Goal: Task Accomplishment & Management: Complete application form

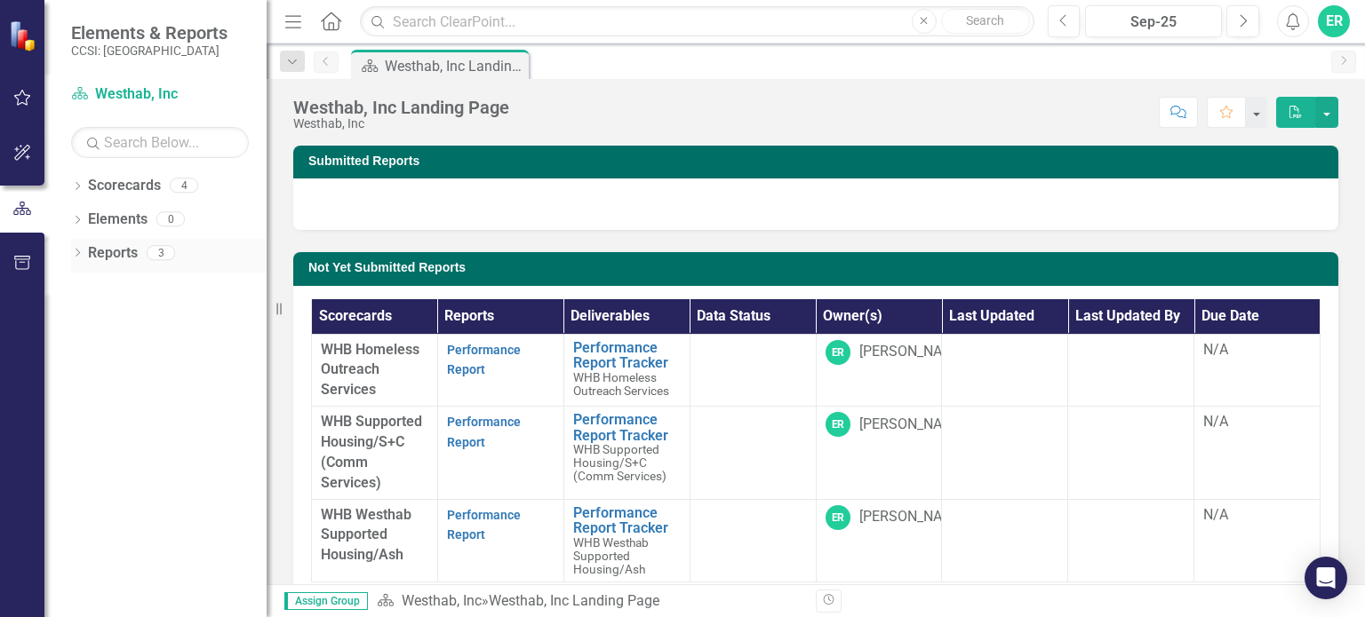
click at [123, 252] on link "Reports" at bounding box center [113, 253] width 50 height 20
click at [155, 261] on div "Reports 3" at bounding box center [177, 256] width 179 height 34
click at [166, 257] on div "3" at bounding box center [161, 252] width 28 height 15
click at [110, 259] on link "Reports" at bounding box center [113, 253] width 50 height 20
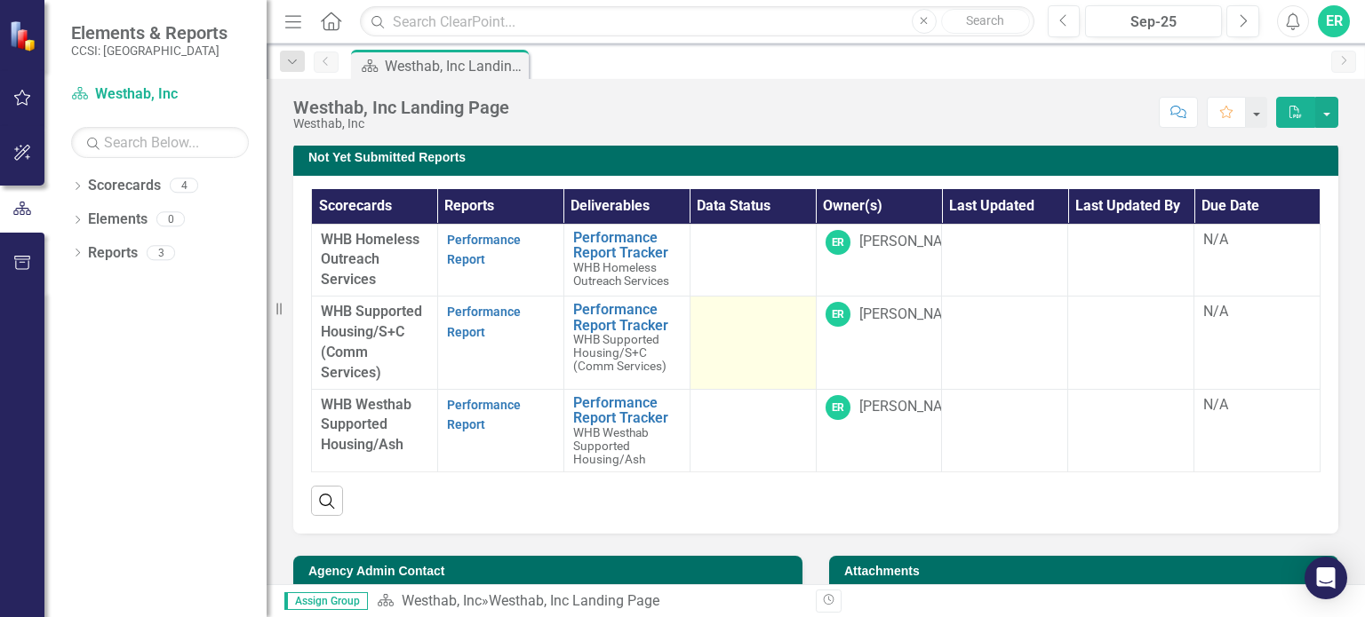
scroll to position [178, 0]
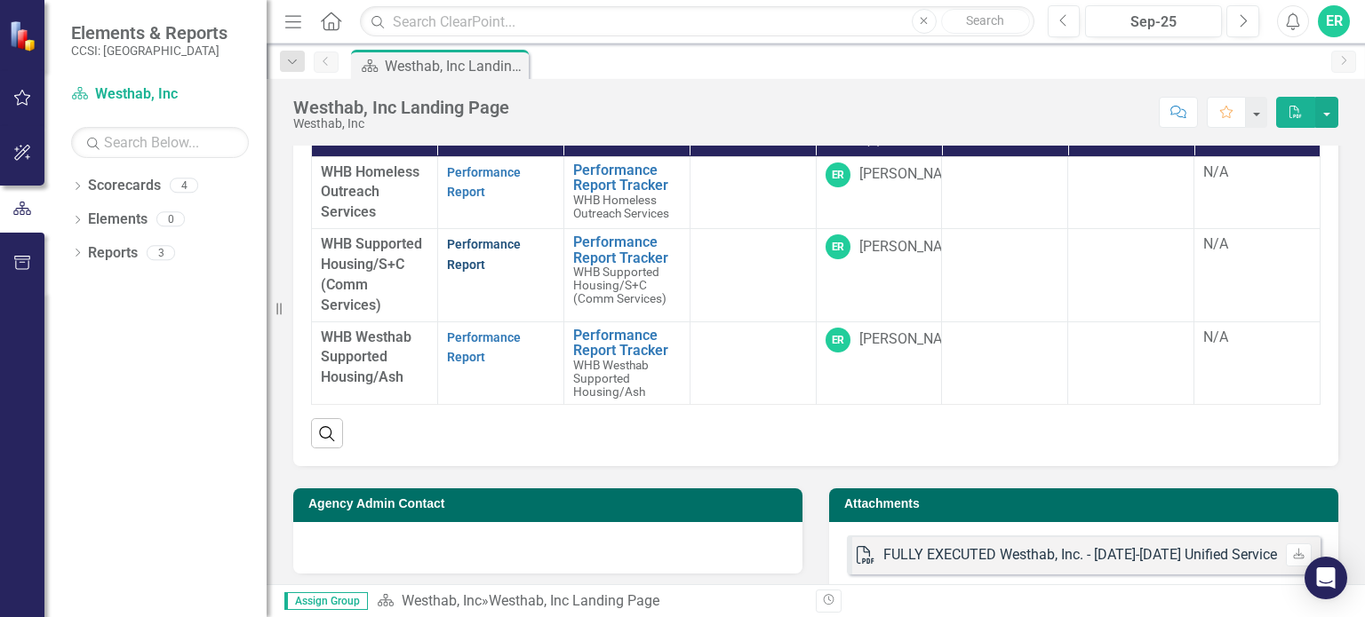
click at [472, 251] on link "Performance Report" at bounding box center [484, 254] width 74 height 35
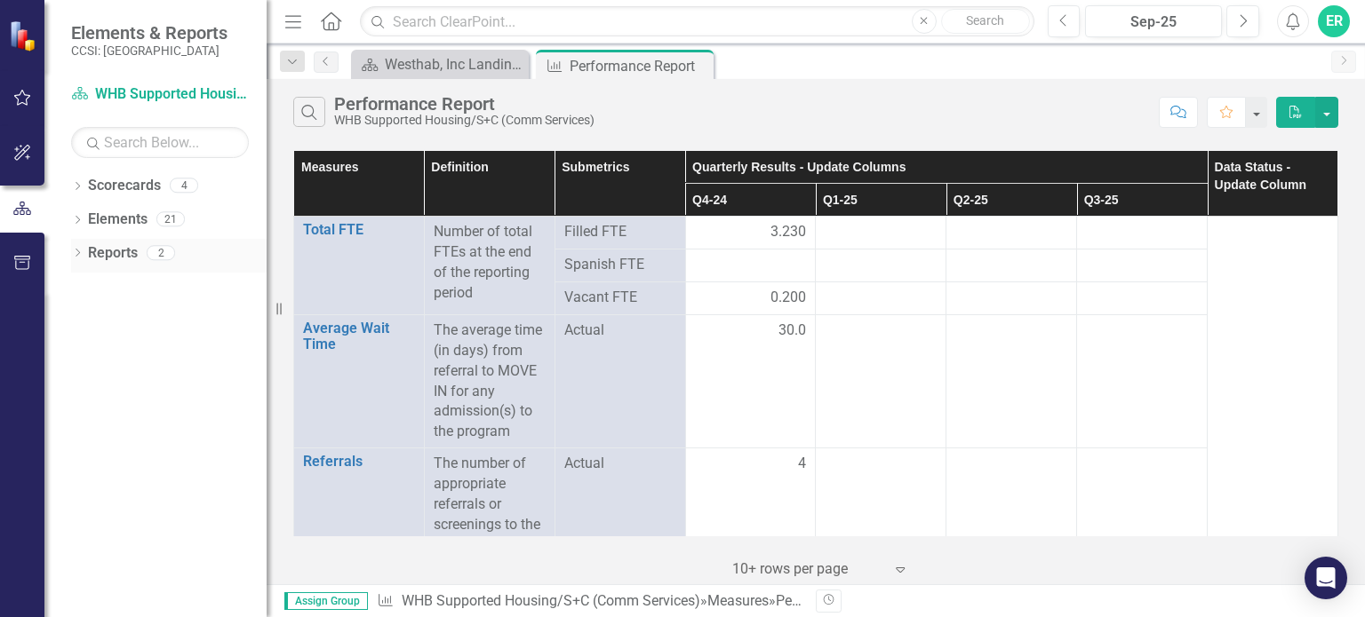
click at [110, 254] on link "Reports" at bounding box center [113, 253] width 50 height 20
click at [159, 253] on div "2" at bounding box center [161, 252] width 28 height 15
click at [200, 92] on link "Scorecard WHB Supported Housing/S+C (Comm Services)" at bounding box center [160, 94] width 178 height 20
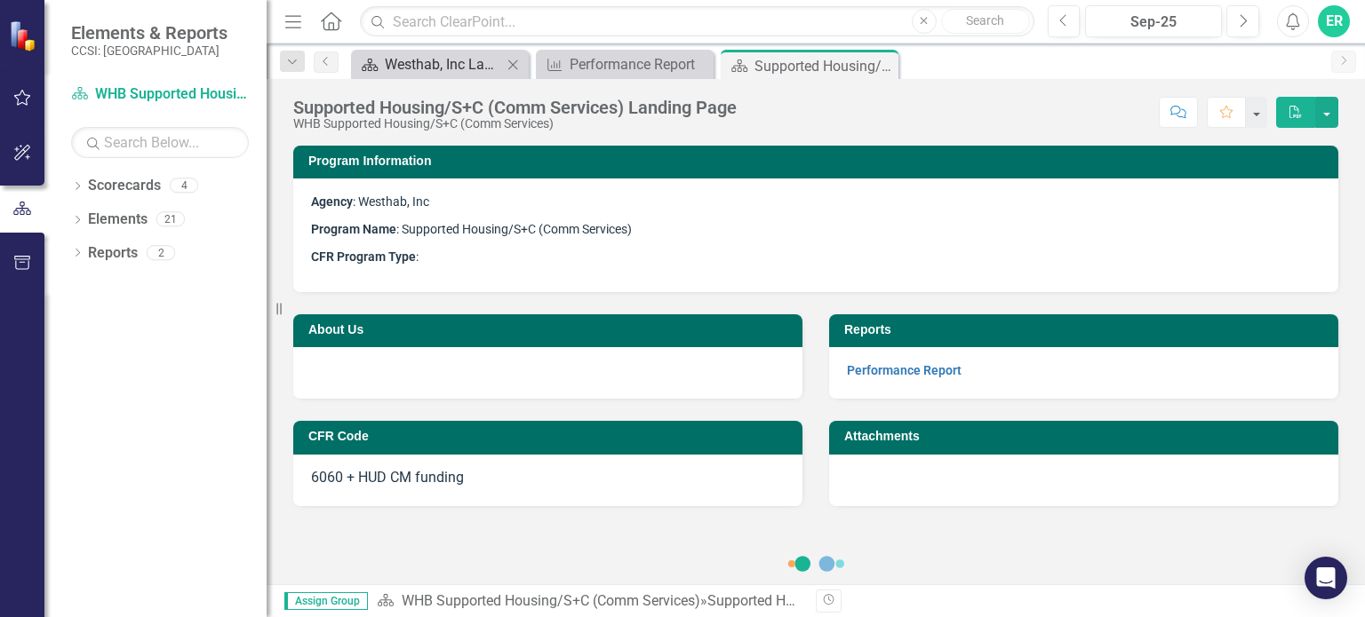
click at [495, 58] on div "Westhab, Inc Landing Page" at bounding box center [443, 64] width 117 height 22
click at [464, 63] on div "Westhab, Inc Landing Page" at bounding box center [443, 64] width 117 height 22
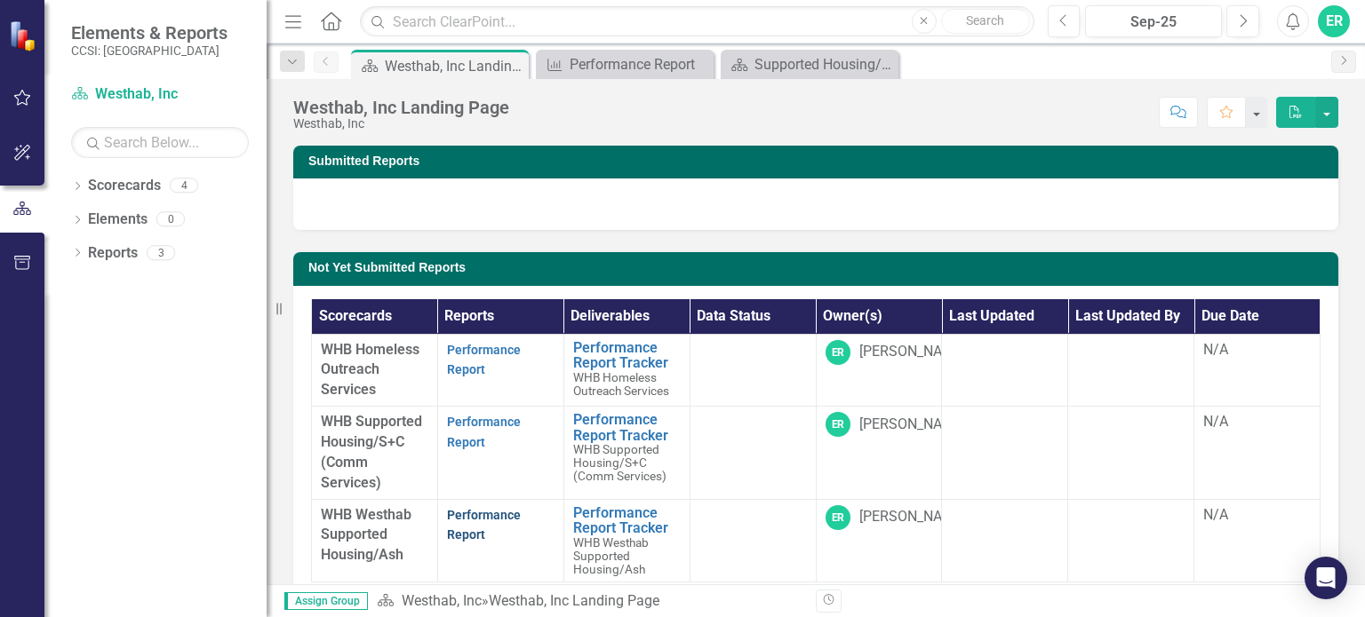
click at [466, 515] on link "Performance Report" at bounding box center [484, 525] width 74 height 35
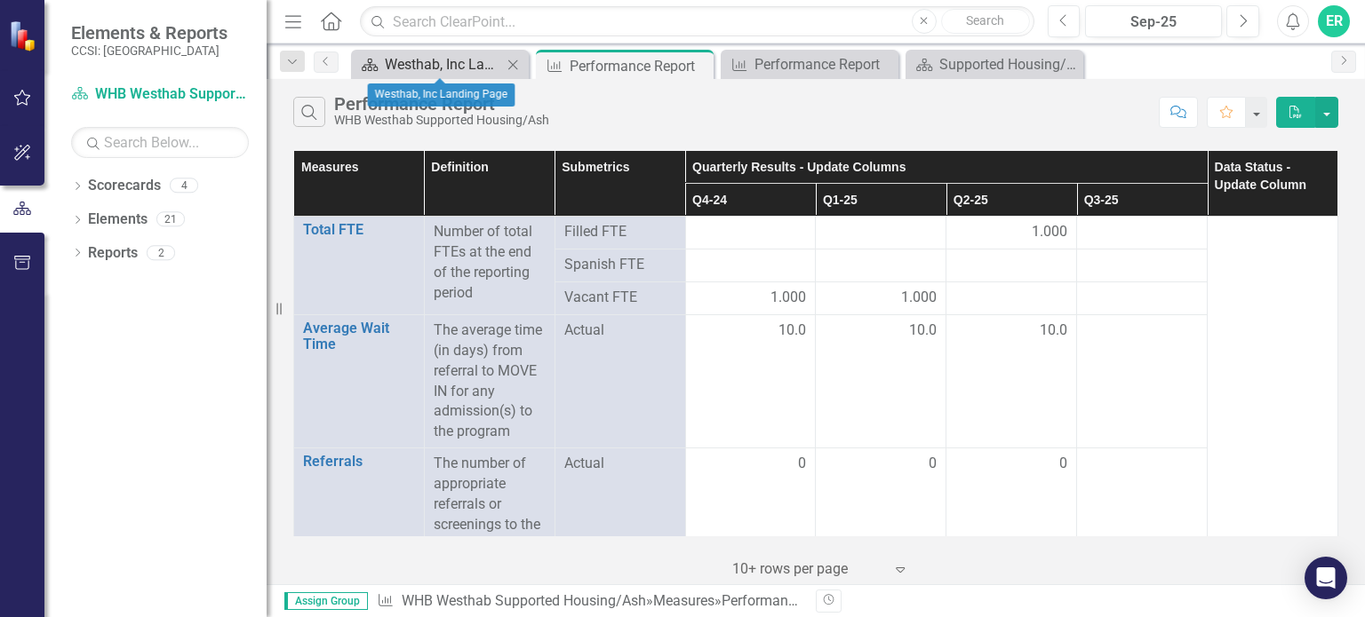
click at [462, 63] on div "Westhab, Inc Landing Page" at bounding box center [443, 64] width 117 height 22
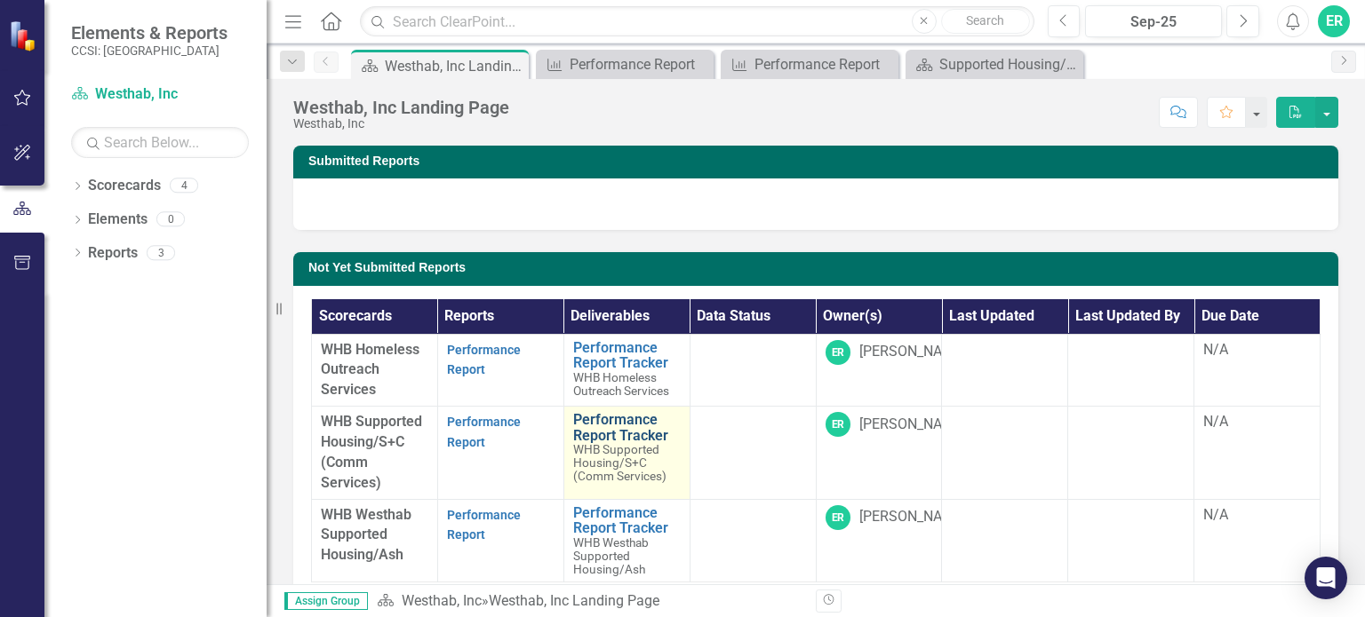
click at [609, 414] on link "Performance Report Tracker" at bounding box center [627, 427] width 108 height 31
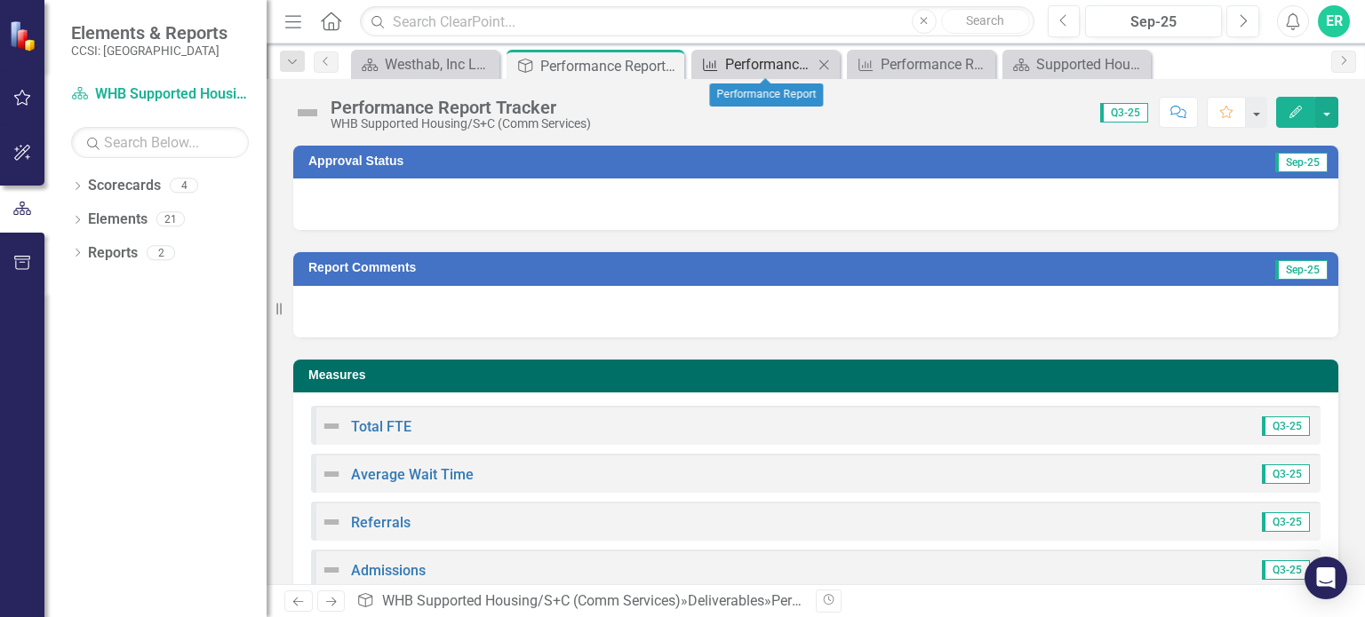
click at [774, 60] on div "Performance Report" at bounding box center [769, 64] width 88 height 22
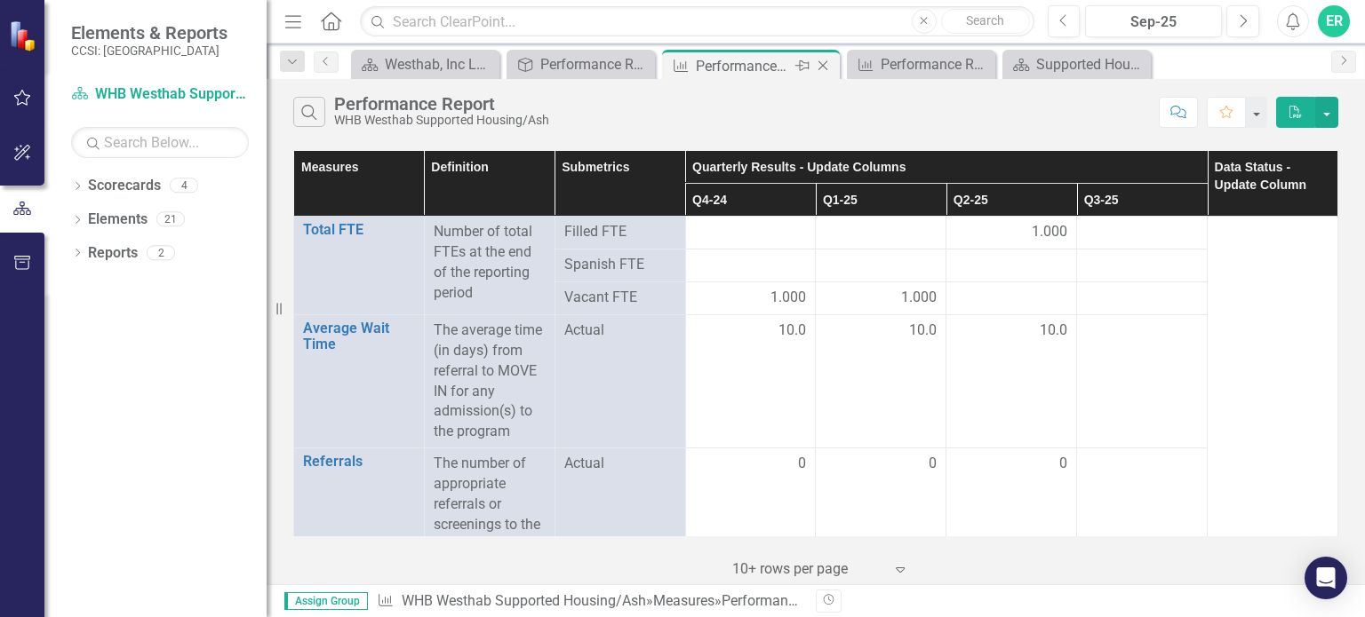
click at [821, 62] on icon "Close" at bounding box center [823, 66] width 18 height 14
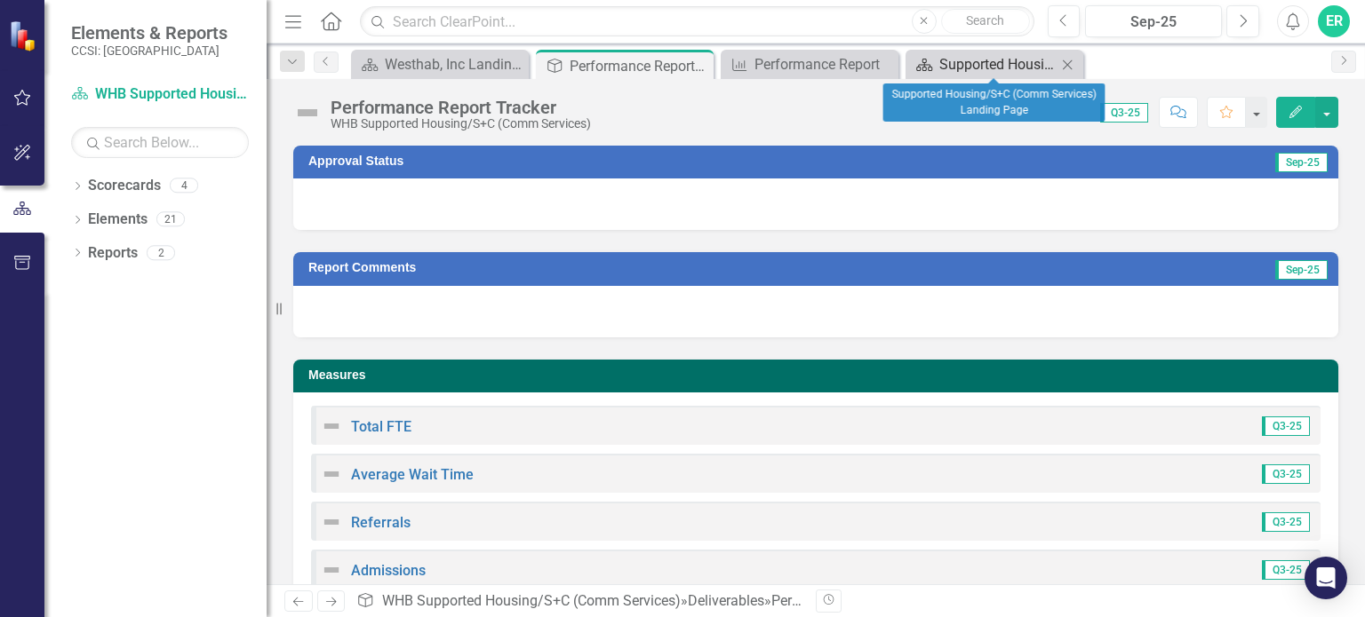
click at [1016, 60] on div "Supported Housing/S+C (Comm Services) Landing Page" at bounding box center [997, 64] width 117 height 22
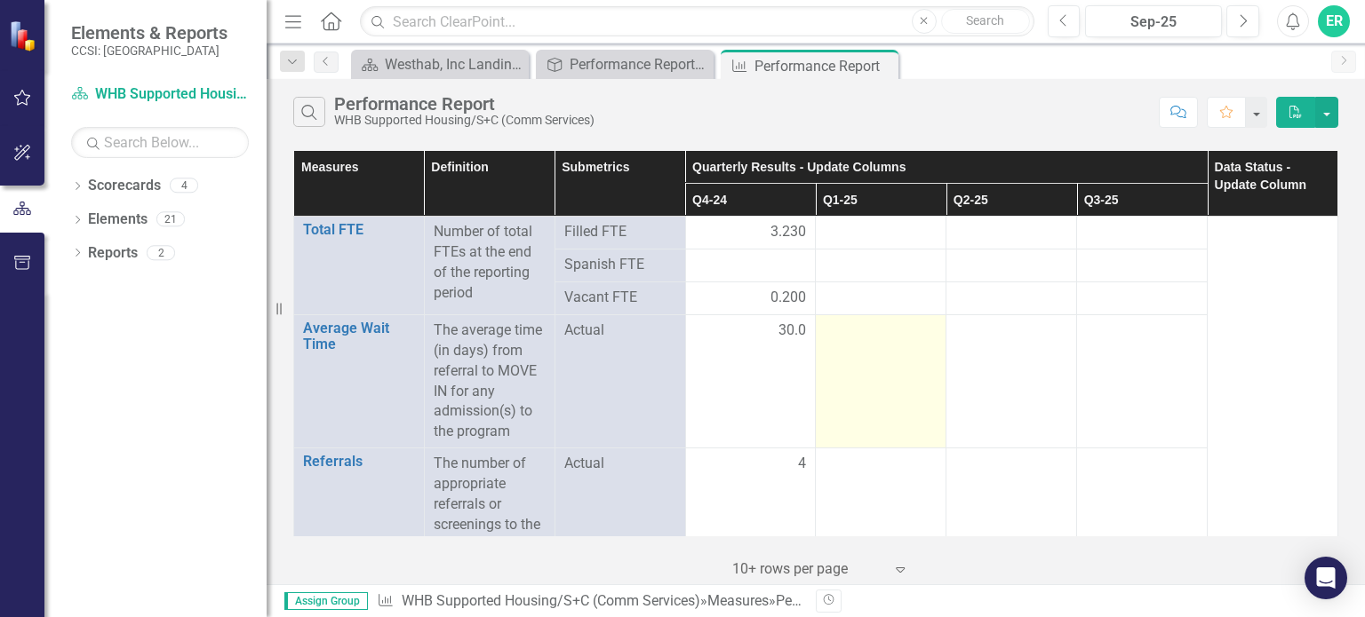
click at [918, 358] on td at bounding box center [881, 381] width 131 height 133
click at [839, 345] on td at bounding box center [881, 381] width 131 height 133
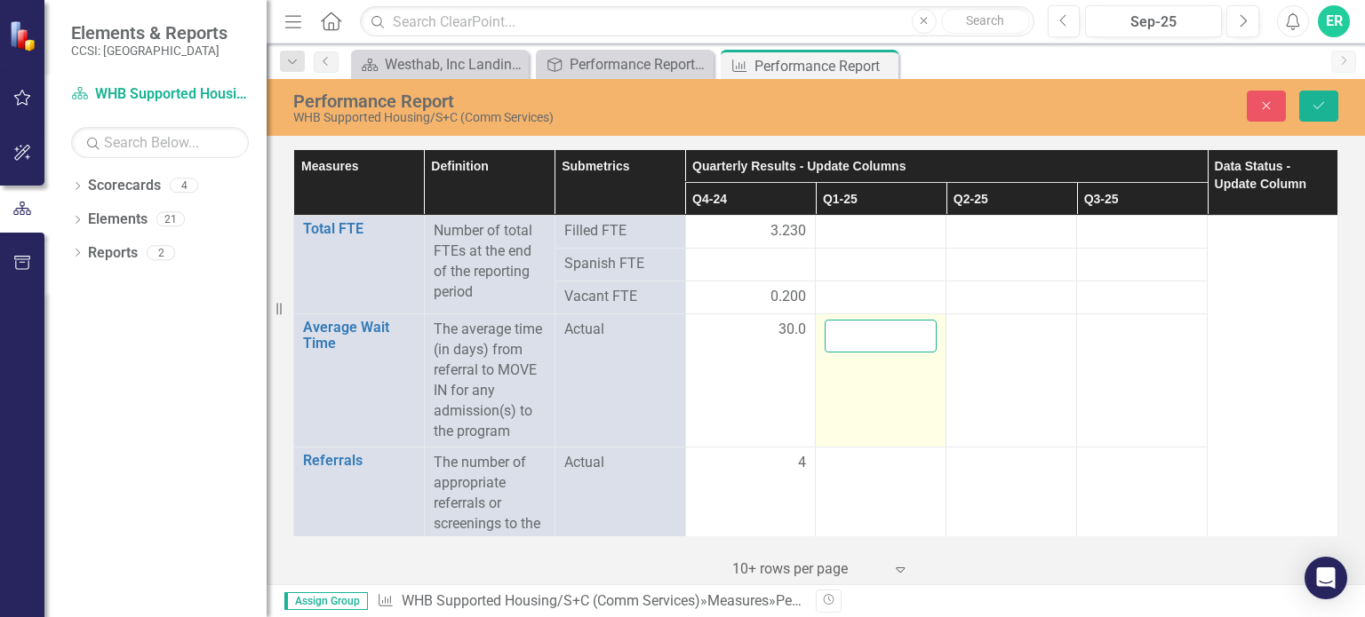
click at [840, 337] on input "number" at bounding box center [881, 336] width 112 height 33
type input "30"
click at [849, 408] on td "30" at bounding box center [881, 381] width 131 height 133
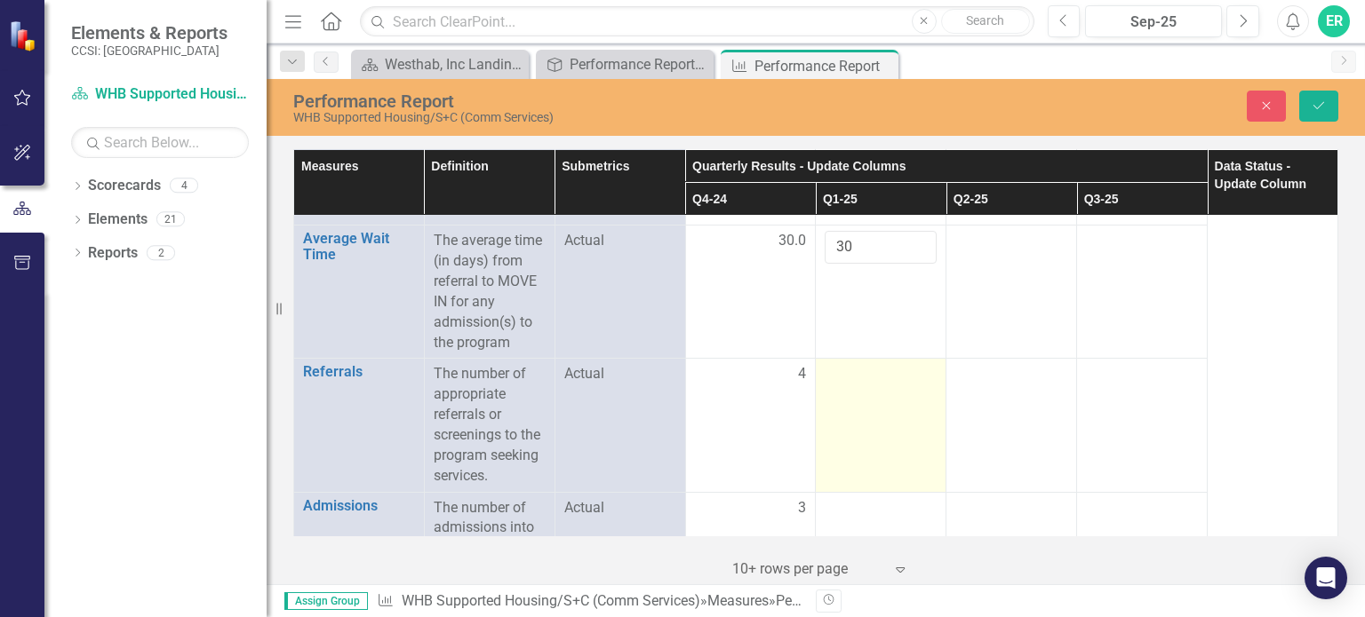
click at [898, 386] on td at bounding box center [881, 425] width 131 height 133
click at [887, 380] on input "number" at bounding box center [881, 380] width 112 height 33
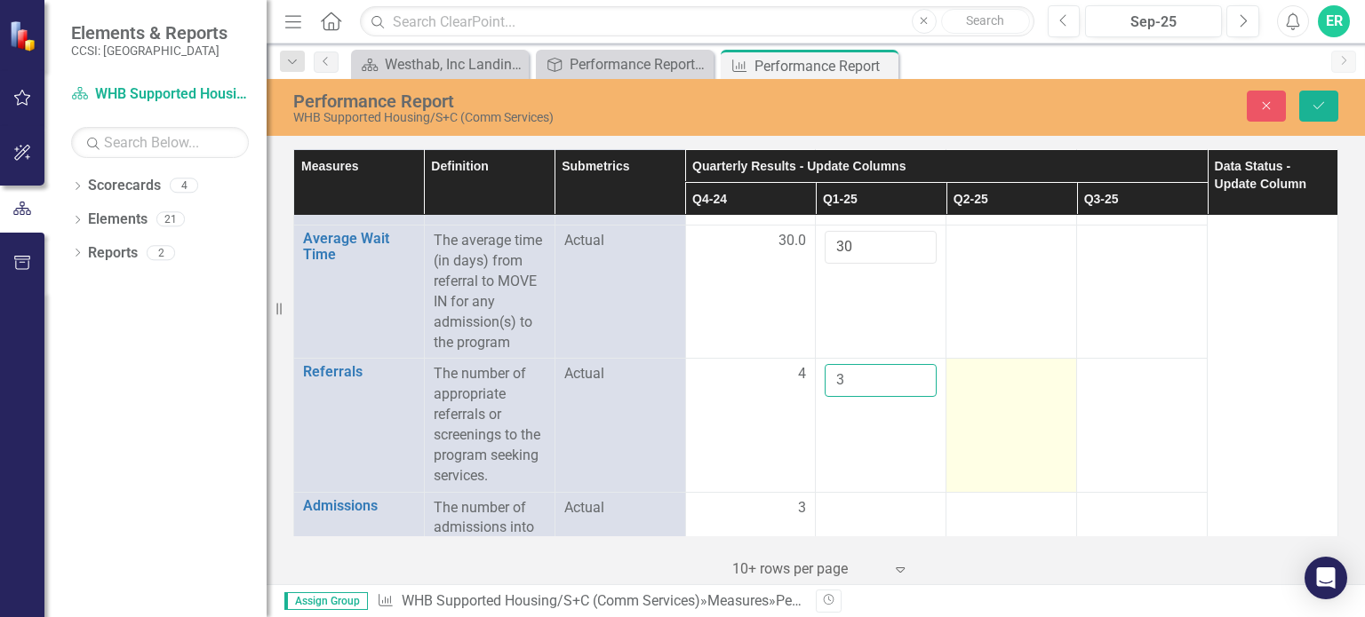
type input "3"
click at [1009, 392] on td at bounding box center [1011, 425] width 131 height 133
click at [1009, 386] on td at bounding box center [1011, 425] width 131 height 133
click at [1009, 382] on div at bounding box center [1011, 374] width 112 height 21
click at [1004, 376] on div at bounding box center [1011, 374] width 112 height 21
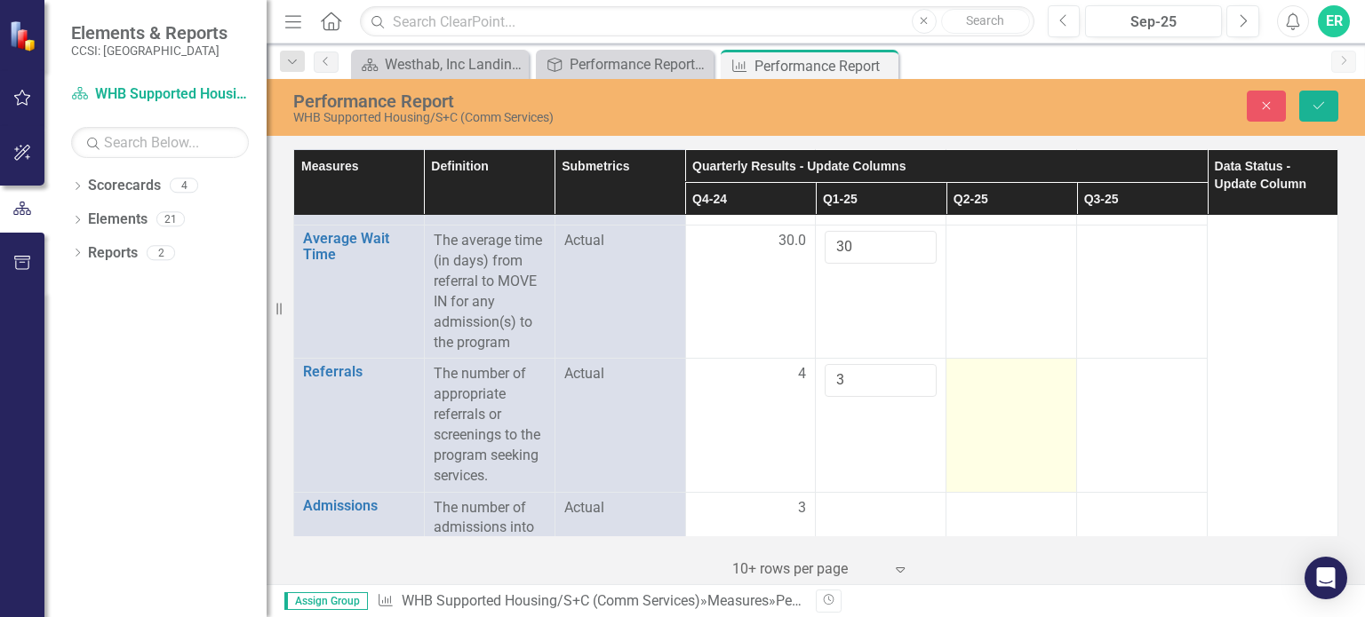
click at [1000, 378] on div at bounding box center [1011, 374] width 112 height 21
click at [977, 360] on td at bounding box center [1011, 425] width 131 height 133
click at [976, 369] on td at bounding box center [1011, 425] width 131 height 133
click at [1003, 384] on div at bounding box center [1011, 374] width 112 height 21
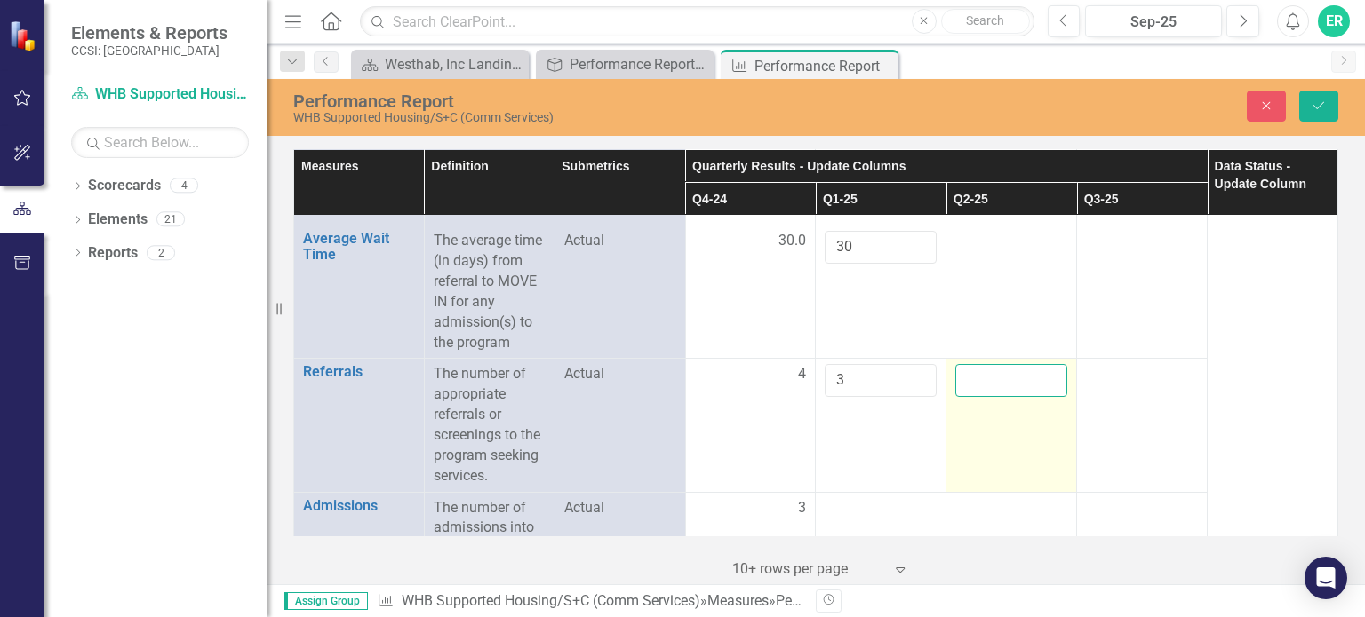
click at [1002, 383] on input "number" at bounding box center [1011, 380] width 112 height 33
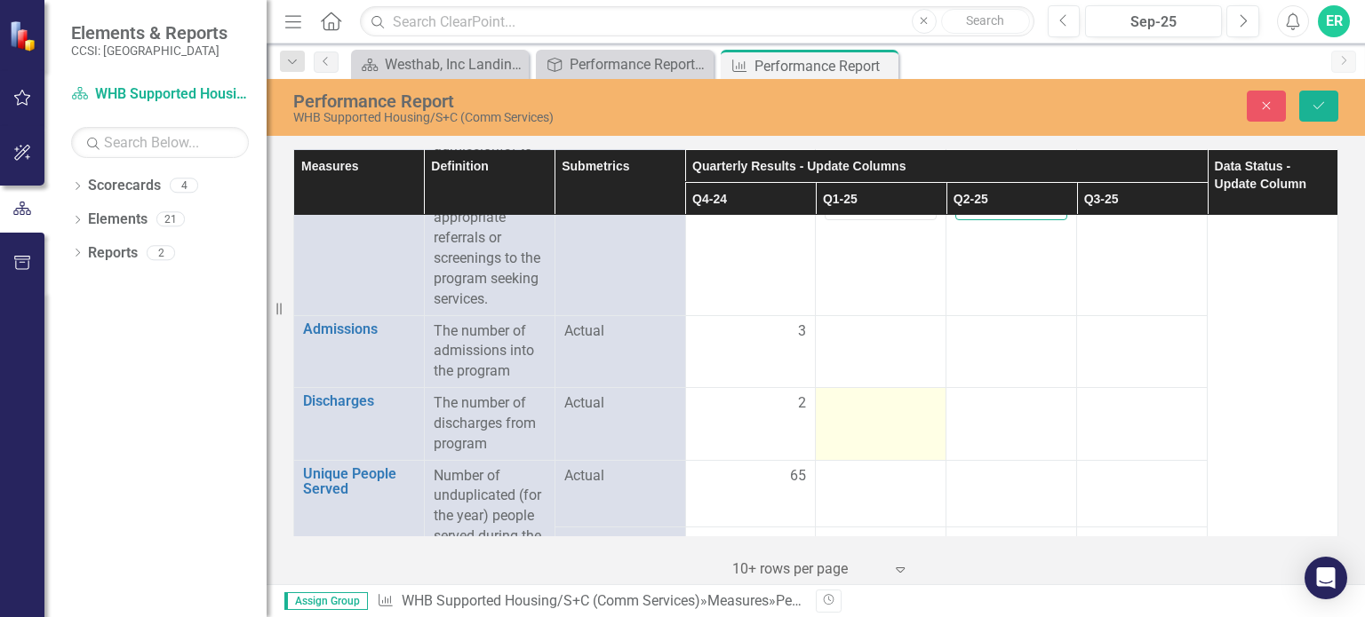
scroll to position [267, 0]
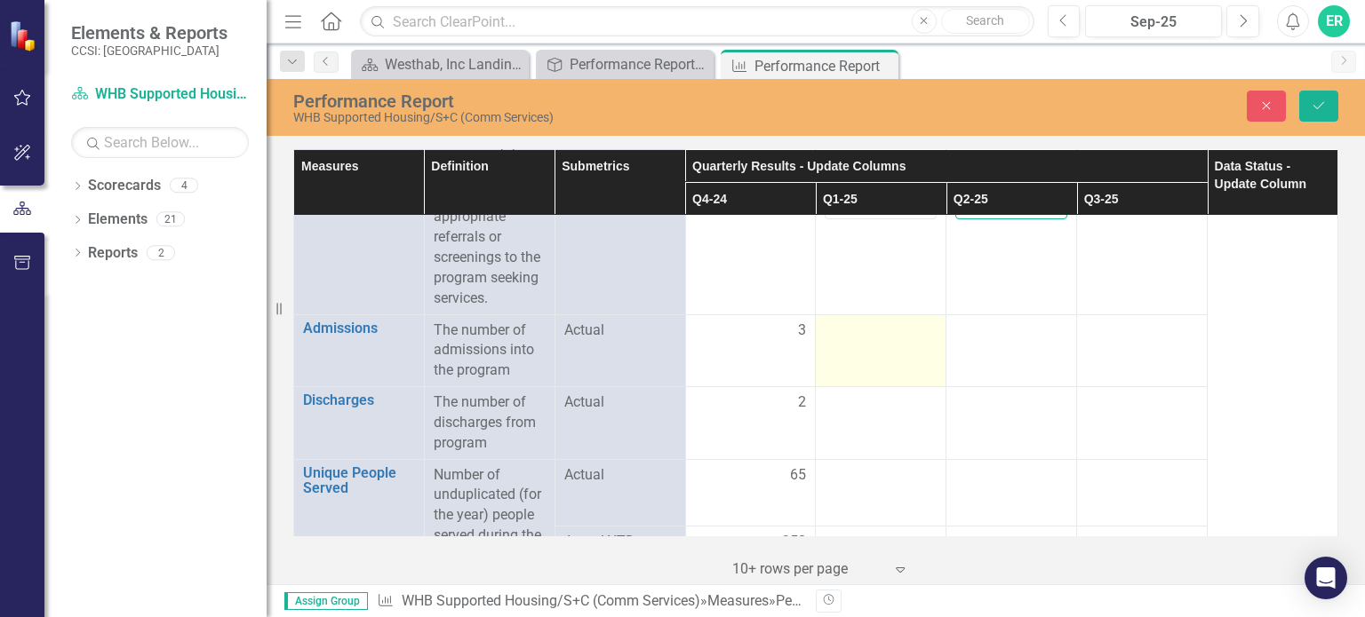
type input "3"
click at [853, 321] on div at bounding box center [881, 331] width 112 height 21
click at [854, 323] on input "number" at bounding box center [881, 337] width 112 height 33
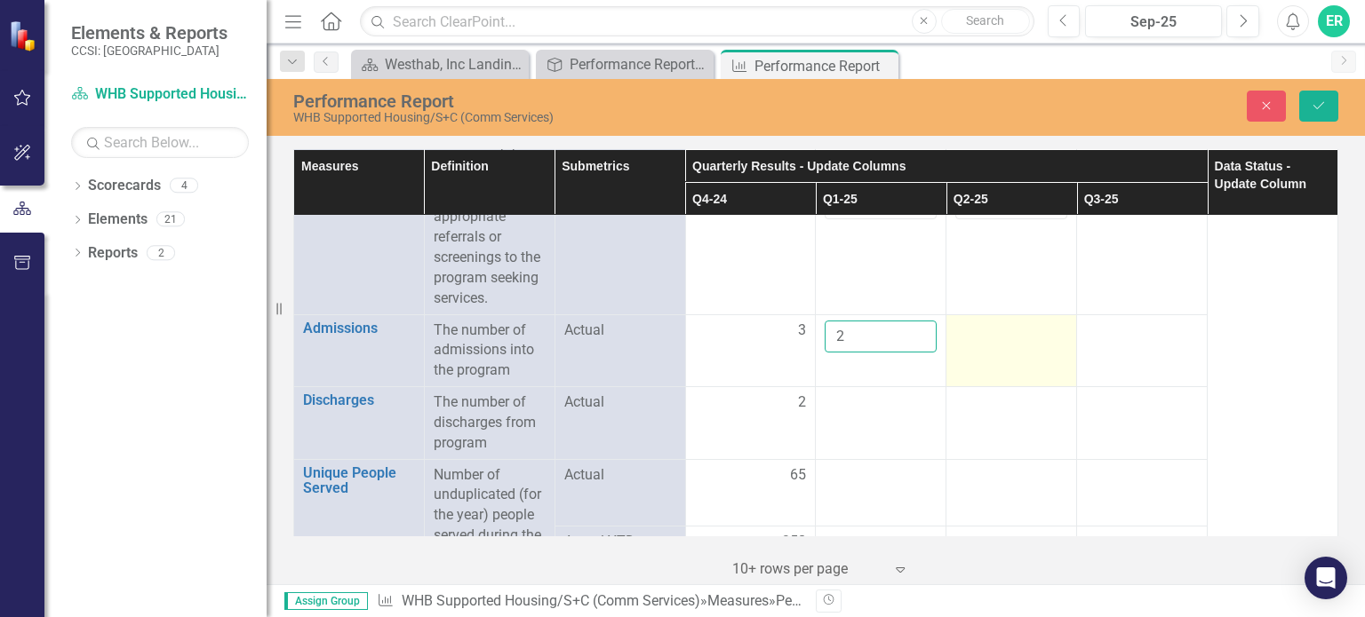
type input "2"
click at [976, 337] on div at bounding box center [1011, 331] width 112 height 21
click at [1005, 333] on input "number" at bounding box center [1011, 337] width 112 height 33
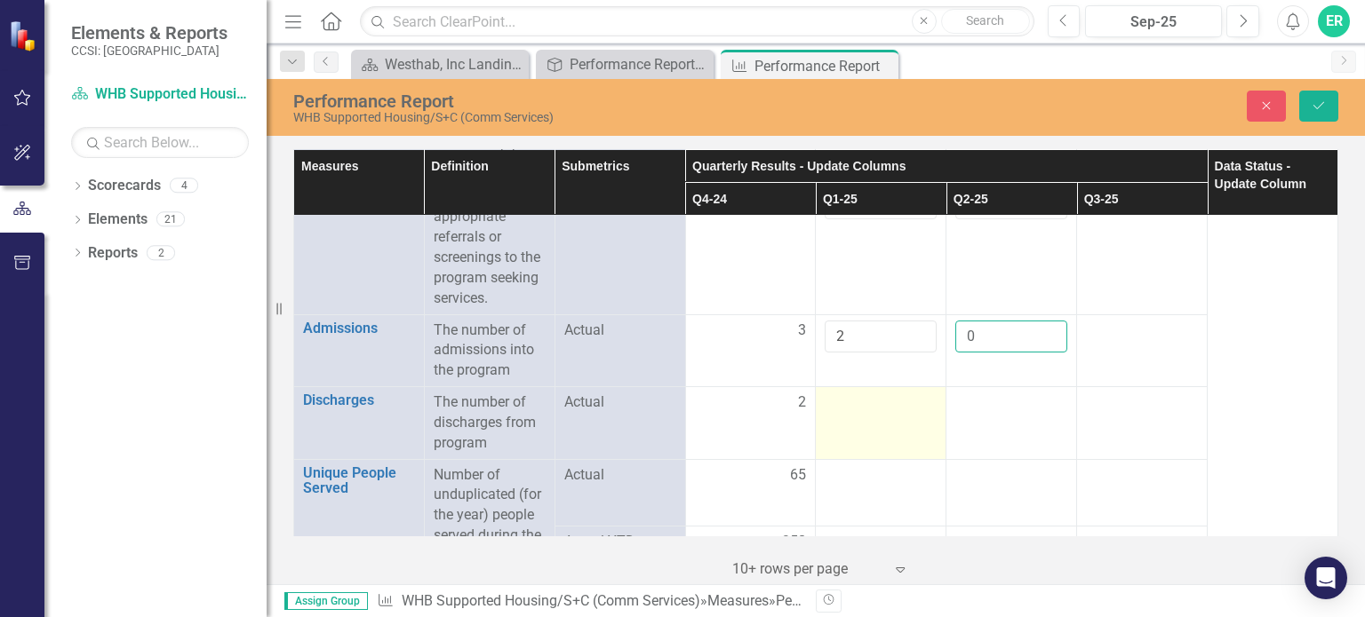
type input "0"
click at [839, 422] on td at bounding box center [881, 423] width 131 height 73
click at [849, 407] on input "number" at bounding box center [881, 409] width 112 height 33
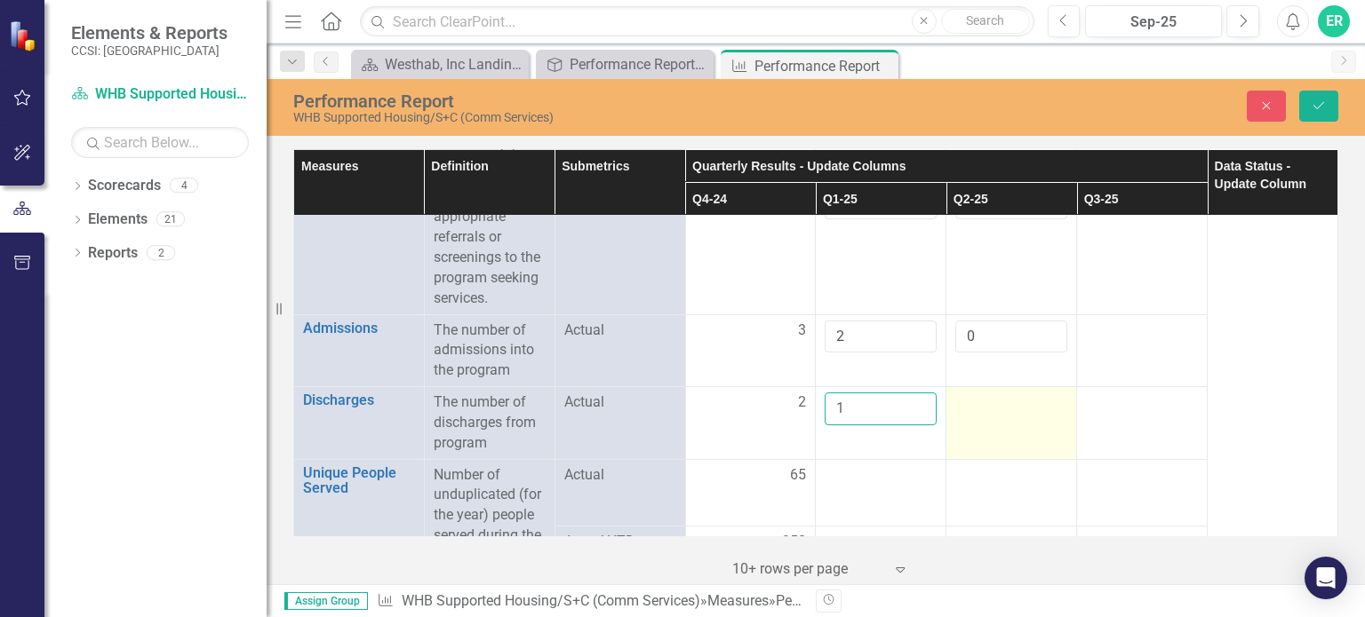
type input "1"
click at [981, 397] on div at bounding box center [1011, 403] width 112 height 21
click at [981, 403] on input "number" at bounding box center [1011, 409] width 112 height 33
type input "0"
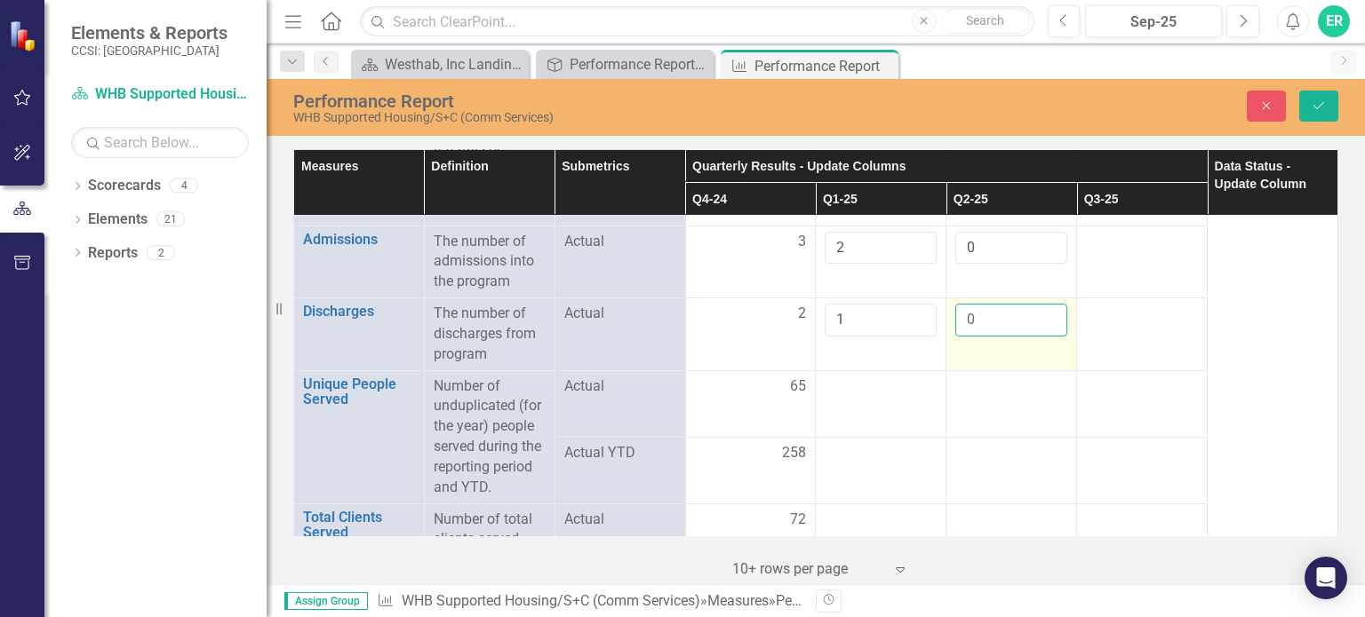
scroll to position [444, 0]
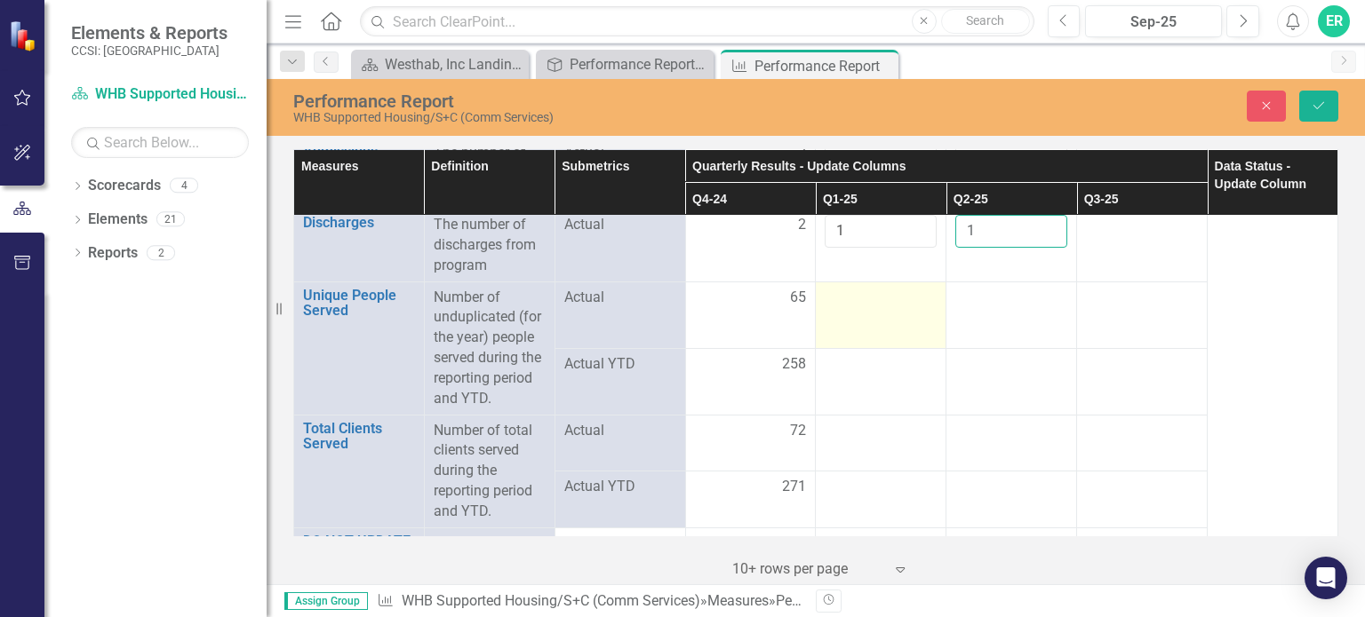
type input "1"
click at [864, 295] on div at bounding box center [881, 298] width 112 height 21
click at [864, 301] on input "number" at bounding box center [881, 304] width 112 height 33
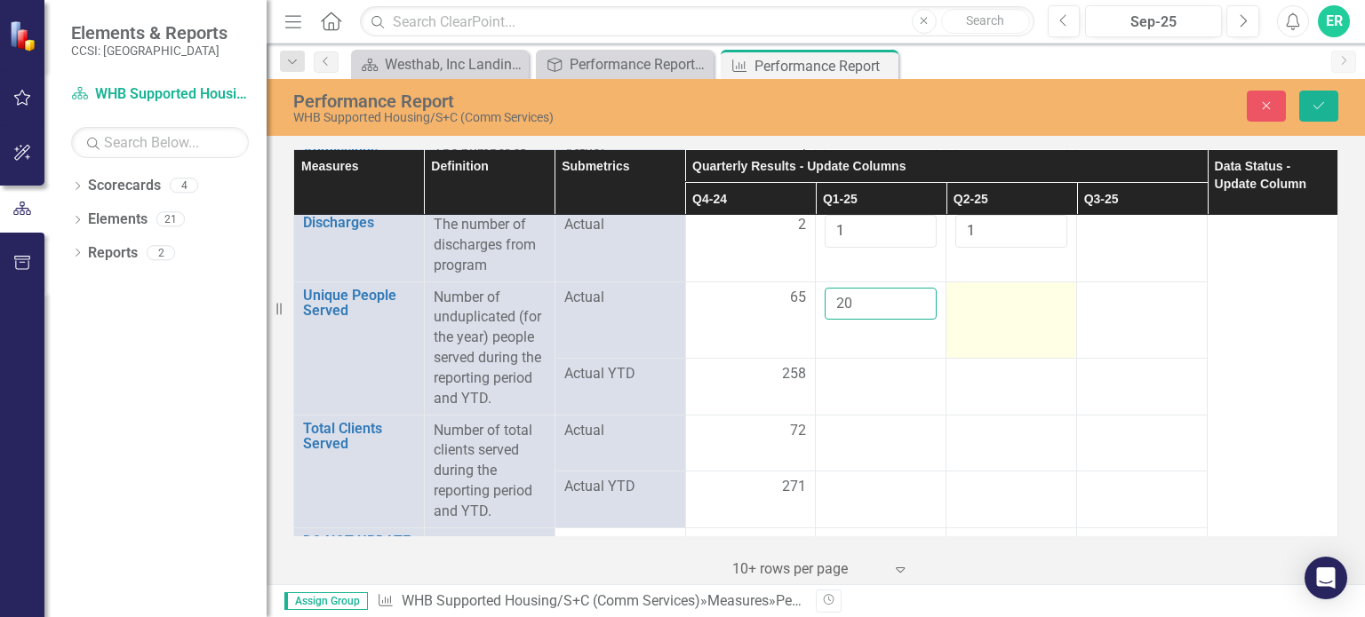
type input "20"
click at [1002, 305] on div at bounding box center [1011, 298] width 112 height 21
click at [997, 291] on input "number" at bounding box center [1011, 304] width 112 height 33
type input "19"
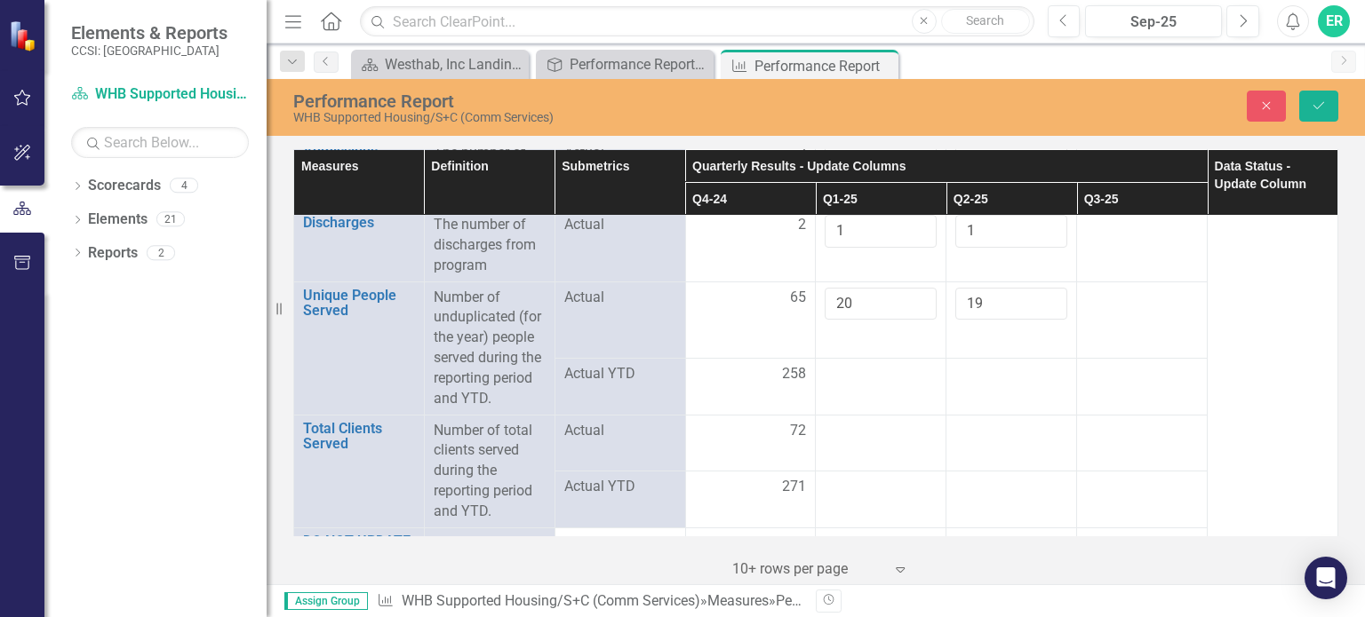
click at [840, 389] on td at bounding box center [881, 386] width 131 height 57
click at [869, 369] on div at bounding box center [881, 374] width 112 height 21
click at [872, 377] on div at bounding box center [881, 374] width 112 height 21
click at [871, 377] on div at bounding box center [881, 374] width 112 height 21
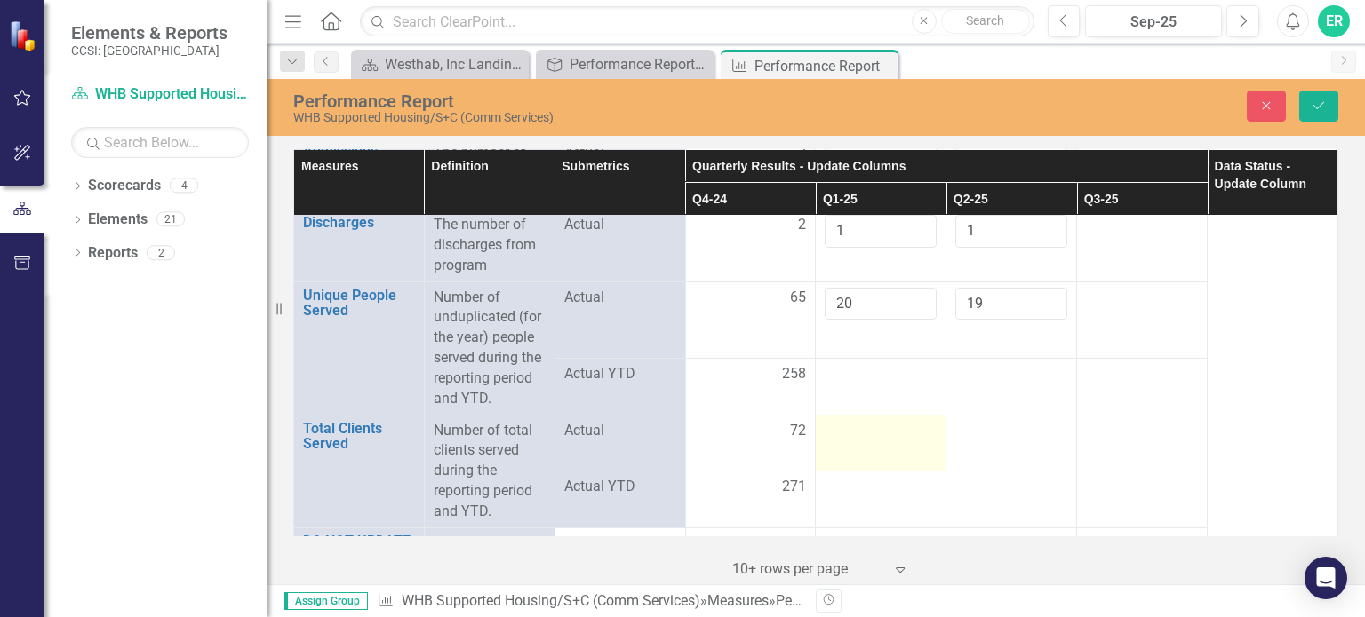
click at [879, 436] on div at bounding box center [881, 431] width 112 height 21
click at [873, 433] on input "number" at bounding box center [881, 437] width 112 height 33
click at [871, 456] on td at bounding box center [881, 447] width 131 height 65
type input "20"
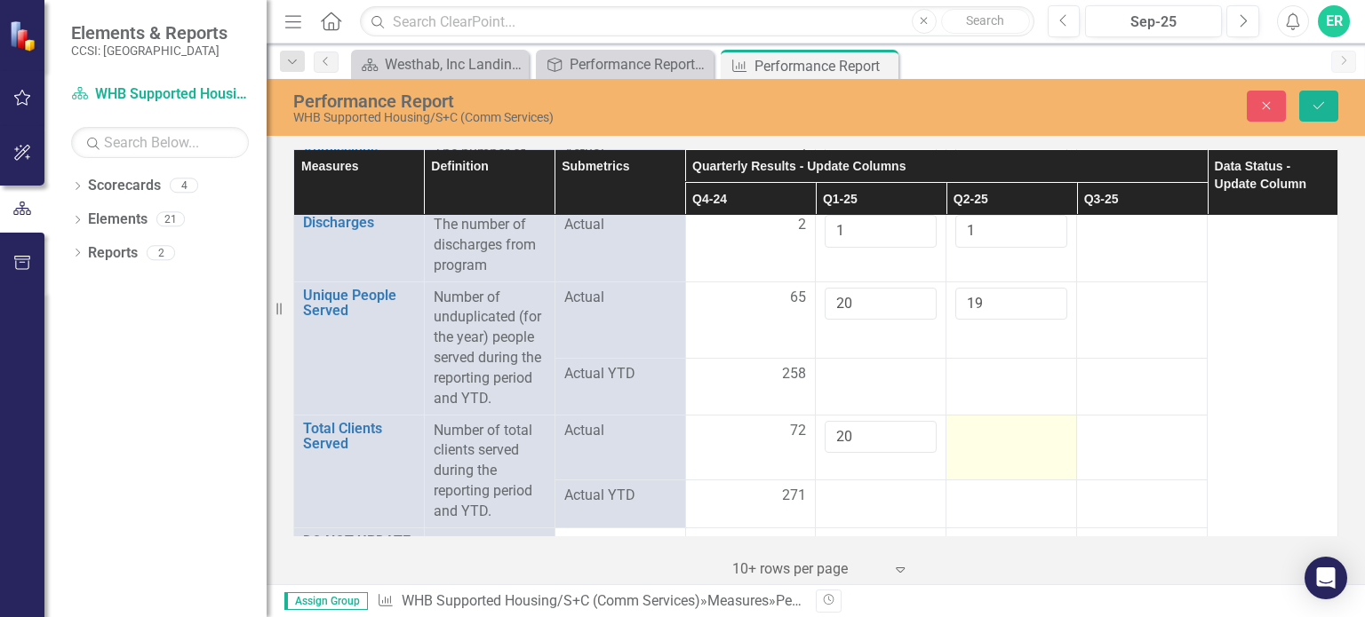
drag, startPoint x: 1031, startPoint y: 386, endPoint x: 967, endPoint y: 418, distance: 71.9
click at [1024, 386] on td at bounding box center [1011, 386] width 131 height 57
click at [988, 422] on div at bounding box center [1011, 431] width 112 height 21
click at [987, 425] on input "number" at bounding box center [1011, 437] width 112 height 33
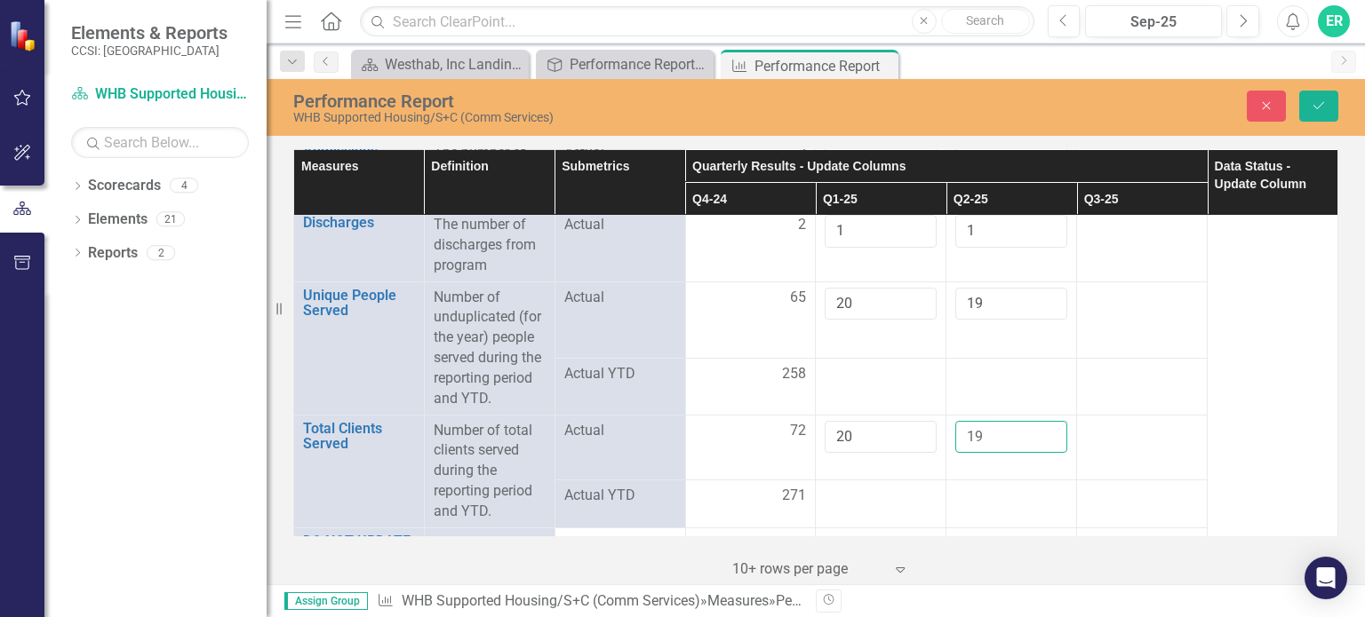
type input "19"
click at [1092, 486] on div at bounding box center [1142, 496] width 112 height 21
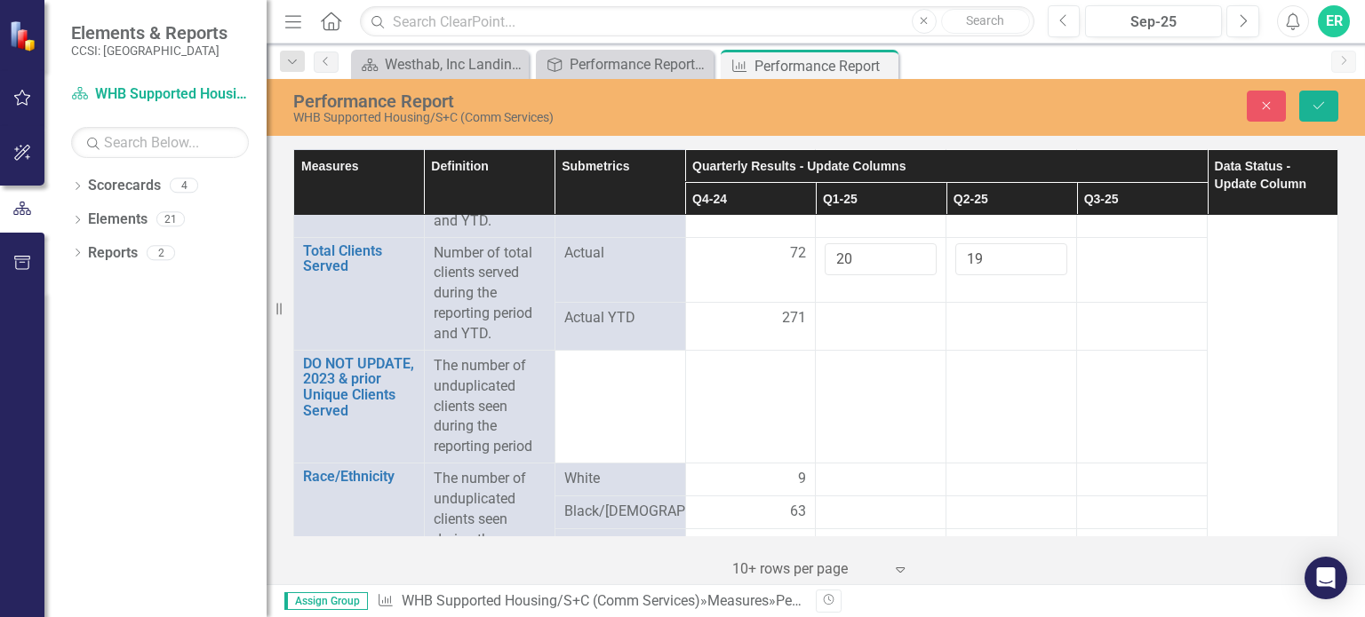
scroll to position [711, 0]
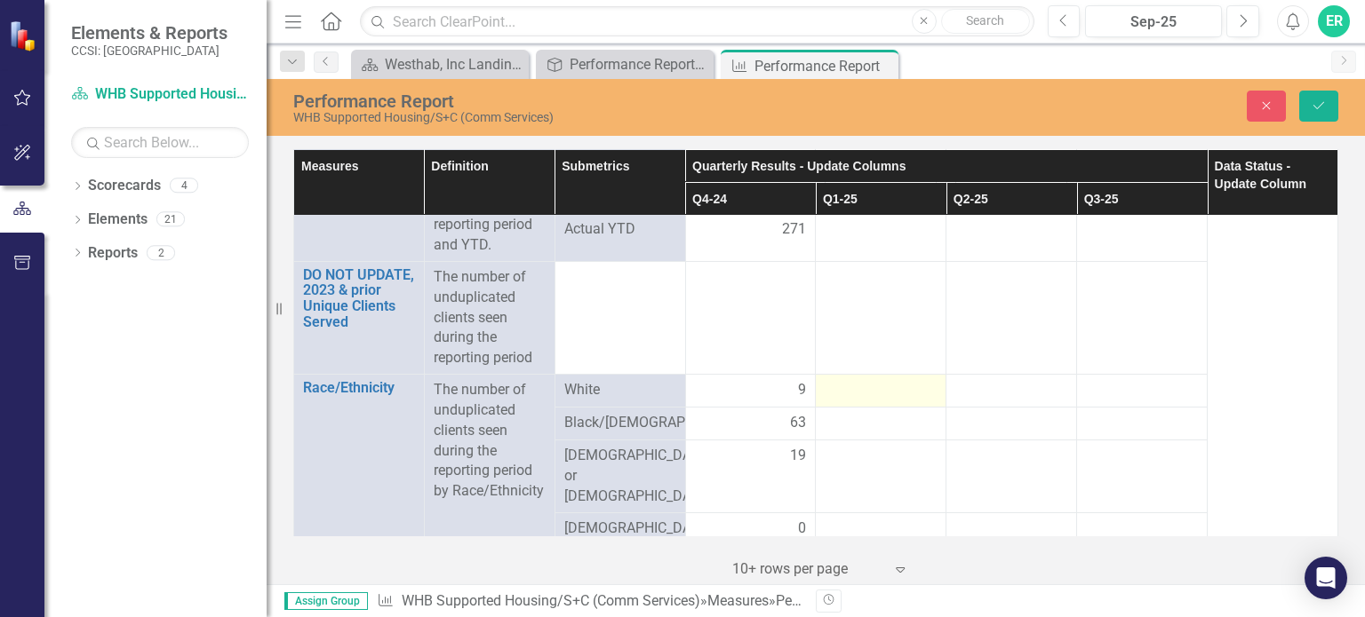
click at [864, 384] on div at bounding box center [881, 390] width 112 height 21
click at [863, 383] on div at bounding box center [881, 390] width 112 height 21
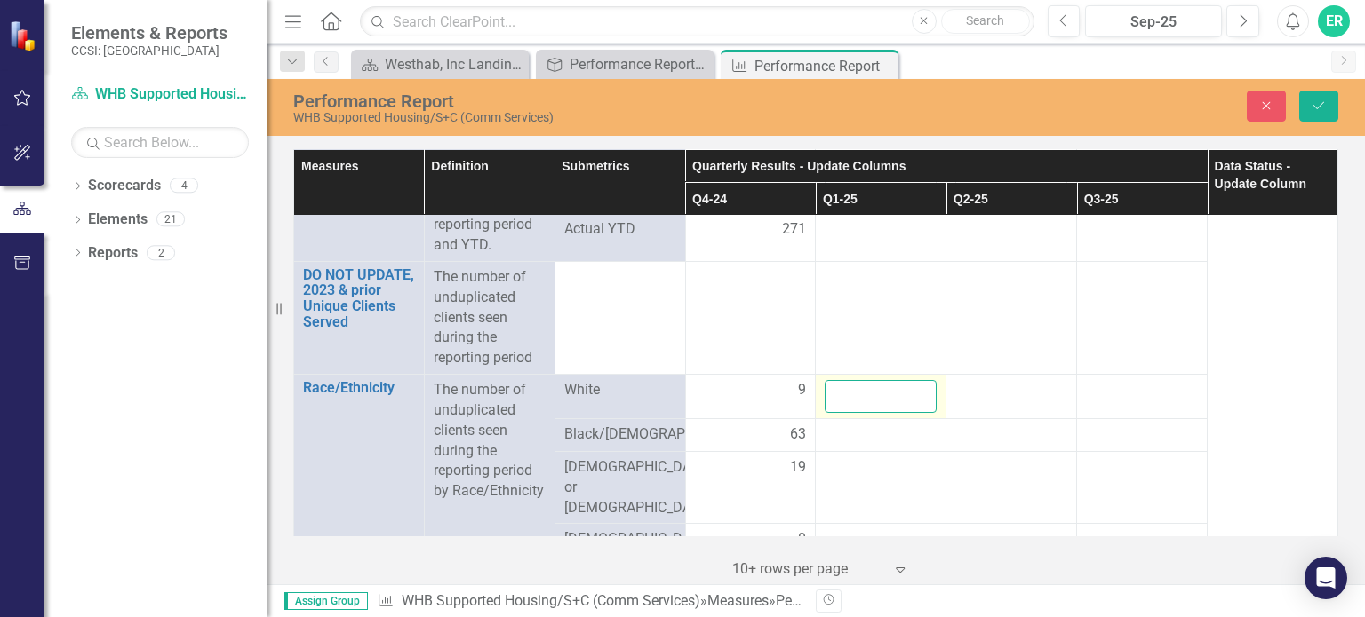
click at [863, 383] on input "number" at bounding box center [881, 396] width 112 height 33
type input "4"
click at [997, 391] on div at bounding box center [1011, 390] width 112 height 21
click at [997, 390] on input "number" at bounding box center [1011, 396] width 112 height 33
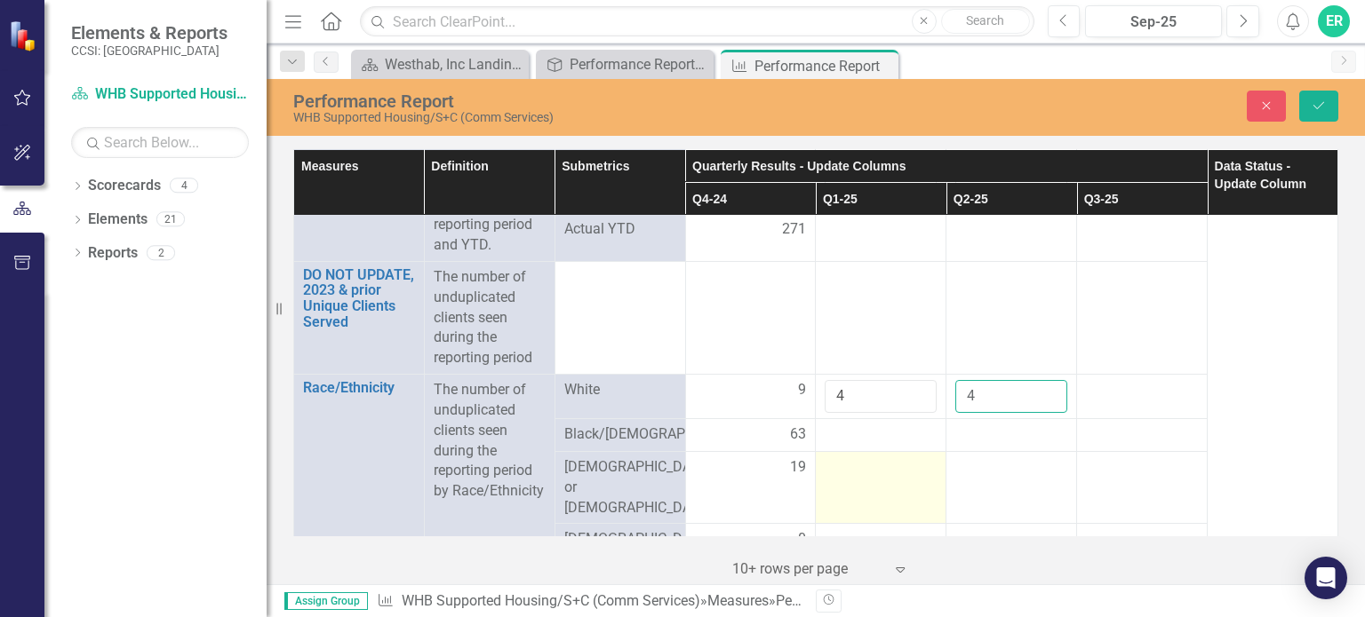
type input "4"
click at [846, 478] on div at bounding box center [881, 468] width 112 height 21
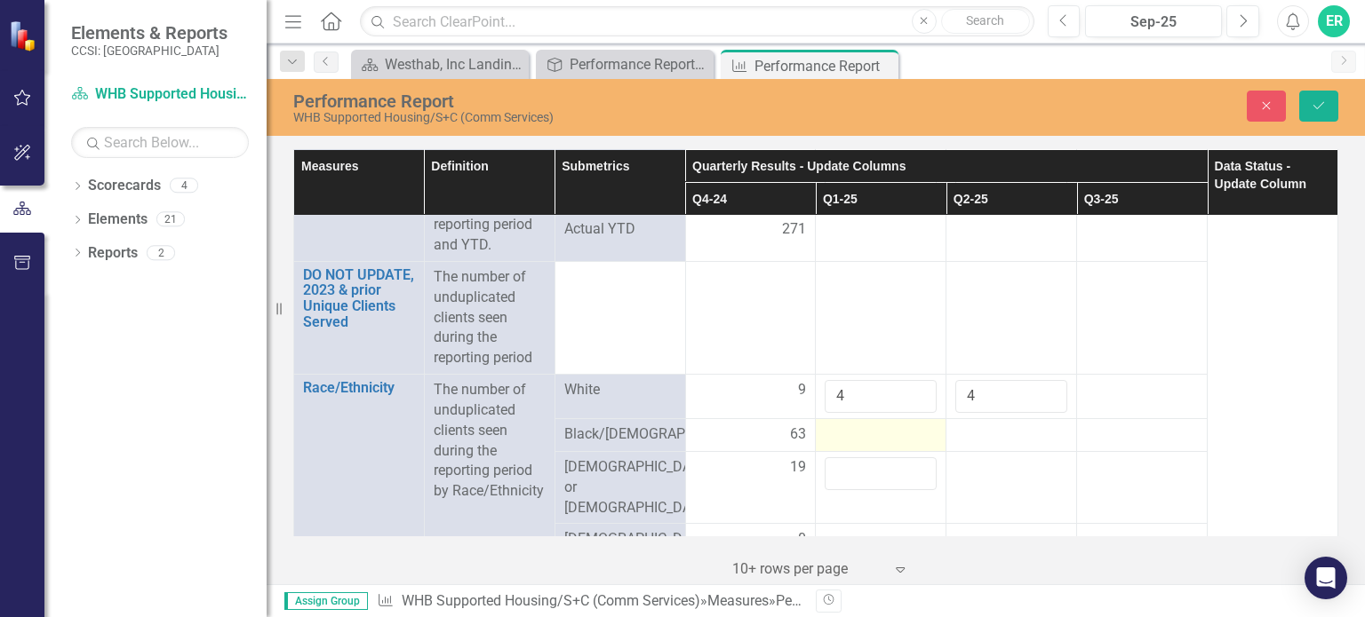
click at [865, 418] on td at bounding box center [881, 434] width 131 height 33
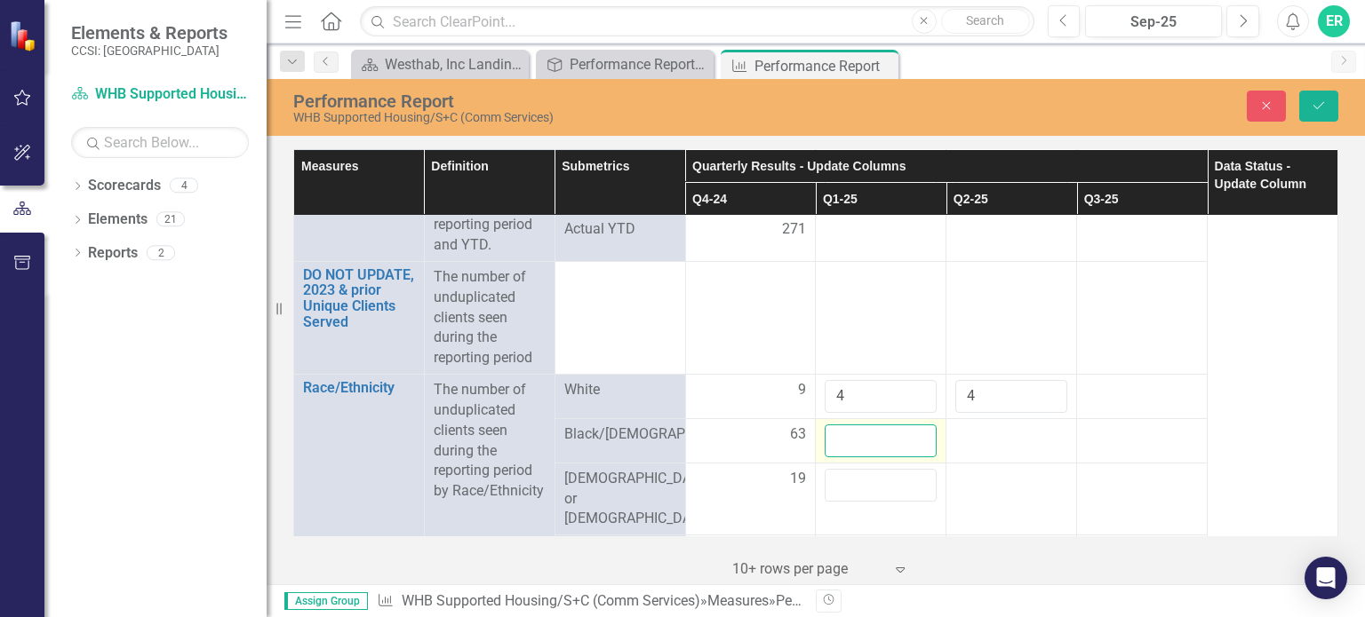
click at [867, 426] on input "number" at bounding box center [881, 441] width 112 height 33
type input "15"
click at [984, 434] on div at bounding box center [1011, 435] width 112 height 21
click at [983, 434] on div at bounding box center [1011, 435] width 112 height 21
click at [975, 432] on input "number" at bounding box center [1011, 441] width 112 height 33
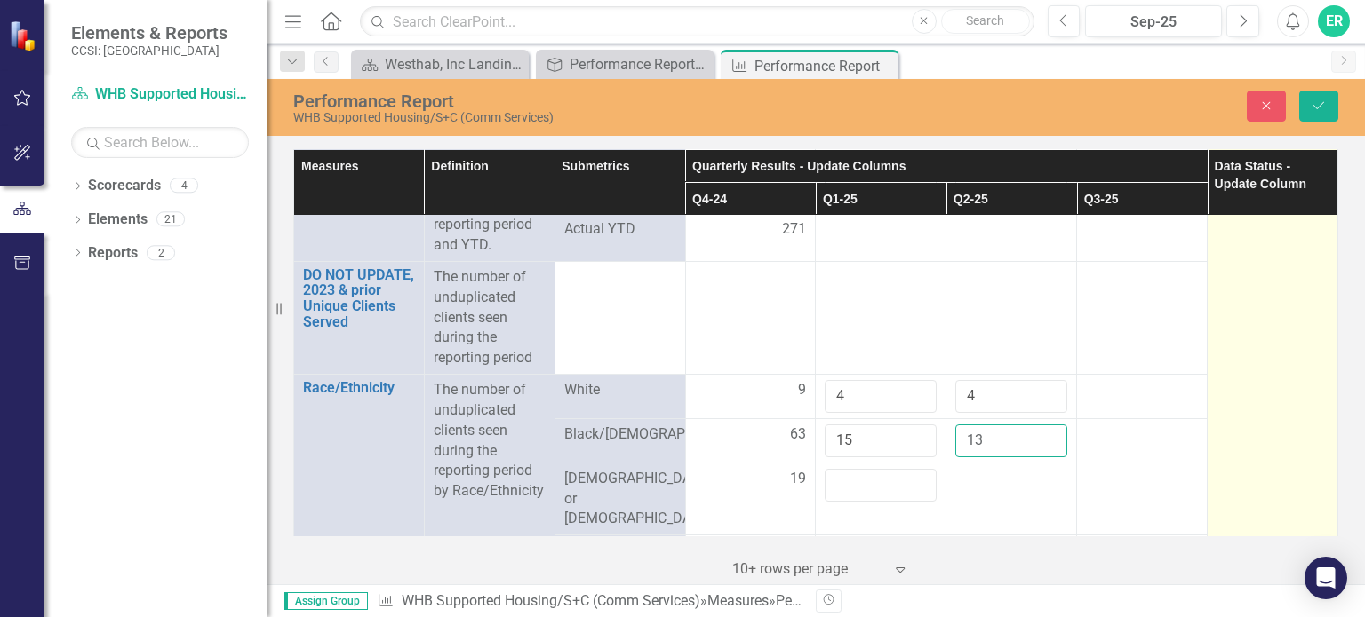
type input "13"
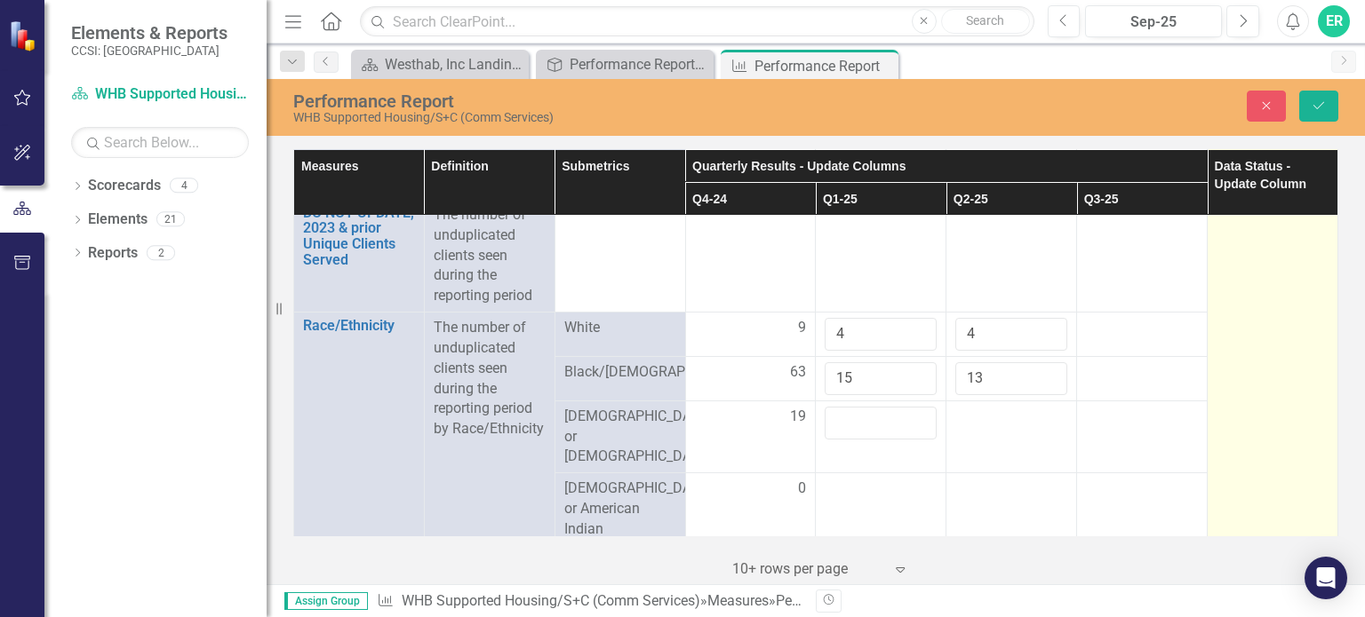
scroll to position [800, 0]
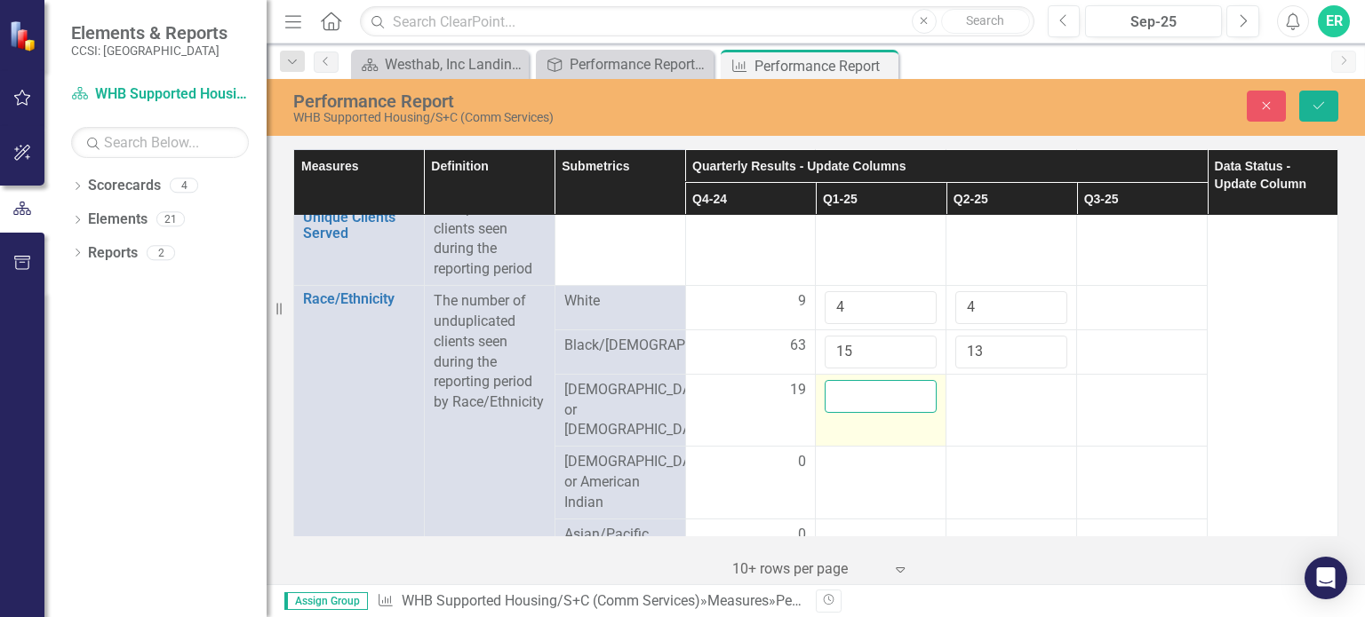
click at [855, 397] on input "number" at bounding box center [881, 396] width 112 height 33
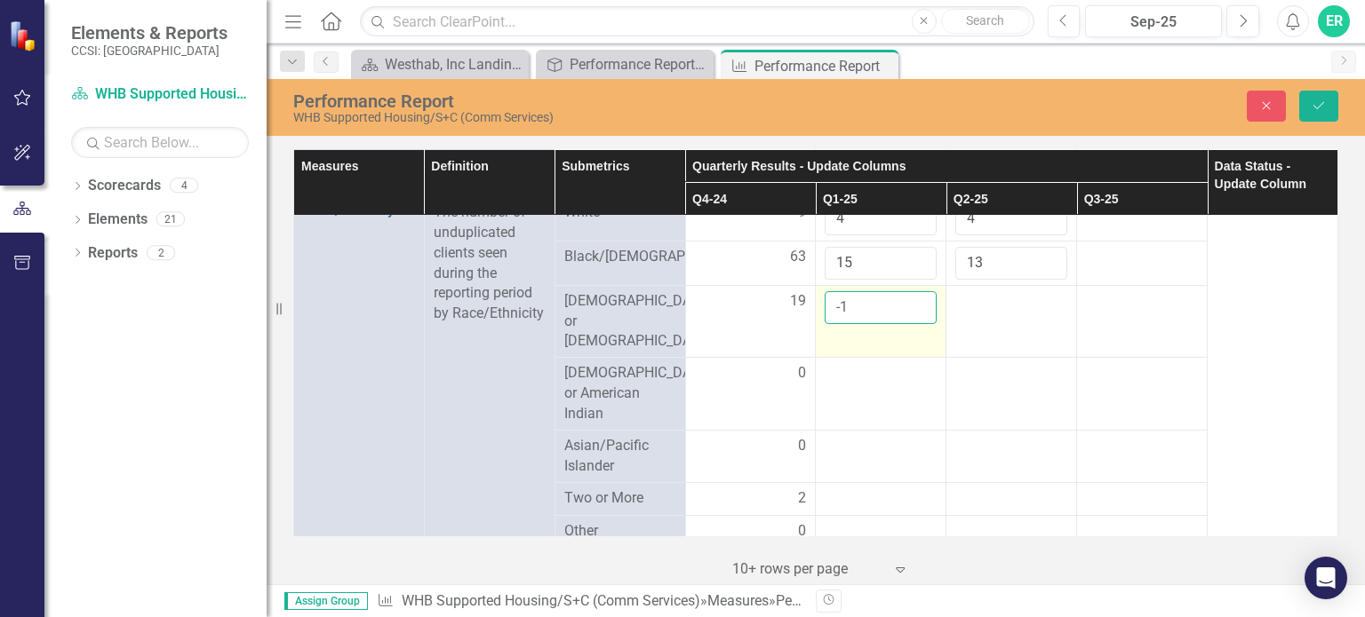
scroll to position [977, 0]
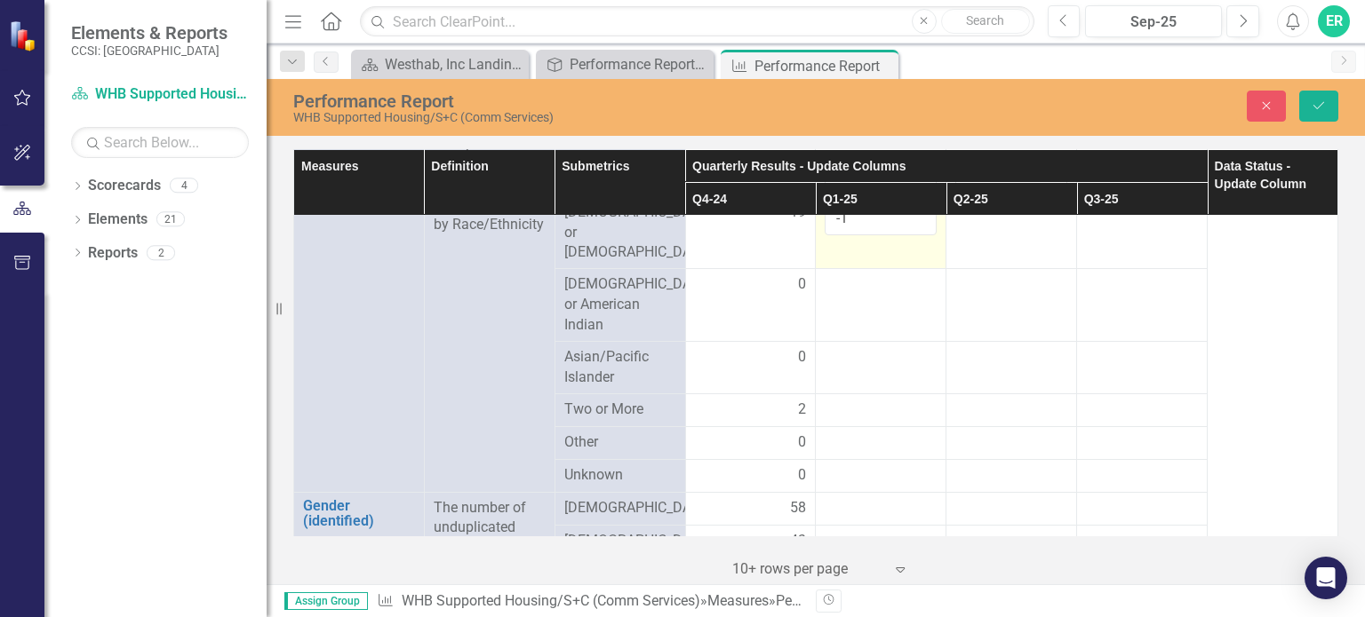
click at [847, 400] on div at bounding box center [881, 410] width 112 height 21
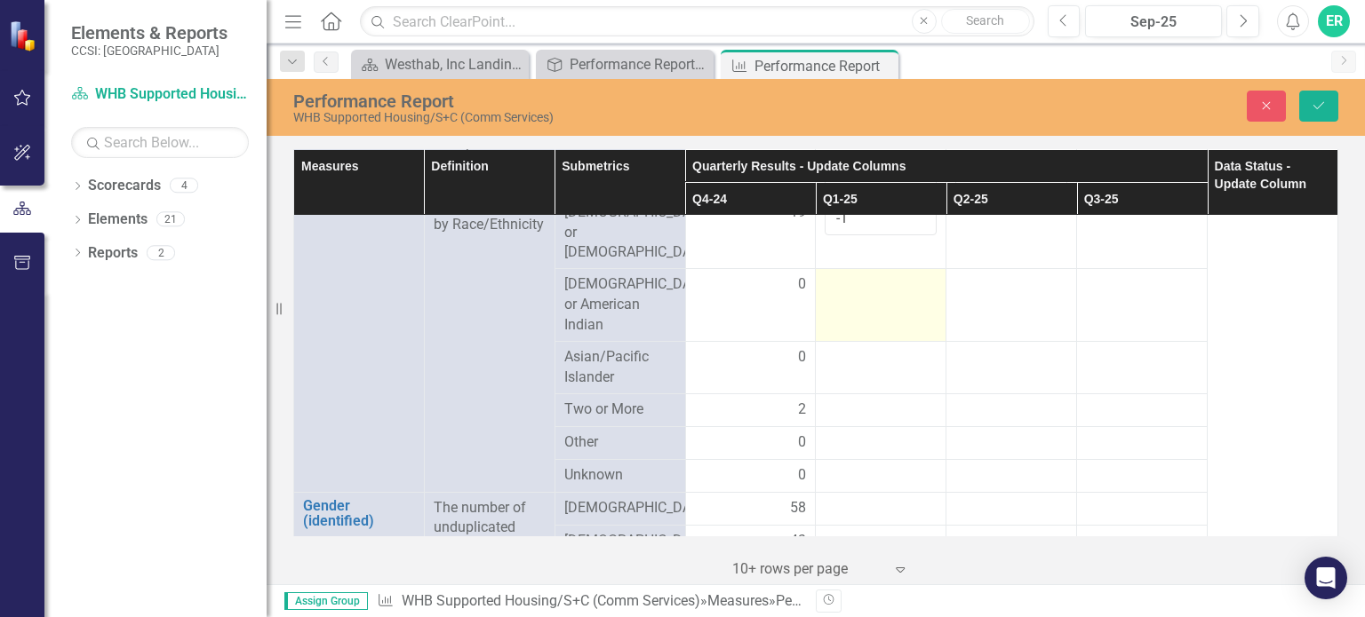
click at [885, 317] on td at bounding box center [881, 305] width 131 height 73
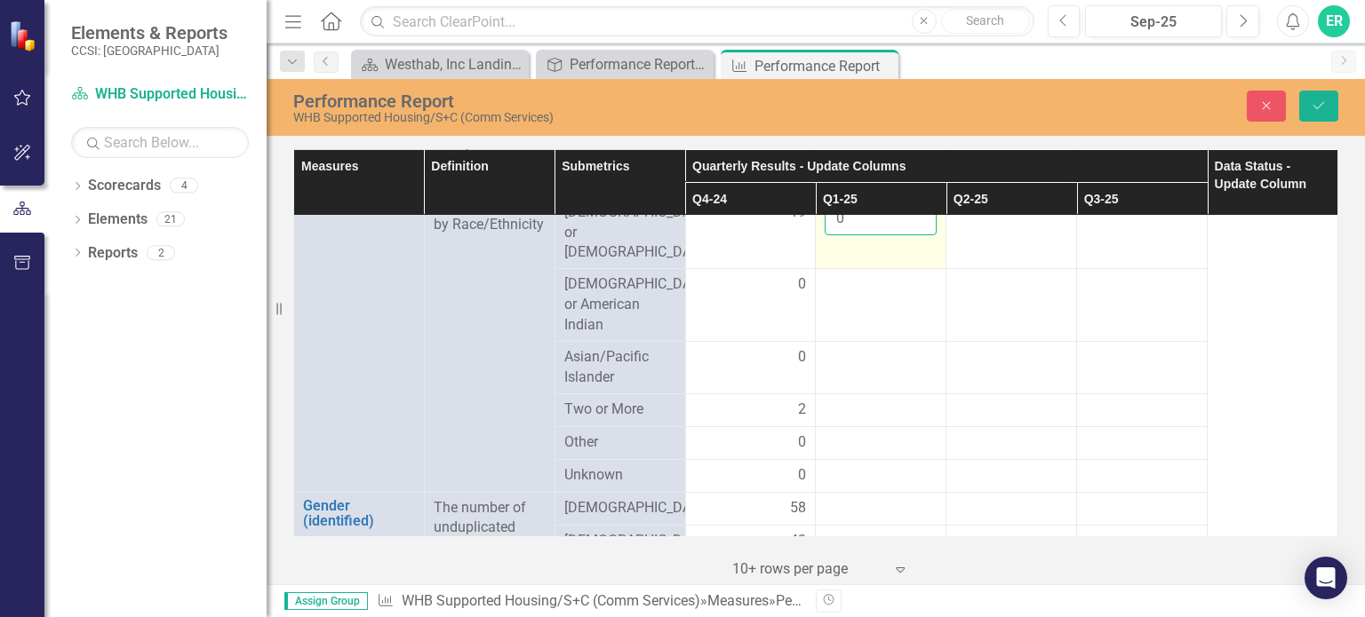
type input "0"
click at [907, 223] on input "0" at bounding box center [881, 219] width 112 height 33
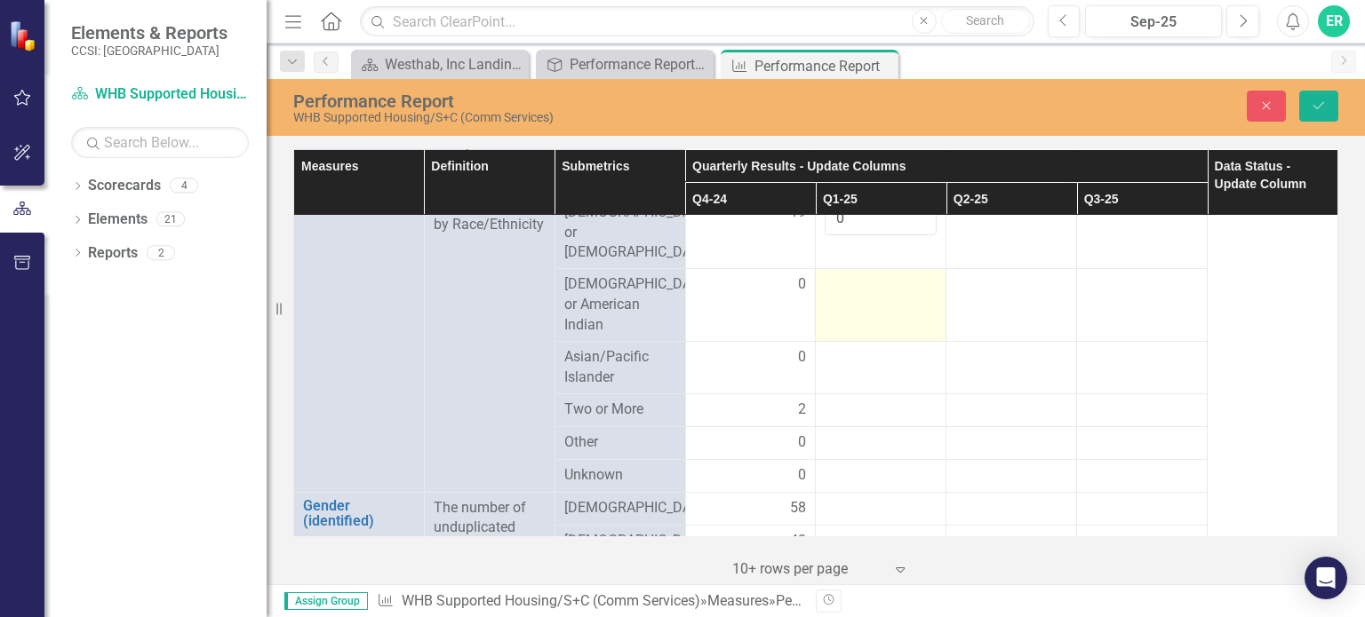
click at [935, 269] on td at bounding box center [881, 305] width 131 height 73
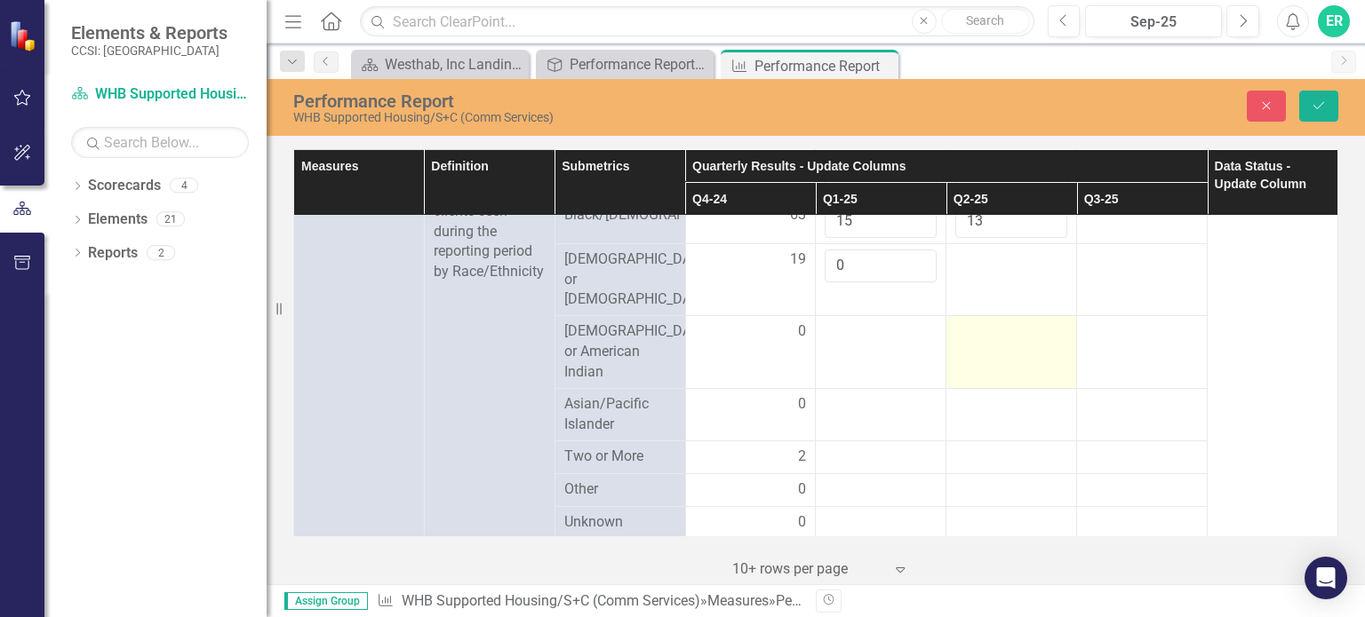
scroll to position [888, 0]
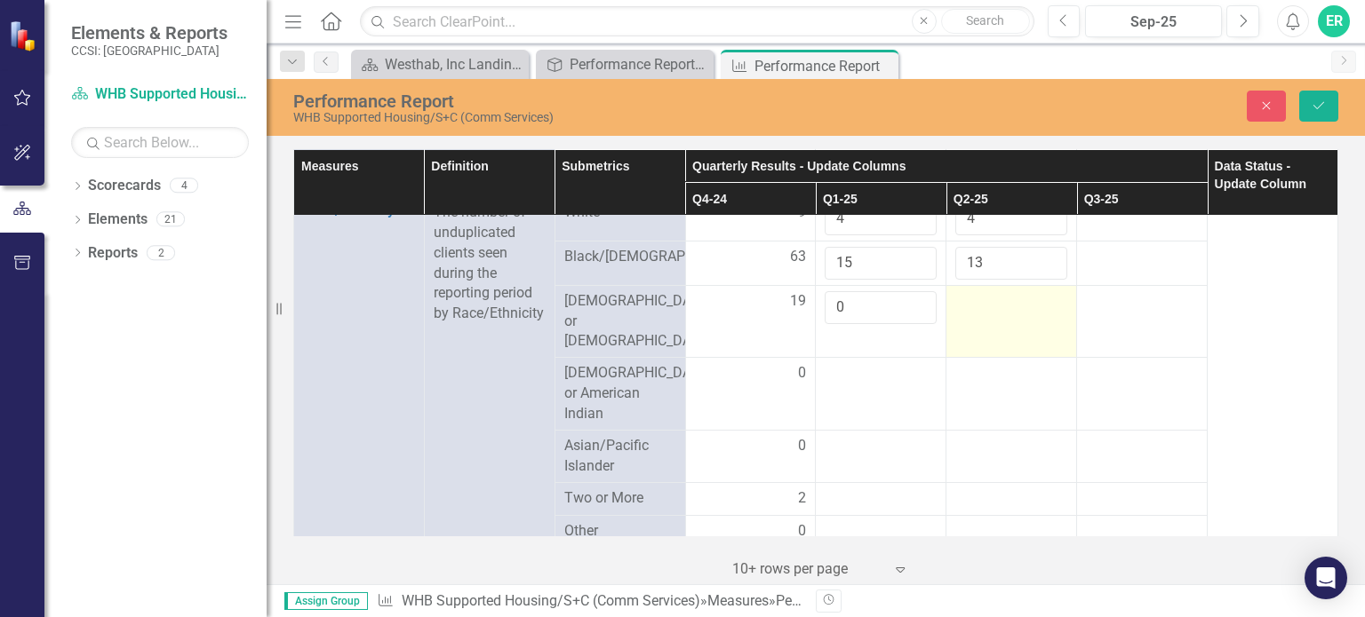
click at [968, 313] on div at bounding box center [1011, 301] width 112 height 21
drag, startPoint x: 969, startPoint y: 315, endPoint x: 970, endPoint y: 305, distance: 9.8
click at [969, 313] on div at bounding box center [1011, 301] width 112 height 21
click at [969, 304] on input "number" at bounding box center [1011, 307] width 112 height 33
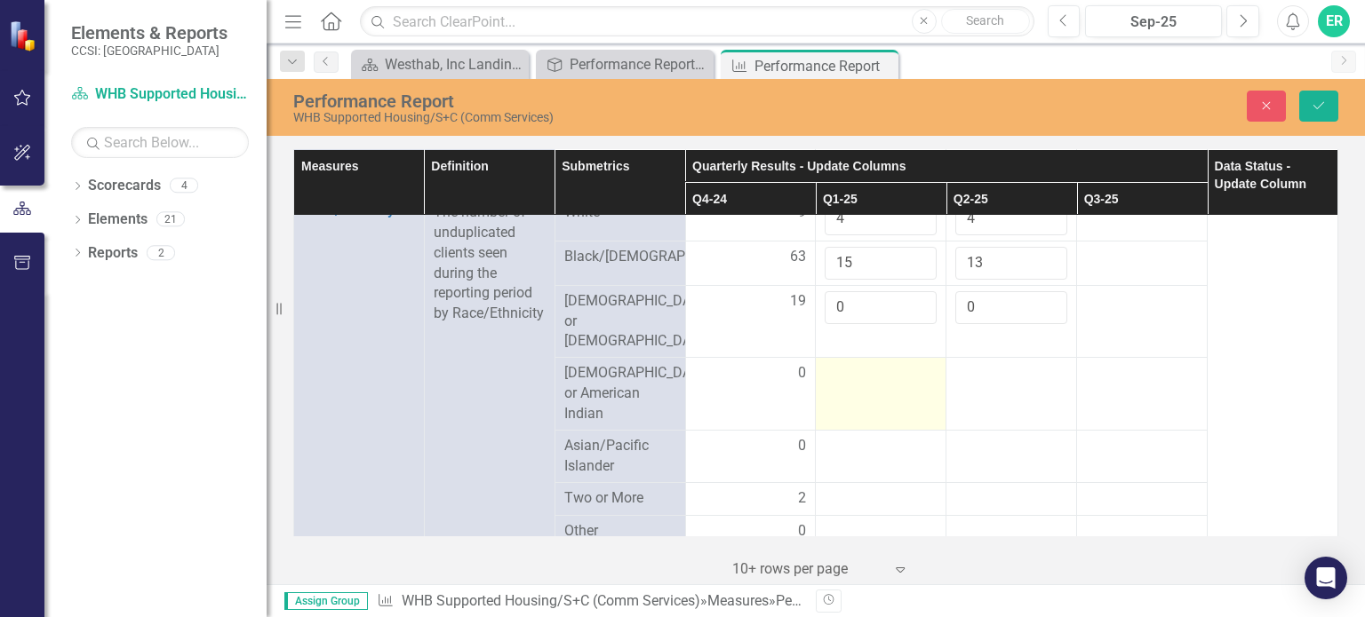
type input "0"
click at [894, 363] on div at bounding box center [881, 373] width 112 height 21
click at [894, 363] on input "number" at bounding box center [881, 379] width 112 height 33
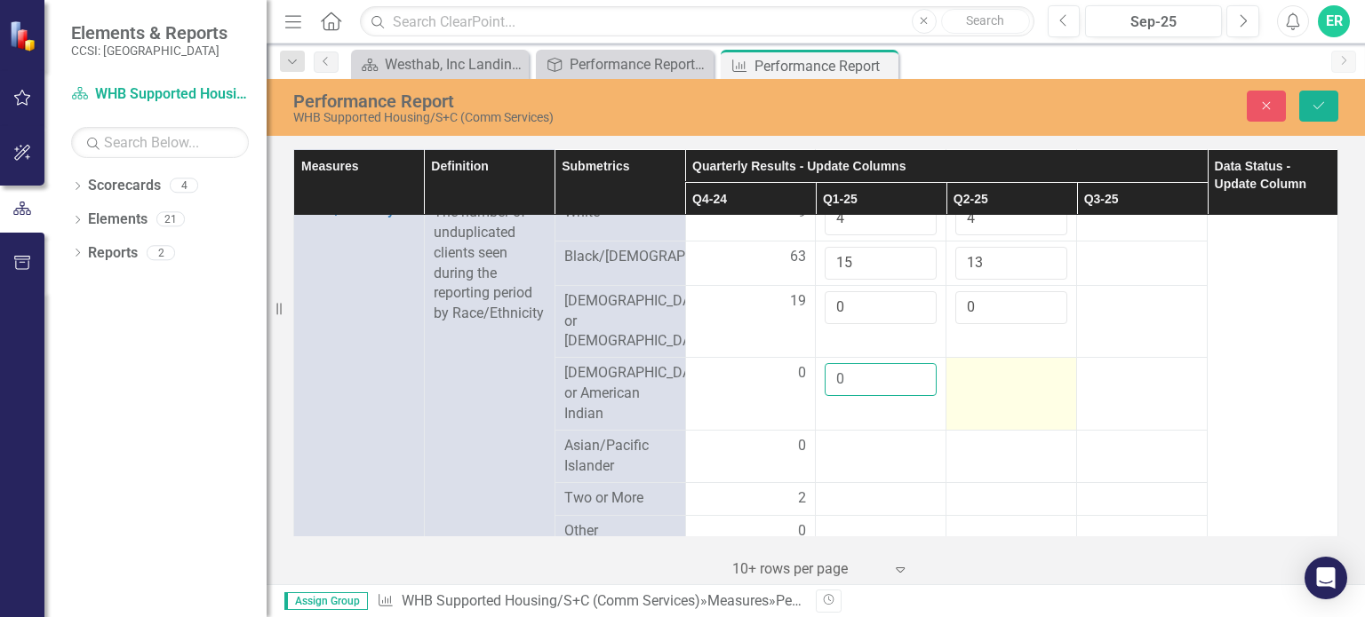
type input "0"
click at [968, 363] on div at bounding box center [1011, 373] width 112 height 21
click at [969, 363] on div at bounding box center [1011, 373] width 112 height 21
click at [969, 363] on input "number" at bounding box center [1011, 379] width 112 height 33
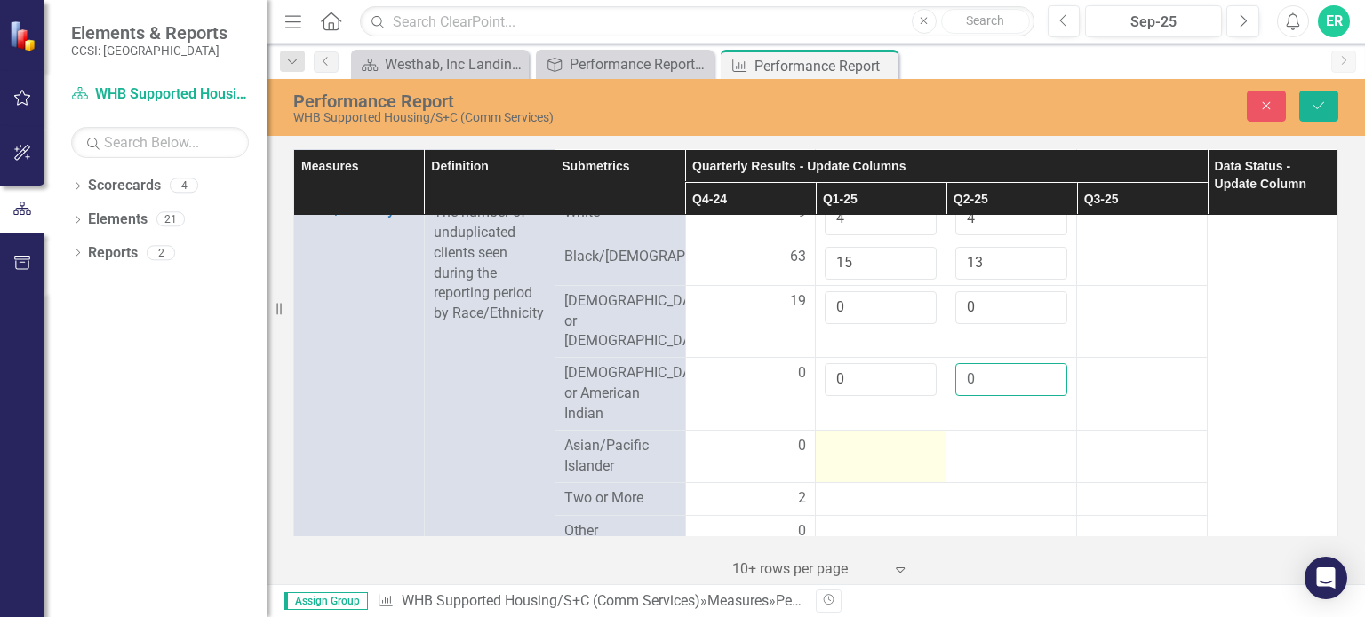
type input "0"
click at [888, 436] on div at bounding box center [881, 446] width 112 height 21
click at [888, 436] on input "number" at bounding box center [881, 452] width 112 height 33
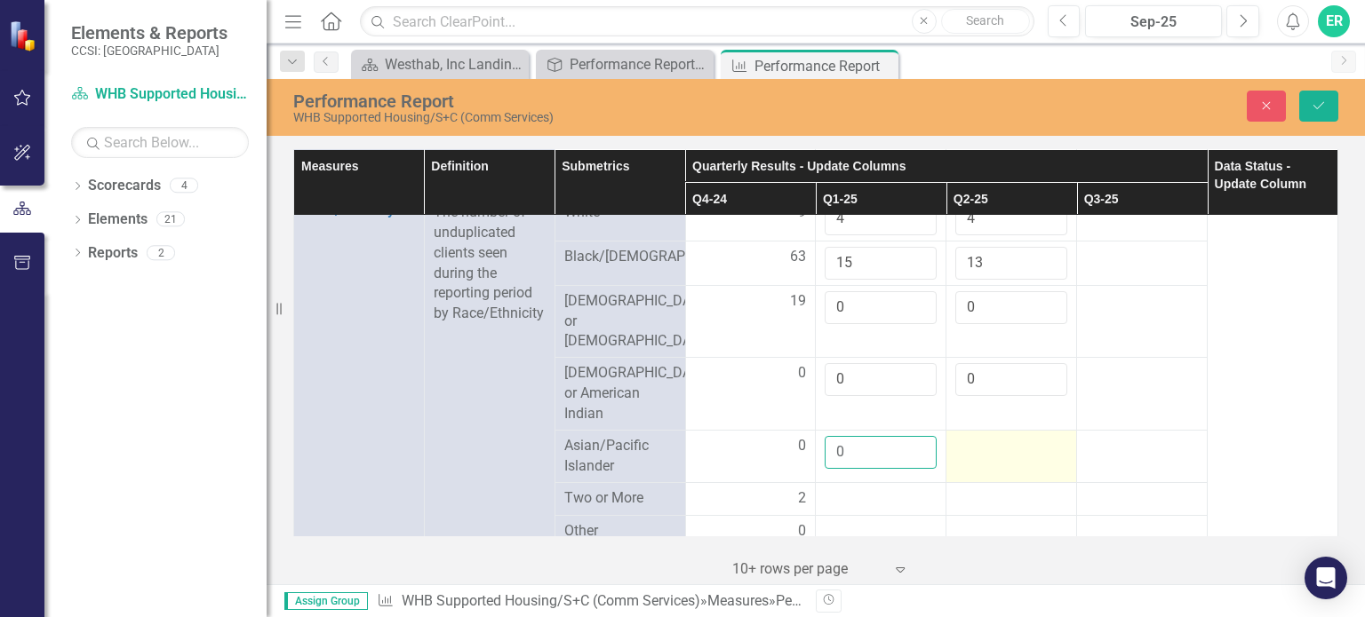
type input "0"
click at [973, 436] on div at bounding box center [1011, 446] width 112 height 21
click at [968, 436] on input "number" at bounding box center [1011, 452] width 112 height 33
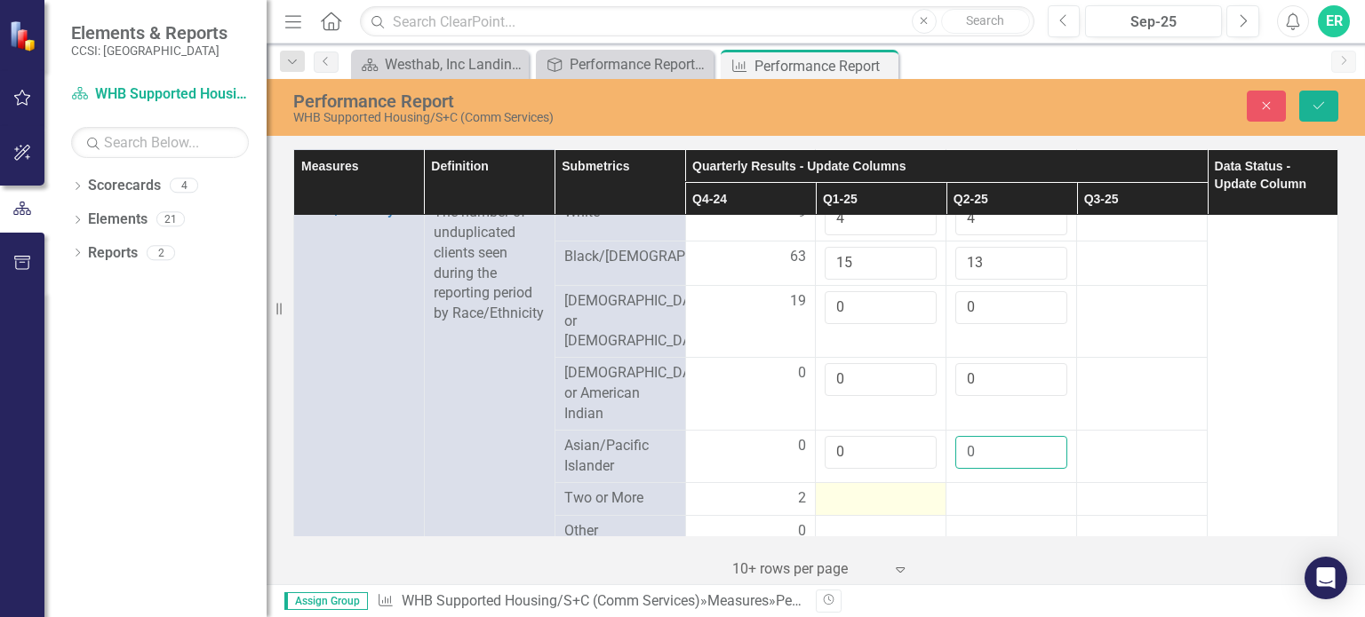
type input "0"
click at [864, 482] on td at bounding box center [881, 498] width 131 height 33
click at [863, 489] on input "number" at bounding box center [881, 505] width 112 height 33
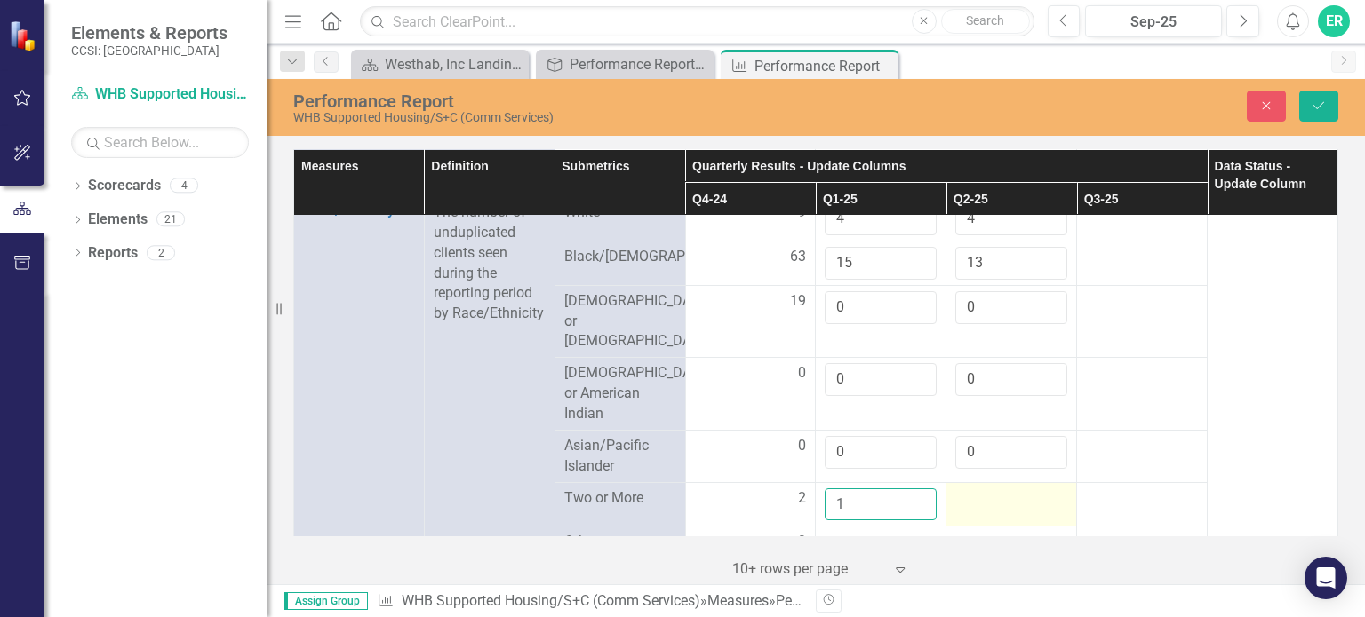
type input "1"
click at [968, 490] on div at bounding box center [1011, 499] width 112 height 21
click at [970, 489] on input "number" at bounding box center [1011, 505] width 112 height 33
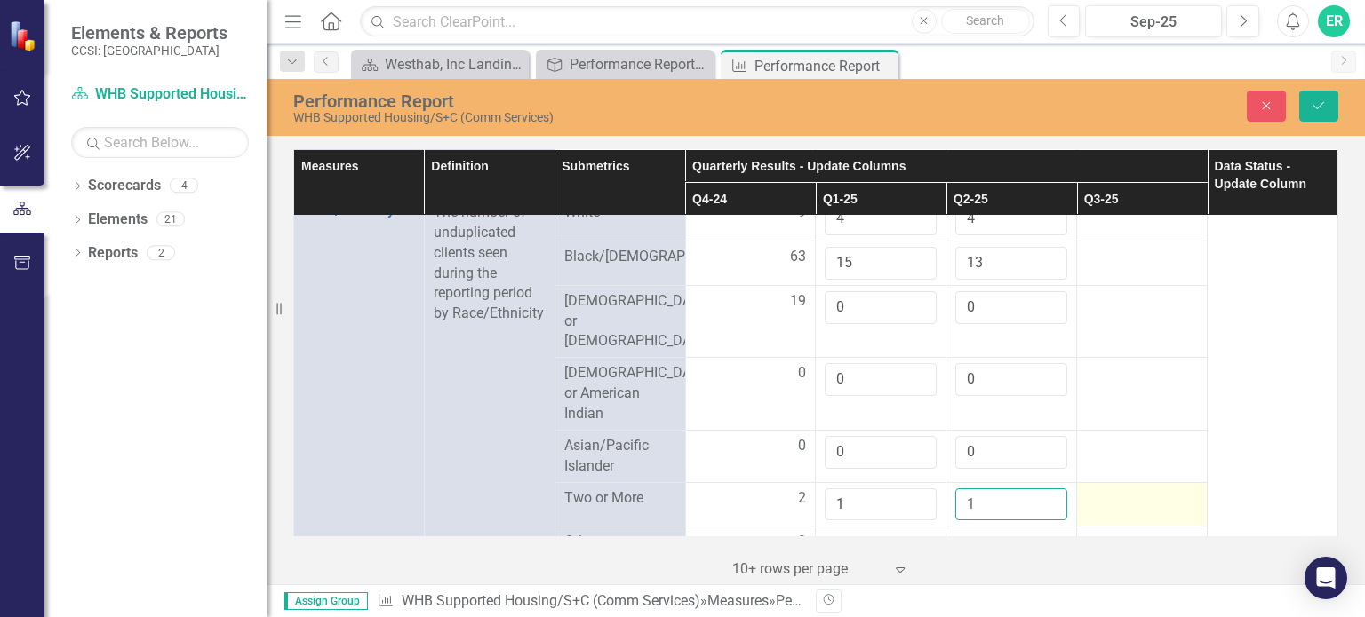
type input "1"
click at [1119, 489] on div at bounding box center [1142, 499] width 112 height 21
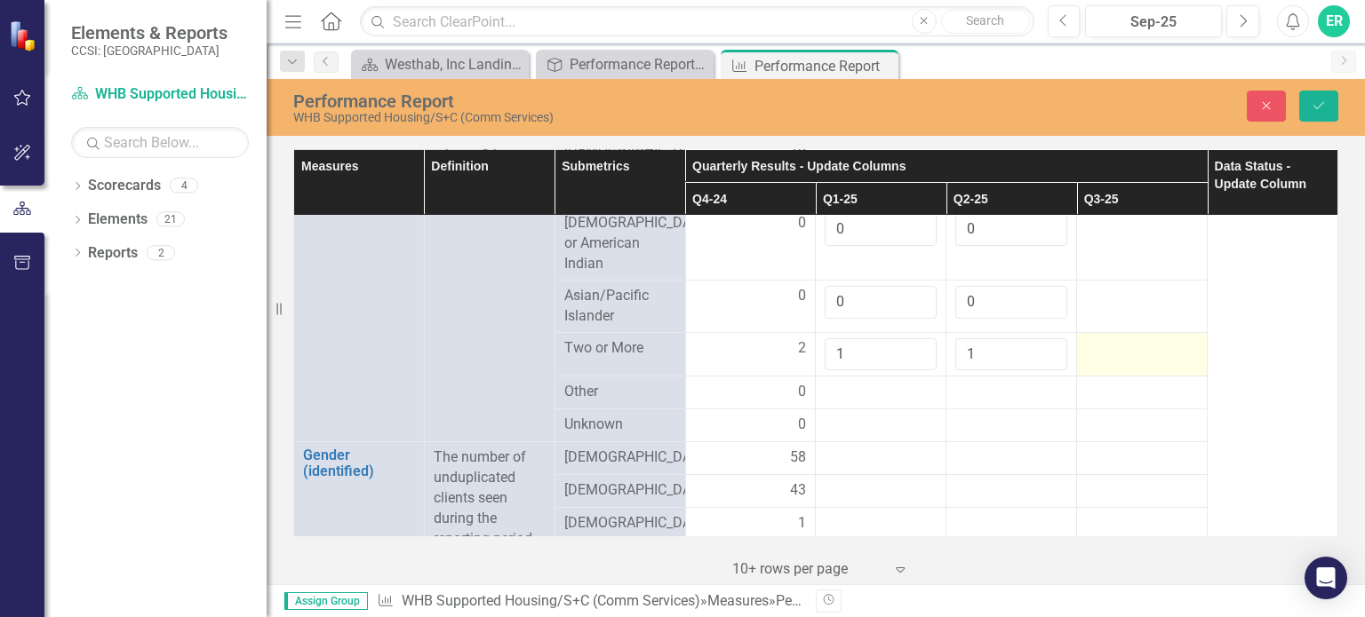
scroll to position [1066, 0]
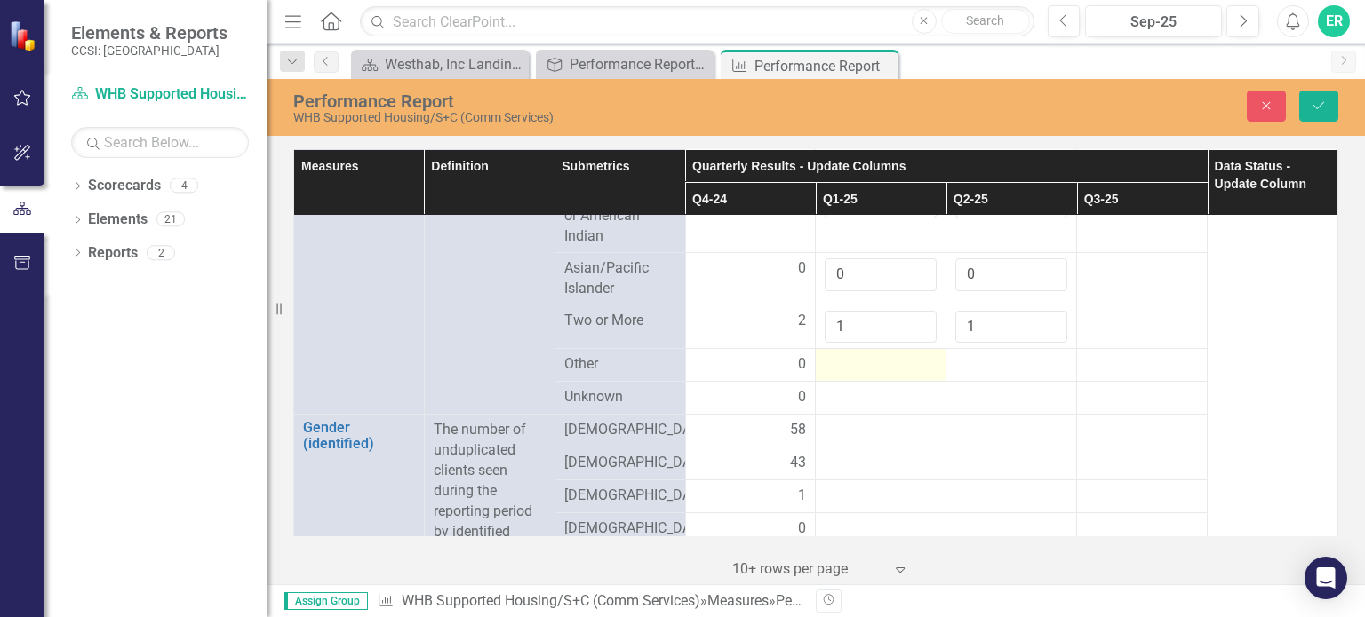
click at [839, 355] on div at bounding box center [881, 365] width 112 height 21
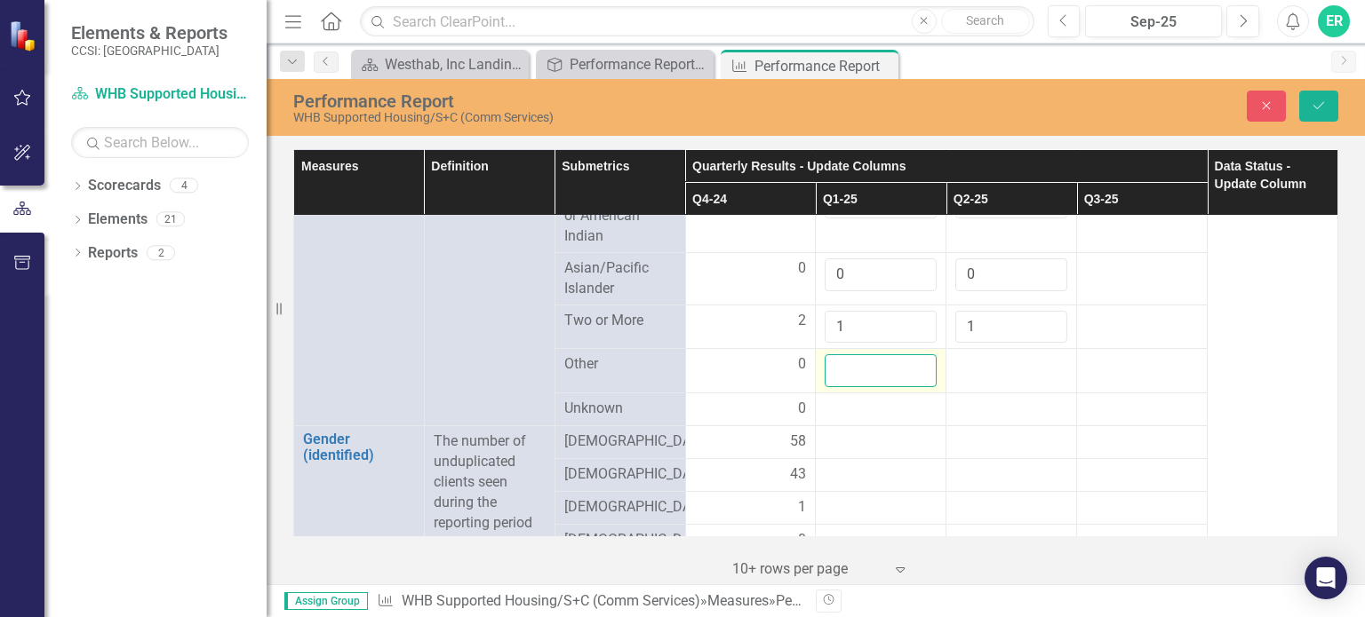
click at [839, 355] on input "number" at bounding box center [881, 371] width 112 height 33
type input "0"
click at [963, 355] on div at bounding box center [1011, 365] width 112 height 21
click at [963, 355] on input "number" at bounding box center [1011, 371] width 112 height 33
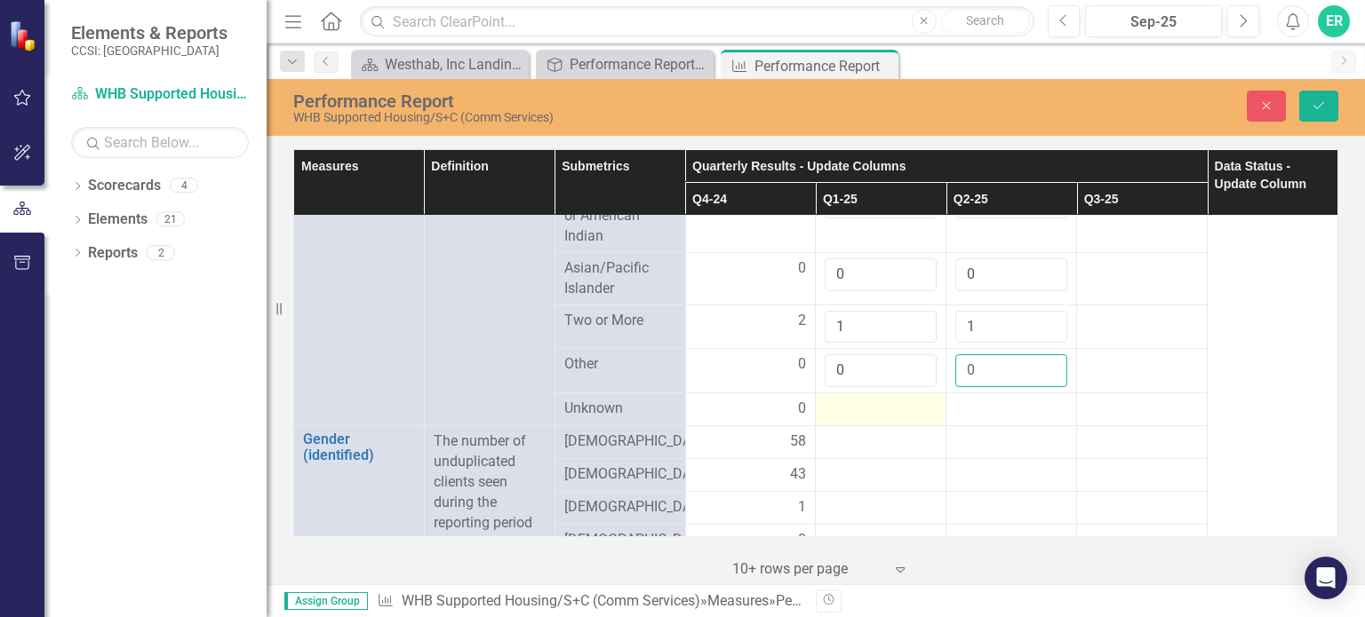
type input "0"
click at [856, 399] on div at bounding box center [881, 409] width 112 height 21
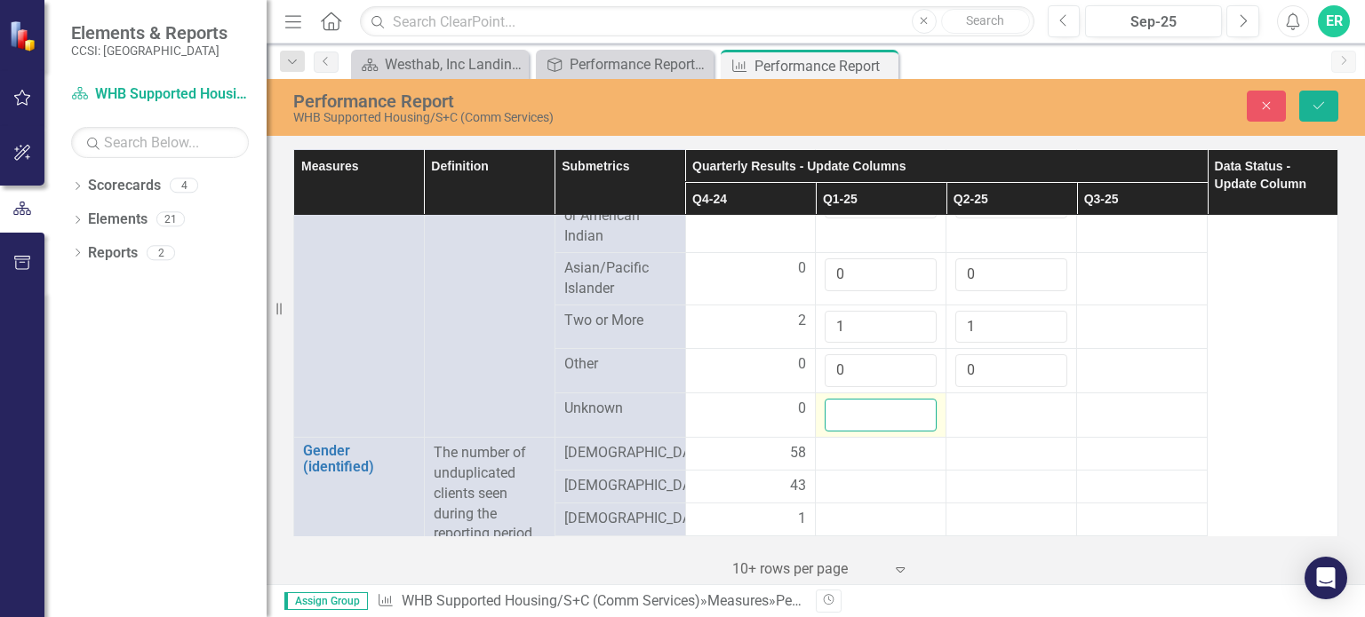
click at [856, 399] on input "number" at bounding box center [881, 415] width 112 height 33
type input "0"
click at [974, 399] on div at bounding box center [1011, 409] width 112 height 21
click at [974, 399] on input "number" at bounding box center [1011, 415] width 112 height 33
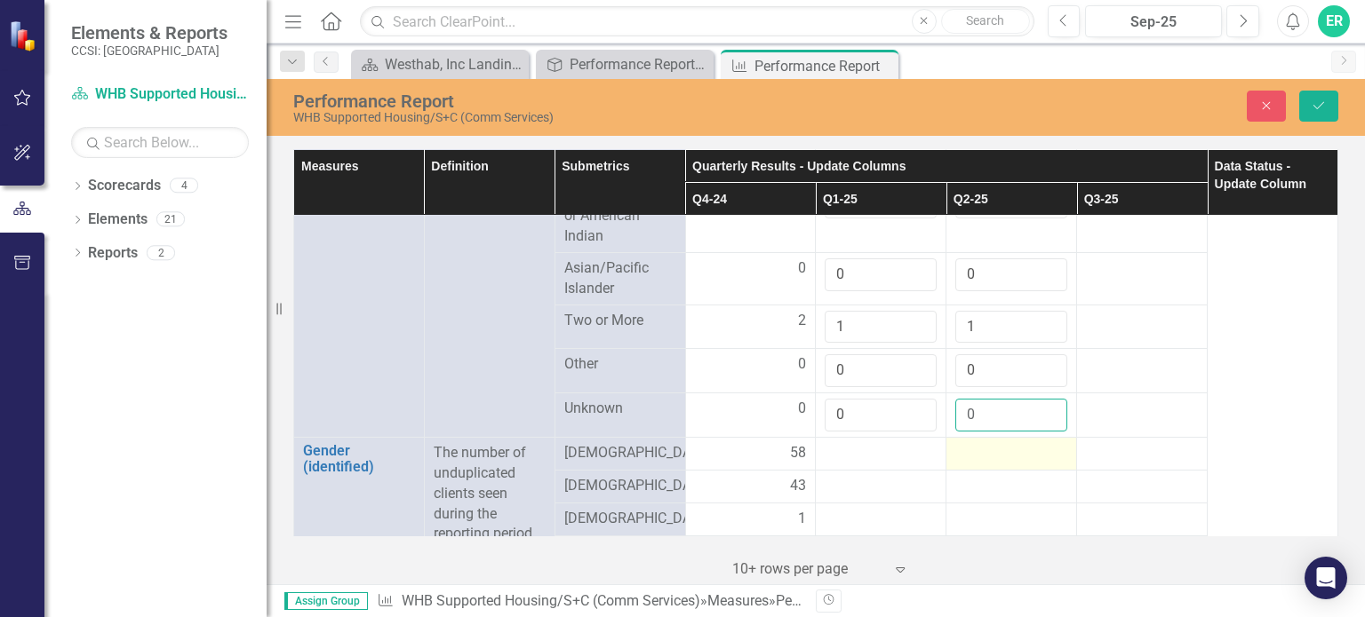
type input "0"
click at [990, 438] on td at bounding box center [1011, 454] width 131 height 33
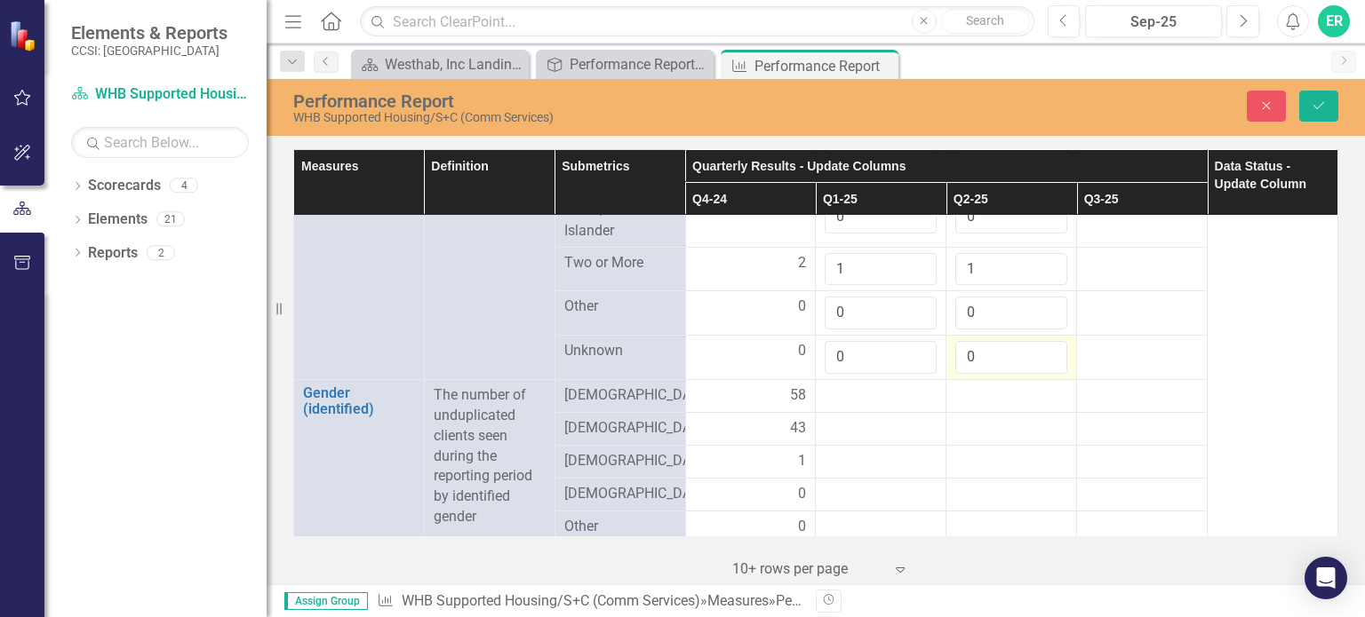
scroll to position [1155, 0]
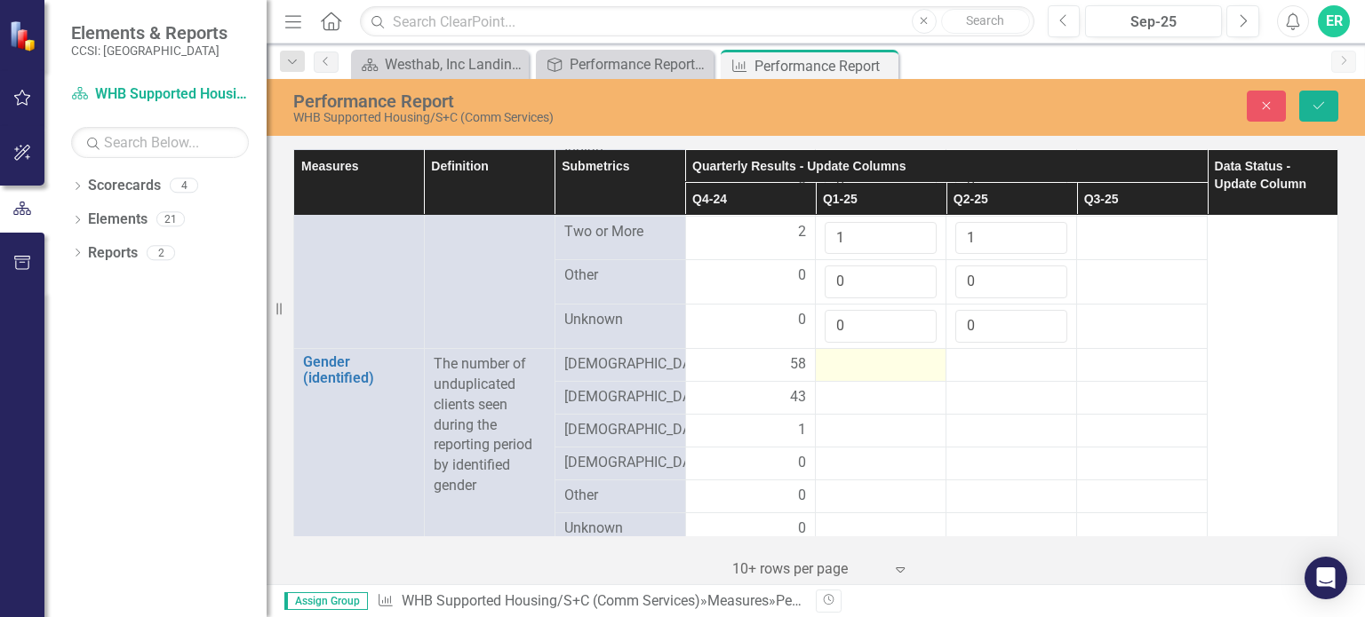
click at [863, 355] on div at bounding box center [881, 365] width 112 height 21
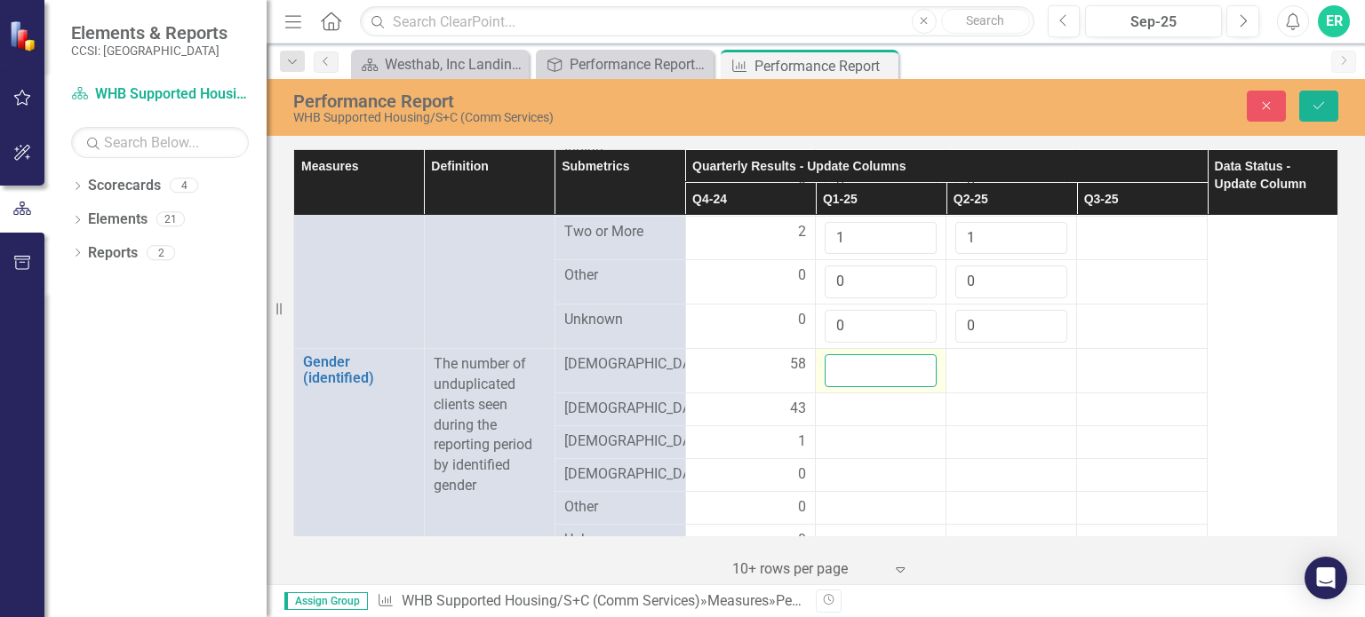
click at [843, 355] on input "number" at bounding box center [881, 371] width 112 height 33
type input "17"
click at [979, 355] on div at bounding box center [1011, 365] width 112 height 21
click at [974, 355] on input "number" at bounding box center [1011, 371] width 112 height 33
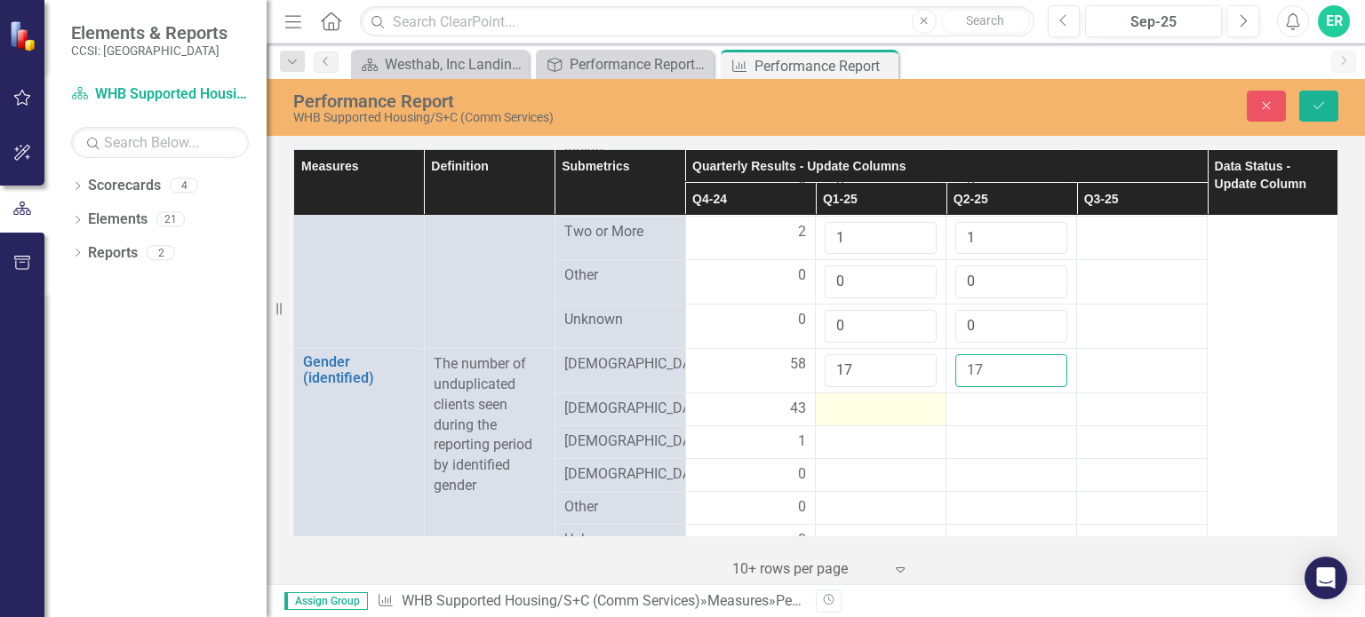
type input "17"
click at [849, 399] on div at bounding box center [881, 409] width 112 height 21
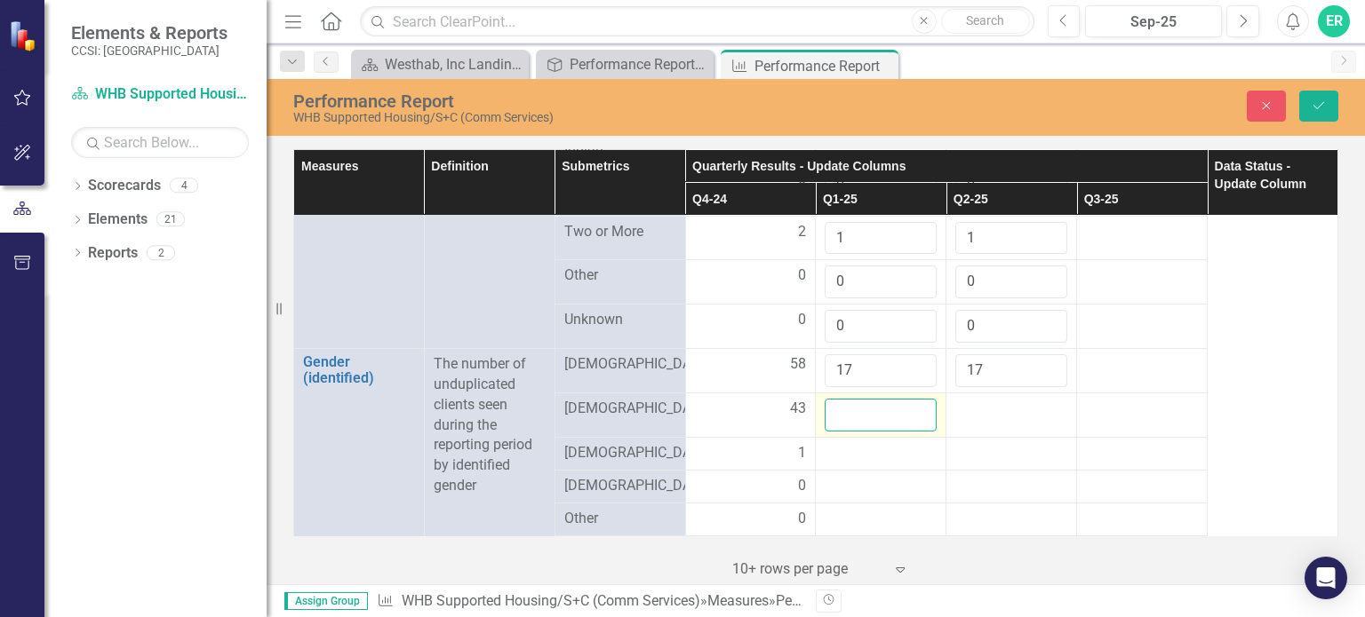
click at [854, 403] on input "number" at bounding box center [881, 415] width 112 height 33
type input "3"
click at [979, 399] on div at bounding box center [1011, 409] width 112 height 21
click at [974, 399] on input "number" at bounding box center [1011, 415] width 112 height 33
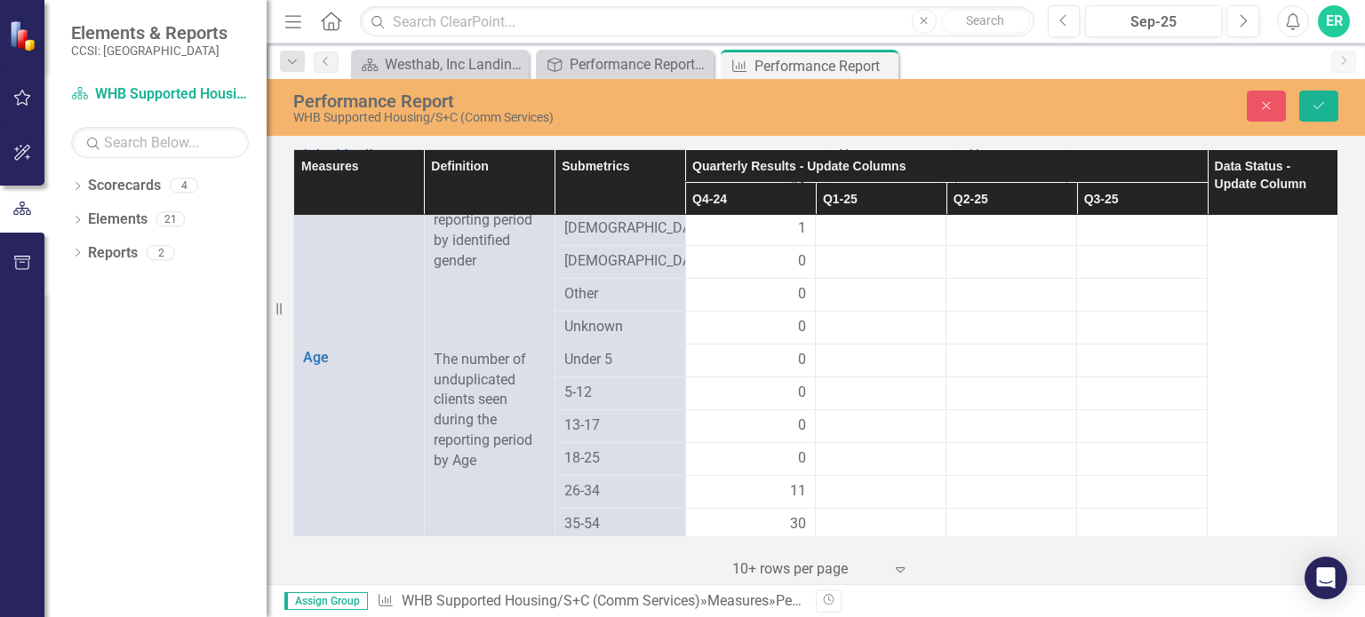
scroll to position [1422, 0]
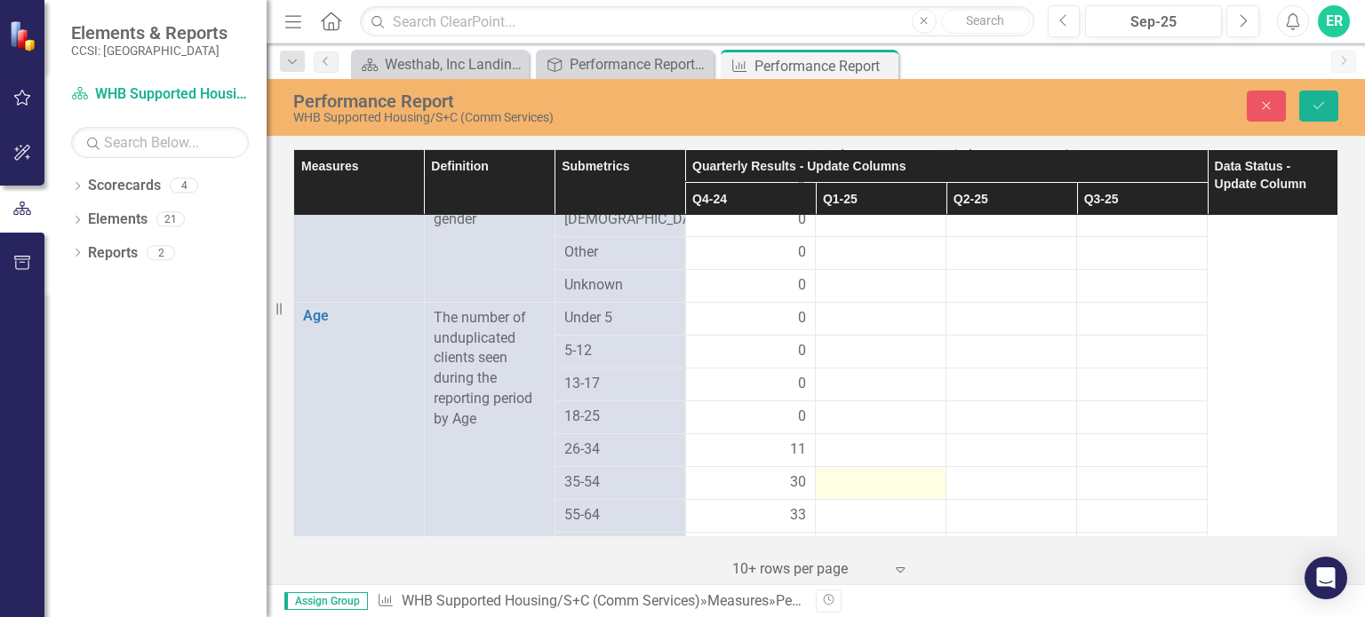
type input "2"
click at [872, 473] on div at bounding box center [881, 483] width 112 height 21
click at [871, 473] on input "number" at bounding box center [881, 489] width 112 height 33
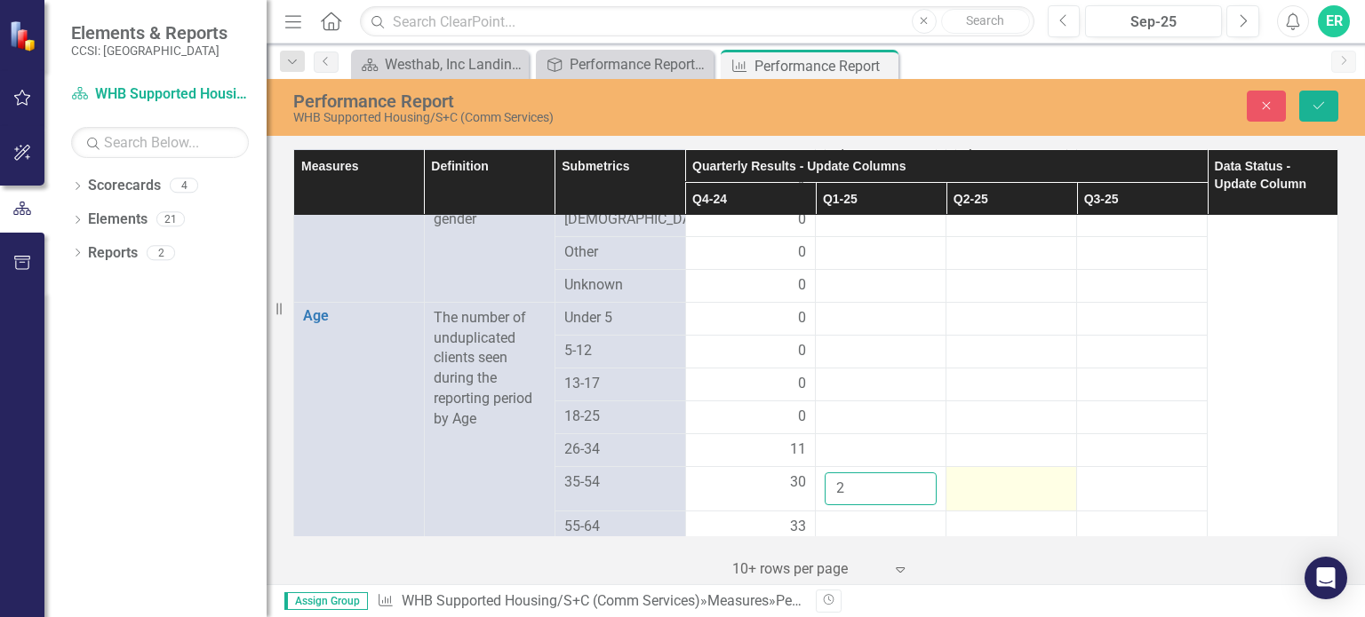
type input "2"
click at [964, 466] on td at bounding box center [1011, 488] width 131 height 44
click at [963, 473] on input "number" at bounding box center [1011, 489] width 112 height 33
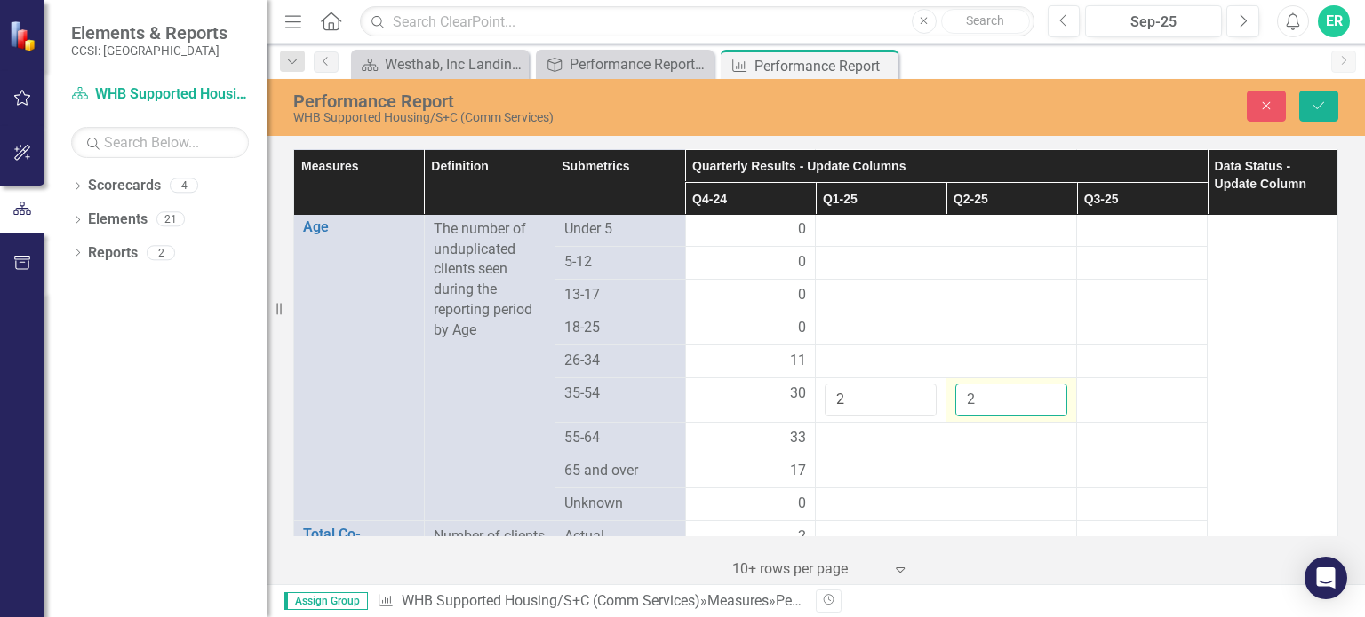
type input "2"
click at [1037, 384] on input "2" at bounding box center [1011, 400] width 112 height 33
click at [885, 428] on div at bounding box center [881, 438] width 112 height 21
click at [873, 428] on div at bounding box center [881, 438] width 112 height 21
click at [869, 428] on div at bounding box center [881, 438] width 112 height 21
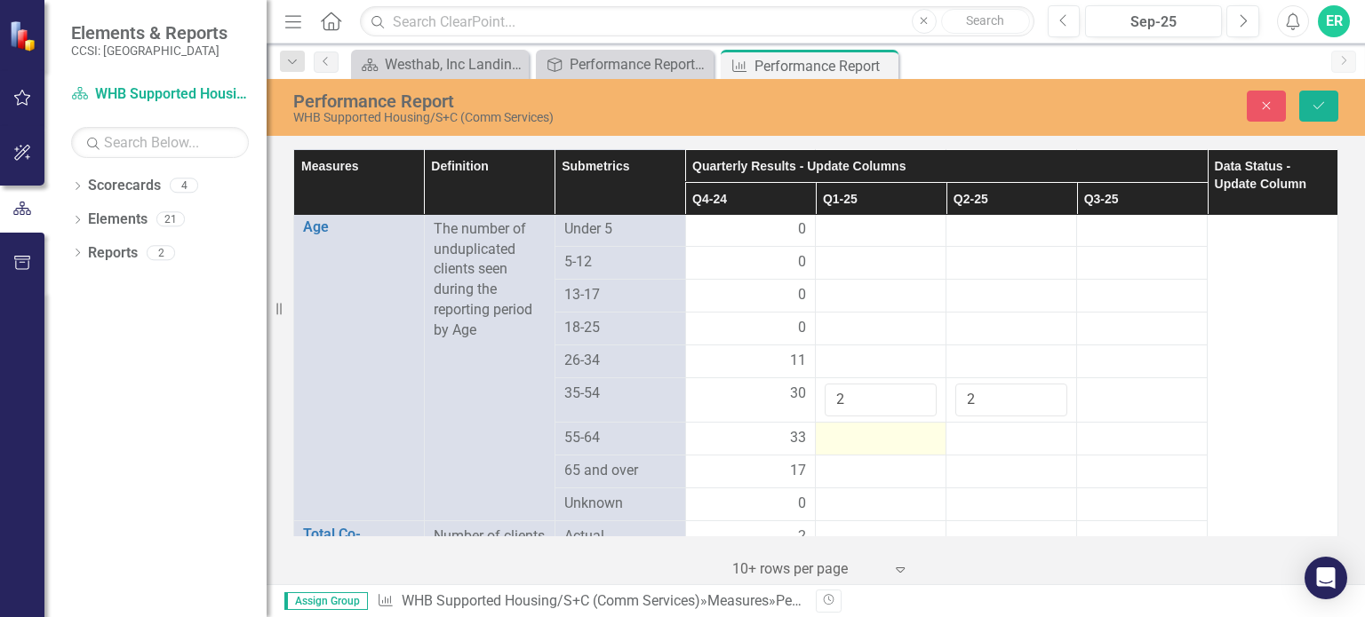
click at [869, 428] on div at bounding box center [881, 438] width 112 height 21
click at [844, 428] on input "number" at bounding box center [881, 444] width 112 height 33
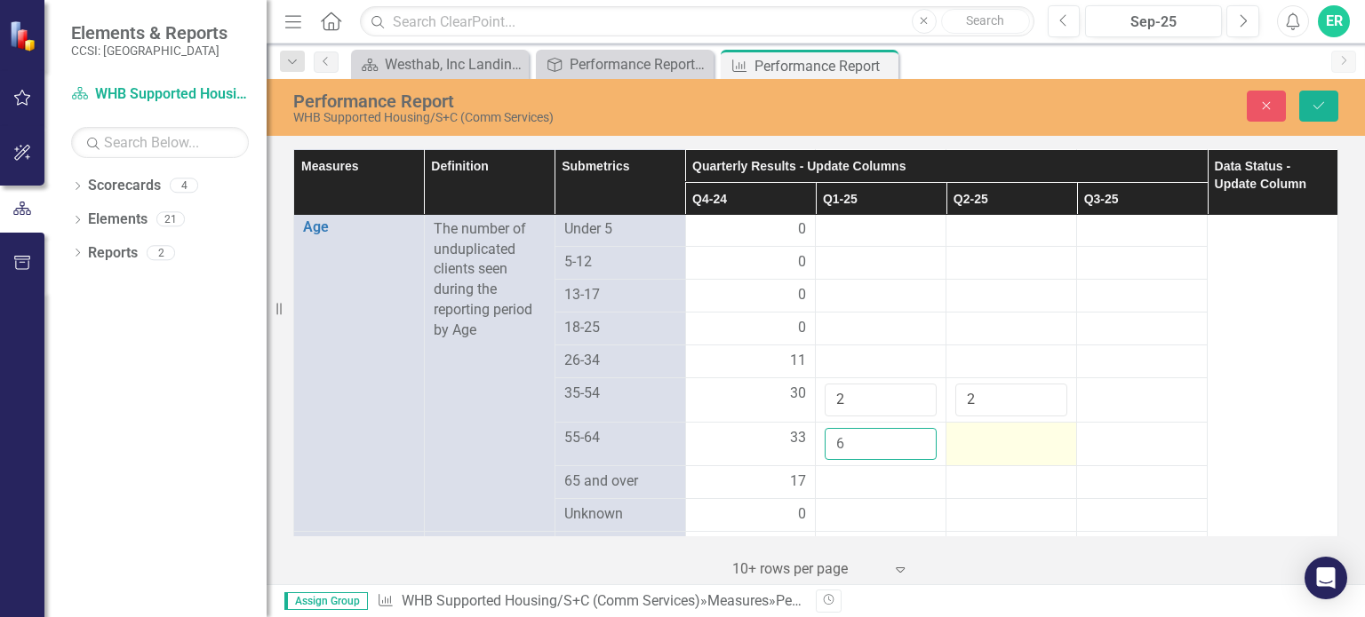
type input "6"
click at [963, 428] on div at bounding box center [1011, 438] width 112 height 21
click at [963, 428] on input "number" at bounding box center [1011, 444] width 112 height 33
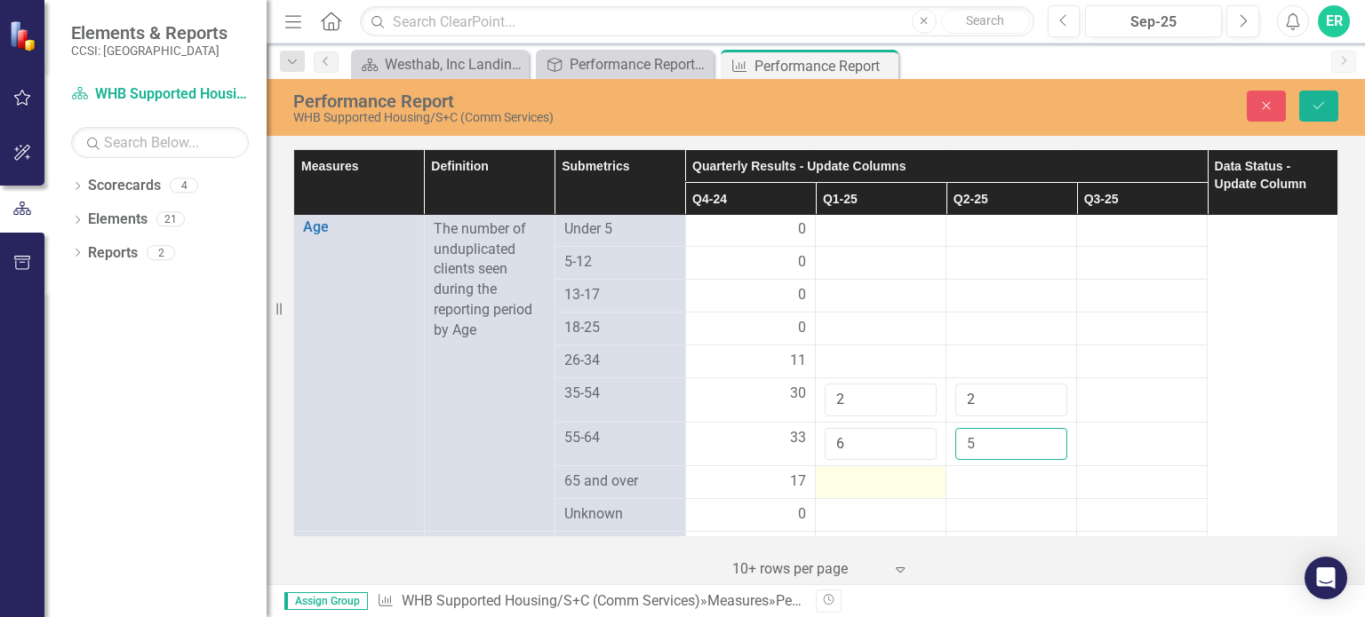
type input "5"
click at [870, 472] on div at bounding box center [881, 482] width 112 height 21
click at [825, 472] on input "number" at bounding box center [881, 488] width 112 height 33
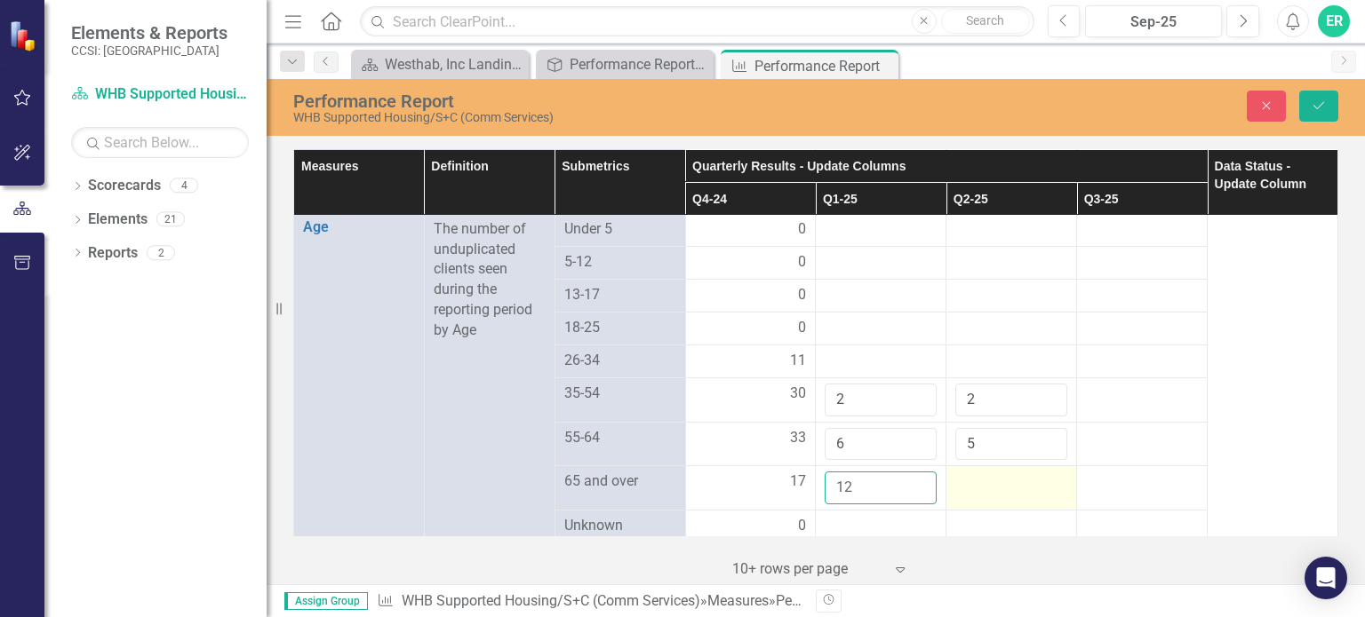
type input "12"
click at [962, 472] on div at bounding box center [1011, 482] width 112 height 21
click at [962, 472] on input "number" at bounding box center [1011, 488] width 112 height 33
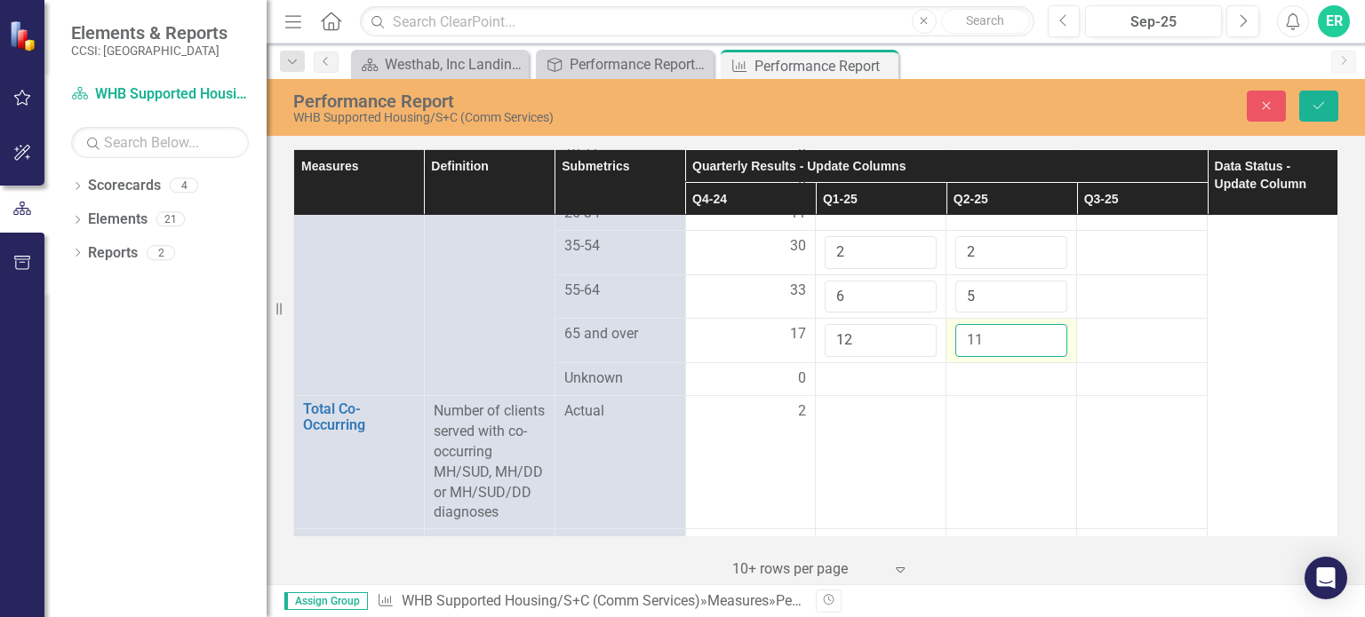
scroll to position [1688, 0]
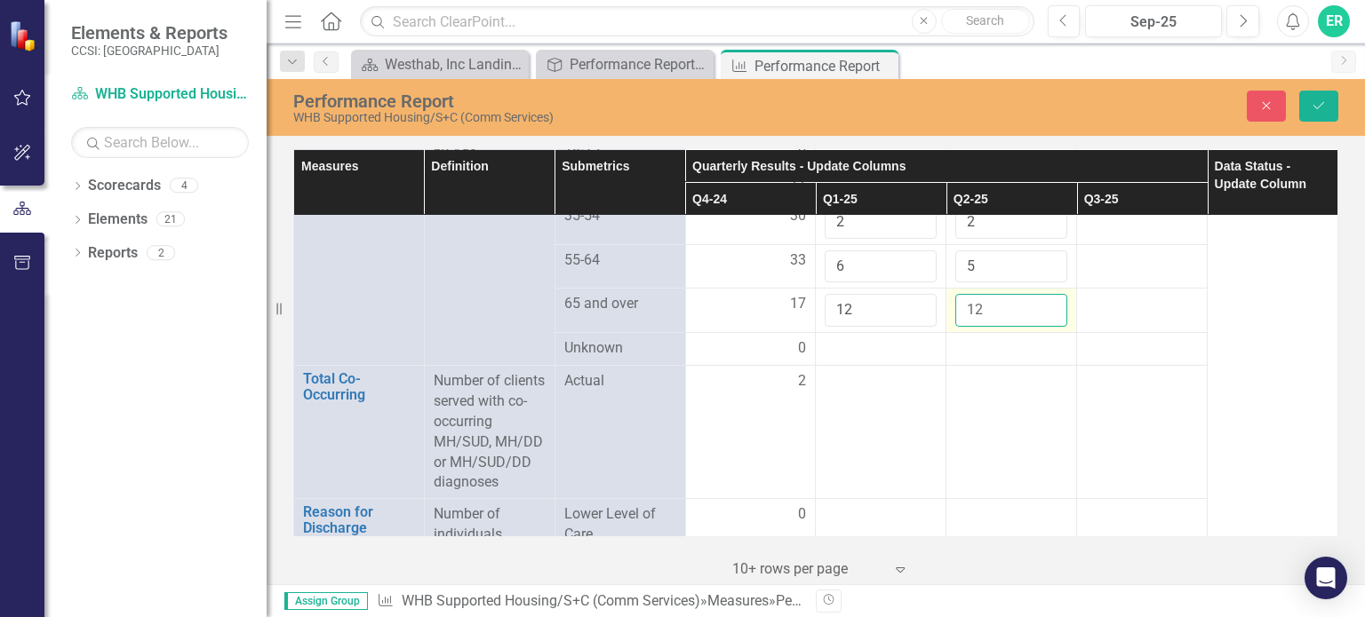
type input "12"
click at [1038, 294] on input "12" at bounding box center [1011, 310] width 112 height 33
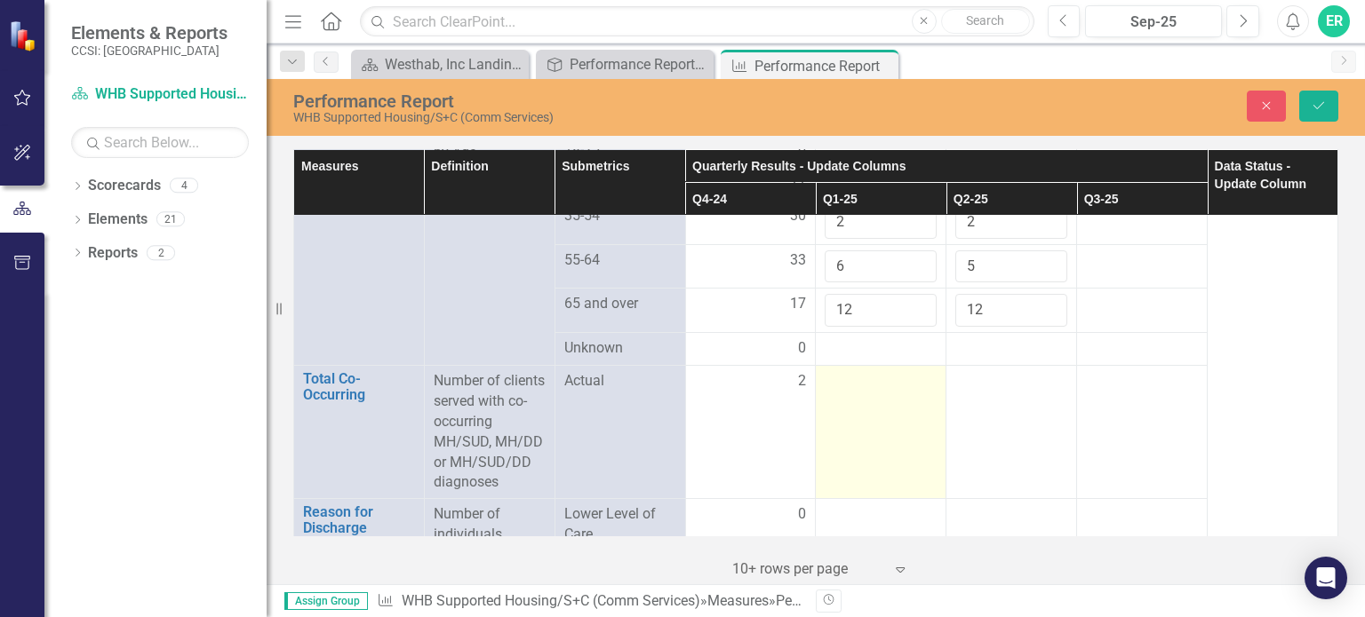
click at [850, 390] on td at bounding box center [881, 432] width 131 height 133
click at [853, 389] on td at bounding box center [881, 432] width 131 height 133
click at [854, 386] on td at bounding box center [881, 432] width 131 height 133
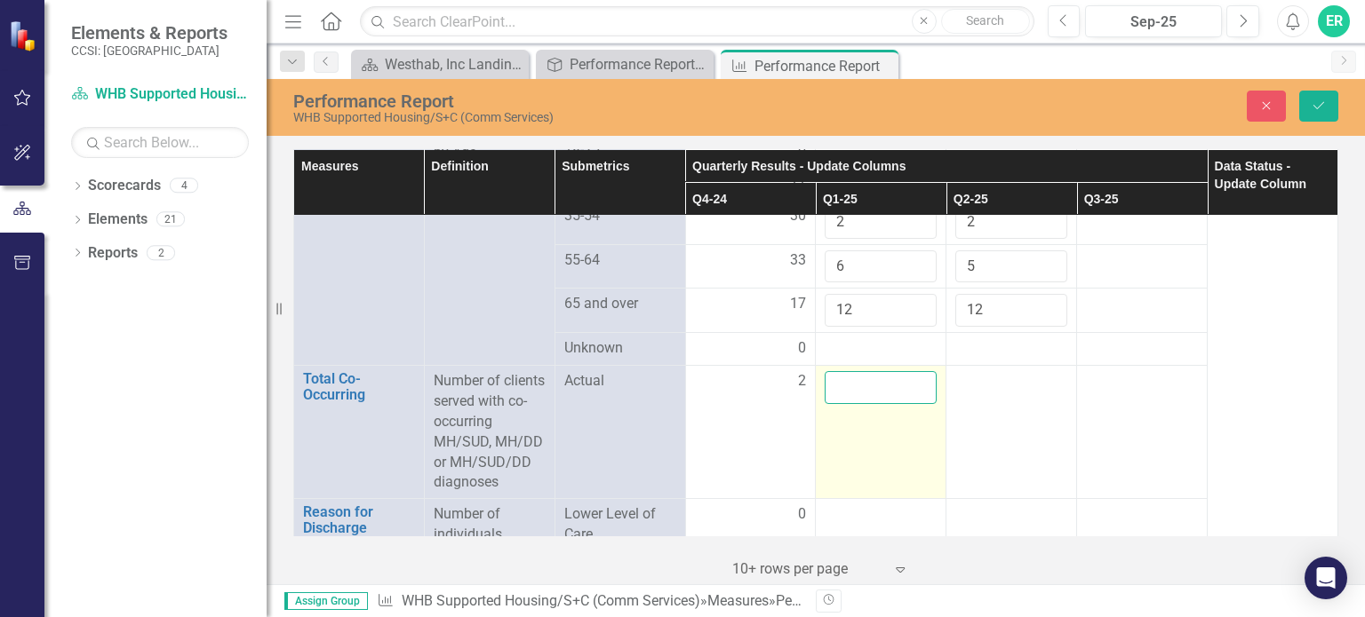
click at [856, 371] on input "number" at bounding box center [881, 387] width 112 height 33
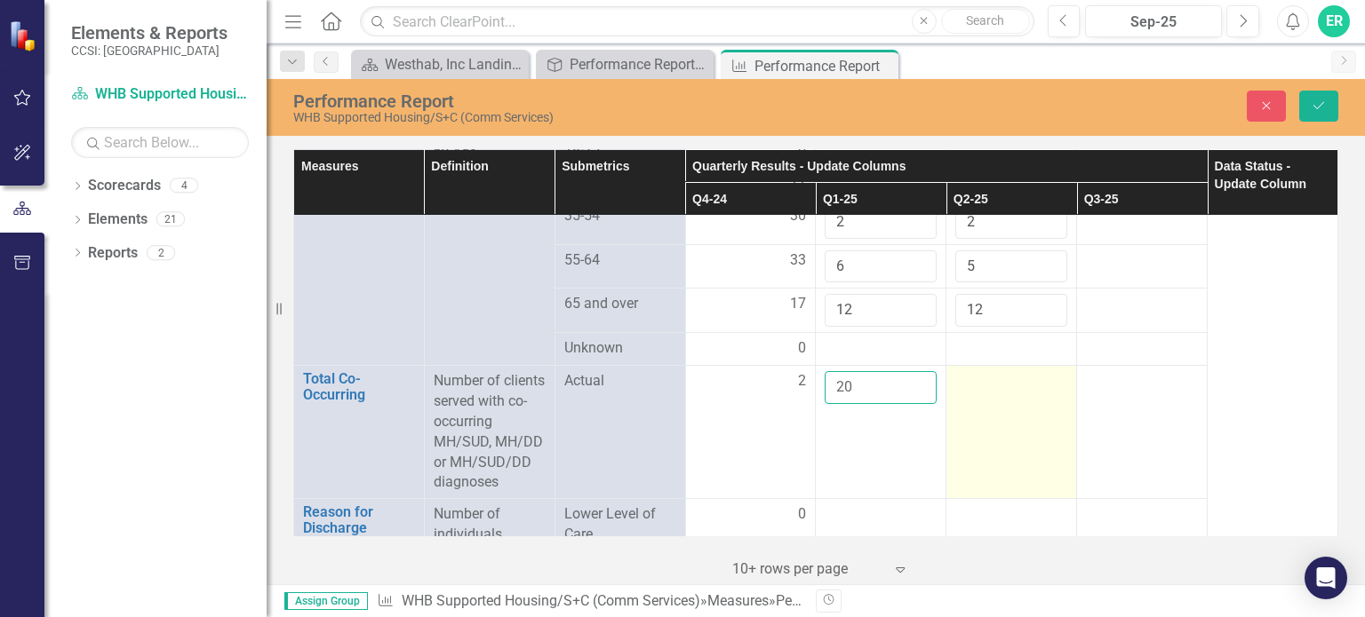
type input "20"
click at [971, 371] on div at bounding box center [1011, 381] width 112 height 21
click at [971, 371] on input "number" at bounding box center [1011, 387] width 112 height 33
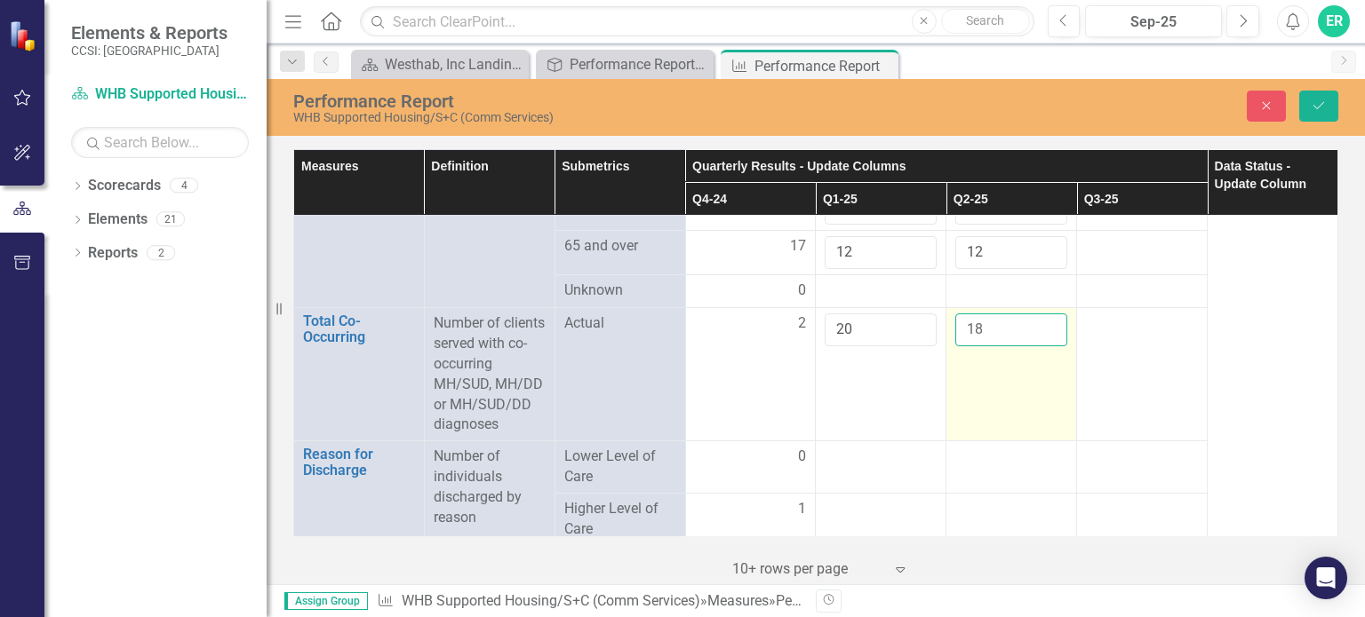
scroll to position [1777, 0]
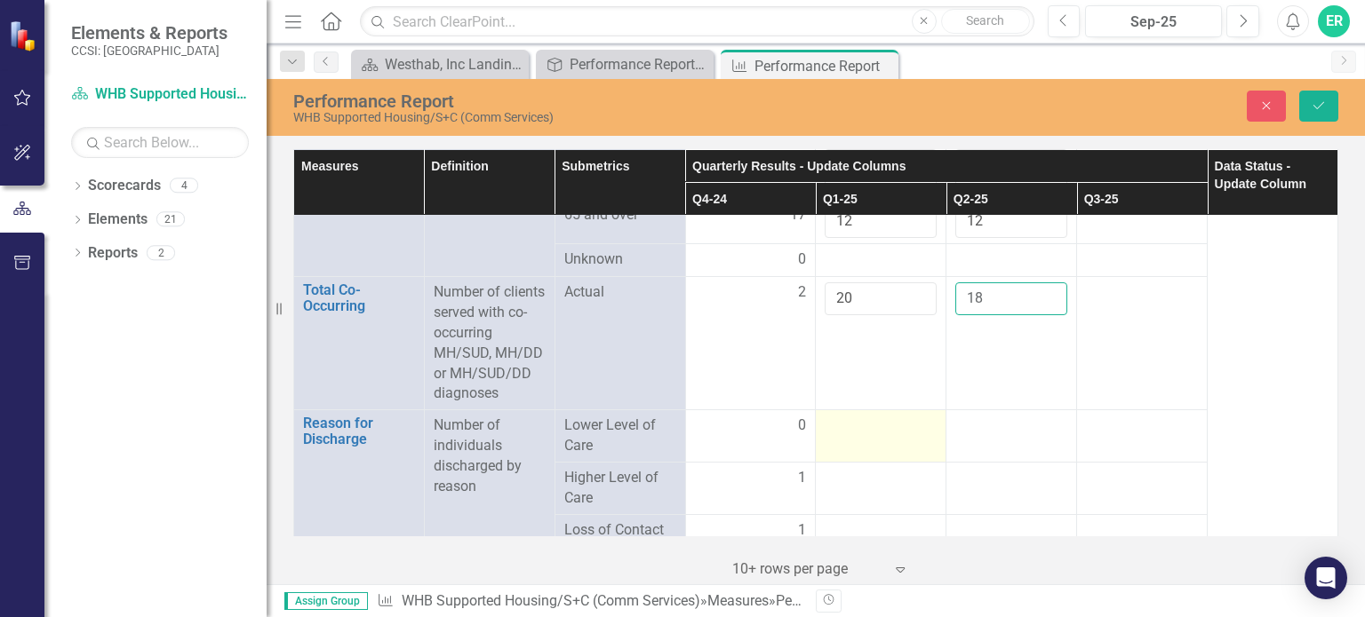
type input "18"
click at [886, 419] on td at bounding box center [881, 436] width 131 height 52
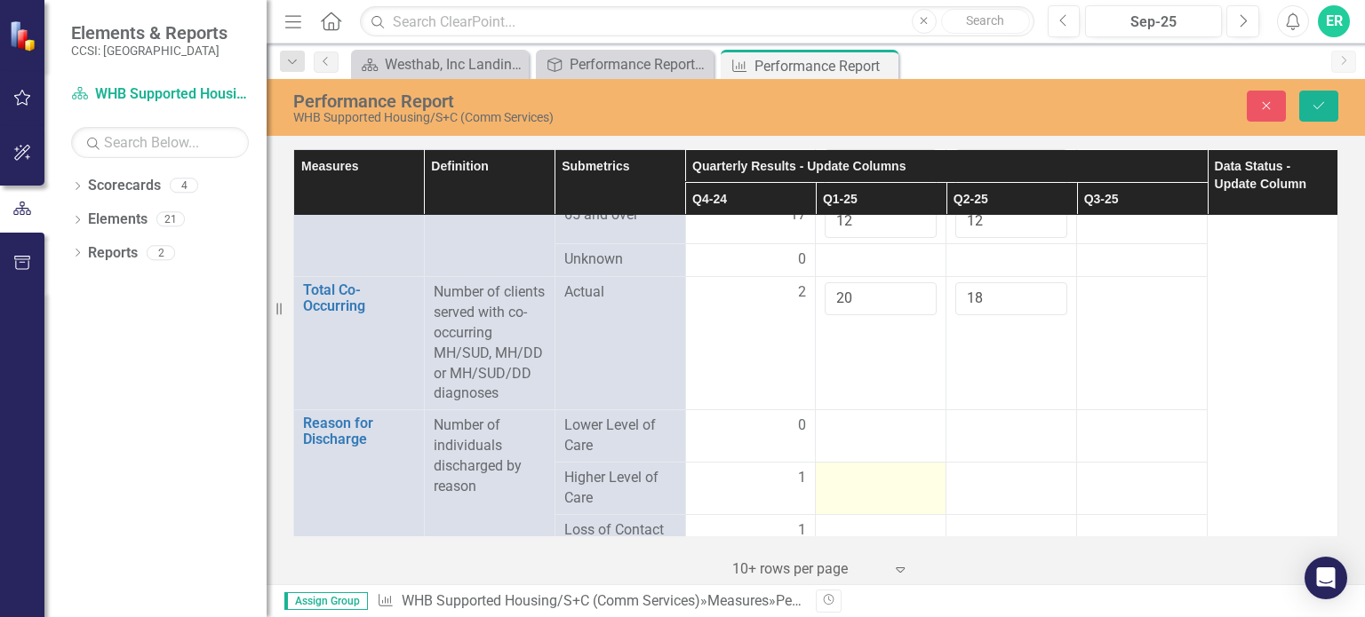
click at [859, 468] on div at bounding box center [881, 478] width 112 height 21
drag, startPoint x: 859, startPoint y: 454, endPoint x: 849, endPoint y: 458, distance: 10.7
click at [856, 468] on div at bounding box center [881, 478] width 112 height 21
click at [849, 468] on input "number" at bounding box center [881, 484] width 112 height 33
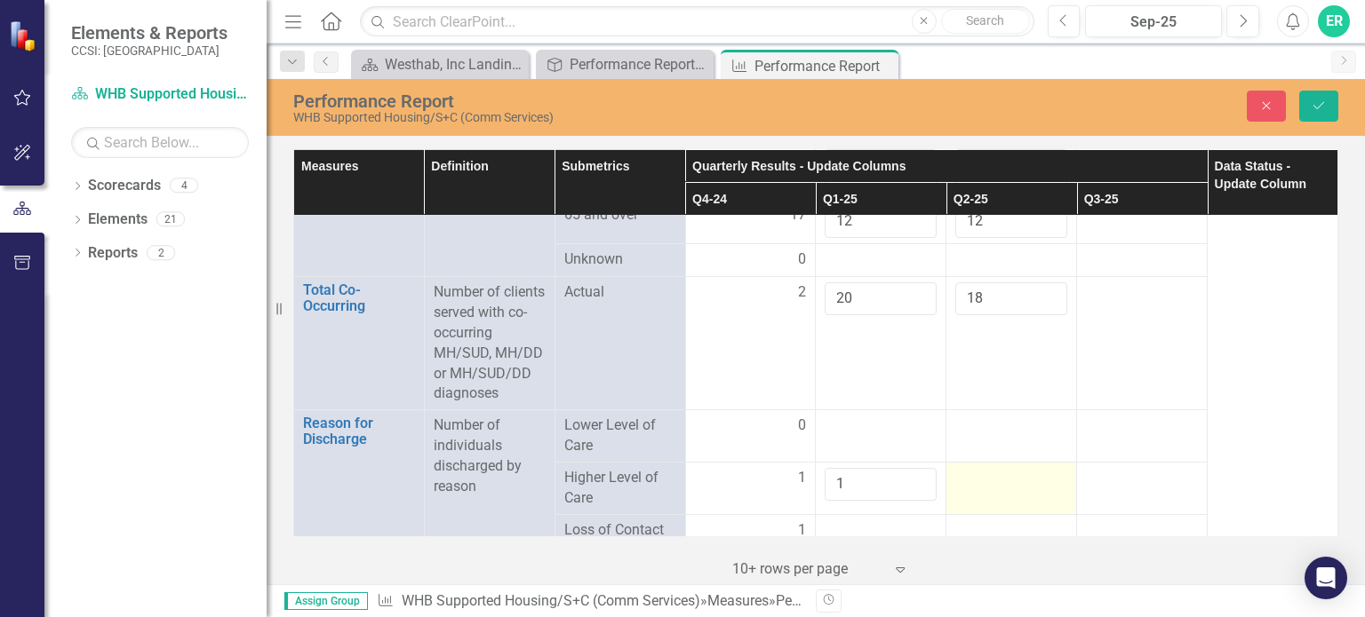
type input "1"
click at [1017, 468] on div at bounding box center [1011, 478] width 112 height 21
click at [958, 468] on div at bounding box center [1011, 478] width 112 height 21
click at [958, 468] on input "number" at bounding box center [1011, 484] width 112 height 33
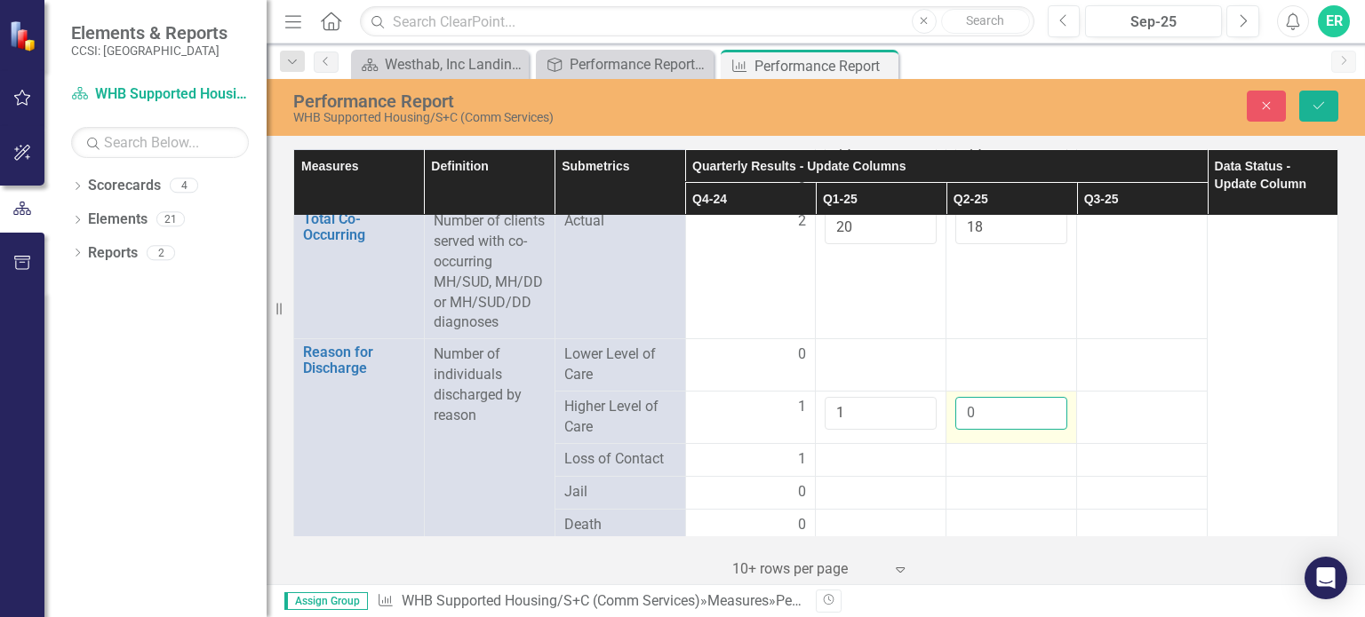
scroll to position [1866, 0]
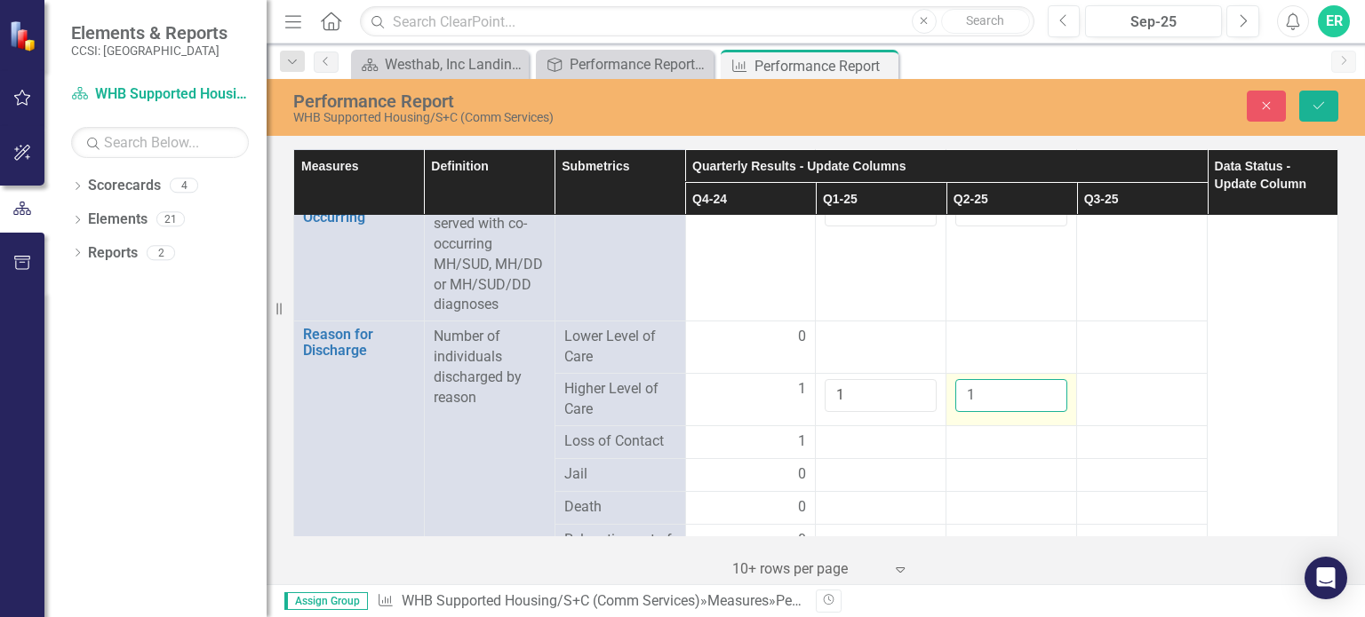
type input "1"
click at [1034, 379] on input "1" at bounding box center [1011, 395] width 112 height 33
click at [999, 432] on div at bounding box center [1011, 442] width 112 height 21
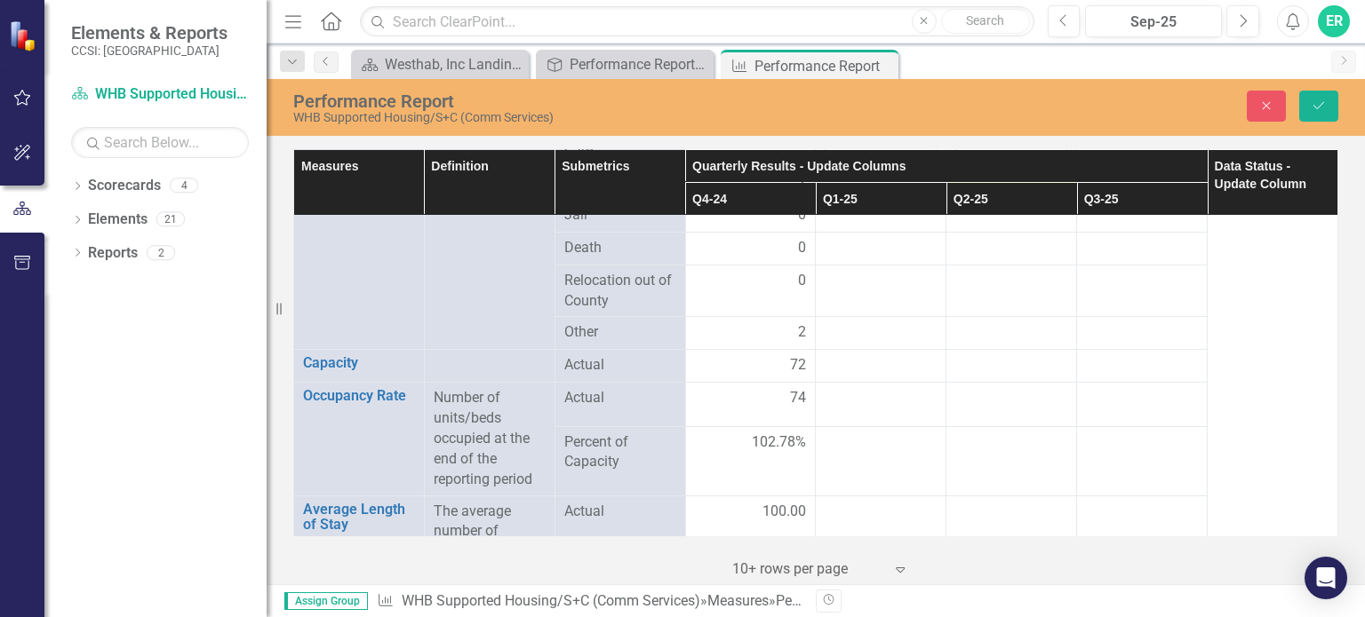
scroll to position [2132, 0]
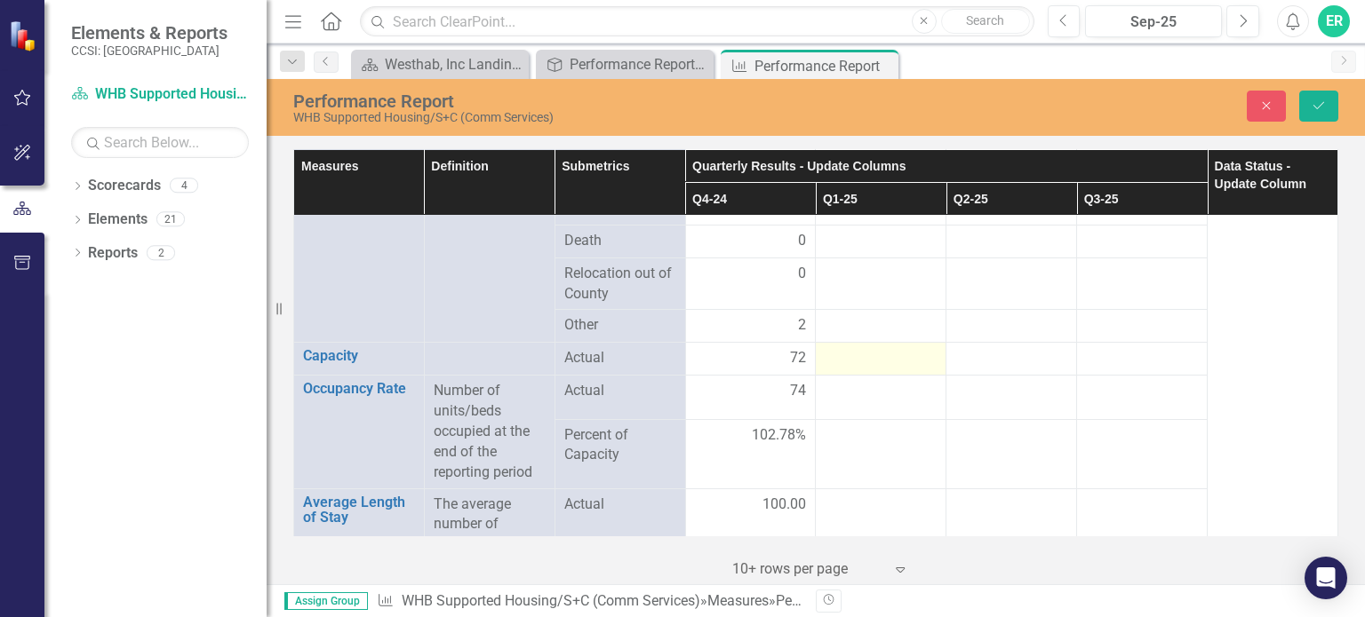
click at [869, 348] on div at bounding box center [881, 358] width 112 height 21
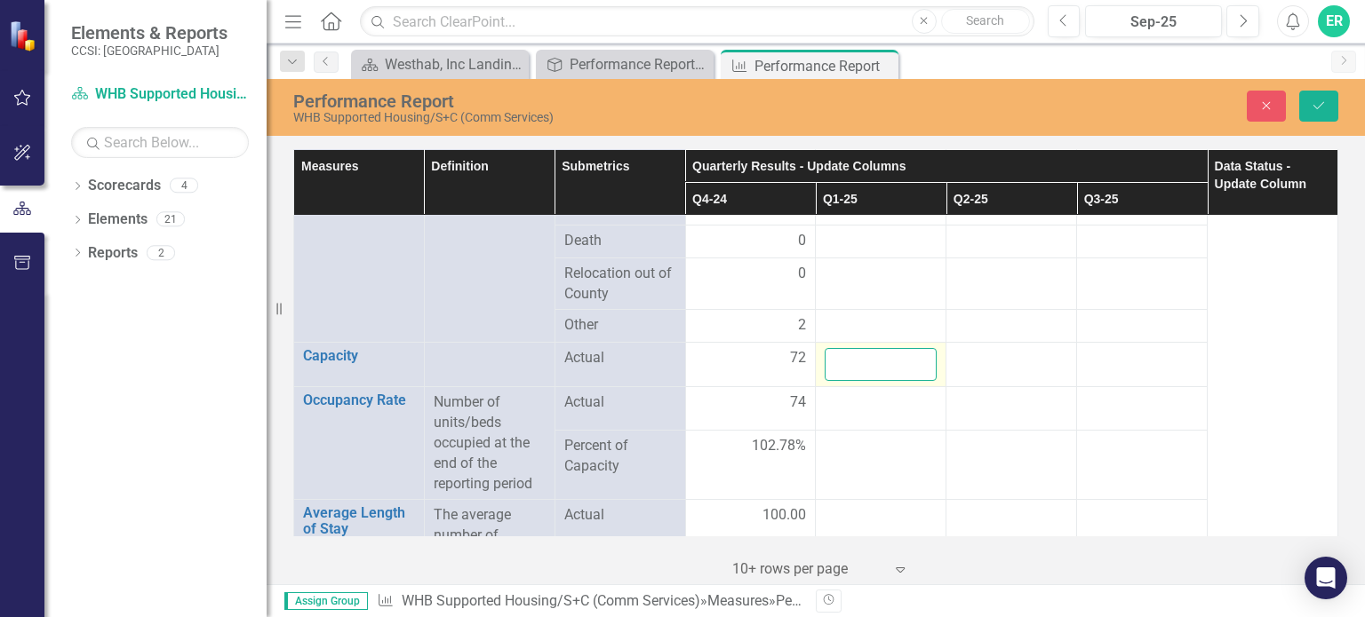
click at [870, 348] on input "number" at bounding box center [881, 364] width 112 height 33
type input "23"
click at [962, 348] on div at bounding box center [1011, 358] width 112 height 21
click at [962, 348] on input "number" at bounding box center [1011, 364] width 112 height 33
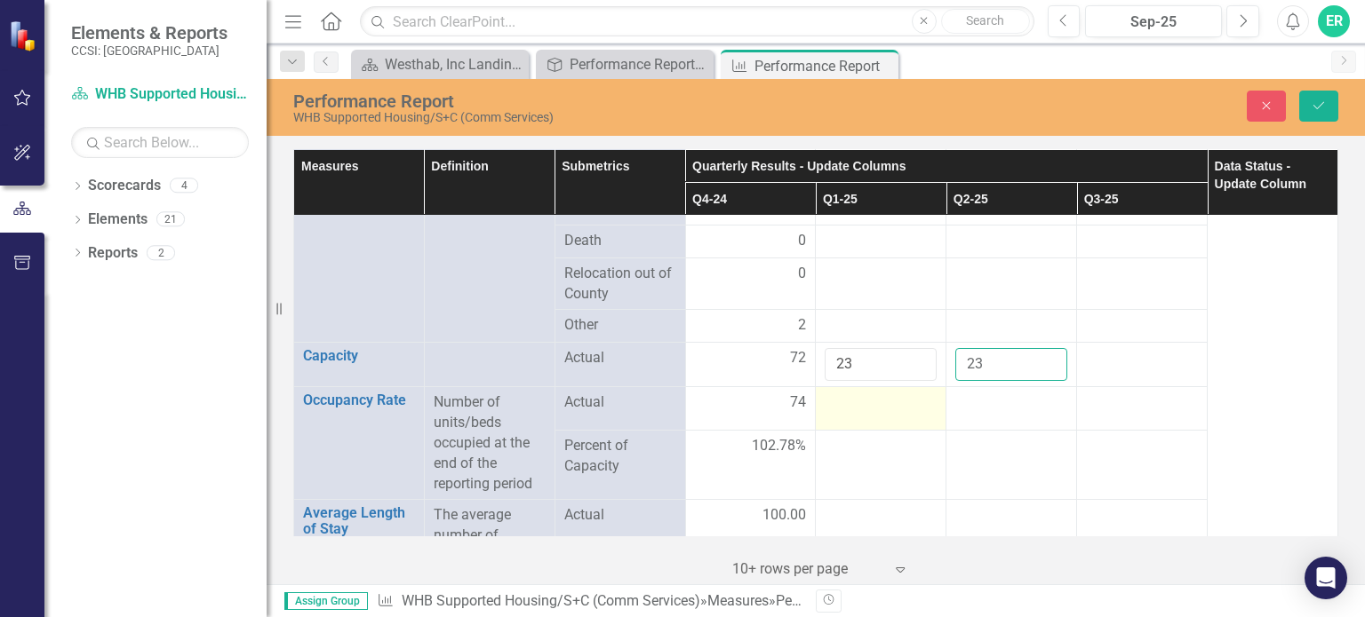
type input "23"
click at [868, 393] on div at bounding box center [881, 403] width 112 height 21
click at [868, 393] on input "number" at bounding box center [881, 409] width 112 height 33
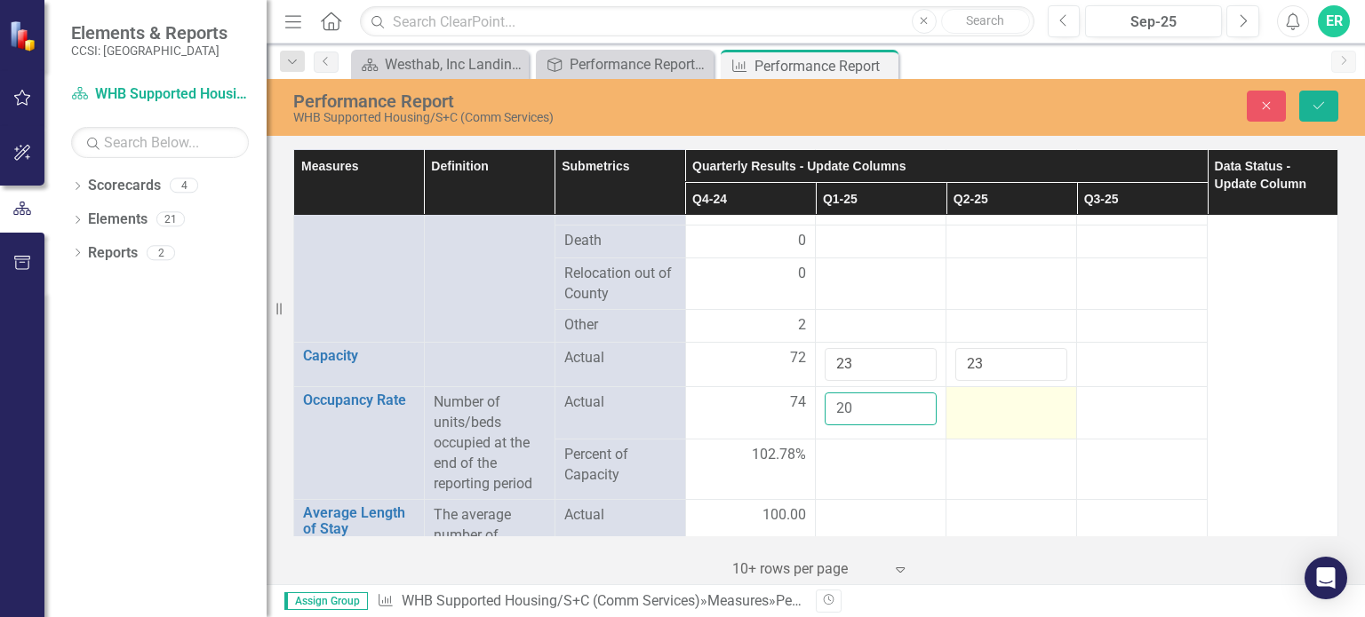
type input "20"
click at [965, 393] on div at bounding box center [1011, 403] width 112 height 21
click at [971, 393] on div at bounding box center [1011, 403] width 112 height 21
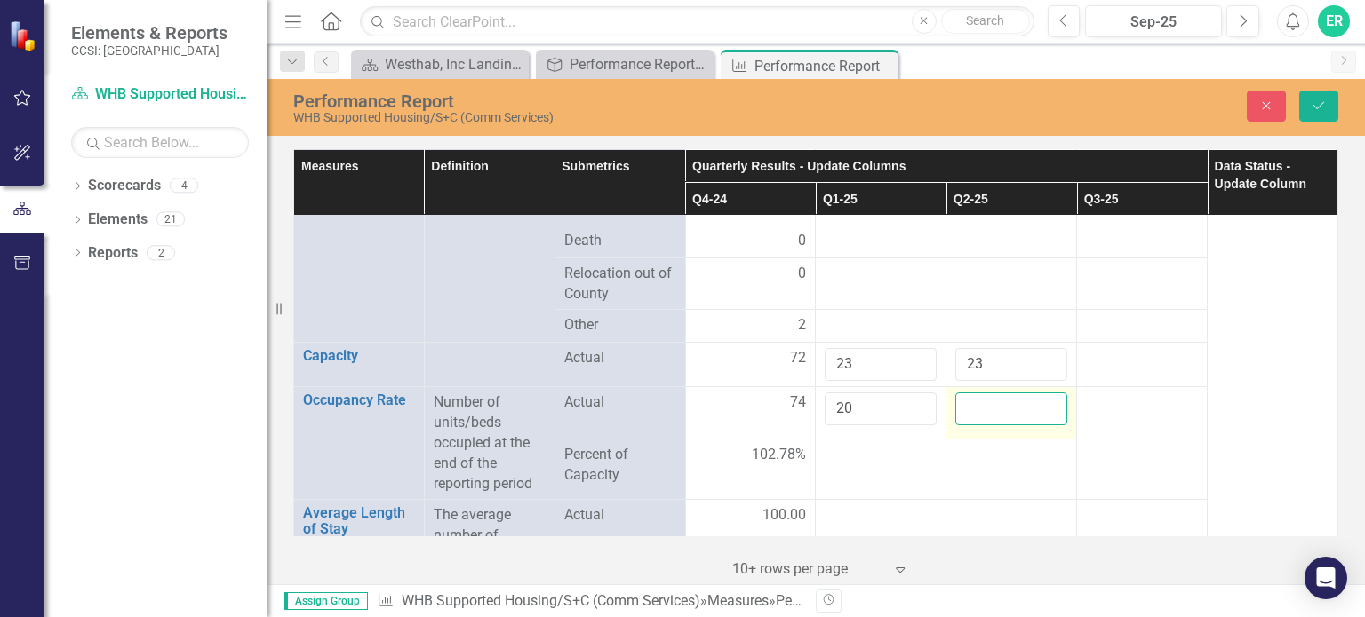
click at [971, 393] on input "number" at bounding box center [1011, 409] width 112 height 33
type input "18"
click at [906, 446] on td at bounding box center [881, 469] width 131 height 61
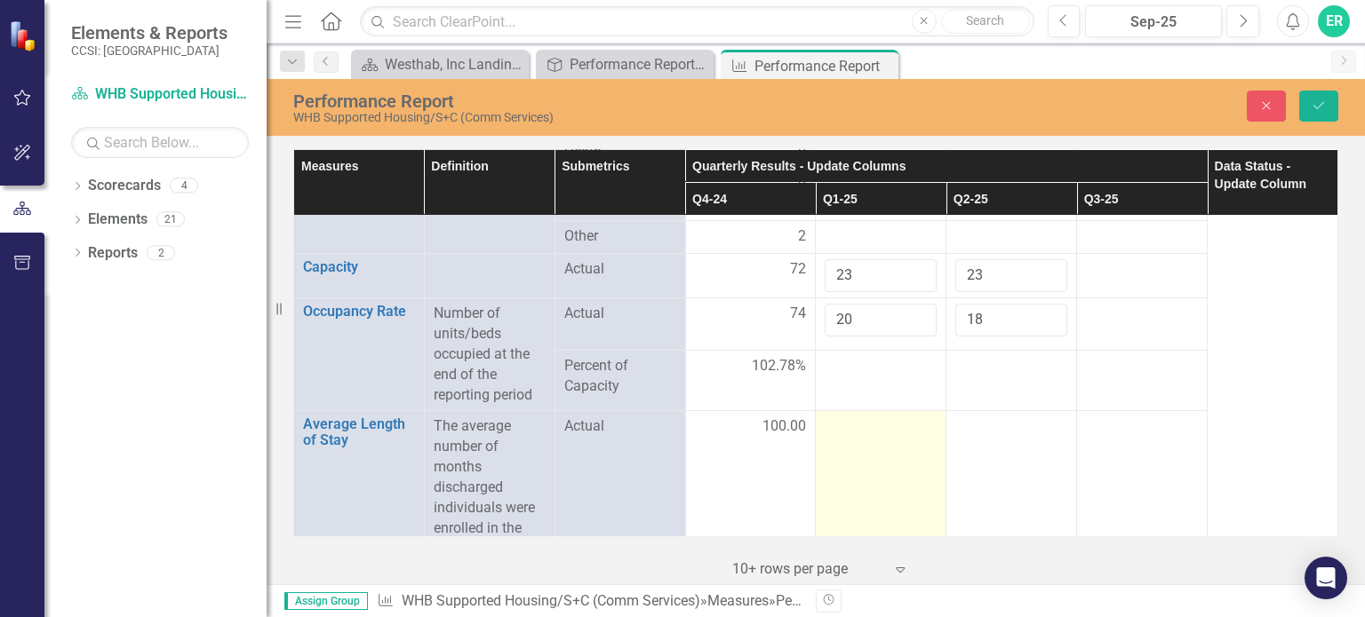
click at [904, 417] on div at bounding box center [881, 427] width 112 height 21
click at [890, 417] on input "number" at bounding box center [881, 433] width 112 height 33
type input "-1"
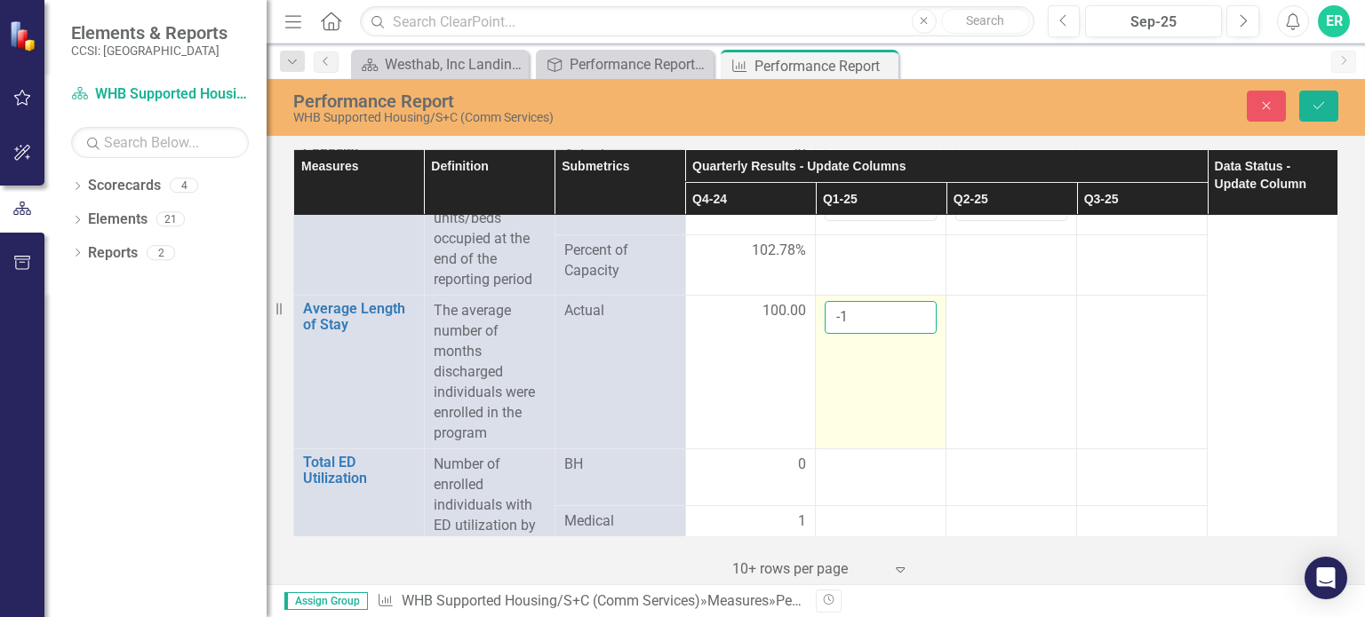
scroll to position [2310, 0]
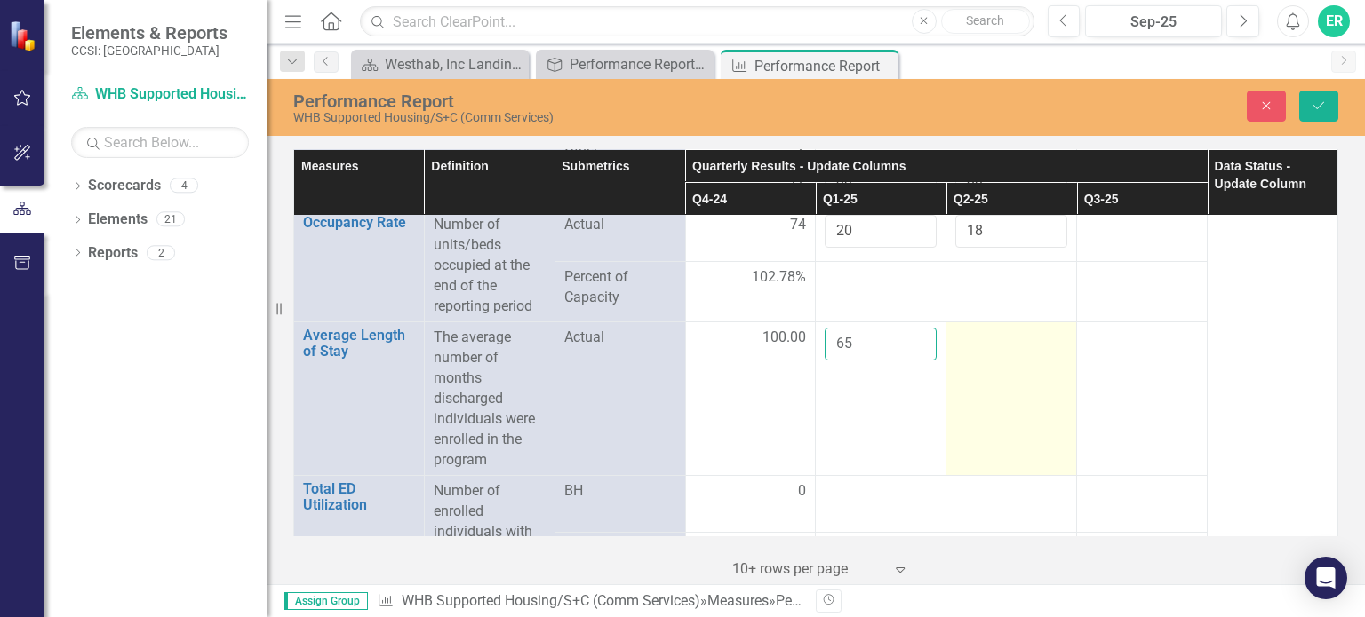
type input "65"
click at [991, 328] on div at bounding box center [1011, 338] width 112 height 21
click at [992, 328] on input "number" at bounding box center [1011, 344] width 112 height 33
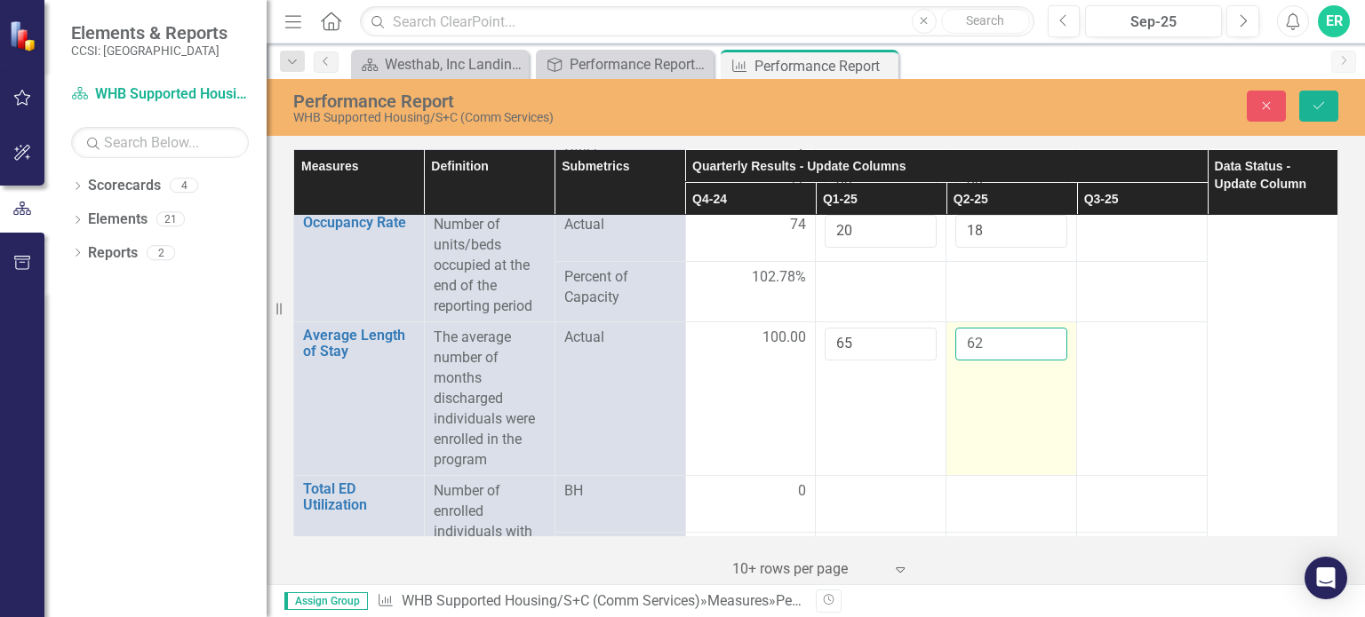
type input "62"
click at [1038, 376] on td "62" at bounding box center [1011, 400] width 131 height 154
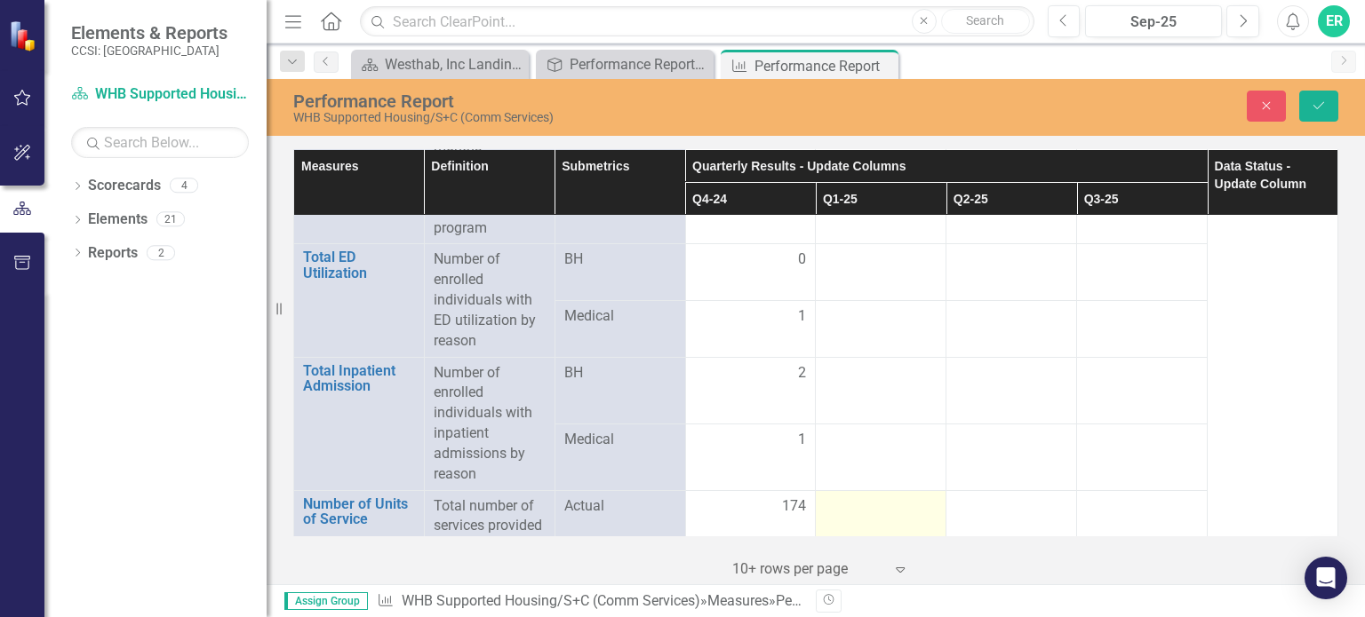
scroll to position [2631, 0]
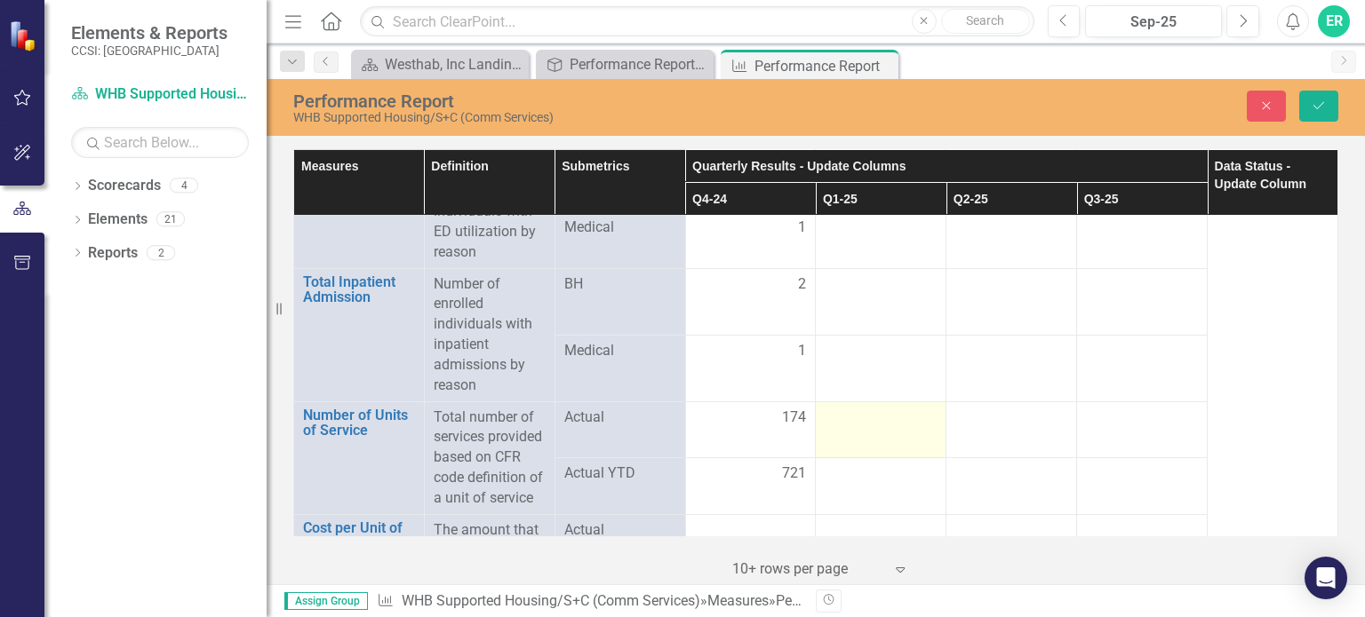
click at [899, 408] on div at bounding box center [881, 418] width 112 height 21
click at [883, 408] on input "number" at bounding box center [881, 424] width 112 height 33
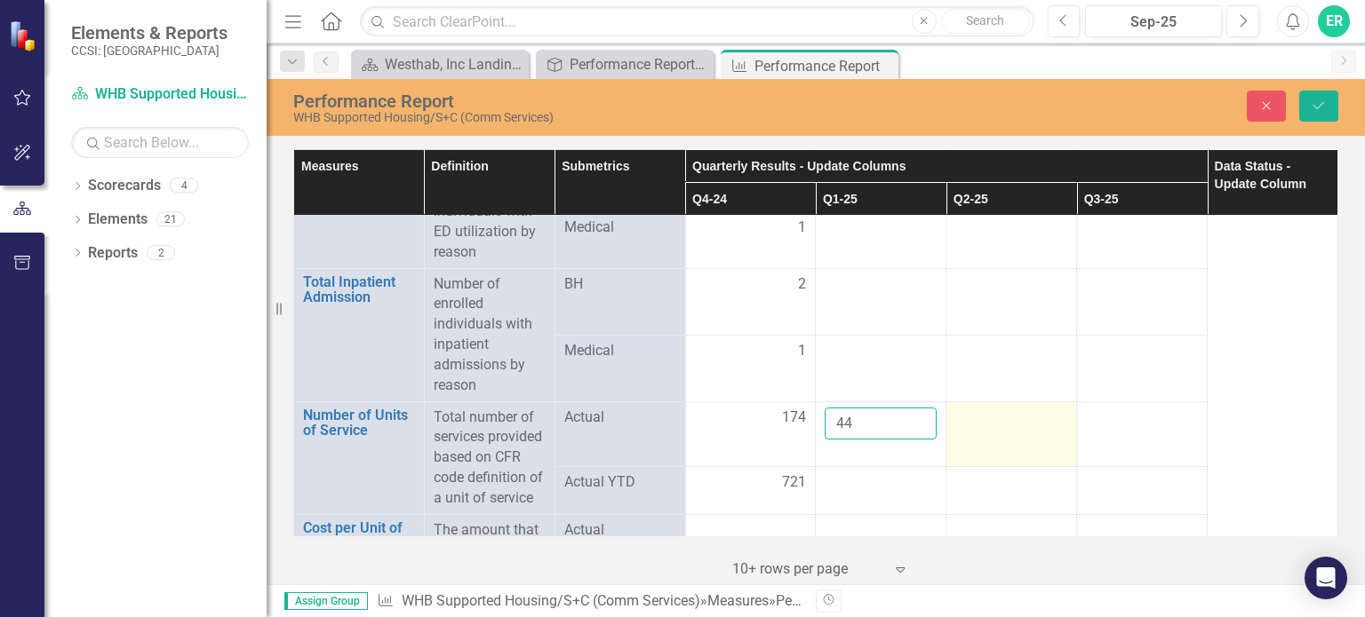
type input "44"
click at [977, 408] on div at bounding box center [1011, 418] width 112 height 21
click at [966, 408] on input "number" at bounding box center [1011, 424] width 112 height 33
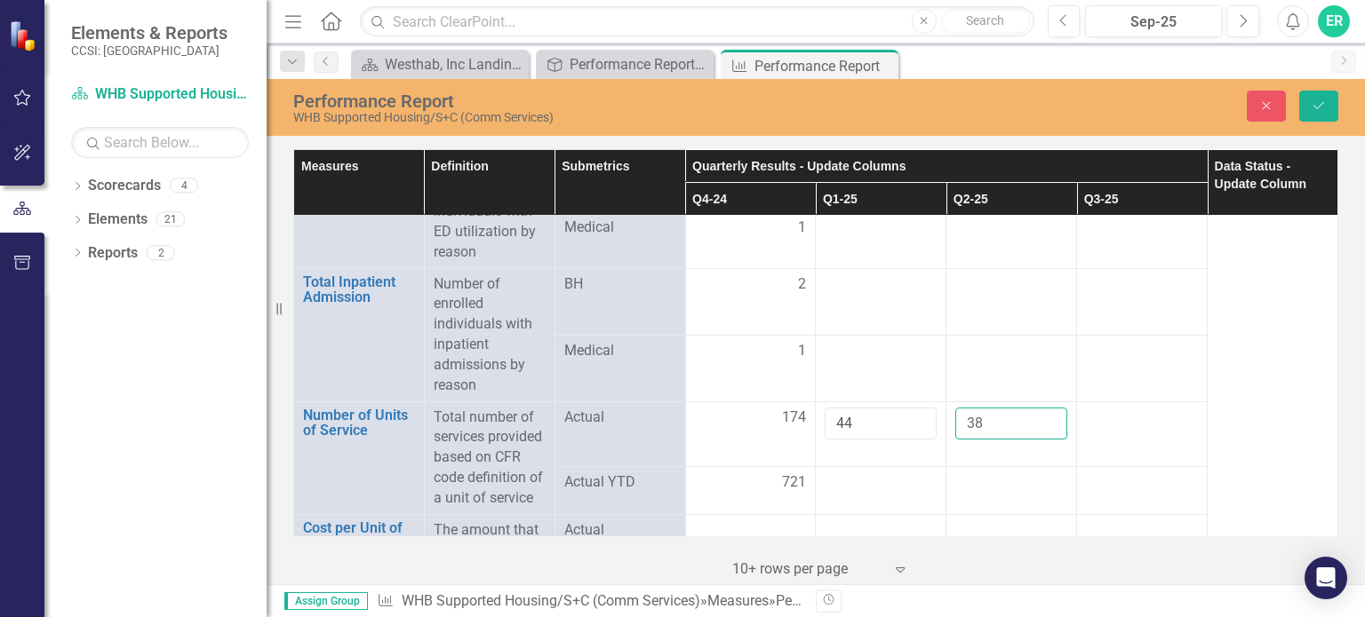
type input "38"
click at [981, 479] on div at bounding box center [1011, 483] width 112 height 21
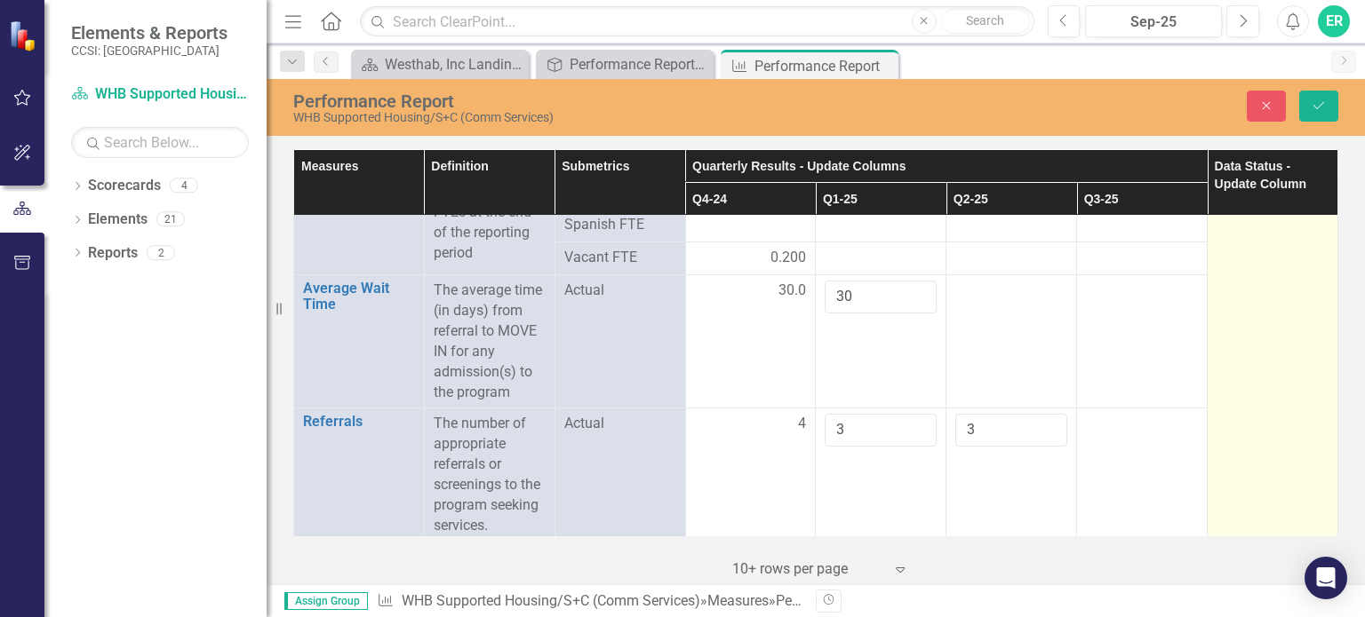
scroll to position [0, 0]
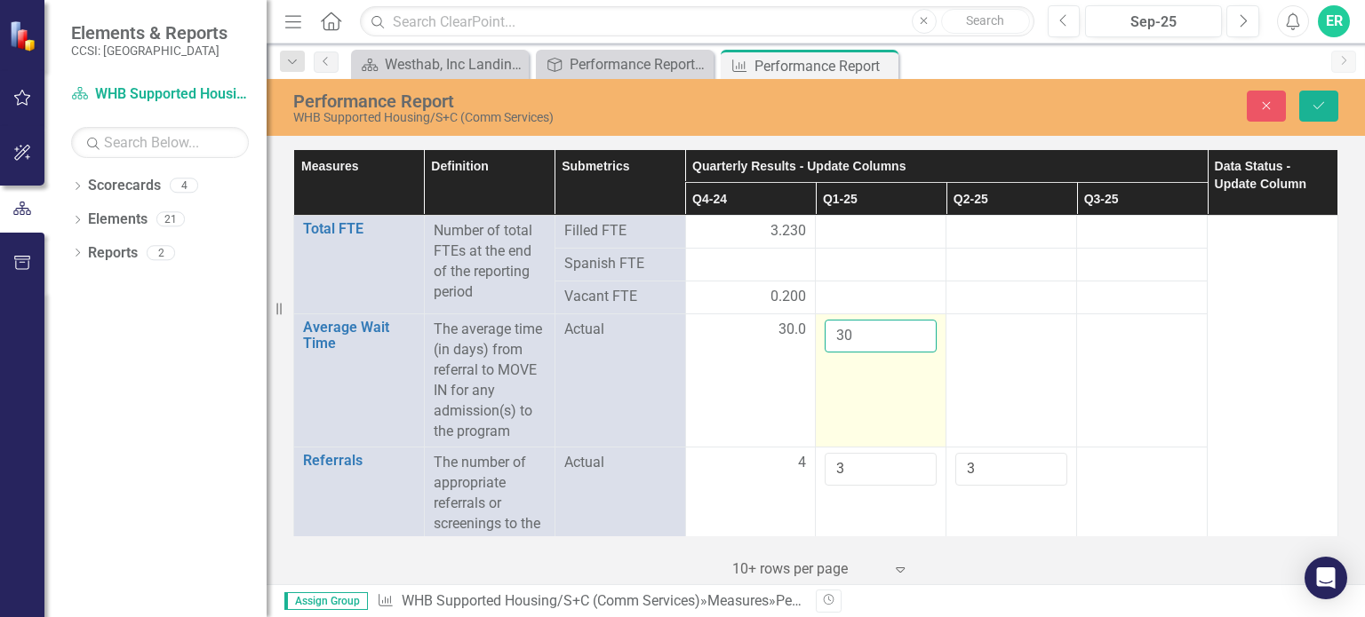
click at [853, 335] on input "30" at bounding box center [881, 336] width 112 height 33
type input "3"
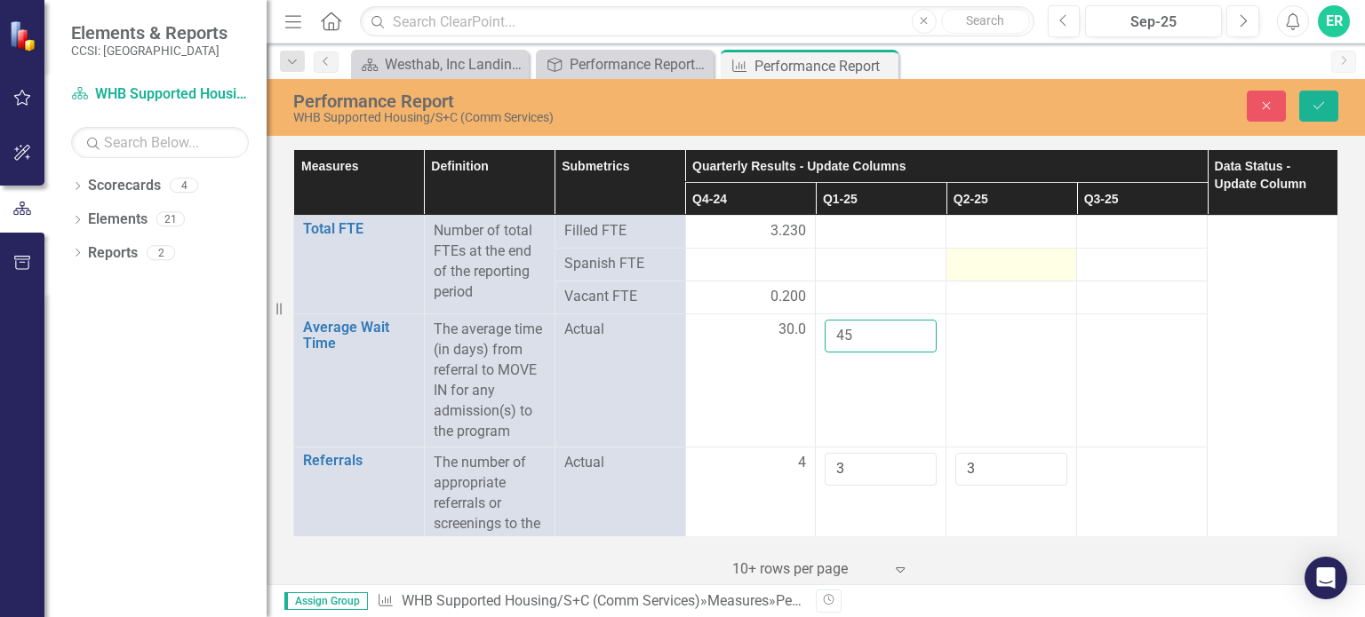
type input "45"
click at [971, 273] on div at bounding box center [1011, 264] width 112 height 21
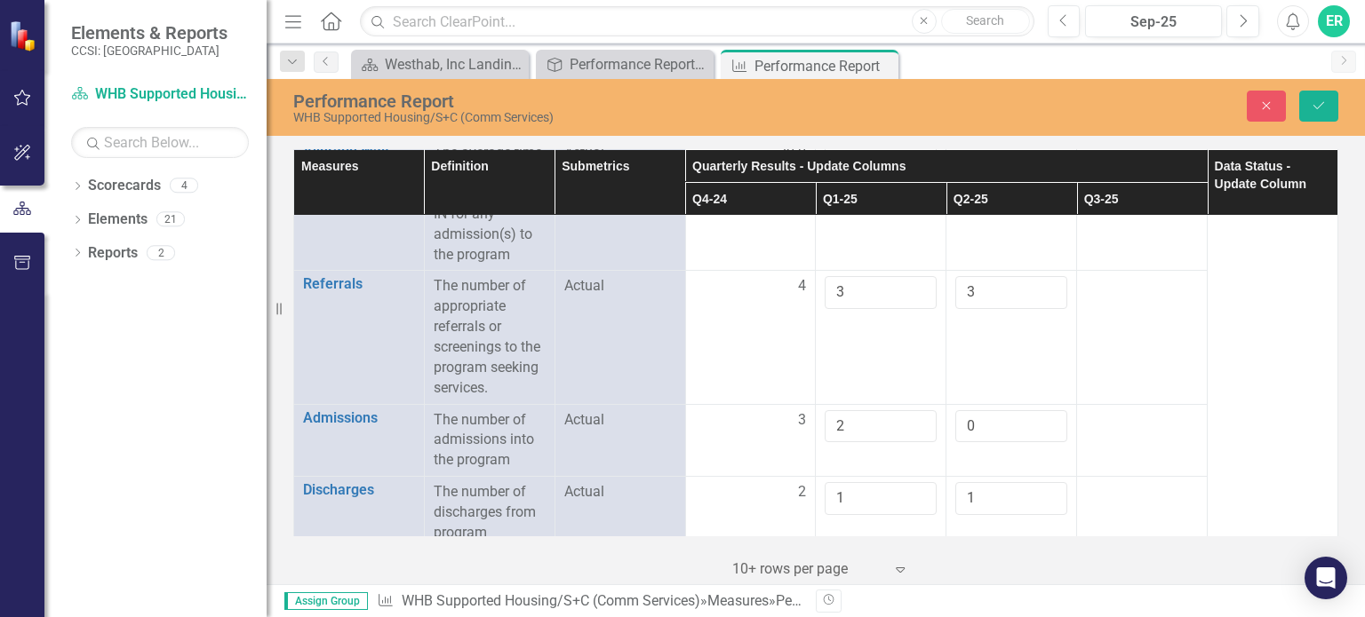
scroll to position [178, 0]
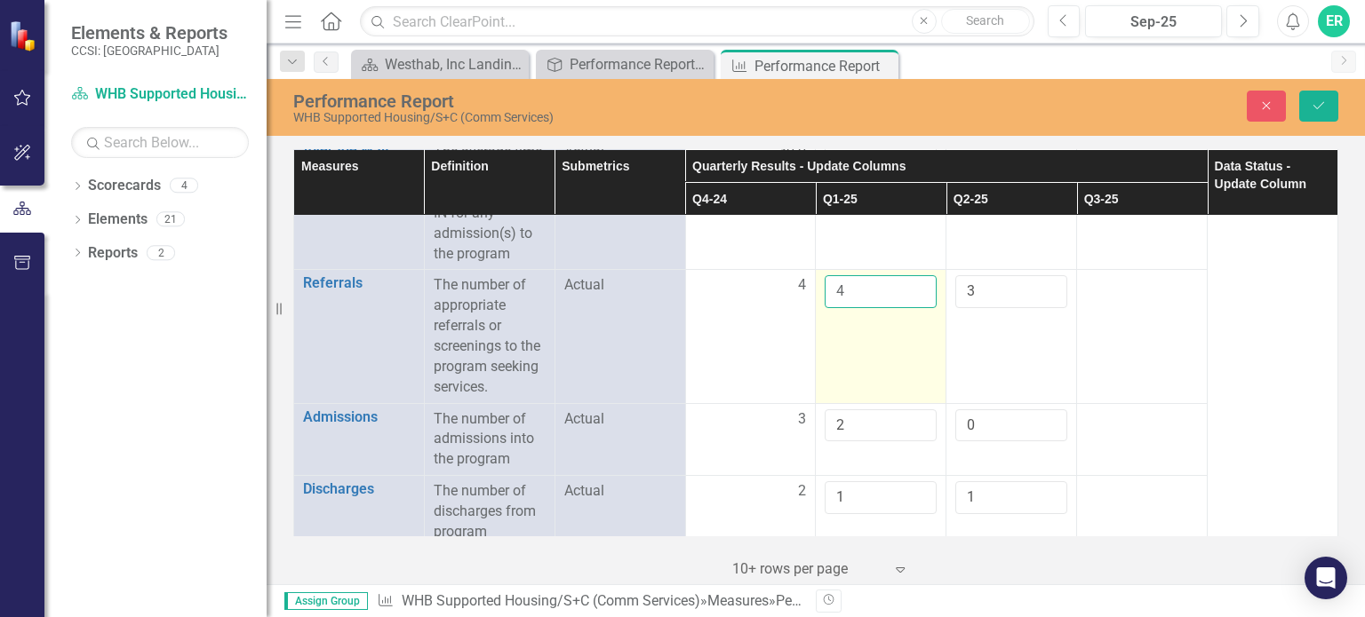
click at [912, 284] on input "4" at bounding box center [881, 291] width 112 height 33
click at [912, 284] on input "5" at bounding box center [881, 291] width 112 height 33
click at [912, 284] on input "6" at bounding box center [881, 291] width 112 height 33
click at [912, 284] on input "7" at bounding box center [881, 291] width 112 height 33
type input "6"
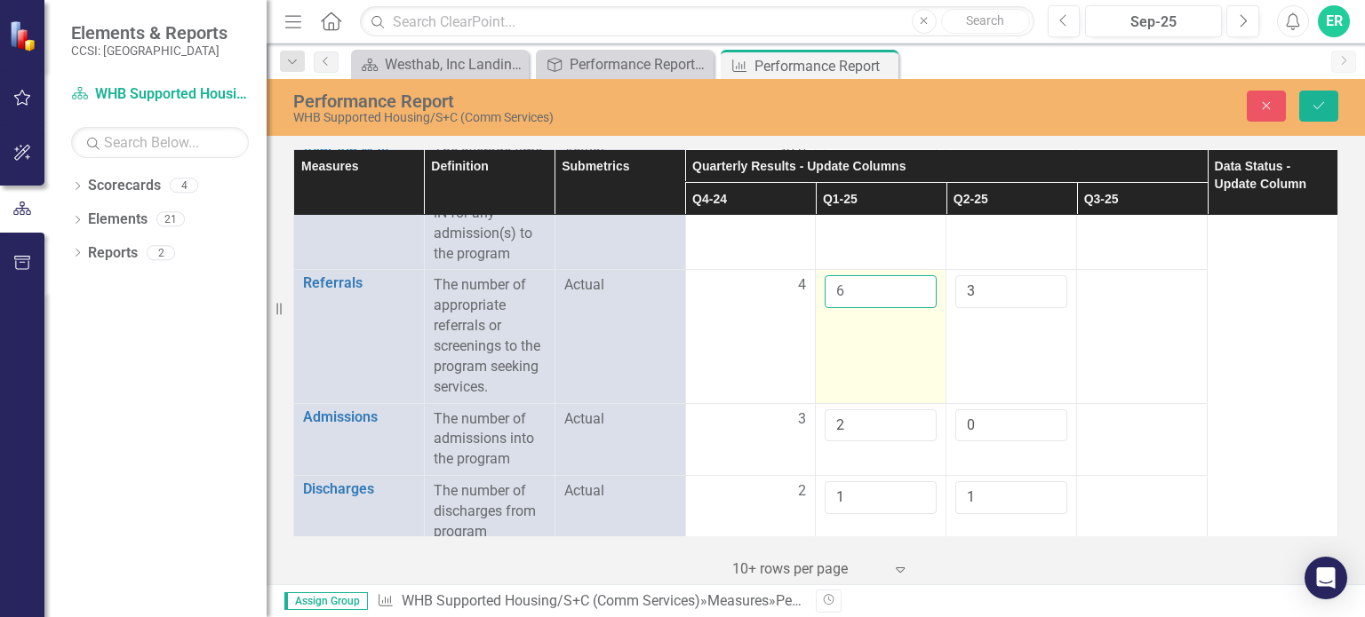
click at [910, 292] on input "6" at bounding box center [881, 291] width 112 height 33
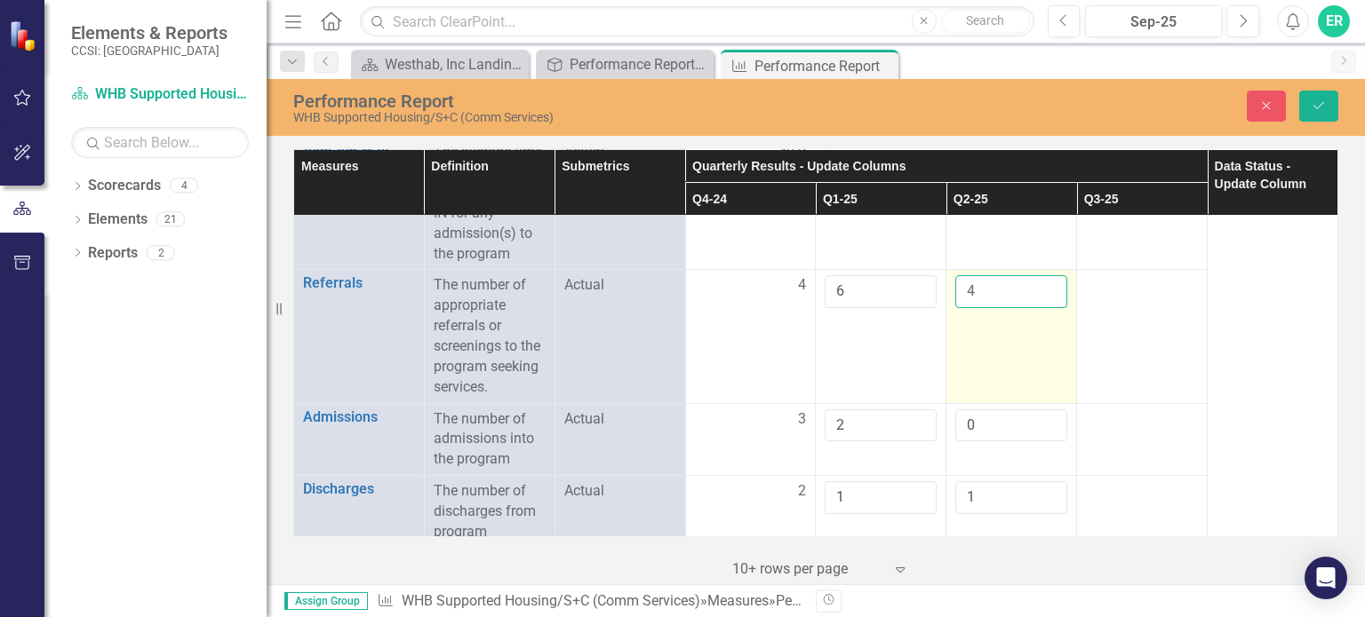
click at [1043, 283] on input "4" at bounding box center [1011, 291] width 112 height 33
type input "5"
click at [1043, 283] on input "5" at bounding box center [1011, 291] width 112 height 33
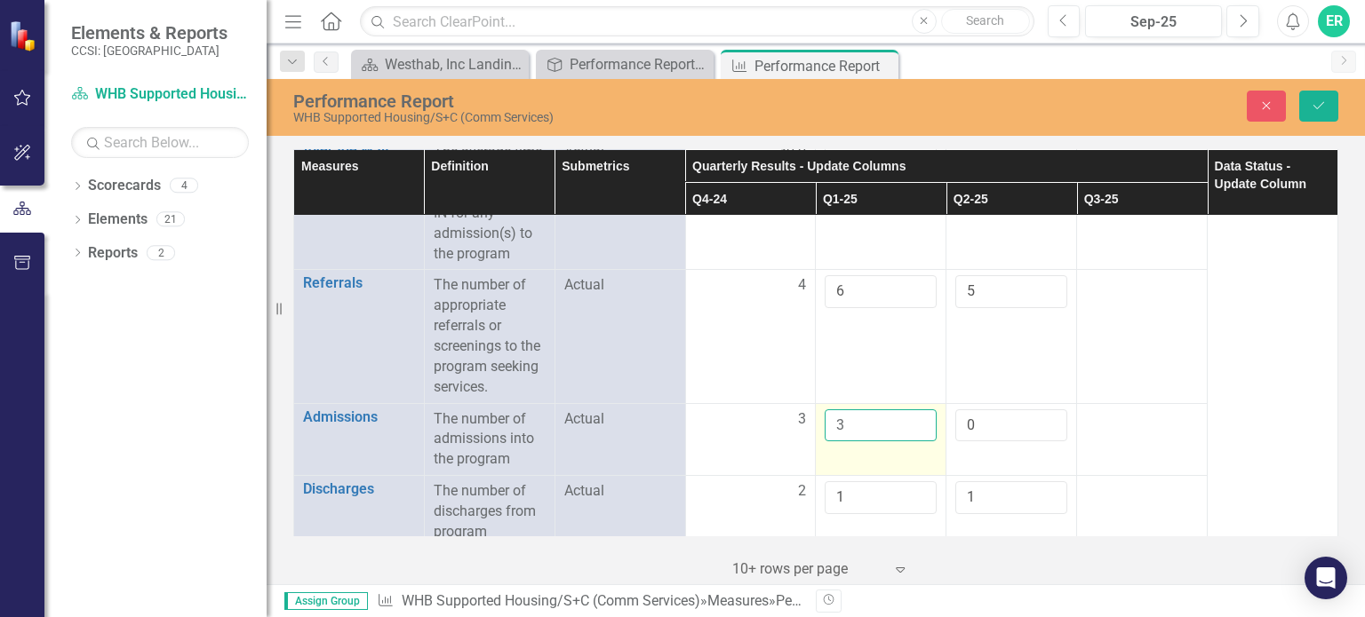
click at [909, 418] on input "3" at bounding box center [881, 426] width 112 height 33
click at [909, 418] on input "4" at bounding box center [881, 426] width 112 height 33
type input "5"
click at [909, 418] on input "5" at bounding box center [881, 426] width 112 height 33
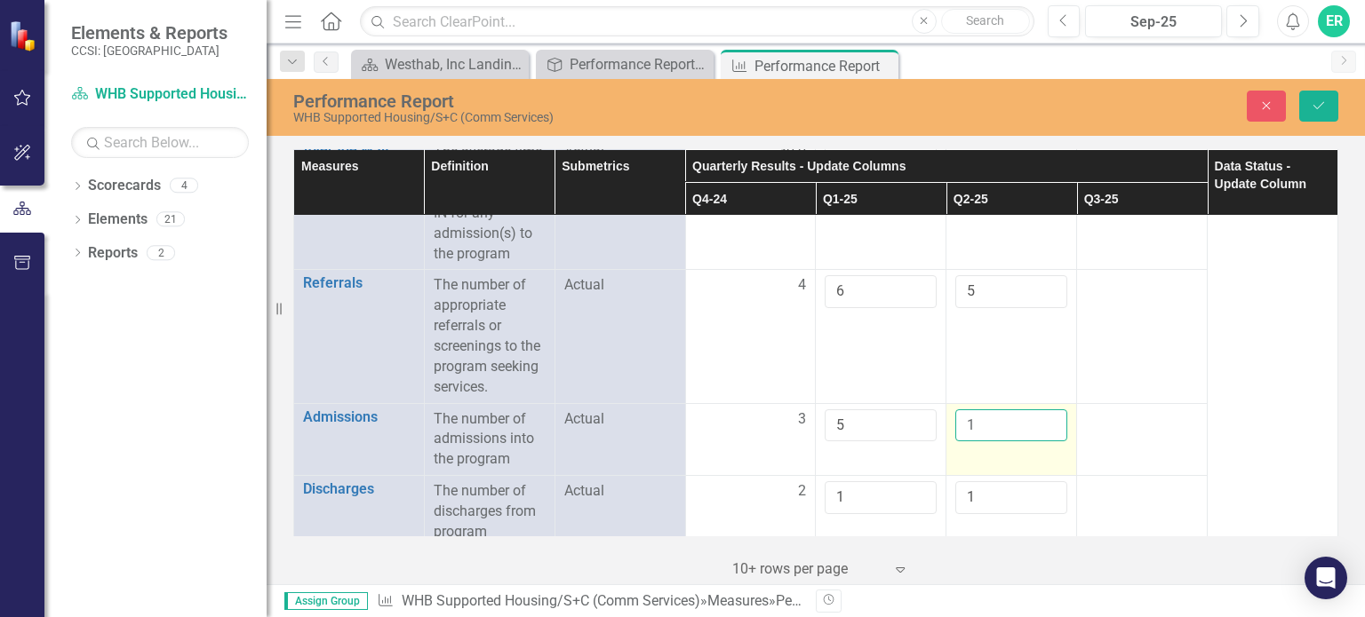
click at [1041, 418] on input "1" at bounding box center [1011, 426] width 112 height 33
type input "2"
click at [1041, 418] on input "2" at bounding box center [1011, 426] width 112 height 33
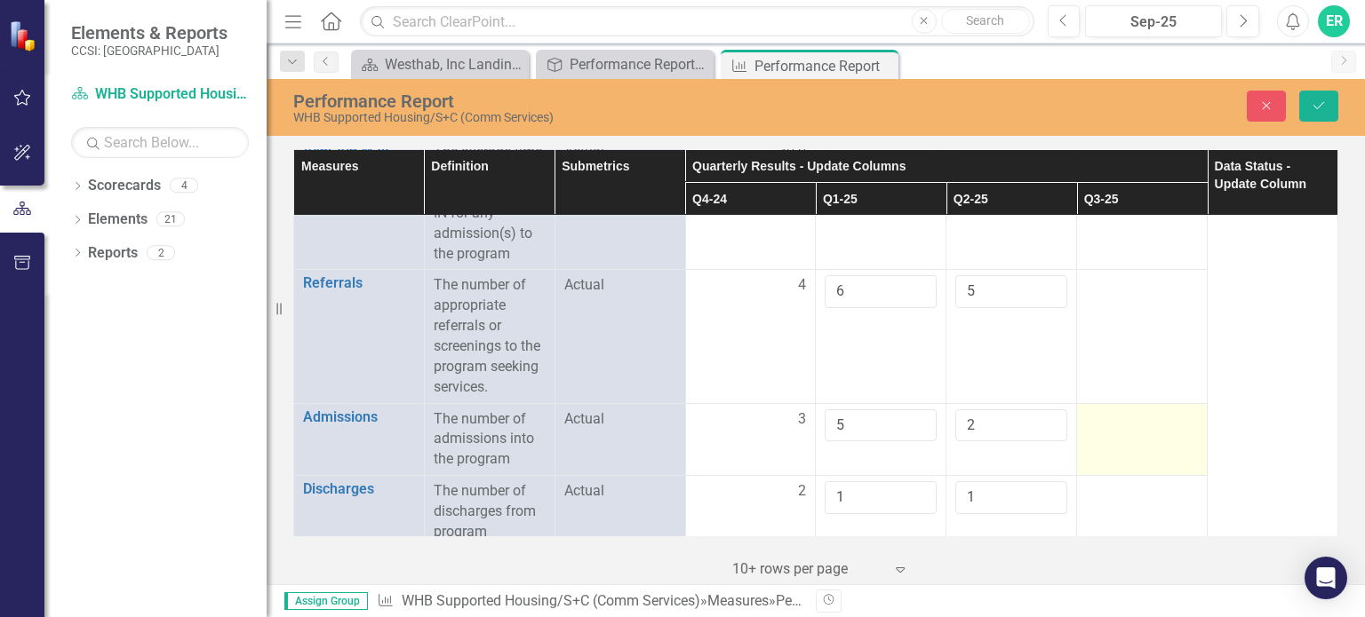
click at [1089, 435] on td at bounding box center [1142, 439] width 131 height 73
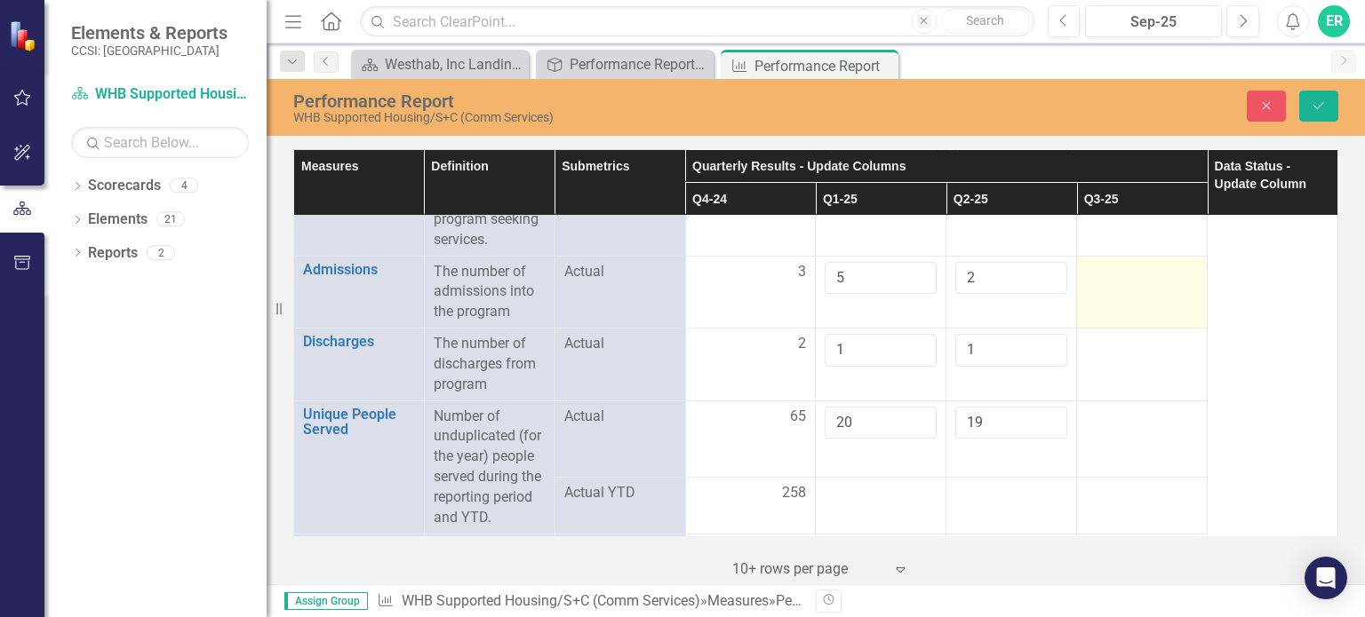
scroll to position [355, 0]
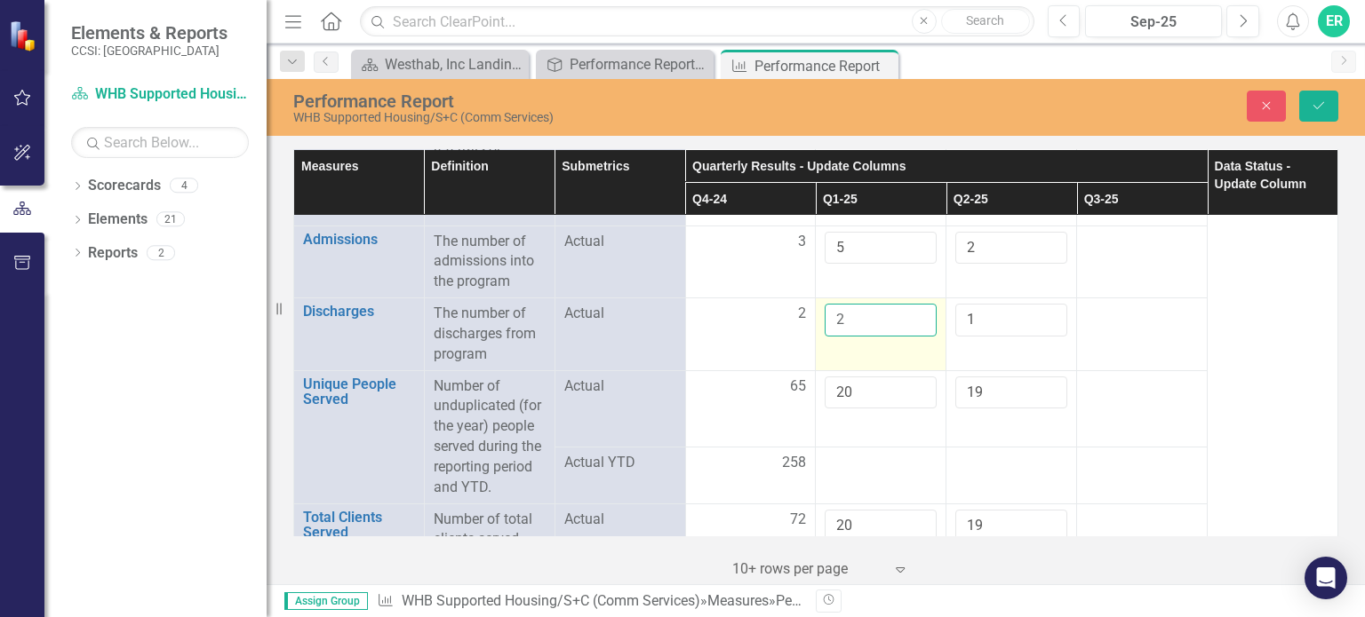
click at [906, 308] on input "2" at bounding box center [881, 320] width 112 height 33
click at [906, 308] on input "3" at bounding box center [881, 320] width 112 height 33
click at [906, 308] on input "4" at bounding box center [881, 320] width 112 height 33
click at [906, 308] on input "5" at bounding box center [881, 320] width 112 height 33
type input "6"
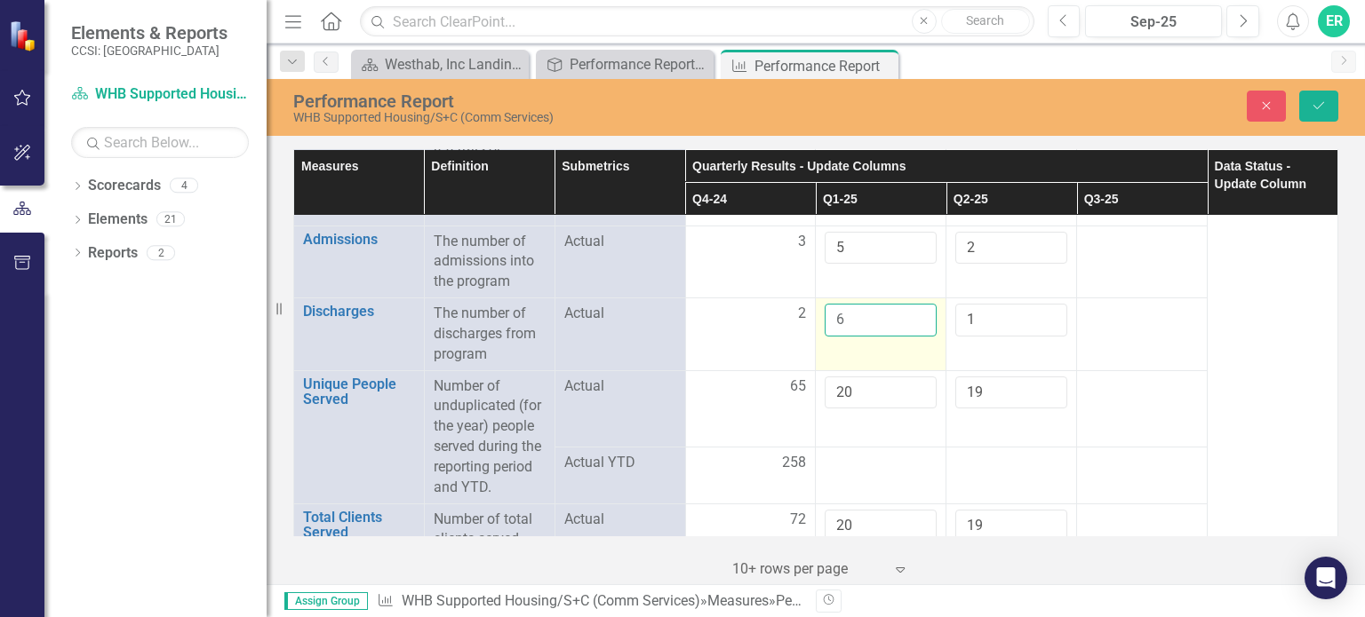
click at [906, 308] on input "6" at bounding box center [881, 320] width 112 height 33
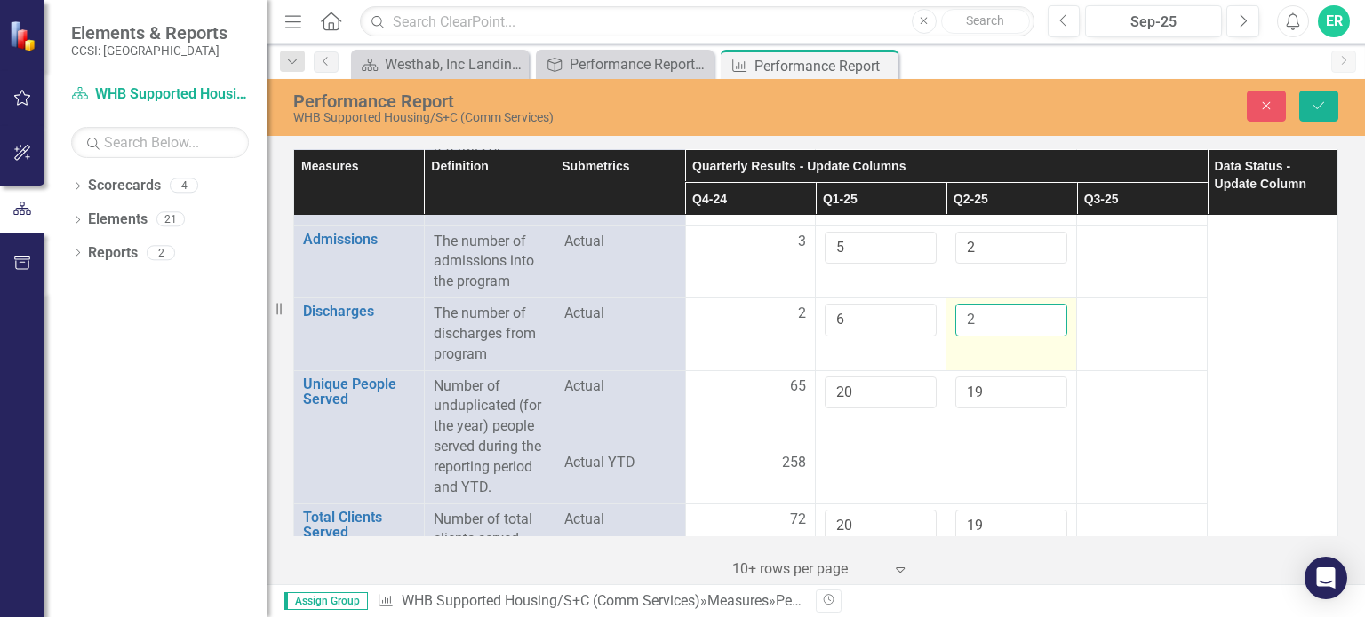
click at [1041, 312] on input "2" at bounding box center [1011, 320] width 112 height 33
type input "3"
click at [1041, 312] on input "3" at bounding box center [1011, 320] width 112 height 33
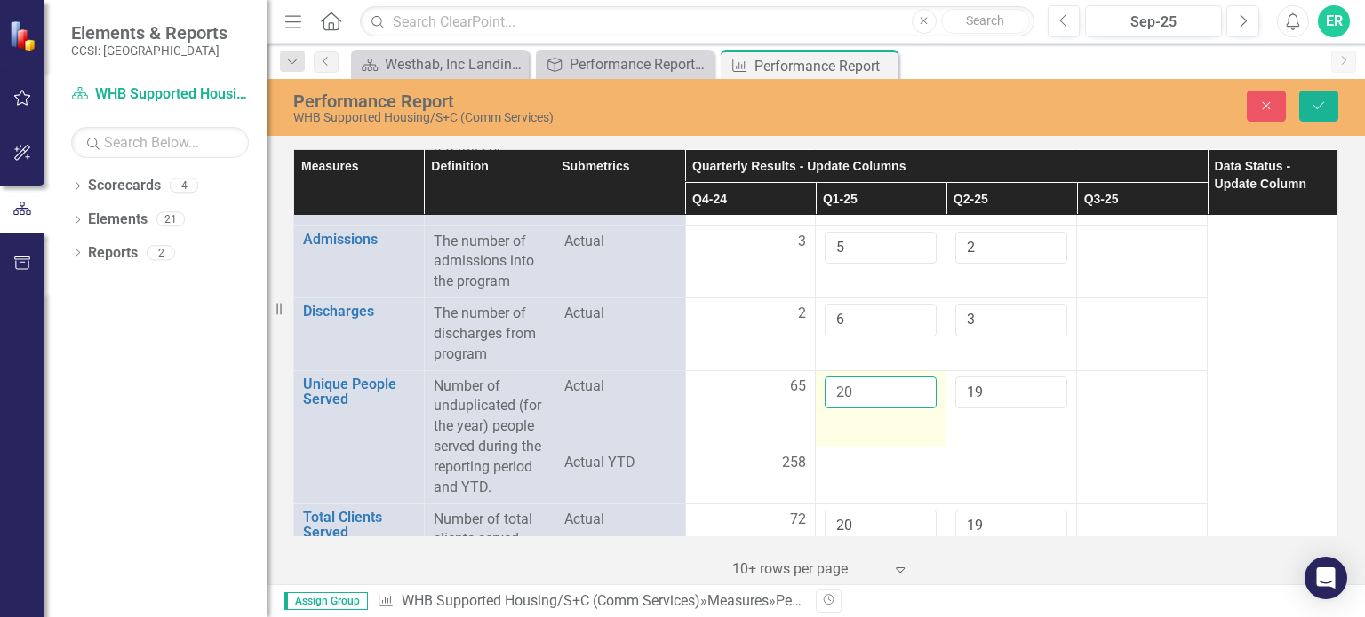
click at [858, 387] on input "20" at bounding box center [881, 393] width 112 height 33
type input "2"
type input "46"
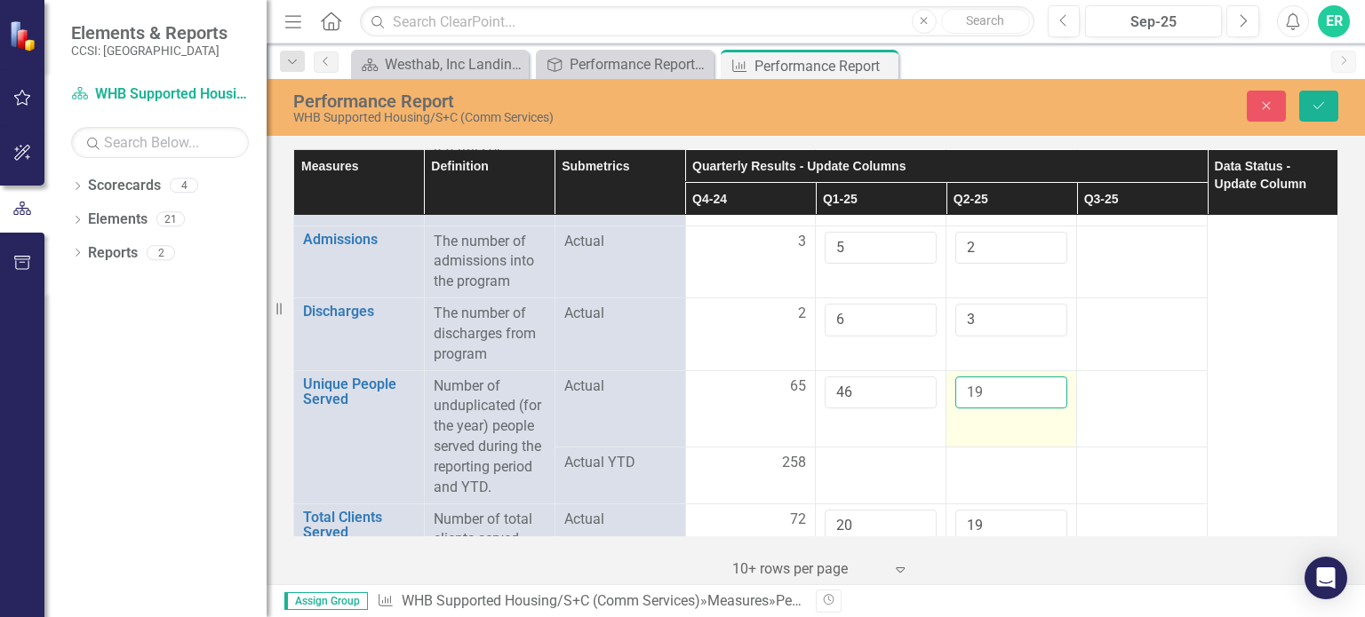
click at [980, 386] on input "19" at bounding box center [1011, 393] width 112 height 33
type input "1"
type input "42"
click at [1063, 447] on td at bounding box center [1011, 475] width 131 height 57
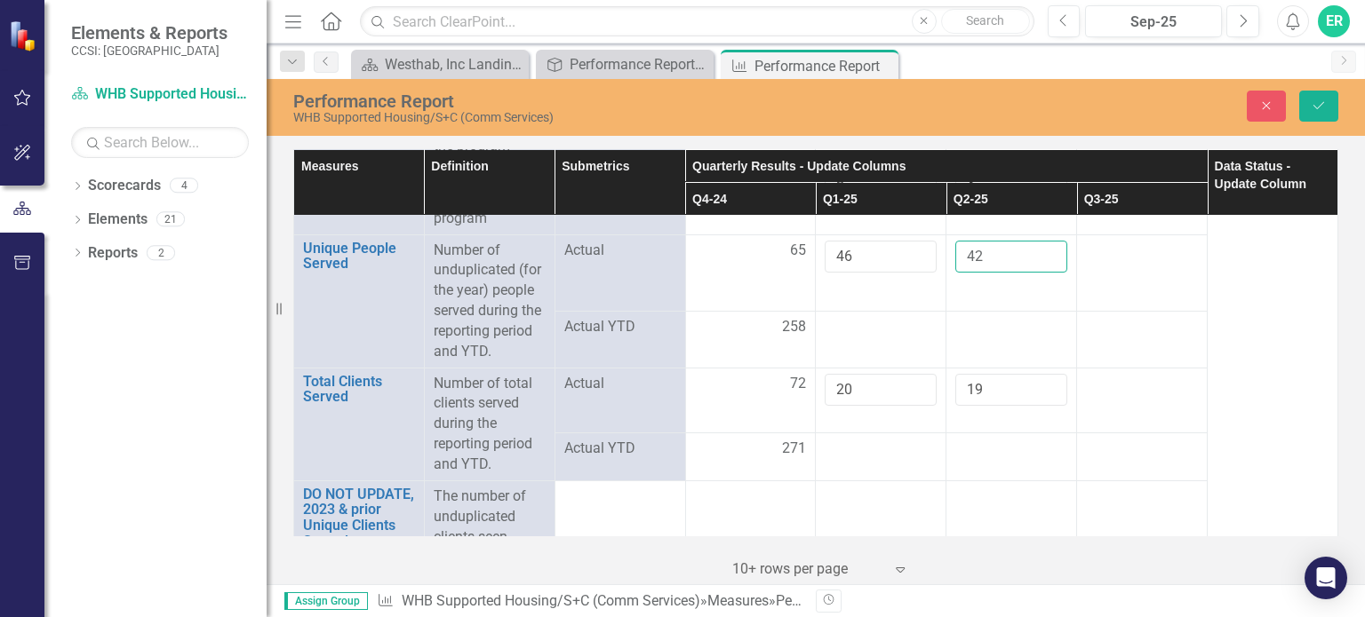
scroll to position [533, 0]
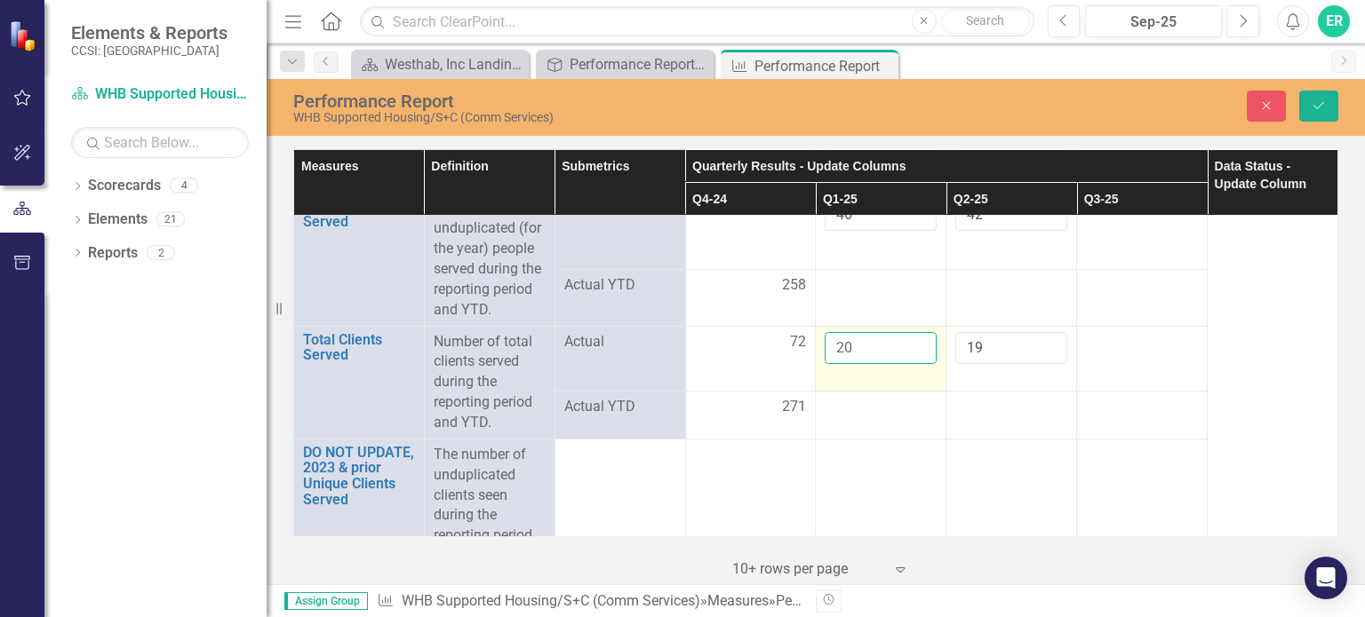
click at [863, 341] on input "20" at bounding box center [881, 348] width 112 height 33
click at [892, 440] on td at bounding box center [881, 495] width 131 height 113
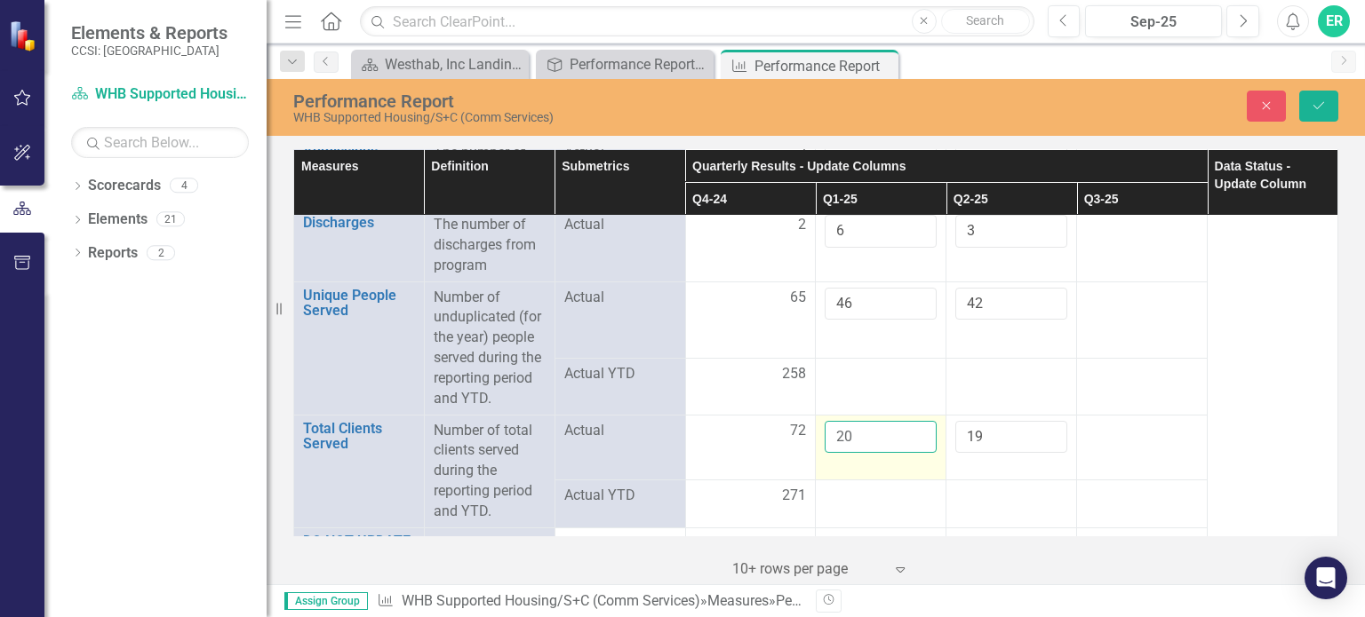
click at [867, 434] on input "20" at bounding box center [881, 437] width 112 height 33
type input "2"
type input "46"
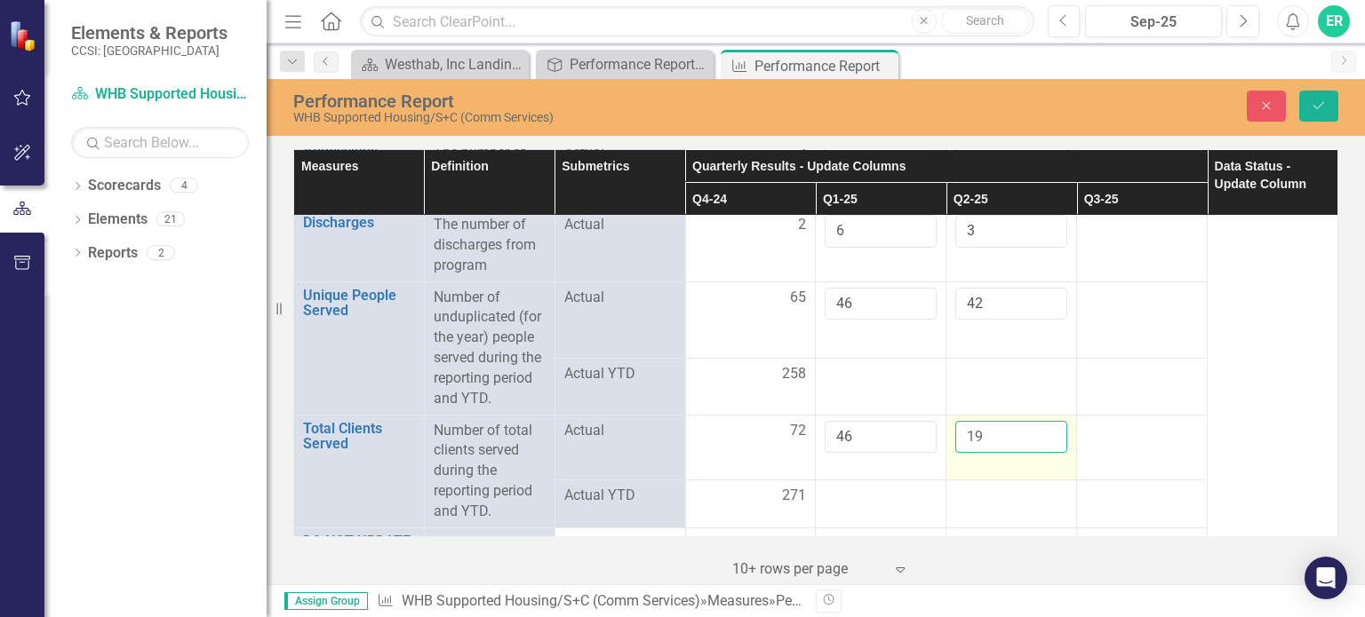
click at [996, 421] on input "19" at bounding box center [1011, 437] width 112 height 33
type input "1"
type input "42"
click at [989, 482] on td at bounding box center [1011, 504] width 131 height 48
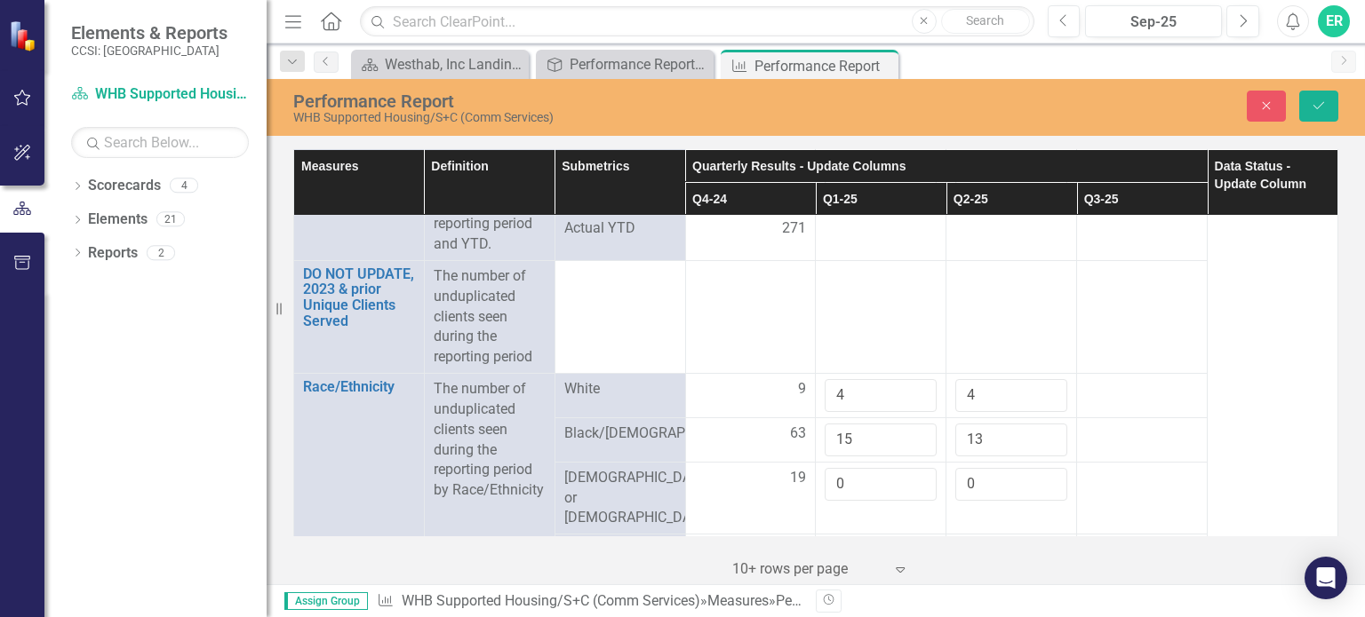
scroll to position [800, 0]
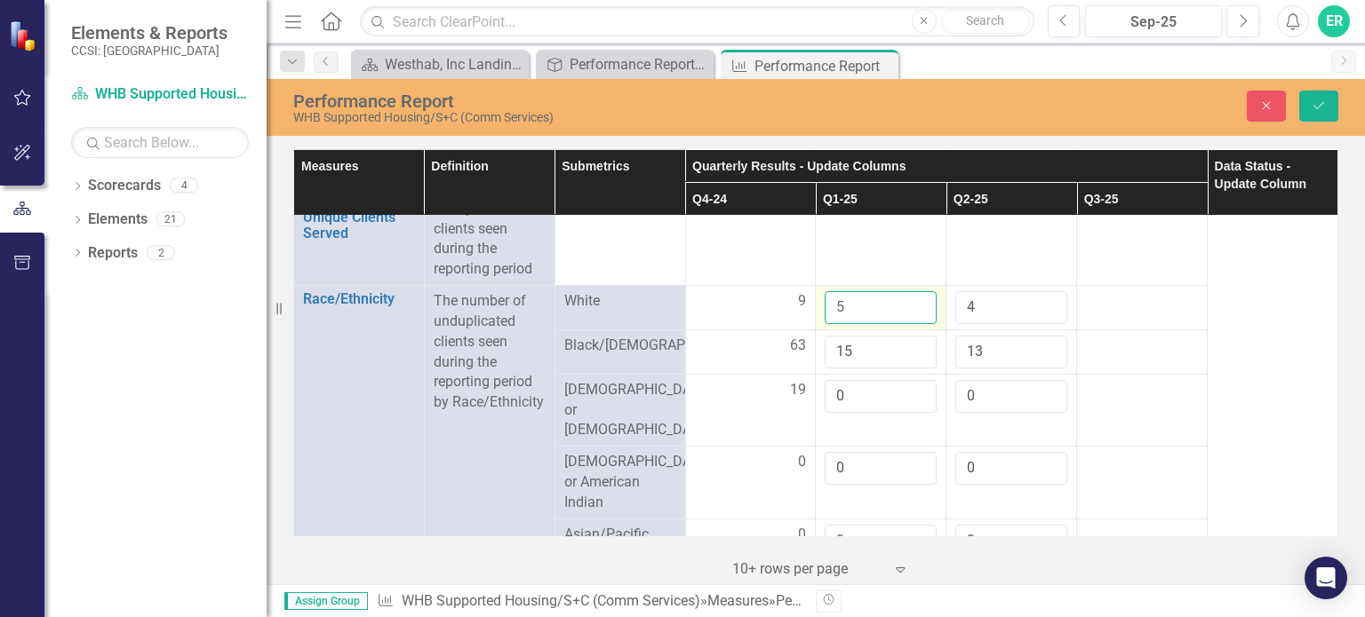
click at [912, 297] on input "5" at bounding box center [881, 307] width 112 height 33
type input "6"
click at [912, 297] on input "6" at bounding box center [881, 307] width 112 height 33
click at [1041, 298] on input "5" at bounding box center [1011, 307] width 112 height 33
click at [1041, 298] on input "6" at bounding box center [1011, 307] width 112 height 33
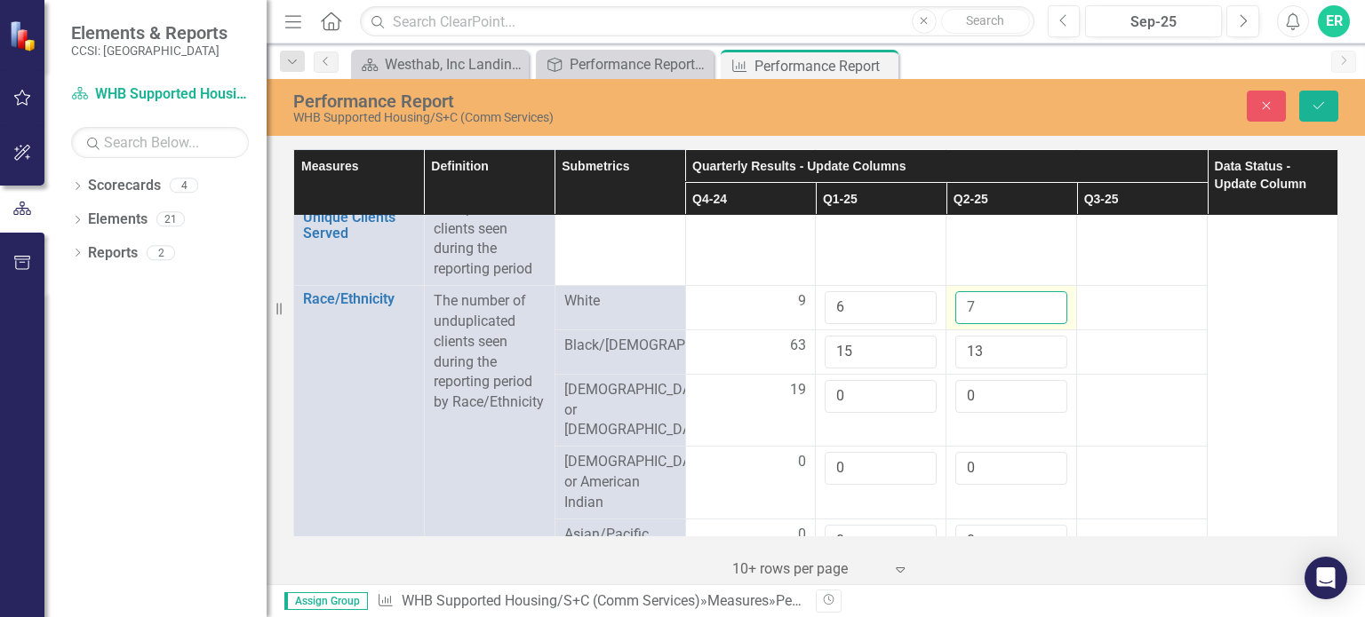
type input "7"
click at [1041, 298] on input "7" at bounding box center [1011, 307] width 112 height 33
click at [877, 355] on input "15" at bounding box center [881, 352] width 112 height 33
type input "1"
type input "34"
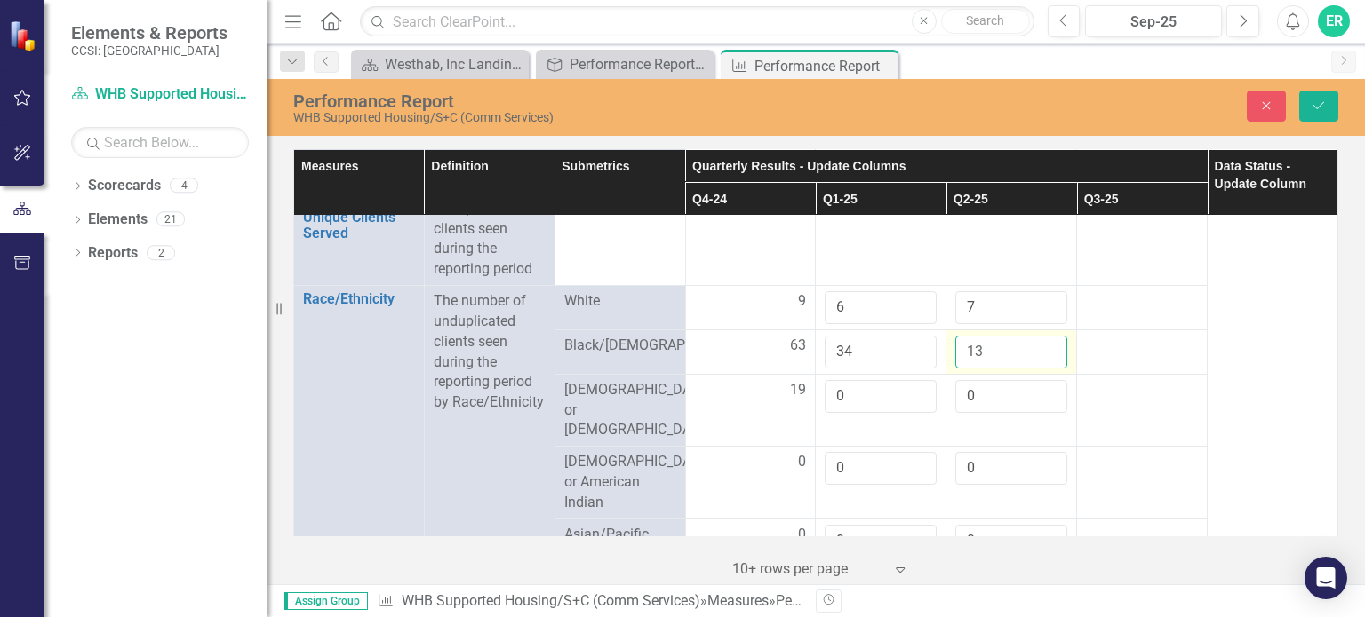
click at [981, 352] on input "13" at bounding box center [1011, 352] width 112 height 33
type input "1"
type input "28"
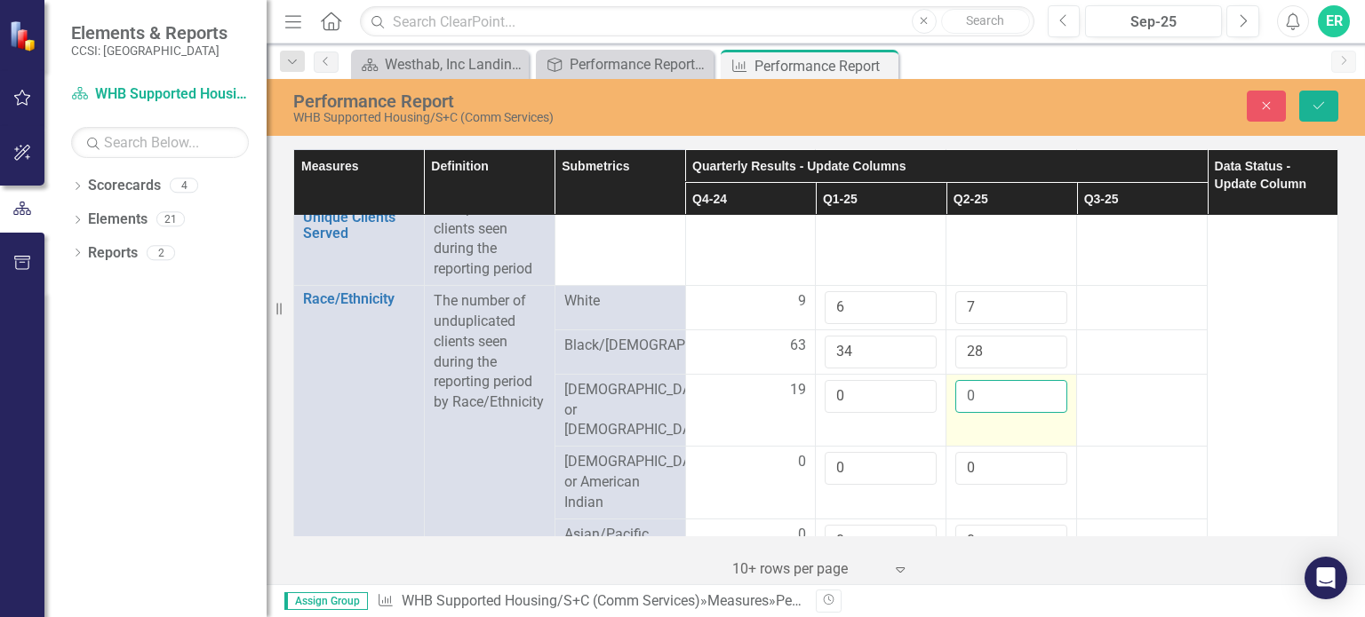
click at [1001, 394] on input "0" at bounding box center [1011, 396] width 112 height 33
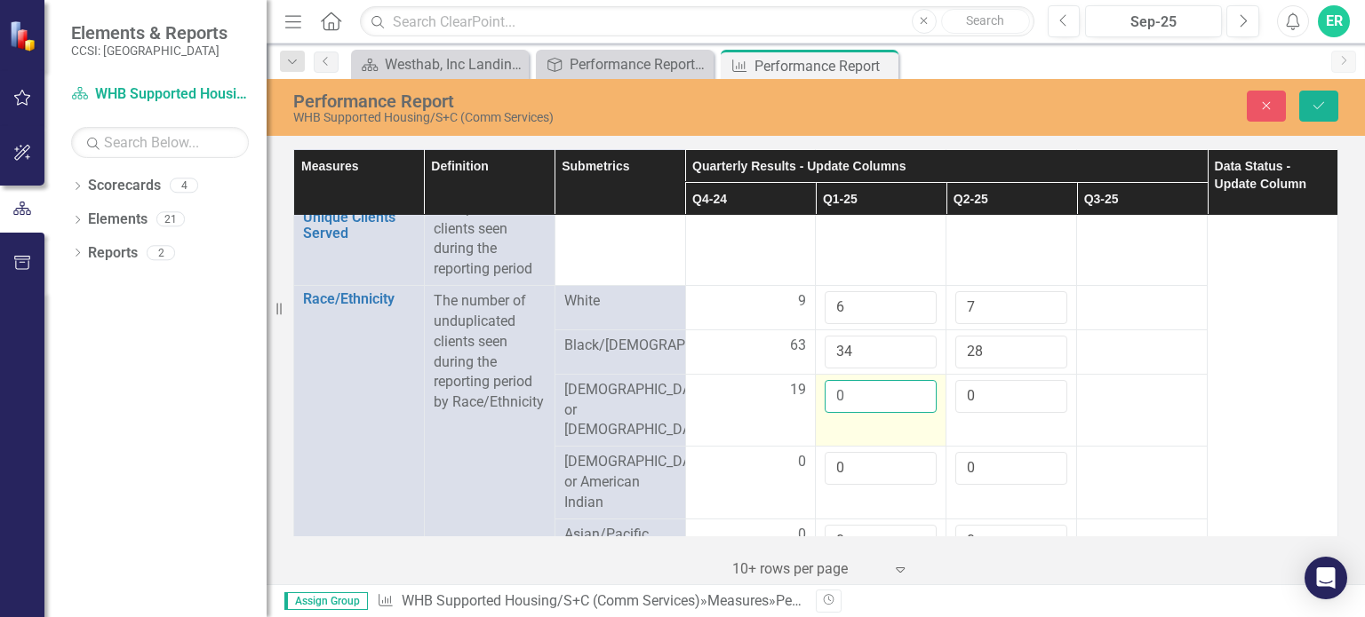
click at [854, 397] on input "0" at bounding box center [881, 396] width 112 height 33
type input "5"
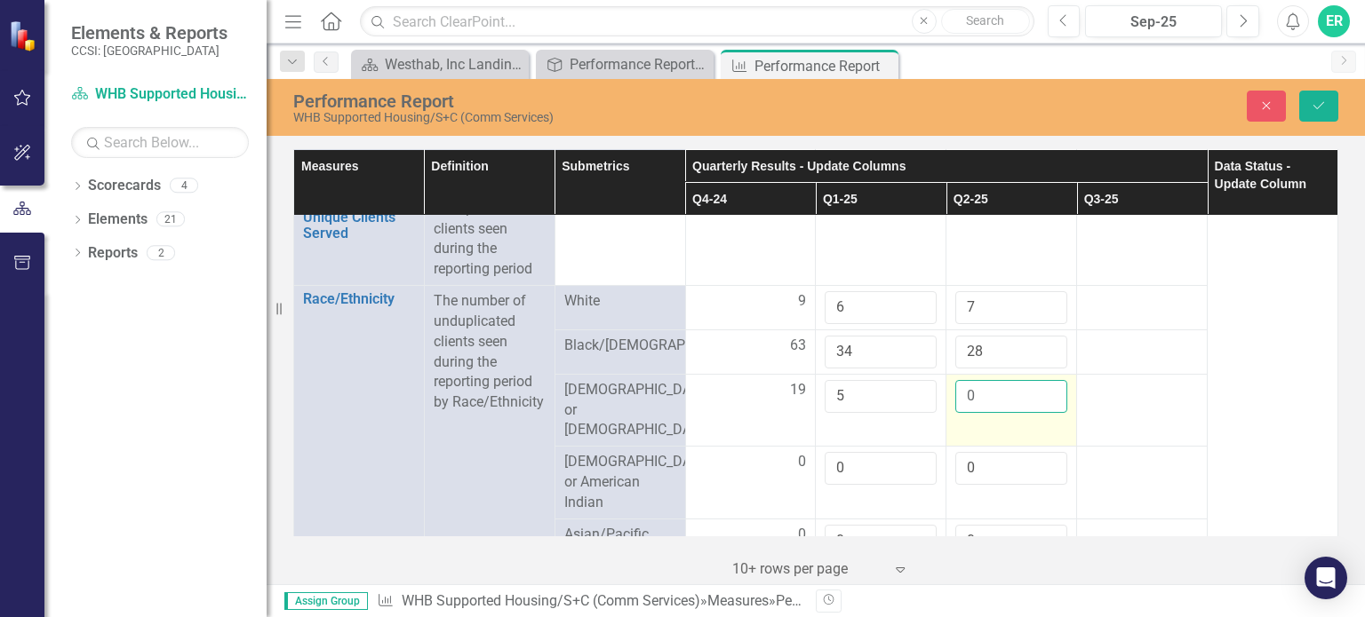
click at [976, 399] on input "0" at bounding box center [1011, 396] width 112 height 33
type input "5"
click at [1013, 430] on td "5" at bounding box center [1011, 410] width 131 height 73
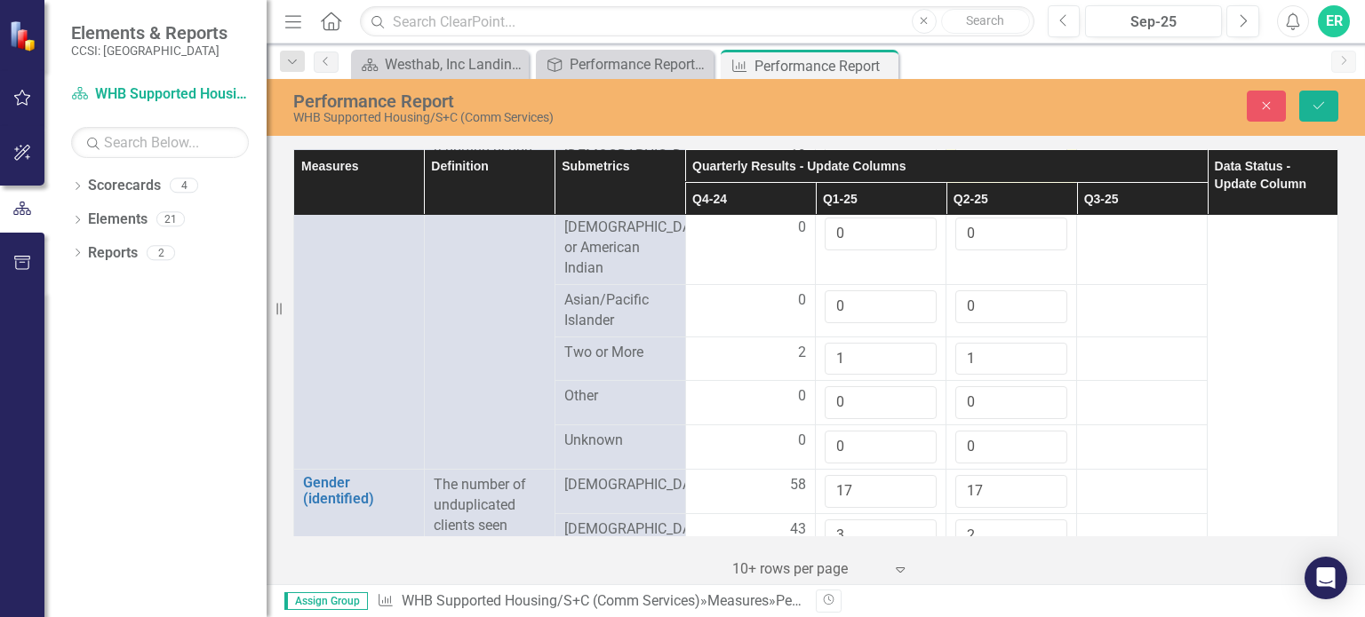
scroll to position [1066, 0]
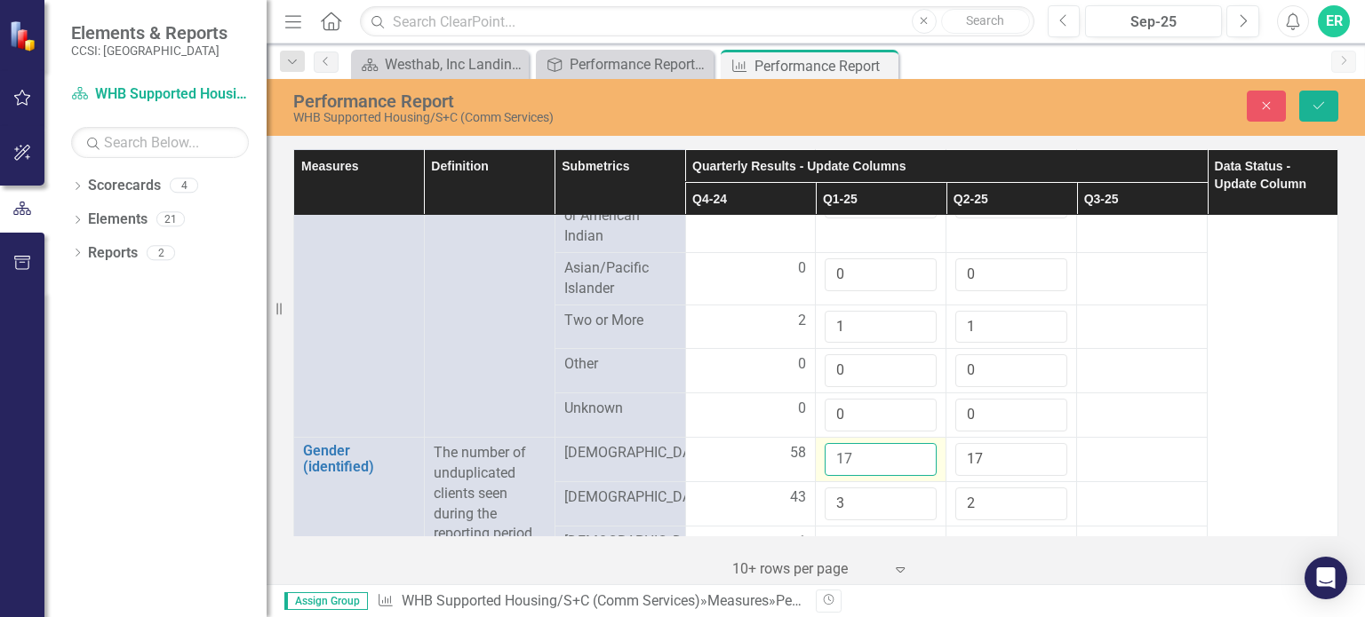
click at [855, 443] on input "17" at bounding box center [881, 459] width 112 height 33
type input "1"
type input "40"
click at [977, 445] on input "17" at bounding box center [1011, 459] width 112 height 33
type input "1"
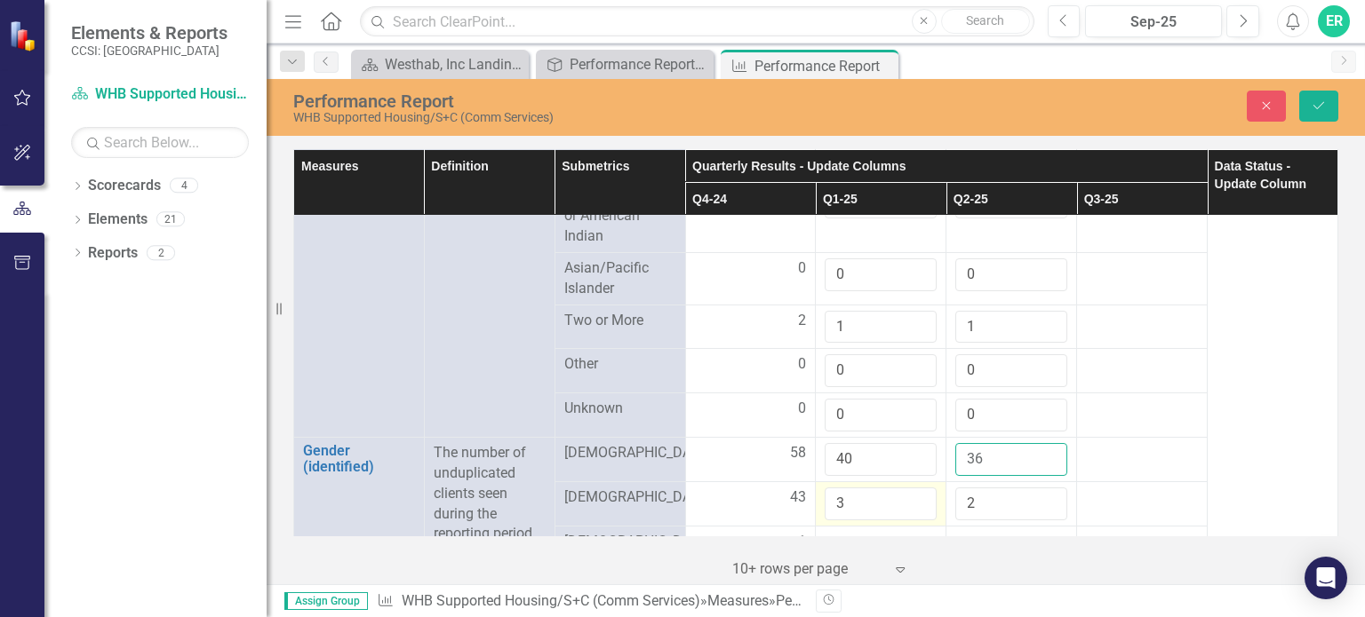
type input "36"
click at [911, 488] on input "4" at bounding box center [881, 504] width 112 height 33
click at [911, 488] on input "5" at bounding box center [881, 504] width 112 height 33
type input "6"
click at [911, 488] on input "6" at bounding box center [881, 504] width 112 height 33
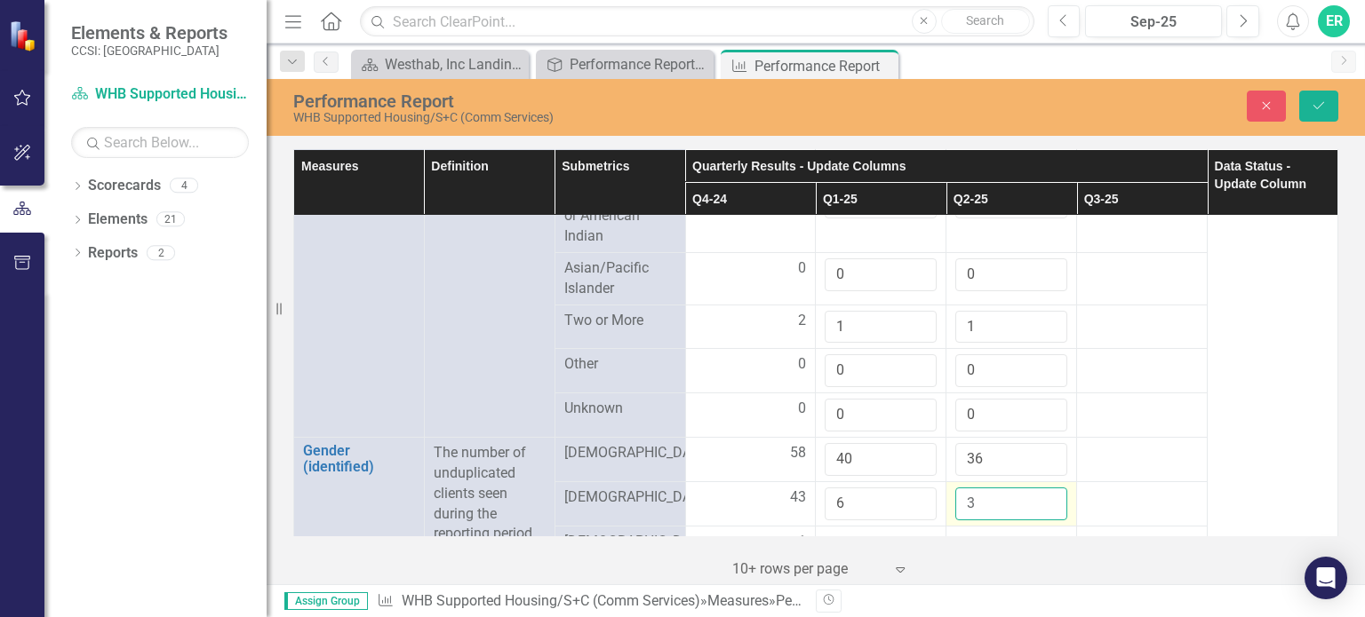
click at [1039, 488] on input "3" at bounding box center [1011, 504] width 112 height 33
click at [1039, 488] on input "4" at bounding box center [1011, 504] width 112 height 33
click at [1039, 488] on input "5" at bounding box center [1011, 504] width 112 height 33
type input "6"
click at [1039, 488] on input "6" at bounding box center [1011, 504] width 112 height 33
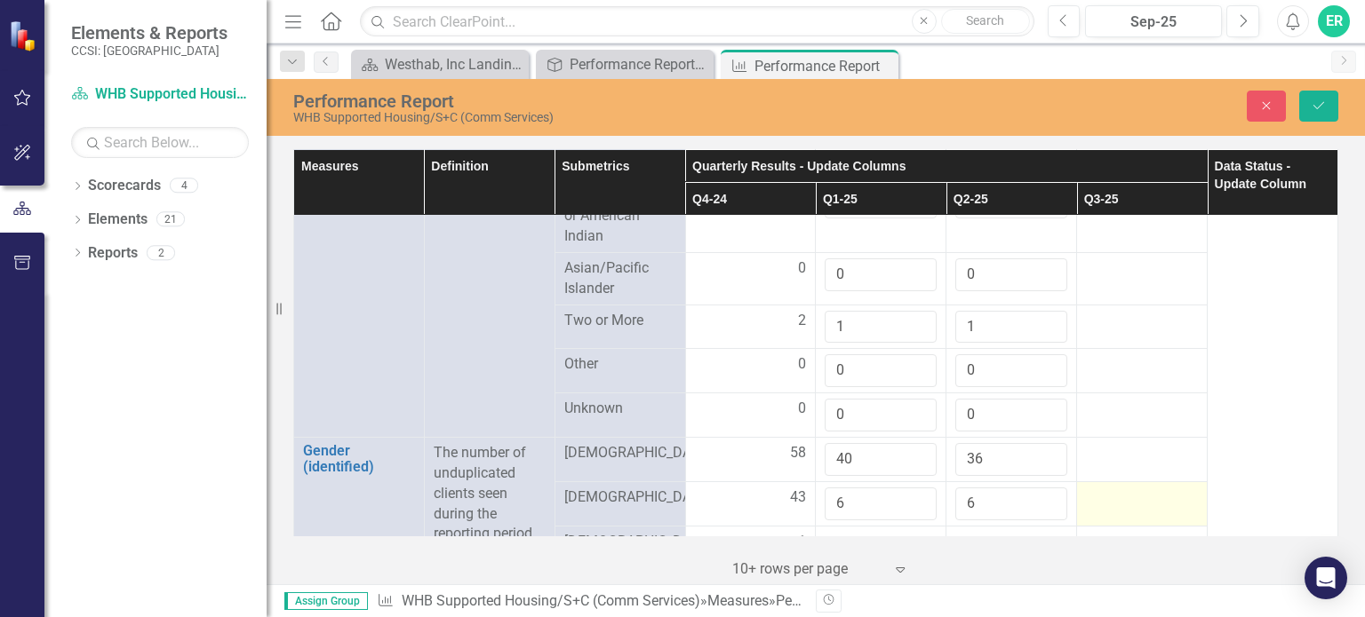
click at [1095, 501] on td at bounding box center [1142, 504] width 131 height 44
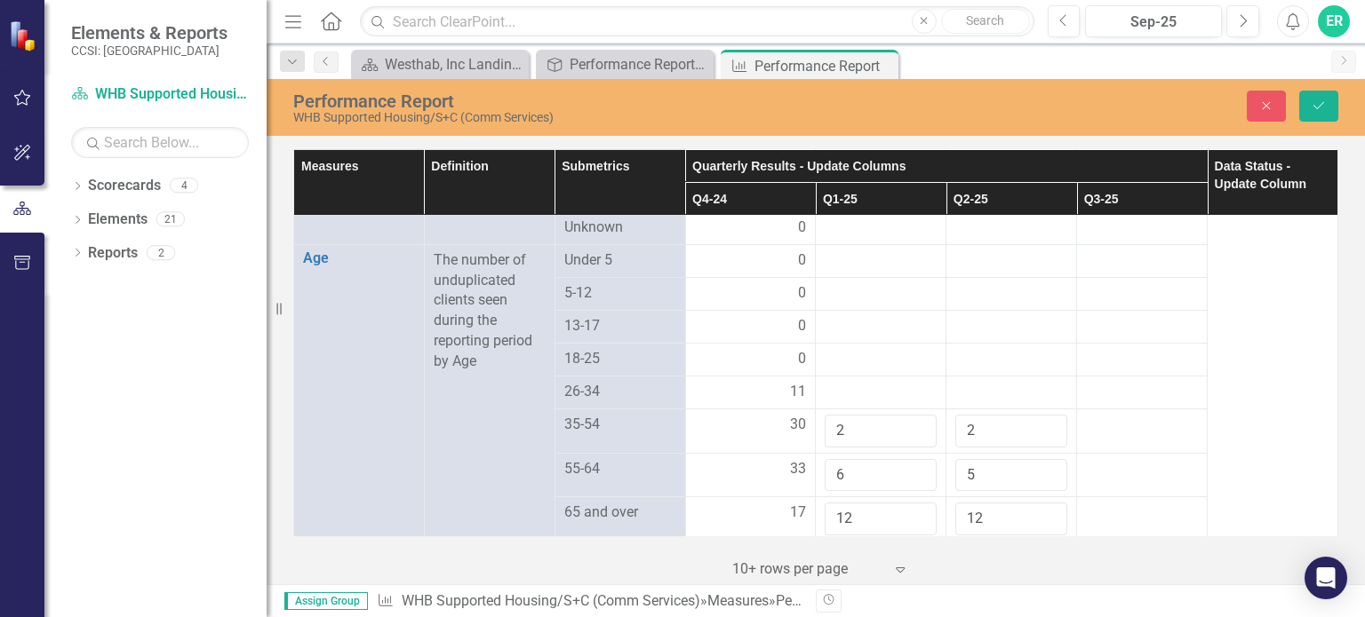
scroll to position [1510, 0]
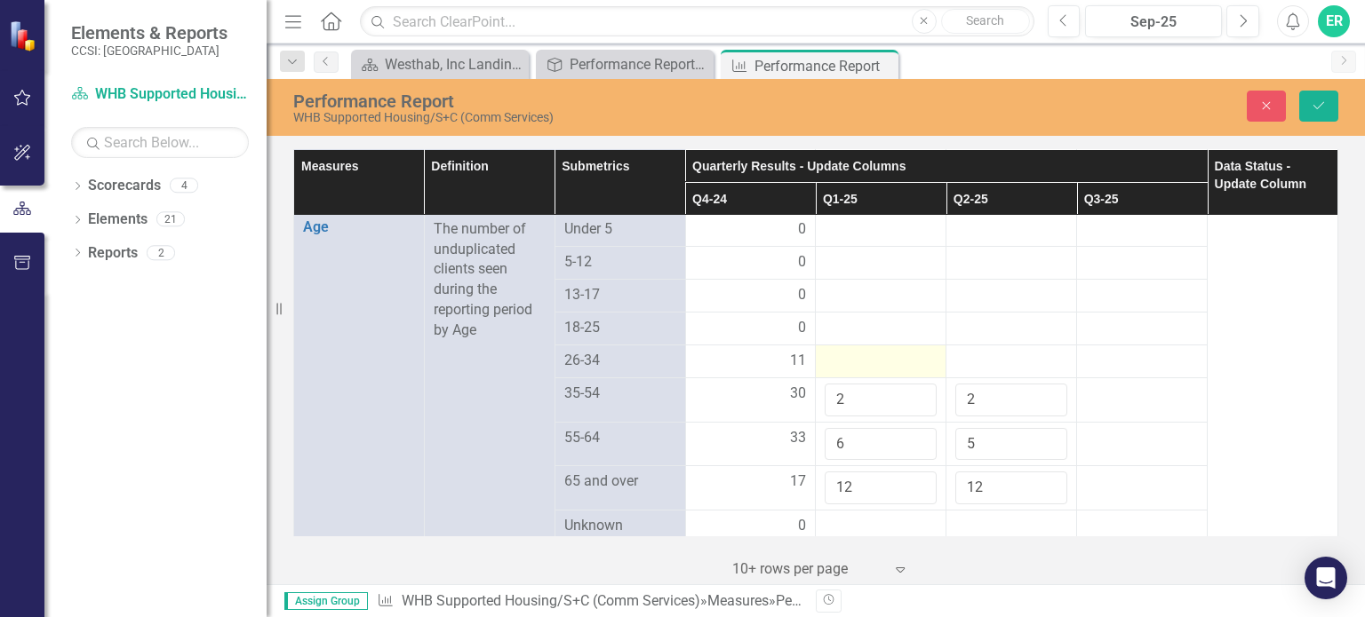
click at [907, 351] on div at bounding box center [881, 361] width 112 height 21
click at [911, 351] on input "1" at bounding box center [881, 367] width 112 height 33
type input "2"
click at [911, 351] on input "2" at bounding box center [881, 367] width 112 height 33
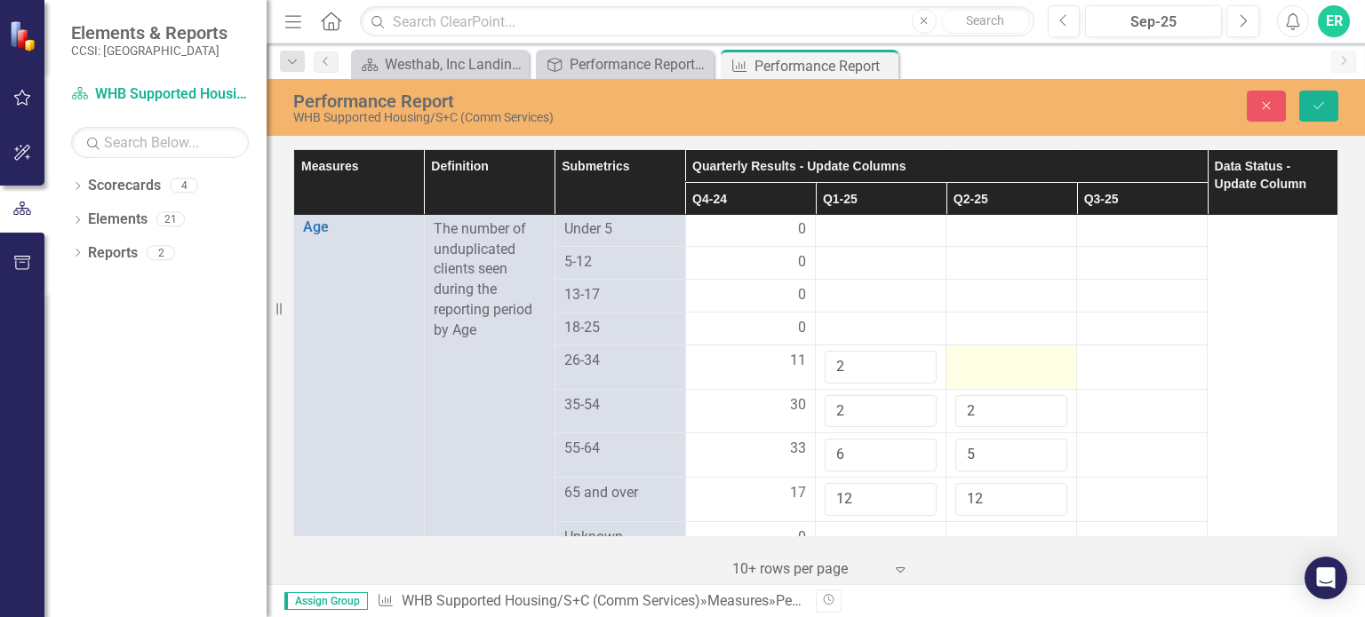
click at [963, 354] on div at bounding box center [1011, 361] width 112 height 21
click at [1007, 354] on div at bounding box center [1011, 361] width 112 height 21
click at [1007, 353] on div at bounding box center [1011, 361] width 112 height 21
click at [1041, 351] on input "1" at bounding box center [1011, 367] width 112 height 33
click at [1041, 351] on input "2" at bounding box center [1011, 367] width 112 height 33
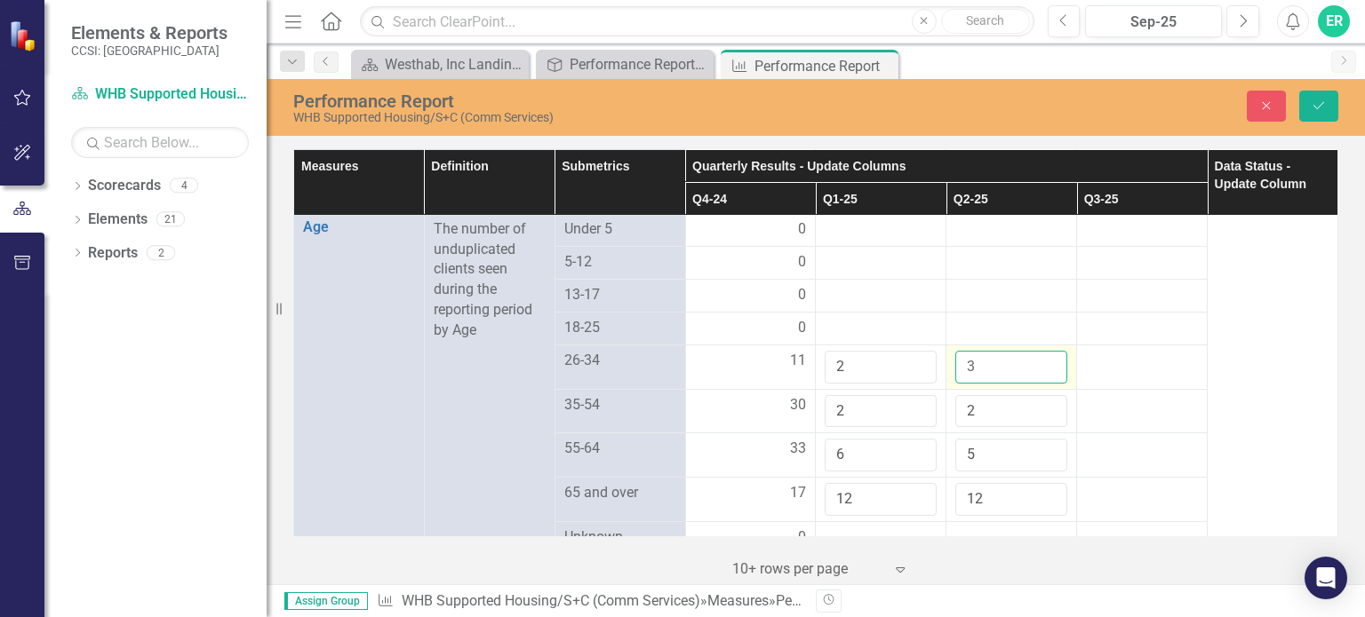
type input "3"
click at [1041, 351] on input "3" at bounding box center [1011, 367] width 112 height 33
click at [871, 397] on input "2" at bounding box center [881, 411] width 112 height 33
type input "9"
click at [984, 400] on input "2" at bounding box center [1011, 411] width 112 height 33
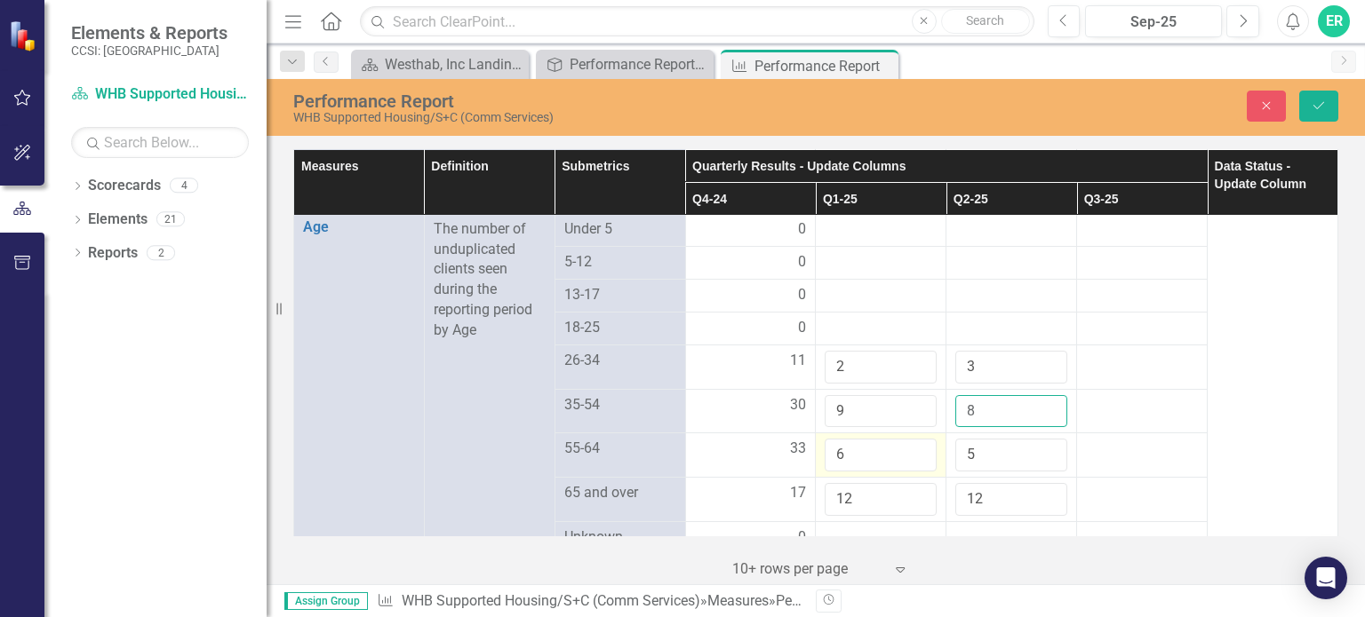
type input "8"
click at [892, 439] on input "6" at bounding box center [881, 455] width 112 height 33
click at [832, 440] on input "6" at bounding box center [881, 455] width 112 height 33
type input "16"
click at [980, 439] on input "5" at bounding box center [1011, 455] width 112 height 33
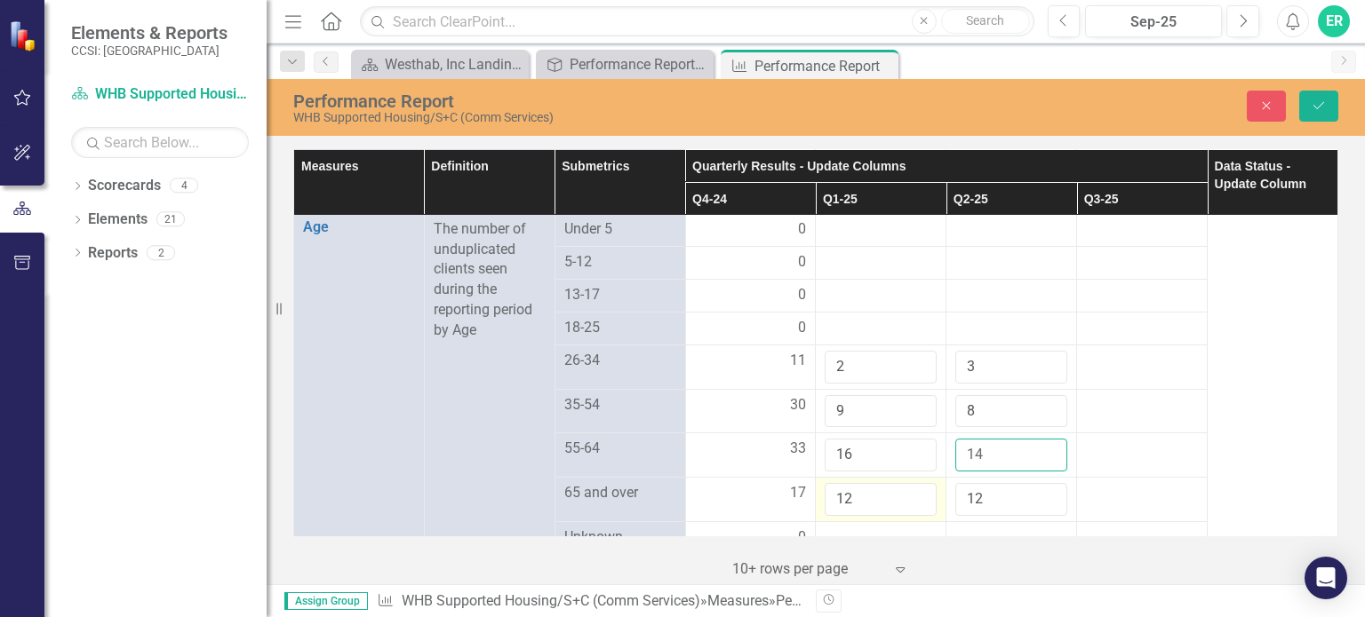
type input "14"
click at [855, 478] on td "12" at bounding box center [881, 500] width 131 height 44
click at [851, 488] on input "12" at bounding box center [881, 499] width 112 height 33
type input "19"
click at [976, 483] on input "12" at bounding box center [1011, 499] width 112 height 33
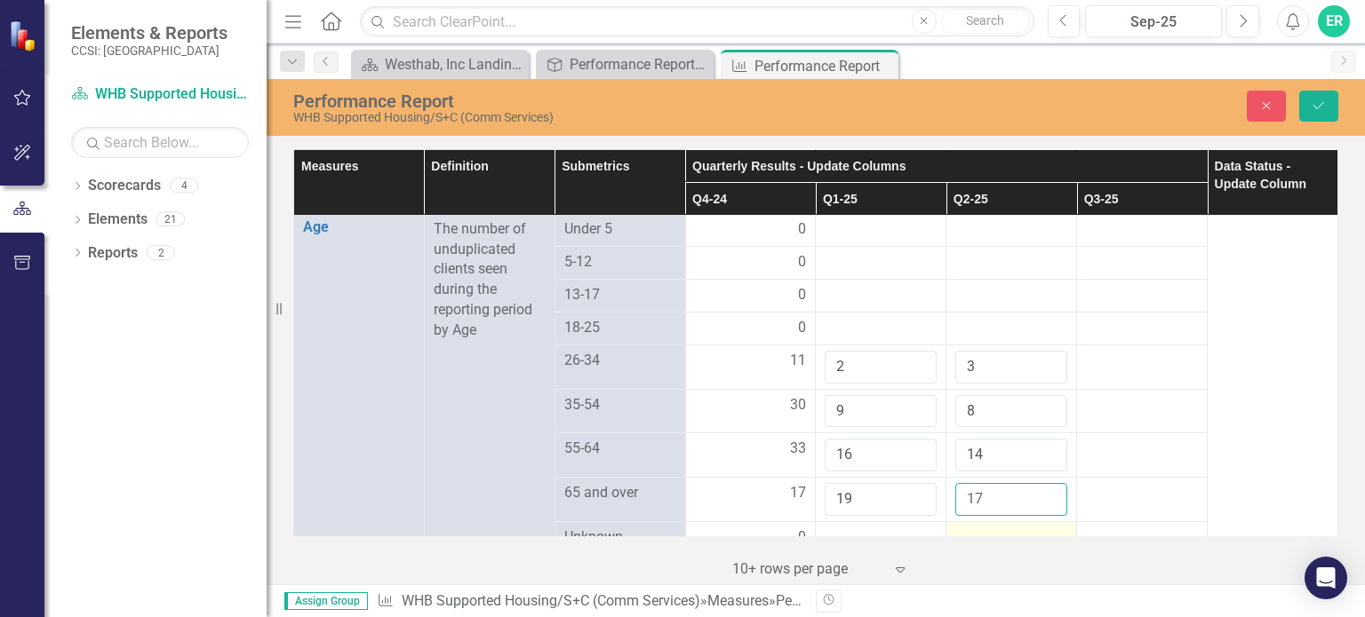
type input "17"
click at [981, 528] on div at bounding box center [1011, 538] width 112 height 21
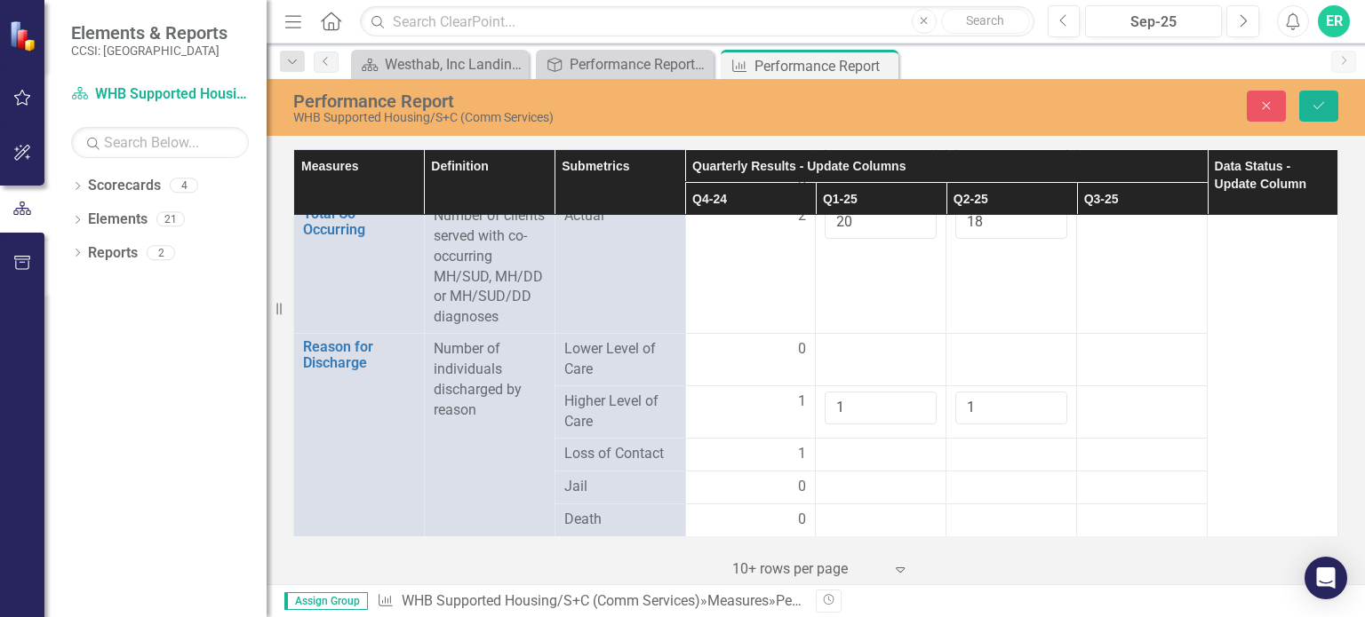
scroll to position [1866, 0]
click at [910, 391] on input "2" at bounding box center [881, 407] width 112 height 33
type input "3"
click at [910, 391] on input "3" at bounding box center [881, 407] width 112 height 33
click at [1040, 391] on input "2" at bounding box center [1011, 407] width 112 height 33
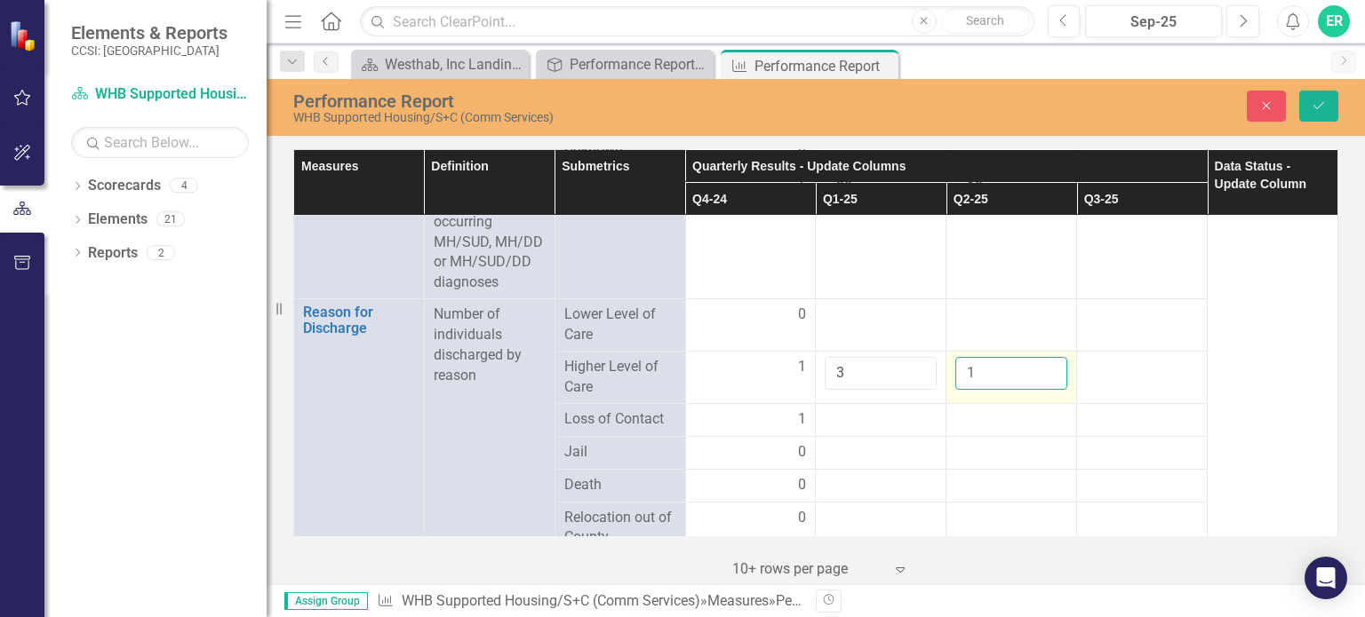
scroll to position [1955, 0]
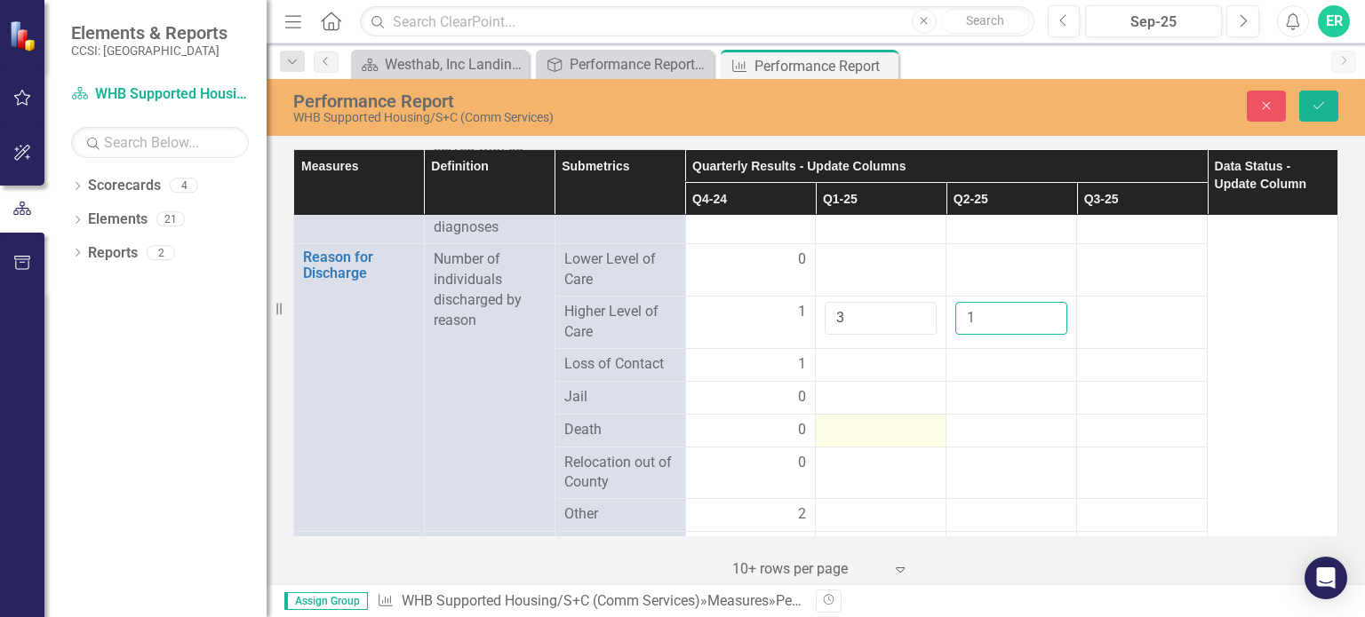
type input "1"
click at [897, 420] on div at bounding box center [881, 430] width 112 height 21
click at [892, 420] on div at bounding box center [881, 430] width 112 height 21
click at [912, 420] on input "number" at bounding box center [881, 436] width 112 height 33
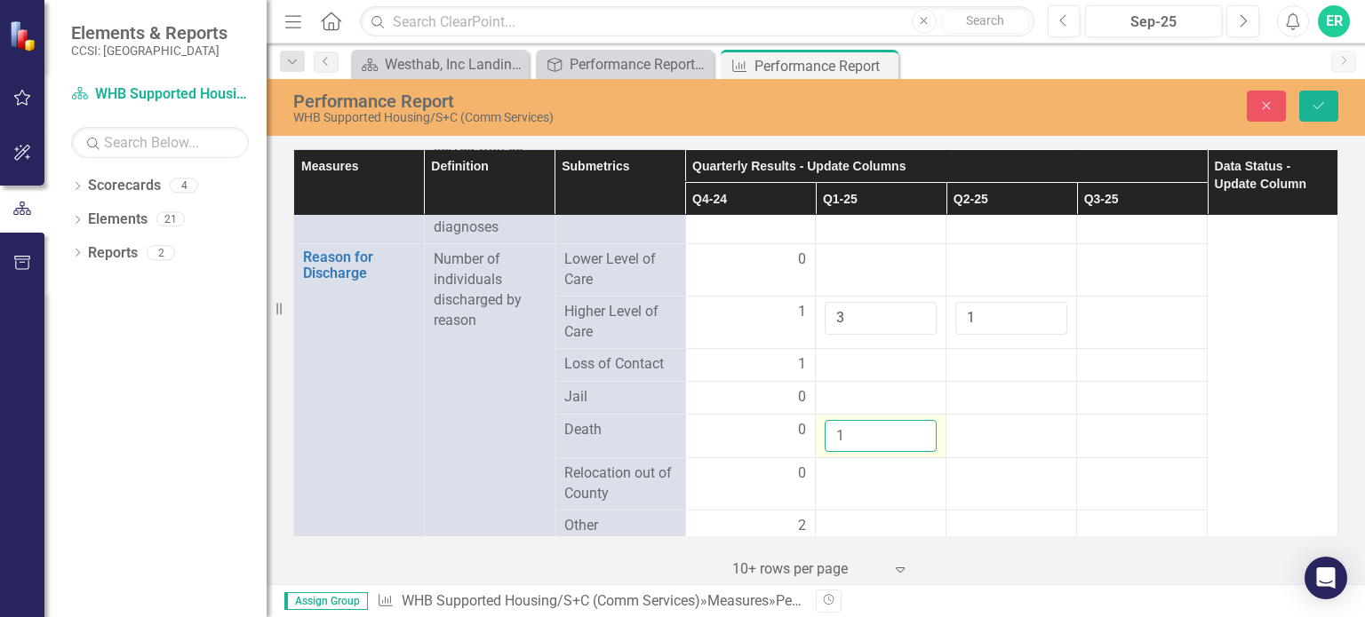
click at [912, 420] on input "1" at bounding box center [881, 436] width 112 height 33
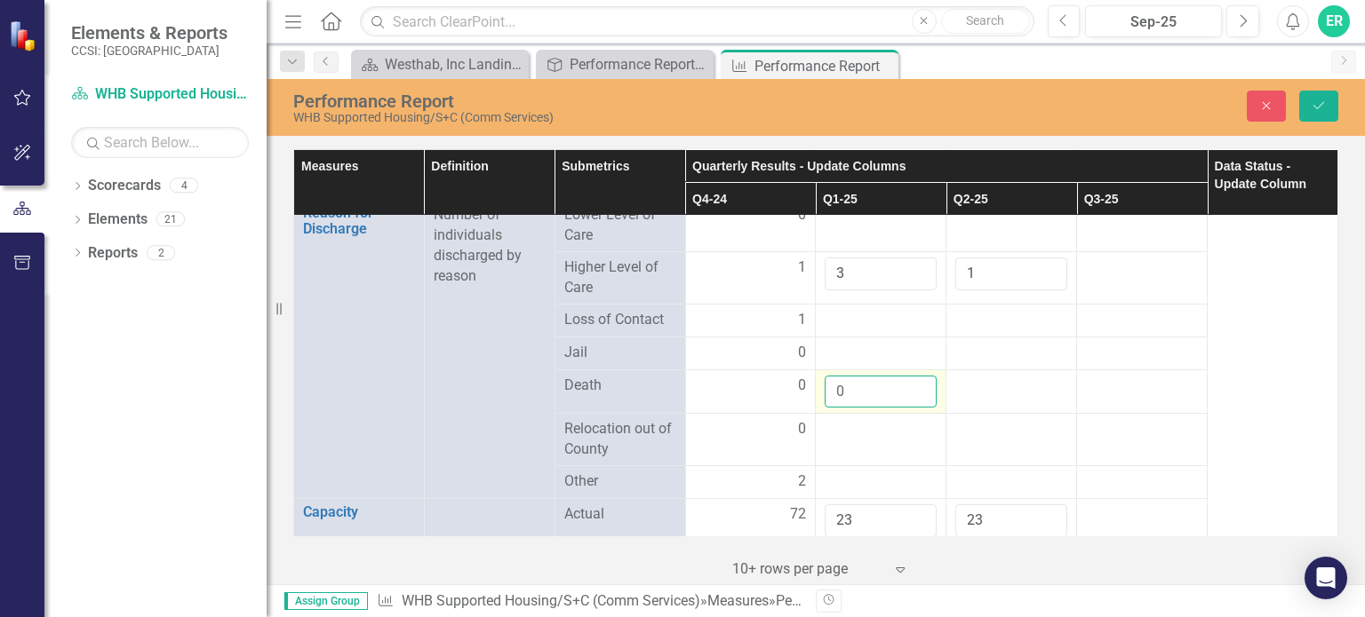
scroll to position [2044, 0]
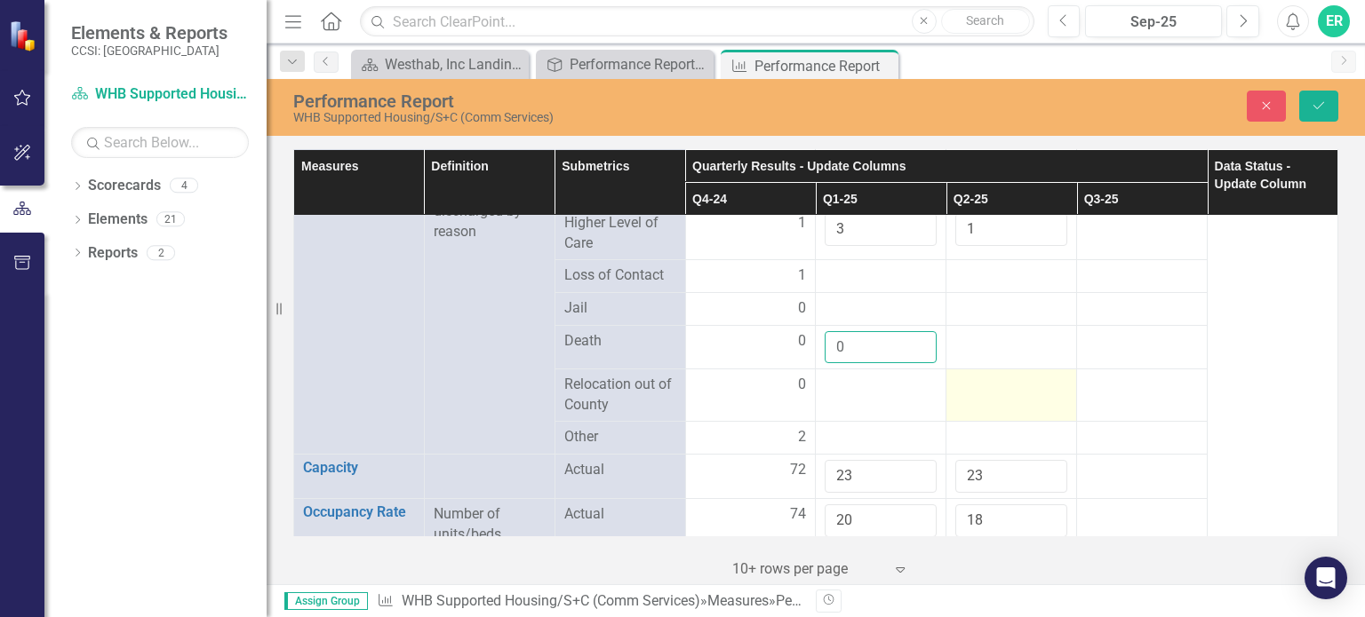
type input "0"
click at [993, 375] on div at bounding box center [1011, 385] width 112 height 21
click at [997, 375] on input "number" at bounding box center [1011, 391] width 112 height 33
type input "1"
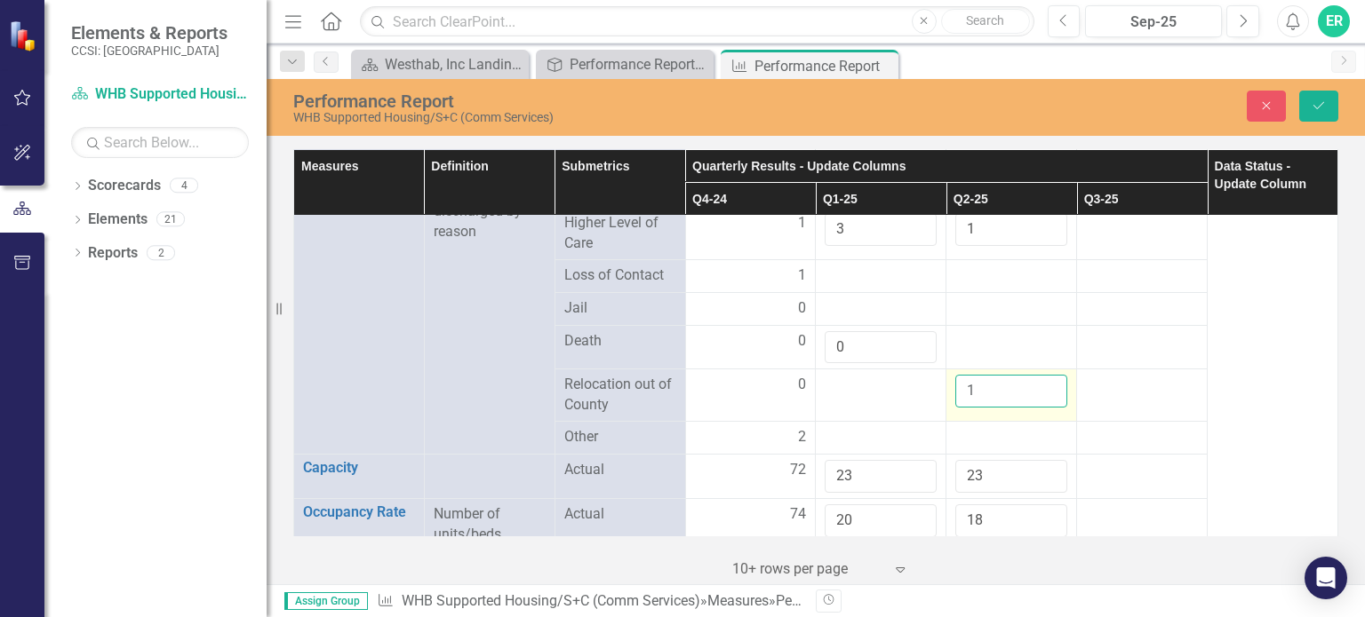
click at [1038, 375] on input "1" at bounding box center [1011, 391] width 112 height 33
click at [888, 427] on div at bounding box center [881, 437] width 112 height 21
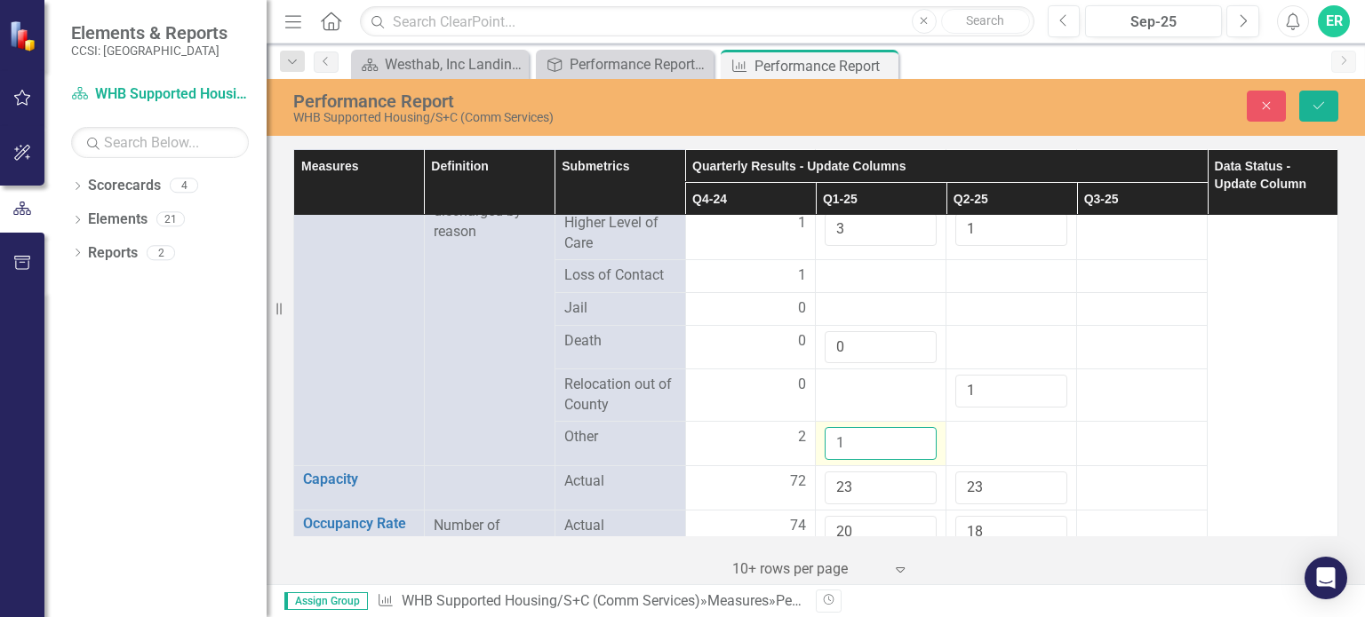
click at [912, 427] on input "1" at bounding box center [881, 443] width 112 height 33
click at [912, 427] on input "2" at bounding box center [881, 443] width 112 height 33
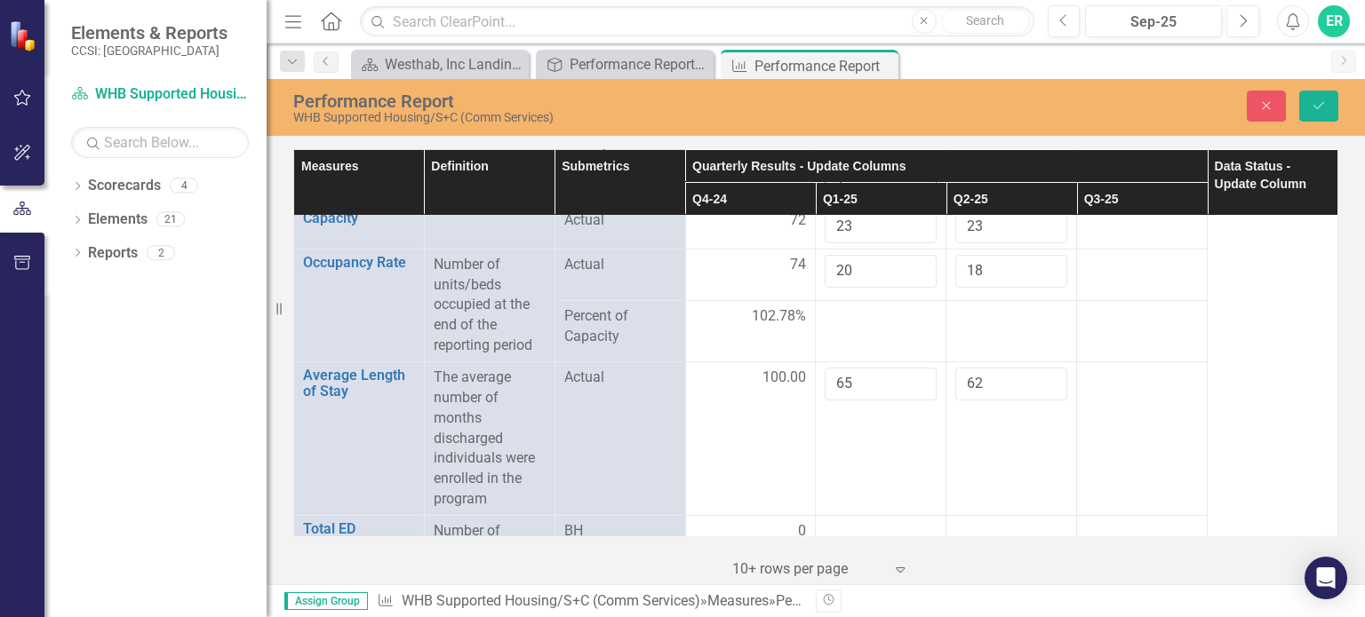
scroll to position [2310, 0]
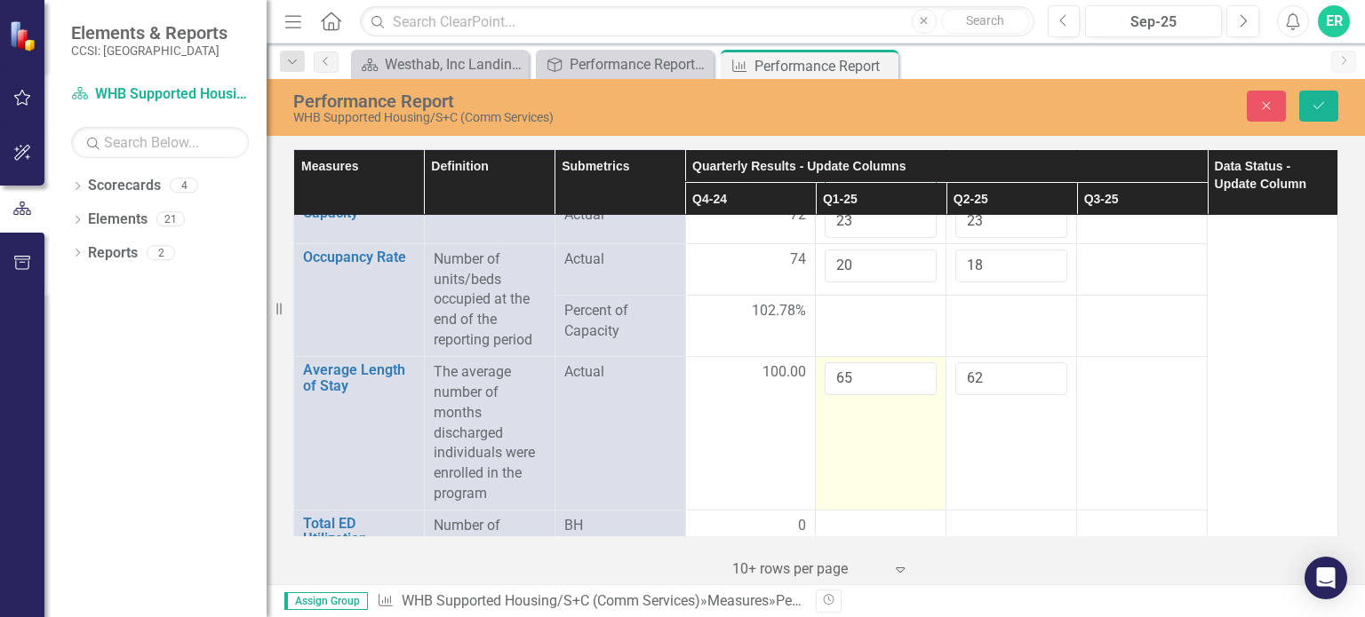
type input "1"
click at [864, 362] on input "65" at bounding box center [881, 378] width 112 height 33
type input "6"
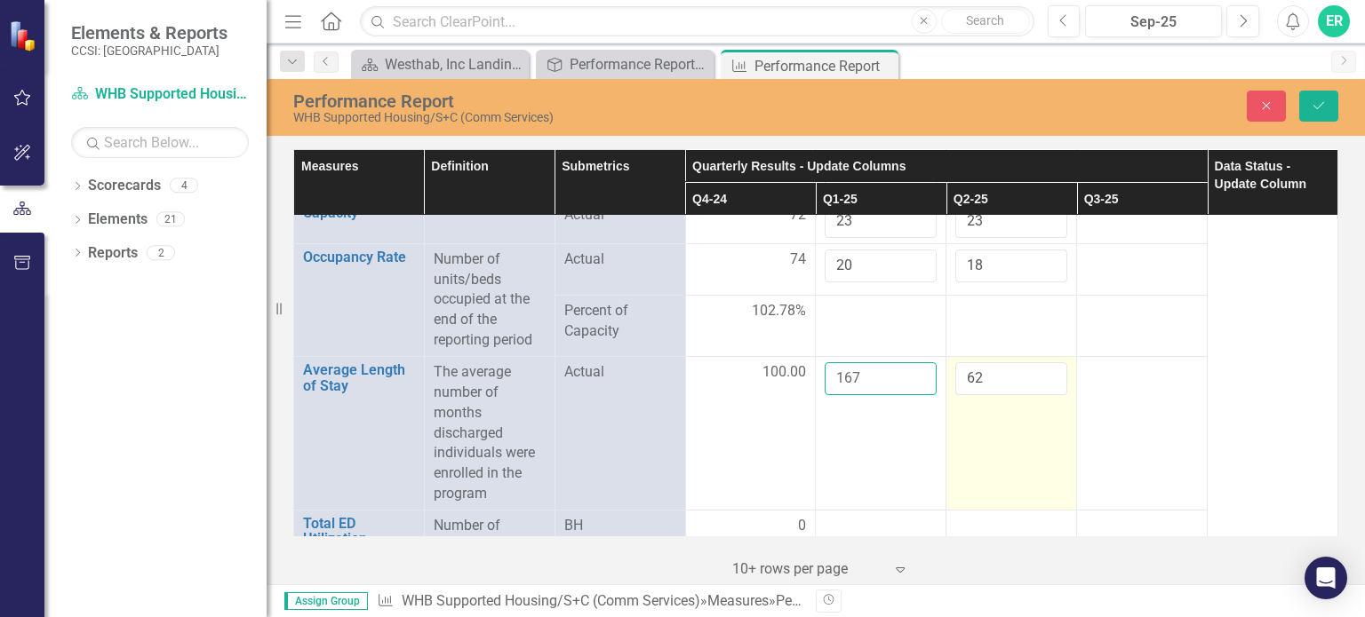
type input "167"
click at [979, 362] on input "62" at bounding box center [1011, 378] width 112 height 33
type input "6"
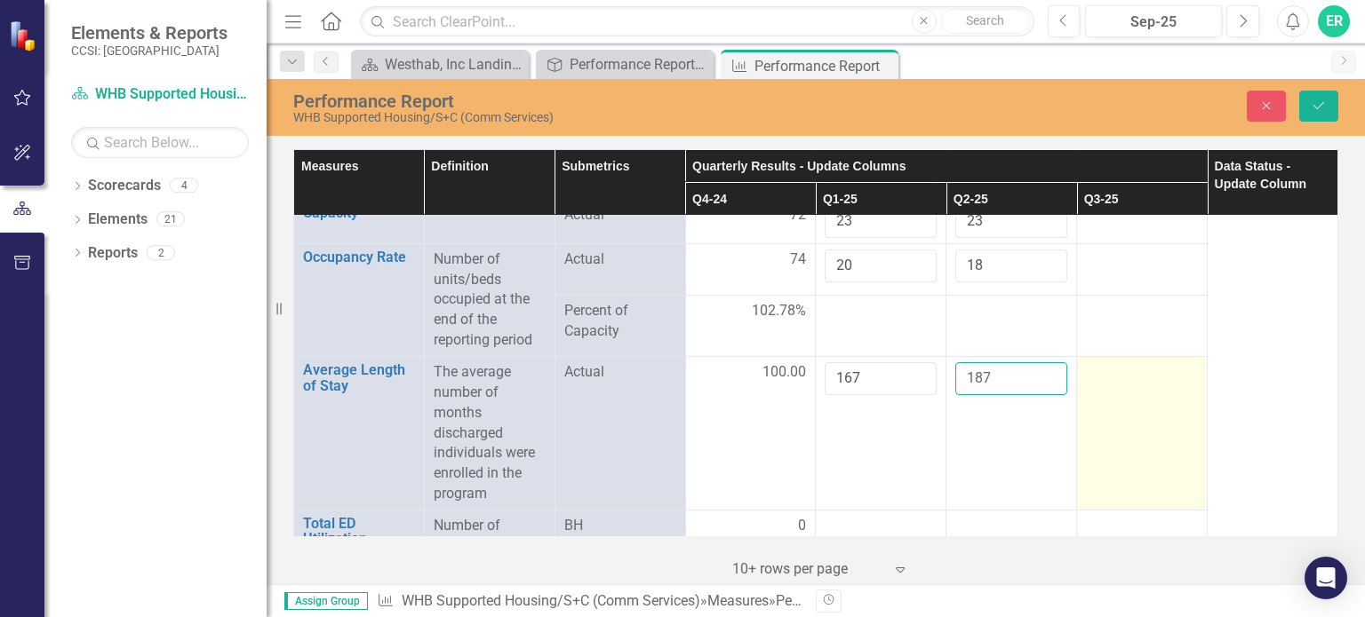
type input "187"
click at [1132, 386] on td at bounding box center [1142, 433] width 131 height 154
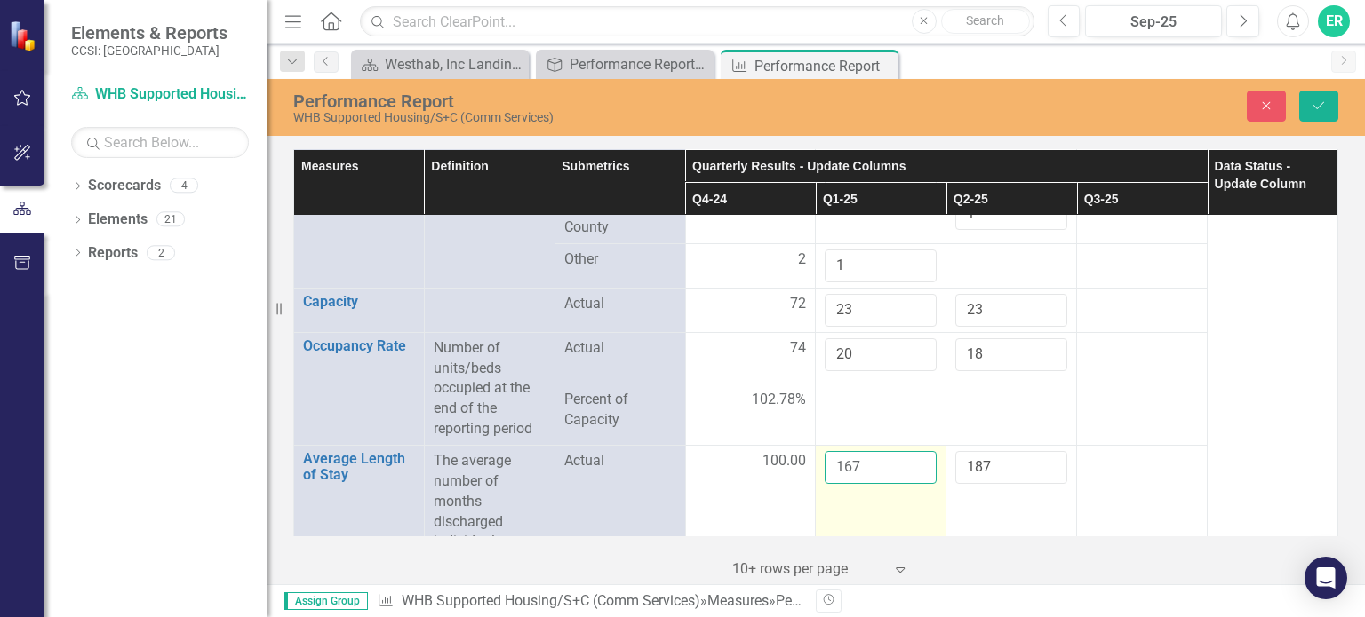
click at [881, 451] on input "167" at bounding box center [881, 467] width 112 height 33
type input "1"
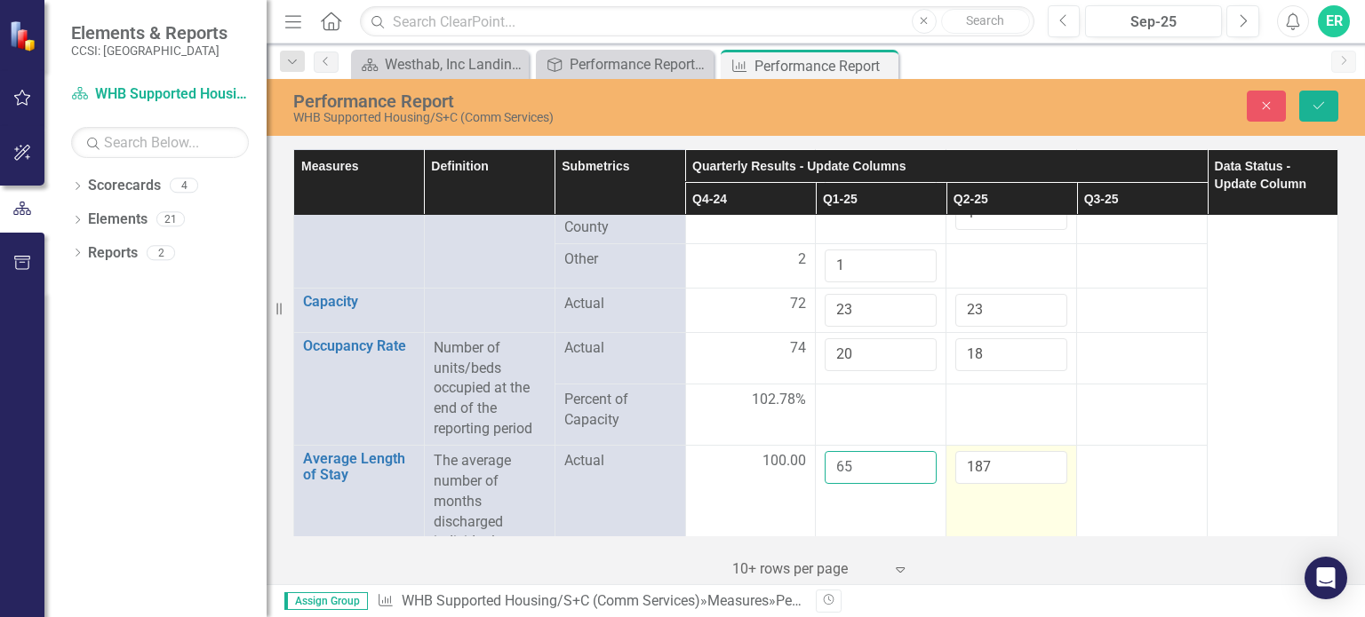
type input "65"
click at [1000, 451] on input "187" at bounding box center [1011, 467] width 112 height 33
type input "1"
type input "62"
click at [963, 504] on td "62" at bounding box center [1011, 522] width 131 height 154
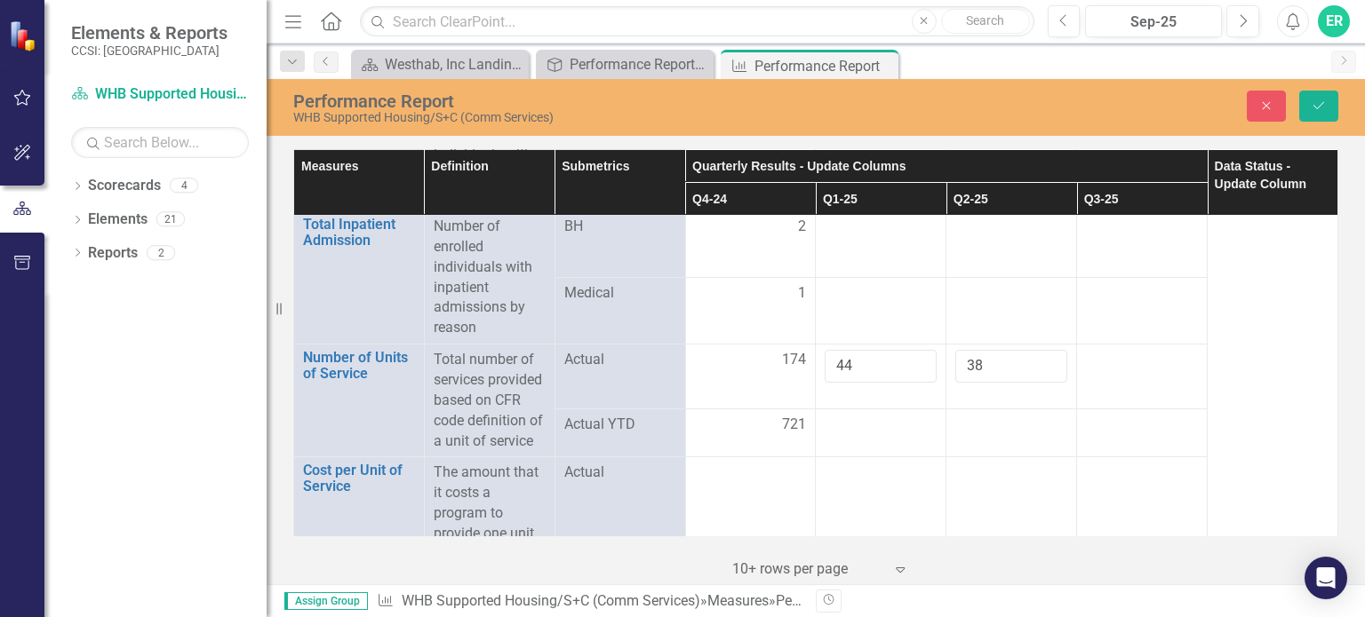
scroll to position [2753, 0]
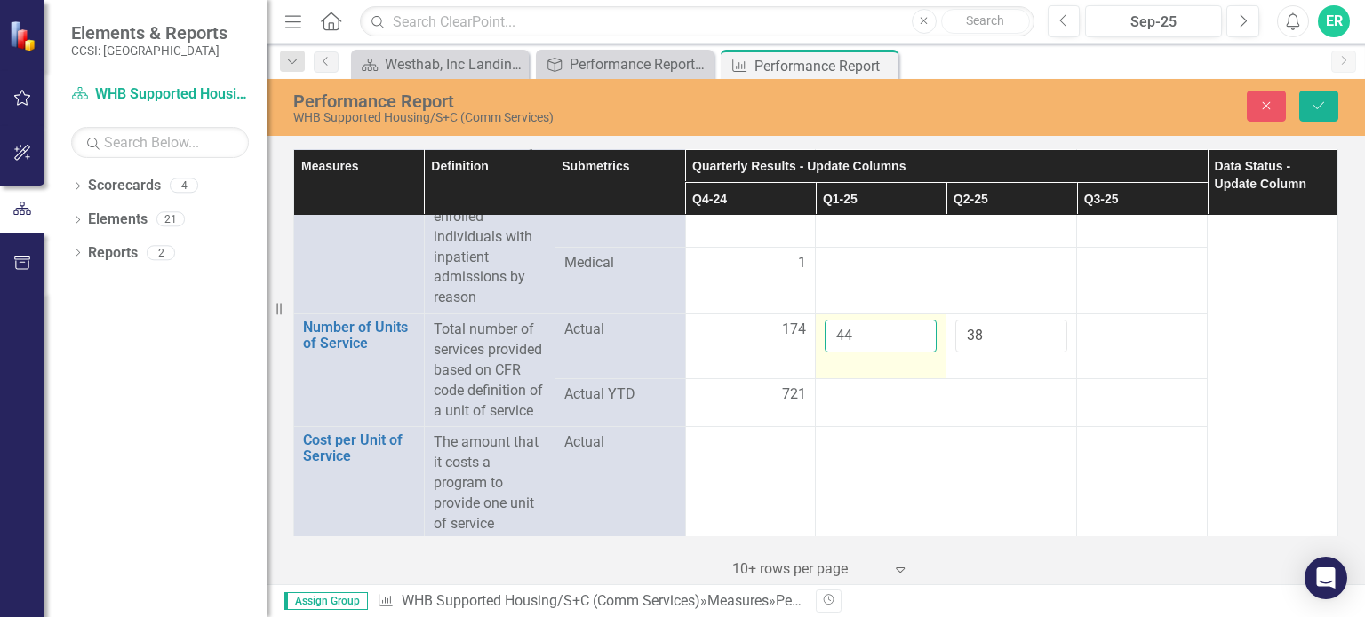
click at [873, 320] on input "44" at bounding box center [881, 336] width 112 height 33
type input "4"
type input "146"
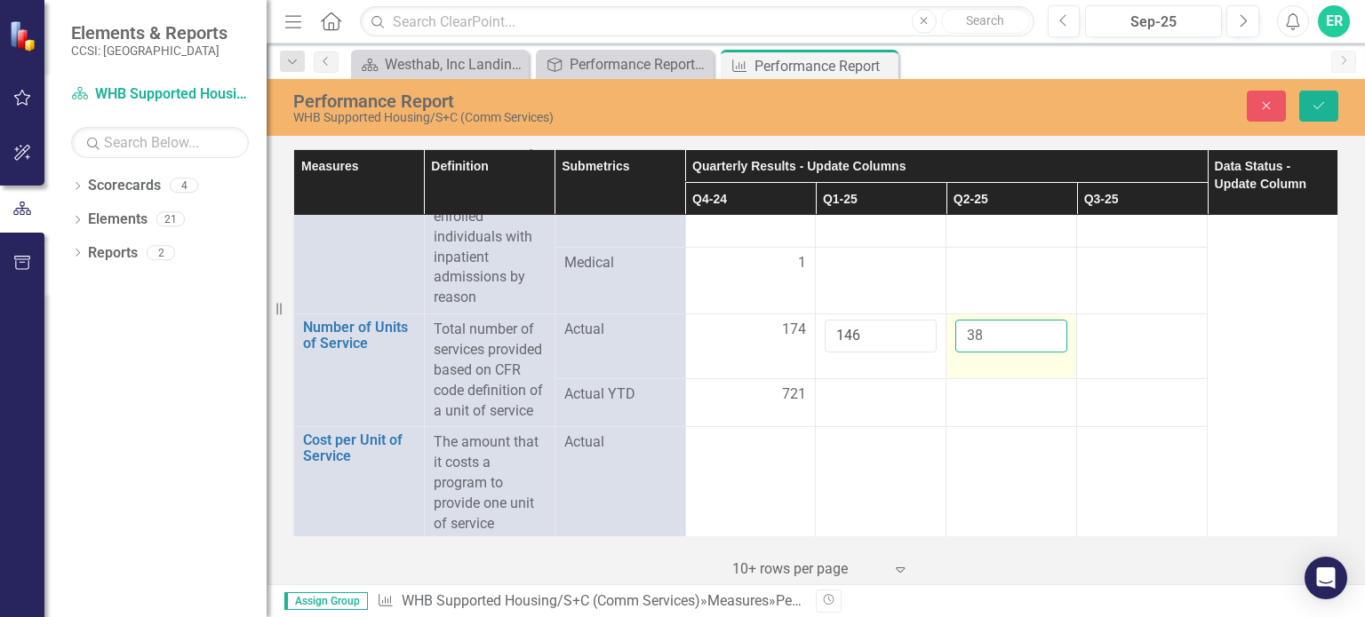
click at [977, 320] on input "38" at bounding box center [1011, 336] width 112 height 33
type input "3"
type input "163"
click at [1086, 390] on div at bounding box center [1142, 395] width 112 height 21
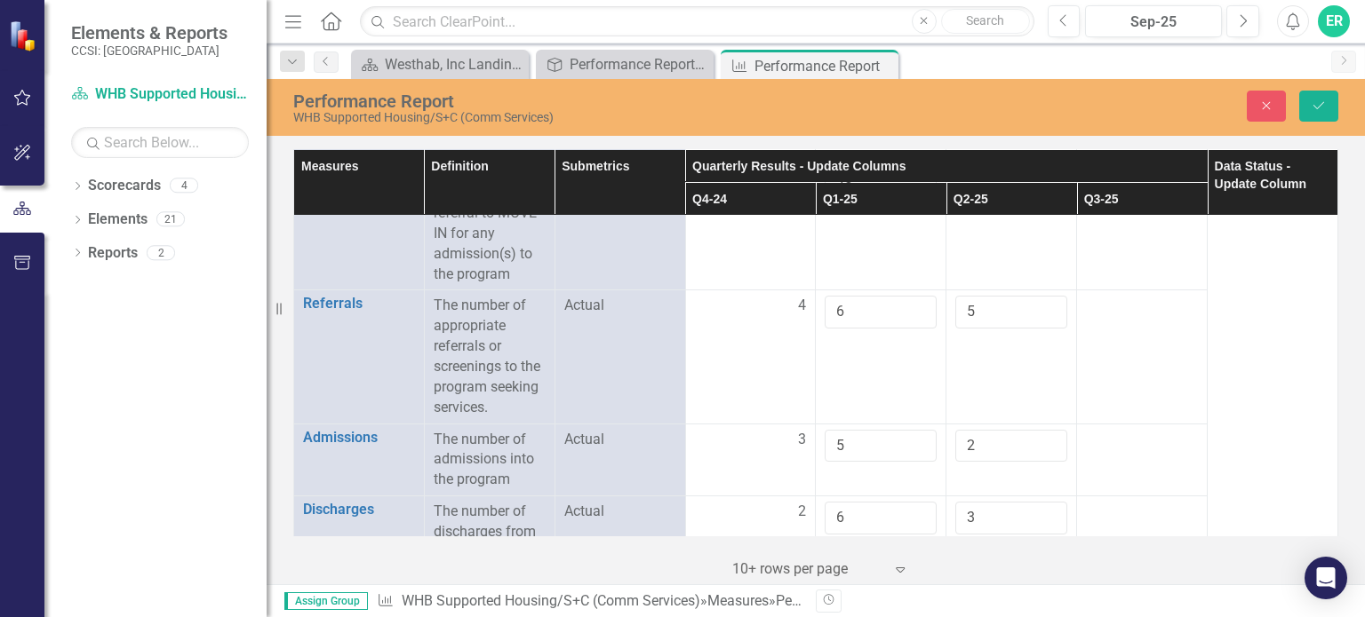
scroll to position [178, 0]
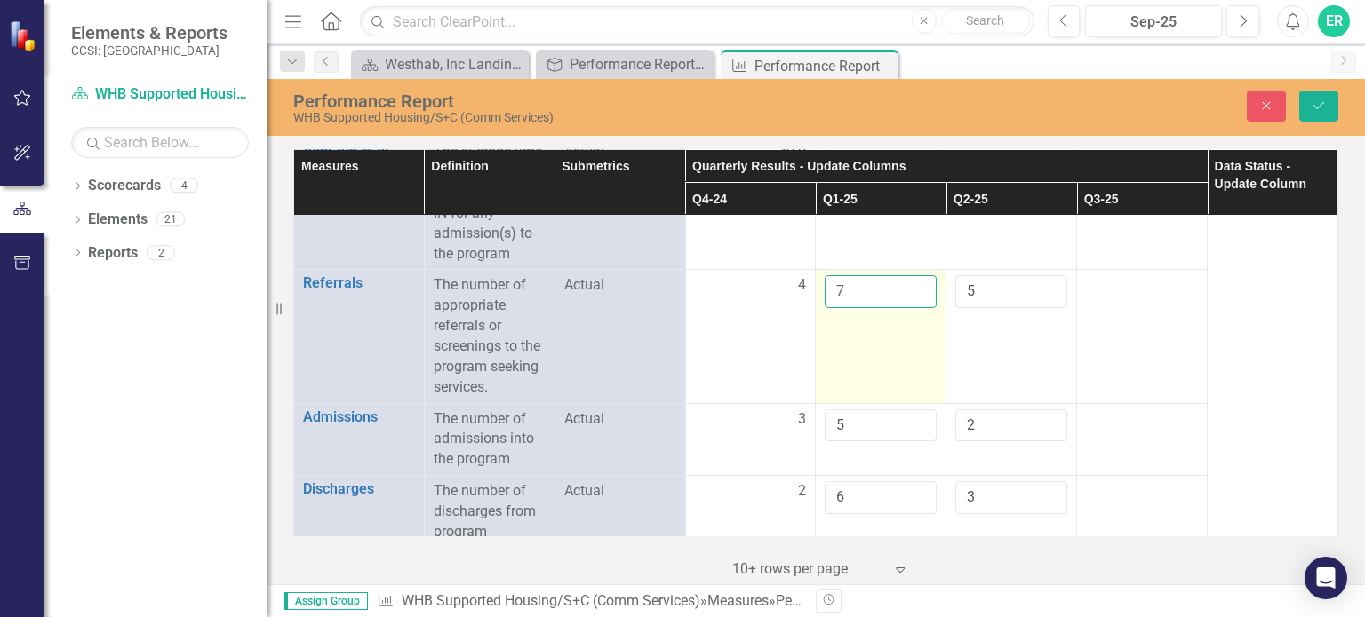
type input "7"
click at [909, 283] on input "7" at bounding box center [881, 291] width 112 height 33
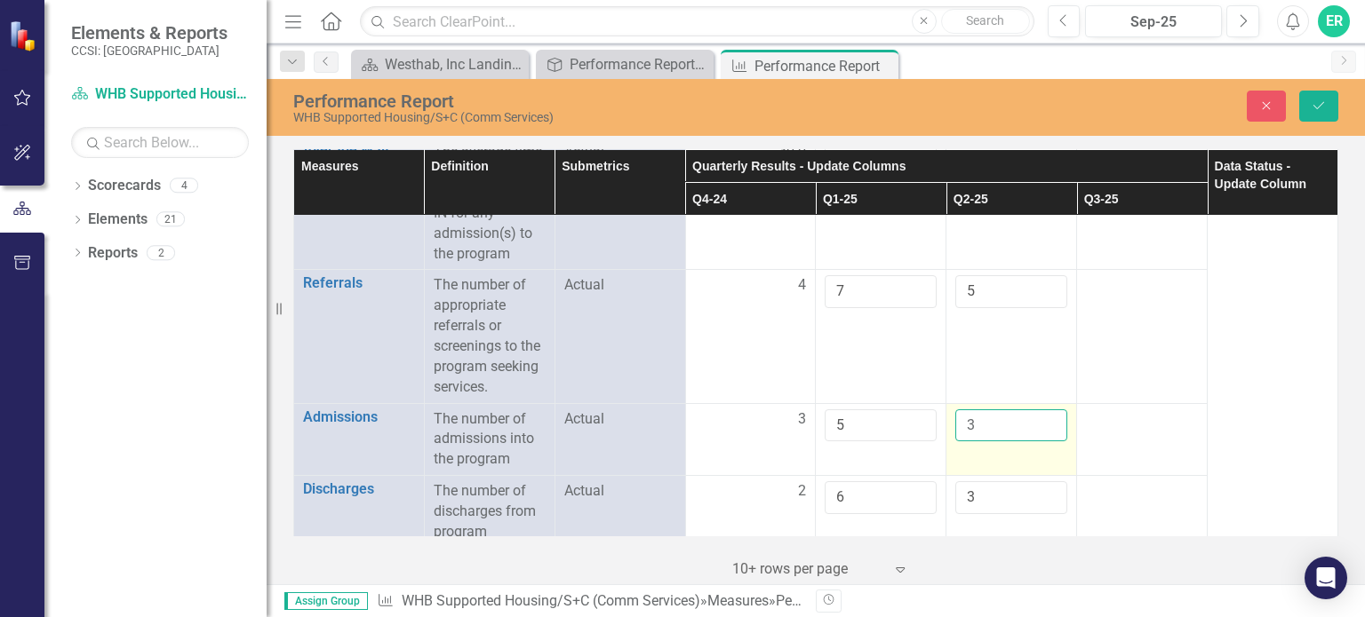
click at [1038, 419] on input "3" at bounding box center [1011, 426] width 112 height 33
type input "4"
click at [1038, 419] on input "4" at bounding box center [1011, 426] width 112 height 33
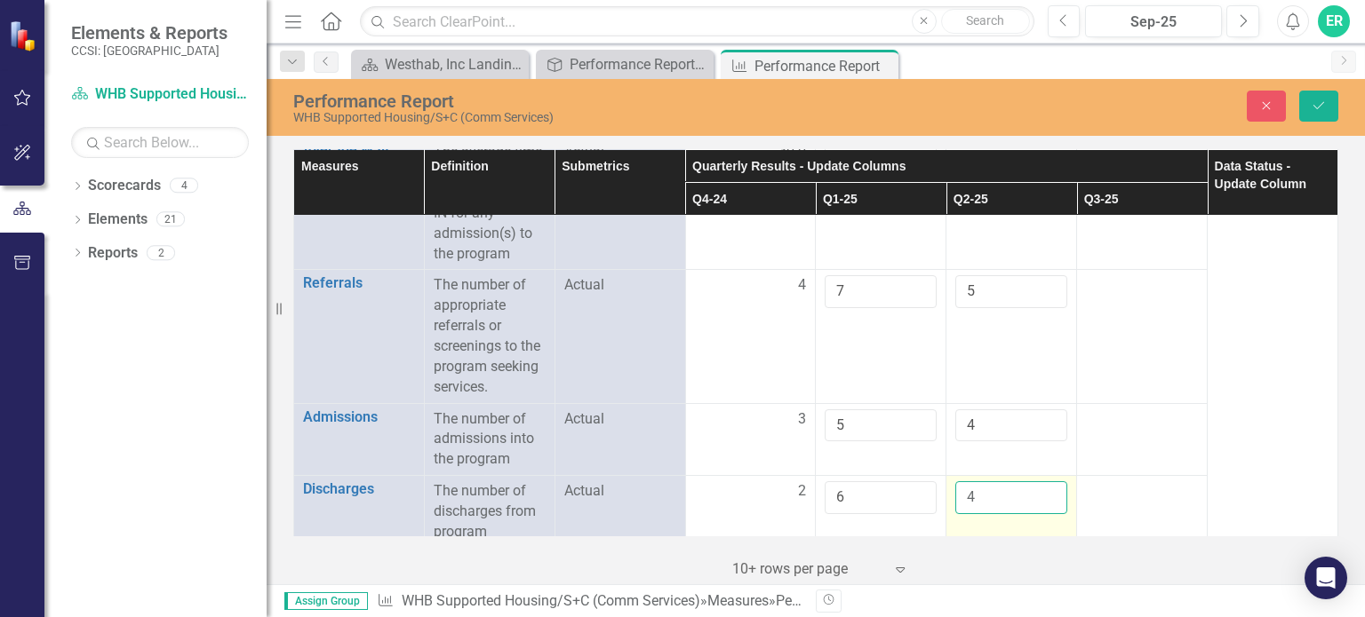
type input "4"
click at [1039, 490] on input "4" at bounding box center [1011, 498] width 112 height 33
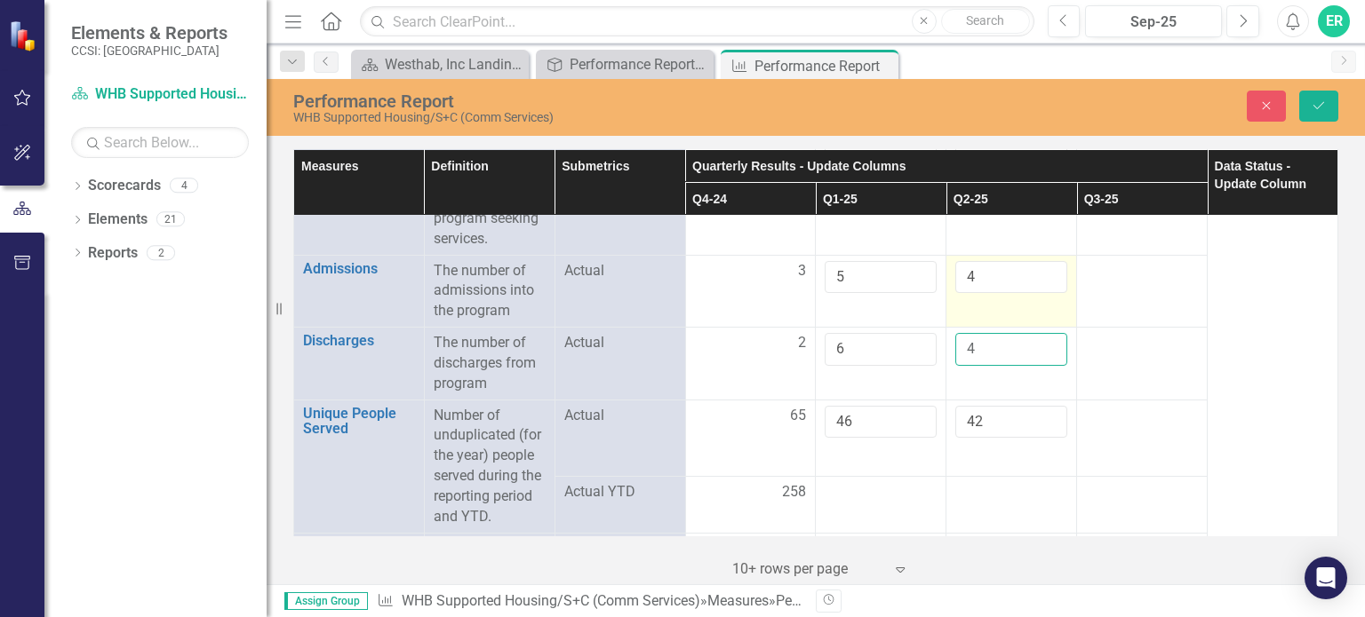
scroll to position [355, 0]
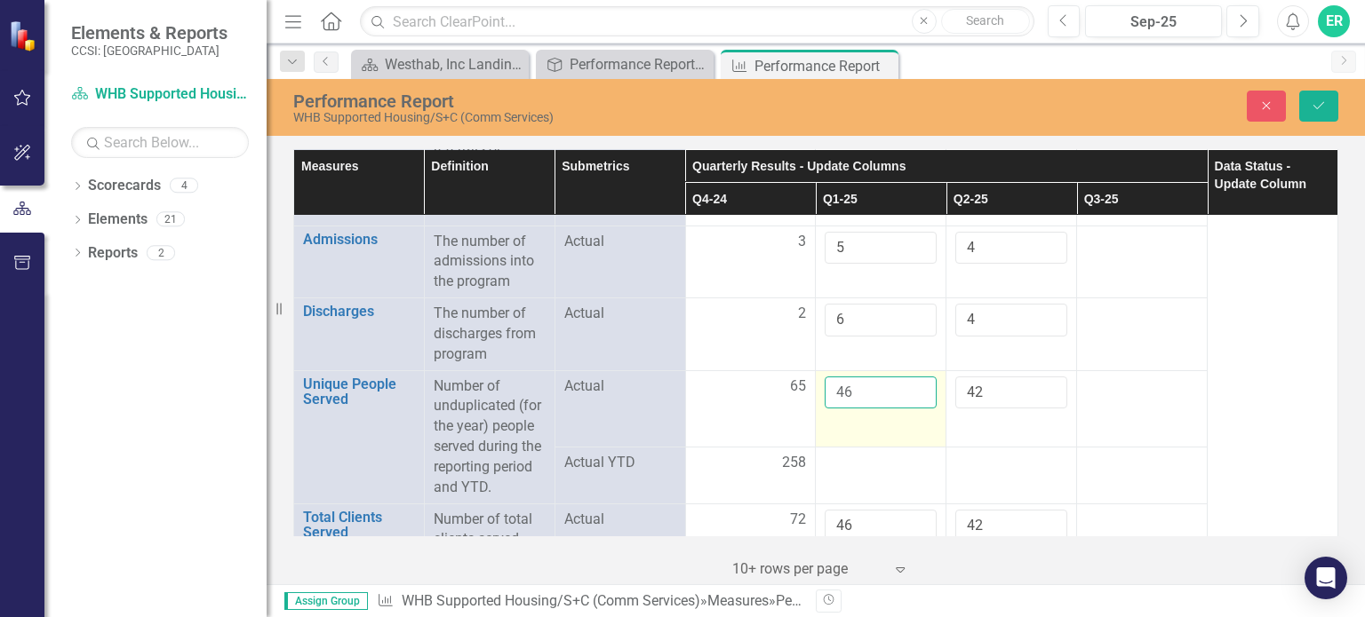
click at [853, 386] on input "46" at bounding box center [881, 393] width 112 height 33
type input "4"
type input "72"
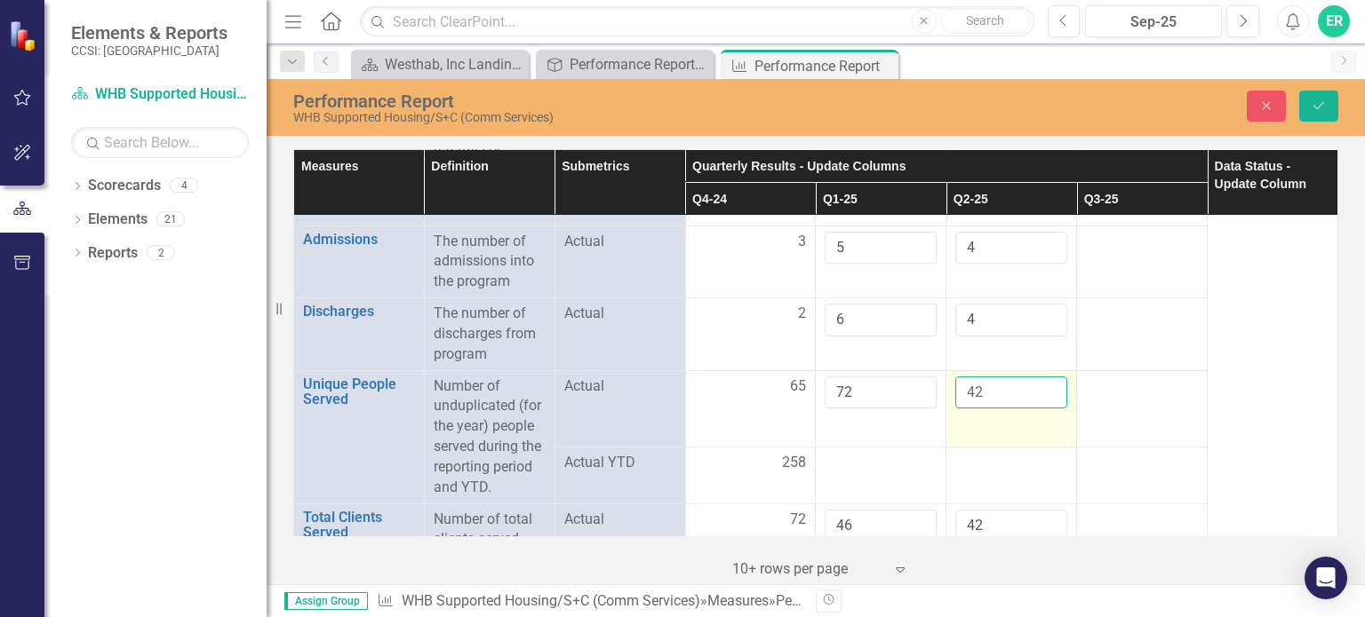
click at [997, 390] on input "42" at bounding box center [1011, 393] width 112 height 33
type input "4"
type input "2"
type input "70"
click at [1005, 482] on td at bounding box center [1011, 475] width 131 height 57
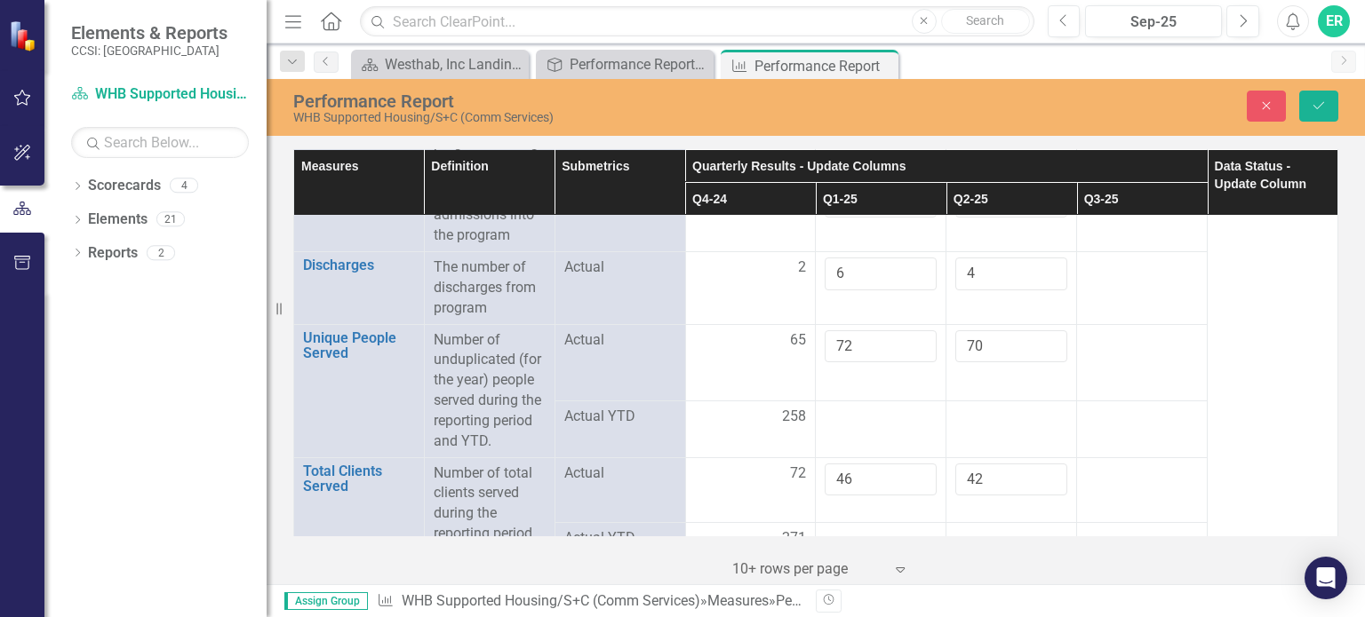
scroll to position [444, 0]
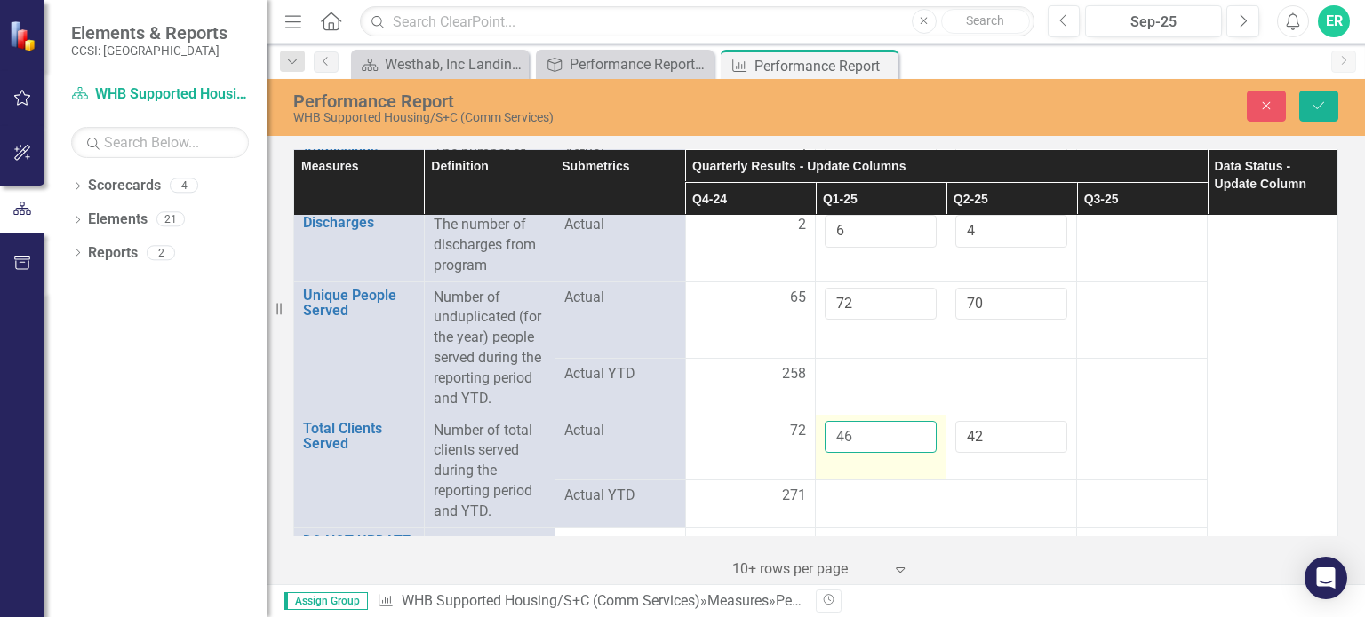
click at [868, 439] on input "46" at bounding box center [881, 437] width 112 height 33
type input "4"
type input "72"
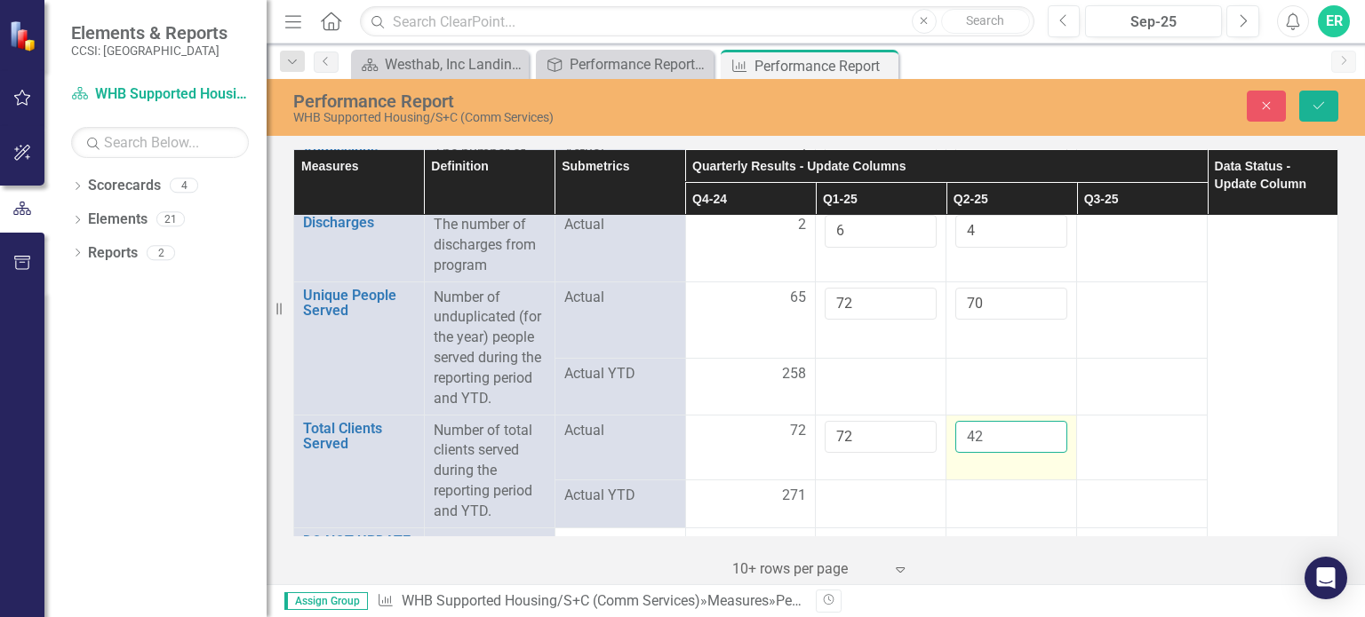
click at [989, 429] on input "42" at bounding box center [1011, 437] width 112 height 33
type input "4"
type input "70"
click at [995, 462] on td "70" at bounding box center [1011, 447] width 131 height 65
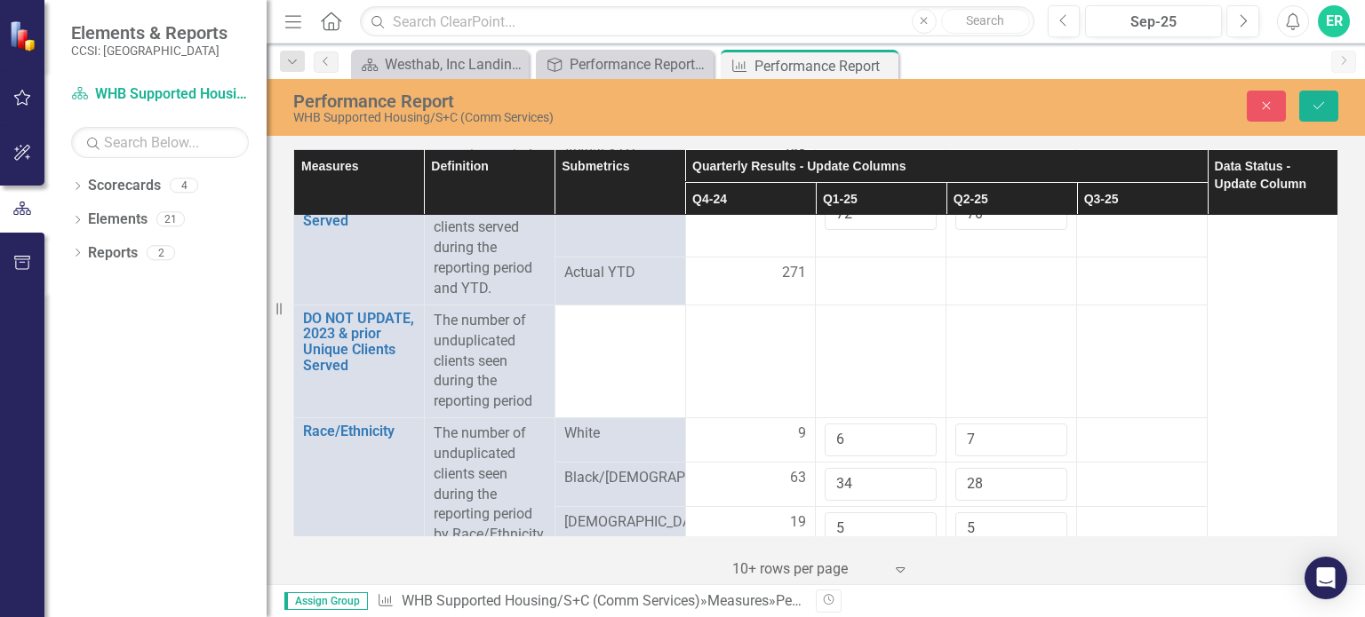
scroll to position [711, 0]
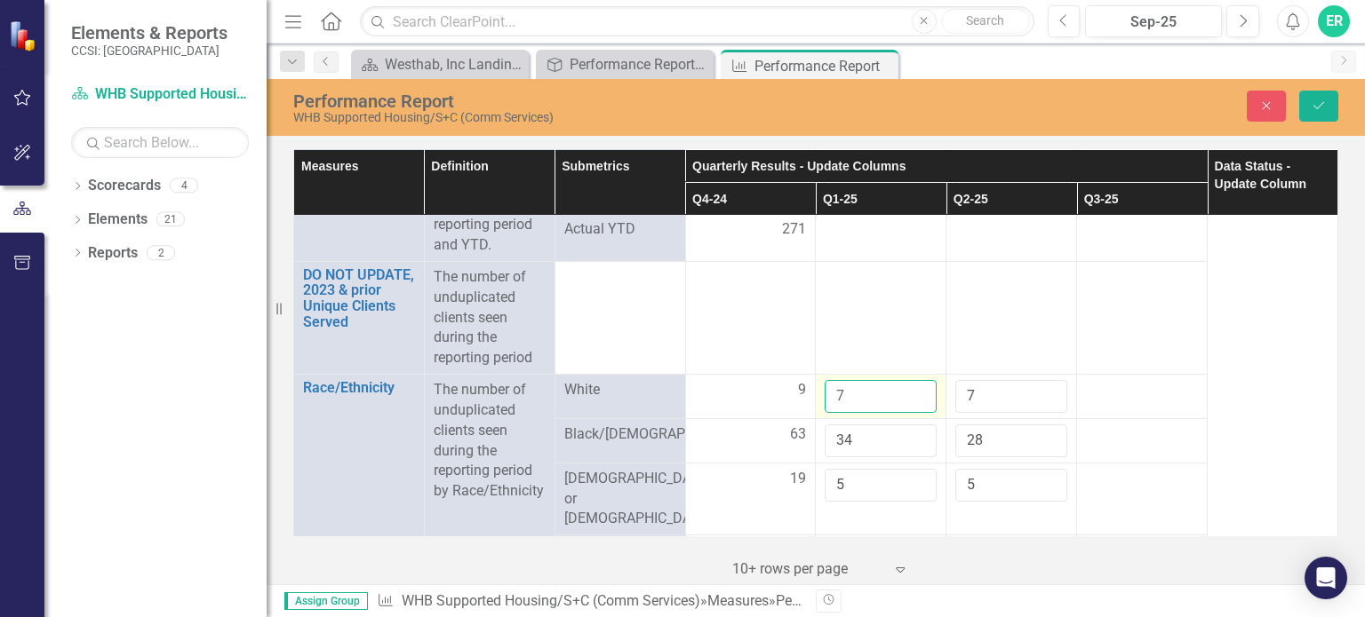
click at [910, 387] on input "7" at bounding box center [881, 396] width 112 height 33
click at [910, 387] on input "8" at bounding box center [881, 396] width 112 height 33
click at [910, 387] on input "9" at bounding box center [881, 396] width 112 height 33
click at [910, 387] on input "10" at bounding box center [881, 396] width 112 height 33
type input "11"
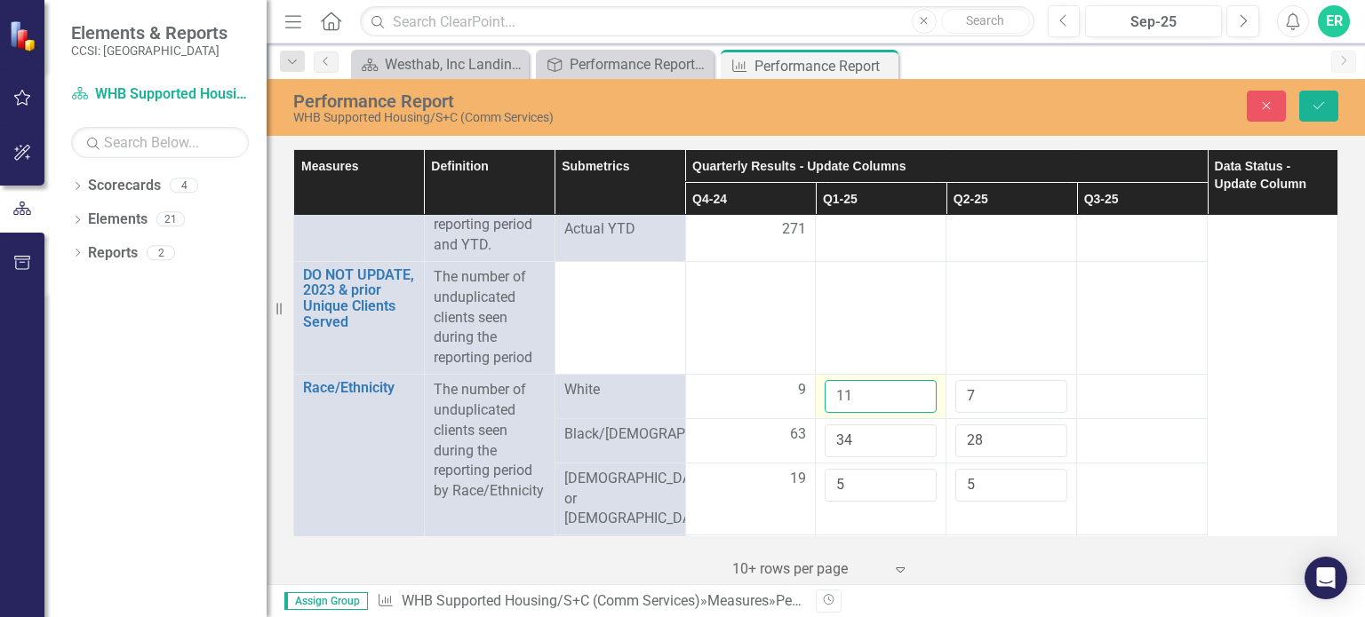
click at [910, 387] on input "11" at bounding box center [881, 396] width 112 height 33
click at [1038, 388] on input "8" at bounding box center [1011, 396] width 112 height 33
click at [1038, 388] on input "9" at bounding box center [1011, 396] width 112 height 33
click at [1038, 388] on input "10" at bounding box center [1011, 396] width 112 height 33
click at [1038, 388] on input "11" at bounding box center [1011, 396] width 112 height 33
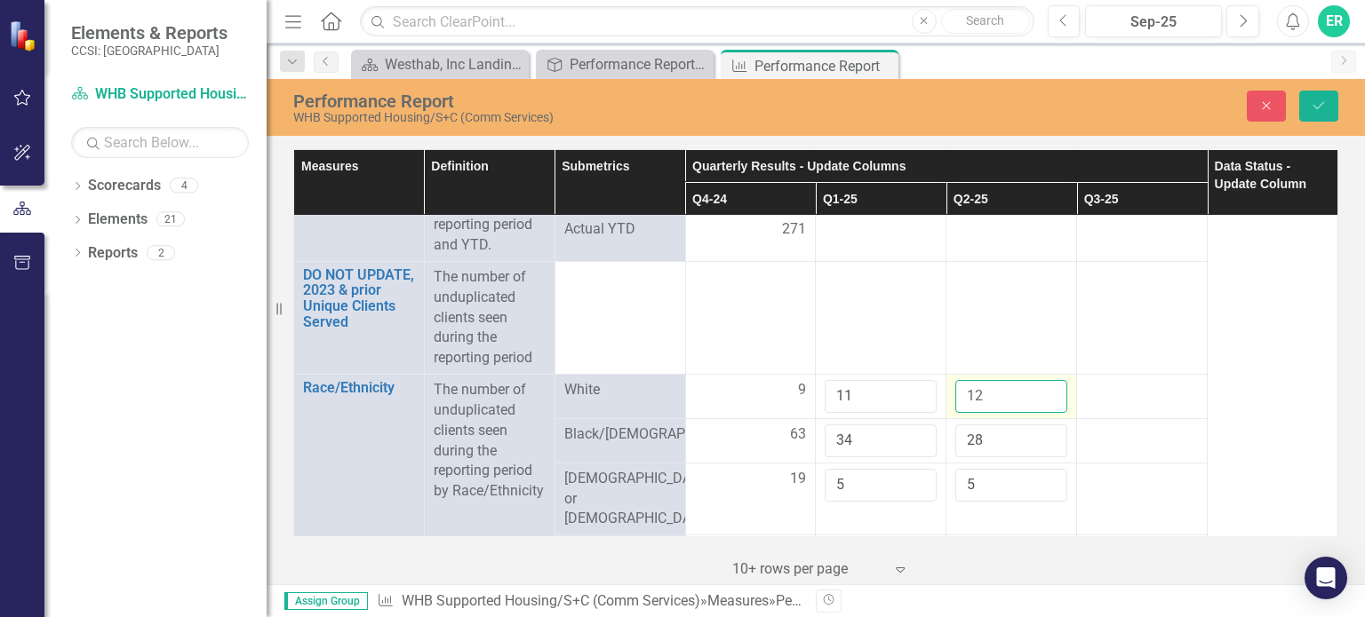
click at [1038, 388] on input "12" at bounding box center [1011, 396] width 112 height 33
type input "13"
click at [1038, 388] on input "13" at bounding box center [1011, 396] width 112 height 33
click at [1109, 447] on td at bounding box center [1142, 440] width 131 height 44
click at [872, 443] on input "34" at bounding box center [881, 441] width 112 height 33
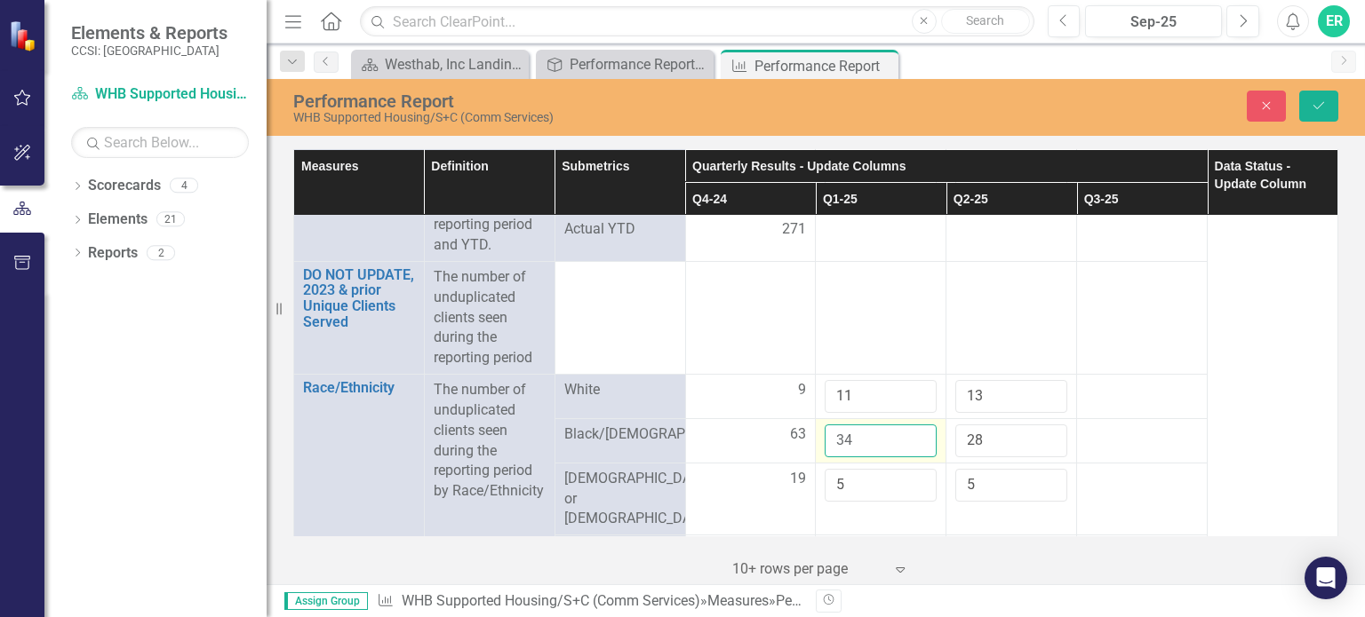
type input "3"
type input "50"
click at [978, 436] on input "28" at bounding box center [1011, 441] width 112 height 33
type input "2"
type input "1"
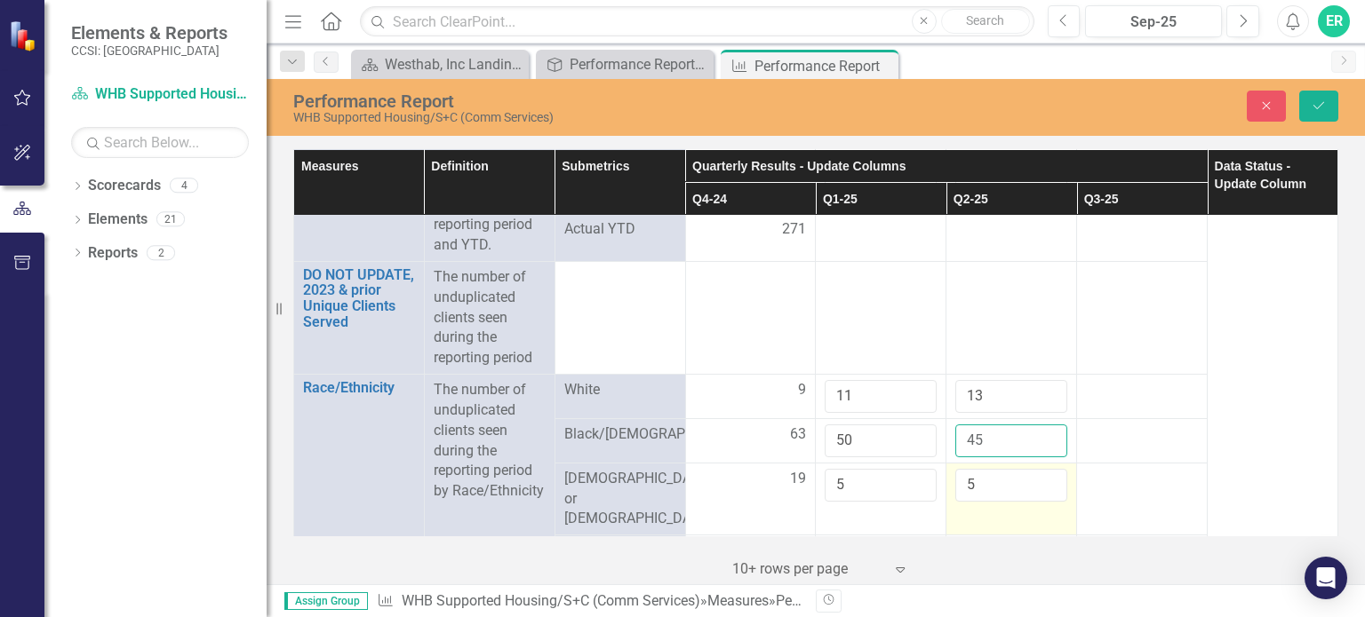
type input "45"
click at [1049, 481] on input "5" at bounding box center [1011, 485] width 112 height 33
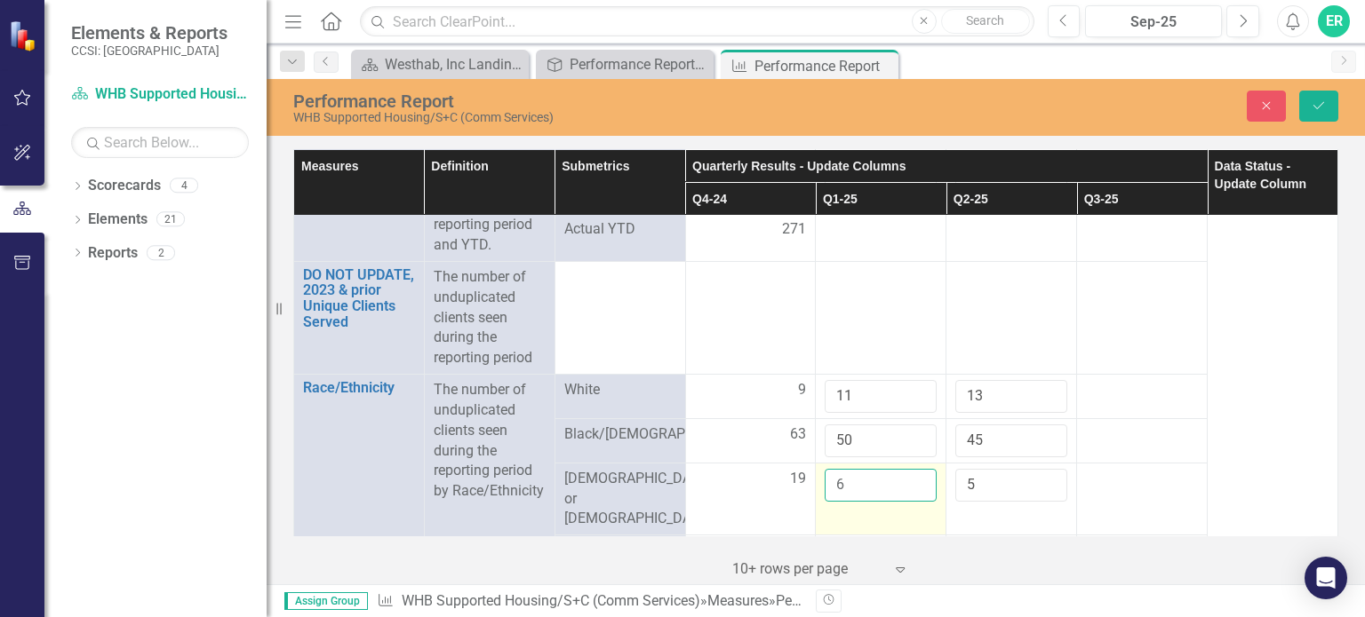
click at [907, 482] on input "6" at bounding box center [881, 485] width 112 height 33
click at [907, 482] on input "7" at bounding box center [881, 485] width 112 height 33
click at [907, 482] on input "8" at bounding box center [881, 485] width 112 height 33
type input "9"
click at [907, 482] on input "9" at bounding box center [881, 485] width 112 height 33
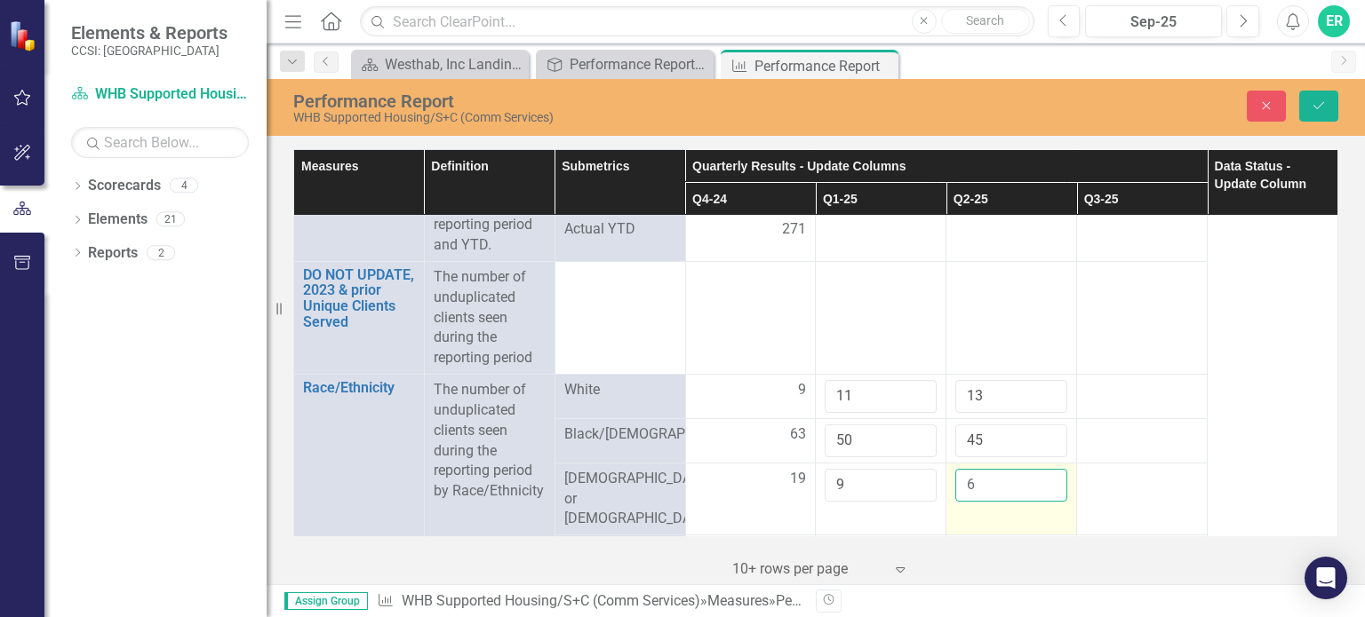
click at [1038, 482] on input "6" at bounding box center [1011, 485] width 112 height 33
click at [1038, 482] on input "7" at bounding box center [1011, 485] width 112 height 33
click at [1038, 482] on input "8" at bounding box center [1011, 485] width 112 height 33
type input "9"
click at [1038, 482] on input "9" at bounding box center [1011, 485] width 112 height 33
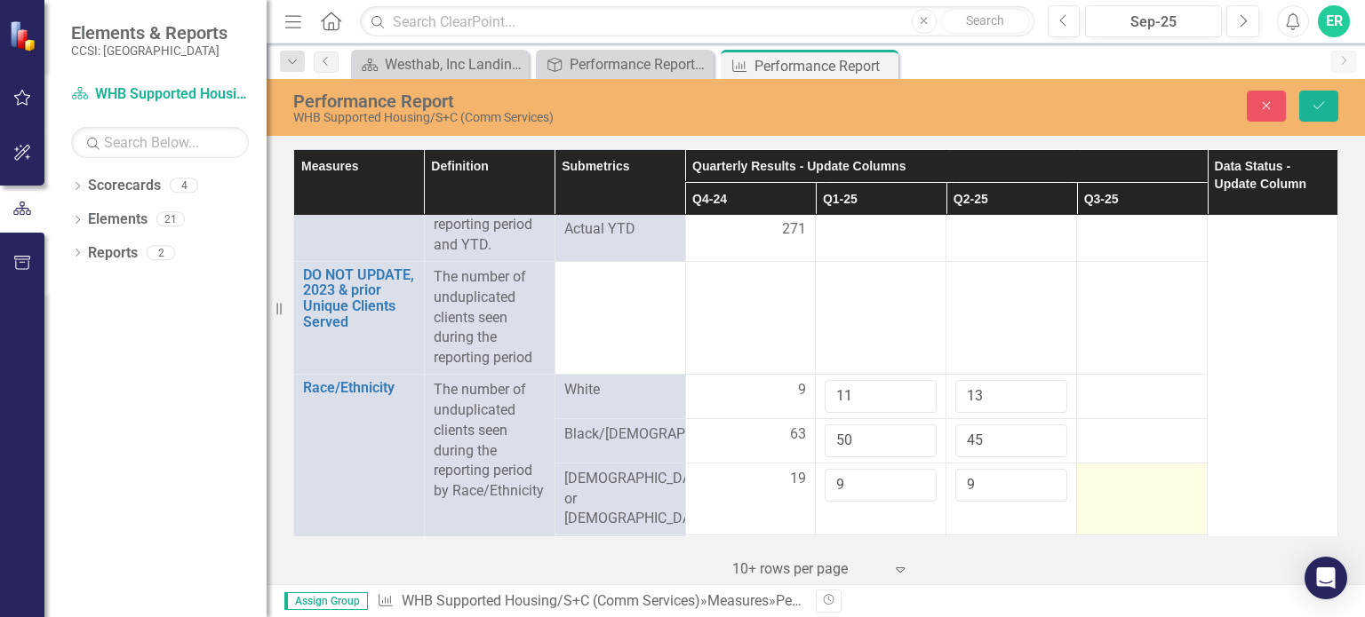
click at [1139, 498] on td at bounding box center [1142, 499] width 131 height 73
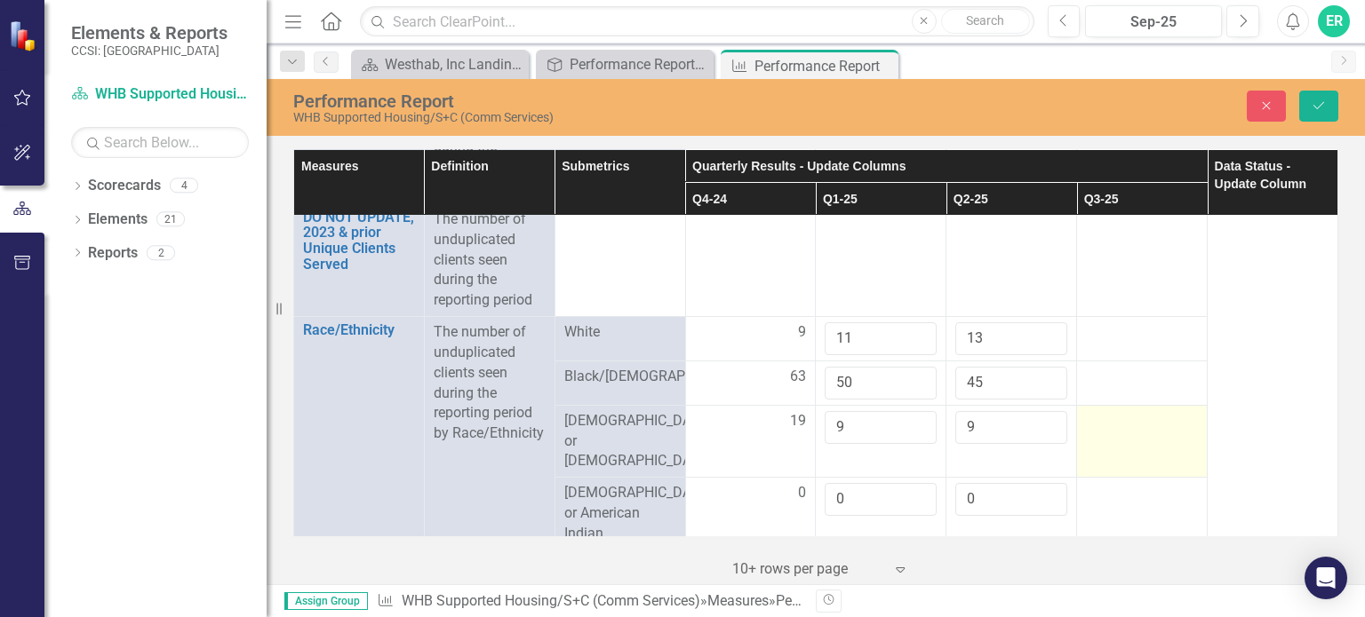
scroll to position [800, 0]
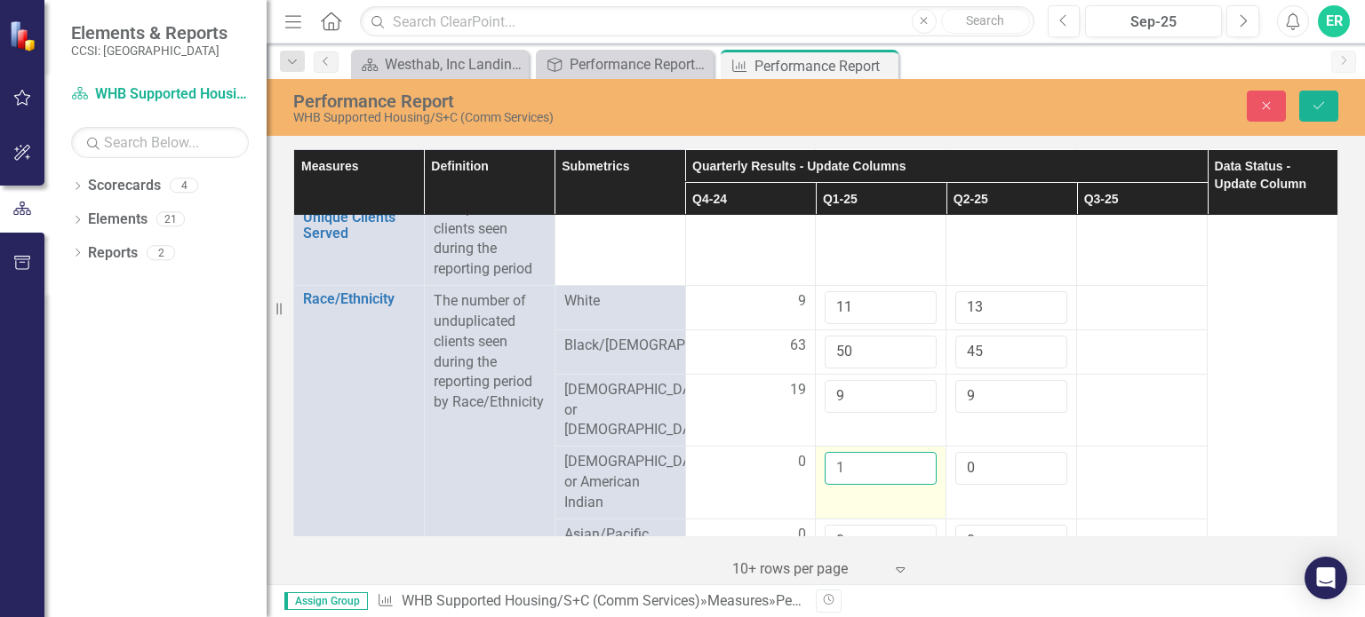
type input "1"
click at [914, 452] on input "1" at bounding box center [881, 468] width 112 height 33
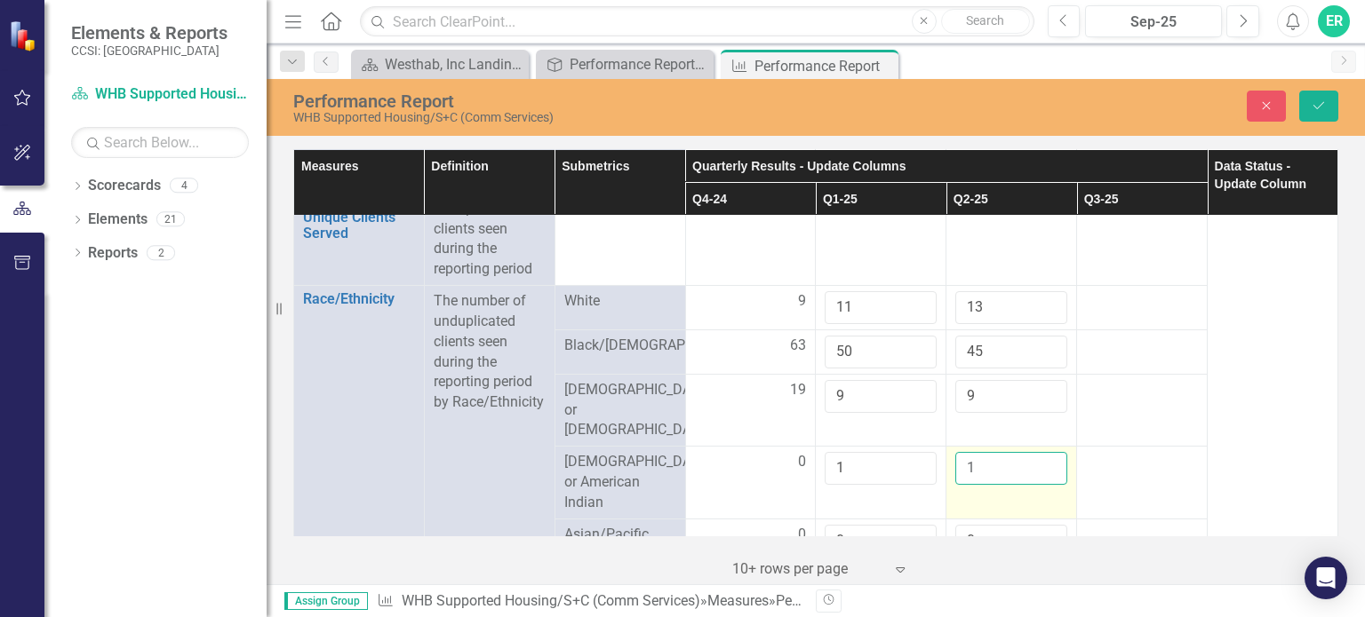
type input "1"
click at [1036, 452] on input "1" at bounding box center [1011, 468] width 112 height 33
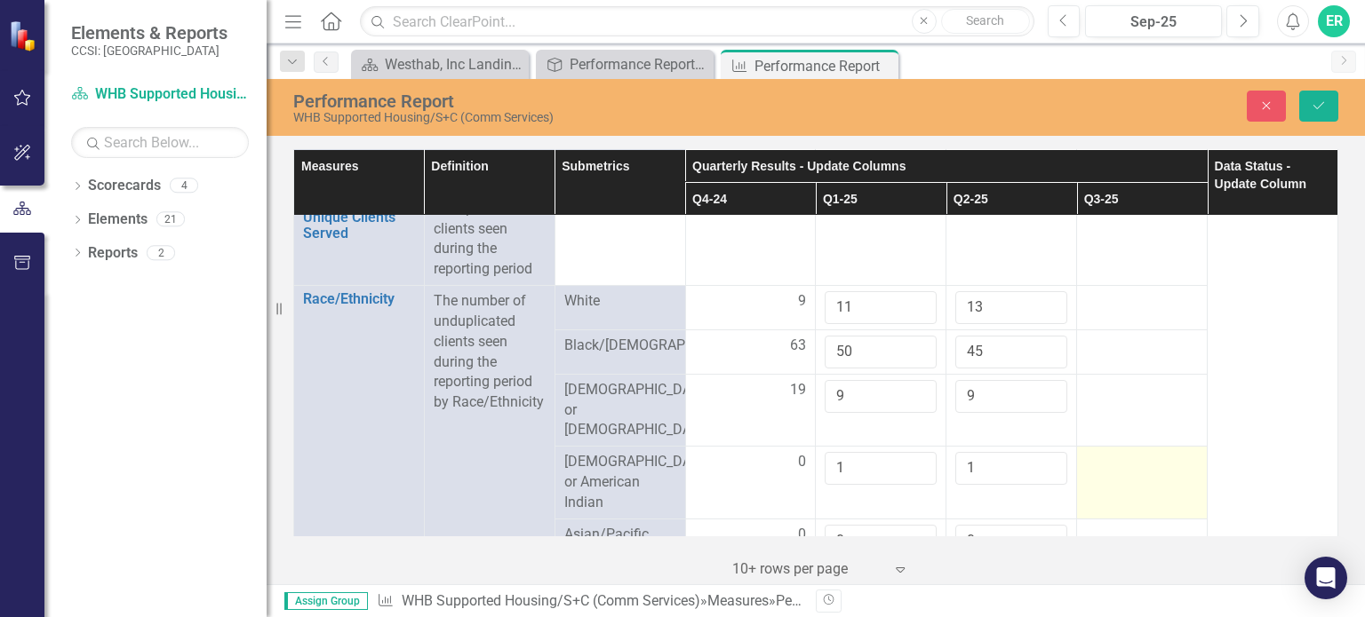
click at [1130, 480] on td at bounding box center [1142, 483] width 131 height 73
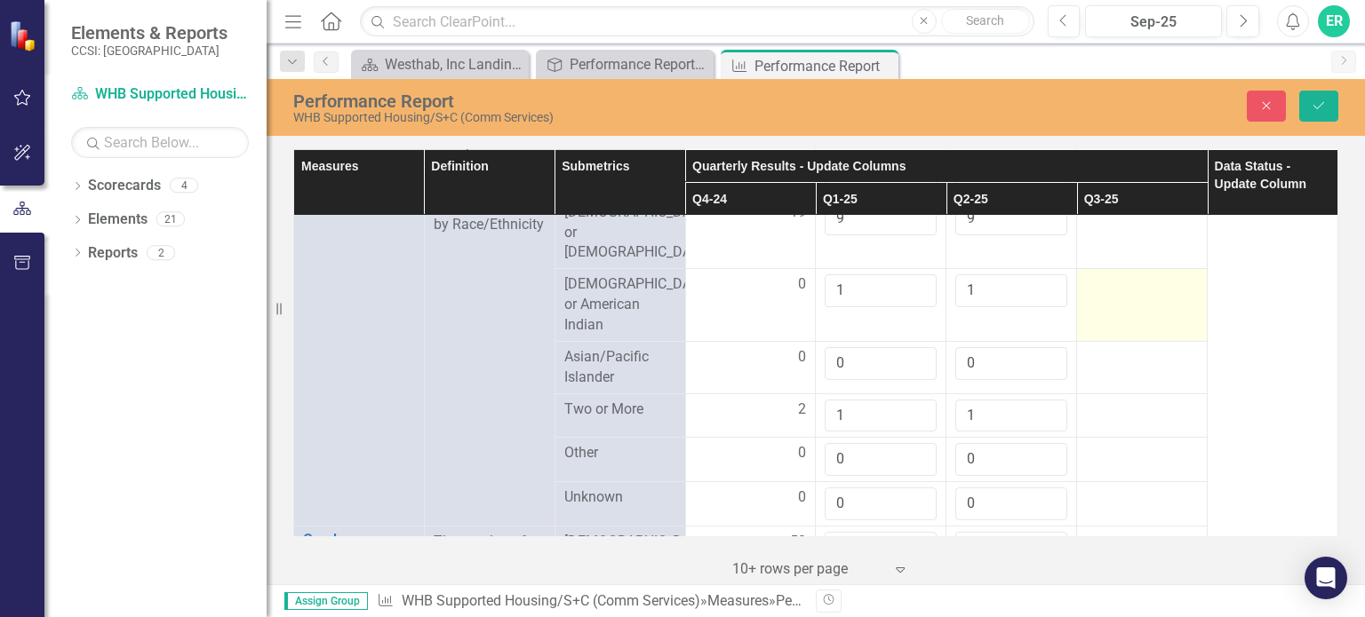
scroll to position [1066, 0]
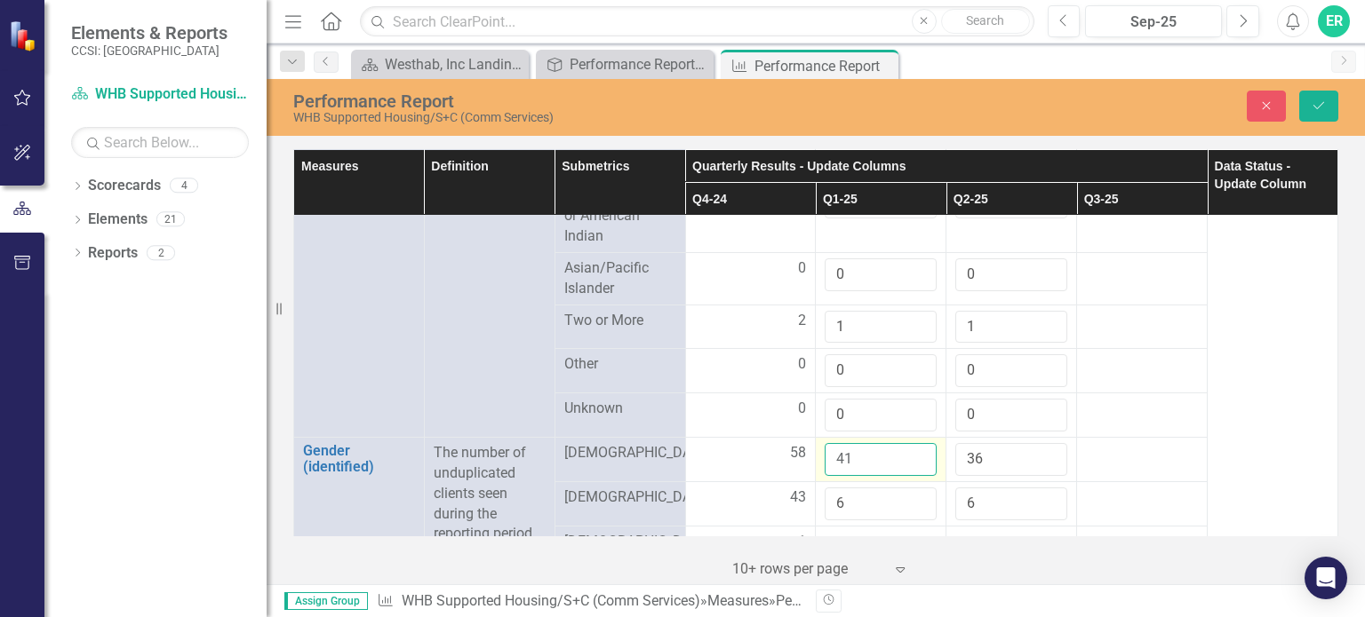
click at [907, 443] on input "41" at bounding box center [881, 459] width 112 height 33
click at [907, 443] on input "42" at bounding box center [881, 459] width 112 height 33
click at [907, 443] on input "43" at bounding box center [881, 459] width 112 height 33
type input "44"
click at [907, 443] on input "44" at bounding box center [881, 459] width 112 height 33
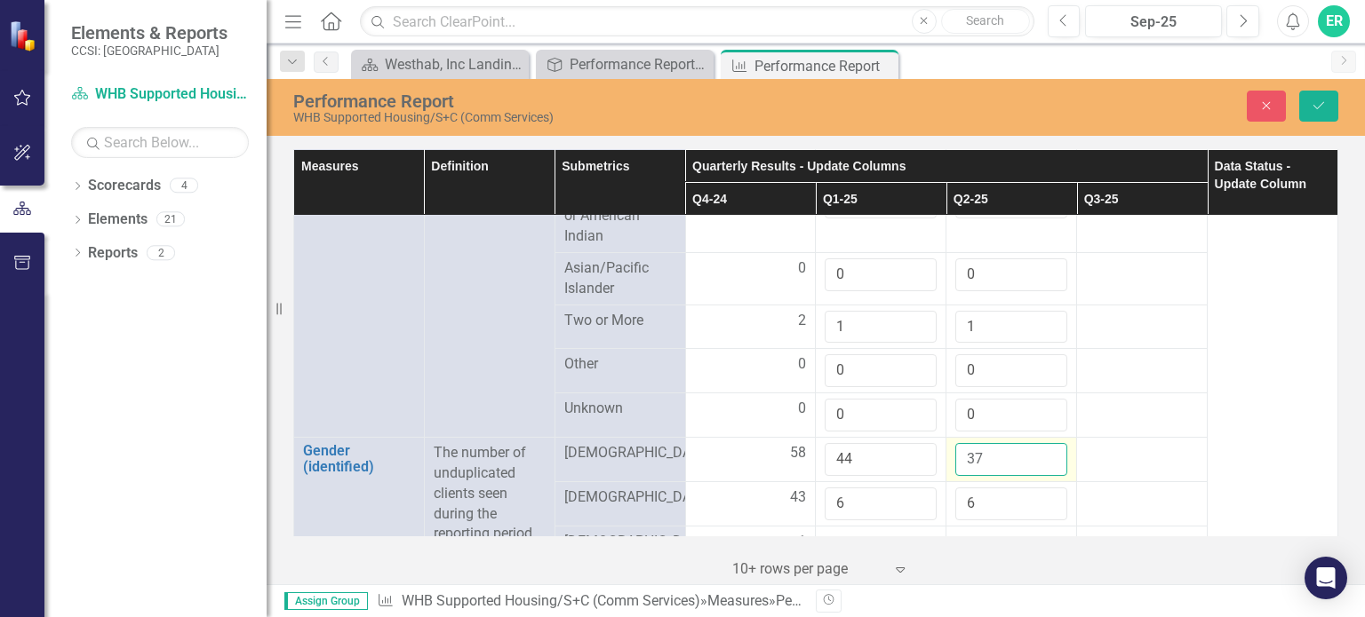
click at [1039, 443] on input "37" at bounding box center [1011, 459] width 112 height 33
click at [1039, 443] on input "38" at bounding box center [1011, 459] width 112 height 33
click at [1039, 443] on input "39" at bounding box center [1011, 459] width 112 height 33
click at [1039, 443] on input "40" at bounding box center [1011, 459] width 112 height 33
click at [1039, 443] on input "41" at bounding box center [1011, 459] width 112 height 33
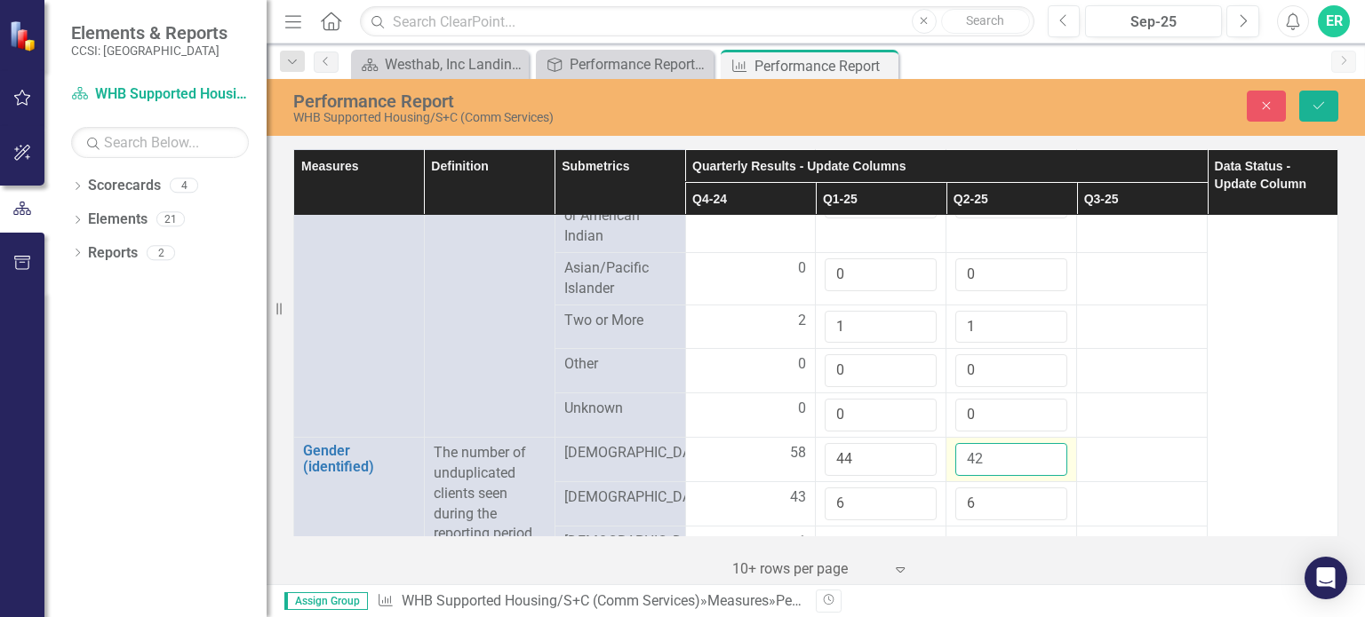
click at [1039, 443] on input "42" at bounding box center [1011, 459] width 112 height 33
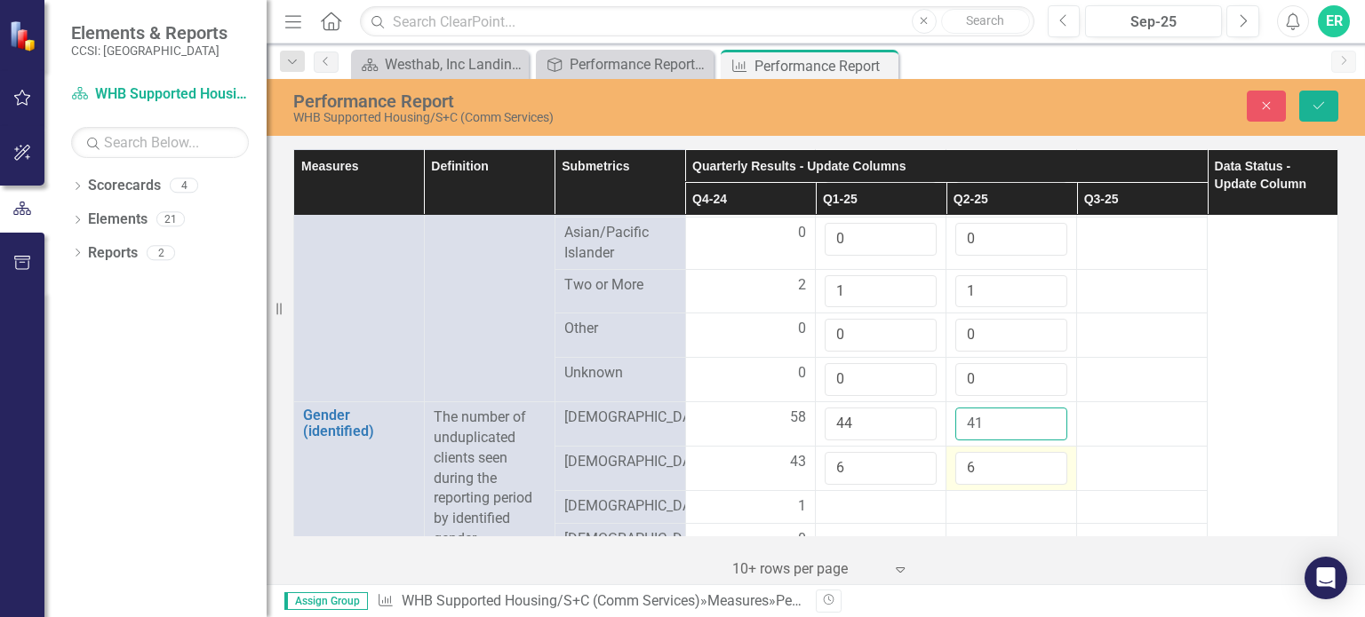
scroll to position [1155, 0]
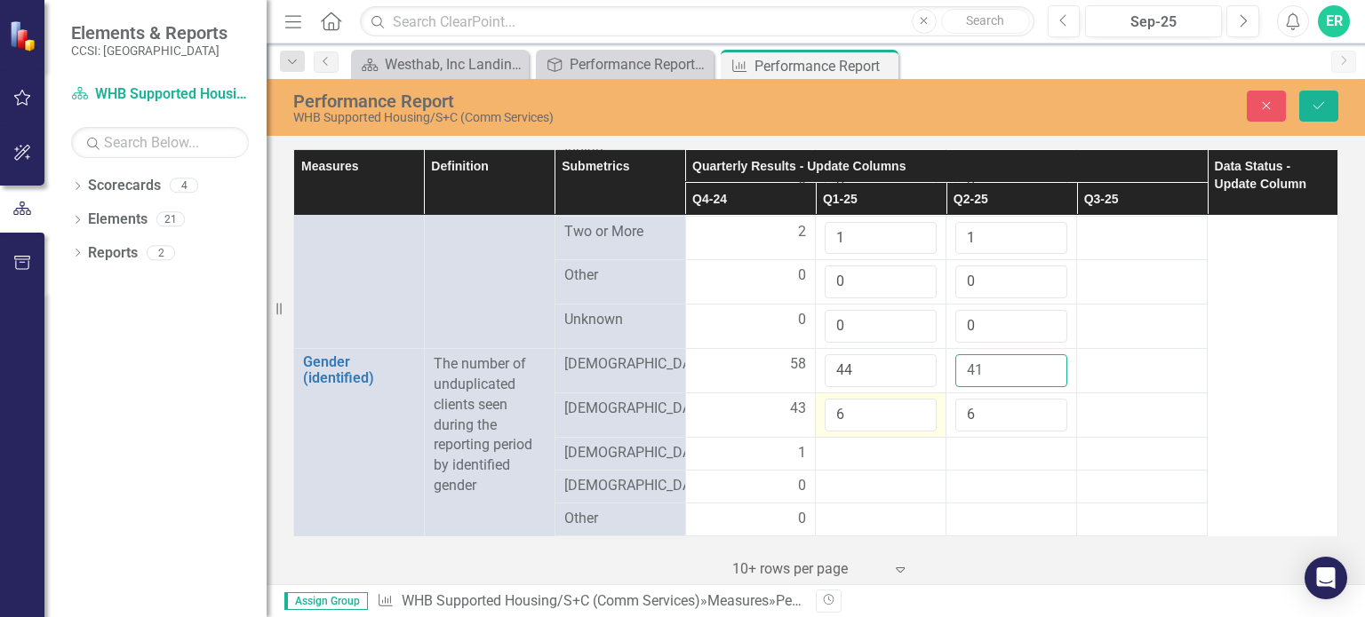
type input "41"
click at [852, 399] on input "6" at bounding box center [881, 415] width 112 height 33
type input "27"
click at [967, 399] on input "6" at bounding box center [1011, 415] width 112 height 33
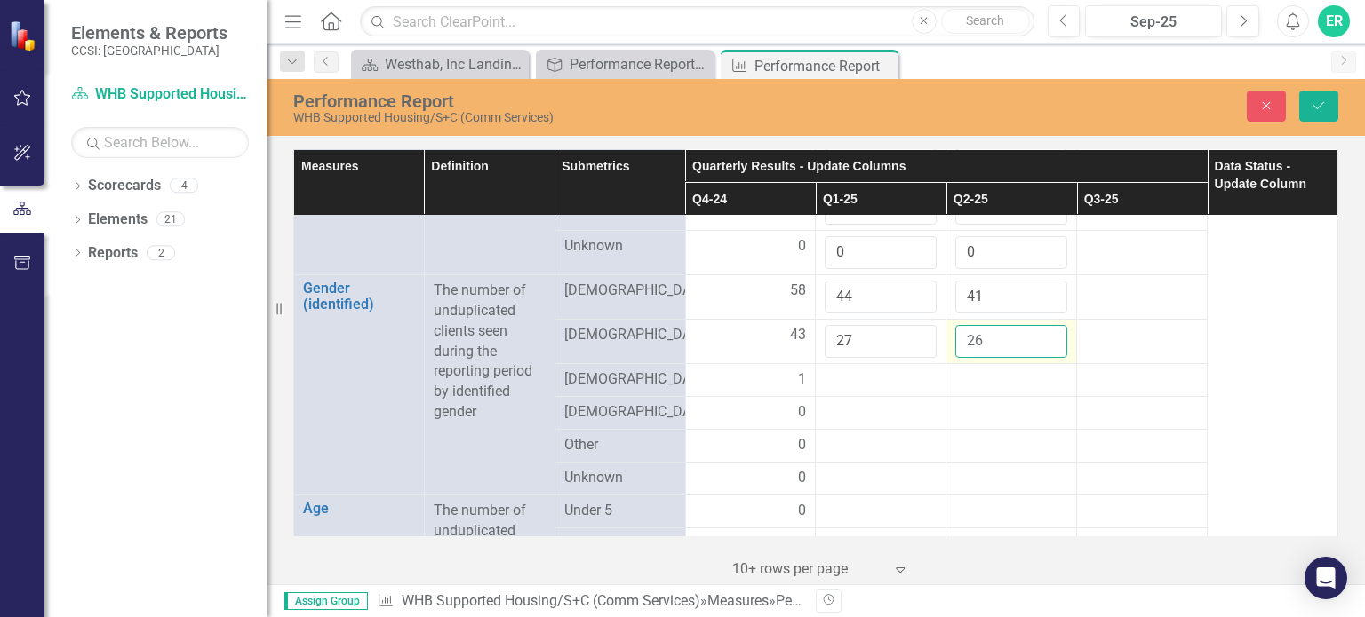
scroll to position [1244, 0]
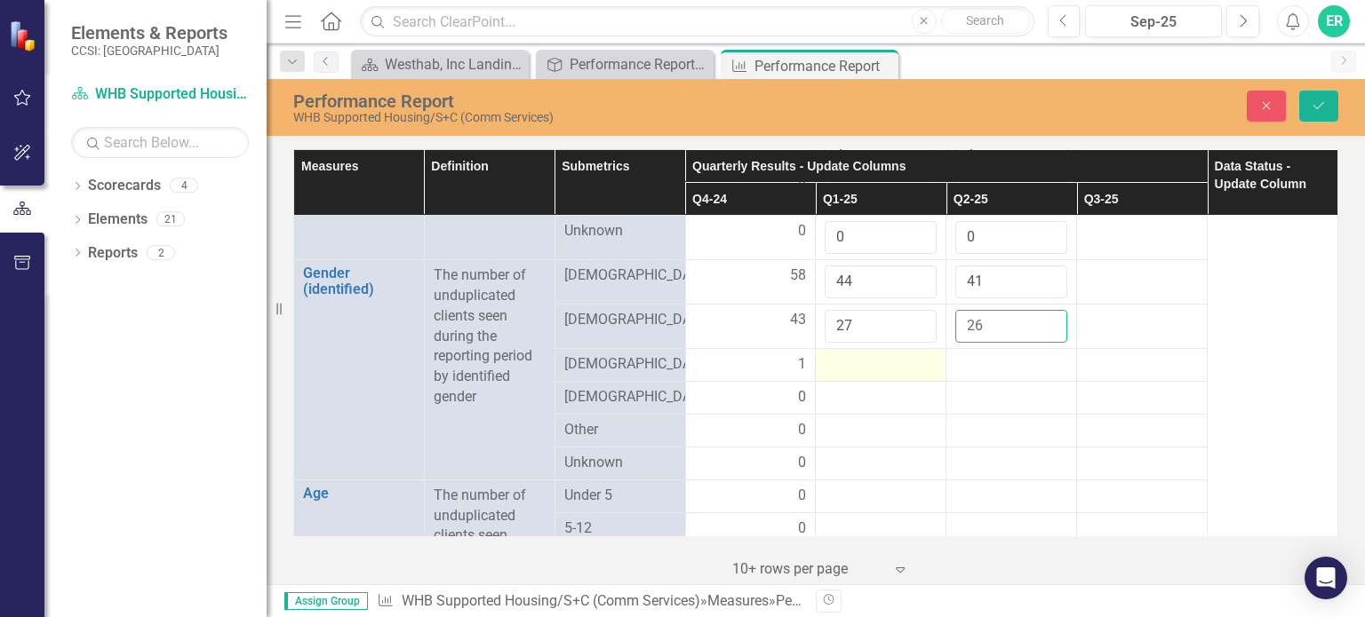
type input "26"
click at [878, 355] on div at bounding box center [881, 365] width 112 height 21
click at [912, 355] on div at bounding box center [881, 365] width 112 height 21
click at [894, 355] on div at bounding box center [881, 365] width 112 height 21
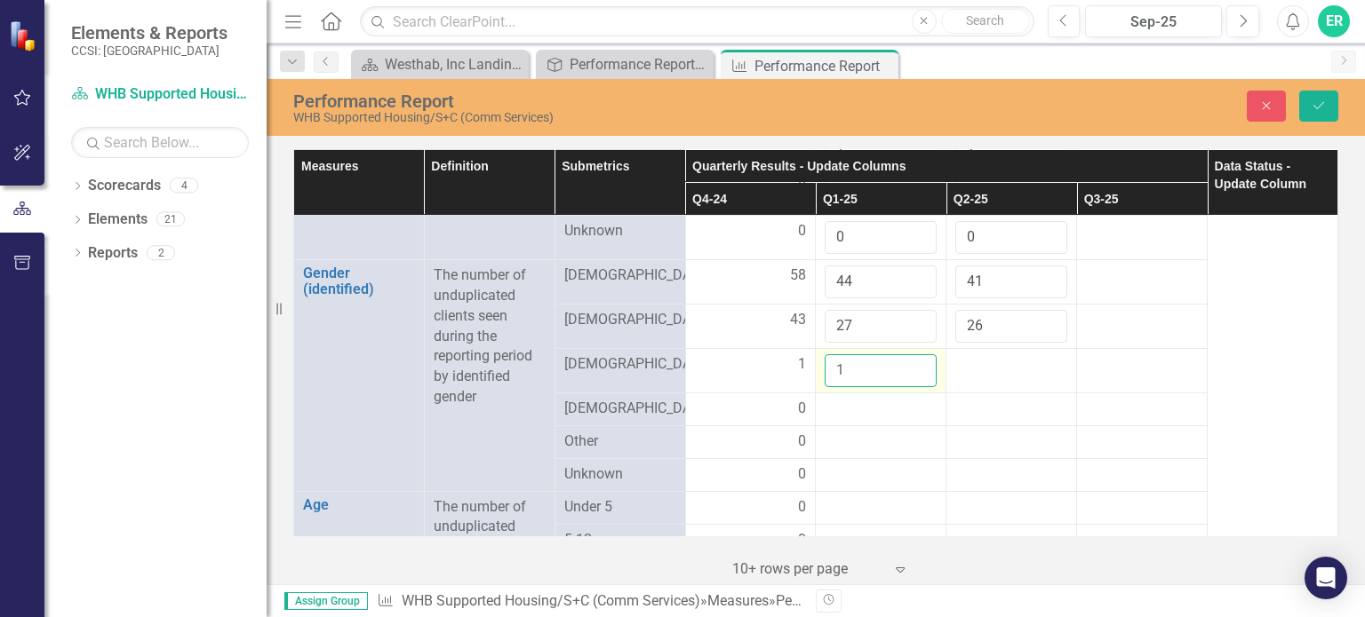
type input "1"
click at [912, 355] on input "1" at bounding box center [881, 371] width 112 height 33
click at [1000, 355] on div at bounding box center [1011, 365] width 112 height 21
click at [1000, 355] on input "number" at bounding box center [1011, 371] width 112 height 33
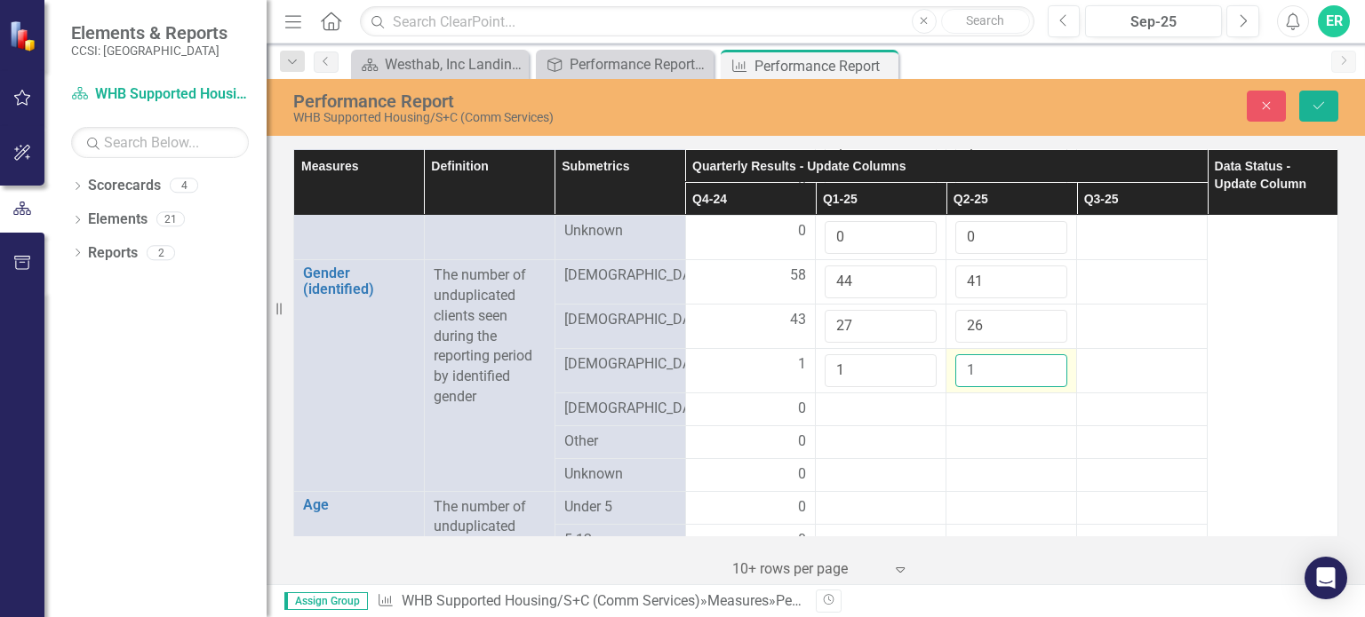
type input "1"
click at [1036, 355] on input "1" at bounding box center [1011, 371] width 112 height 33
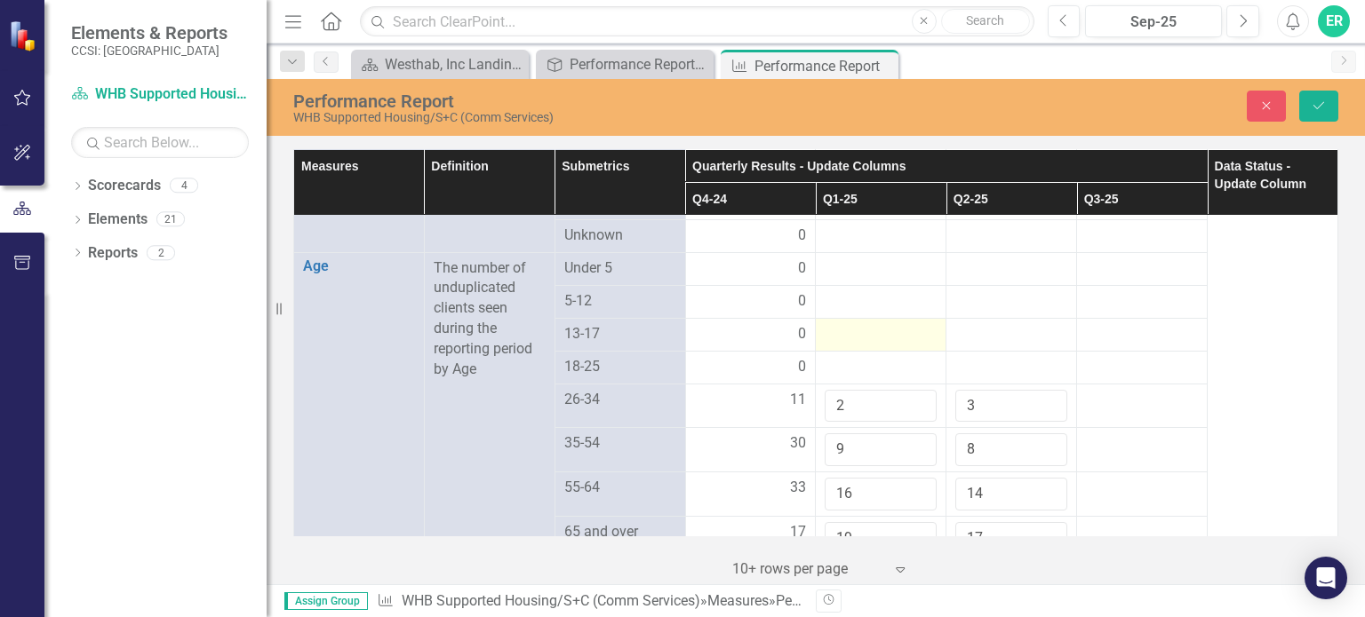
scroll to position [1510, 0]
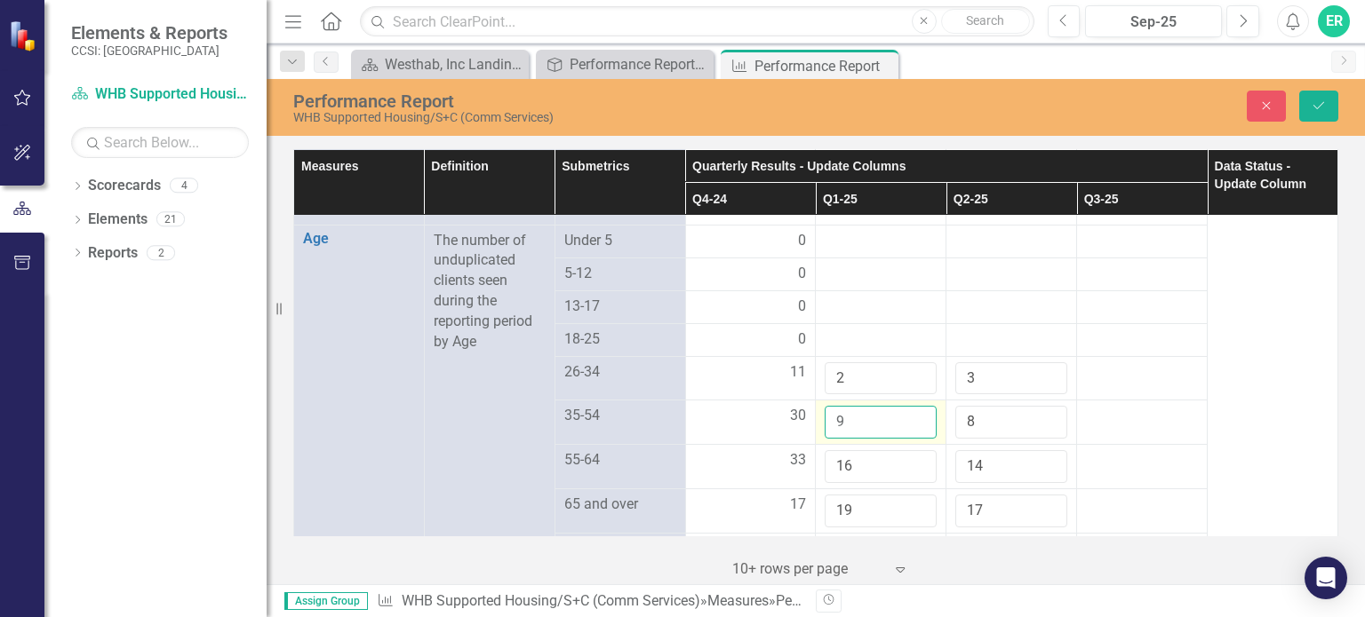
click at [872, 406] on input "9" at bounding box center [881, 422] width 112 height 33
type input "22"
click at [977, 406] on input "8" at bounding box center [1011, 422] width 112 height 33
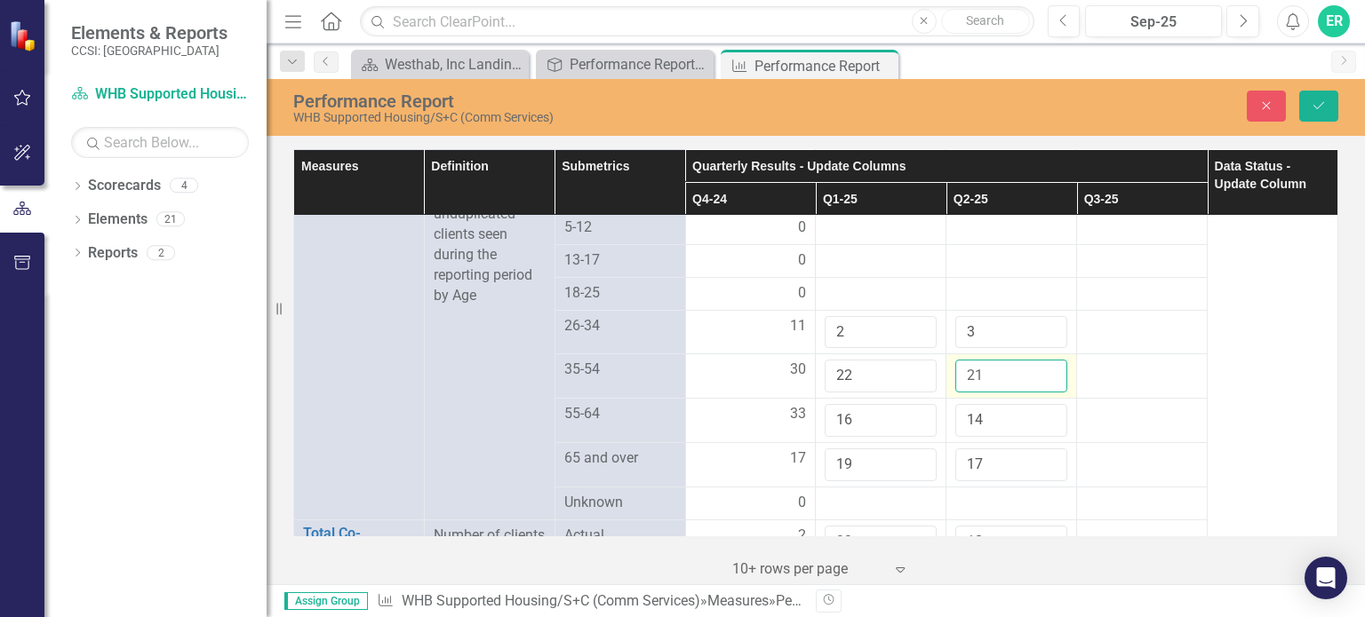
scroll to position [1599, 0]
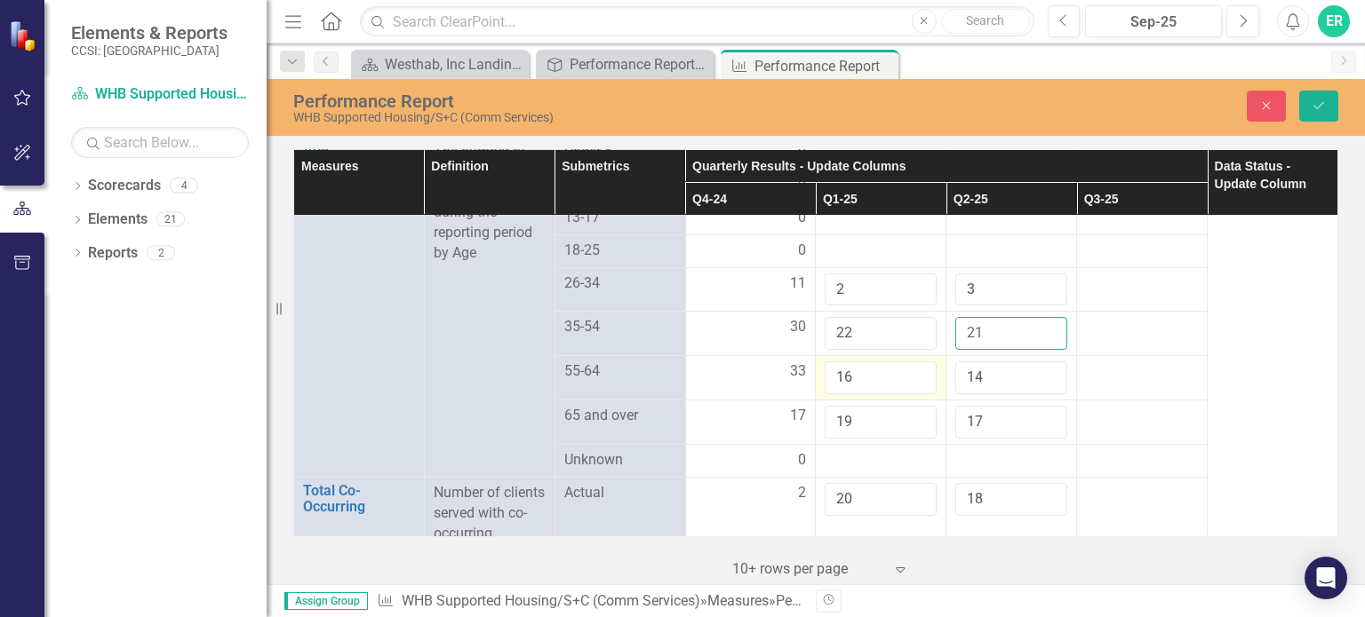
type input "21"
click at [878, 362] on input "16" at bounding box center [881, 378] width 112 height 33
type input "1"
type input "24"
click at [992, 362] on input "14" at bounding box center [1011, 378] width 112 height 33
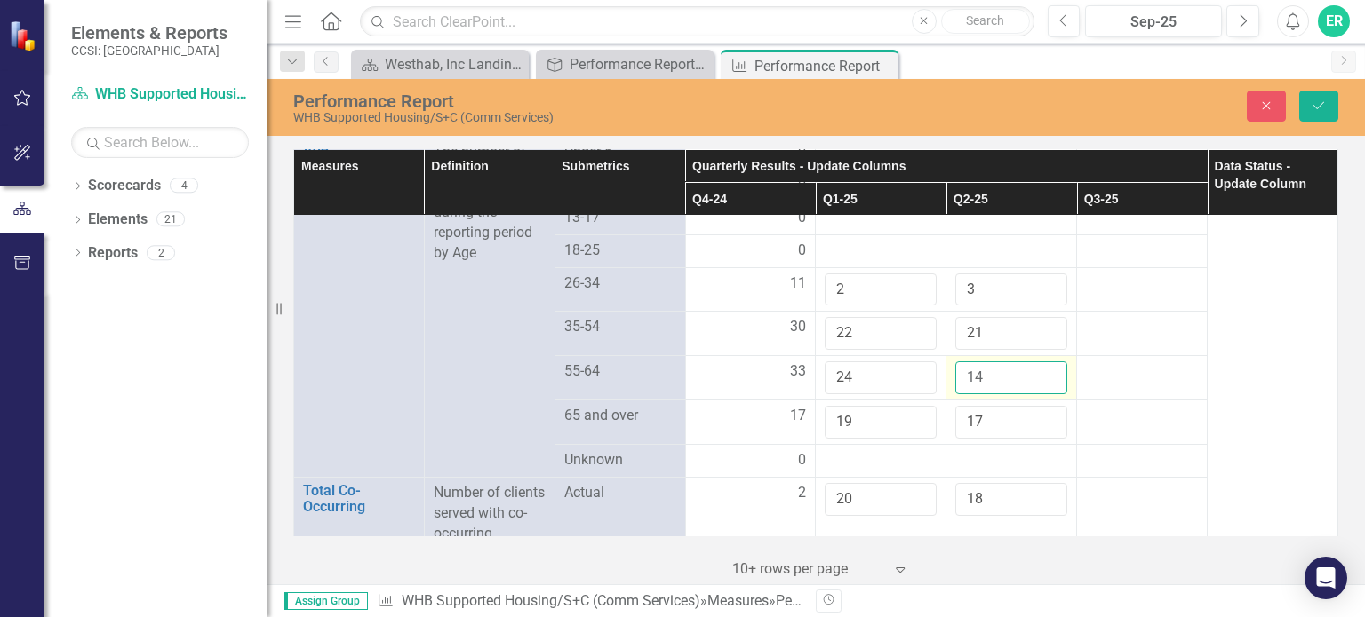
type input "1"
type input "23"
click at [912, 406] on input "20" at bounding box center [881, 422] width 112 height 33
click at [912, 406] on input "21" at bounding box center [881, 422] width 112 height 33
click at [912, 406] on input "22" at bounding box center [881, 422] width 112 height 33
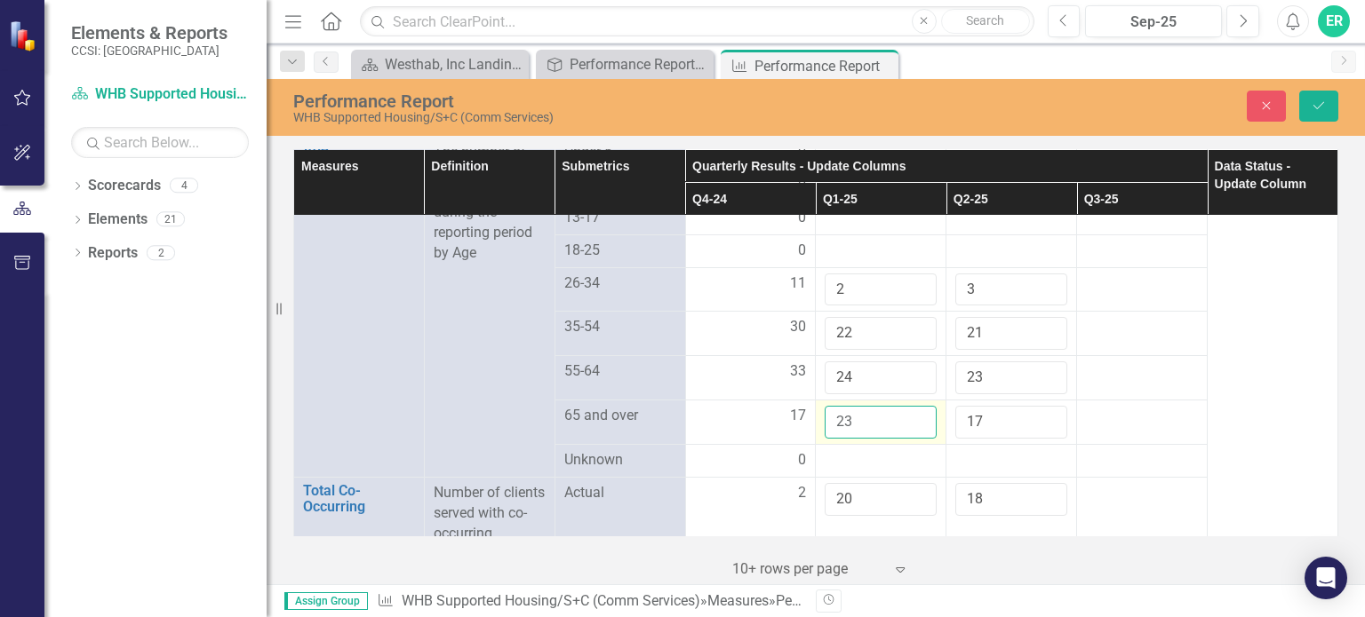
click at [911, 406] on input "23" at bounding box center [881, 422] width 112 height 33
type input "24"
click at [911, 406] on input "24" at bounding box center [881, 422] width 112 height 33
click at [1040, 406] on input "18" at bounding box center [1011, 422] width 112 height 33
click at [1040, 406] on input "19" at bounding box center [1011, 422] width 112 height 33
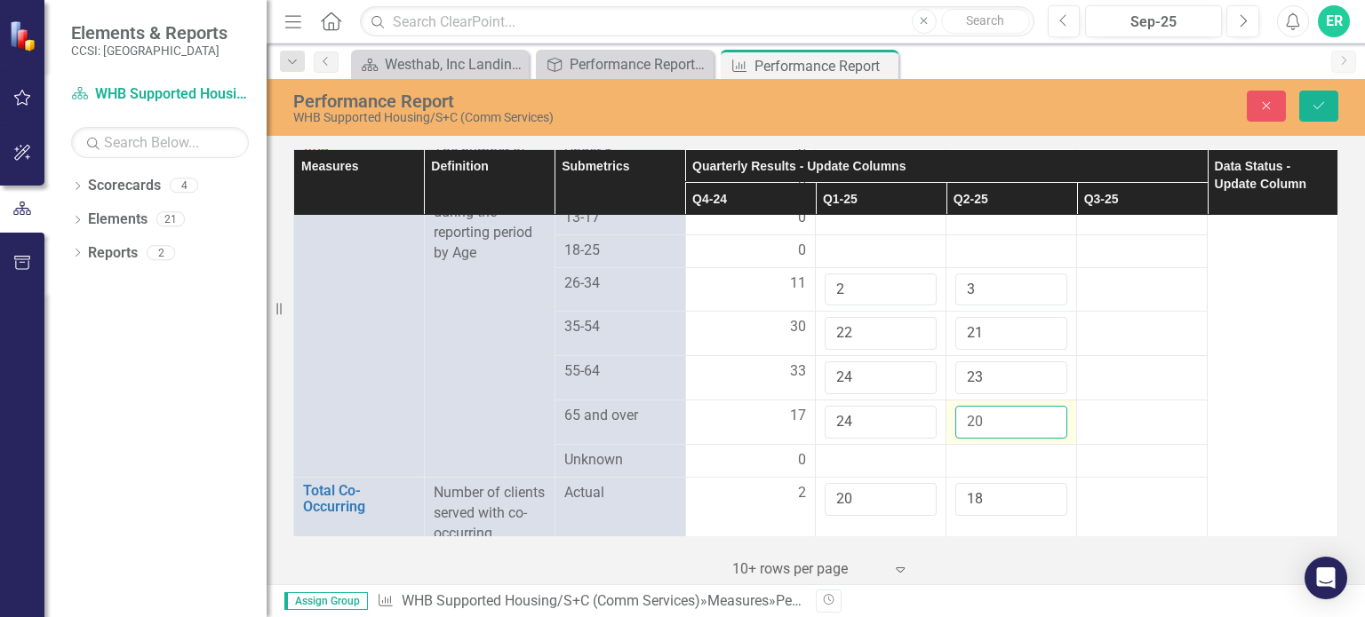
click at [1040, 406] on input "20" at bounding box center [1011, 422] width 112 height 33
click at [1040, 406] on input "21" at bounding box center [1011, 422] width 112 height 33
type input "22"
click at [1040, 406] on input "22" at bounding box center [1011, 422] width 112 height 33
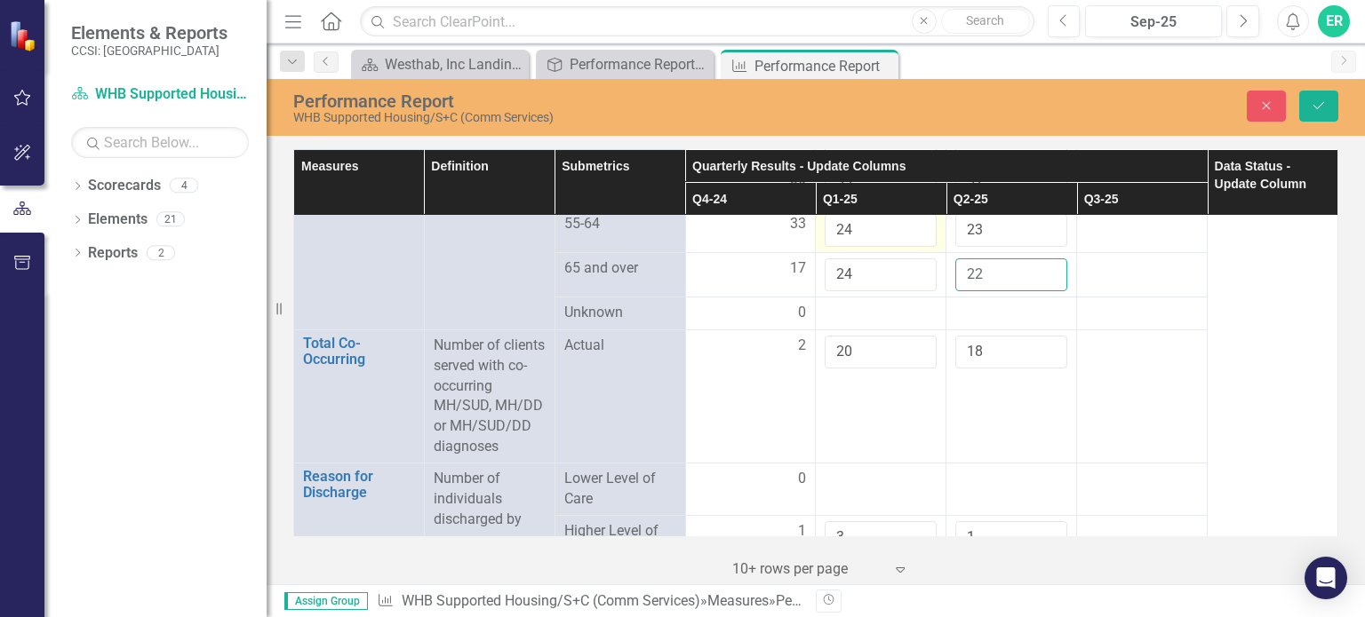
scroll to position [1866, 0]
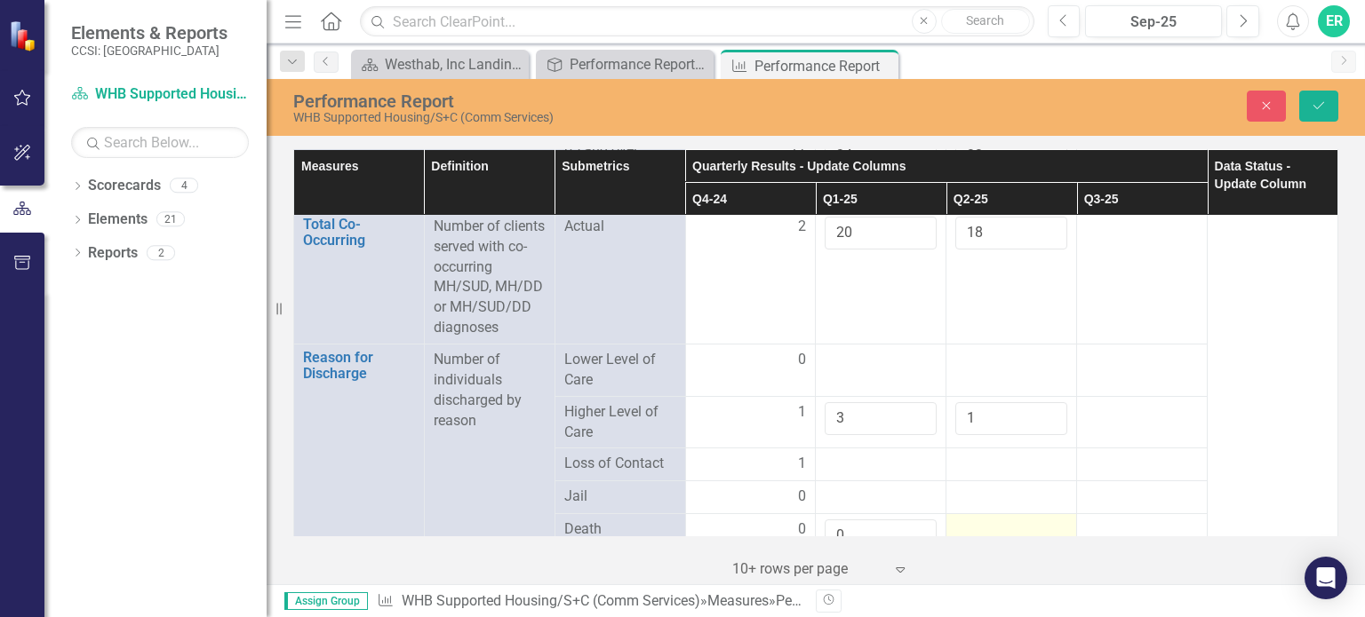
click at [1015, 520] on div at bounding box center [1011, 530] width 112 height 21
click at [1009, 520] on div at bounding box center [1011, 530] width 112 height 21
click at [1037, 520] on input "1" at bounding box center [1011, 536] width 112 height 33
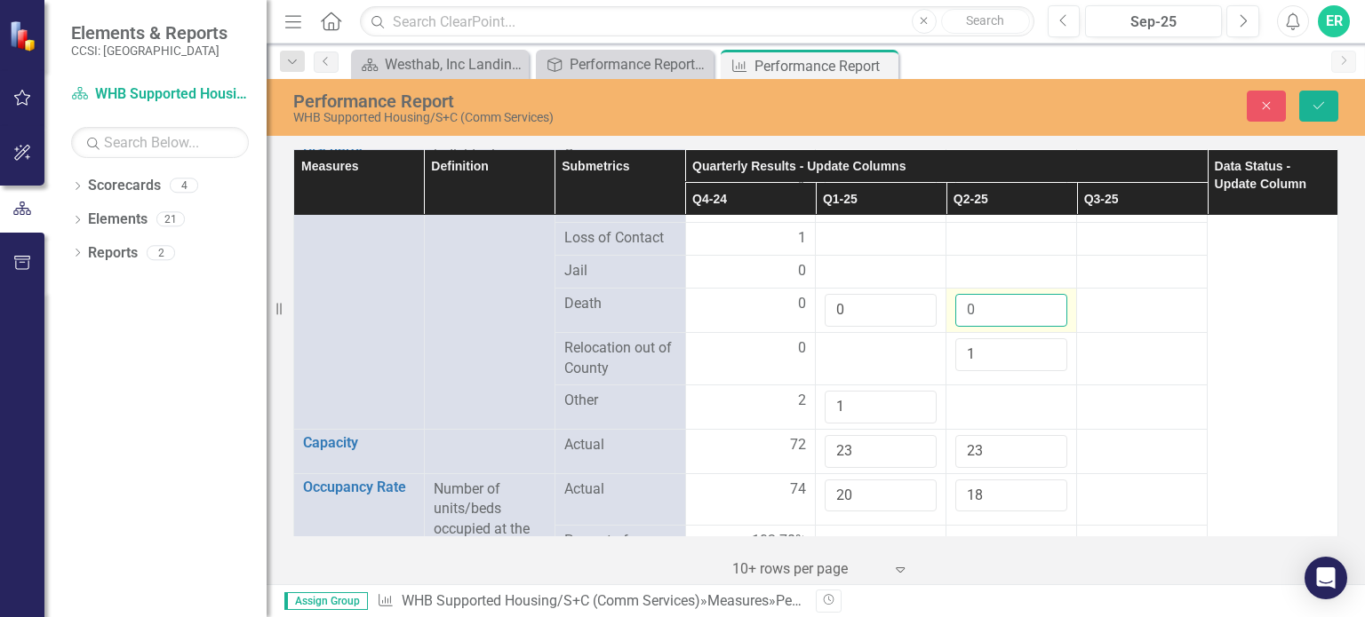
scroll to position [2132, 0]
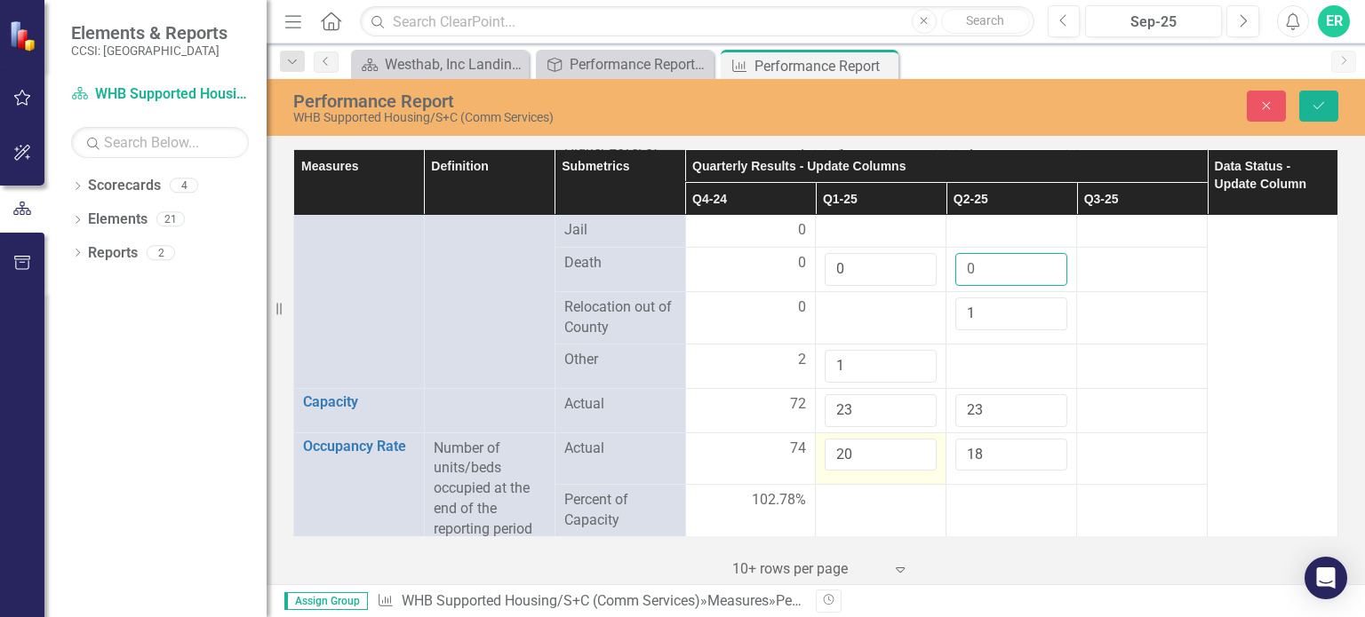
type input "0"
click at [912, 439] on input "21" at bounding box center [881, 455] width 112 height 33
click at [912, 439] on input "22" at bounding box center [881, 455] width 112 height 33
click at [909, 439] on input "21" at bounding box center [881, 455] width 112 height 33
click at [909, 439] on input "20" at bounding box center [881, 455] width 112 height 33
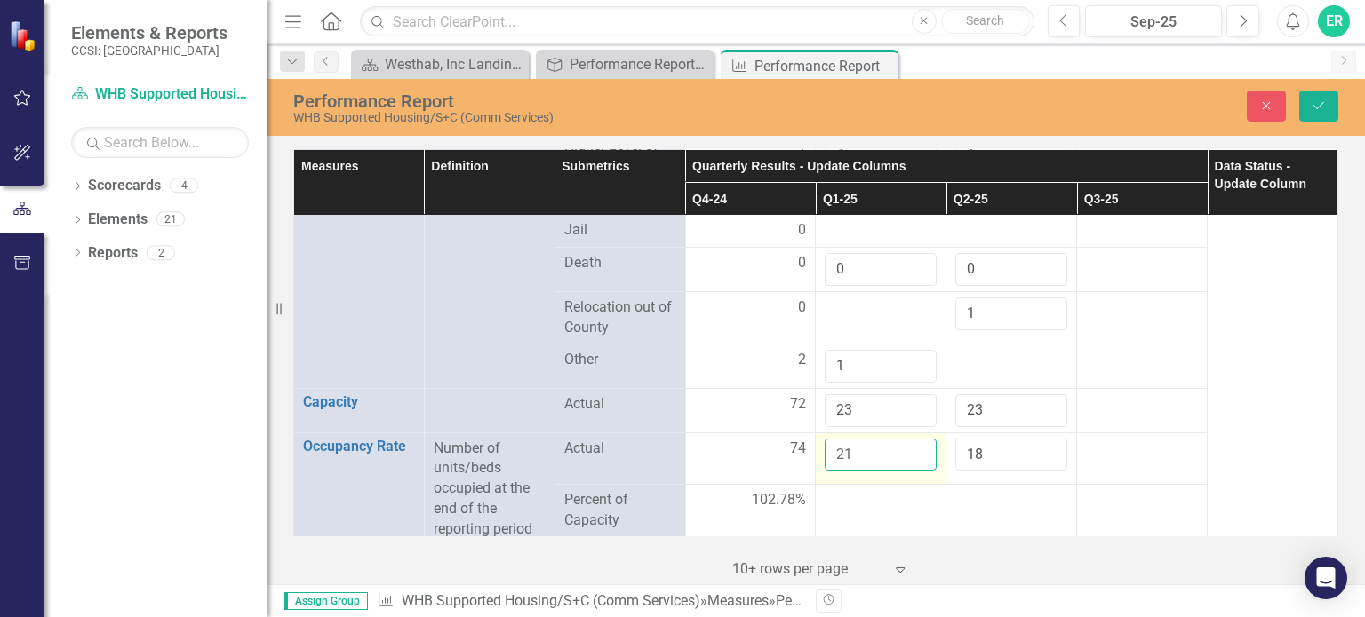
click at [912, 439] on input "21" at bounding box center [881, 455] width 112 height 33
click at [912, 439] on input "22" at bounding box center [881, 455] width 112 height 33
click at [912, 439] on input "23" at bounding box center [881, 455] width 112 height 33
click at [912, 439] on input "24" at bounding box center [881, 455] width 112 height 33
click at [912, 439] on input "25" at bounding box center [881, 455] width 112 height 33
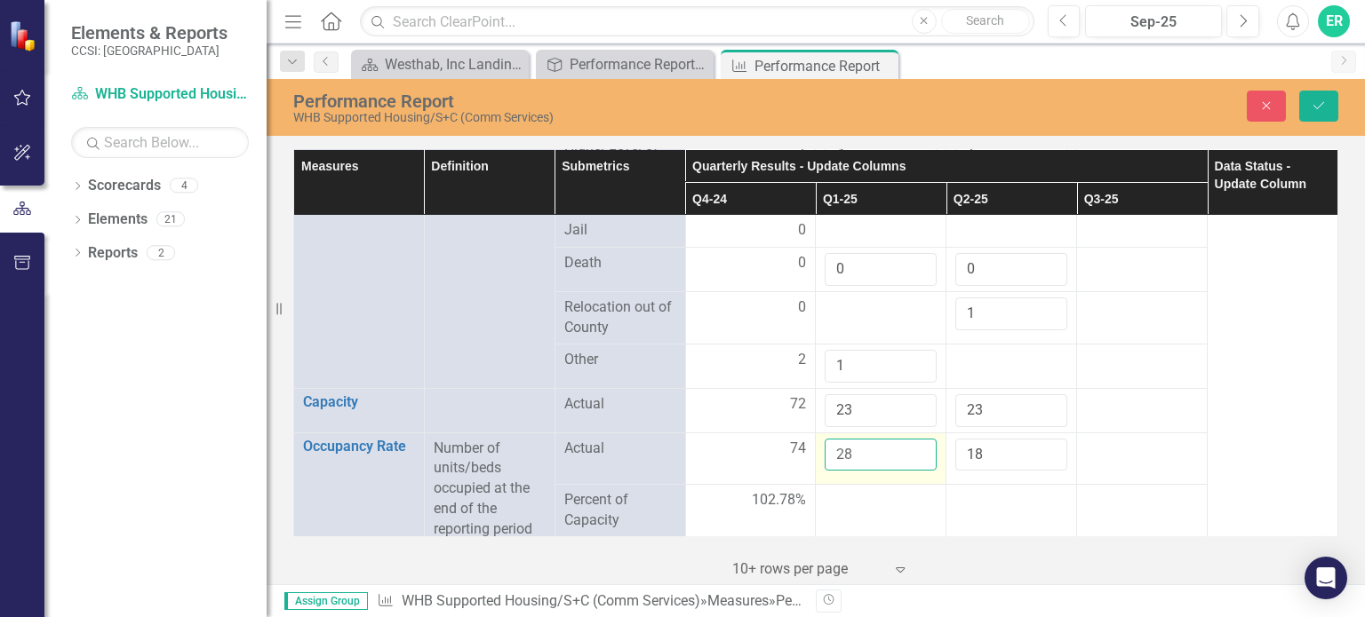
click at [912, 439] on input "28" at bounding box center [881, 455] width 112 height 33
click at [912, 439] on input "29" at bounding box center [881, 455] width 112 height 33
click at [912, 439] on input "30" at bounding box center [881, 455] width 112 height 33
click at [912, 439] on input "31" at bounding box center [881, 455] width 112 height 33
click at [912, 439] on input "32" at bounding box center [881, 455] width 112 height 33
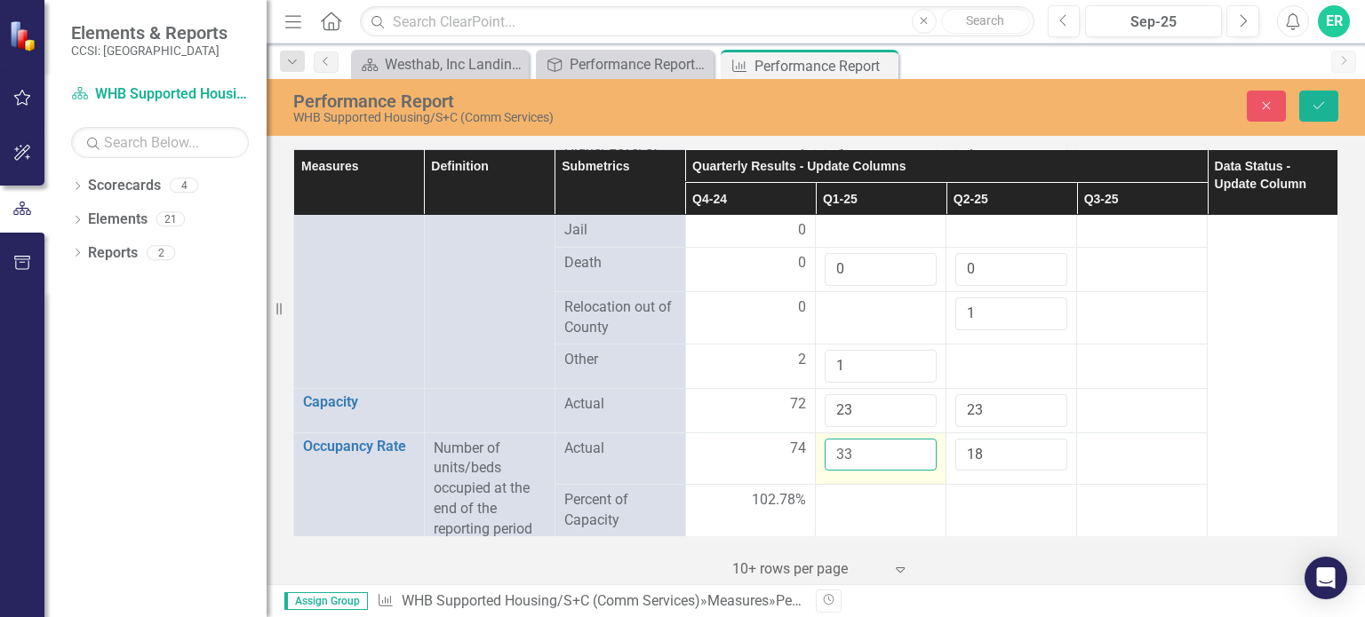
click at [912, 439] on input "33" at bounding box center [881, 455] width 112 height 33
click at [912, 439] on input "34" at bounding box center [881, 455] width 112 height 33
click at [912, 439] on input "35" at bounding box center [881, 455] width 112 height 33
click at [912, 439] on input "36" at bounding box center [881, 455] width 112 height 33
click at [912, 439] on input "37" at bounding box center [881, 455] width 112 height 33
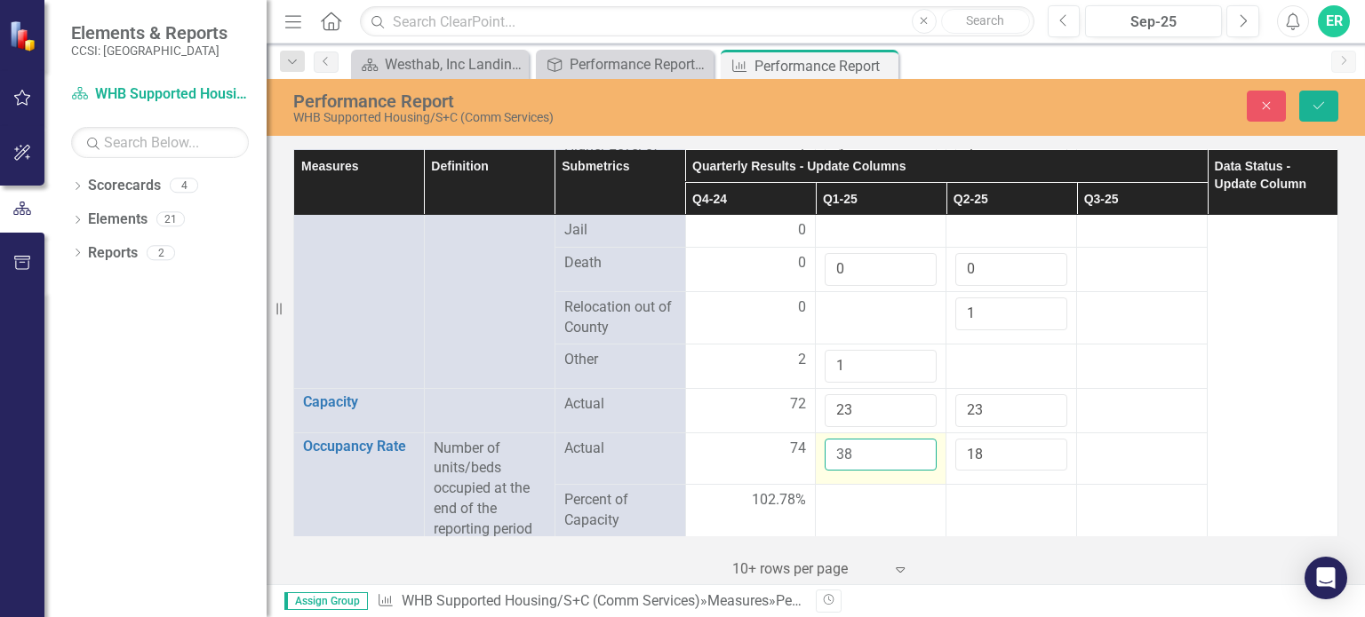
click at [912, 439] on input "38" at bounding box center [881, 455] width 112 height 33
click at [912, 439] on input "39" at bounding box center [881, 455] width 112 height 33
click at [912, 439] on input "41" at bounding box center [881, 455] width 112 height 33
click at [912, 439] on input "42" at bounding box center [881, 455] width 112 height 33
click at [912, 439] on input "43" at bounding box center [881, 455] width 112 height 33
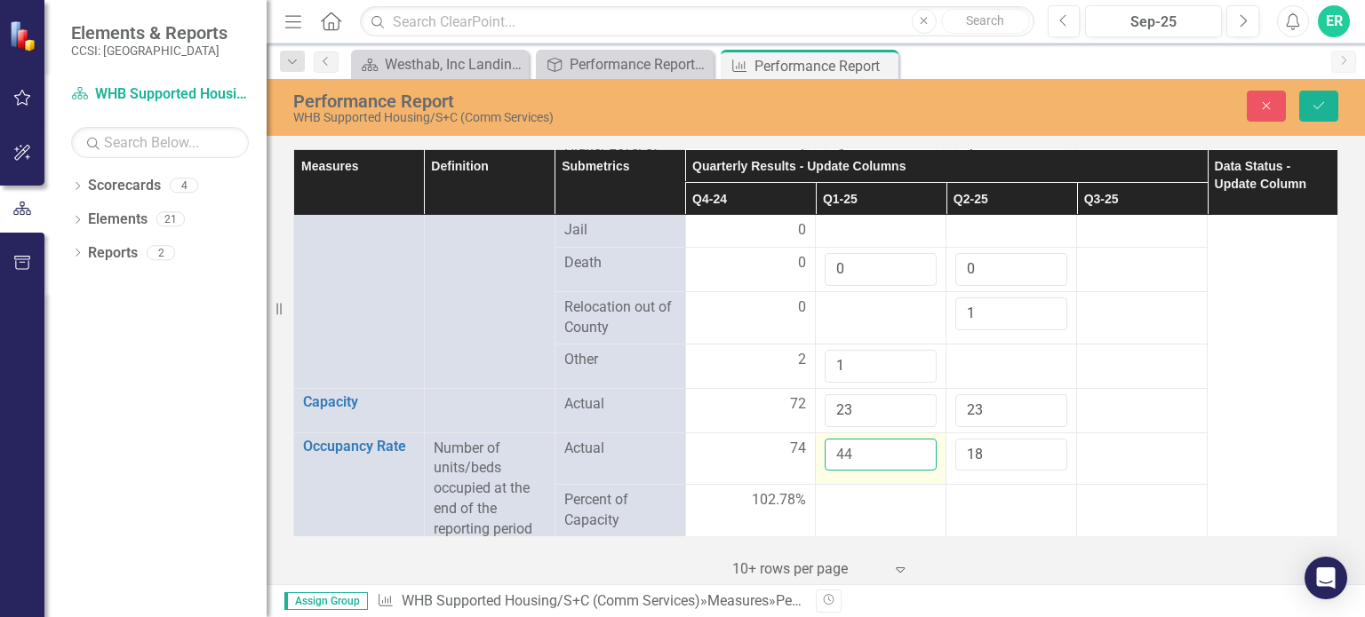
click at [912, 439] on input "44" at bounding box center [881, 455] width 112 height 33
click at [912, 439] on input "45" at bounding box center [881, 455] width 112 height 33
type input "46"
click at [912, 439] on input "46" at bounding box center [881, 455] width 112 height 33
click at [1009, 440] on input "18" at bounding box center [1011, 455] width 112 height 33
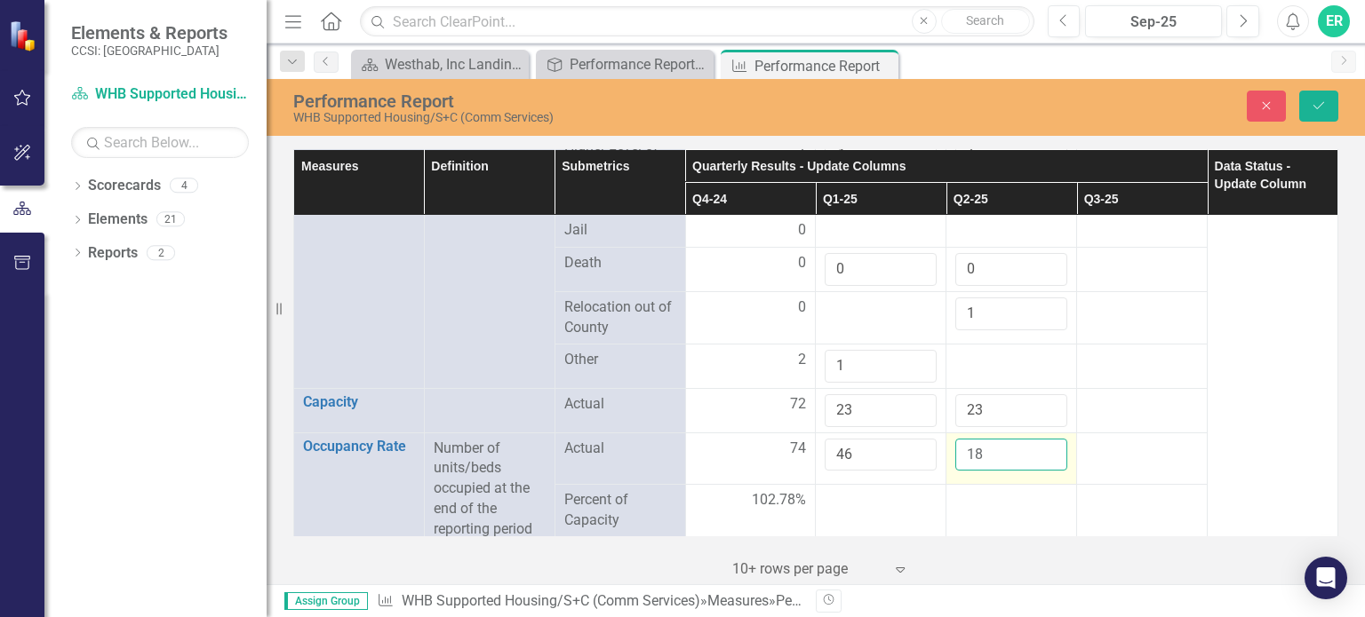
type input "1"
type input "46"
click at [1108, 485] on td at bounding box center [1142, 515] width 131 height 61
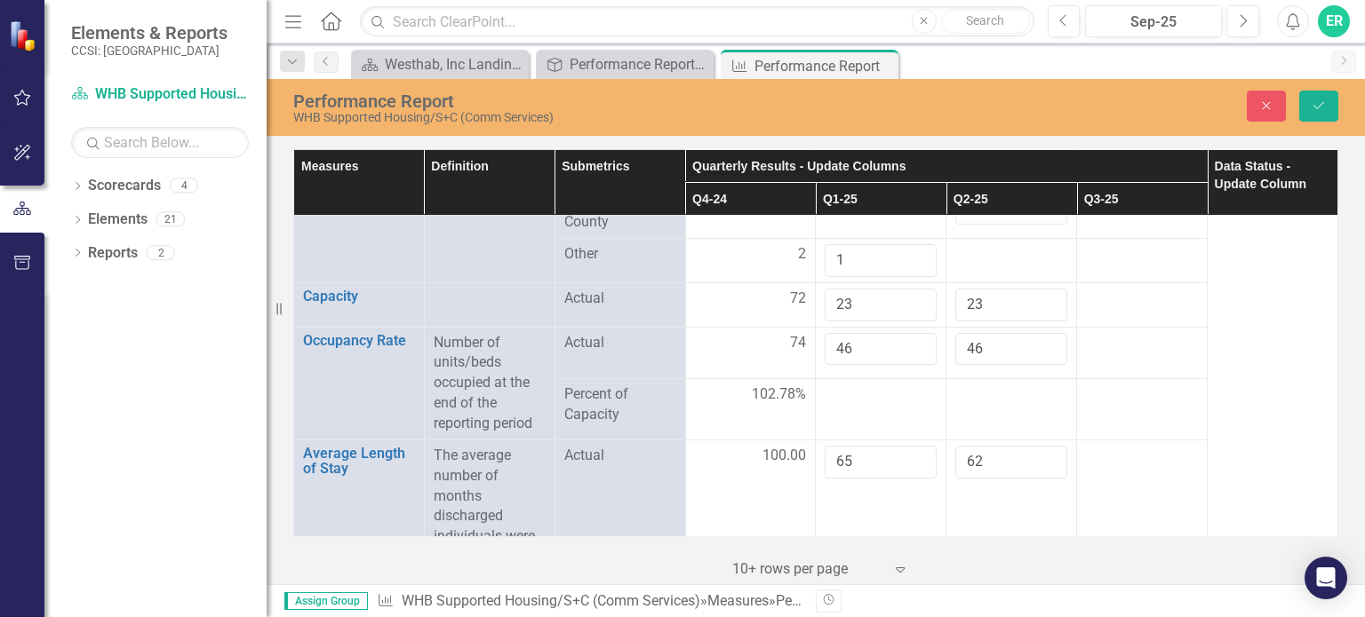
scroll to position [2230, 0]
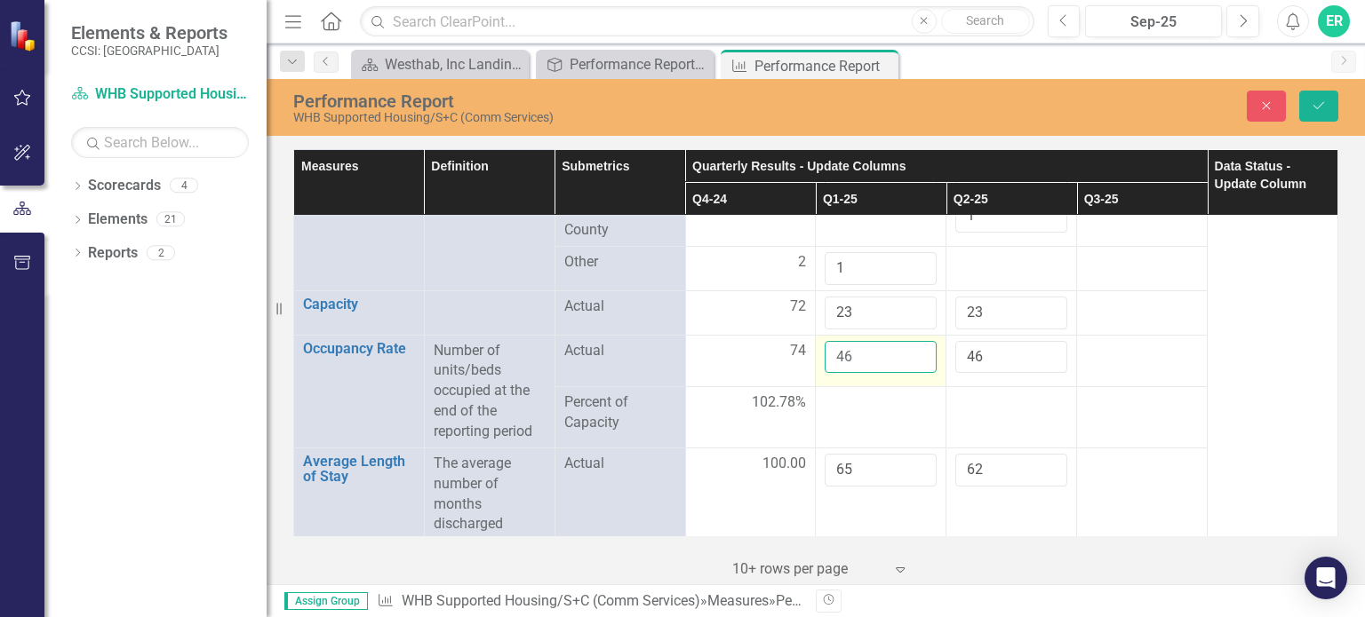
click at [864, 341] on input "46" at bounding box center [881, 357] width 112 height 33
type input "4"
type input "72"
click at [992, 341] on input "46" at bounding box center [1011, 357] width 112 height 33
type input "4"
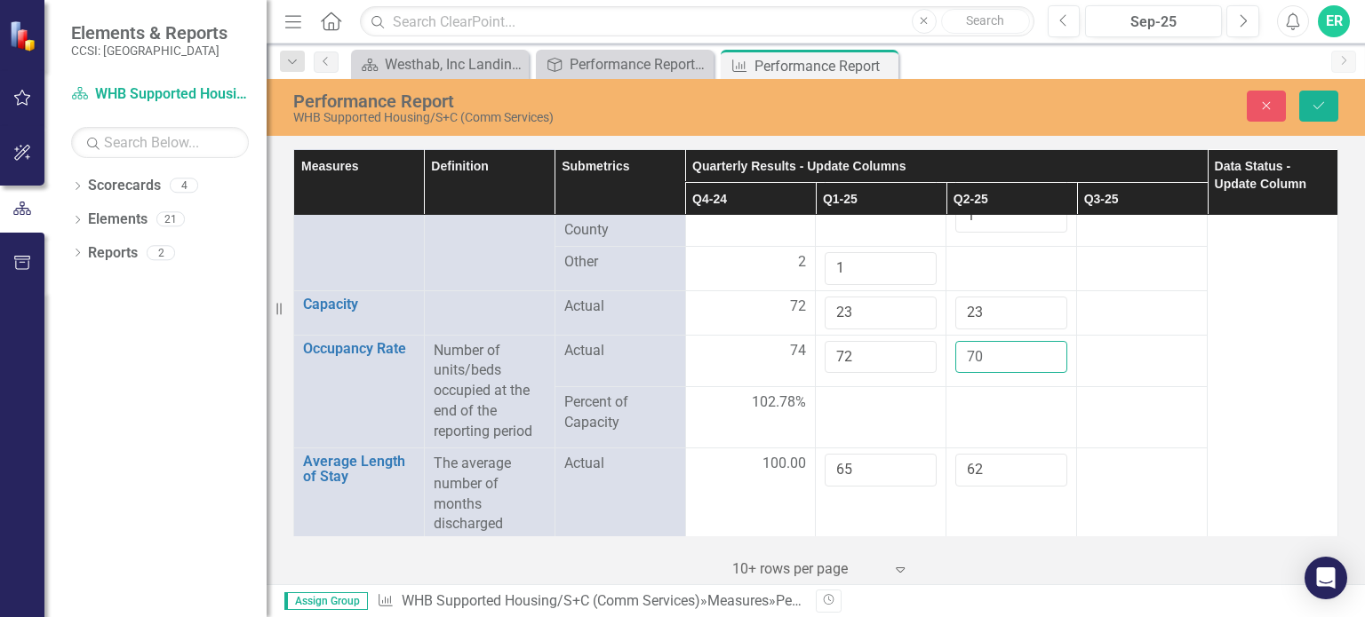
type input "70"
click at [1173, 415] on td at bounding box center [1142, 417] width 131 height 61
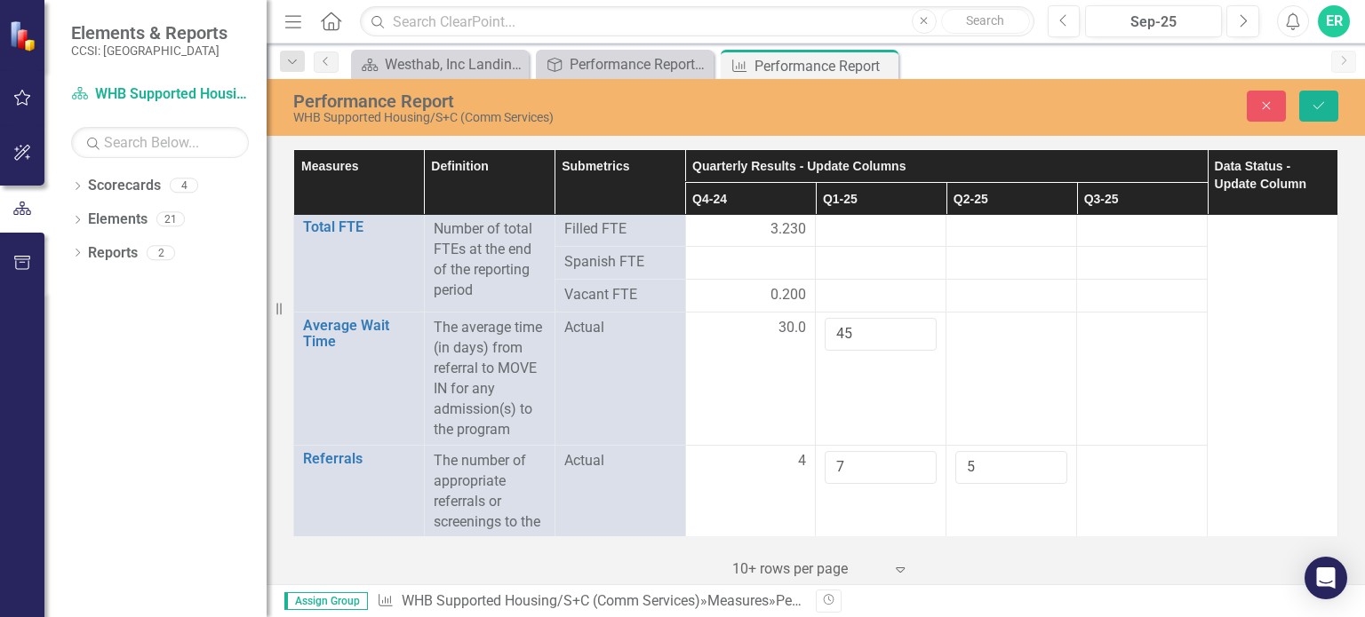
scroll to position [0, 0]
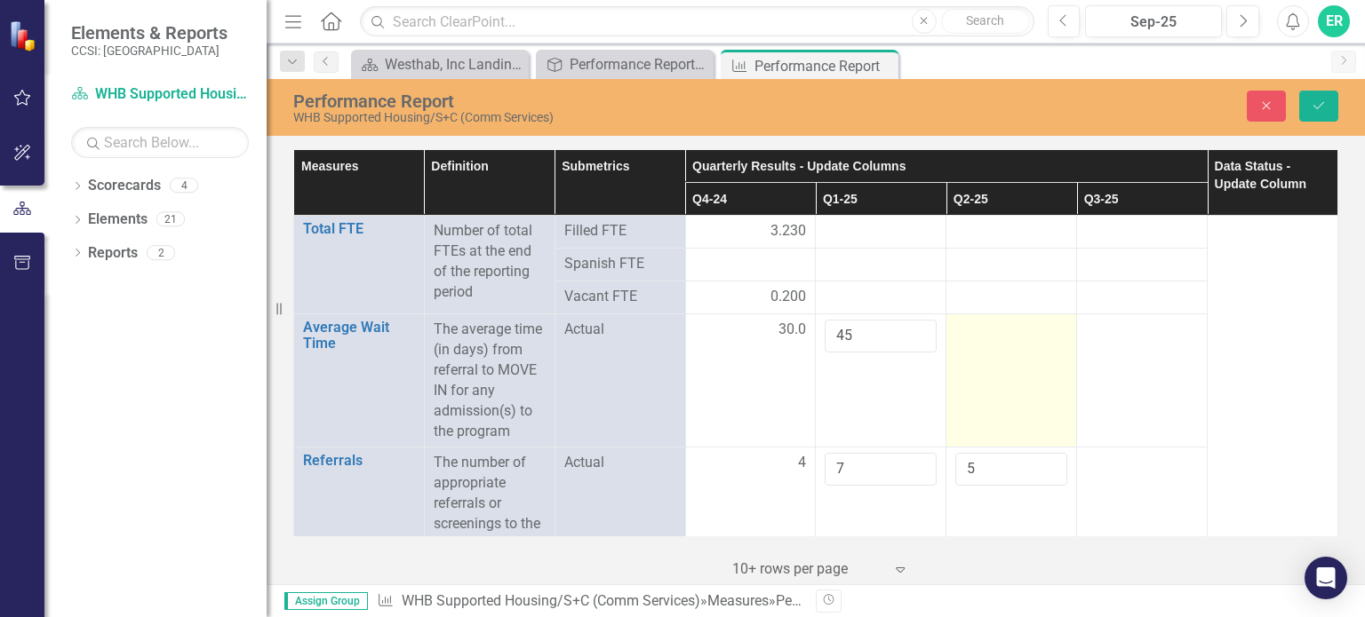
click at [992, 337] on div at bounding box center [1011, 330] width 112 height 21
click at [984, 330] on input "number" at bounding box center [1011, 336] width 112 height 33
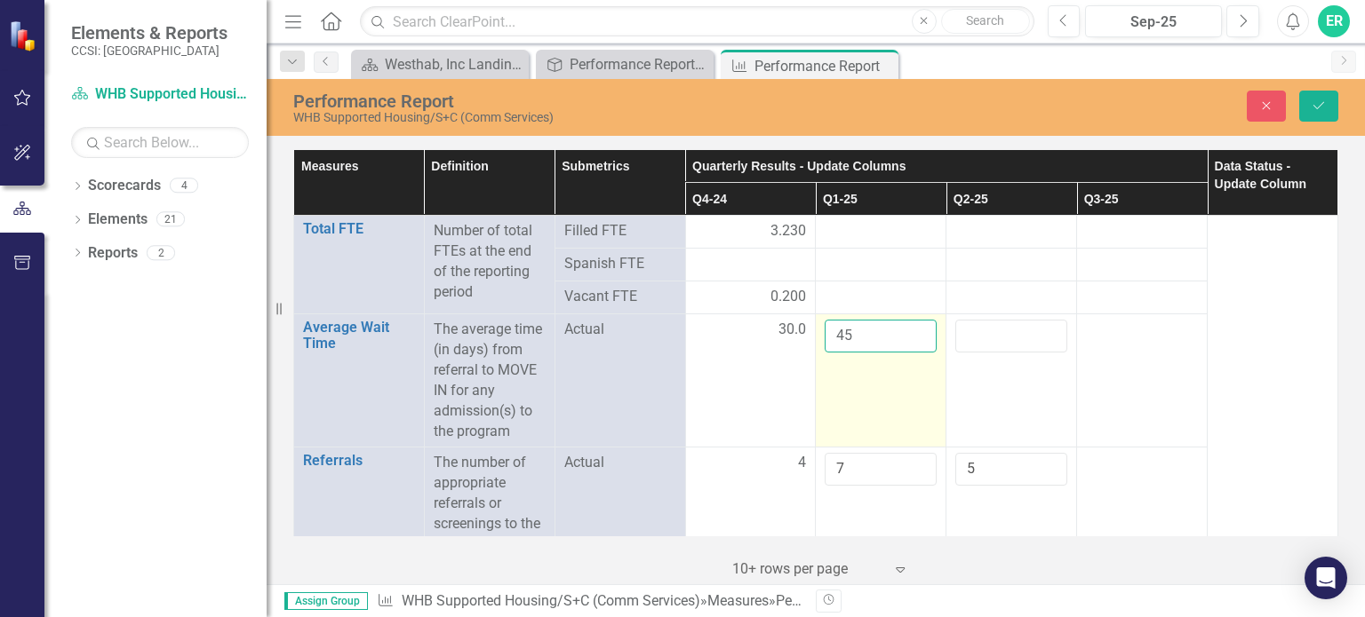
click at [864, 330] on input "45" at bounding box center [881, 336] width 112 height 33
type input "4"
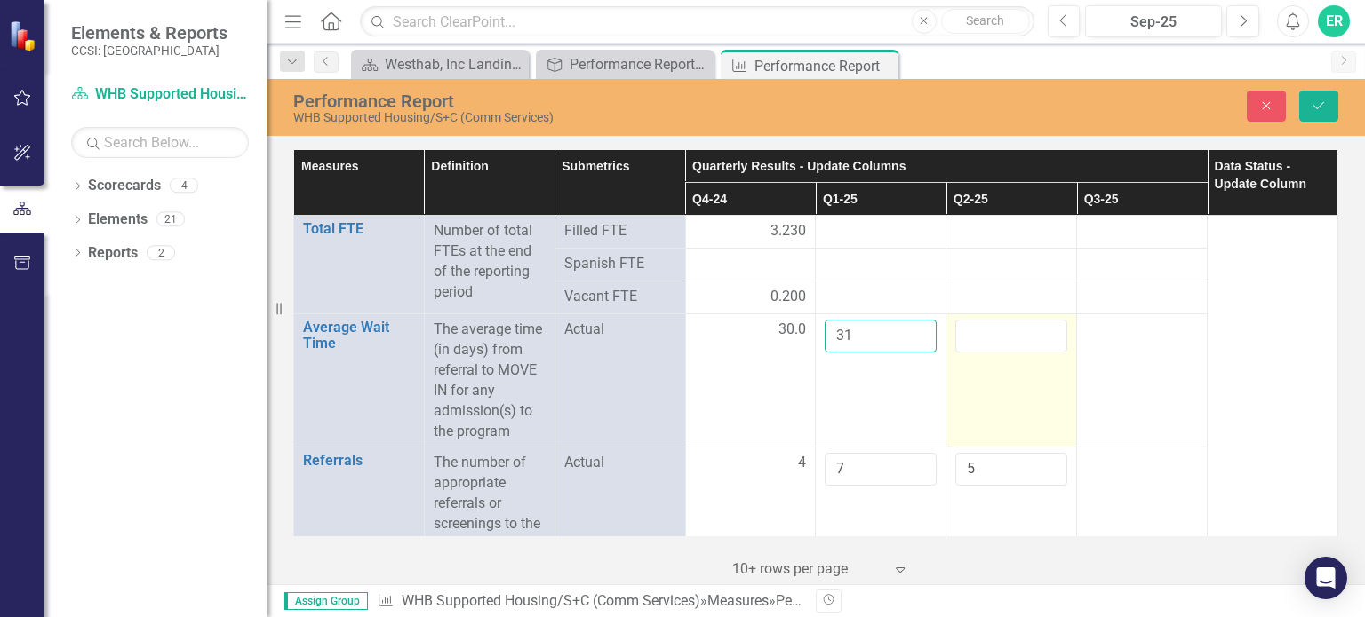
type input "31"
click at [974, 333] on input "number" at bounding box center [1011, 336] width 112 height 33
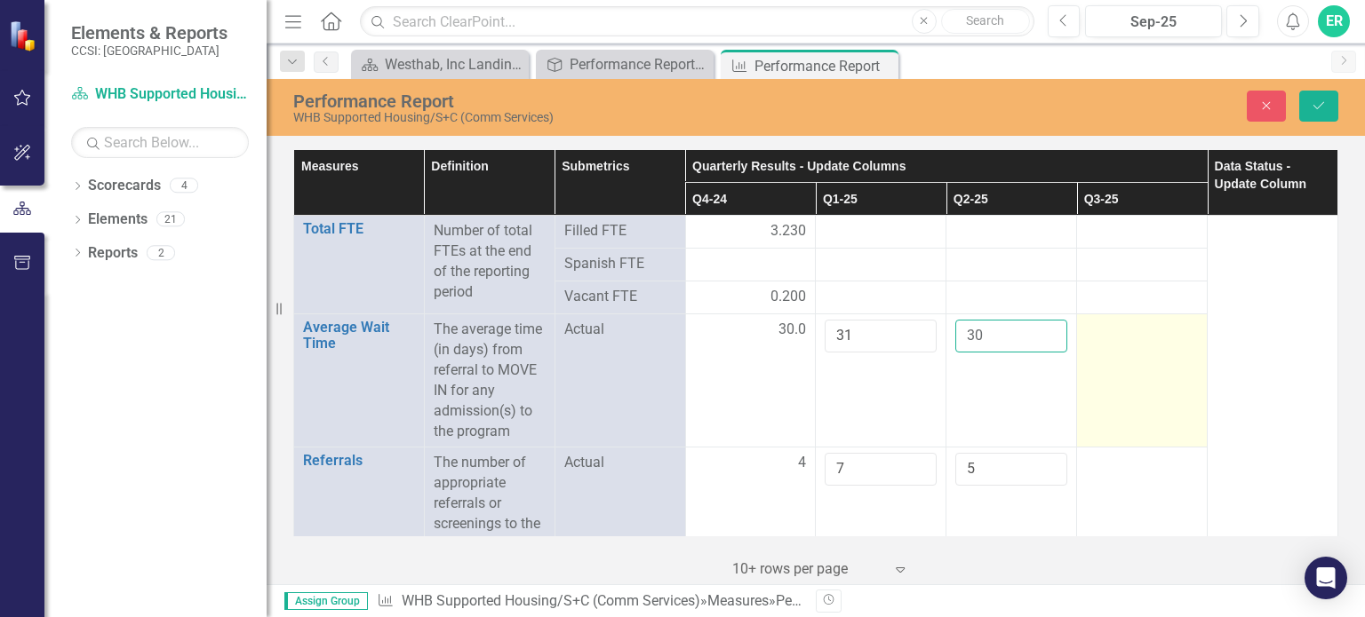
type input "30"
click at [1098, 366] on td at bounding box center [1142, 381] width 131 height 133
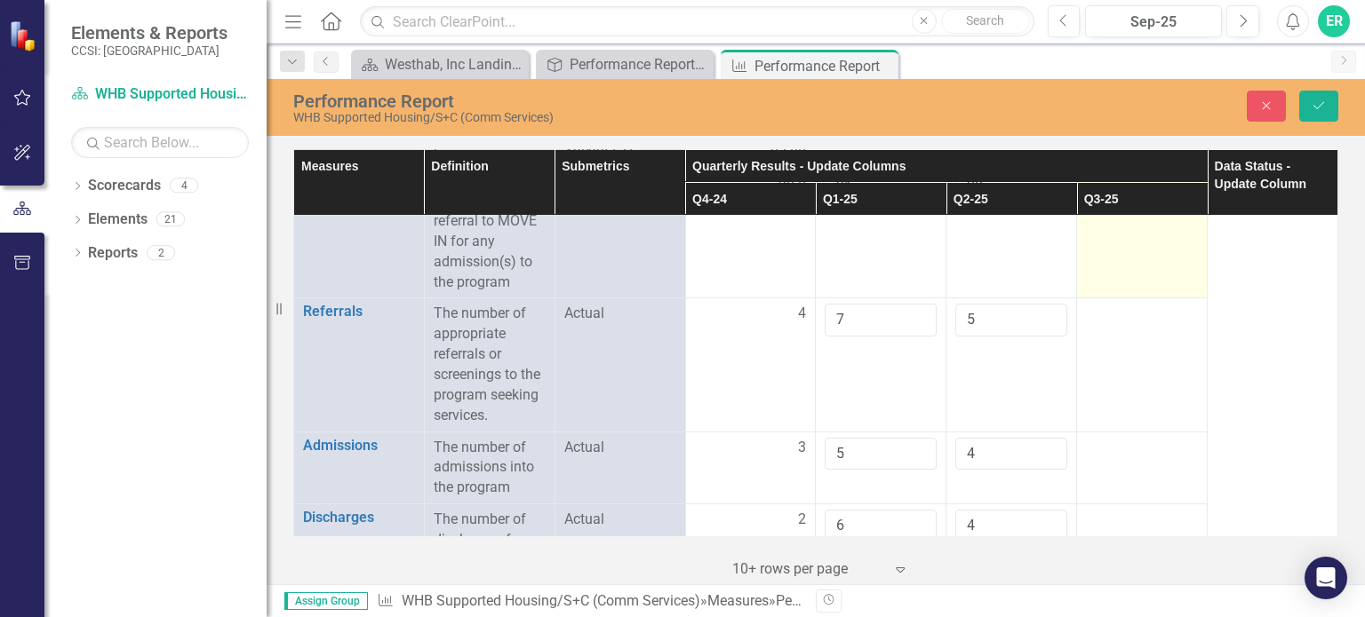
scroll to position [178, 0]
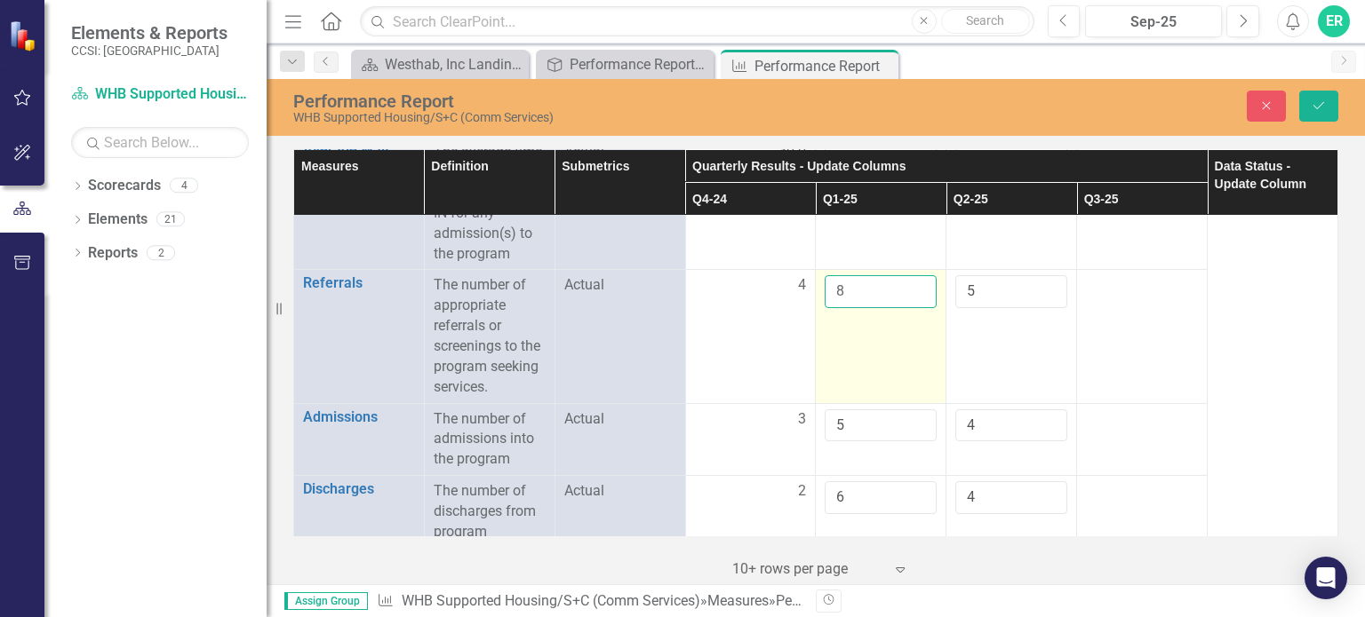
type input "8"
click at [911, 286] on input "8" at bounding box center [881, 291] width 112 height 33
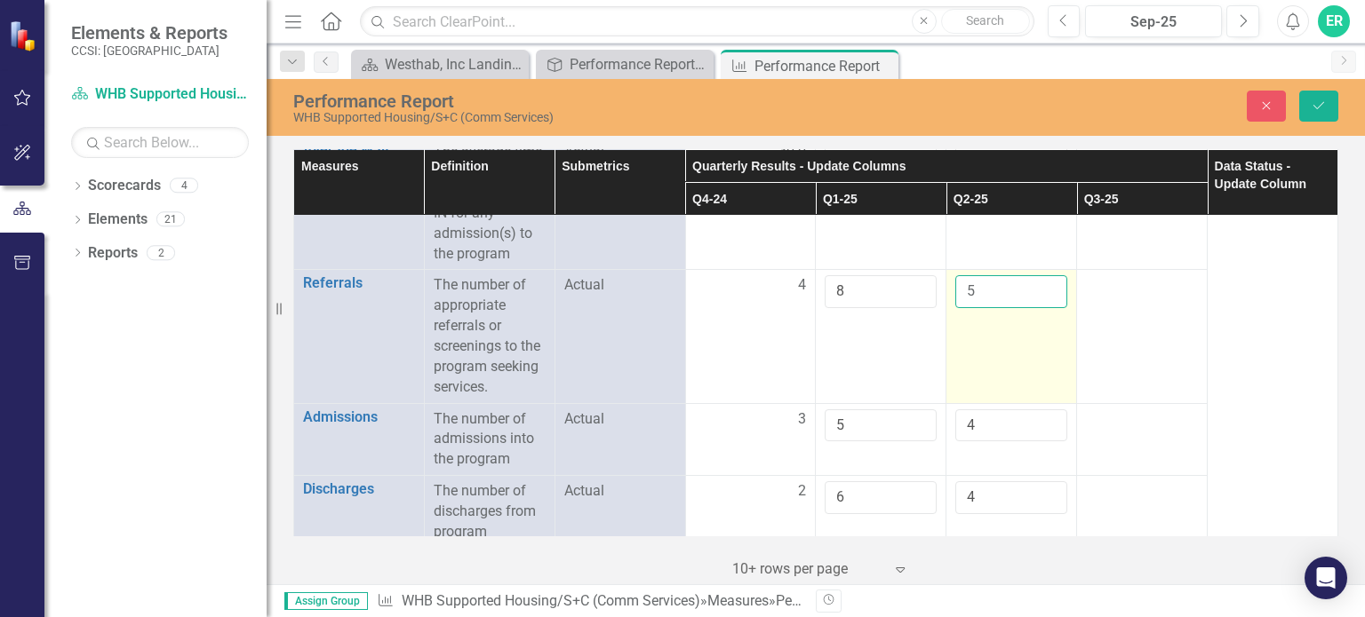
click at [1043, 279] on input "5" at bounding box center [1011, 291] width 112 height 33
click at [1040, 281] on input "6" at bounding box center [1011, 291] width 112 height 33
type input "7"
click at [1040, 281] on input "7" at bounding box center [1011, 291] width 112 height 33
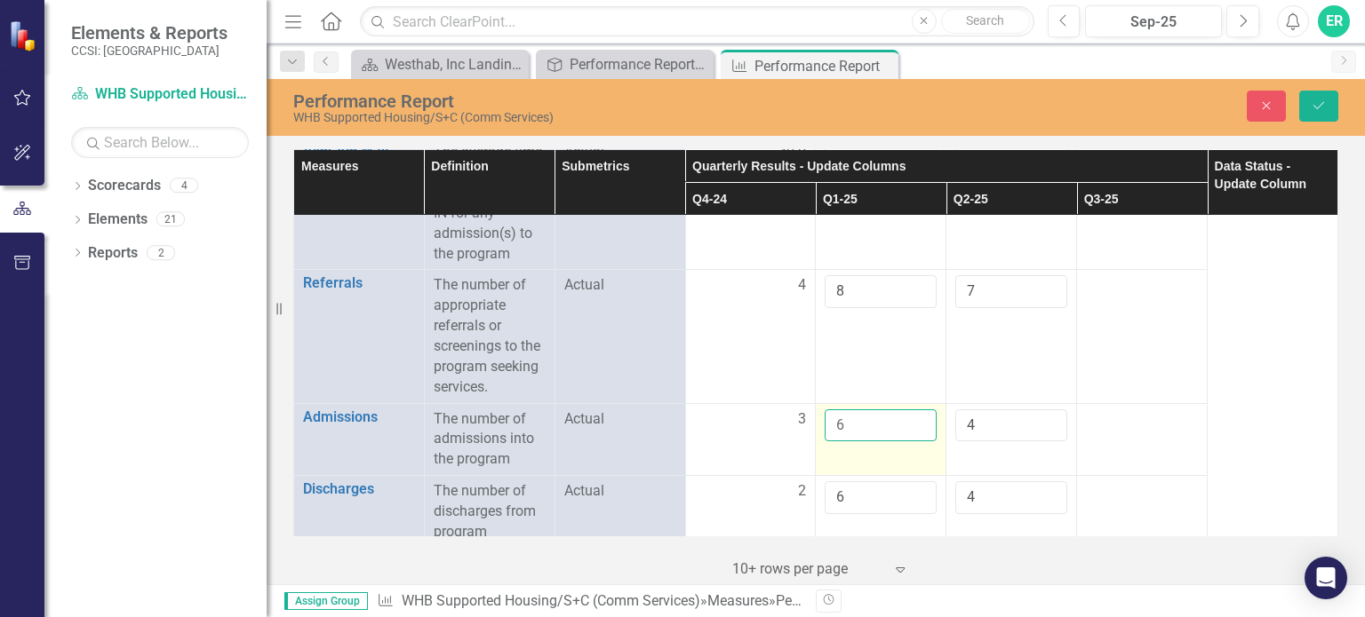
type input "6"
click at [913, 416] on input "6" at bounding box center [881, 426] width 112 height 33
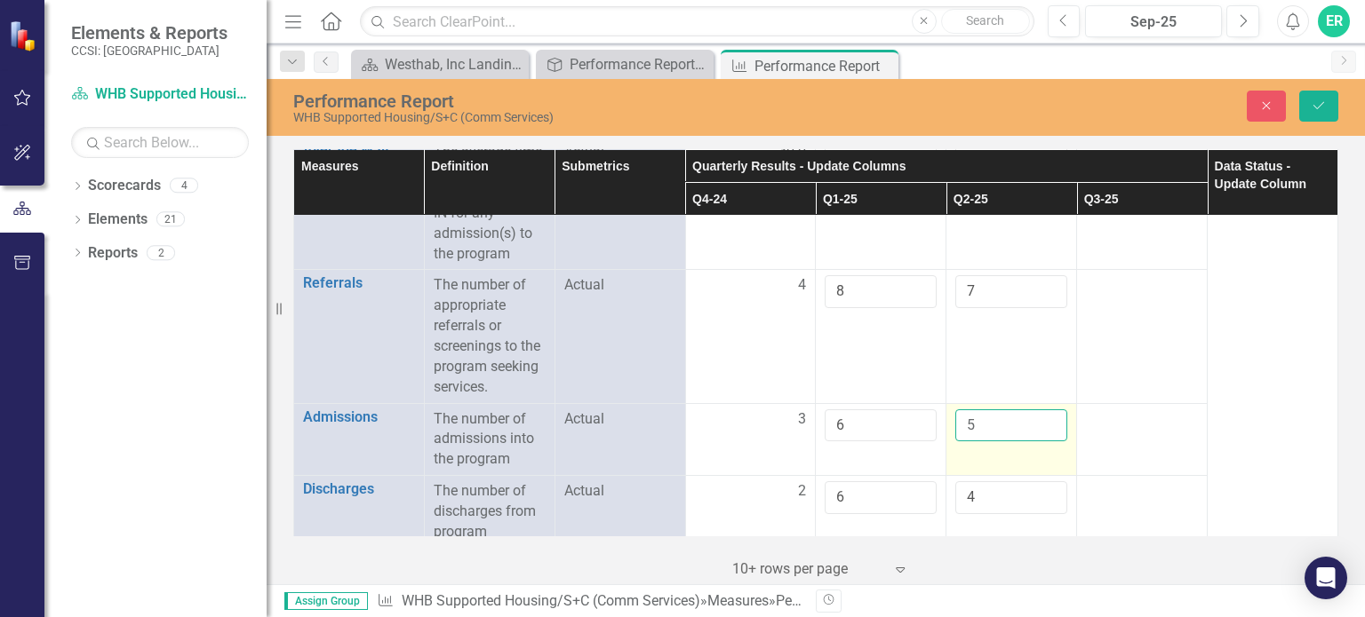
click at [1040, 417] on input "5" at bounding box center [1011, 426] width 112 height 33
type input "6"
click at [1040, 417] on input "6" at bounding box center [1011, 426] width 112 height 33
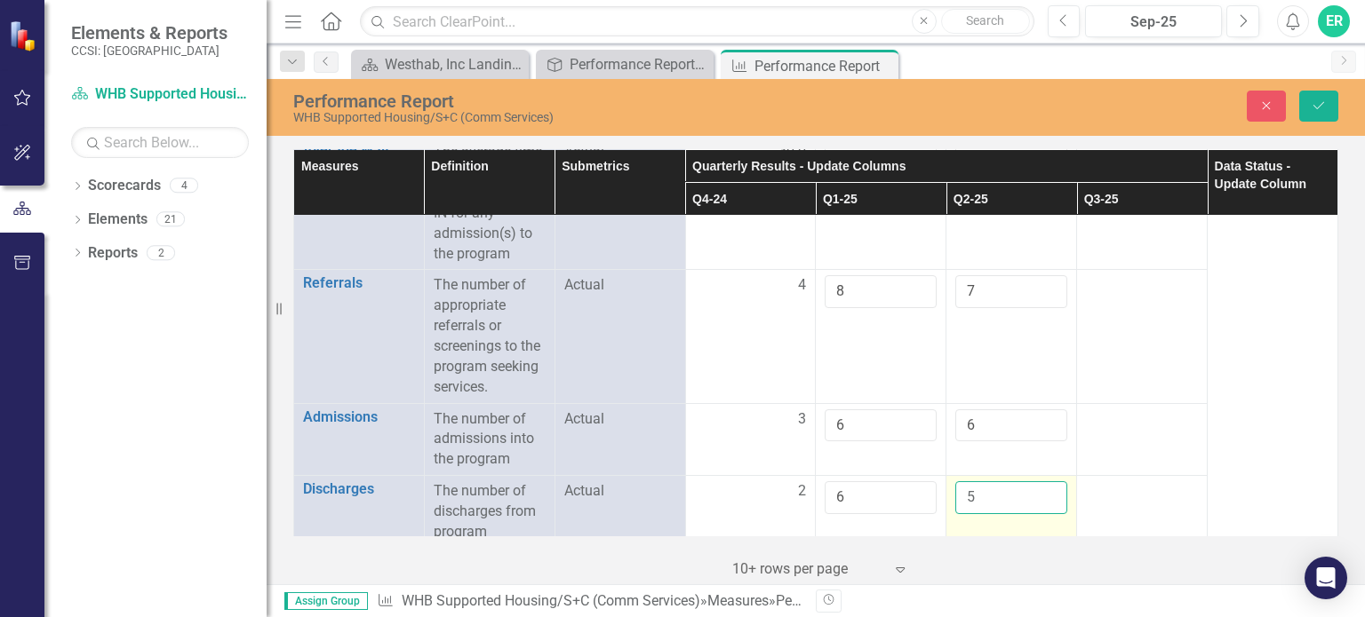
click at [1038, 488] on input "5" at bounding box center [1011, 498] width 112 height 33
type input "6"
click at [1038, 488] on input "6" at bounding box center [1011, 498] width 112 height 33
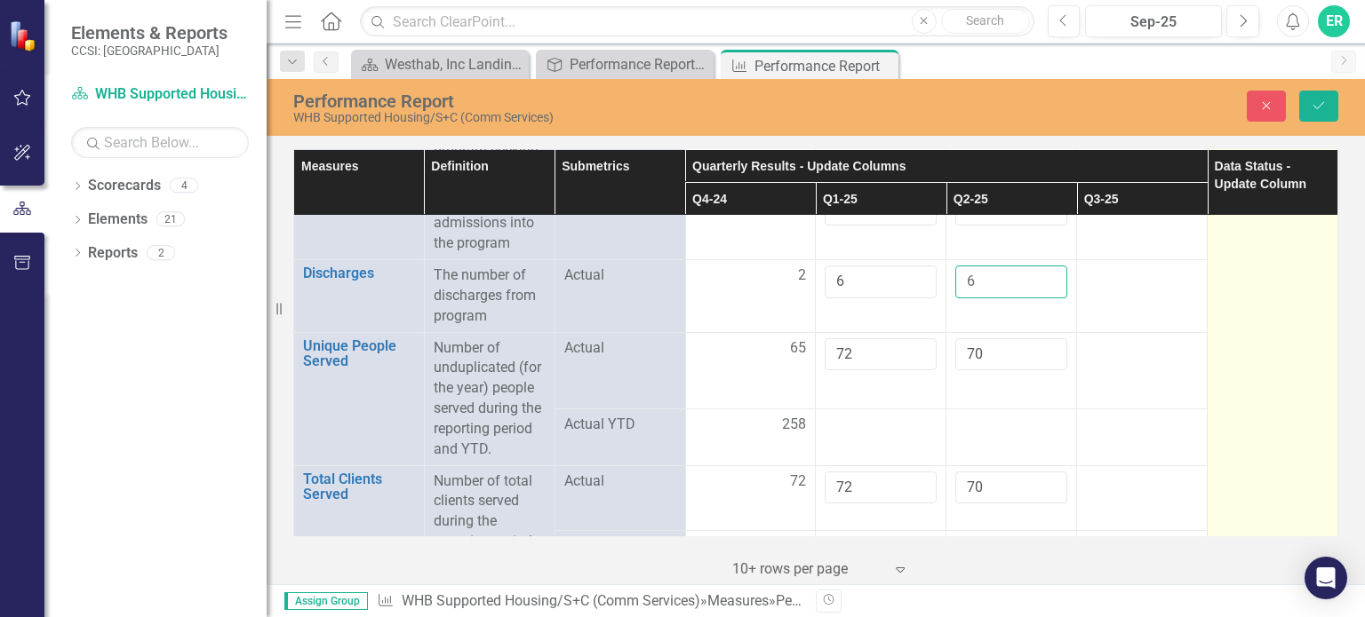
scroll to position [444, 0]
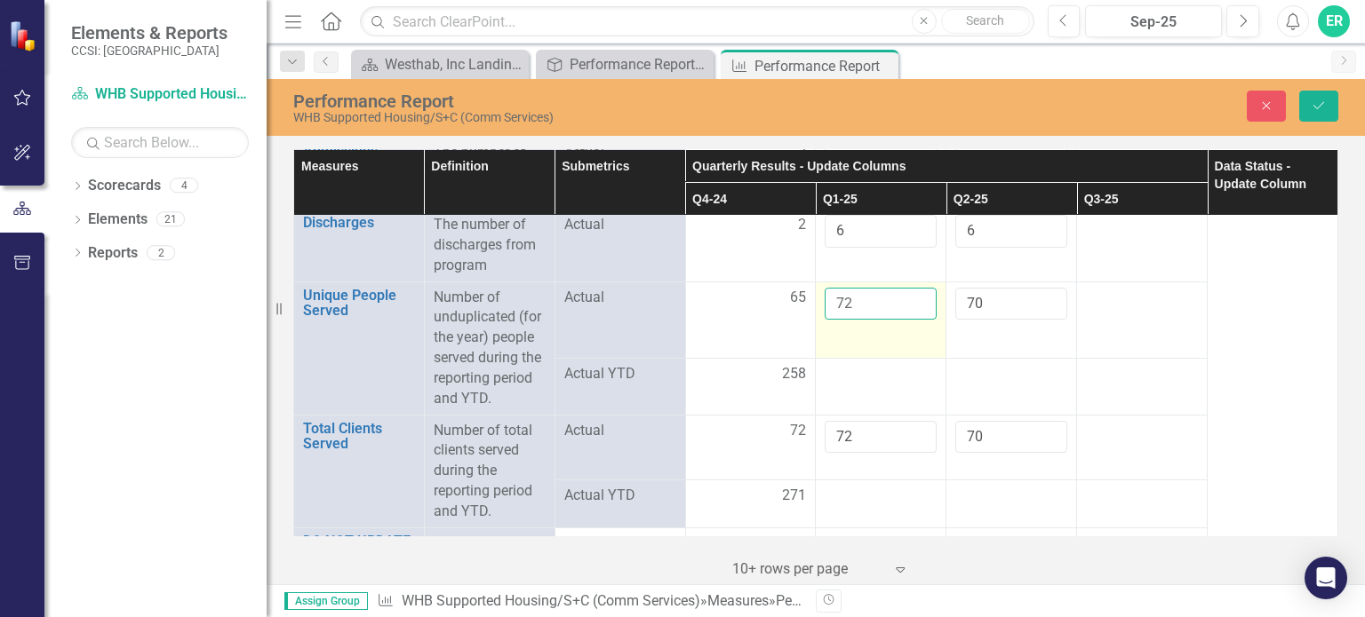
click at [865, 300] on input "72" at bounding box center [881, 304] width 112 height 33
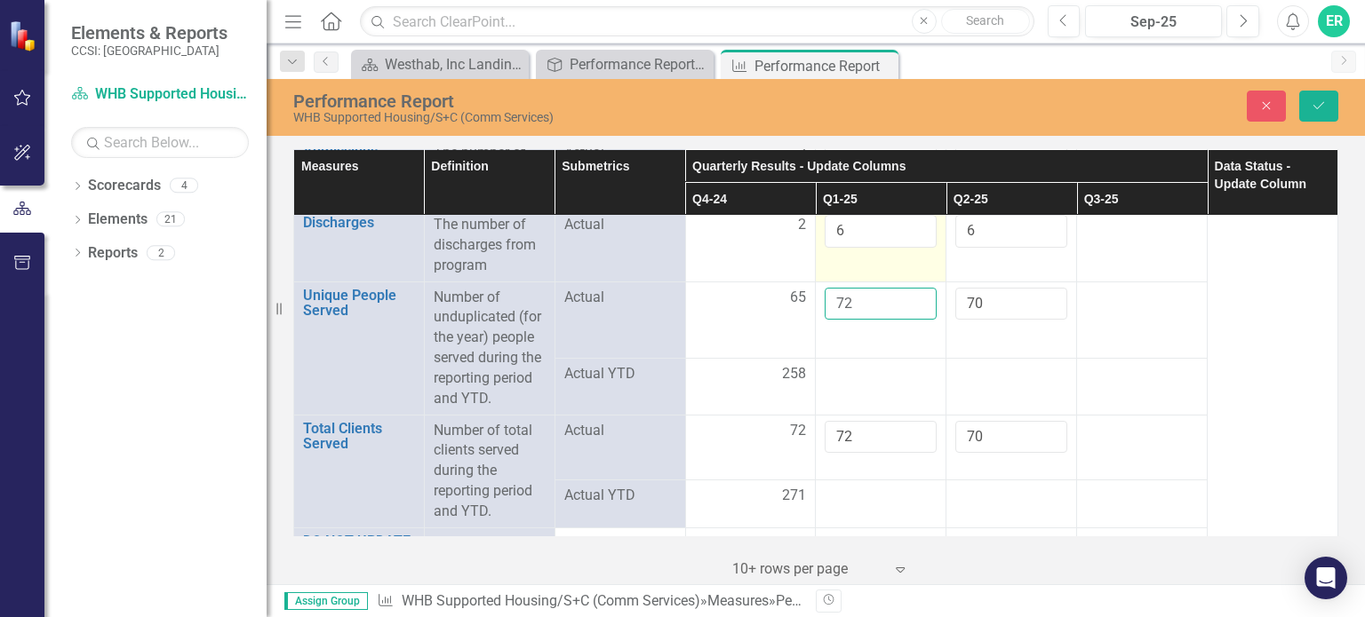
type input "7"
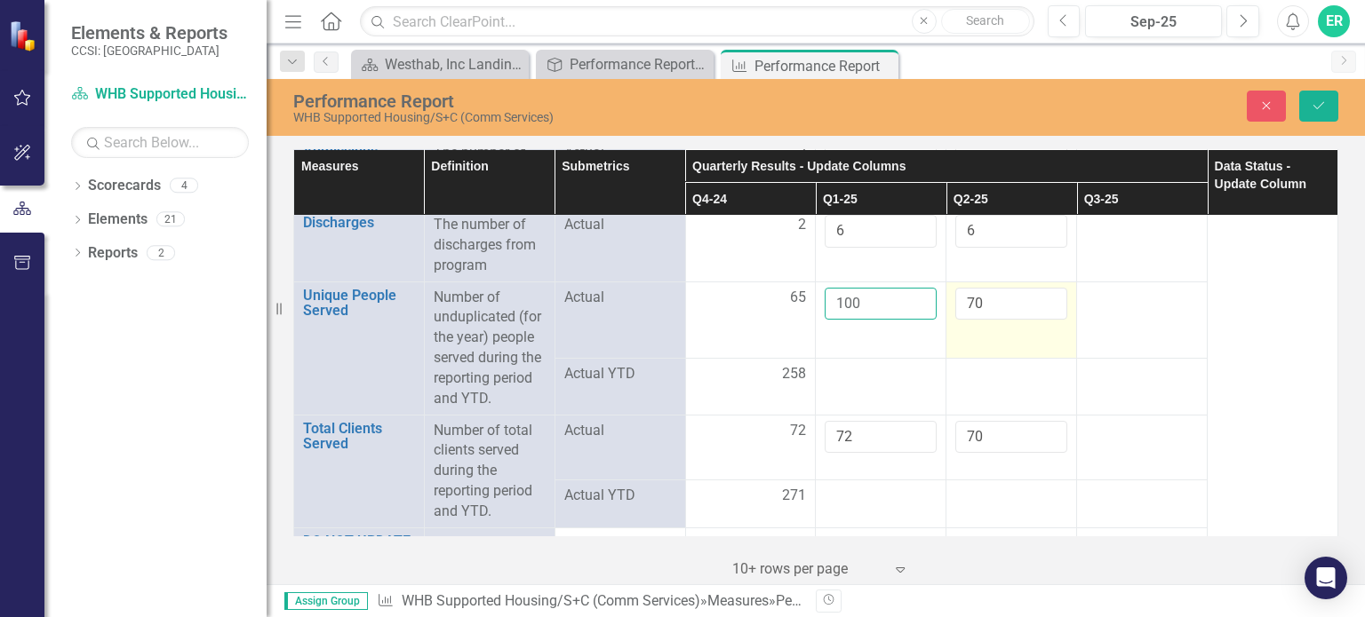
type input "100"
click at [981, 295] on input "70" at bounding box center [1011, 304] width 112 height 33
type input "7"
type input "98"
click at [1052, 354] on td "98" at bounding box center [1011, 320] width 131 height 76
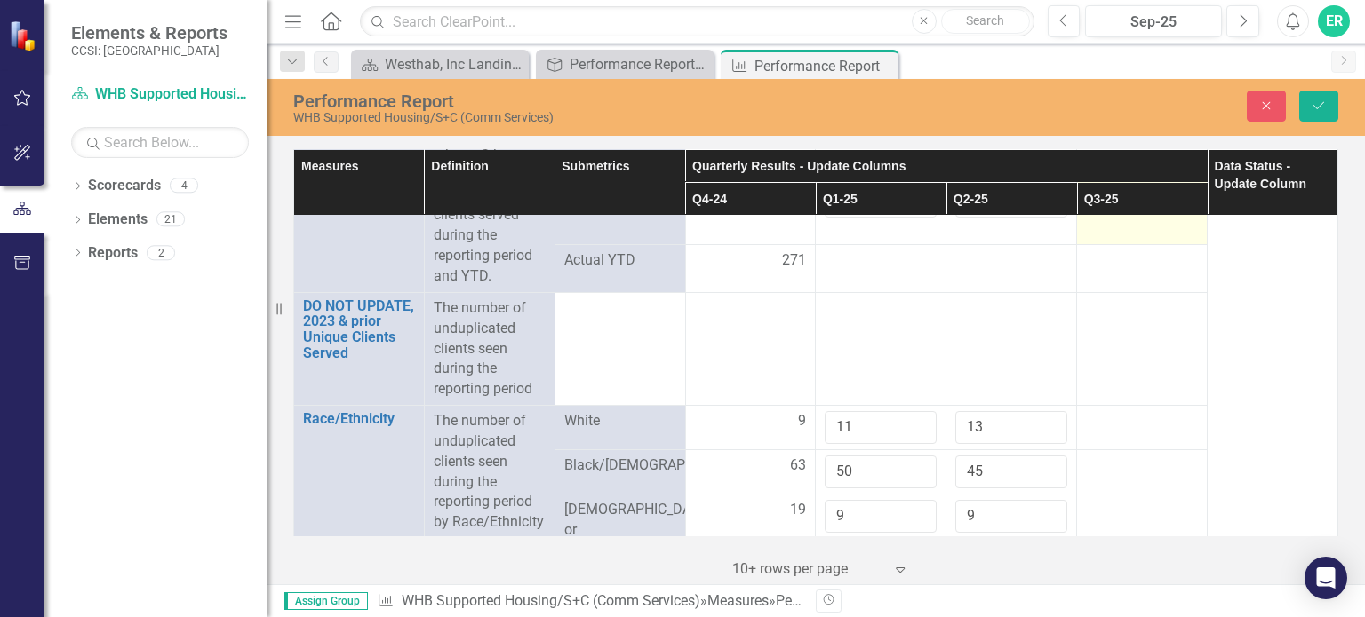
scroll to position [711, 0]
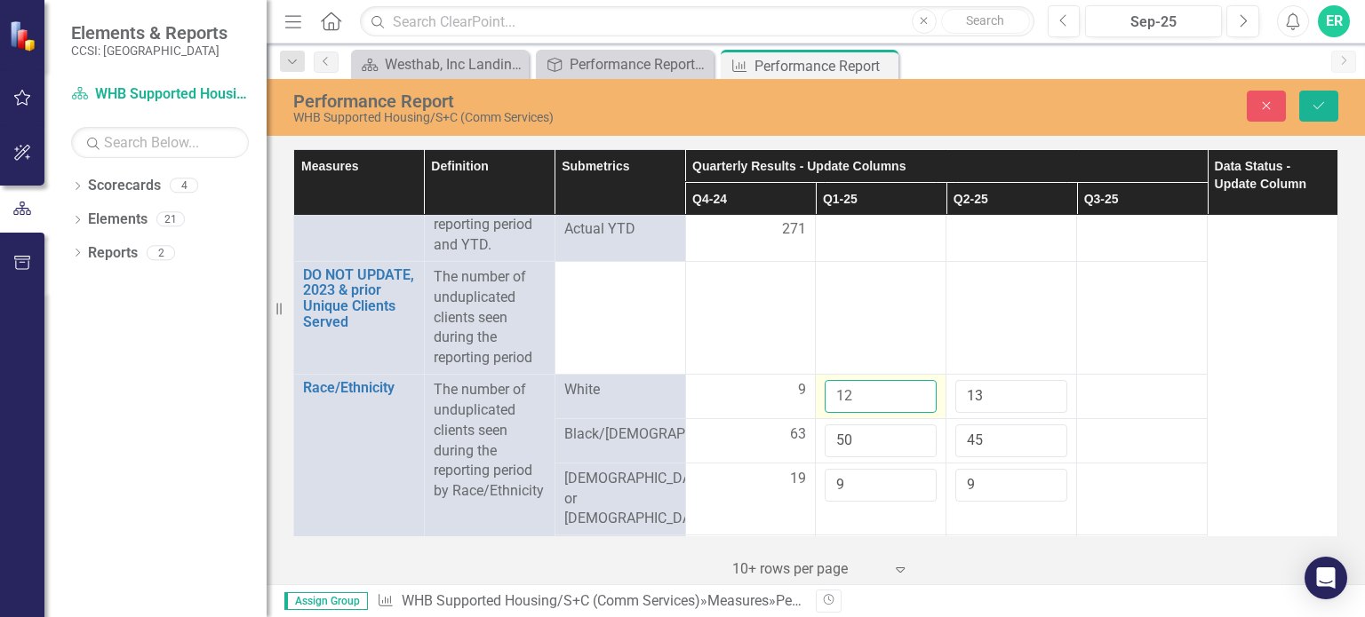
click at [908, 385] on input "12" at bounding box center [881, 396] width 112 height 33
click at [908, 385] on input "13" at bounding box center [881, 396] width 112 height 33
click at [908, 385] on input "14" at bounding box center [881, 396] width 112 height 33
click at [908, 385] on input "15" at bounding box center [881, 396] width 112 height 33
type input "16"
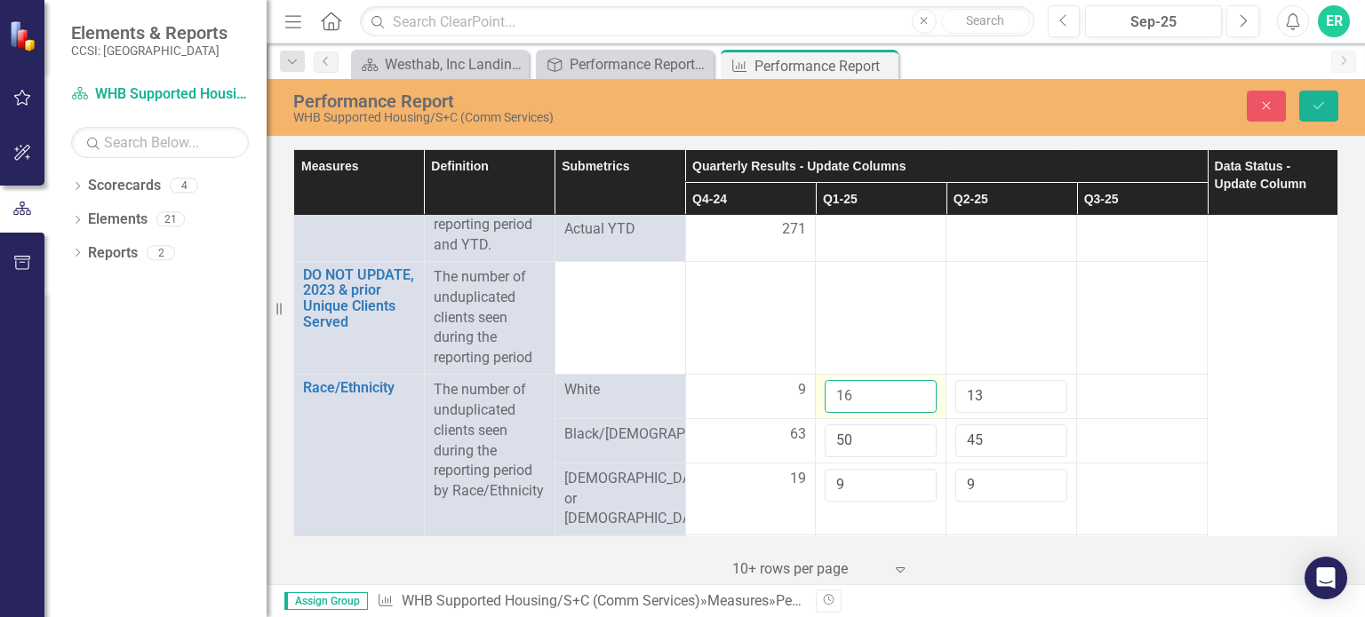
click at [908, 385] on input "16" at bounding box center [881, 396] width 112 height 33
click at [1040, 386] on input "14" at bounding box center [1011, 396] width 112 height 33
click at [1040, 386] on input "15" at bounding box center [1011, 396] width 112 height 33
click at [1040, 386] on input "16" at bounding box center [1011, 396] width 112 height 33
type input "17"
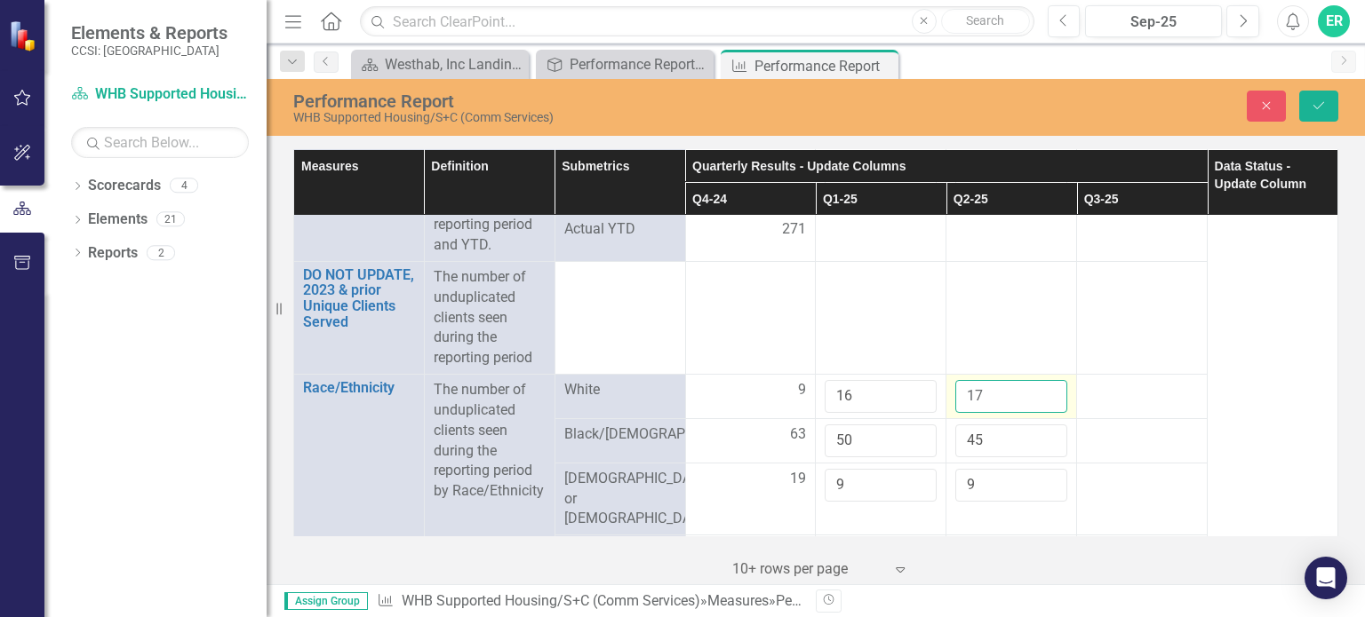
click at [1040, 386] on input "17" at bounding box center [1011, 396] width 112 height 33
click at [869, 433] on input "50" at bounding box center [881, 441] width 112 height 33
type input "5"
type input "67"
click at [992, 443] on input "45" at bounding box center [1011, 441] width 112 height 33
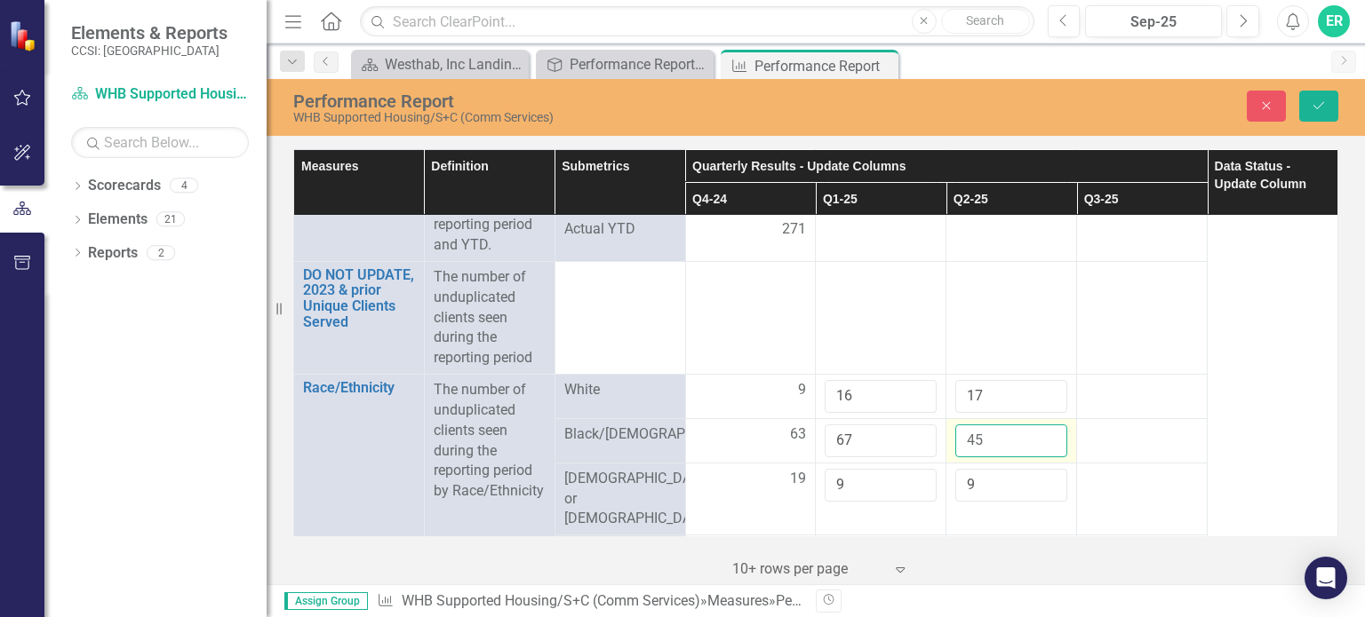
type input "4"
type input "63"
click at [1031, 490] on input "9" at bounding box center [1011, 485] width 112 height 33
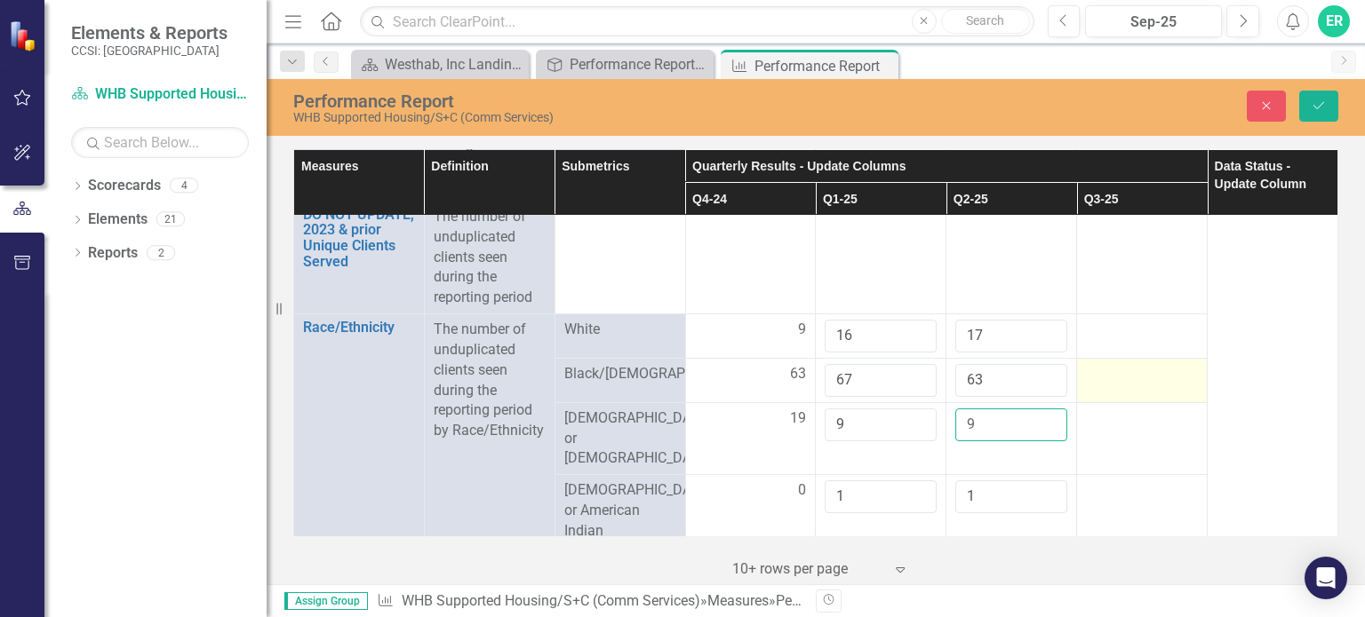
scroll to position [800, 0]
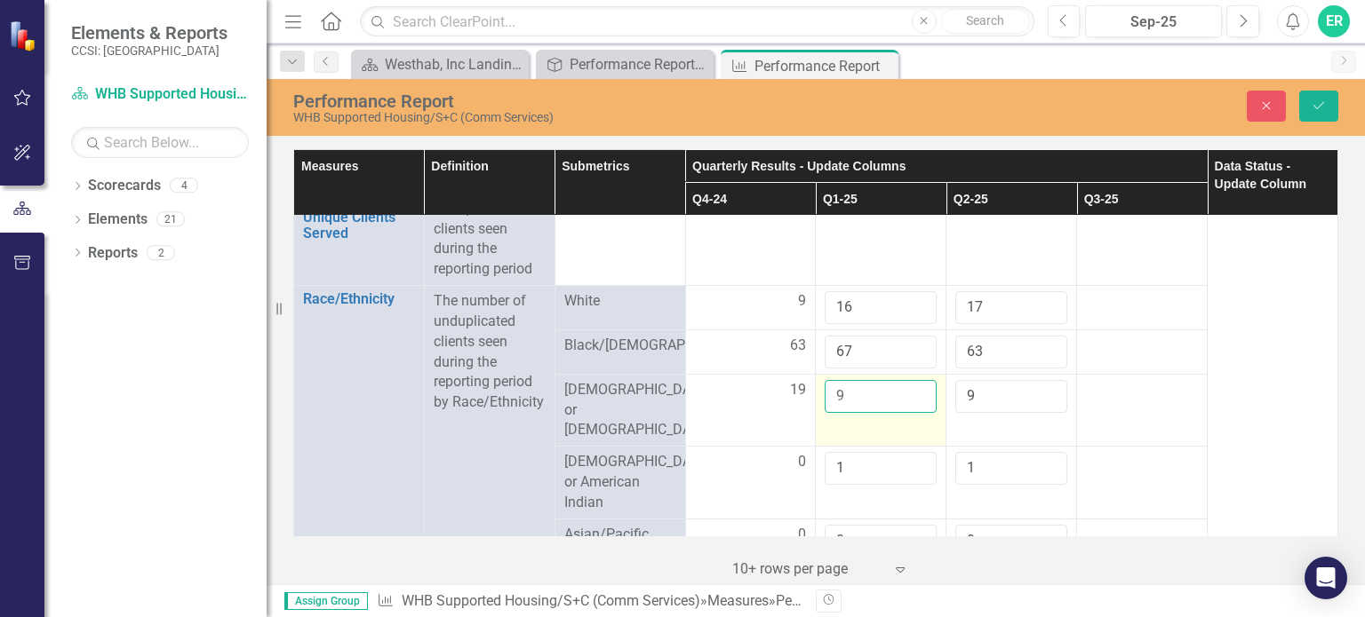
click at [855, 398] on input "9" at bounding box center [881, 396] width 112 height 33
click at [907, 402] on input "16" at bounding box center [881, 396] width 112 height 33
type input "15"
click at [907, 402] on input "15" at bounding box center [881, 396] width 112 height 33
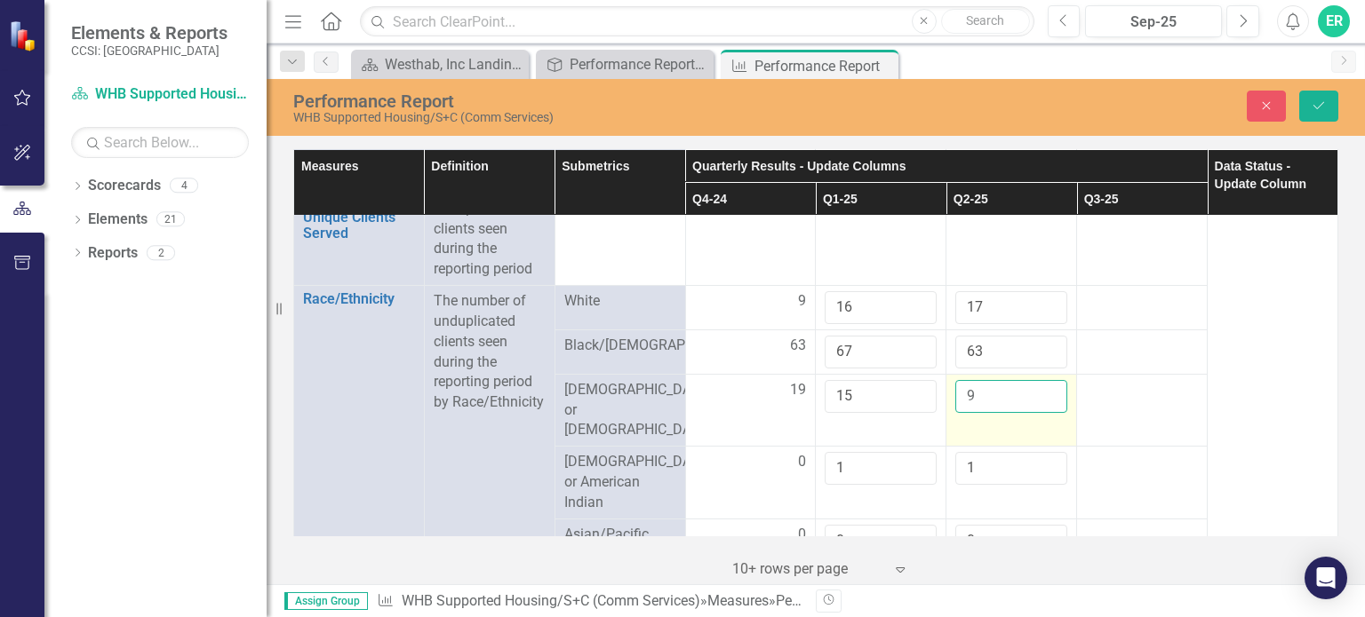
click at [975, 394] on input "9" at bounding box center [1011, 396] width 112 height 33
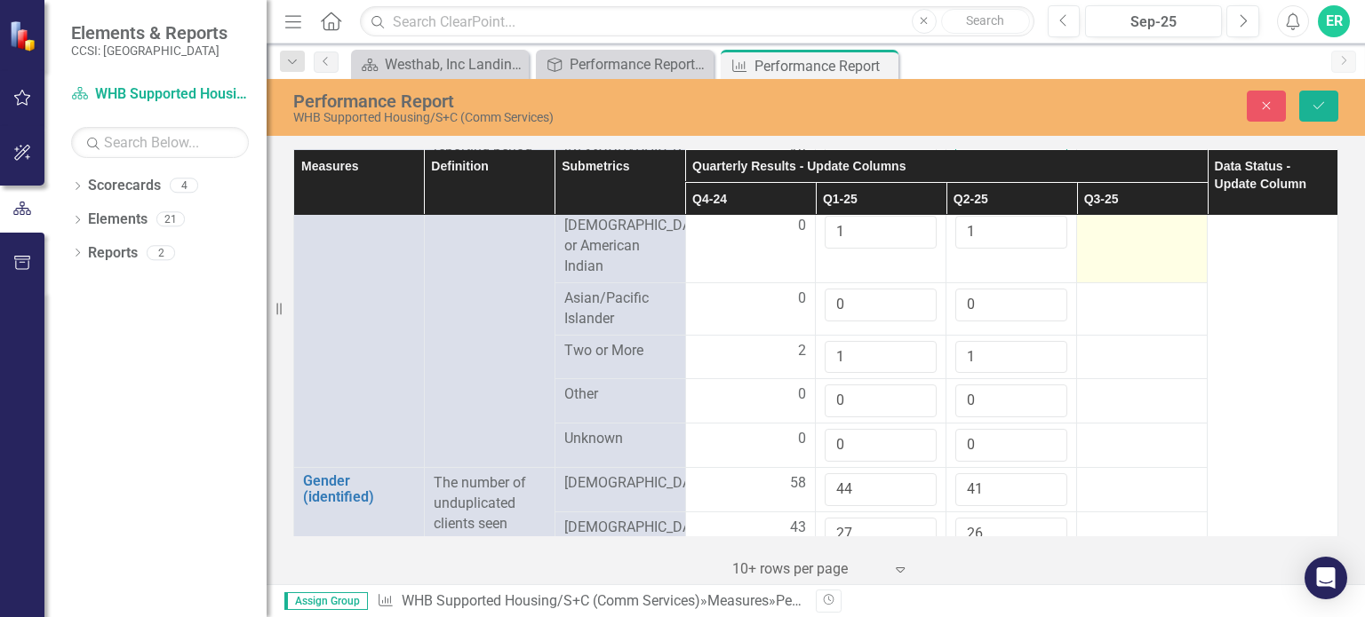
scroll to position [1155, 0]
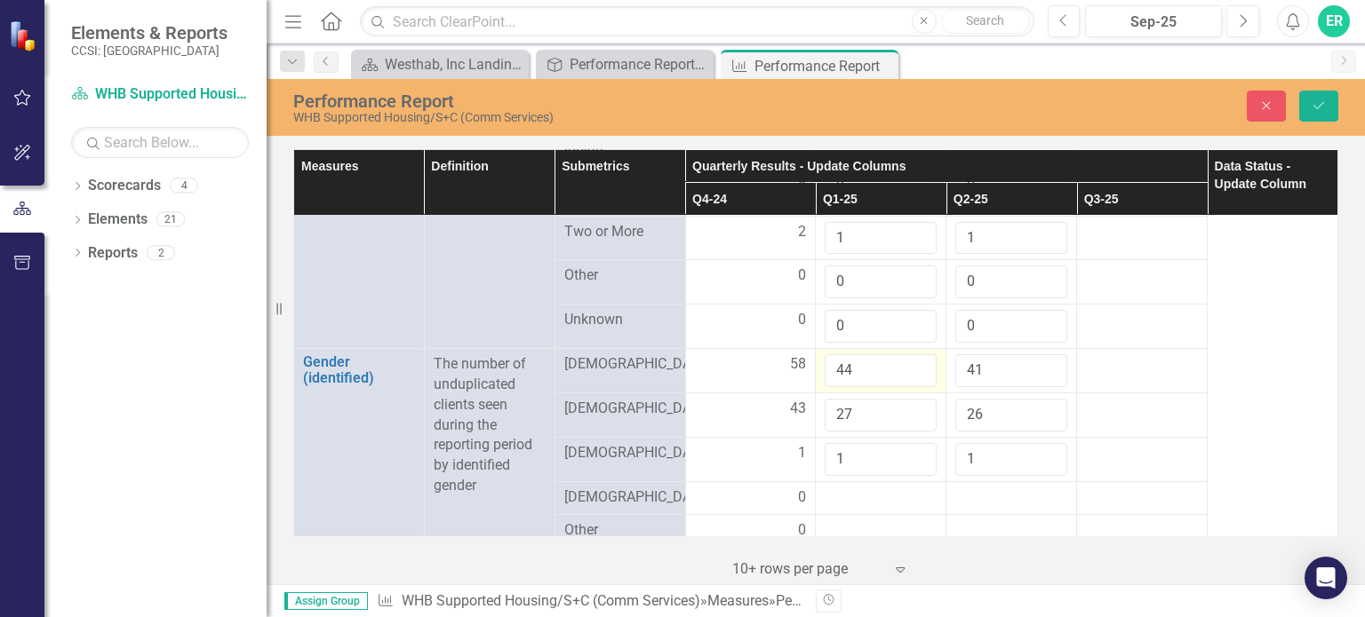
type input "15"
click at [913, 355] on input "45" at bounding box center [881, 371] width 112 height 33
click at [913, 355] on input "46" at bounding box center [881, 371] width 112 height 33
click at [913, 355] on input "47" at bounding box center [881, 371] width 112 height 33
click at [913, 355] on input "48" at bounding box center [881, 371] width 112 height 33
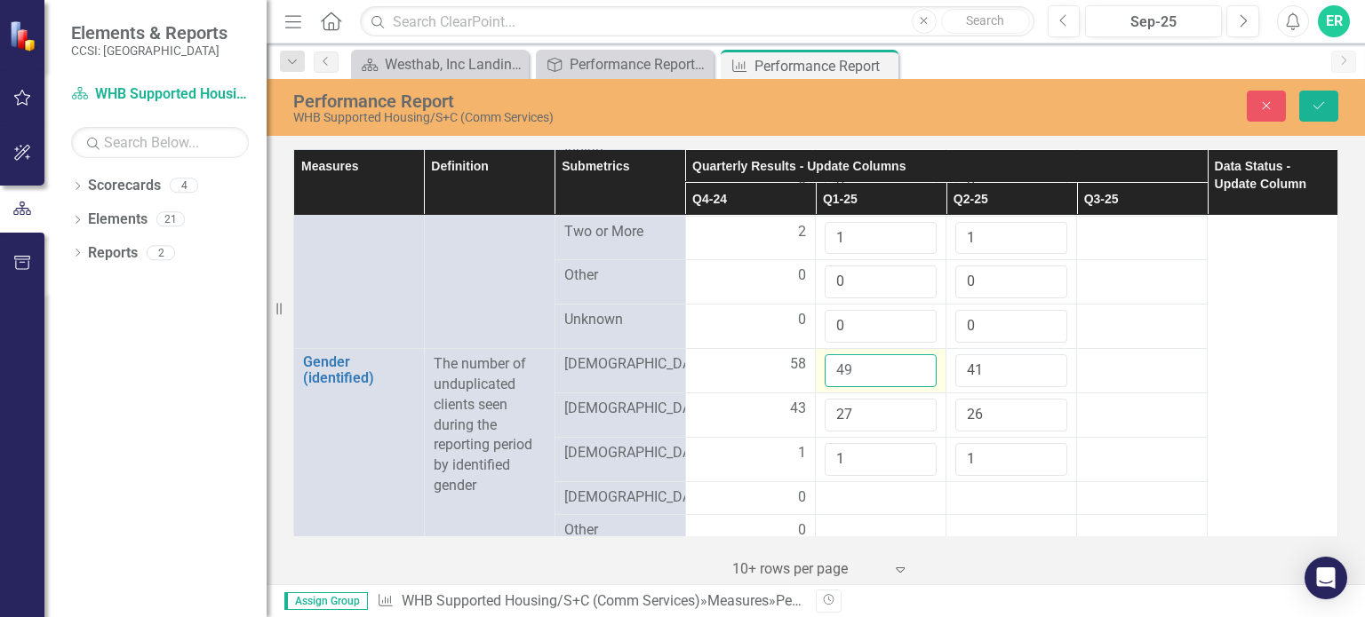
type input "49"
click at [913, 355] on input "49" at bounding box center [881, 371] width 112 height 33
click at [1041, 355] on input "42" at bounding box center [1011, 371] width 112 height 33
click at [1041, 355] on input "43" at bounding box center [1011, 371] width 112 height 33
click at [1041, 355] on input "44" at bounding box center [1011, 371] width 112 height 33
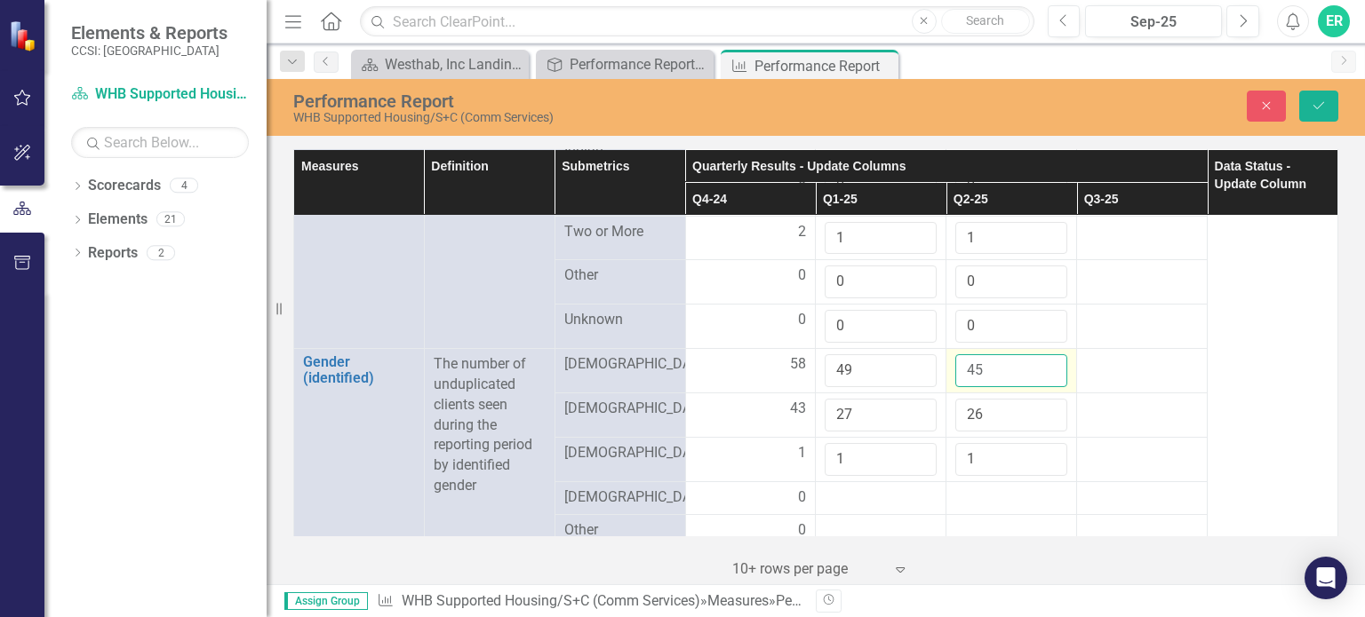
click at [1041, 355] on input "45" at bounding box center [1011, 371] width 112 height 33
type input "46"
click at [1041, 355] on input "46" at bounding box center [1011, 371] width 112 height 33
click at [864, 399] on input "27" at bounding box center [881, 415] width 112 height 33
type input "2"
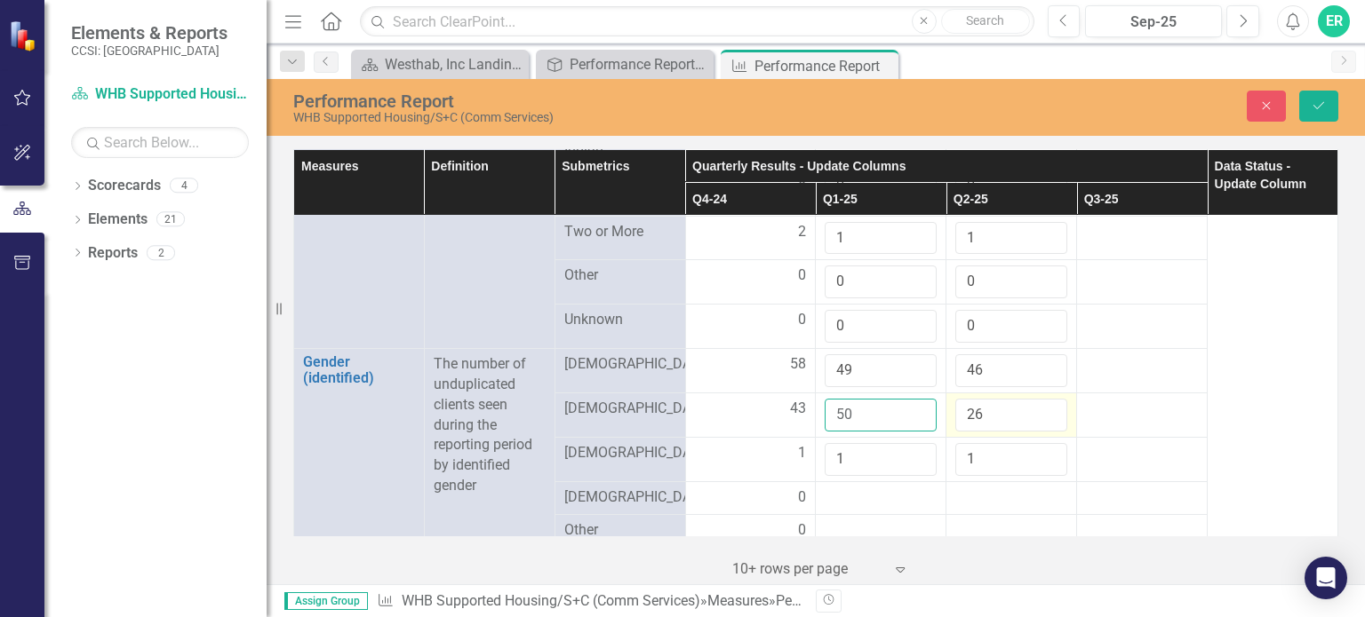
type input "50"
click at [979, 399] on input "26" at bounding box center [1011, 415] width 112 height 33
type input "2"
type input "49"
click at [955, 488] on div at bounding box center [1011, 498] width 112 height 21
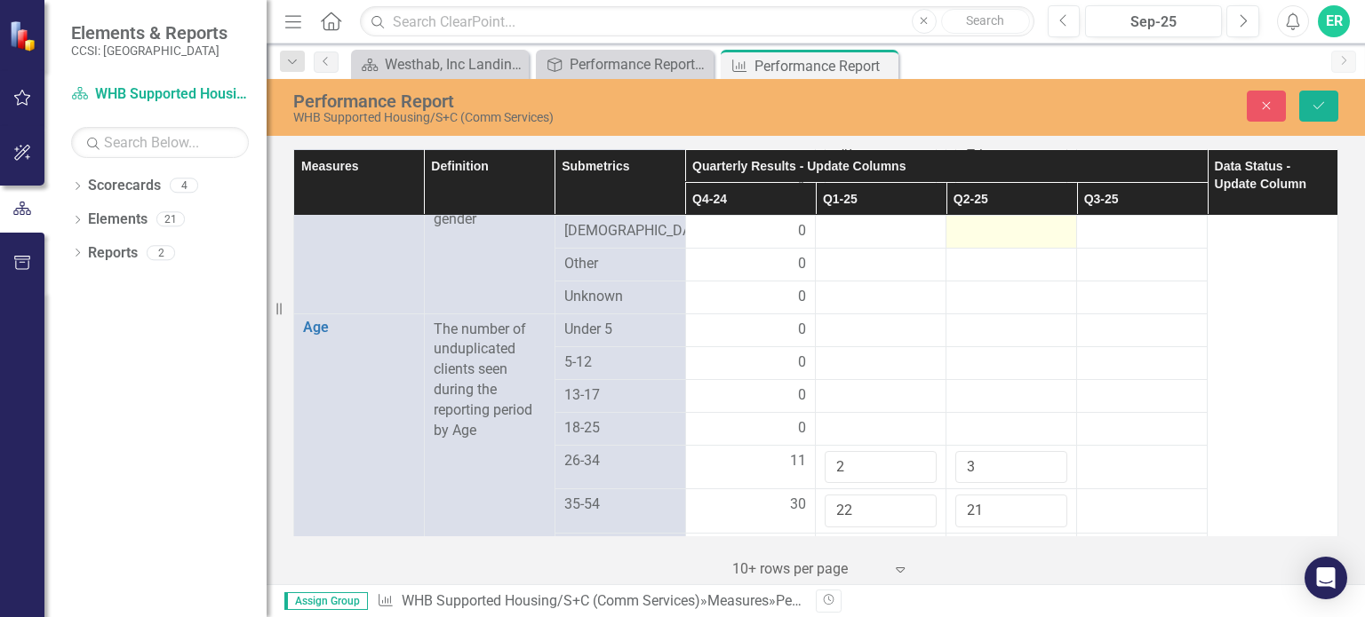
scroll to position [1510, 0]
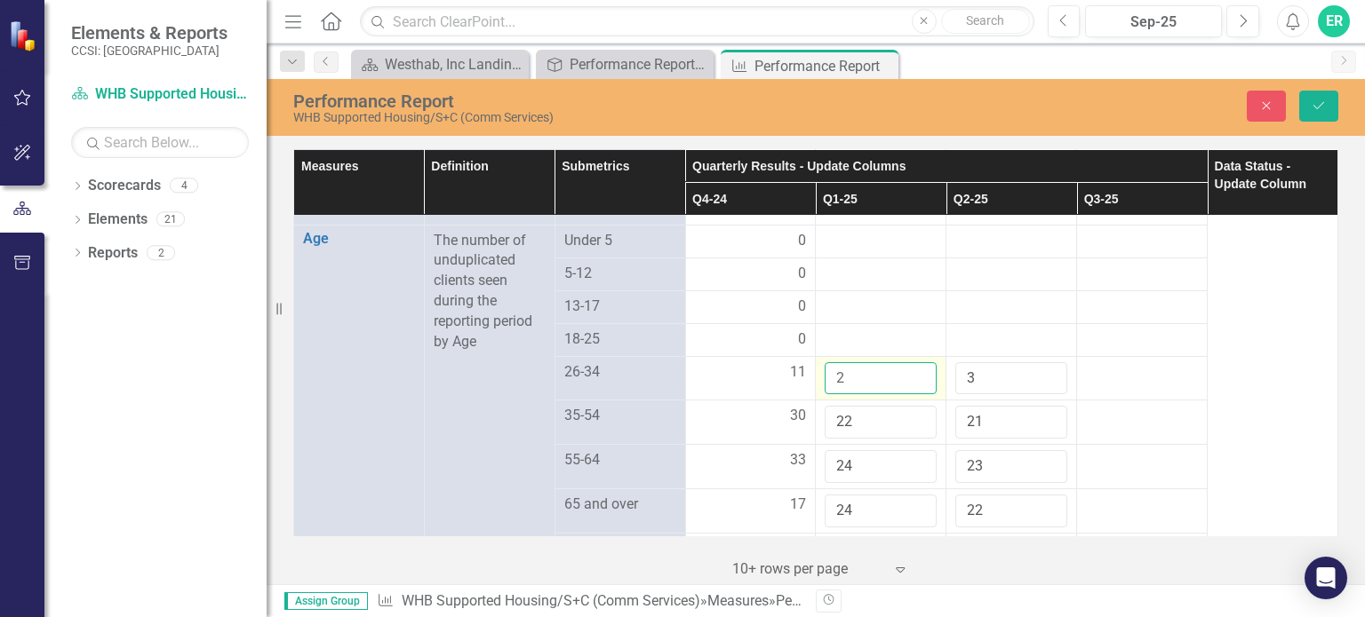
click at [885, 362] on input "2" at bounding box center [881, 378] width 112 height 33
type input "8"
click at [977, 362] on input "3" at bounding box center [1011, 378] width 112 height 33
type input "7"
click at [853, 406] on input "22" at bounding box center [881, 422] width 112 height 33
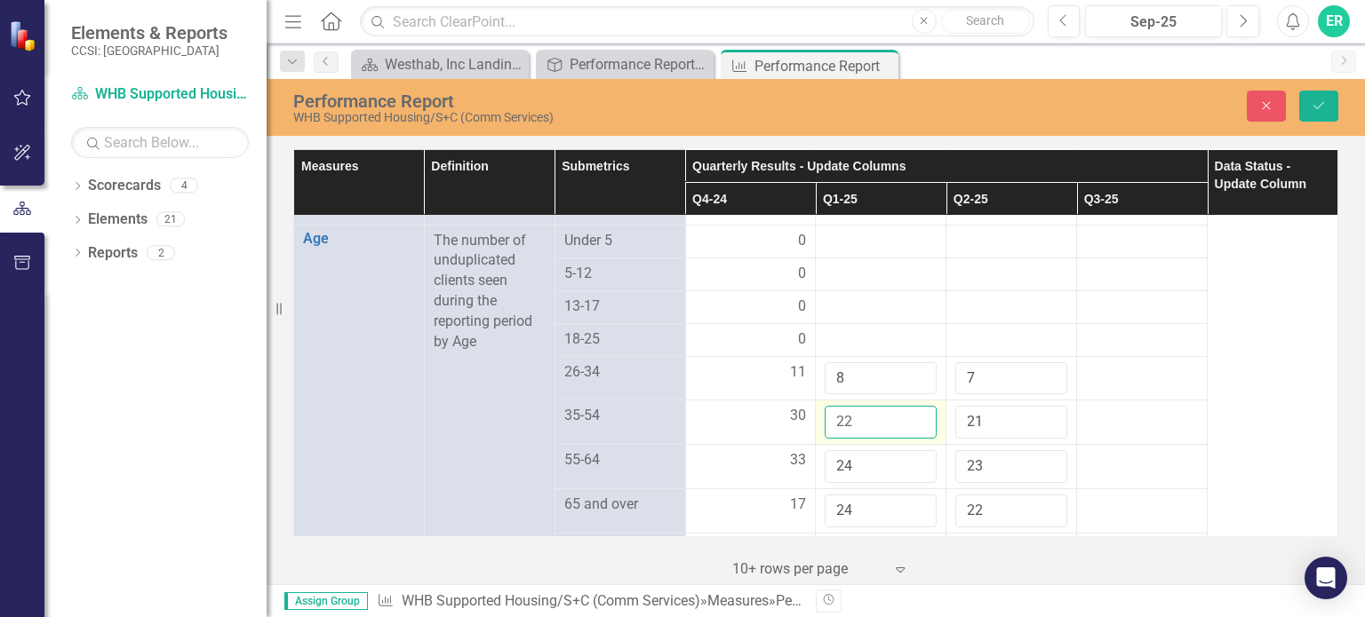
type input "2"
type input "33"
click at [992, 406] on input "21" at bounding box center [1011, 422] width 112 height 33
type input "2"
type input "32"
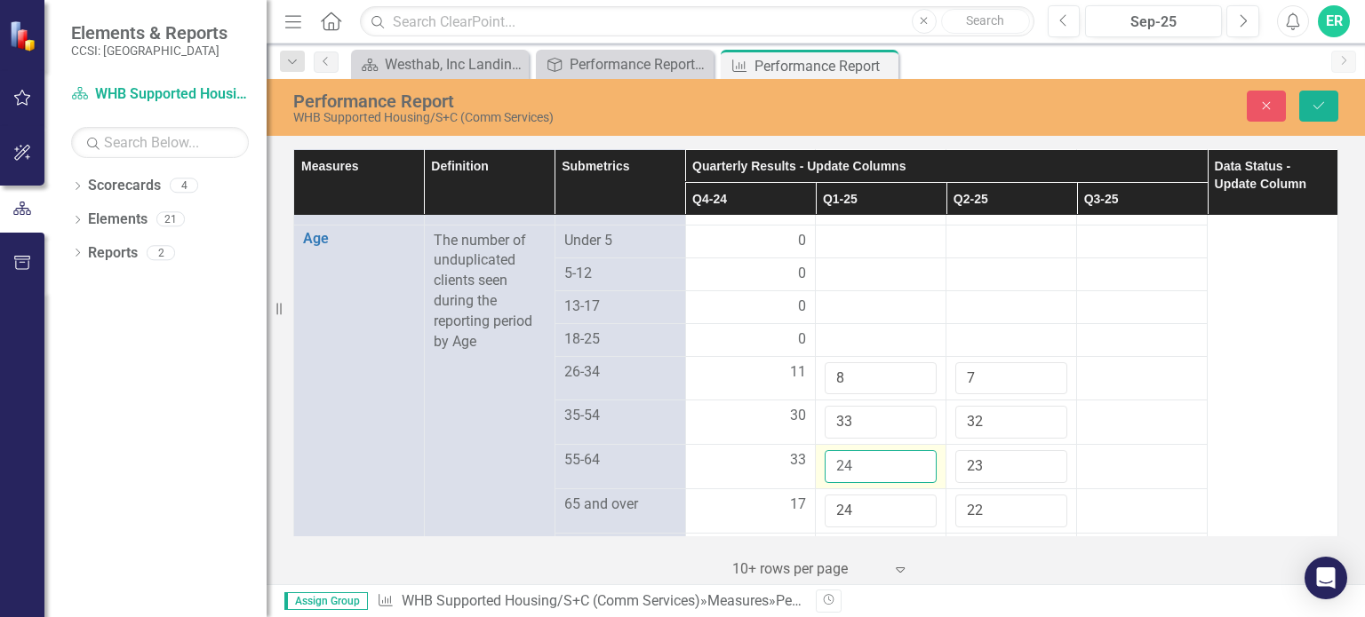
click at [858, 450] on input "24" at bounding box center [881, 466] width 112 height 33
type input "2"
type input "31"
click at [984, 450] on input "23" at bounding box center [1011, 466] width 112 height 33
type input "2"
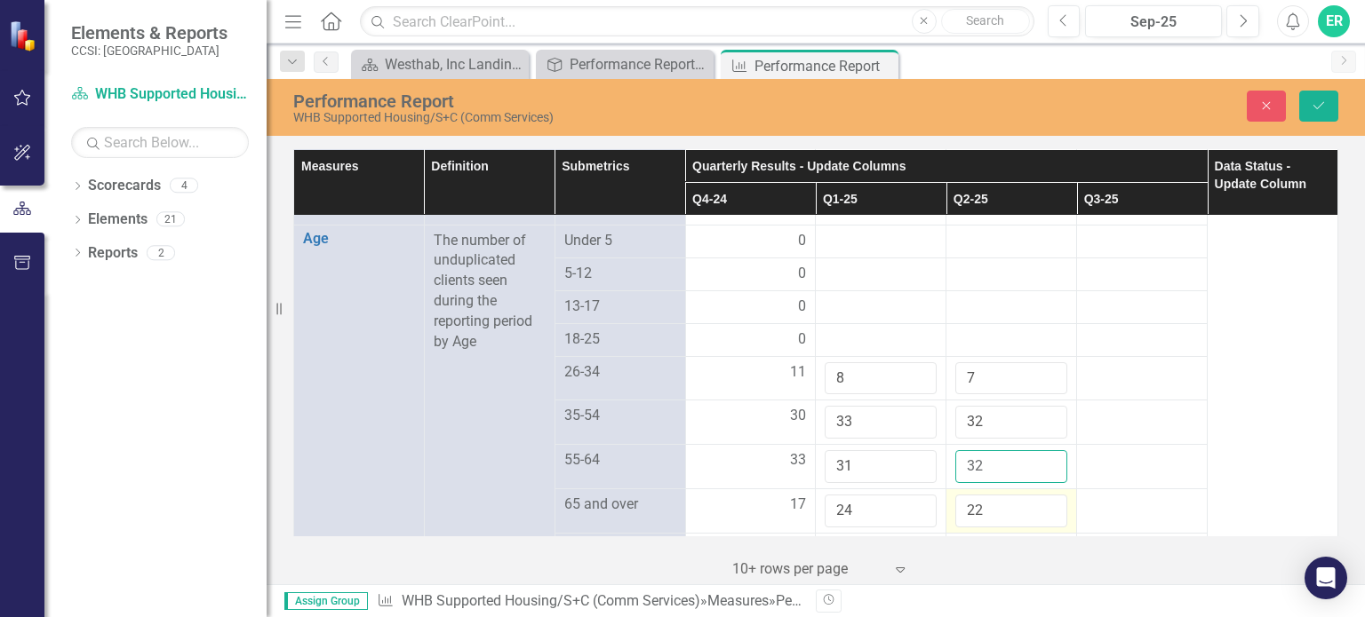
type input "32"
click at [1012, 495] on input "22" at bounding box center [1011, 511] width 112 height 33
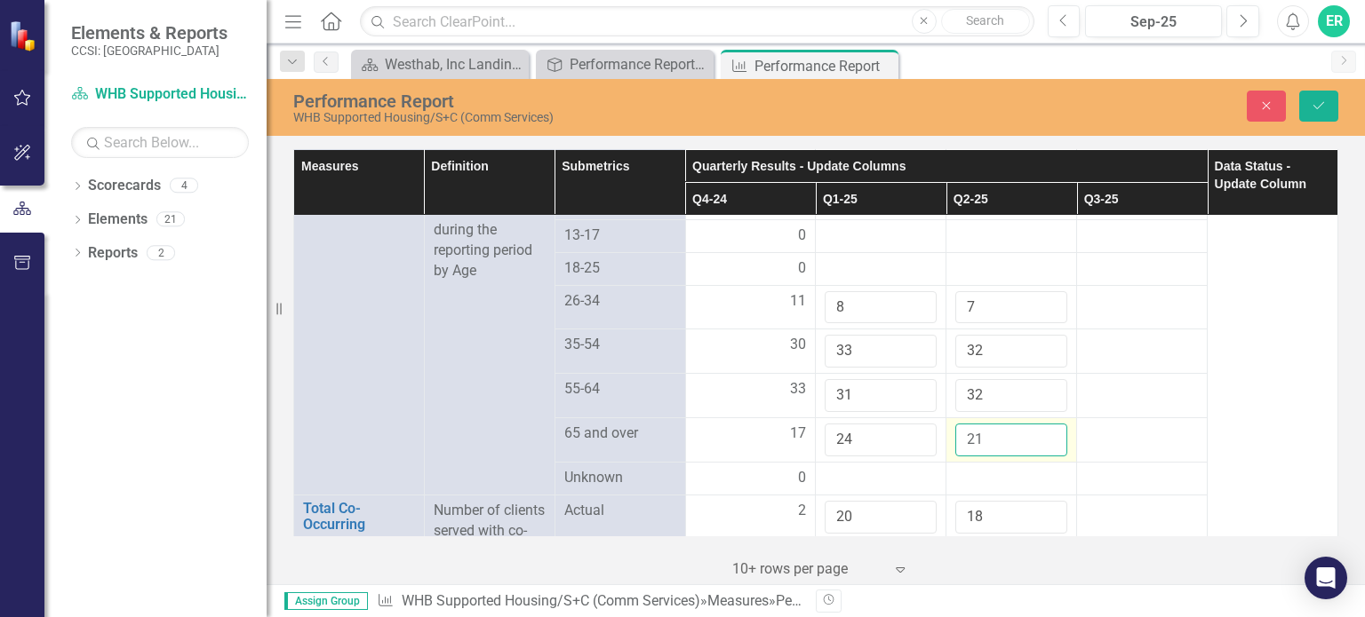
scroll to position [1599, 0]
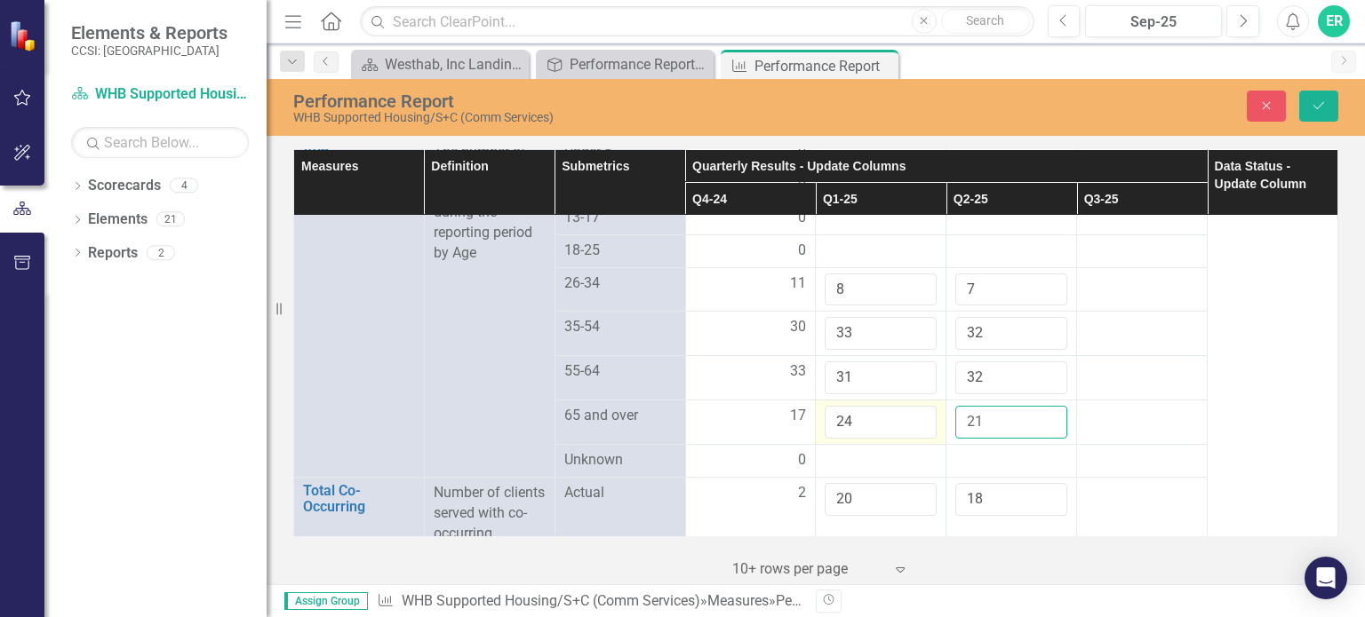
type input "21"
click at [913, 406] on input "25" at bounding box center [881, 422] width 112 height 33
click at [913, 406] on input "26" at bounding box center [881, 422] width 112 height 33
click at [913, 406] on input "27" at bounding box center [881, 422] width 112 height 33
type input "28"
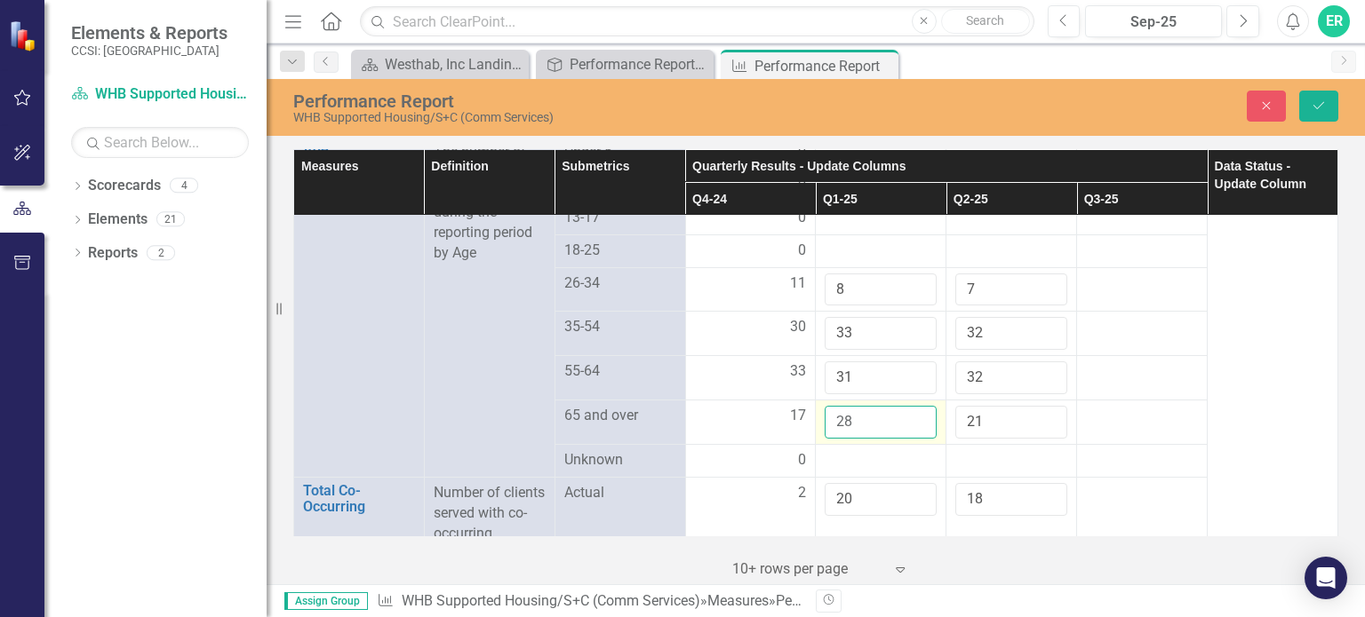
click at [913, 406] on input "28" at bounding box center [881, 422] width 112 height 33
click at [1040, 406] on input "22" at bounding box center [1011, 422] width 112 height 33
click at [1040, 406] on input "23" at bounding box center [1011, 422] width 112 height 33
click at [1040, 406] on input "24" at bounding box center [1011, 422] width 112 height 33
type input "25"
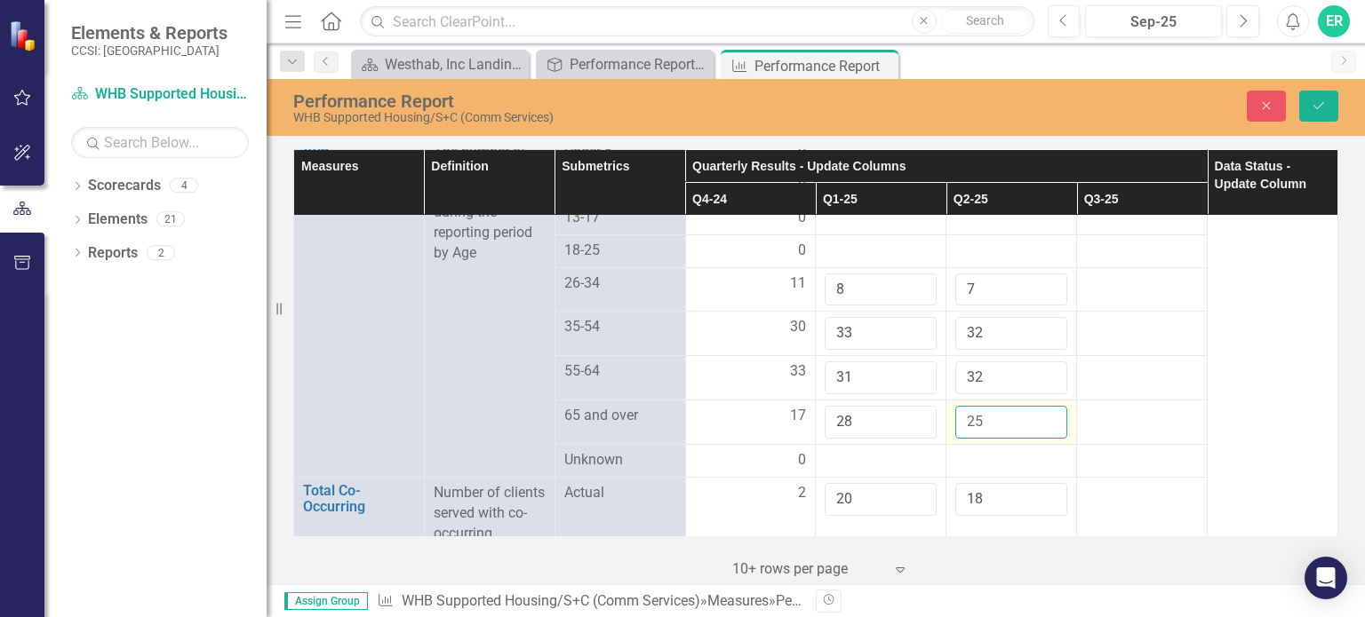
click at [1040, 406] on input "25" at bounding box center [1011, 422] width 112 height 33
click at [910, 483] on input "21" at bounding box center [881, 499] width 112 height 33
type input "22"
click at [910, 483] on input "22" at bounding box center [881, 499] width 112 height 33
click at [1039, 483] on input "19" at bounding box center [1011, 499] width 112 height 33
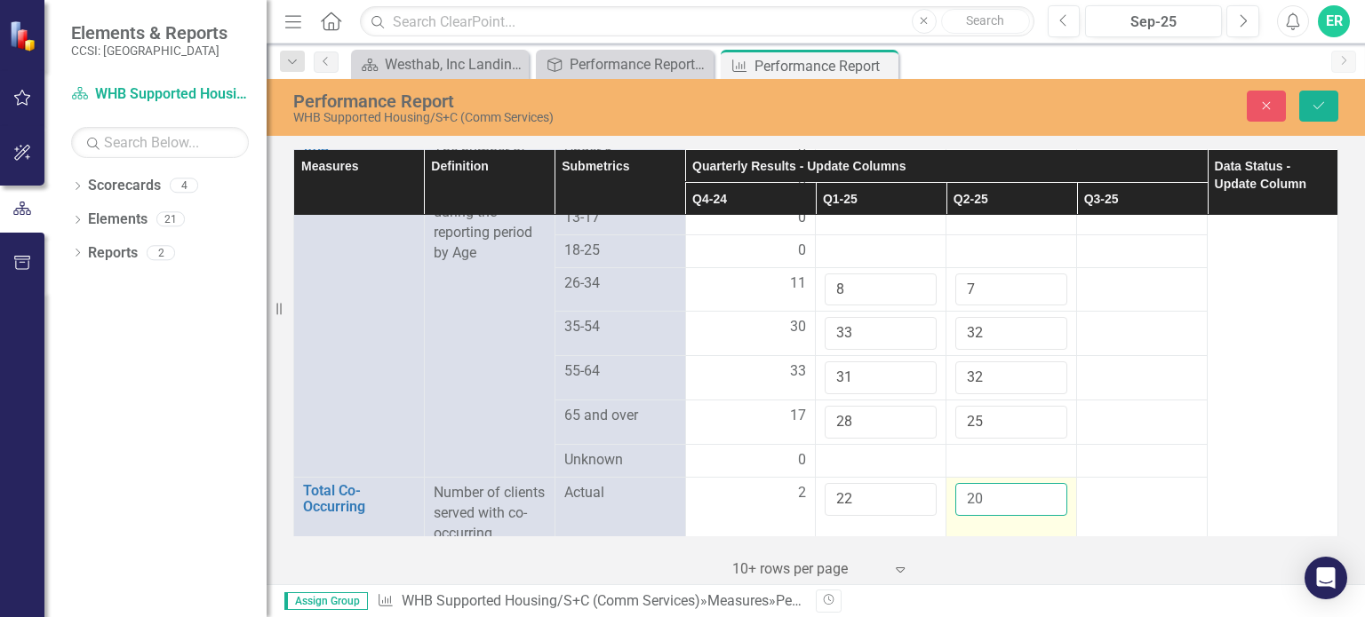
type input "20"
click at [1039, 483] on input "20" at bounding box center [1011, 499] width 112 height 33
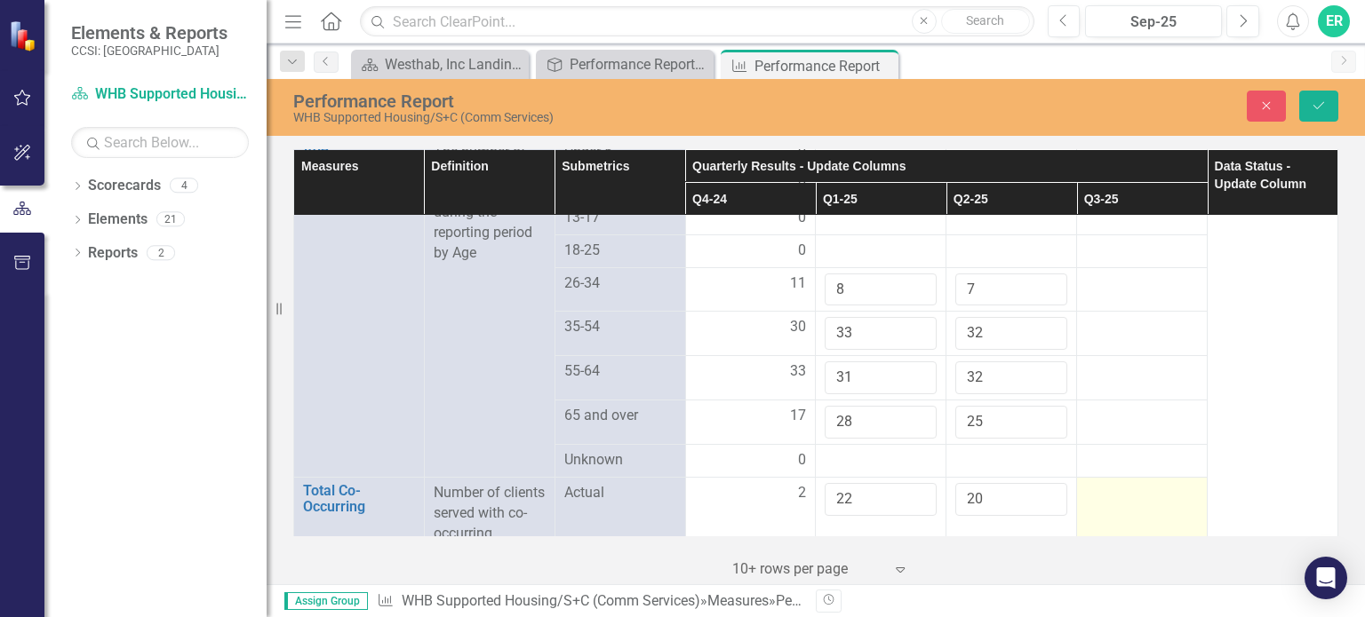
click at [1123, 492] on td at bounding box center [1142, 543] width 131 height 133
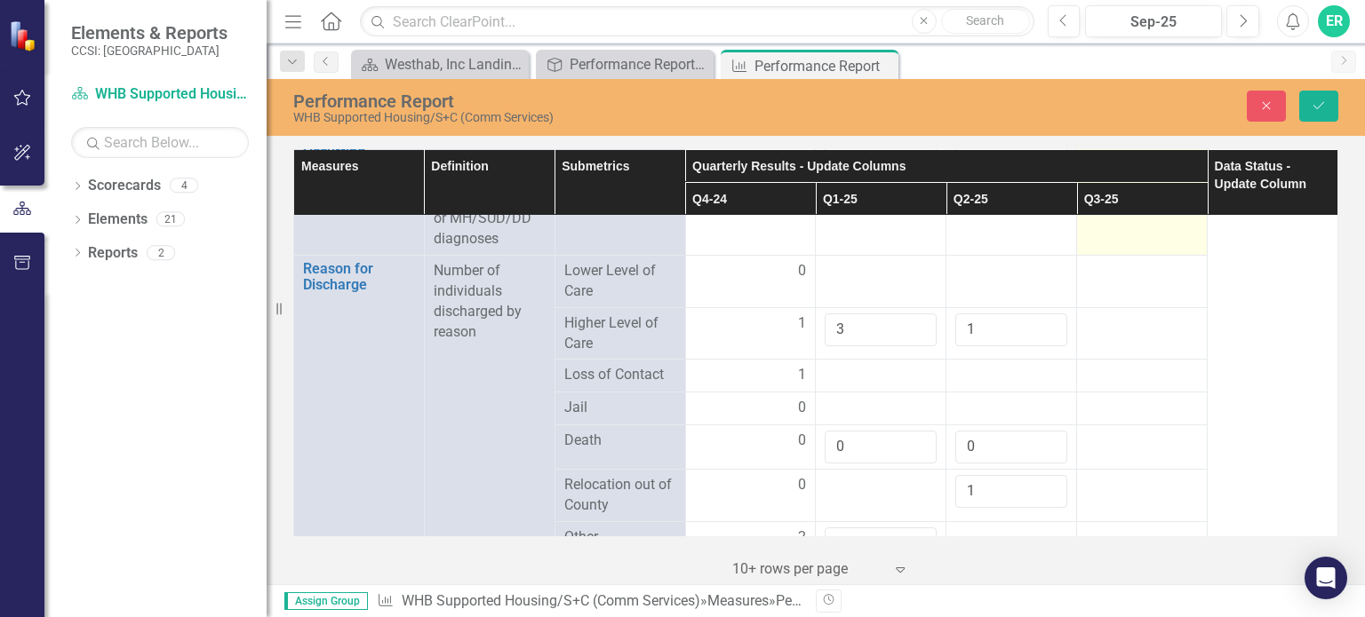
scroll to position [2044, 0]
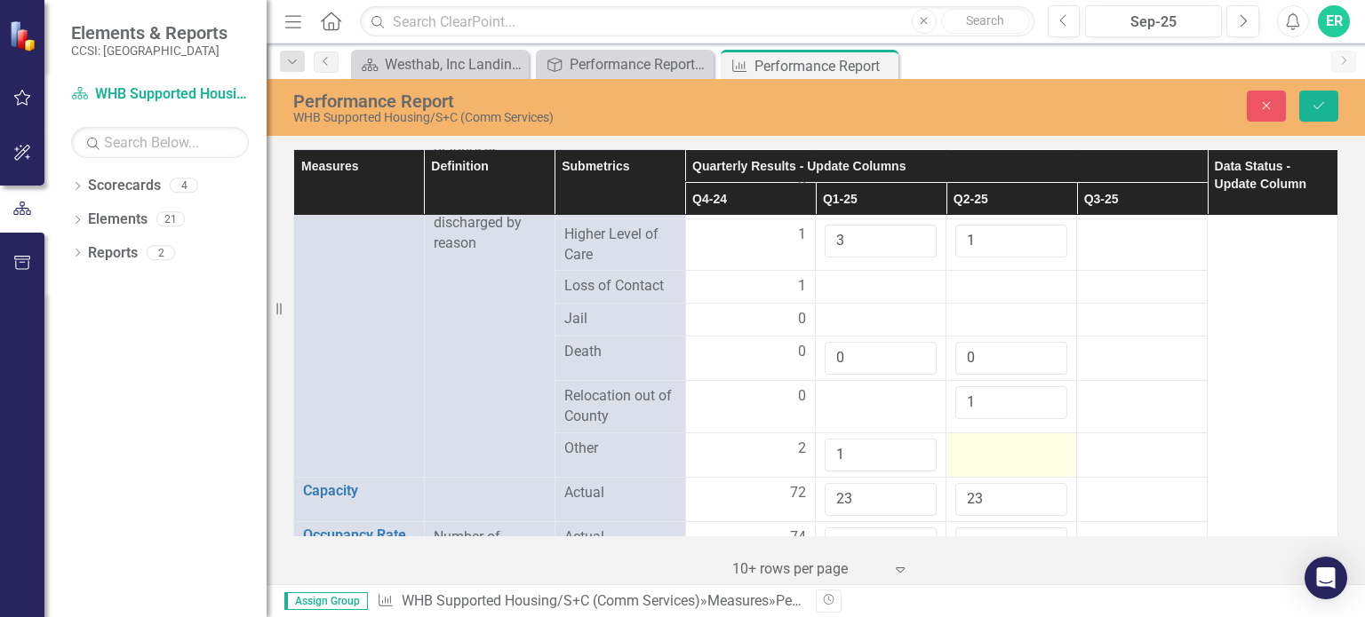
click at [1009, 439] on div at bounding box center [1011, 449] width 112 height 21
click at [1038, 439] on input "1" at bounding box center [1011, 455] width 112 height 33
type input "2"
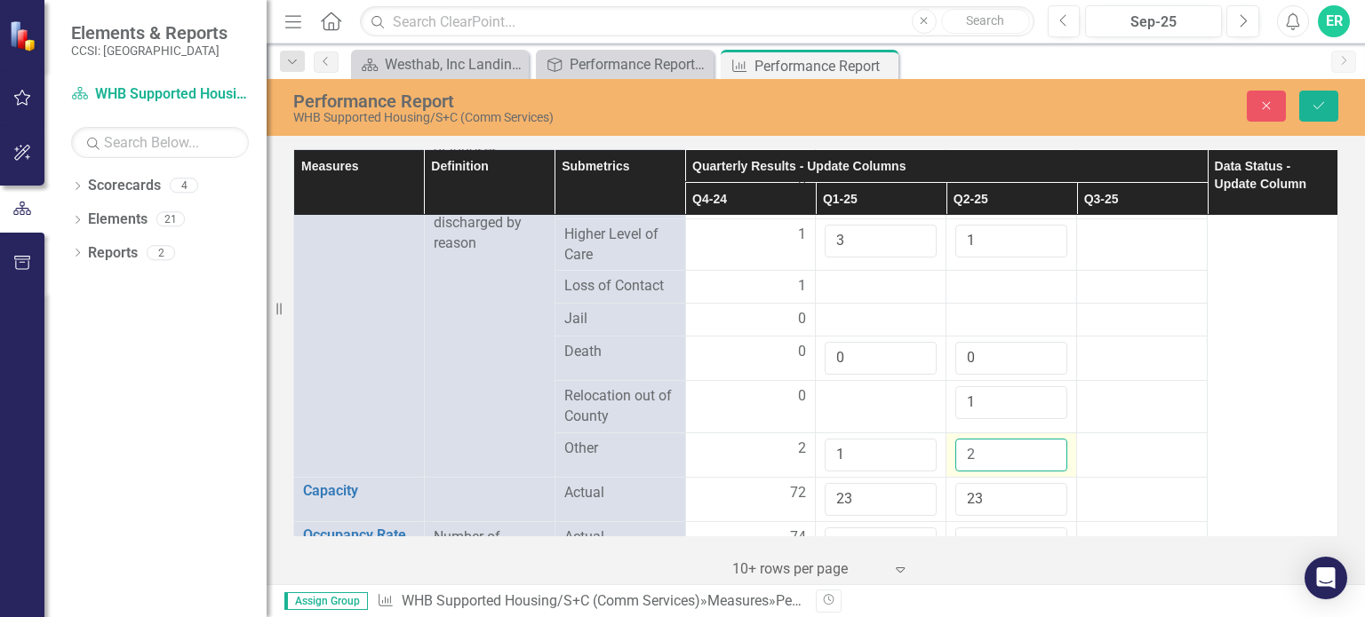
click at [1038, 439] on input "2" at bounding box center [1011, 455] width 112 height 33
click at [860, 483] on input "23" at bounding box center [881, 499] width 112 height 33
type input "2"
type input "46"
click at [973, 483] on input "23" at bounding box center [1011, 499] width 112 height 33
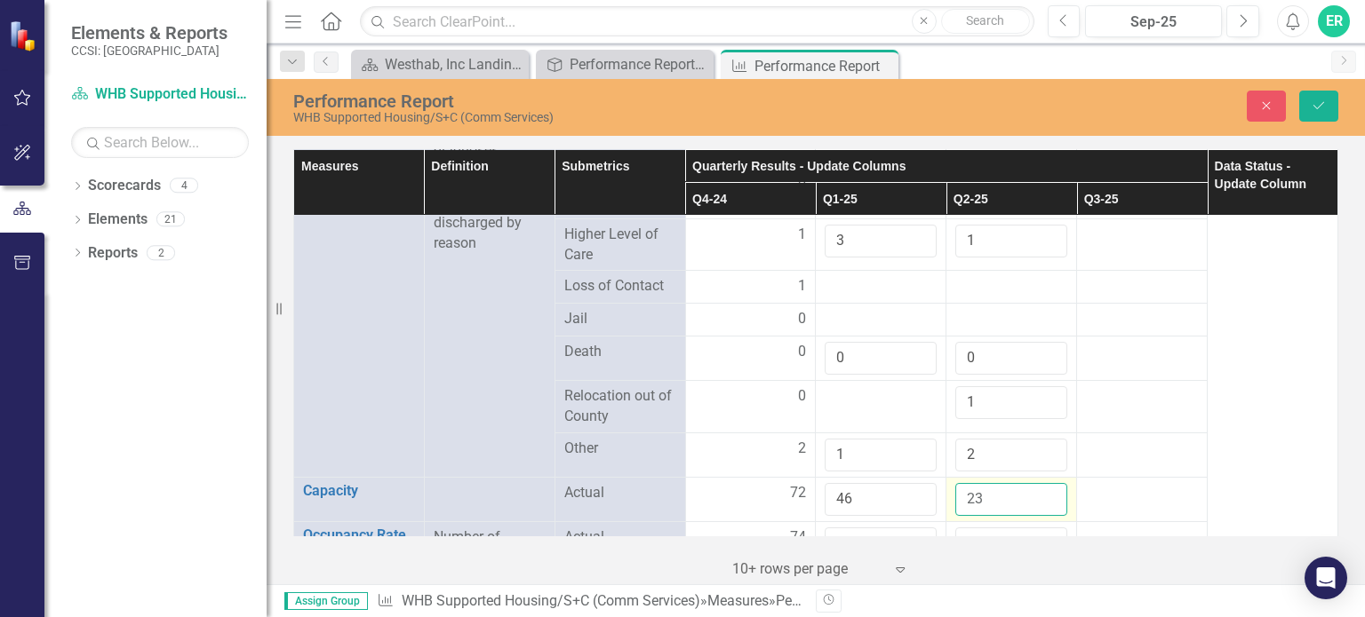
type input "2"
type input "46"
click at [1166, 483] on td at bounding box center [1142, 499] width 131 height 44
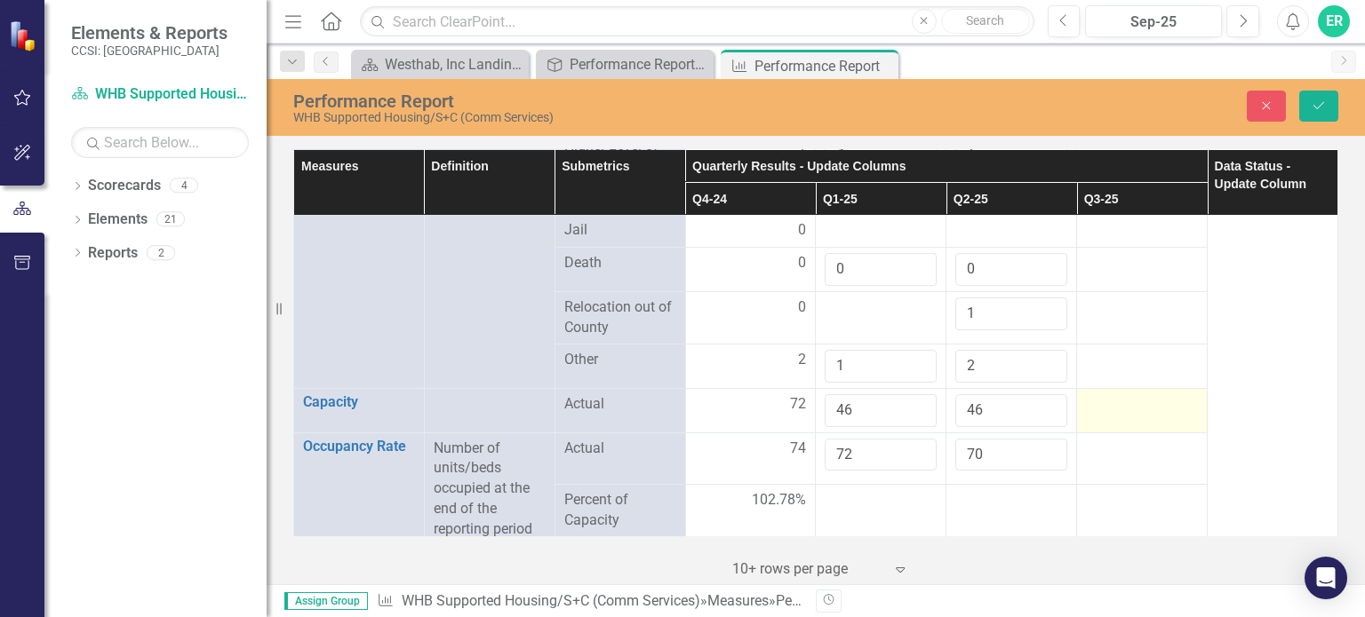
scroll to position [2221, 0]
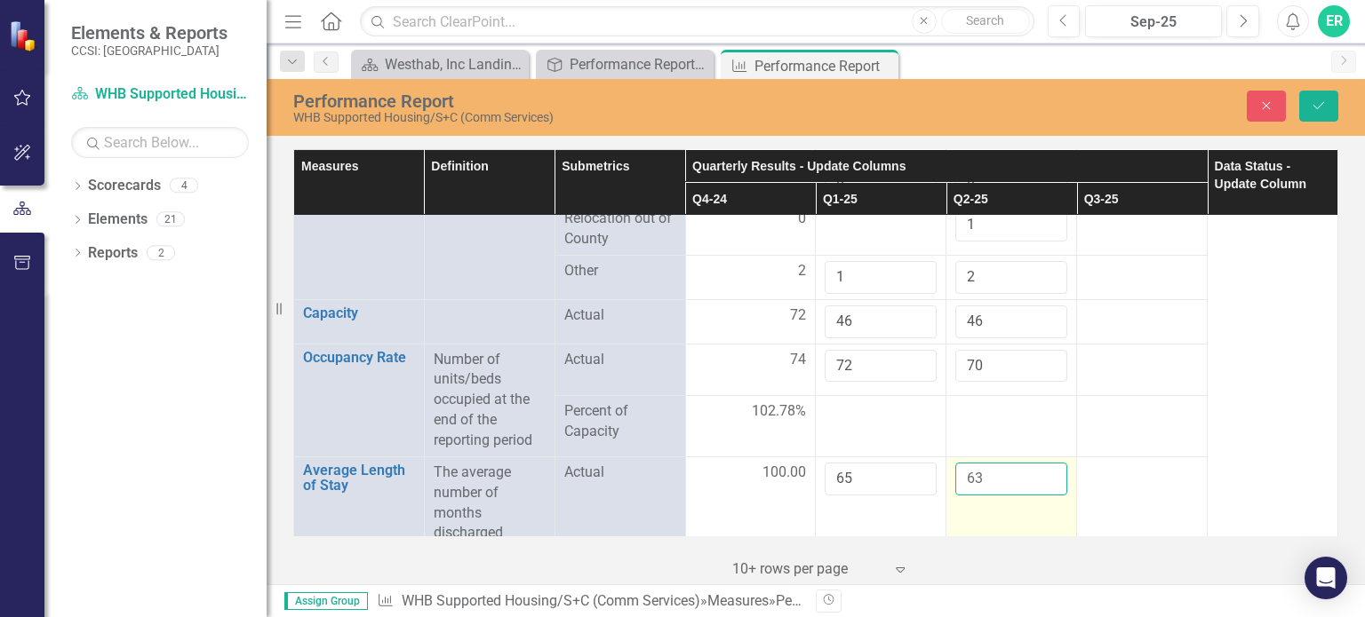
click at [1037, 463] on input "63" at bounding box center [1011, 479] width 112 height 33
click at [1037, 463] on input "64" at bounding box center [1011, 479] width 112 height 33
click at [1037, 463] on input "65" at bounding box center [1011, 479] width 112 height 33
click at [1037, 463] on input "66" at bounding box center [1011, 479] width 112 height 33
click at [1037, 463] on input "67" at bounding box center [1011, 479] width 112 height 33
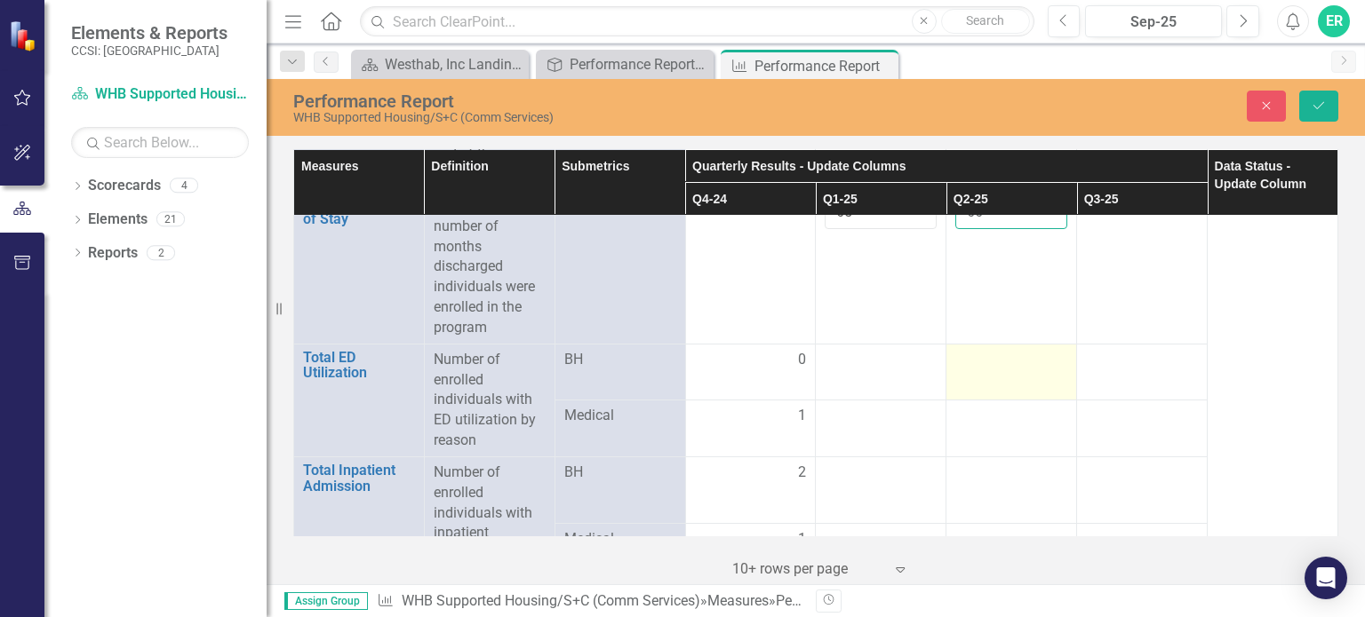
scroll to position [2577, 0]
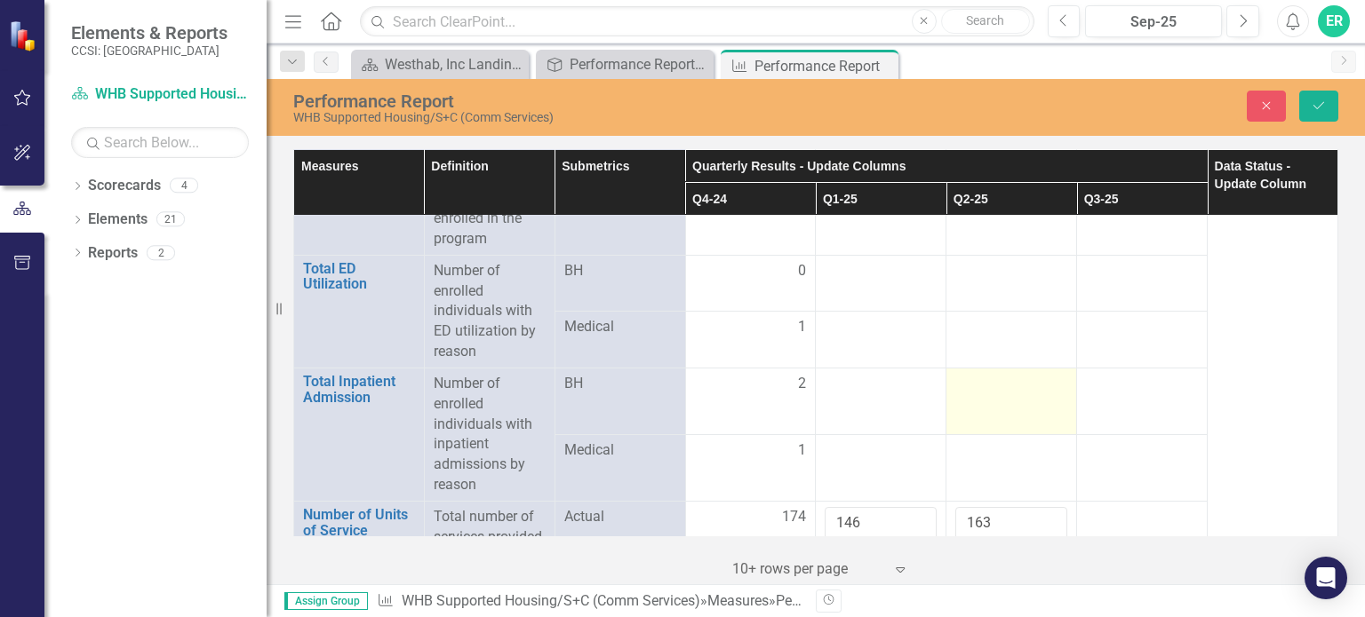
type input "66"
click at [1024, 368] on td at bounding box center [1011, 401] width 131 height 67
click at [1008, 374] on div at bounding box center [1011, 384] width 112 height 21
click at [1038, 374] on input "1" at bounding box center [1011, 390] width 112 height 33
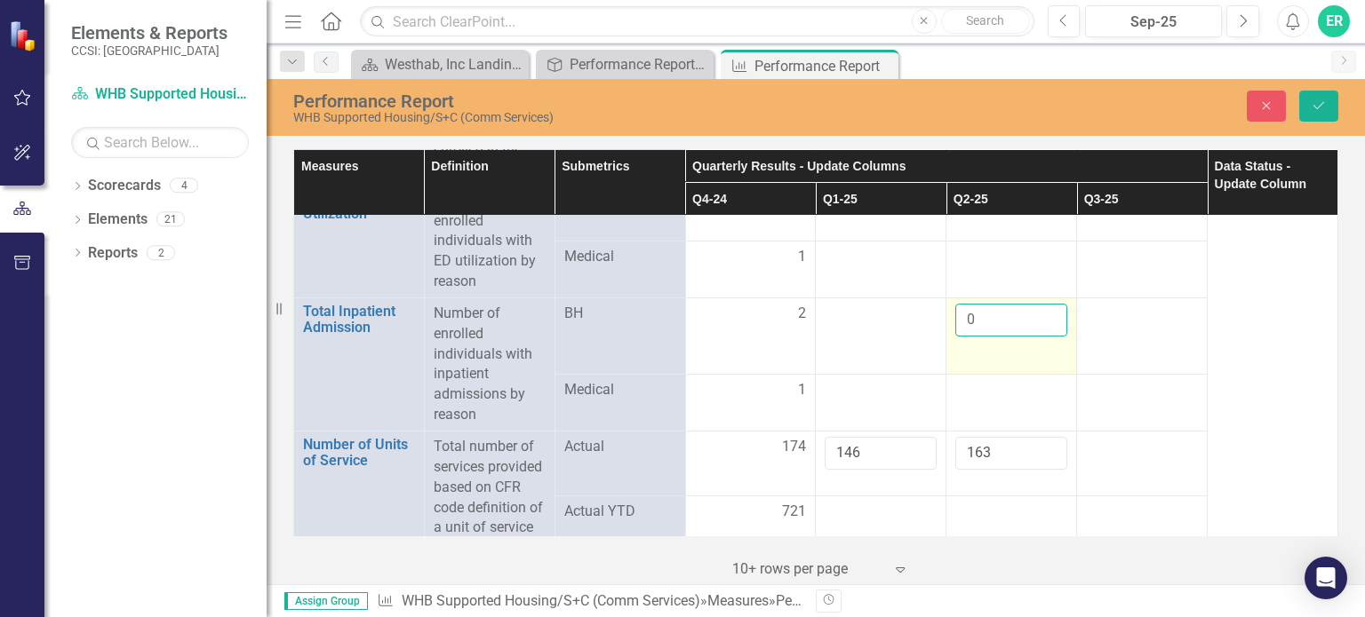
scroll to position [2665, 0]
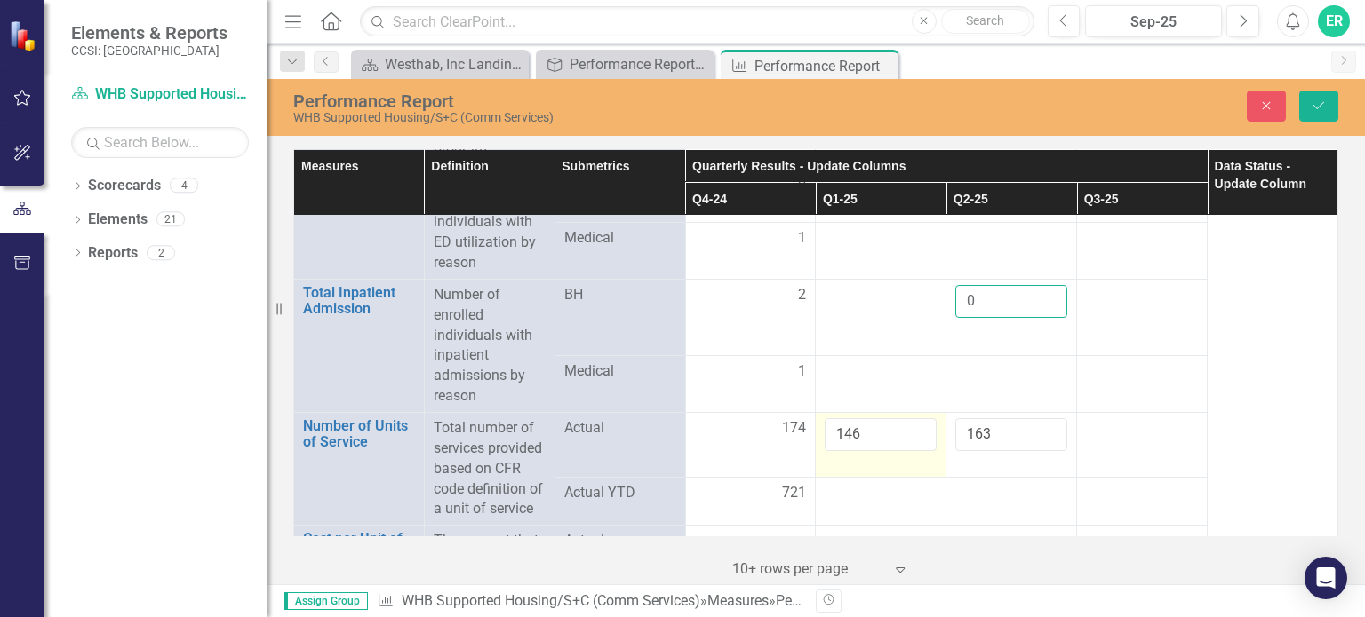
type input "0"
click at [857, 418] on input "146" at bounding box center [881, 434] width 112 height 33
type input "1"
click at [999, 418] on input "163" at bounding box center [1011, 434] width 112 height 33
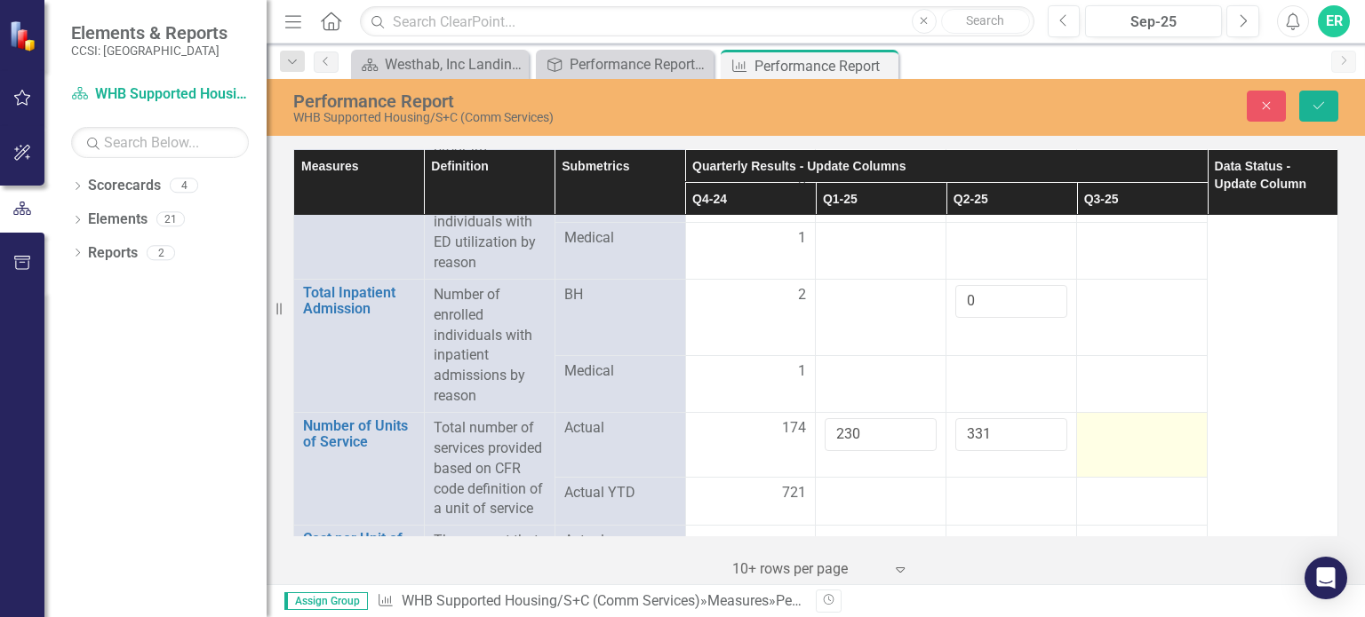
click at [1173, 418] on td at bounding box center [1142, 445] width 131 height 65
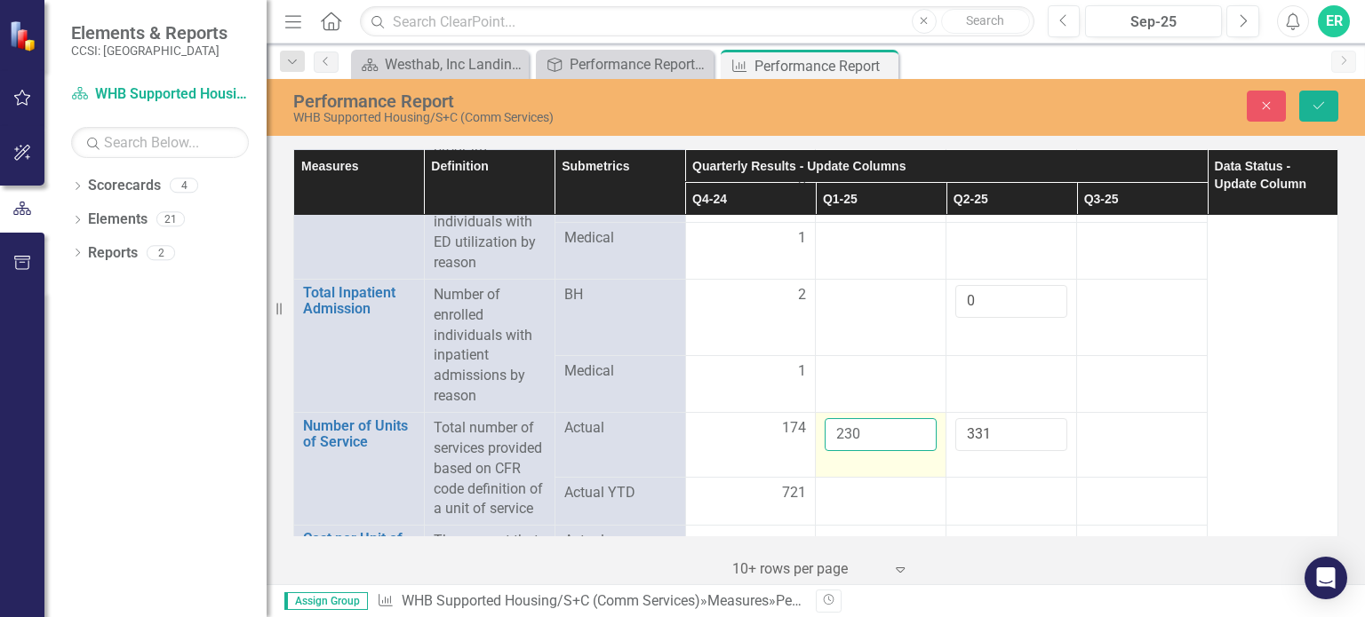
click at [886, 418] on input "230" at bounding box center [881, 434] width 112 height 33
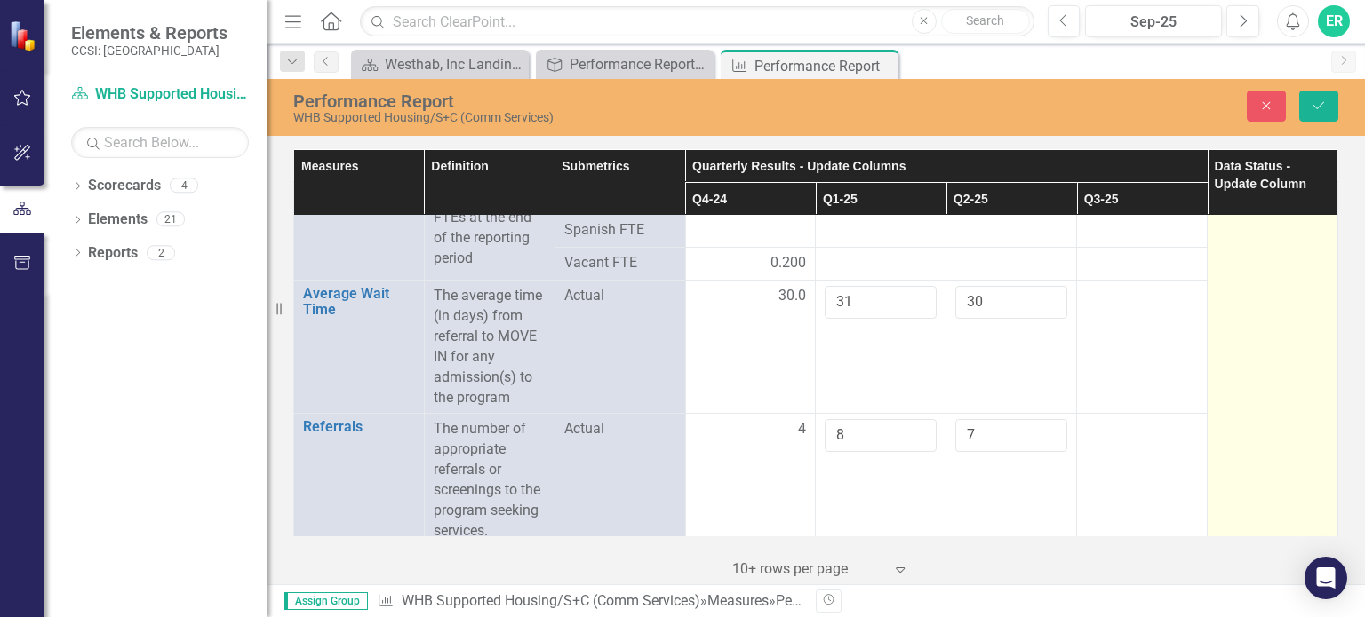
scroll to position [0, 0]
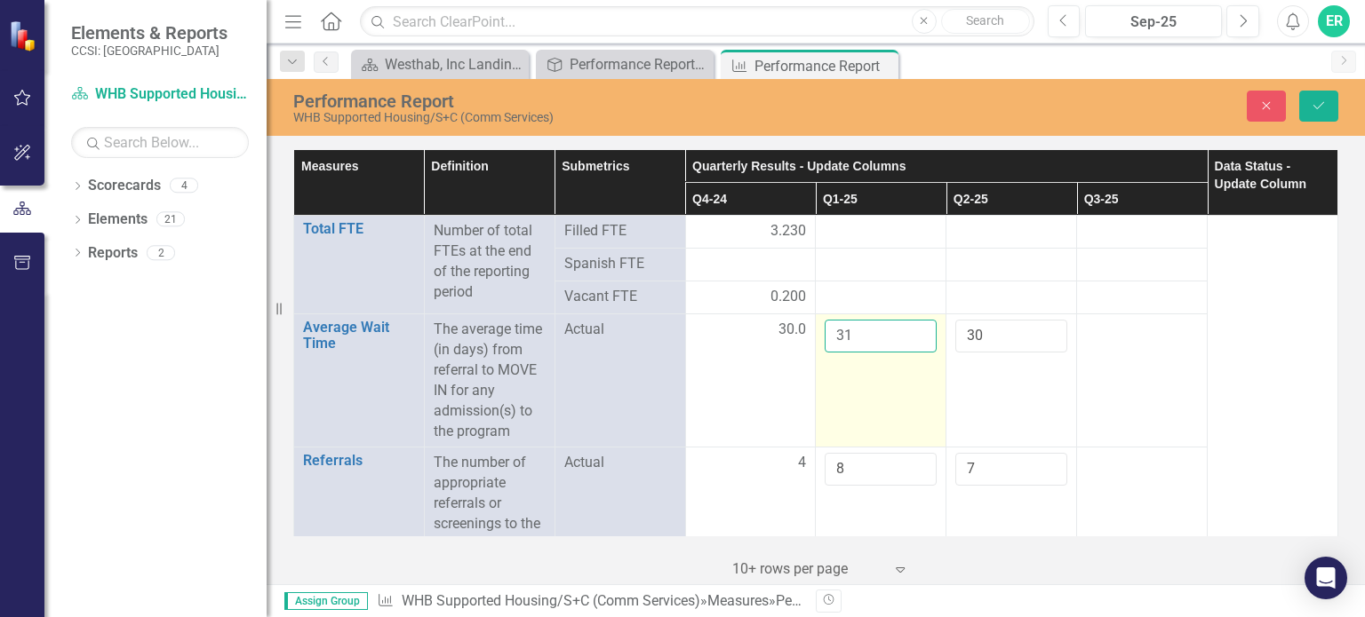
click at [868, 328] on input "31" at bounding box center [881, 336] width 112 height 33
click at [910, 339] on input "30" at bounding box center [881, 336] width 112 height 33
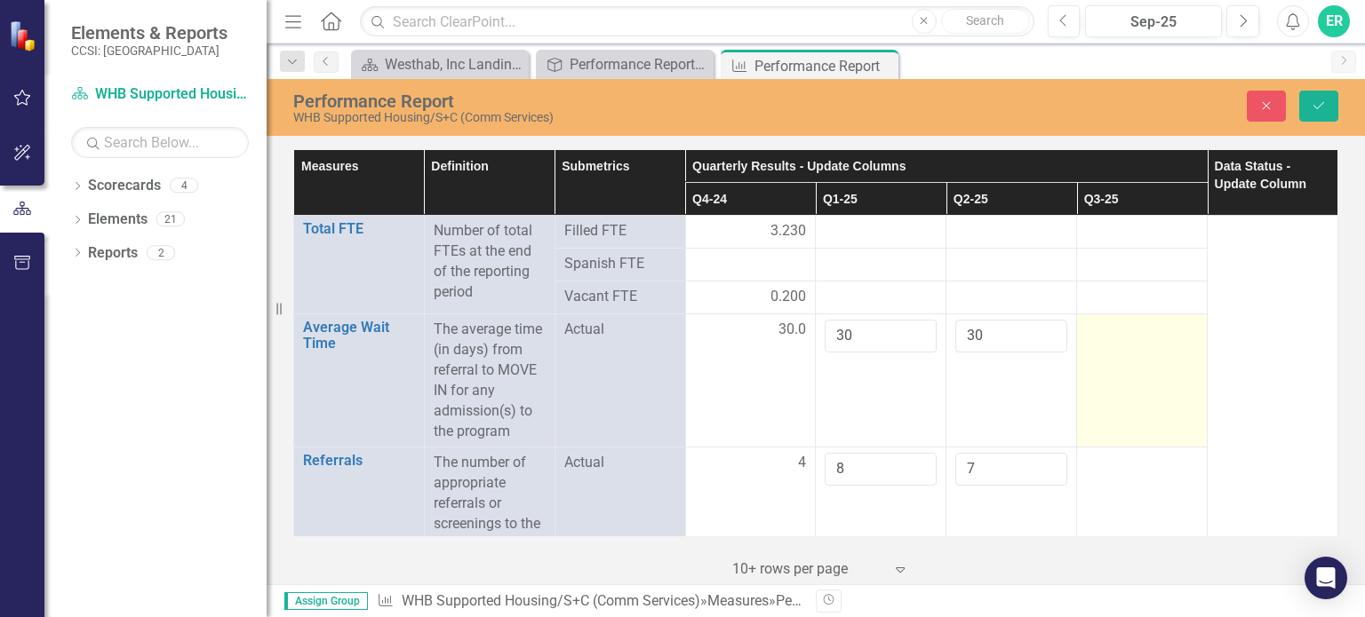
click at [1081, 396] on td at bounding box center [1142, 381] width 131 height 133
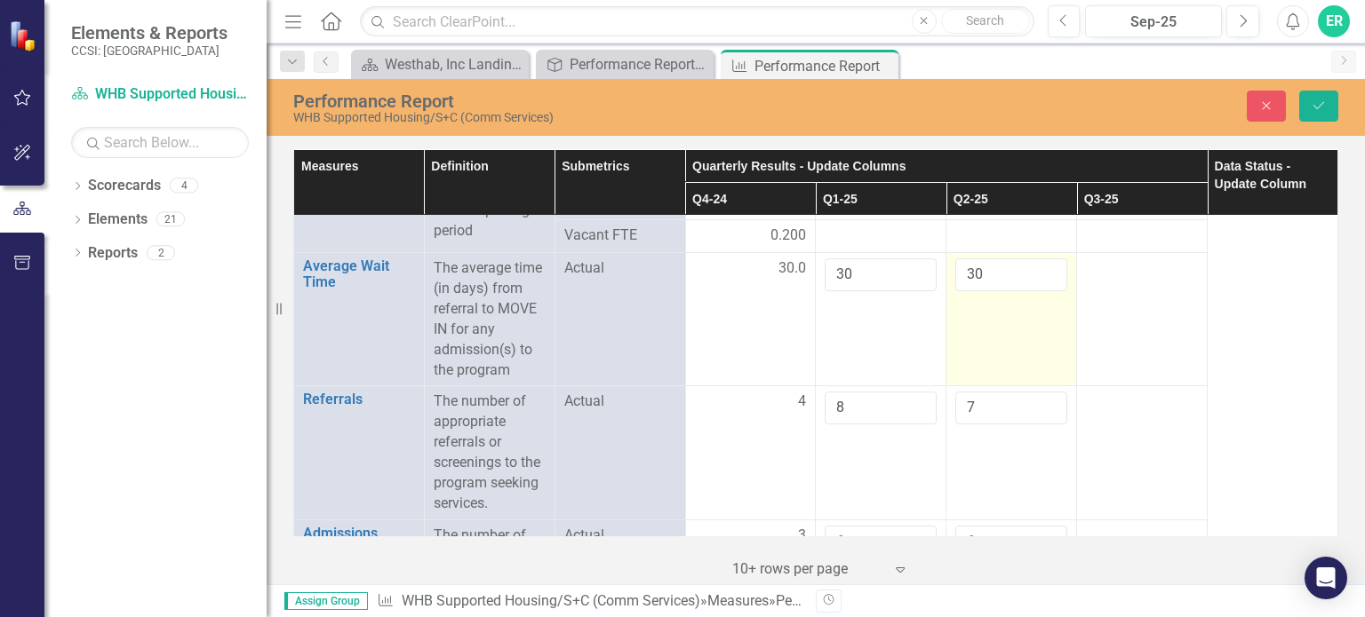
scroll to position [89, 0]
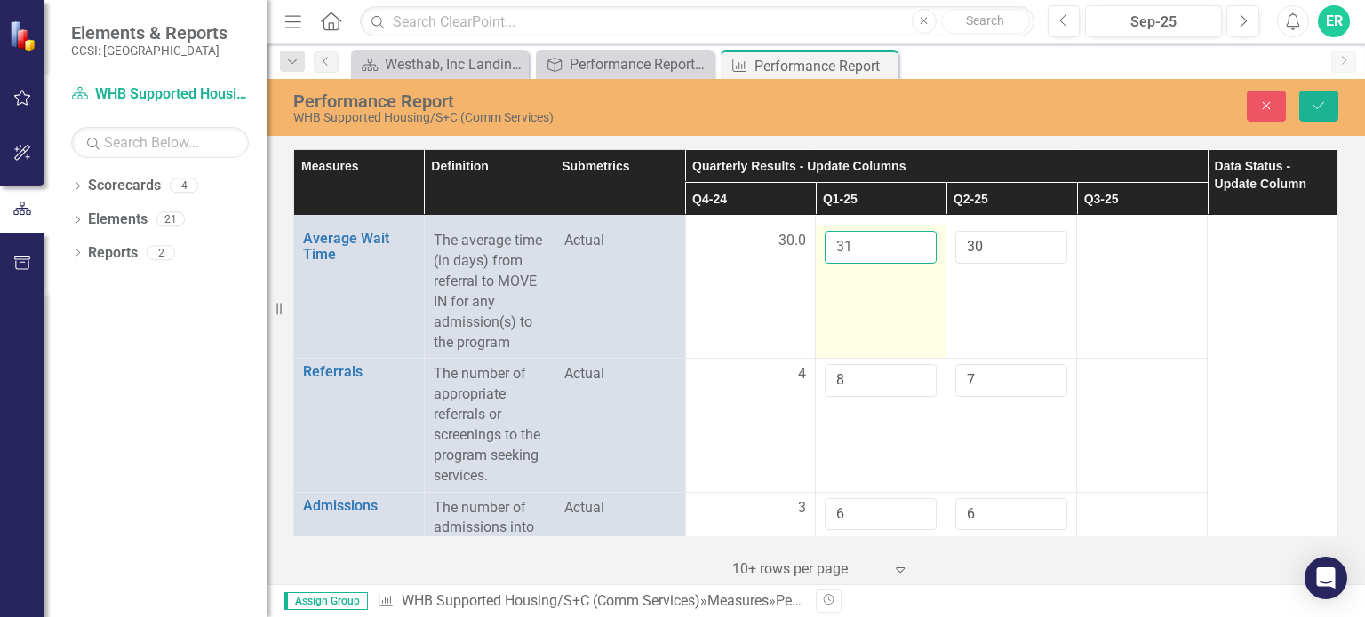
click at [905, 239] on input "31" at bounding box center [881, 247] width 112 height 33
click at [905, 239] on input "32" at bounding box center [881, 247] width 112 height 33
click at [905, 239] on input "33" at bounding box center [881, 247] width 112 height 33
click at [905, 239] on input "34" at bounding box center [881, 247] width 112 height 33
click at [905, 239] on input "55" at bounding box center [881, 247] width 112 height 33
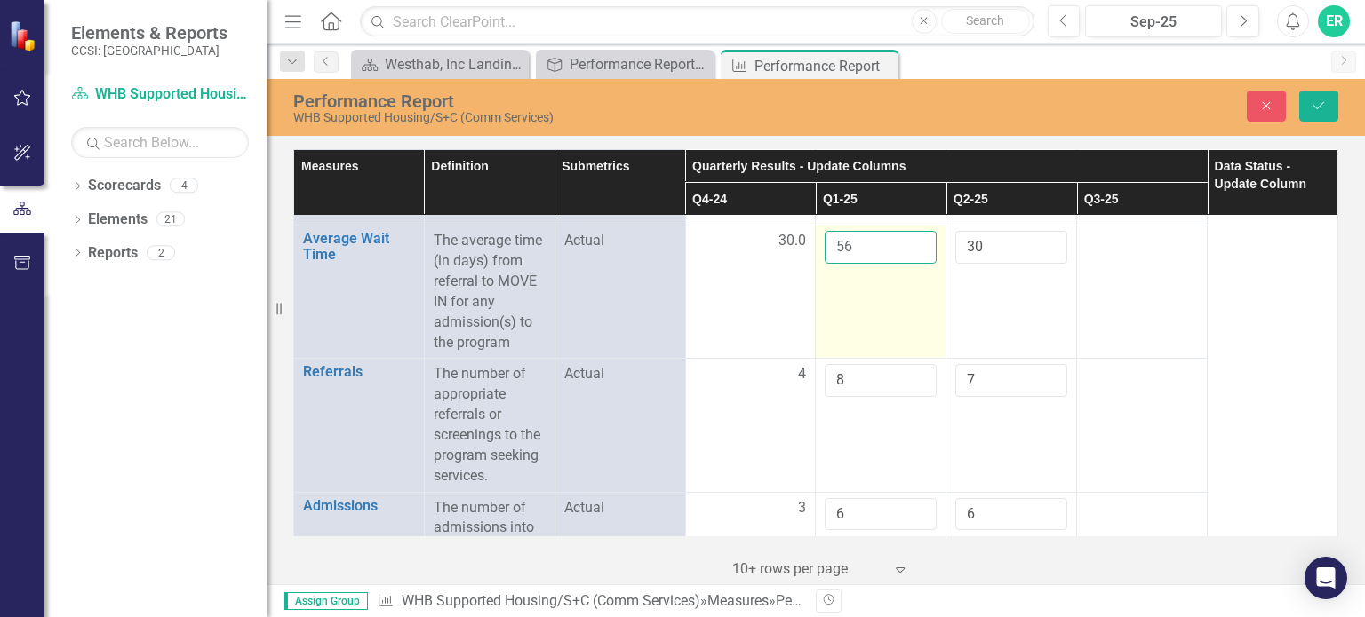
click at [905, 239] on input "56" at bounding box center [881, 247] width 112 height 33
click at [905, 239] on input "57" at bounding box center [881, 247] width 112 height 33
click at [905, 239] on input "58" at bounding box center [881, 247] width 112 height 33
click at [905, 239] on input "59" at bounding box center [881, 247] width 112 height 33
click at [905, 239] on input "60" at bounding box center [881, 247] width 112 height 33
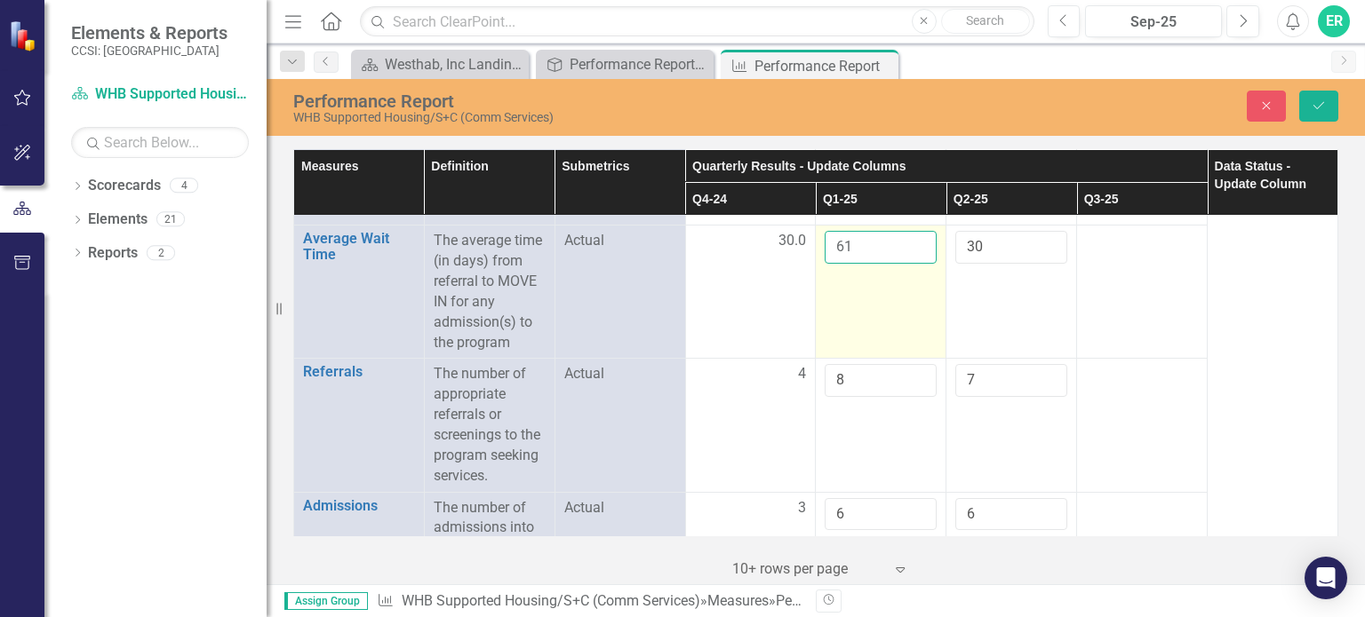
click at [905, 239] on input "61" at bounding box center [881, 247] width 112 height 33
click at [905, 239] on input "62" at bounding box center [881, 247] width 112 height 33
click at [905, 239] on input "63" at bounding box center [881, 247] width 112 height 33
click at [905, 239] on input "64" at bounding box center [881, 247] width 112 height 33
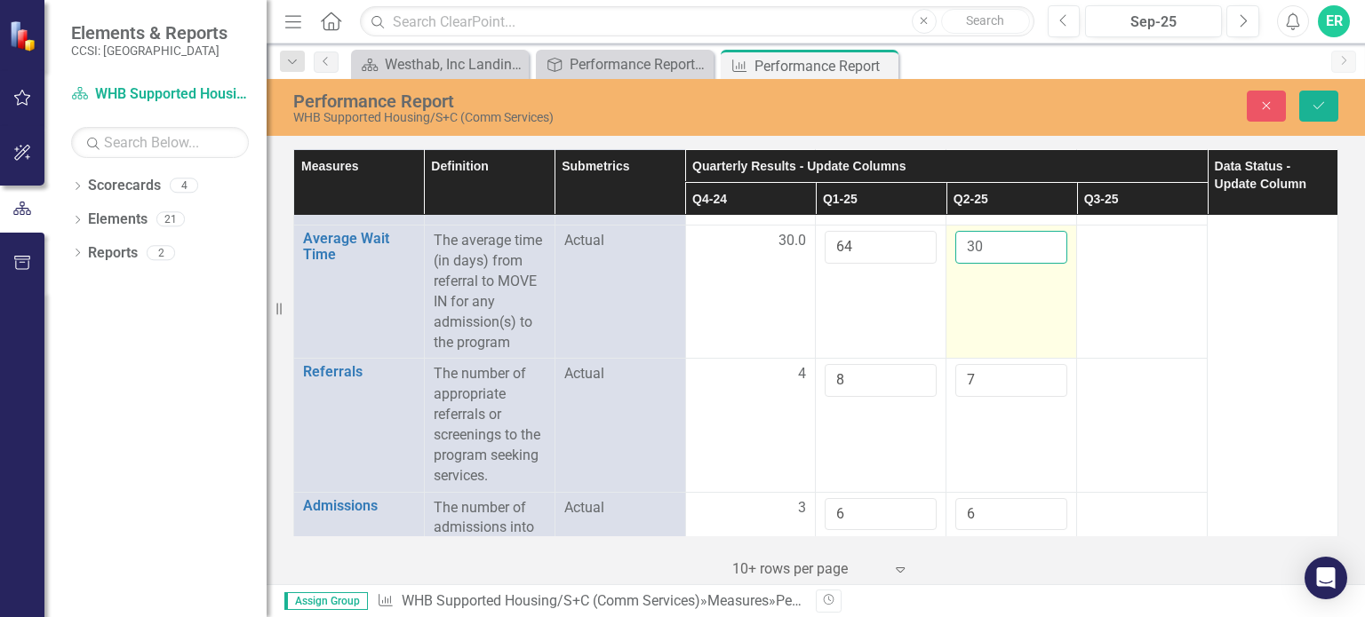
click at [1008, 243] on input "30" at bounding box center [1011, 247] width 112 height 33
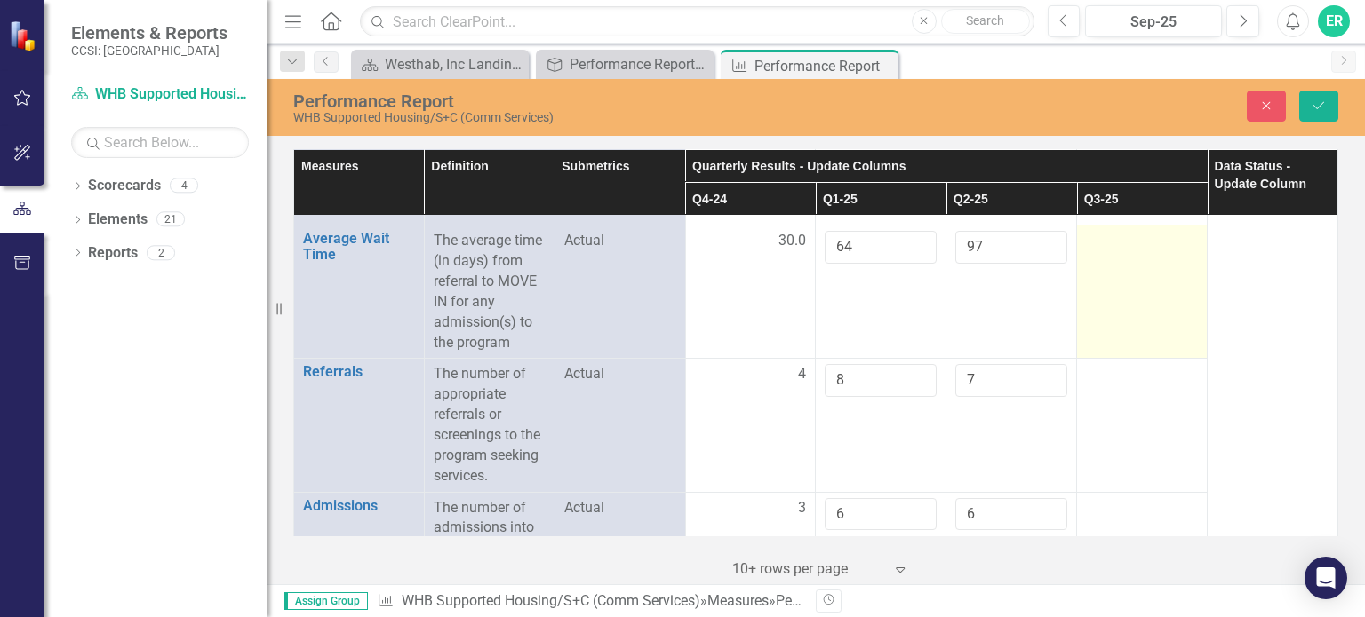
click at [1082, 270] on td at bounding box center [1142, 292] width 131 height 133
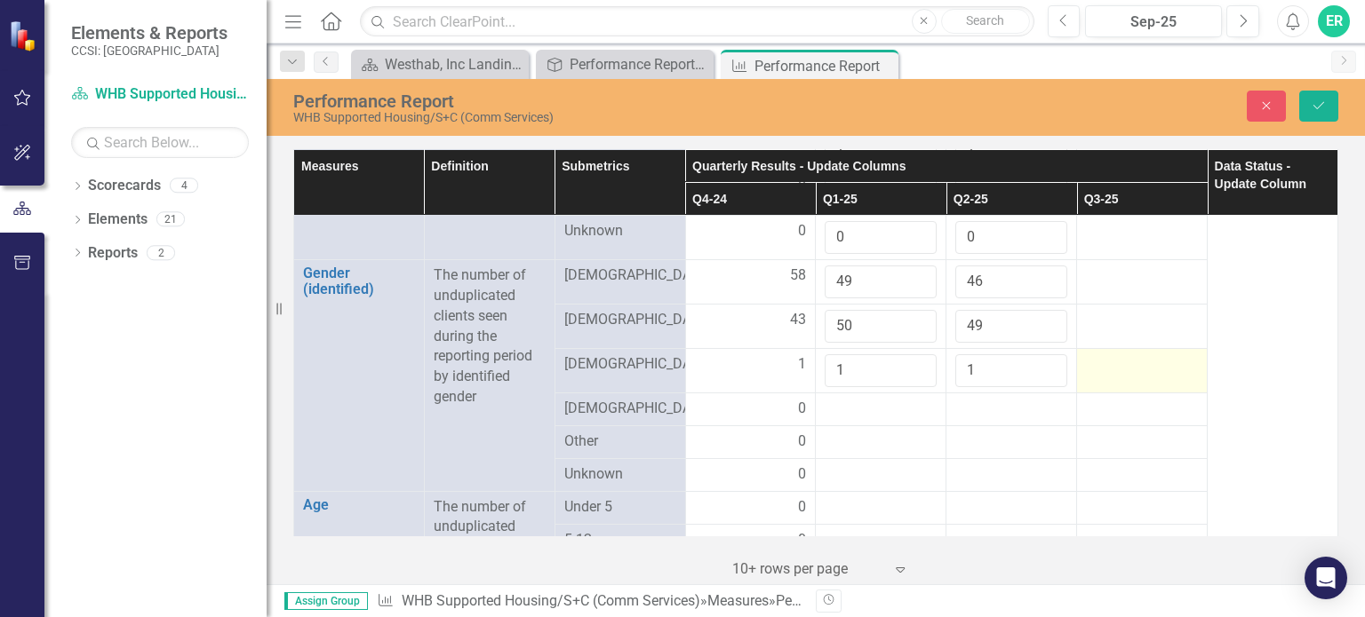
scroll to position [1333, 0]
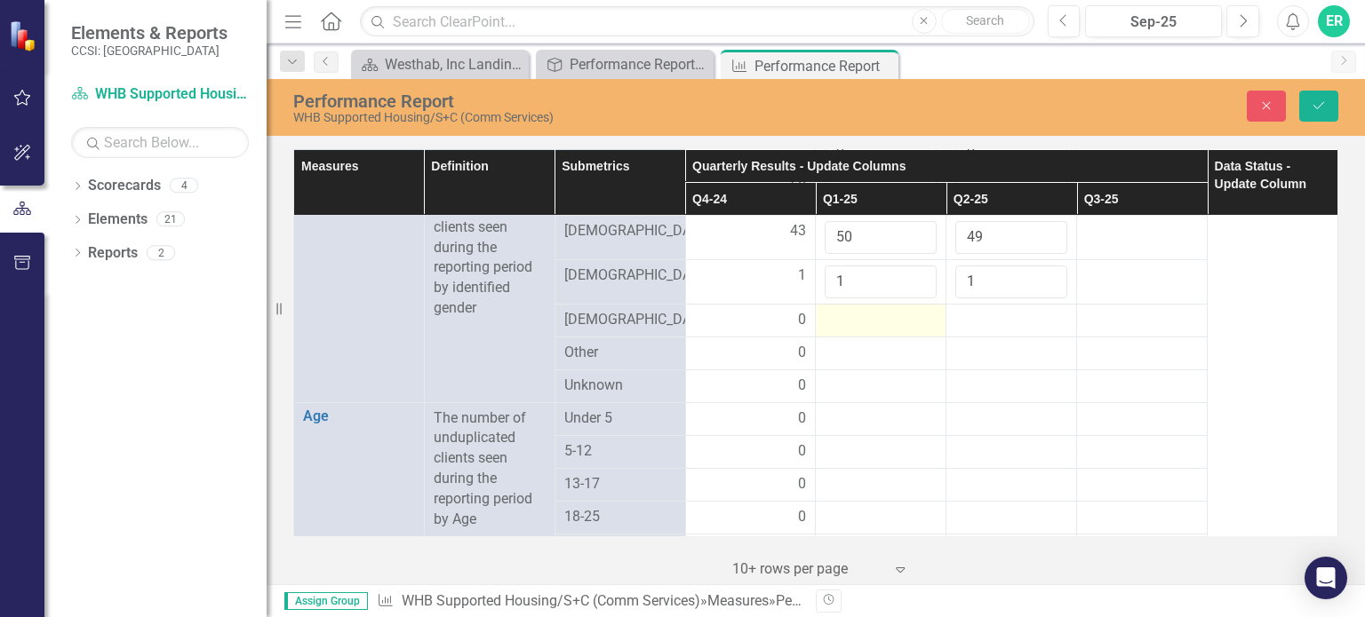
click at [874, 310] on div at bounding box center [881, 320] width 112 height 21
click at [873, 310] on div at bounding box center [881, 320] width 112 height 21
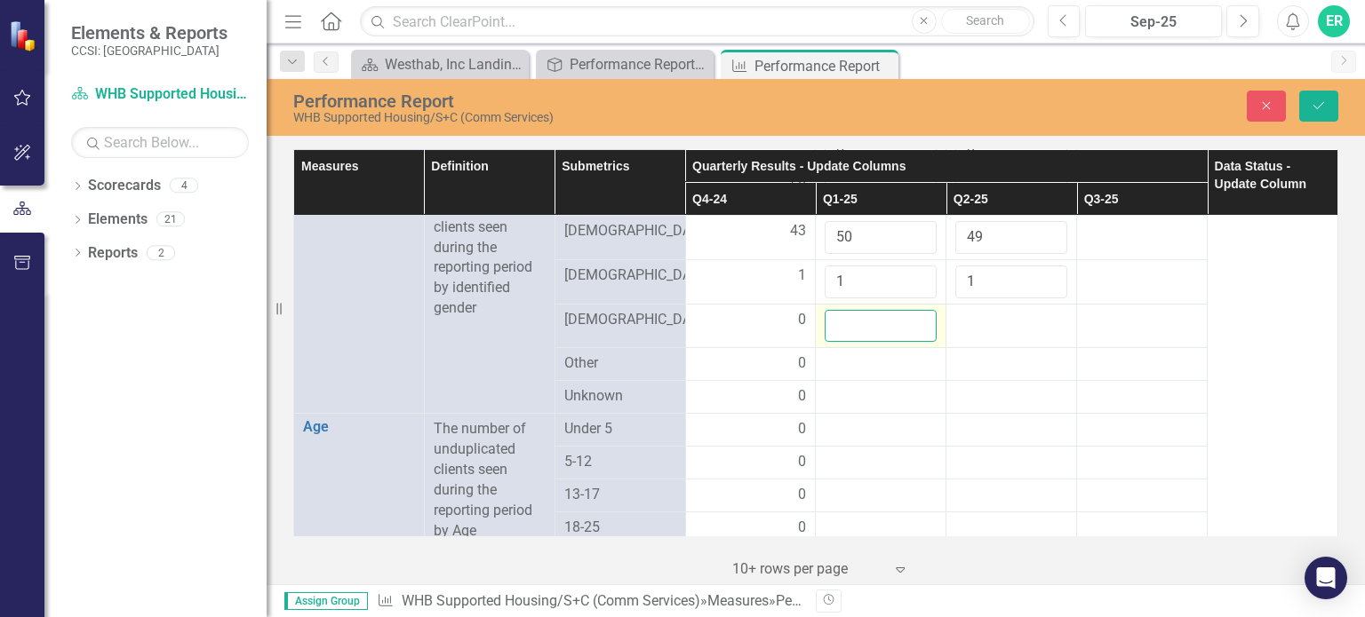
click at [873, 310] on input "number" at bounding box center [881, 326] width 112 height 33
click at [981, 310] on div at bounding box center [1011, 320] width 112 height 21
click at [981, 310] on input "number" at bounding box center [1011, 326] width 112 height 33
click at [866, 354] on div at bounding box center [881, 364] width 112 height 21
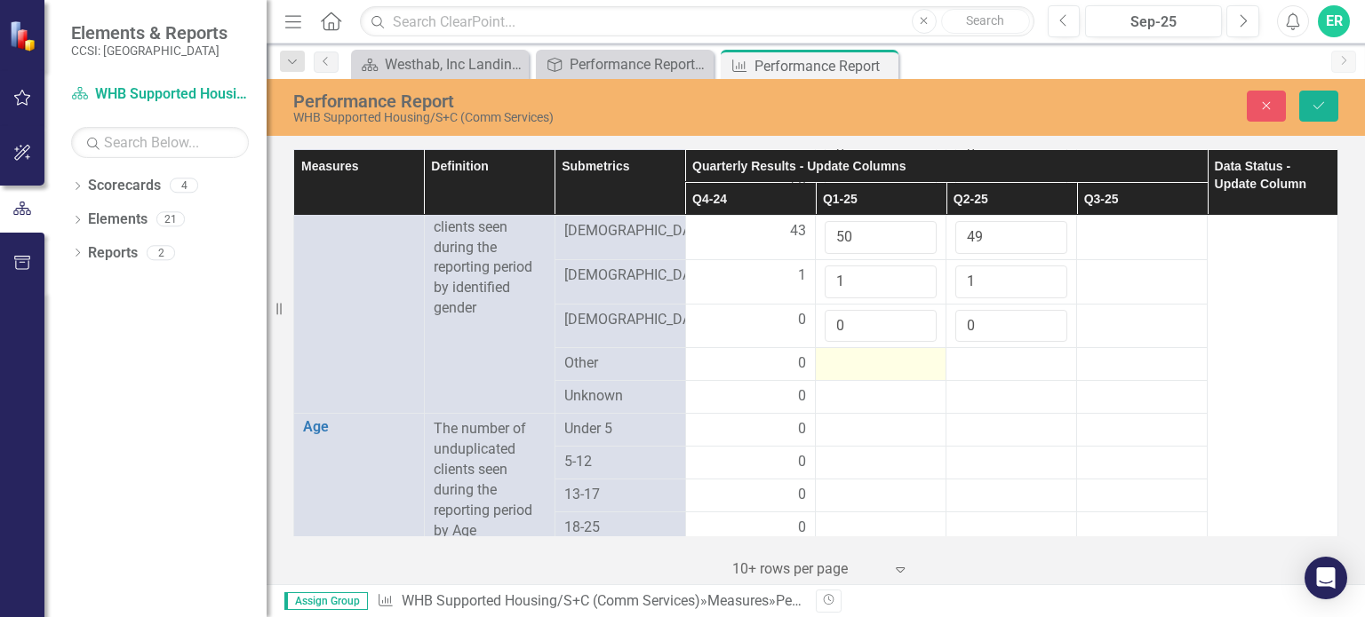
click at [866, 354] on div at bounding box center [881, 364] width 112 height 21
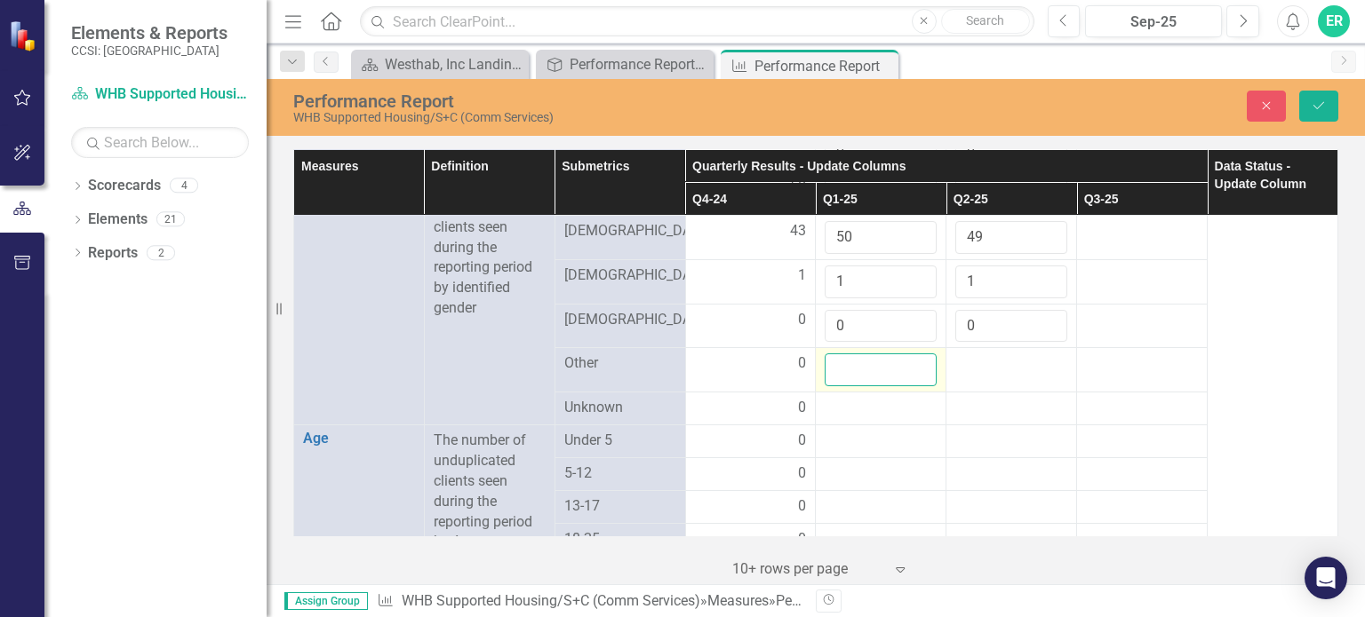
click at [866, 354] on input "number" at bounding box center [881, 370] width 112 height 33
click at [842, 398] on div at bounding box center [881, 408] width 112 height 21
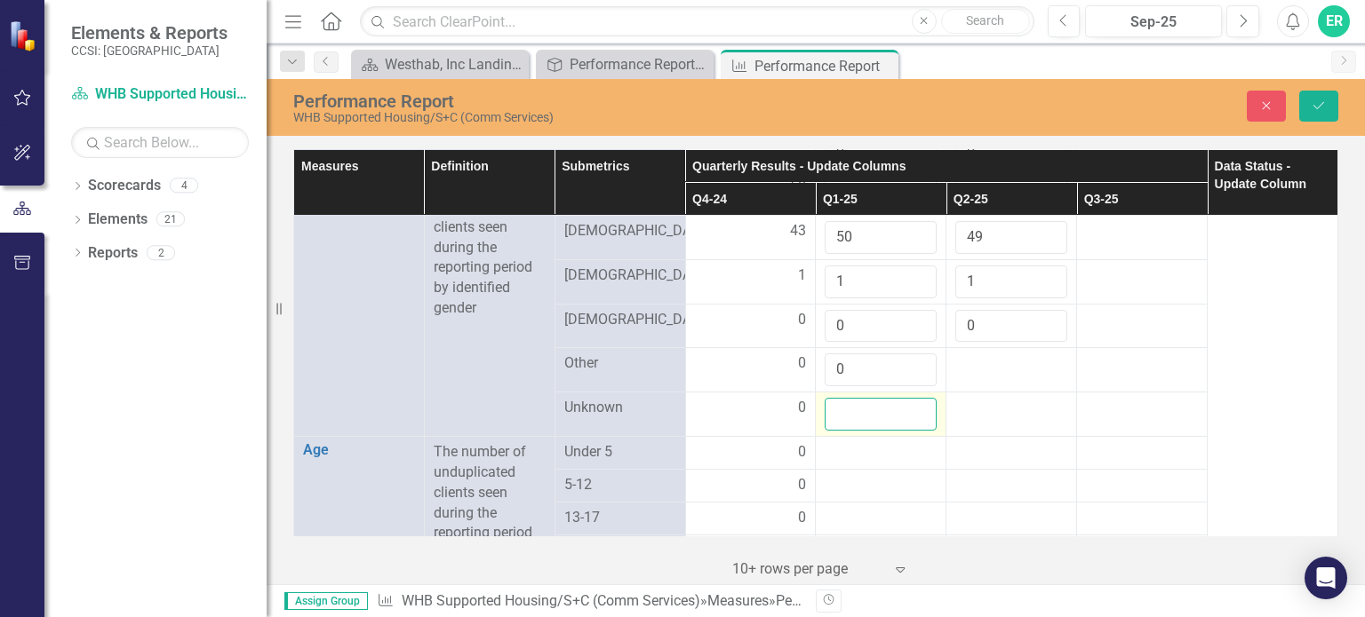
click at [842, 398] on input "number" at bounding box center [881, 414] width 112 height 33
click at [849, 442] on div at bounding box center [881, 452] width 112 height 21
click at [848, 442] on div at bounding box center [881, 452] width 112 height 21
click at [1004, 354] on div at bounding box center [1011, 364] width 112 height 21
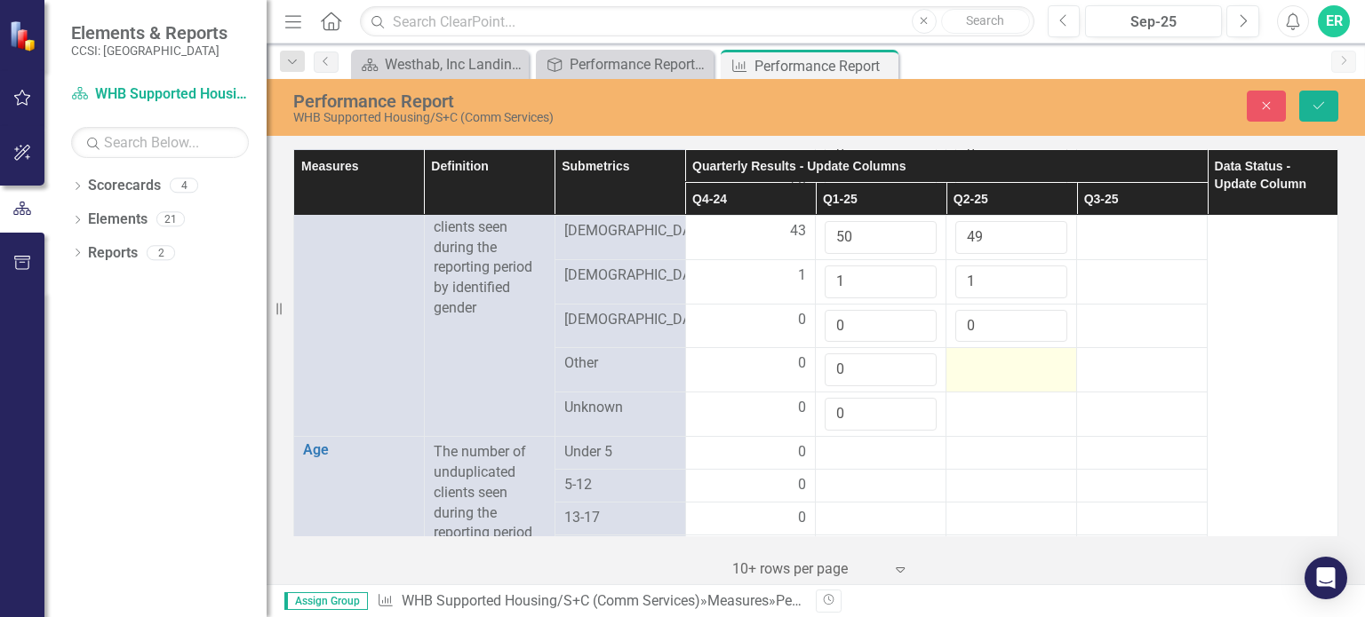
click at [1004, 354] on div at bounding box center [1011, 364] width 112 height 21
click at [1000, 355] on input "number" at bounding box center [1011, 370] width 112 height 33
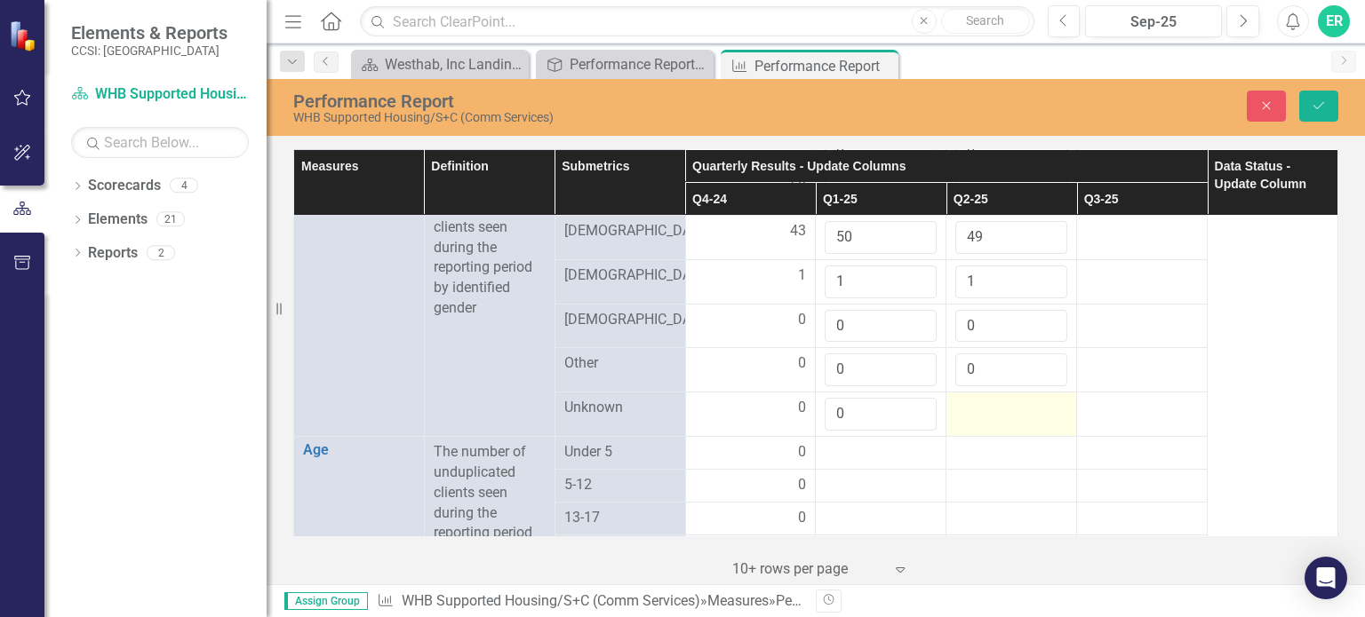
click at [981, 398] on div at bounding box center [1011, 408] width 112 height 21
click at [978, 398] on input "number" at bounding box center [1011, 414] width 112 height 33
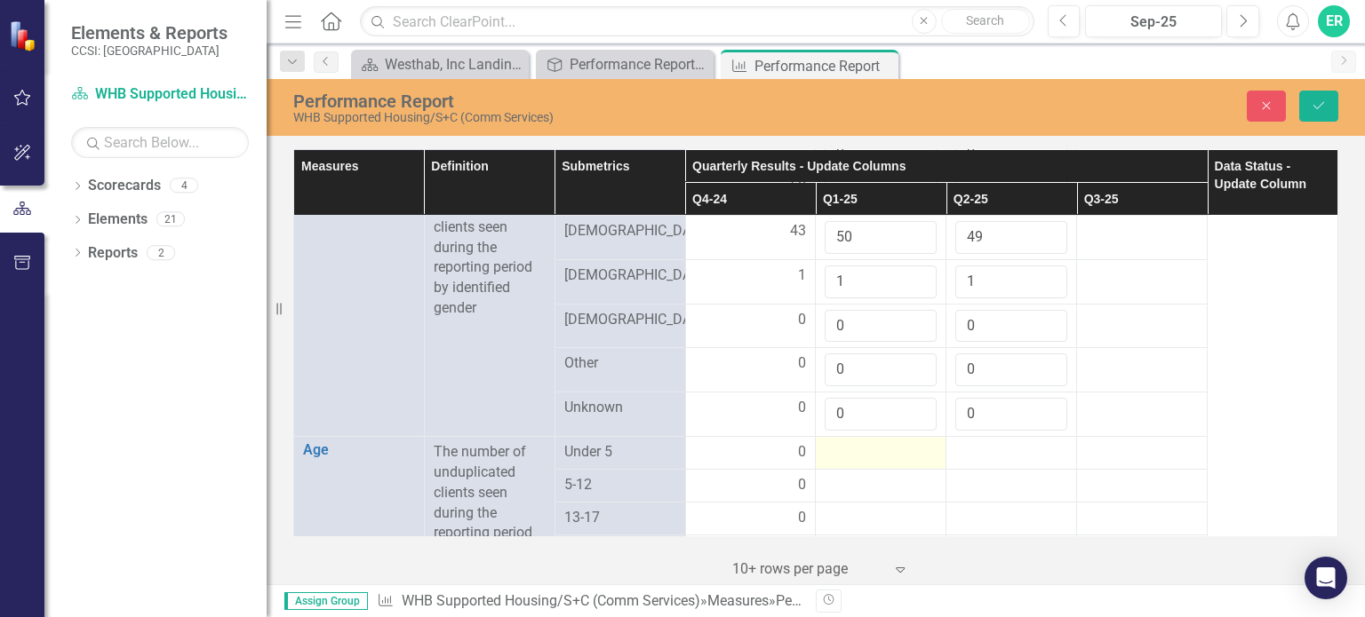
click at [885, 442] on div at bounding box center [881, 452] width 112 height 21
click at [882, 442] on div at bounding box center [881, 452] width 112 height 21
click at [880, 442] on input "number" at bounding box center [881, 458] width 112 height 33
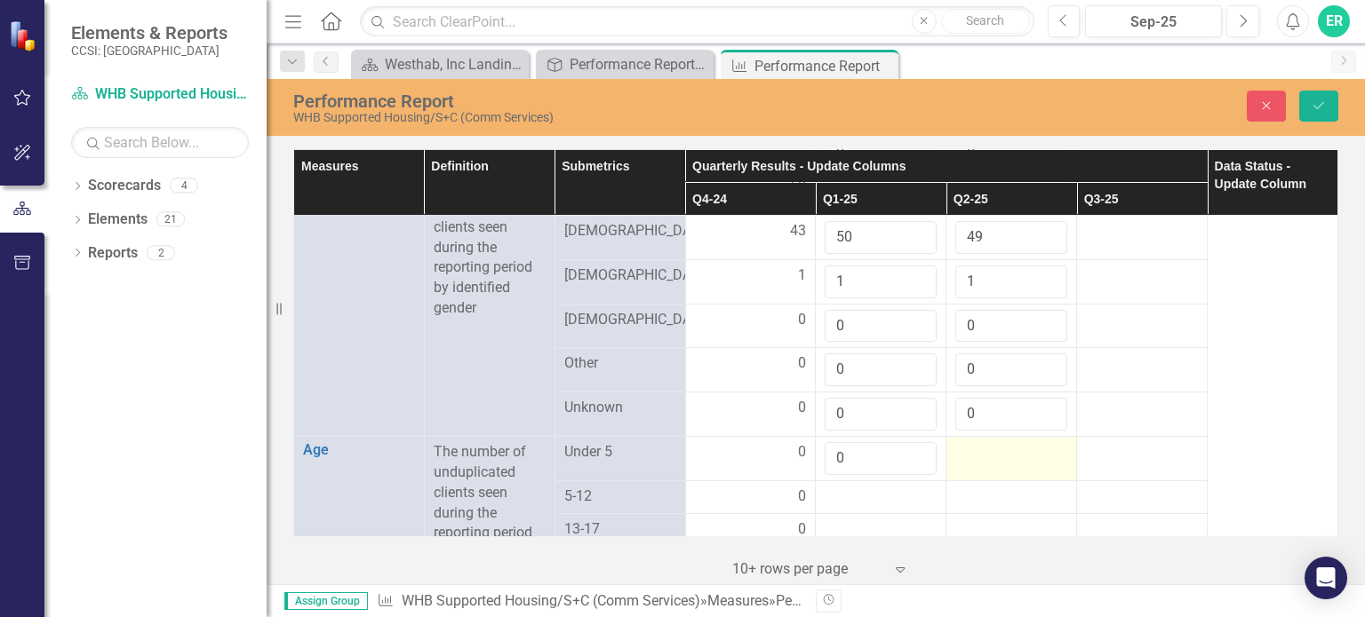
click at [976, 442] on div at bounding box center [1011, 452] width 112 height 21
click at [976, 442] on input "number" at bounding box center [1011, 458] width 112 height 33
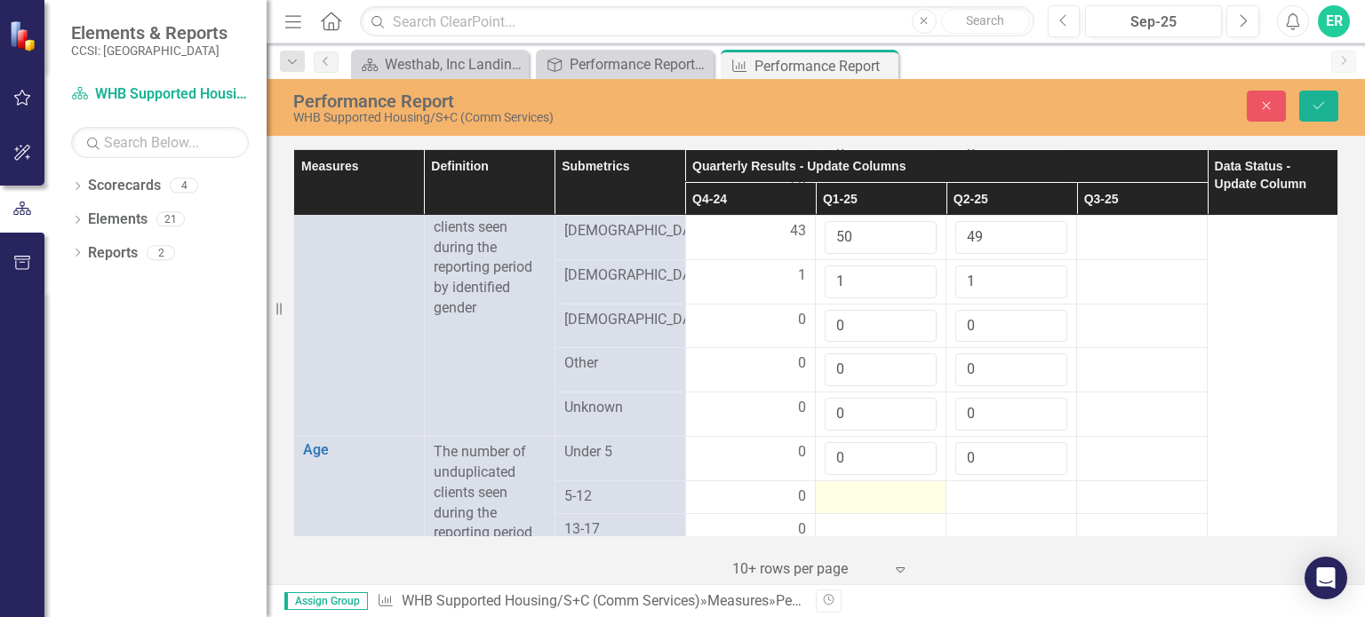
click at [840, 487] on div at bounding box center [881, 497] width 112 height 21
click at [840, 487] on input "number" at bounding box center [881, 503] width 112 height 33
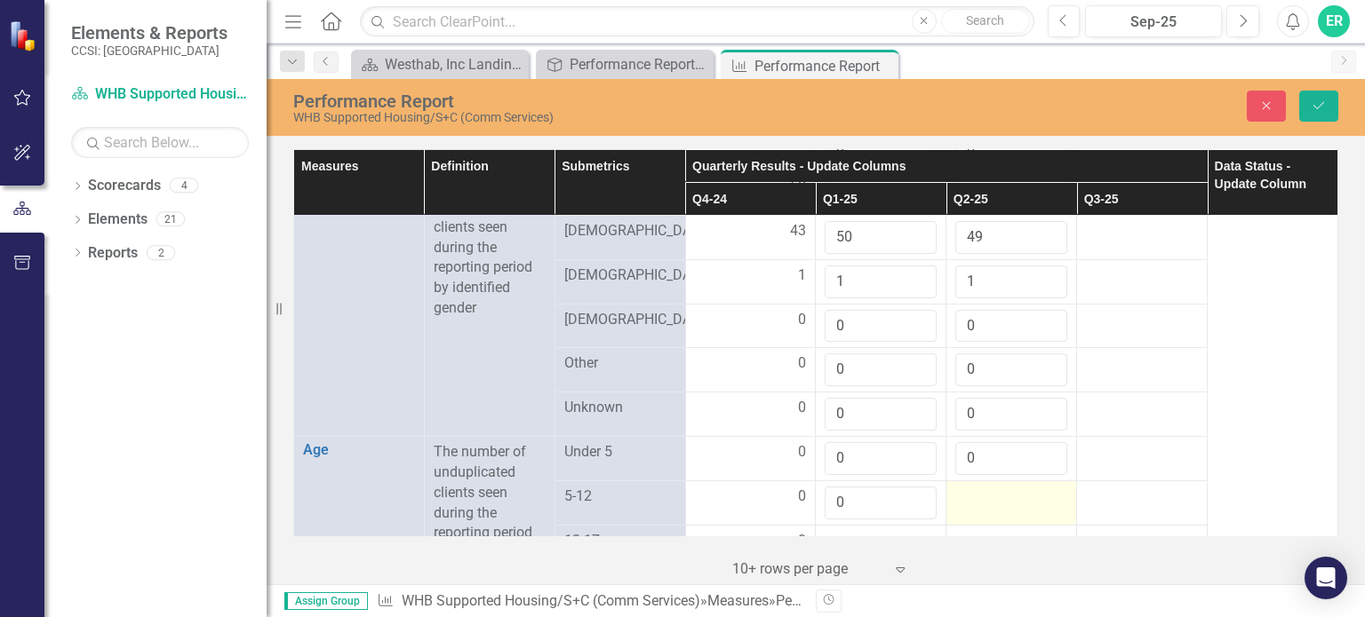
click at [964, 487] on div at bounding box center [1011, 497] width 112 height 21
click at [965, 487] on input "number" at bounding box center [1011, 503] width 112 height 33
click at [1007, 458] on td "0" at bounding box center [1011, 459] width 131 height 44
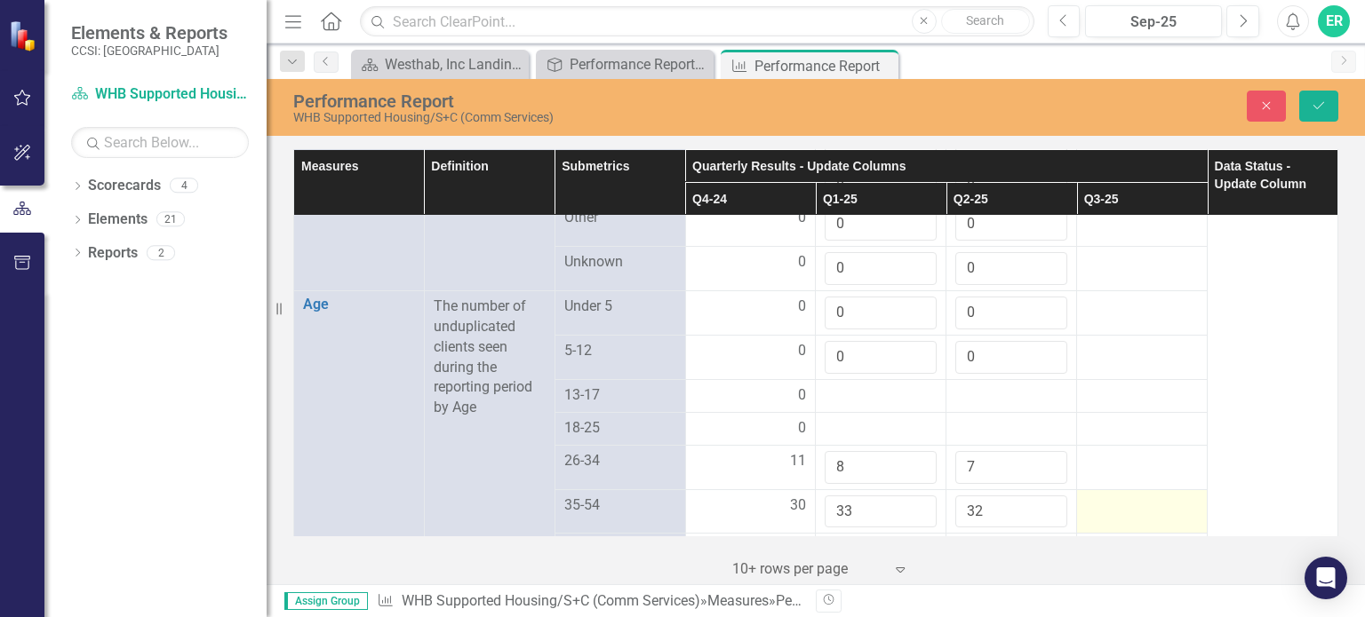
scroll to position [1510, 0]
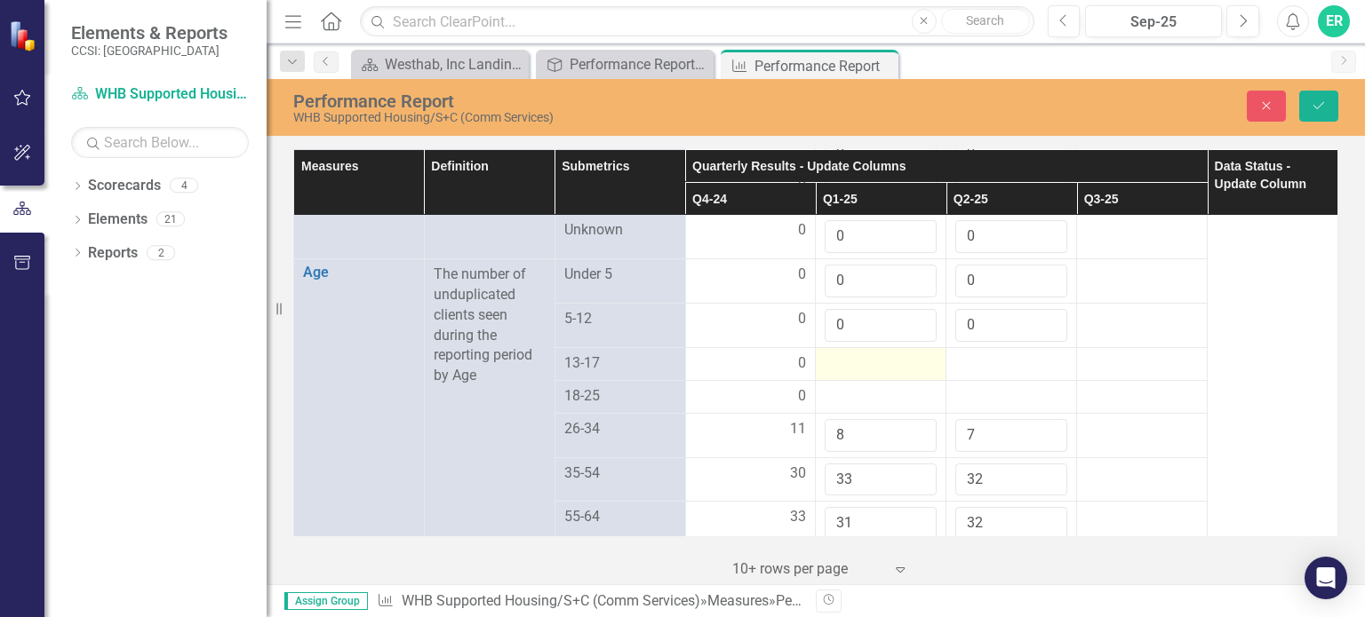
click at [841, 354] on div at bounding box center [881, 364] width 112 height 21
click at [841, 354] on input "number" at bounding box center [881, 370] width 112 height 33
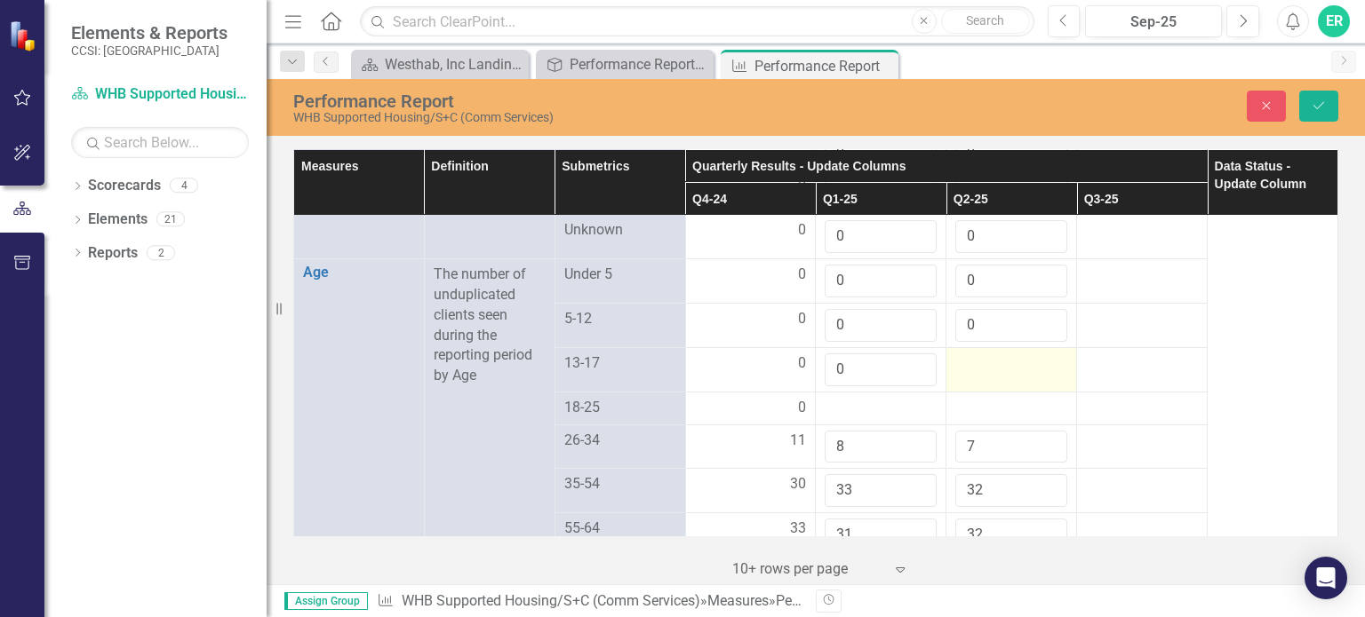
click at [956, 354] on div at bounding box center [1011, 364] width 112 height 21
click at [960, 354] on input "number" at bounding box center [1011, 370] width 112 height 33
click at [856, 398] on div at bounding box center [881, 408] width 112 height 21
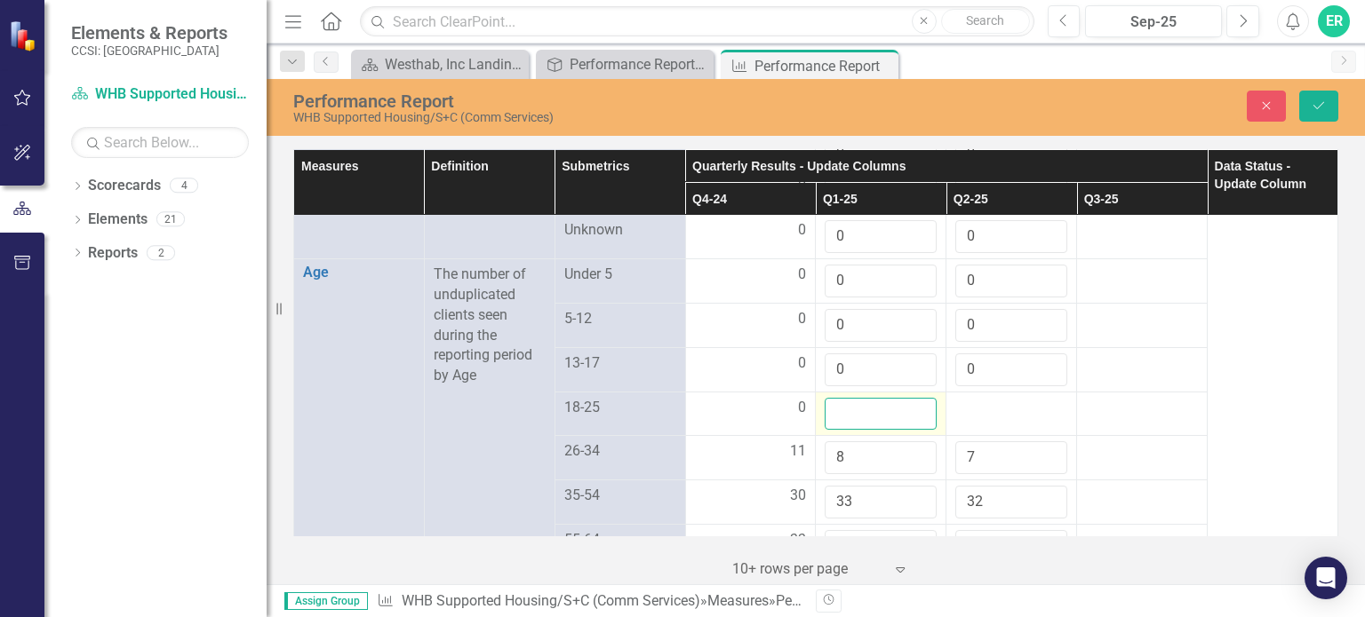
click at [849, 398] on input "number" at bounding box center [881, 414] width 112 height 33
click at [962, 398] on div at bounding box center [1011, 408] width 112 height 21
click at [962, 398] on input "number" at bounding box center [1011, 414] width 112 height 33
click at [998, 410] on td "0" at bounding box center [1011, 414] width 131 height 44
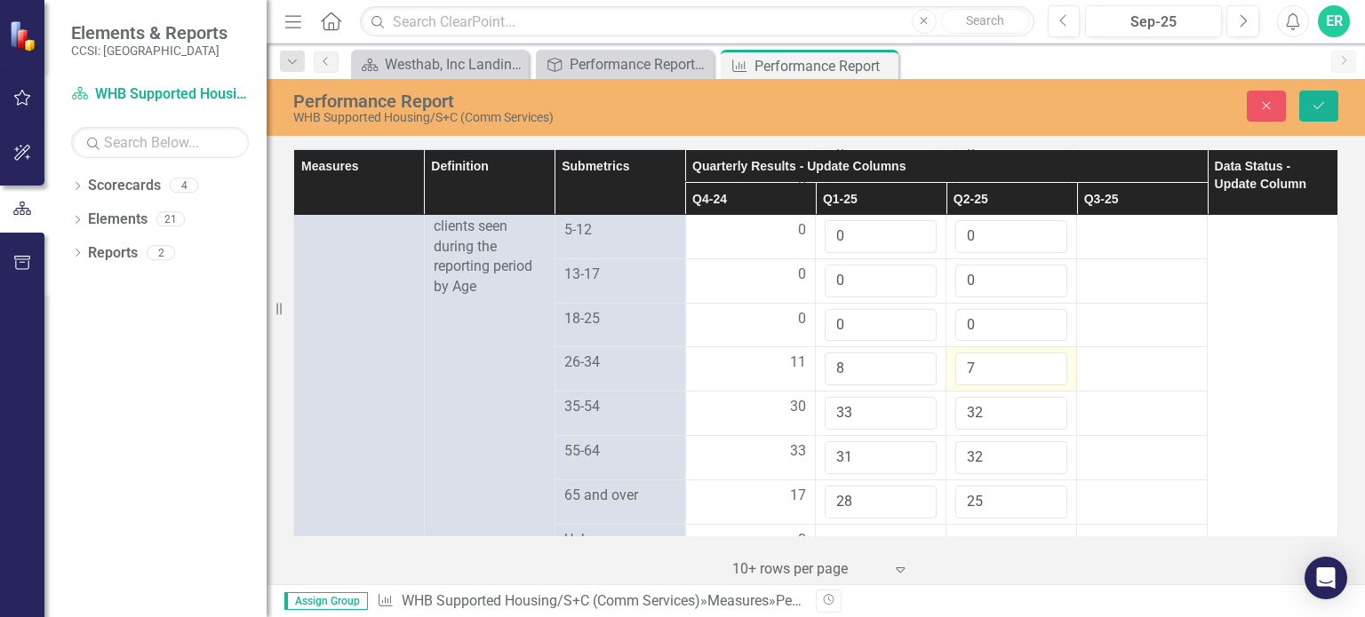
scroll to position [1688, 0]
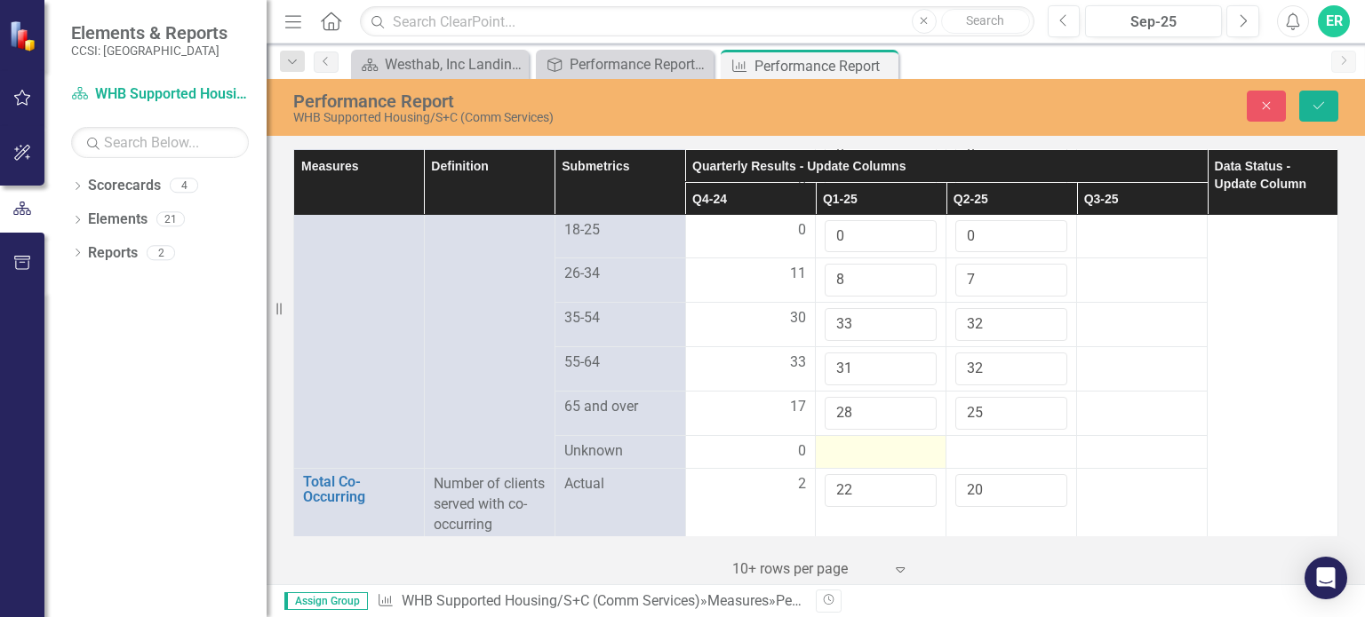
click at [849, 442] on div at bounding box center [881, 452] width 112 height 21
click at [848, 442] on div at bounding box center [881, 452] width 112 height 21
click at [848, 442] on input "number" at bounding box center [881, 458] width 112 height 33
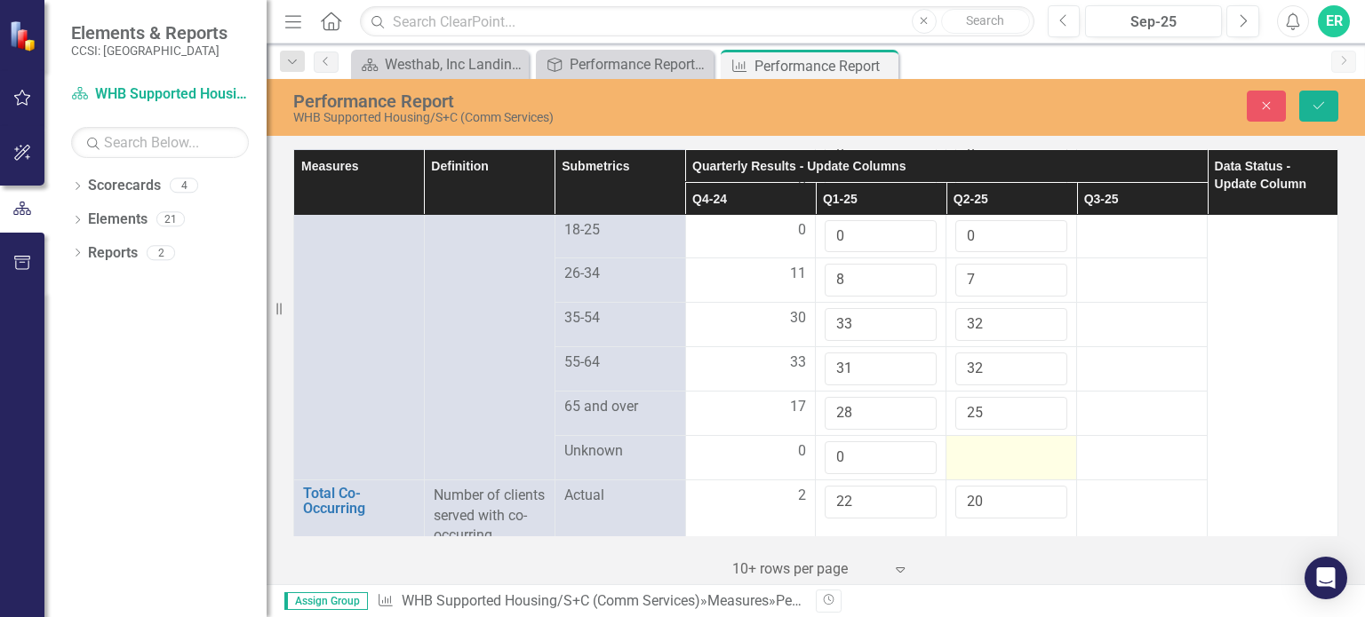
click at [979, 442] on div at bounding box center [1011, 452] width 112 height 21
click at [976, 442] on input "number" at bounding box center [1011, 458] width 112 height 33
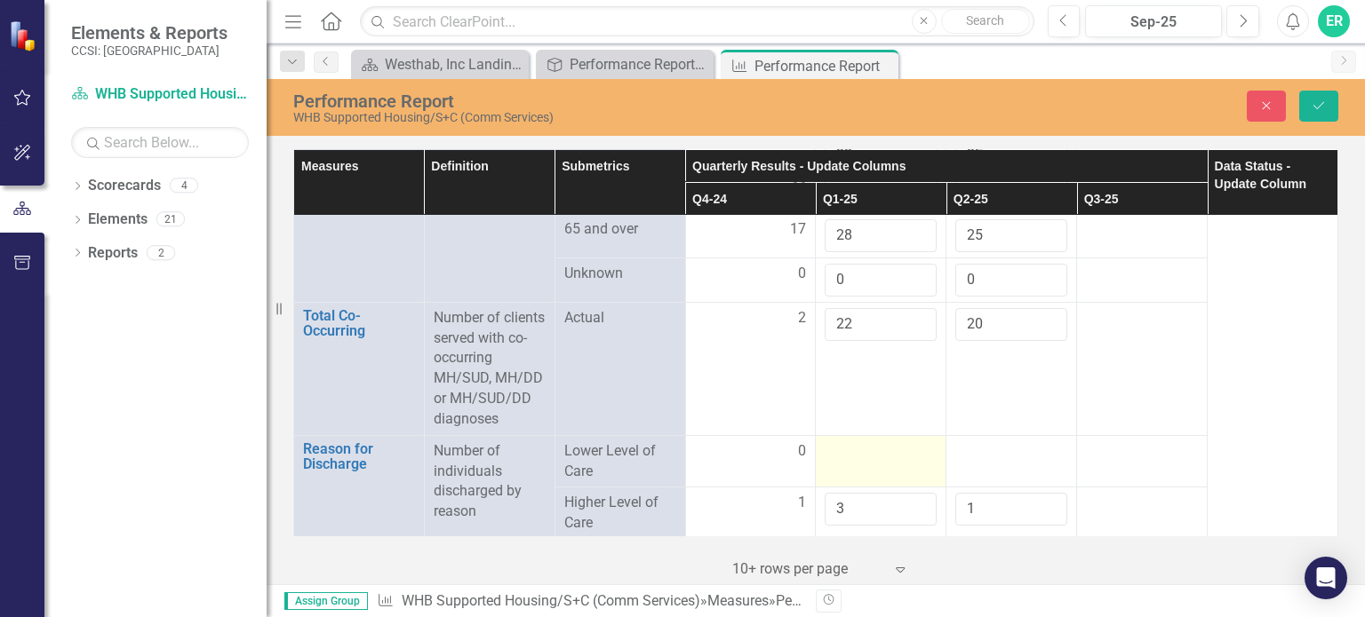
scroll to position [1955, 0]
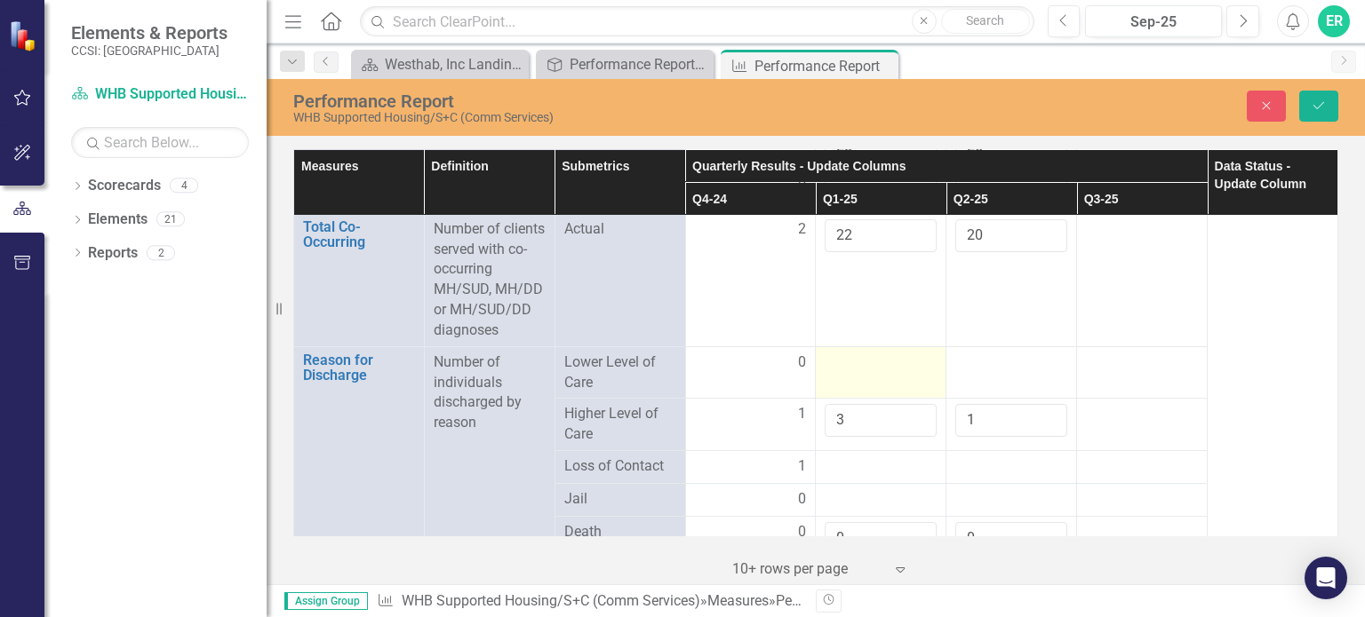
click at [902, 353] on div at bounding box center [881, 363] width 112 height 21
click at [900, 353] on div at bounding box center [881, 363] width 112 height 21
click at [897, 353] on div at bounding box center [881, 363] width 112 height 21
click at [888, 353] on div at bounding box center [881, 363] width 112 height 21
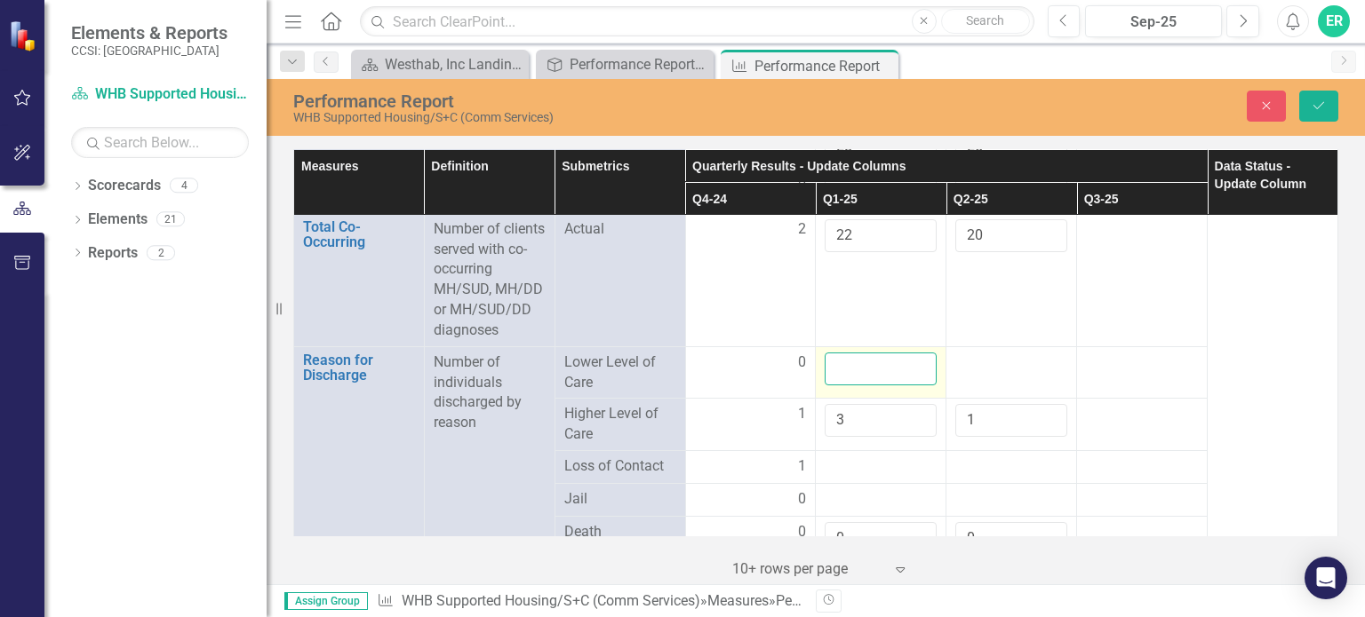
click at [842, 353] on input "number" at bounding box center [881, 369] width 112 height 33
click at [980, 353] on div at bounding box center [1011, 363] width 112 height 21
click at [979, 353] on input "number" at bounding box center [1011, 369] width 112 height 33
click at [1036, 457] on div at bounding box center [1011, 467] width 112 height 21
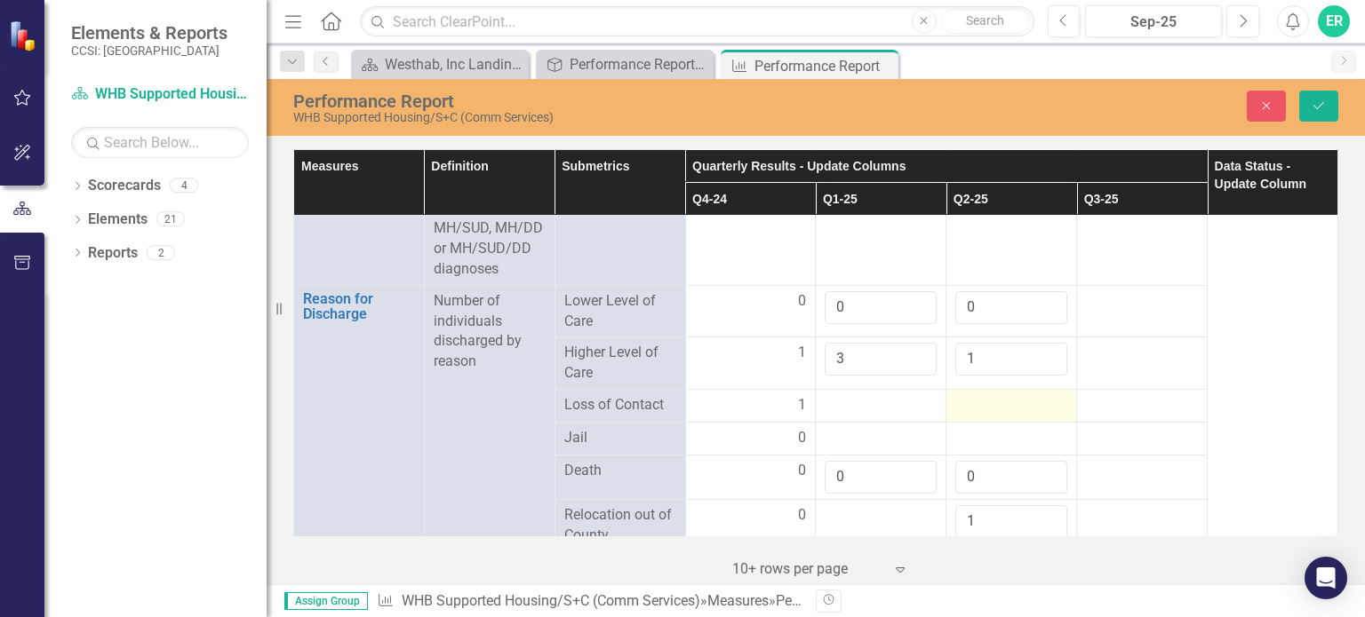
scroll to position [2044, 0]
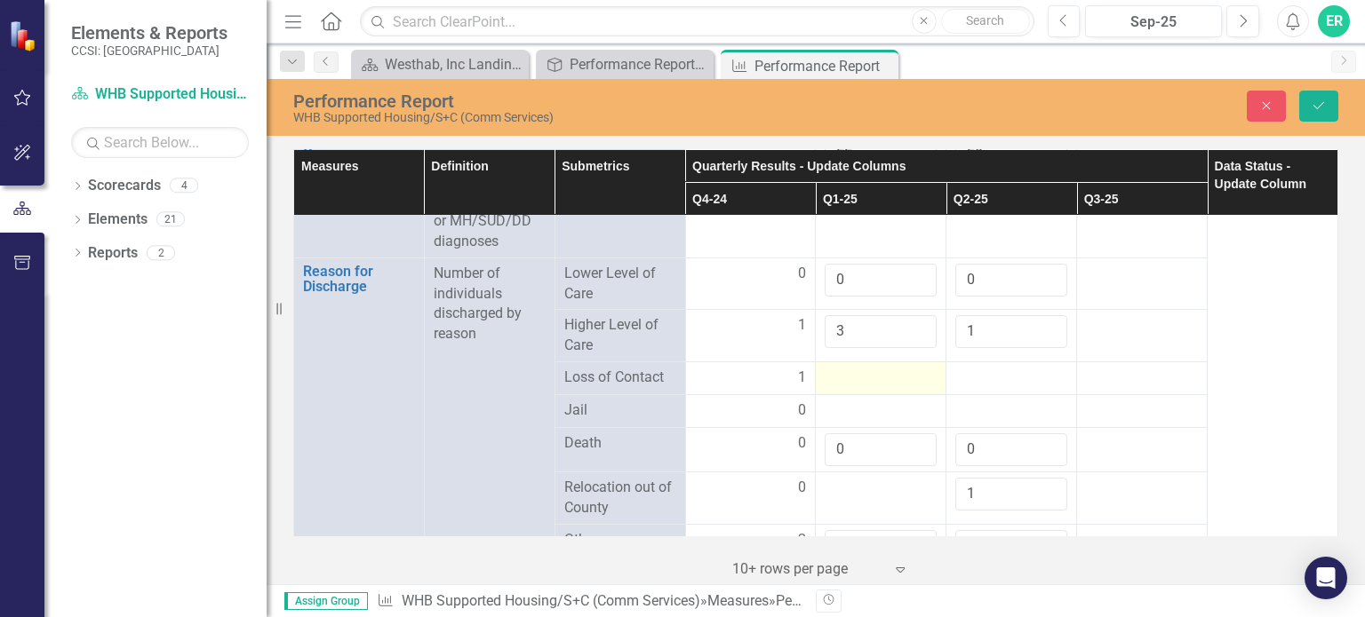
click at [848, 368] on div at bounding box center [881, 378] width 112 height 21
click at [848, 368] on input "number" at bounding box center [881, 384] width 112 height 33
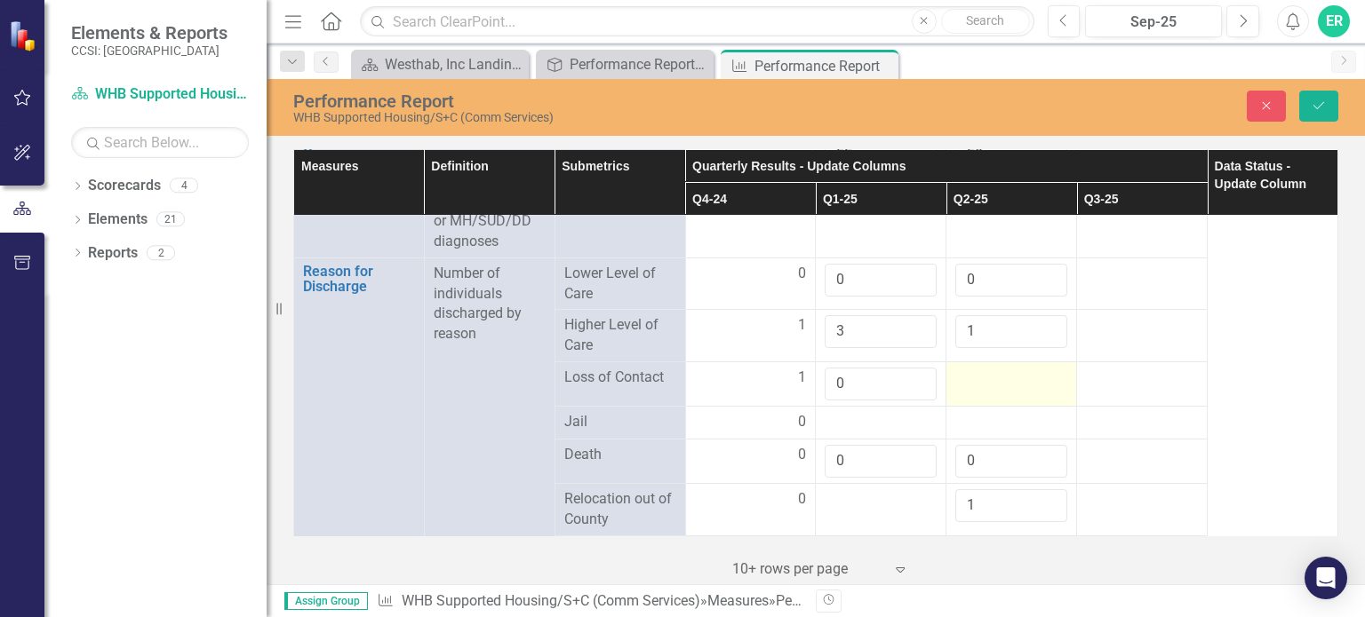
click at [1004, 362] on td at bounding box center [1011, 384] width 131 height 44
click at [1003, 368] on div at bounding box center [1011, 378] width 112 height 21
drag, startPoint x: 996, startPoint y: 353, endPoint x: 987, endPoint y: 355, distance: 9.3
click at [995, 368] on div at bounding box center [1011, 378] width 112 height 21
click at [987, 368] on div at bounding box center [1011, 378] width 112 height 21
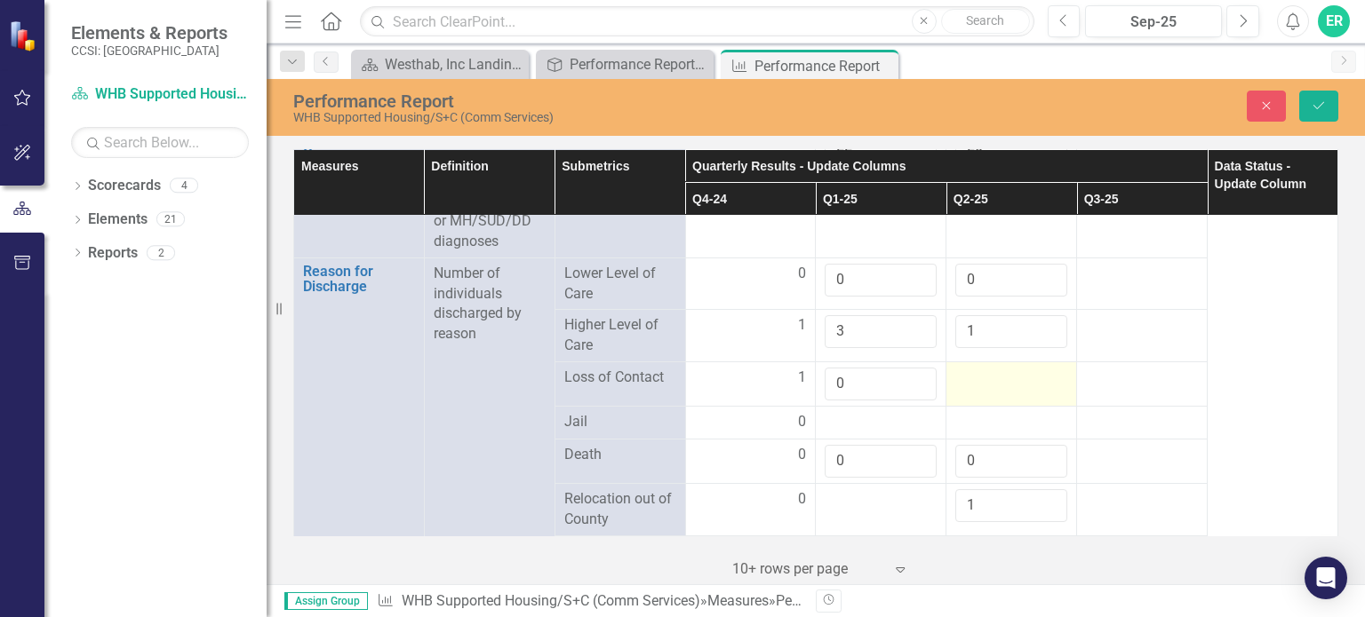
click at [987, 368] on div at bounding box center [1011, 378] width 112 height 21
click at [987, 368] on input "number" at bounding box center [1011, 384] width 112 height 33
click at [856, 412] on div at bounding box center [881, 422] width 112 height 21
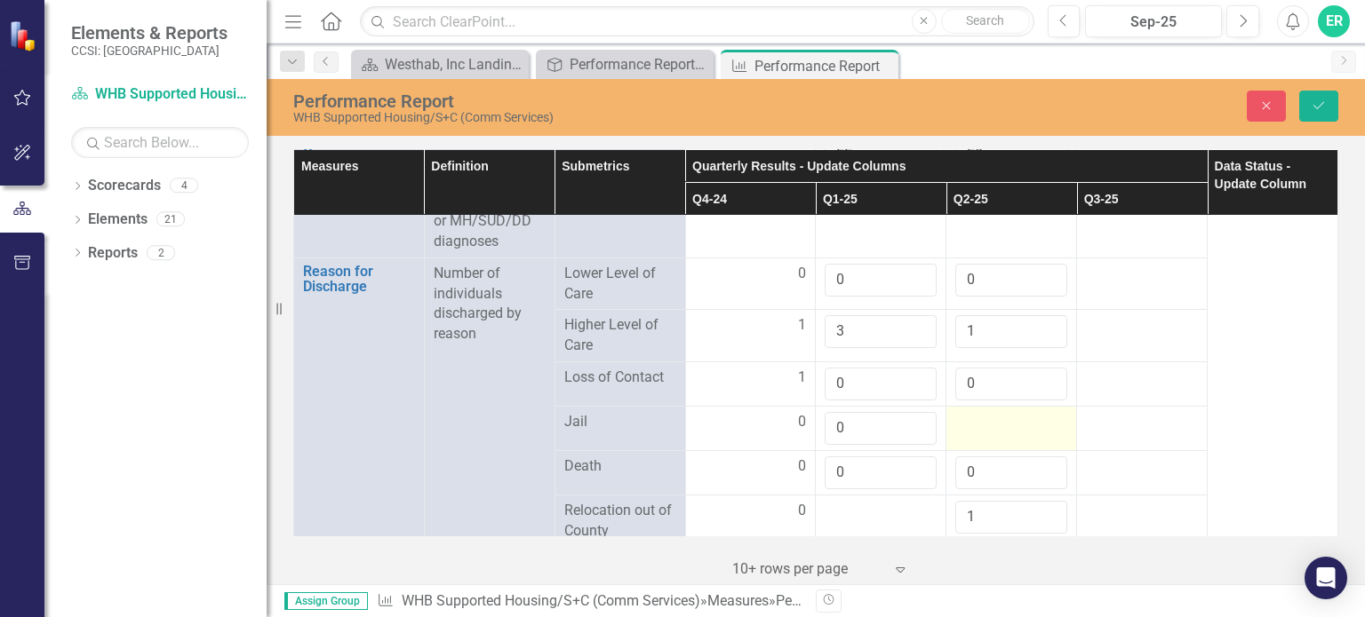
click at [976, 412] on div at bounding box center [1011, 422] width 112 height 21
click at [974, 412] on div at bounding box center [1011, 422] width 112 height 21
click at [1020, 412] on input "0" at bounding box center [1011, 428] width 112 height 33
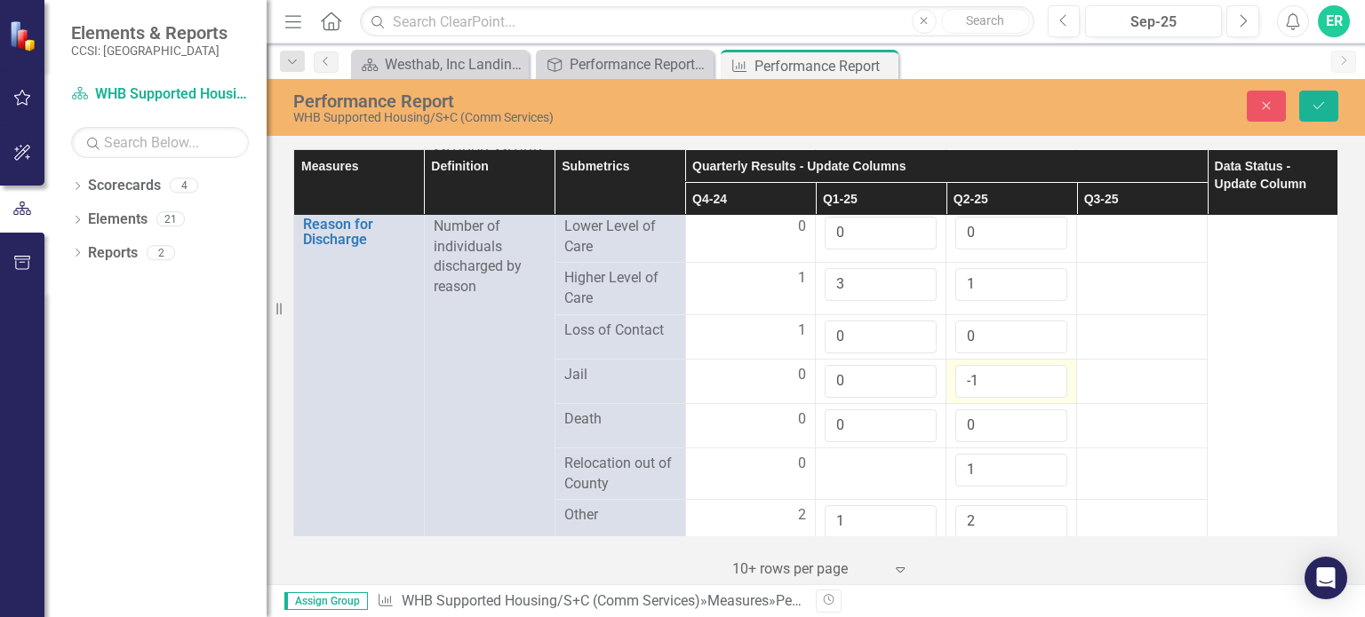
scroll to position [2132, 0]
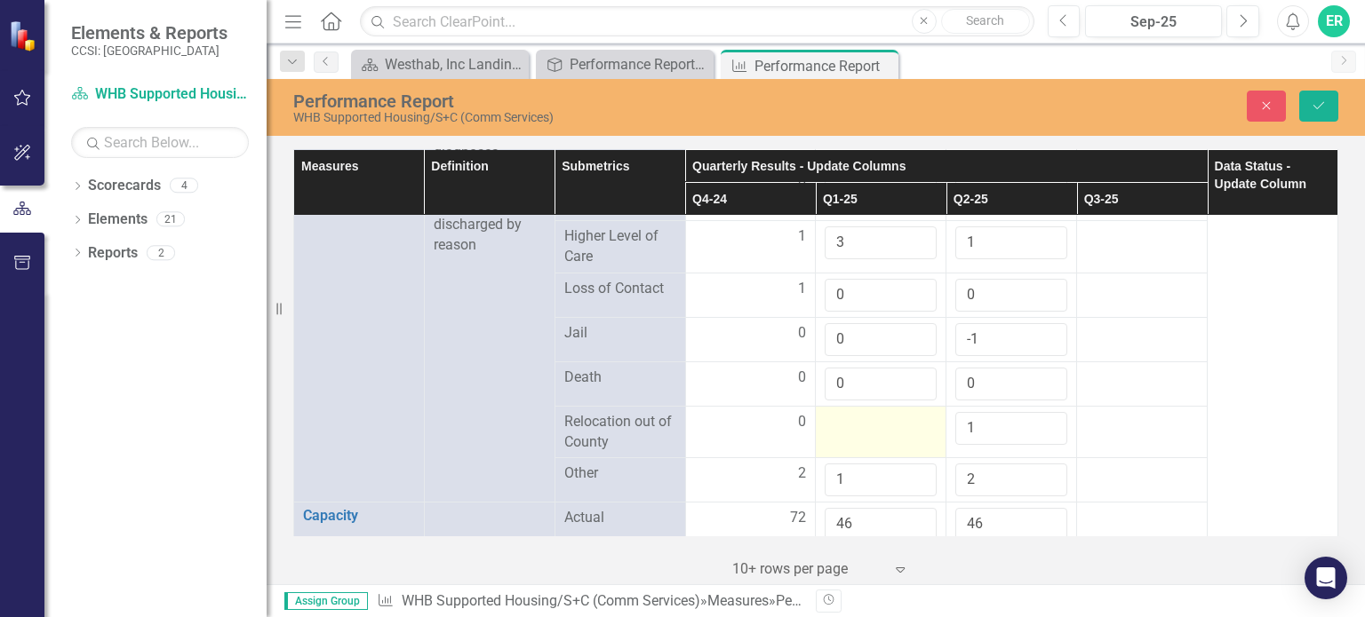
click at [867, 412] on div at bounding box center [881, 422] width 112 height 21
click at [867, 412] on input "number" at bounding box center [881, 428] width 112 height 33
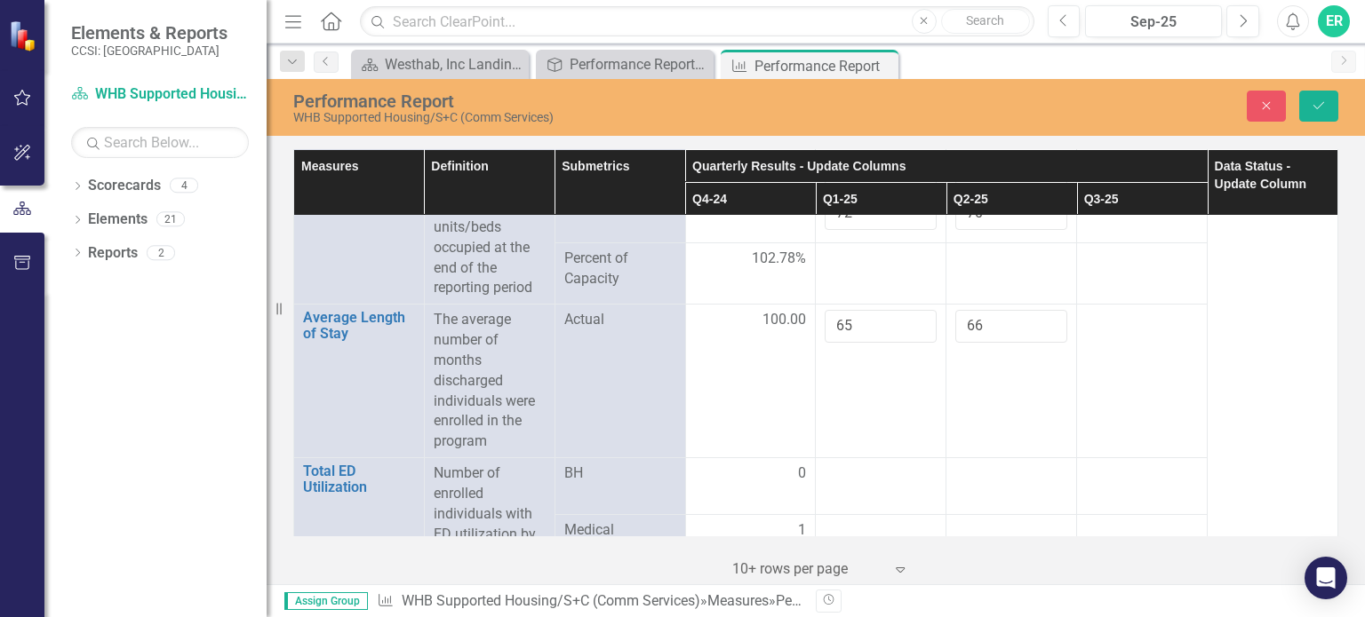
scroll to position [2577, 0]
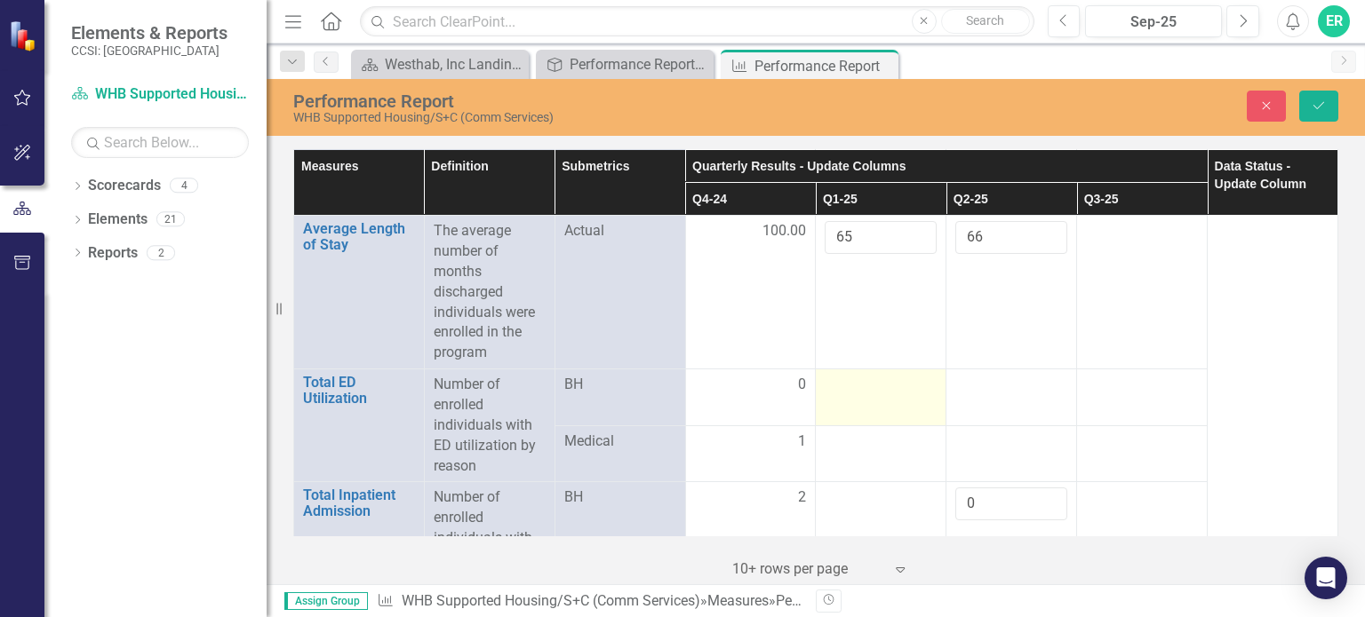
click at [861, 375] on div at bounding box center [881, 385] width 112 height 21
click at [862, 375] on input "number" at bounding box center [881, 391] width 112 height 33
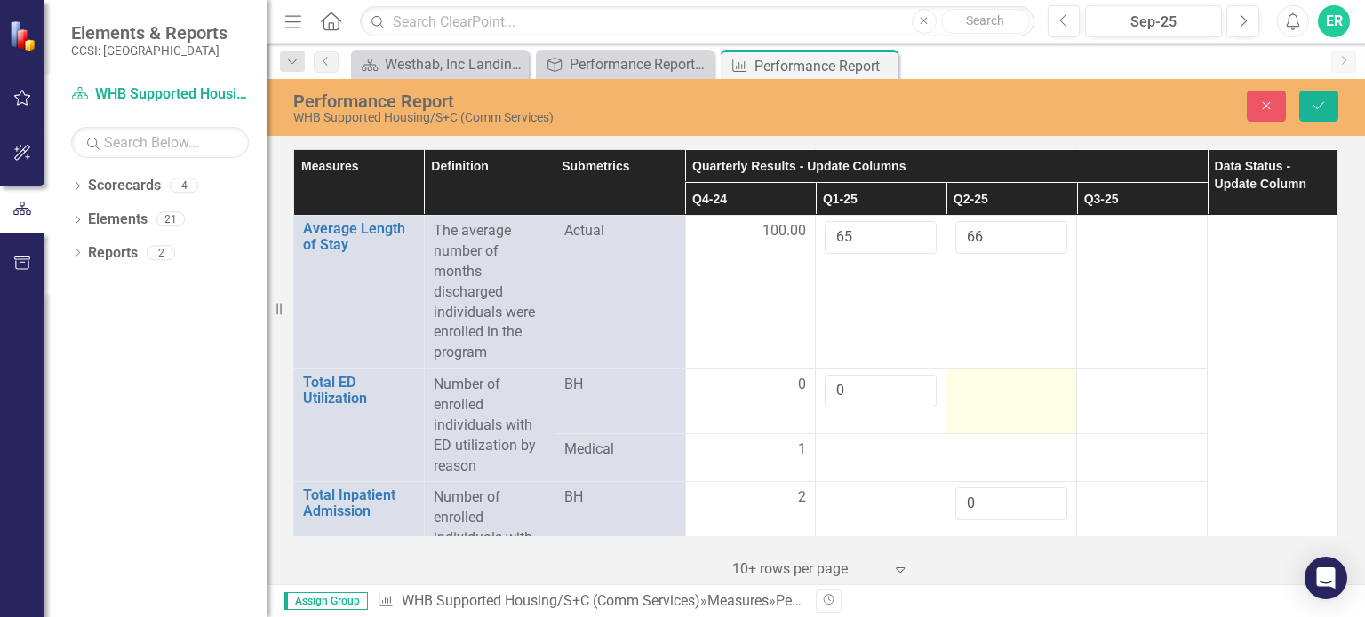
click at [968, 375] on div at bounding box center [1011, 385] width 112 height 21
click at [968, 375] on div at bounding box center [1011, 391] width 112 height 33
click at [968, 375] on input "number" at bounding box center [1011, 391] width 112 height 33
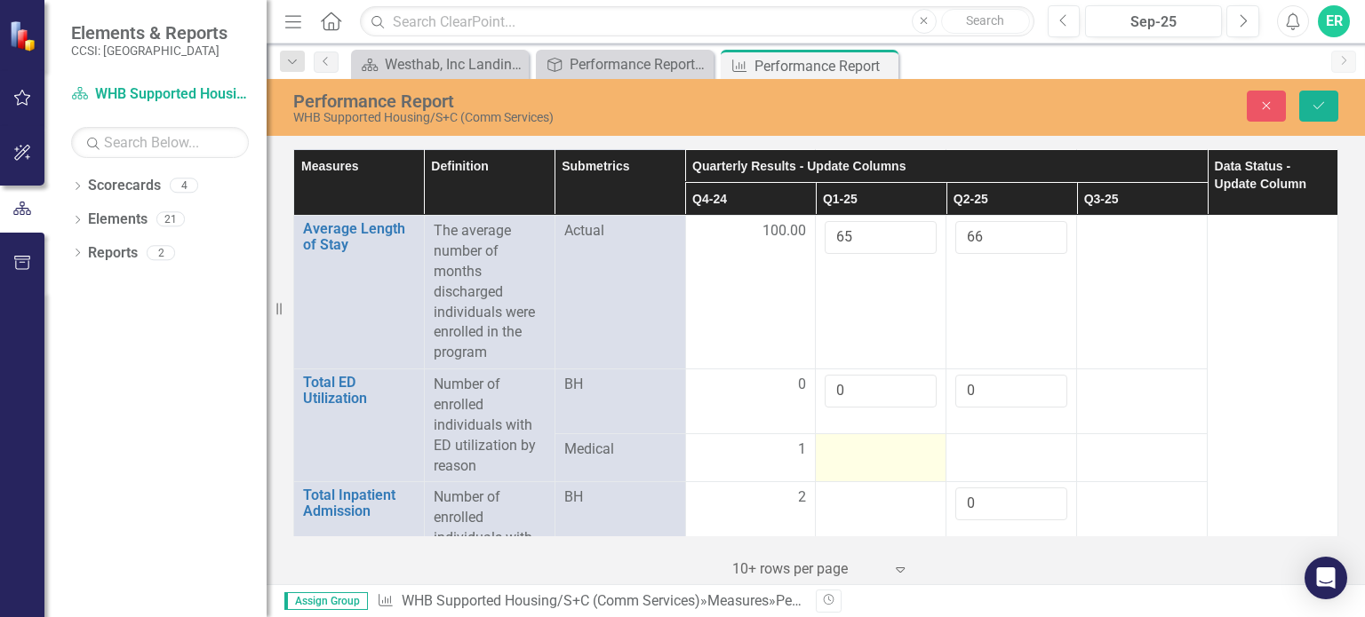
click at [864, 440] on div at bounding box center [881, 450] width 112 height 21
click at [864, 432] on input "number" at bounding box center [881, 448] width 112 height 33
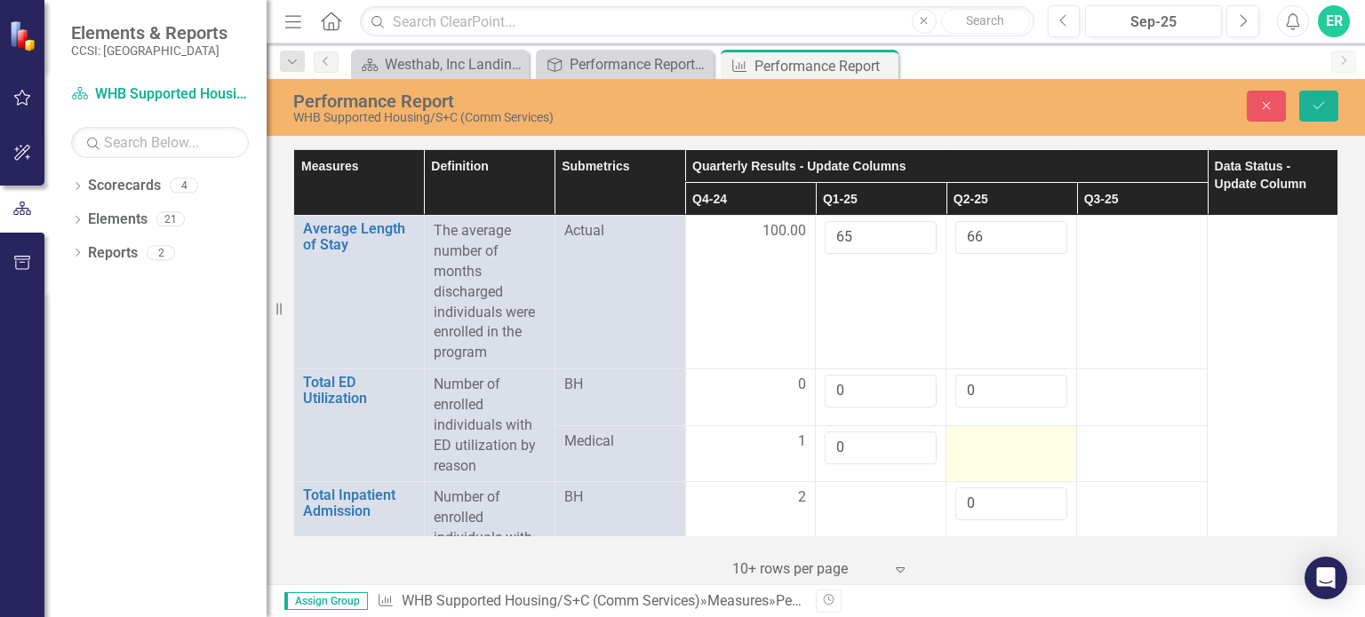
click at [976, 432] on div at bounding box center [1011, 442] width 112 height 21
click at [976, 432] on input "number" at bounding box center [1011, 448] width 112 height 33
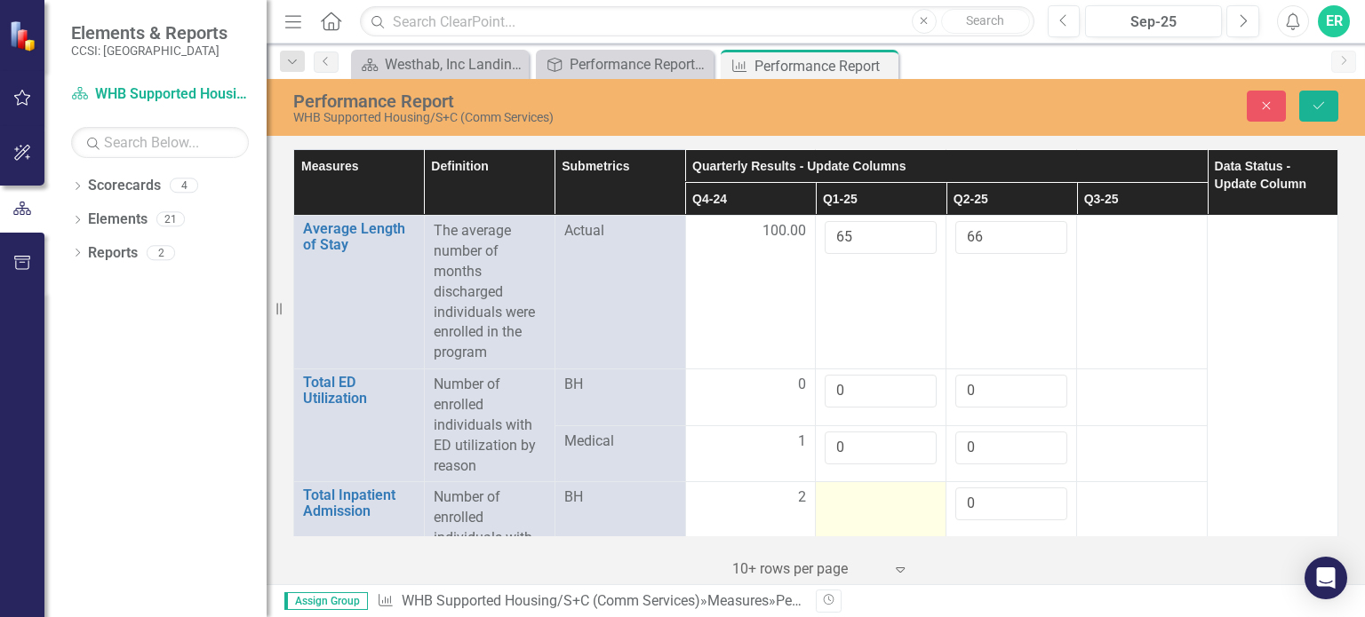
click at [845, 488] on div at bounding box center [881, 498] width 112 height 21
click at [839, 488] on input "number" at bounding box center [881, 504] width 112 height 33
click at [839, 488] on input "0" at bounding box center [881, 504] width 112 height 33
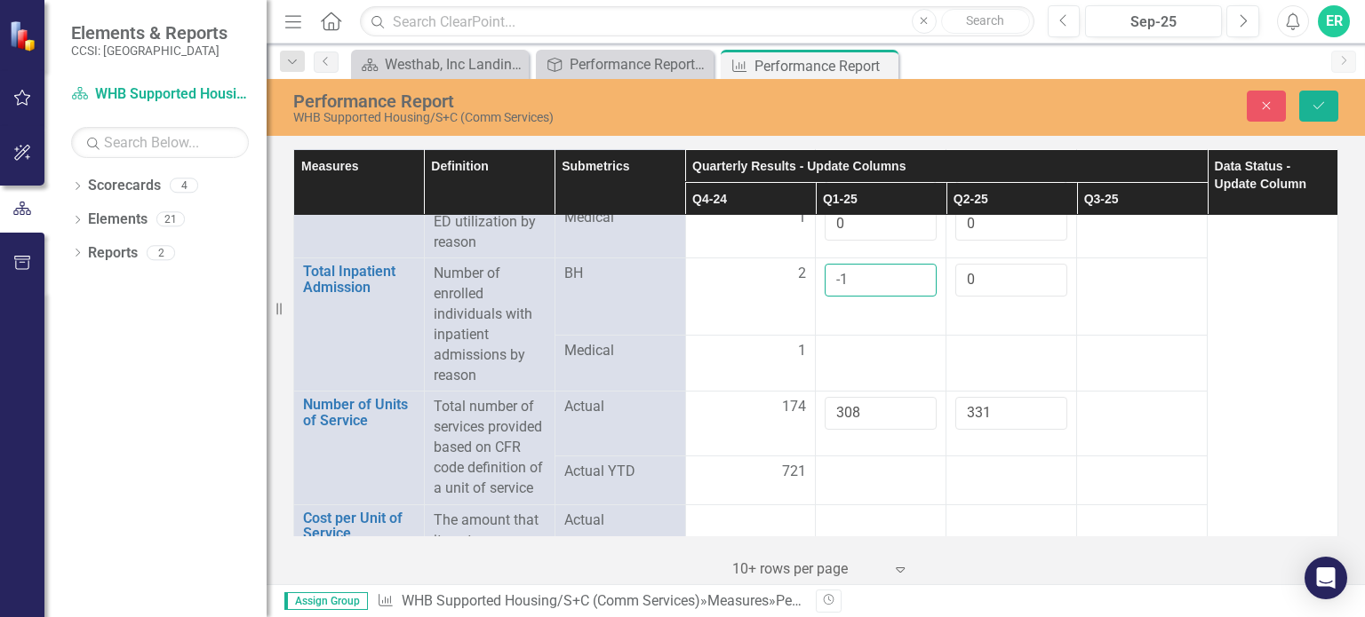
scroll to position [2843, 0]
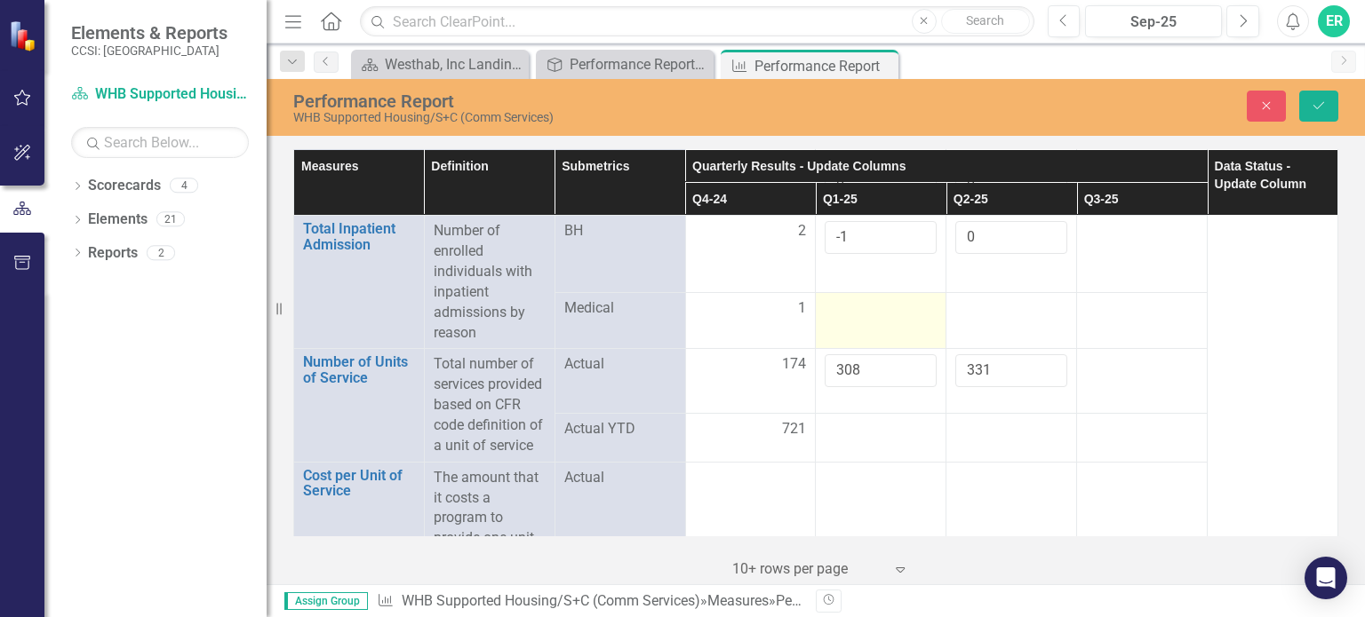
click at [849, 299] on div at bounding box center [881, 309] width 112 height 21
click at [849, 288] on input "number" at bounding box center [881, 304] width 112 height 33
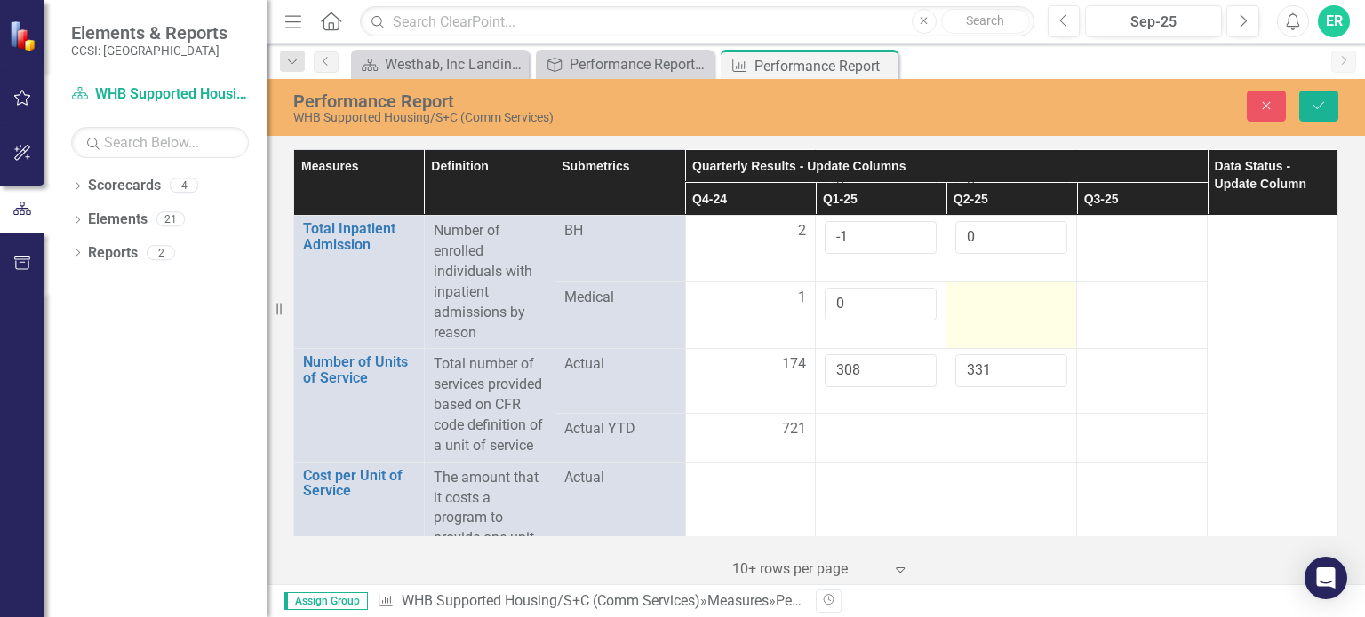
click at [982, 288] on div at bounding box center [1011, 298] width 112 height 21
click at [982, 288] on input "number" at bounding box center [1011, 304] width 112 height 33
click at [853, 419] on div at bounding box center [881, 429] width 112 height 21
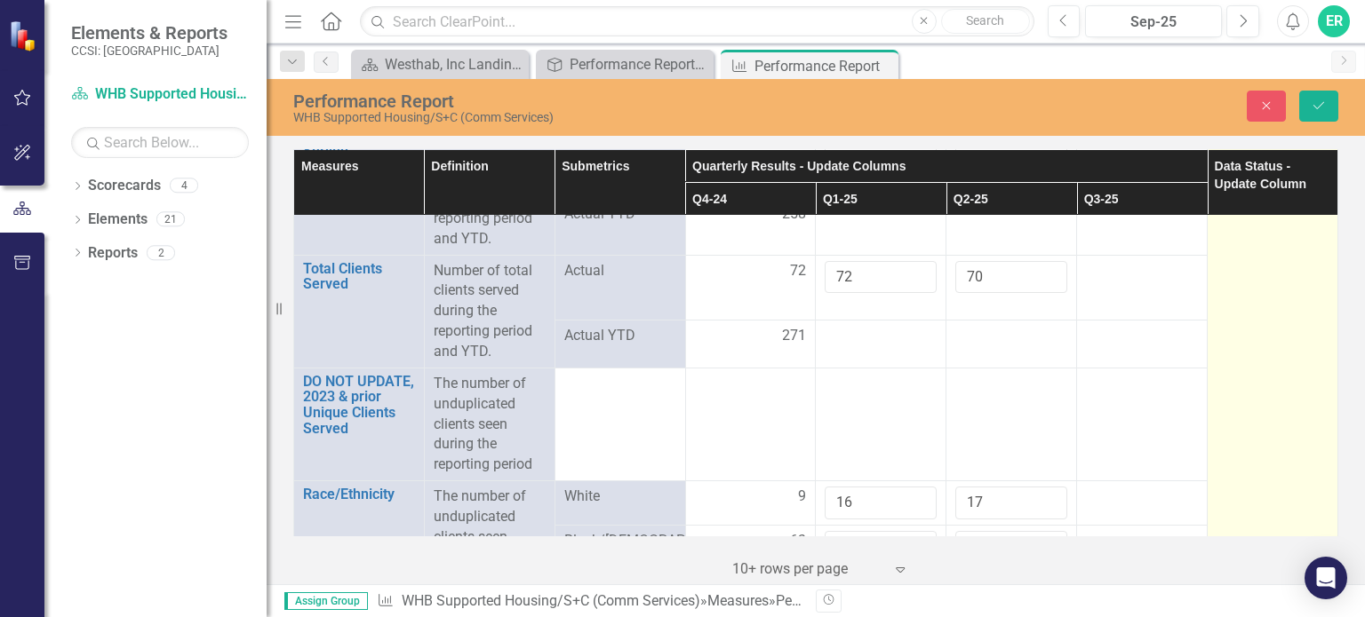
scroll to position [562, 0]
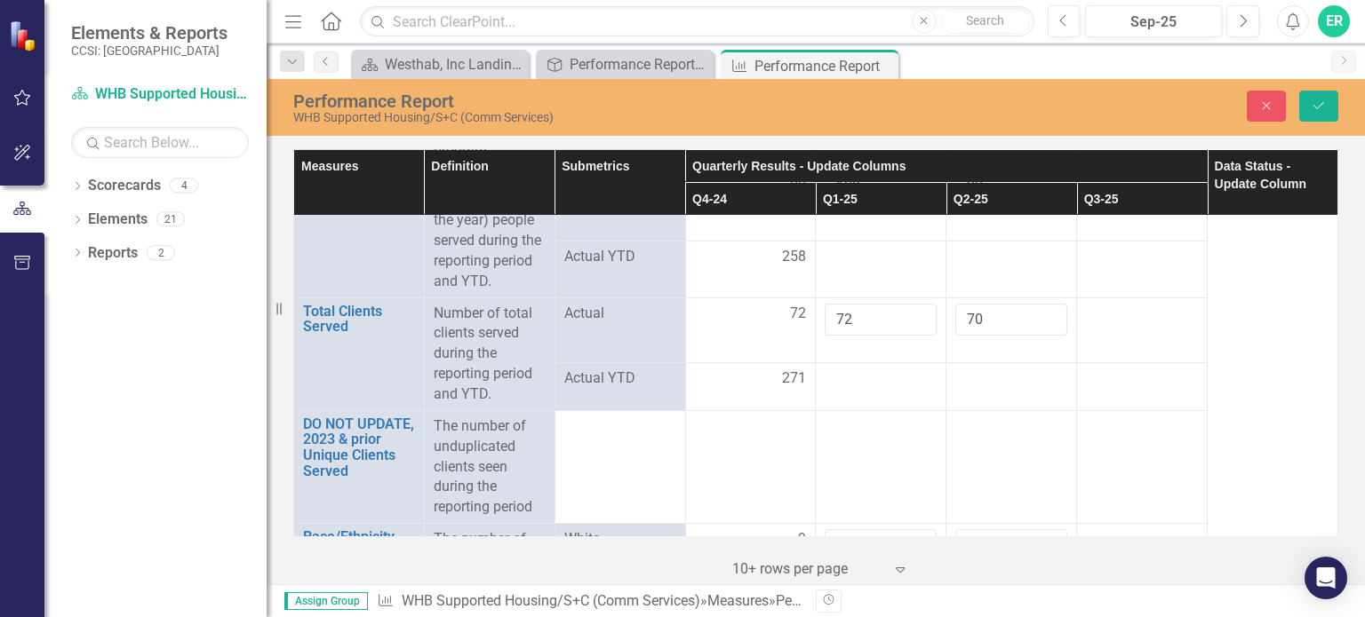
click at [802, 431] on td at bounding box center [750, 466] width 131 height 113
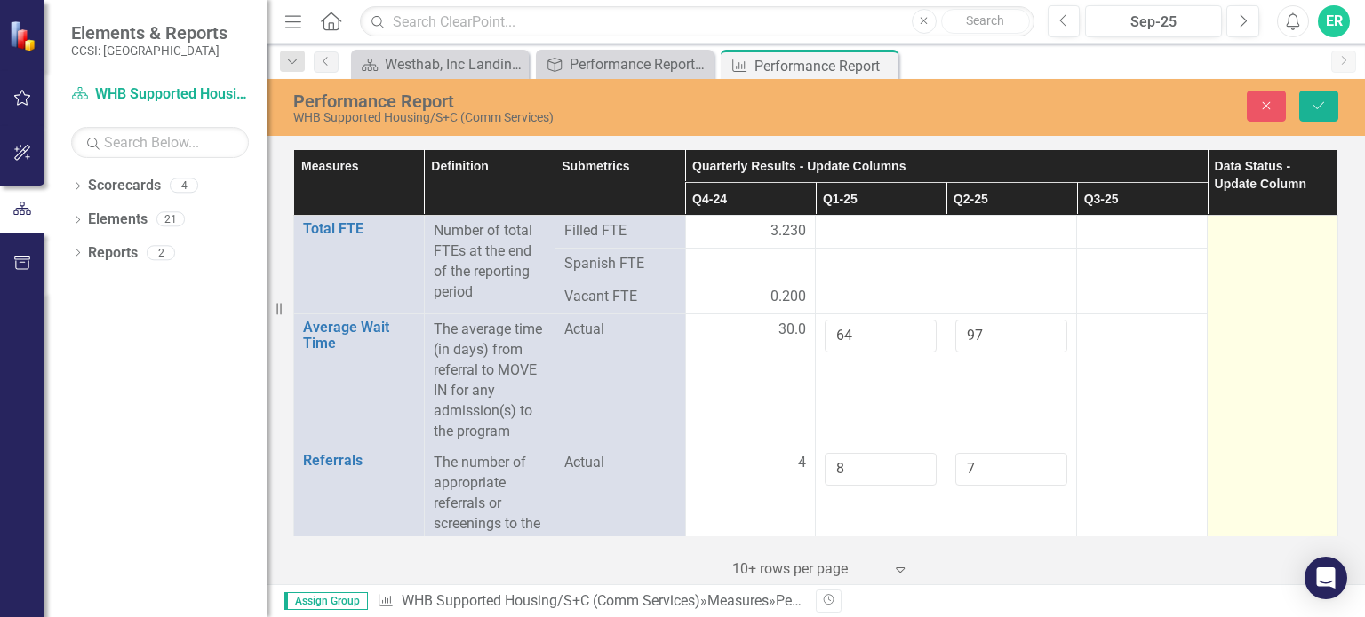
scroll to position [0, 0]
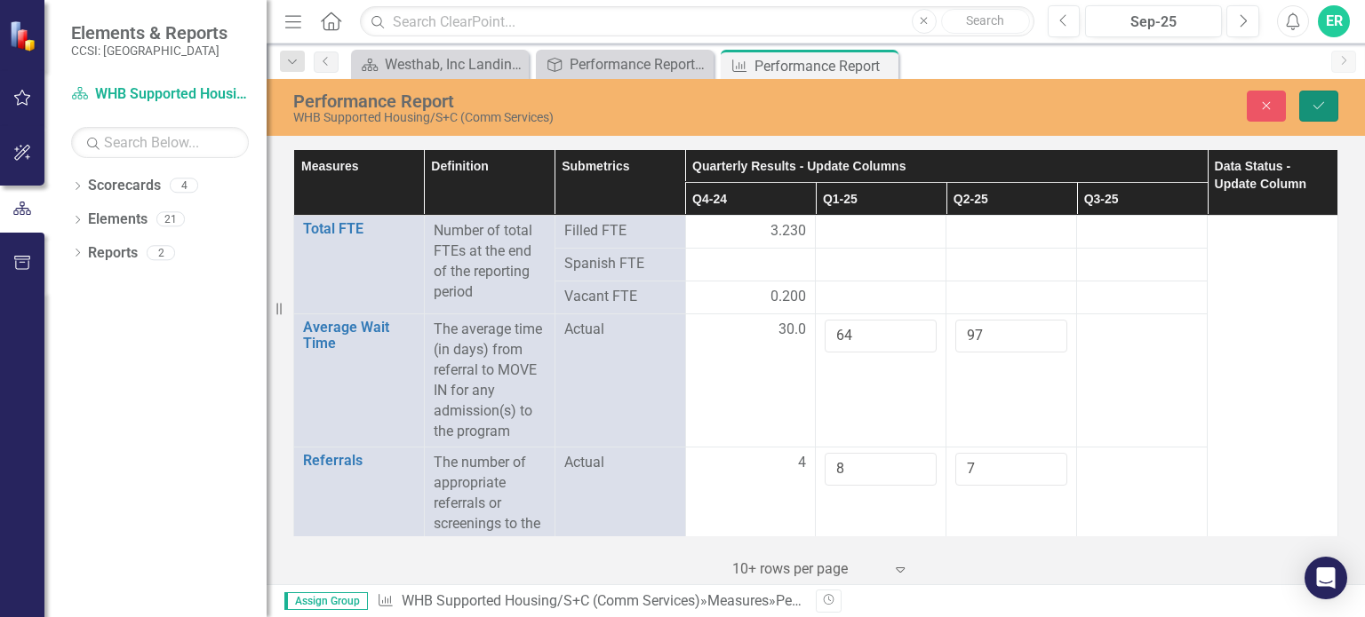
click at [1319, 108] on icon "Save" at bounding box center [1319, 106] width 16 height 12
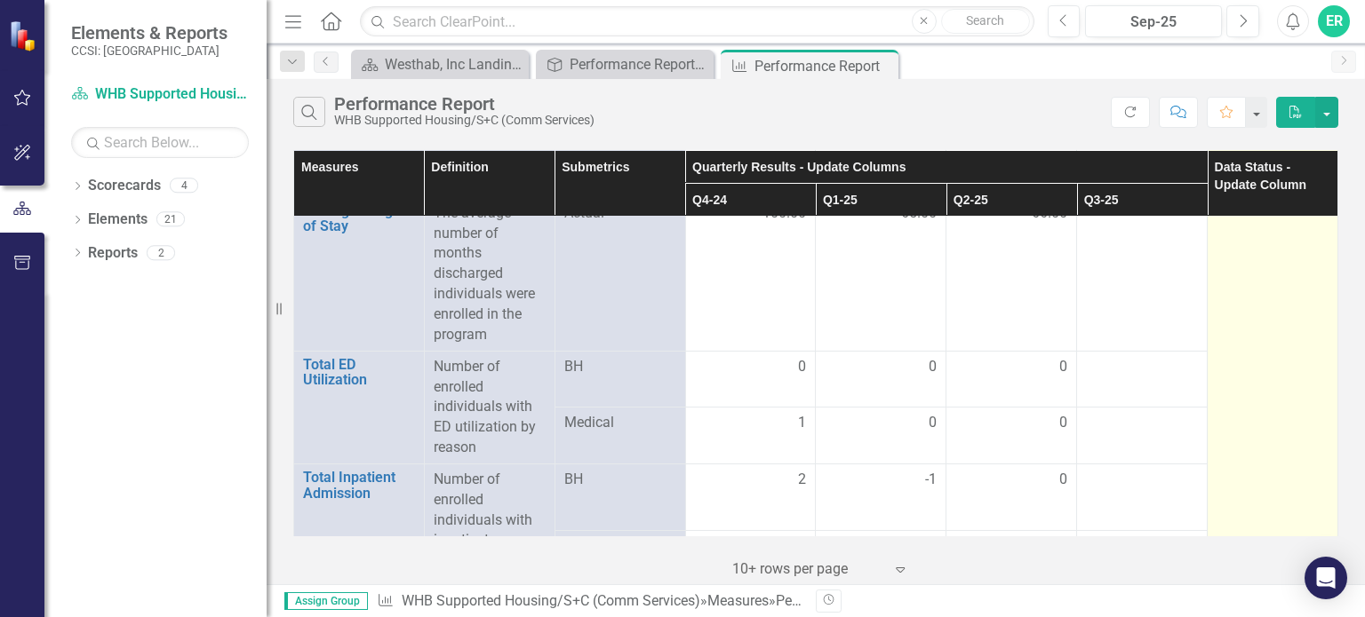
scroll to position [2044, 0]
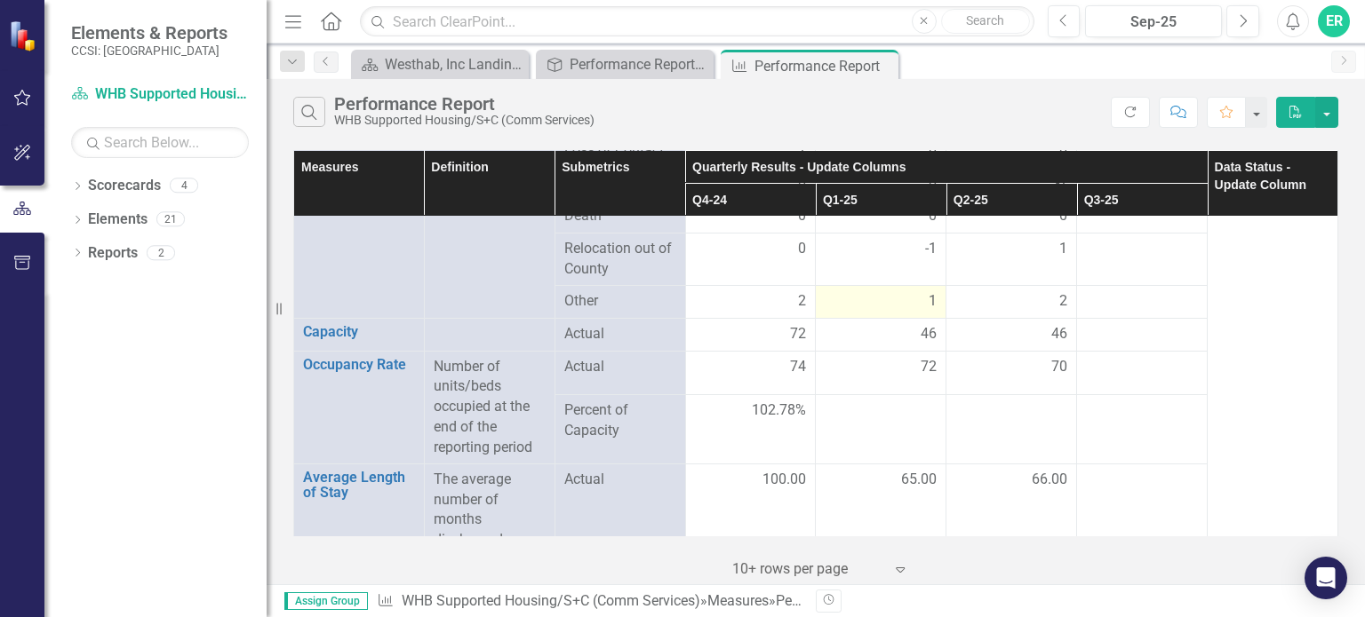
click at [888, 312] on div "1" at bounding box center [881, 301] width 112 height 20
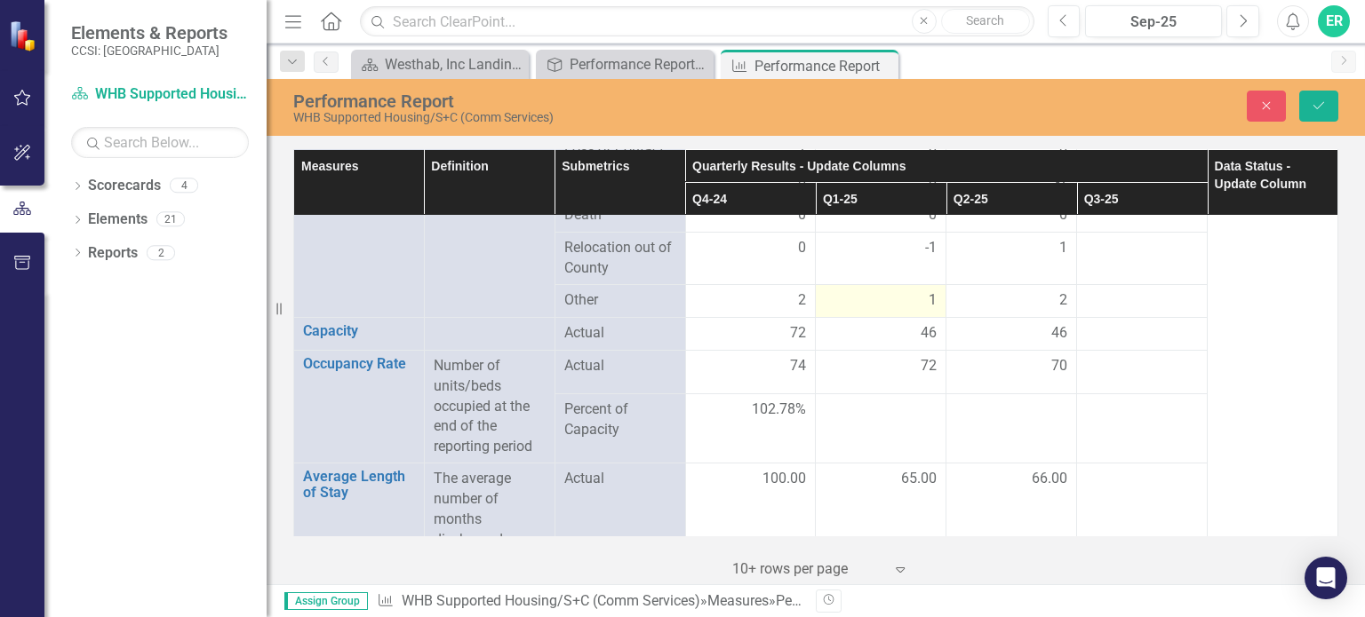
click at [887, 311] on div "1" at bounding box center [881, 301] width 112 height 20
click at [896, 259] on div "-1" at bounding box center [881, 248] width 112 height 20
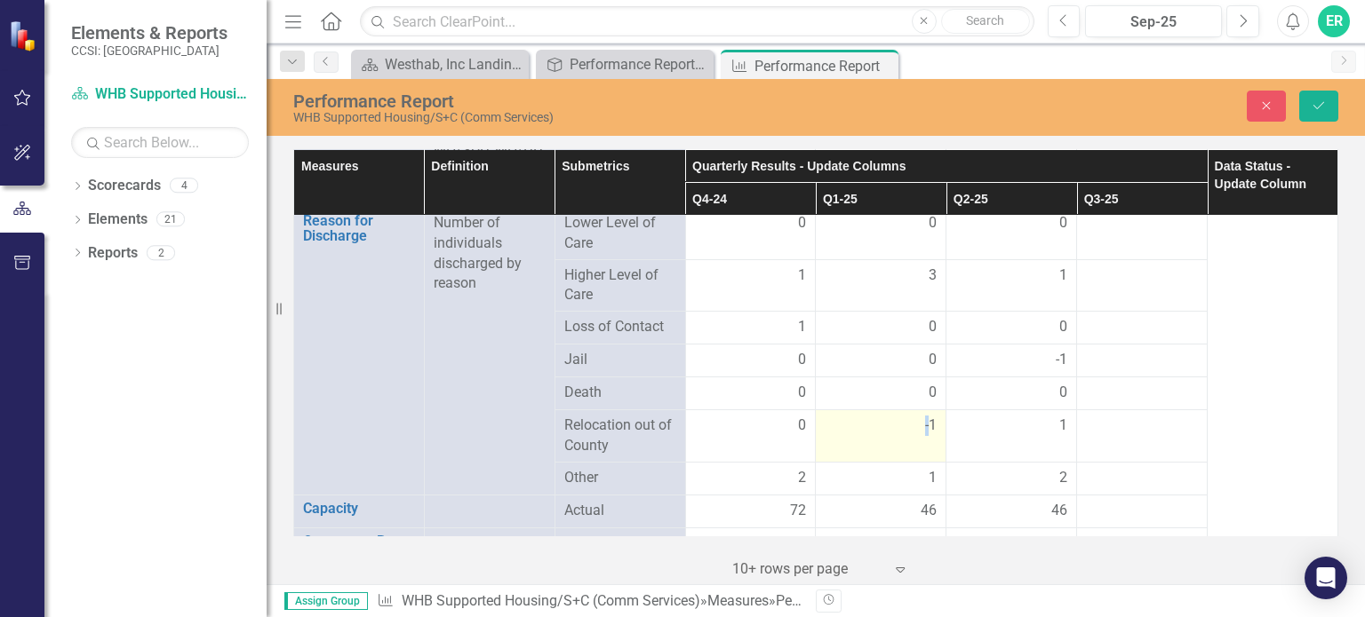
click at [931, 423] on td "-1" at bounding box center [881, 436] width 131 height 52
click at [896, 417] on div "-1" at bounding box center [881, 426] width 112 height 20
click at [872, 426] on input "-1" at bounding box center [881, 432] width 112 height 33
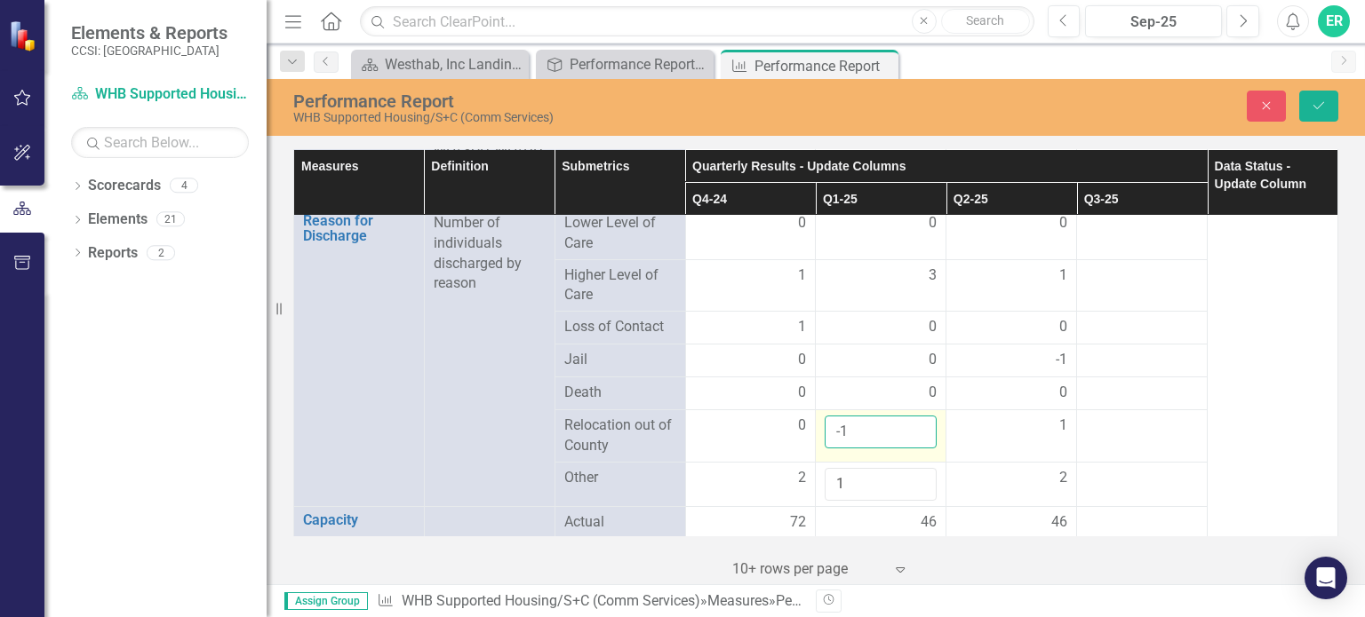
click at [910, 439] on input "-1" at bounding box center [881, 432] width 112 height 33
click at [912, 436] on input "-2" at bounding box center [881, 432] width 112 height 33
click at [911, 420] on input "-1" at bounding box center [881, 432] width 112 height 33
click at [911, 420] on input "0" at bounding box center [881, 432] width 112 height 33
click at [910, 437] on input "-1" at bounding box center [881, 432] width 112 height 33
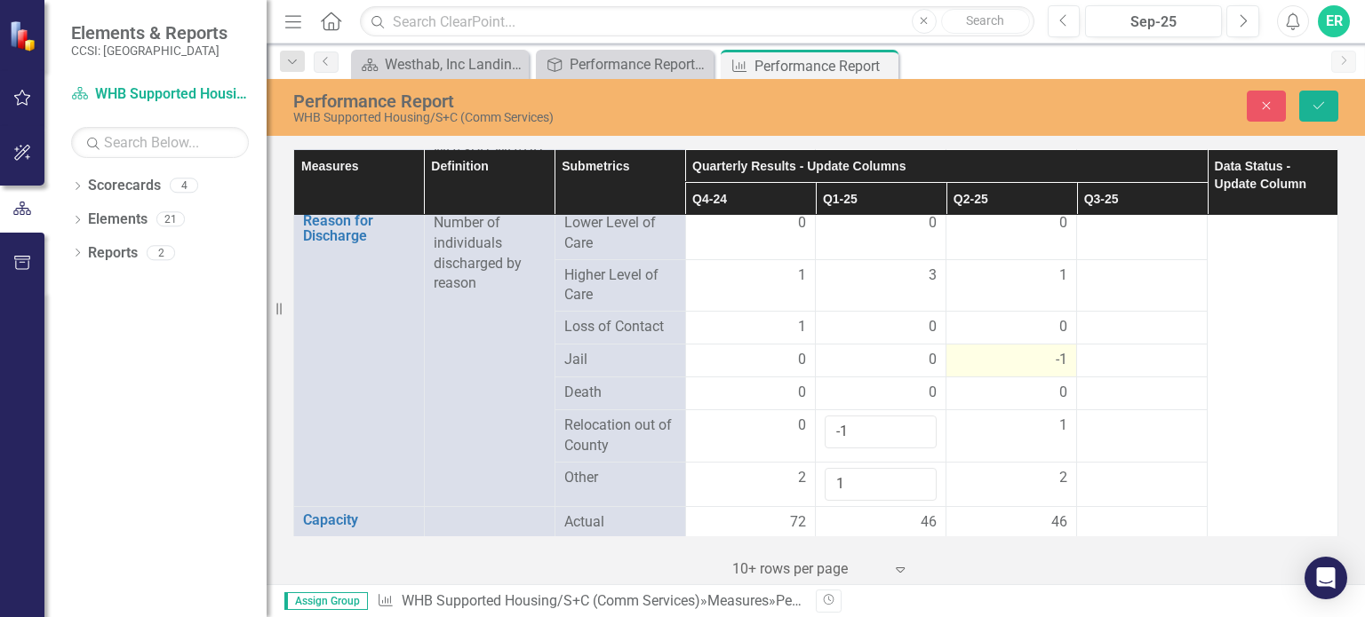
click at [1023, 357] on div "-1" at bounding box center [1011, 360] width 112 height 20
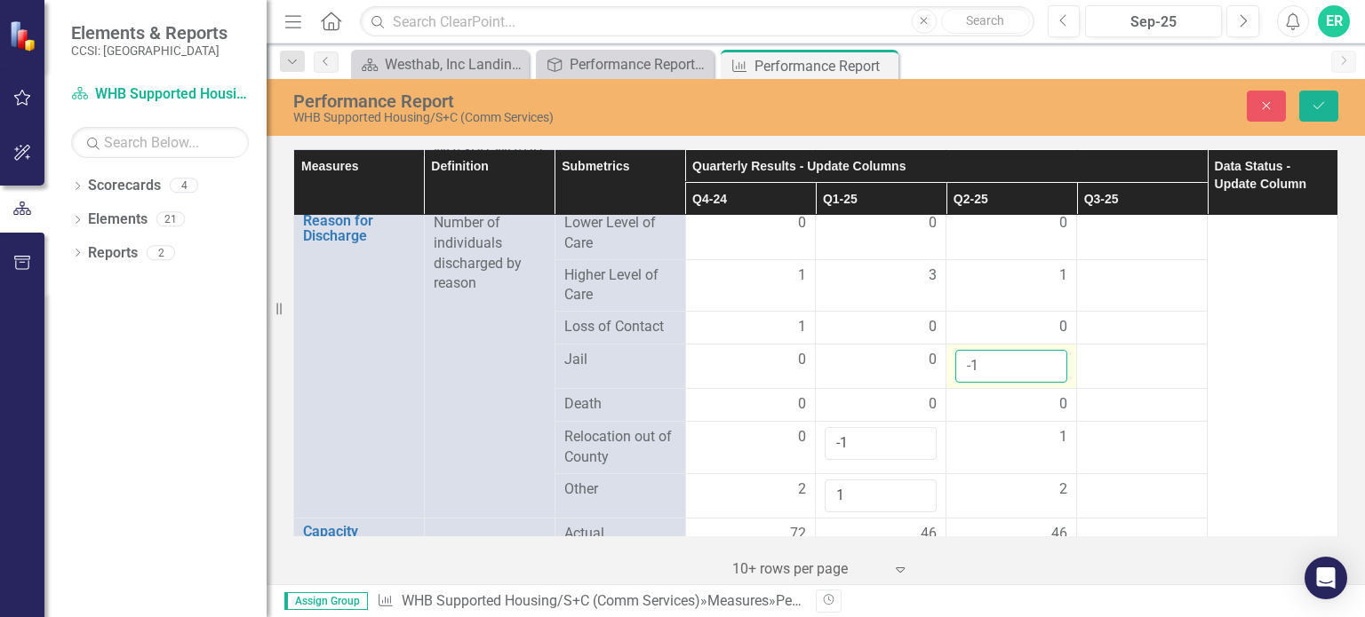
click at [1023, 357] on input "-1" at bounding box center [1011, 366] width 112 height 33
click at [1100, 427] on div at bounding box center [1142, 437] width 112 height 21
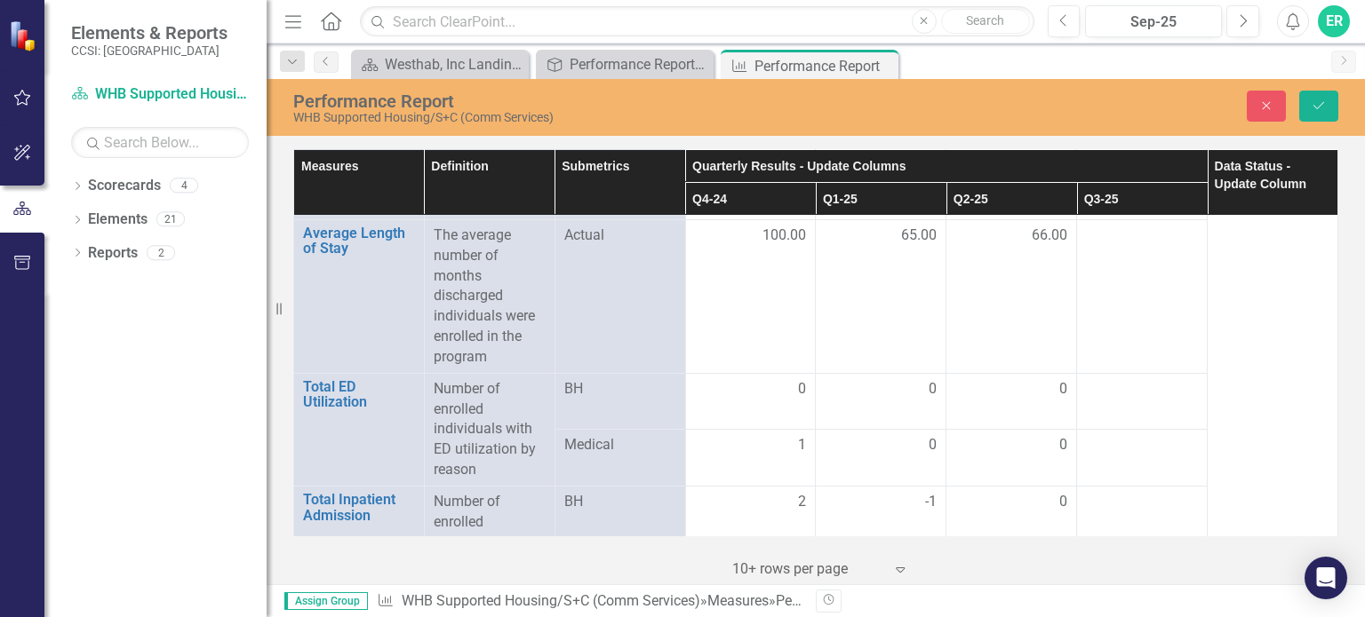
scroll to position [2399, 0]
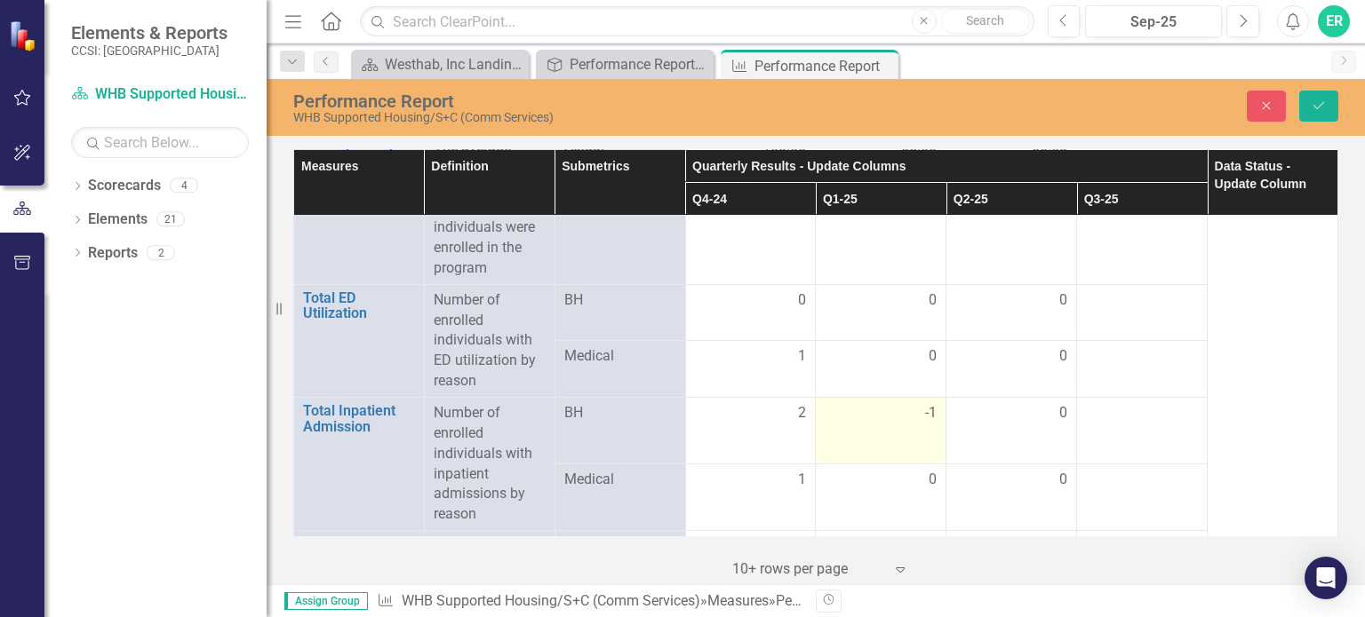
click at [889, 409] on div "-1" at bounding box center [881, 413] width 112 height 20
click at [908, 418] on input "-2" at bounding box center [881, 419] width 112 height 33
click at [915, 408] on input "-1" at bounding box center [881, 419] width 112 height 33
click at [915, 408] on input "0" at bounding box center [881, 419] width 112 height 33
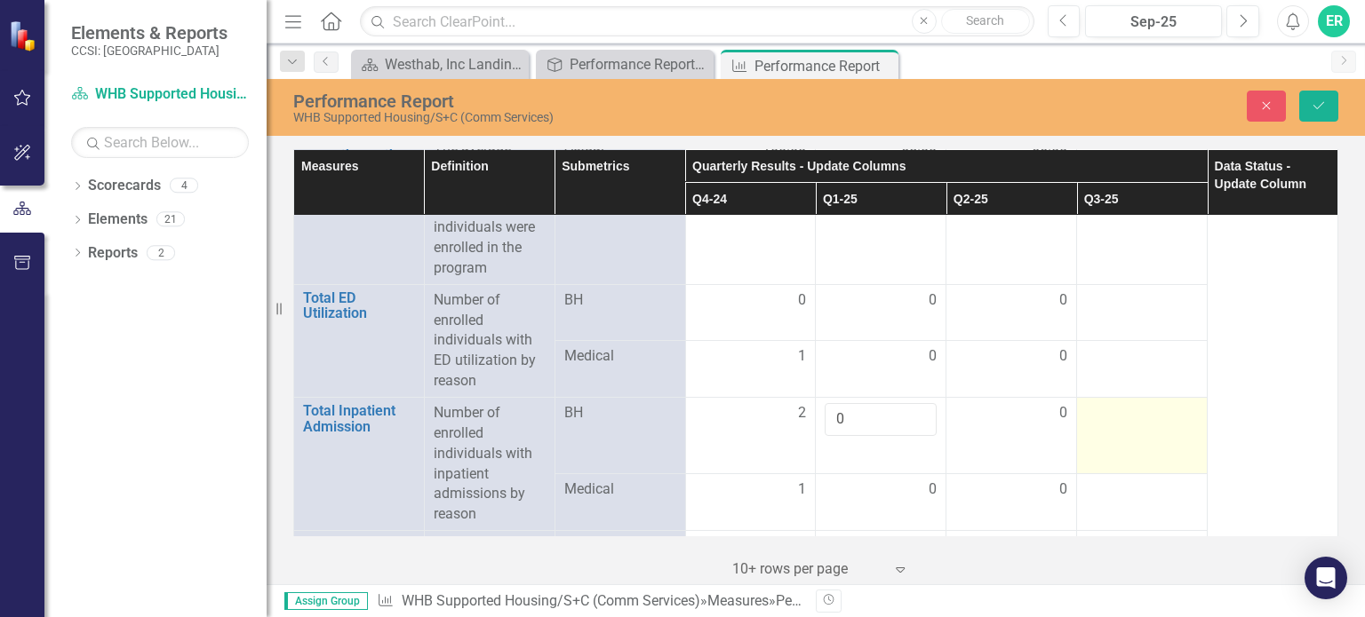
click at [1173, 442] on td at bounding box center [1142, 435] width 131 height 76
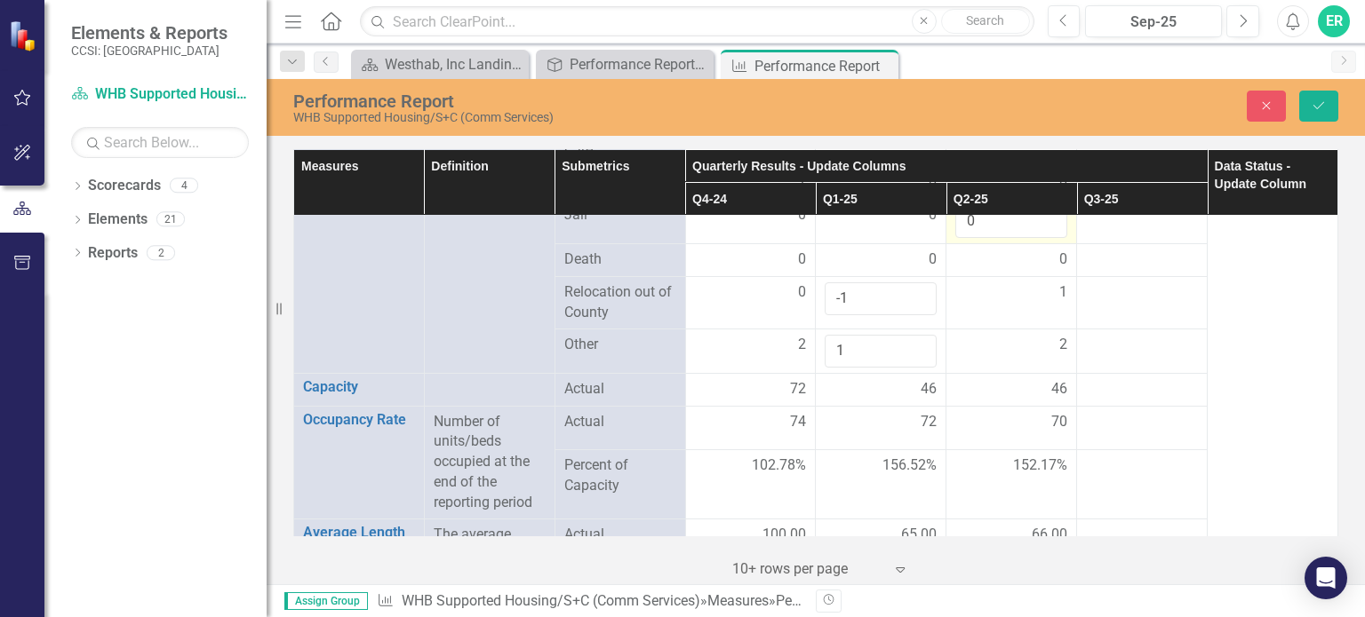
scroll to position [1922, 0]
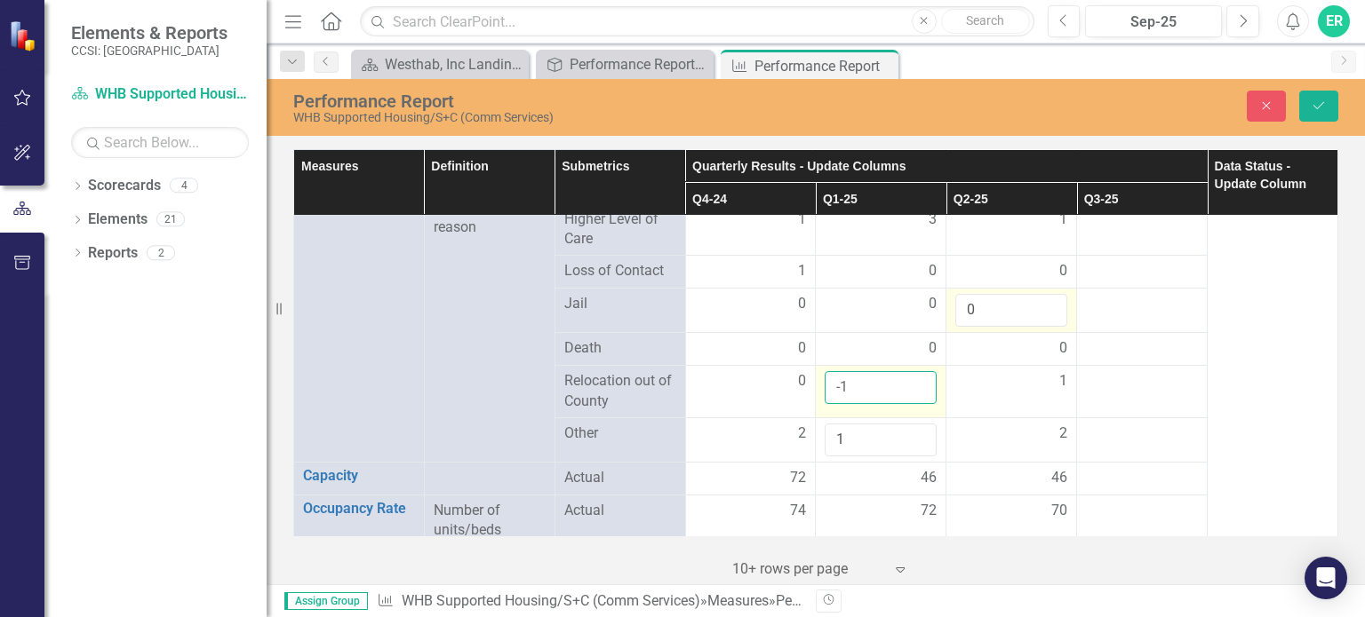
click at [886, 383] on input "-1" at bounding box center [881, 387] width 112 height 33
click at [913, 372] on input "0" at bounding box center [881, 387] width 112 height 33
click at [1176, 418] on td at bounding box center [1142, 440] width 131 height 44
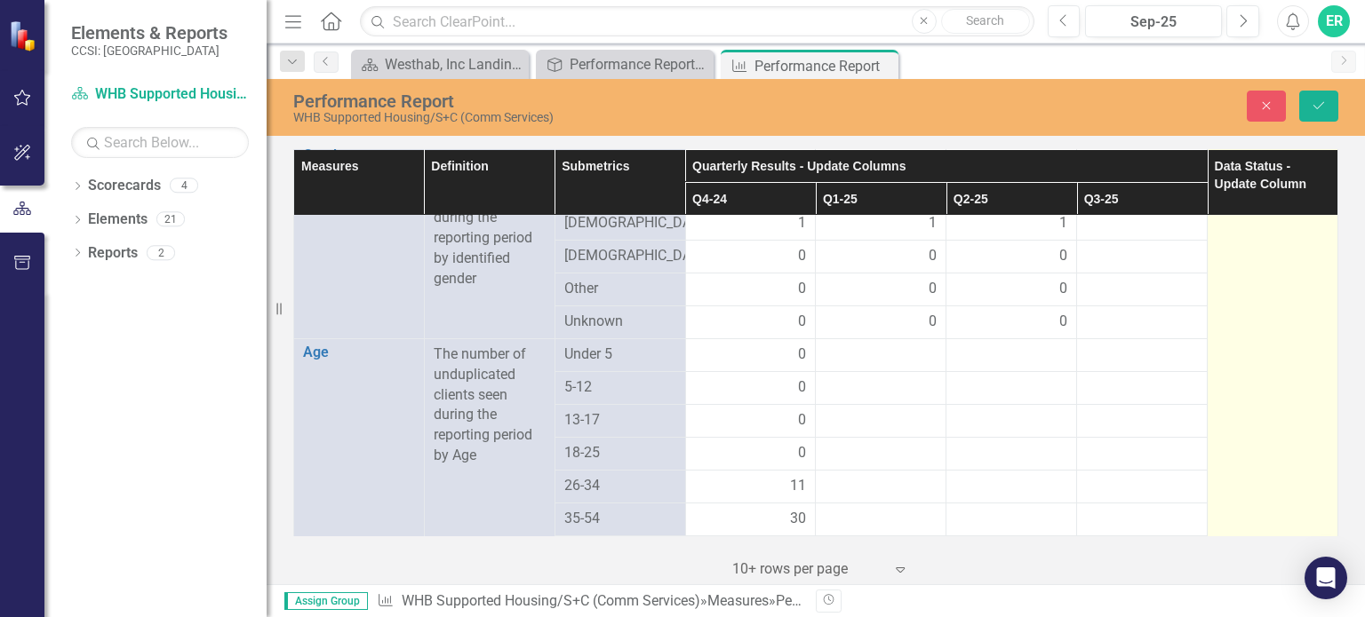
scroll to position [1333, 0]
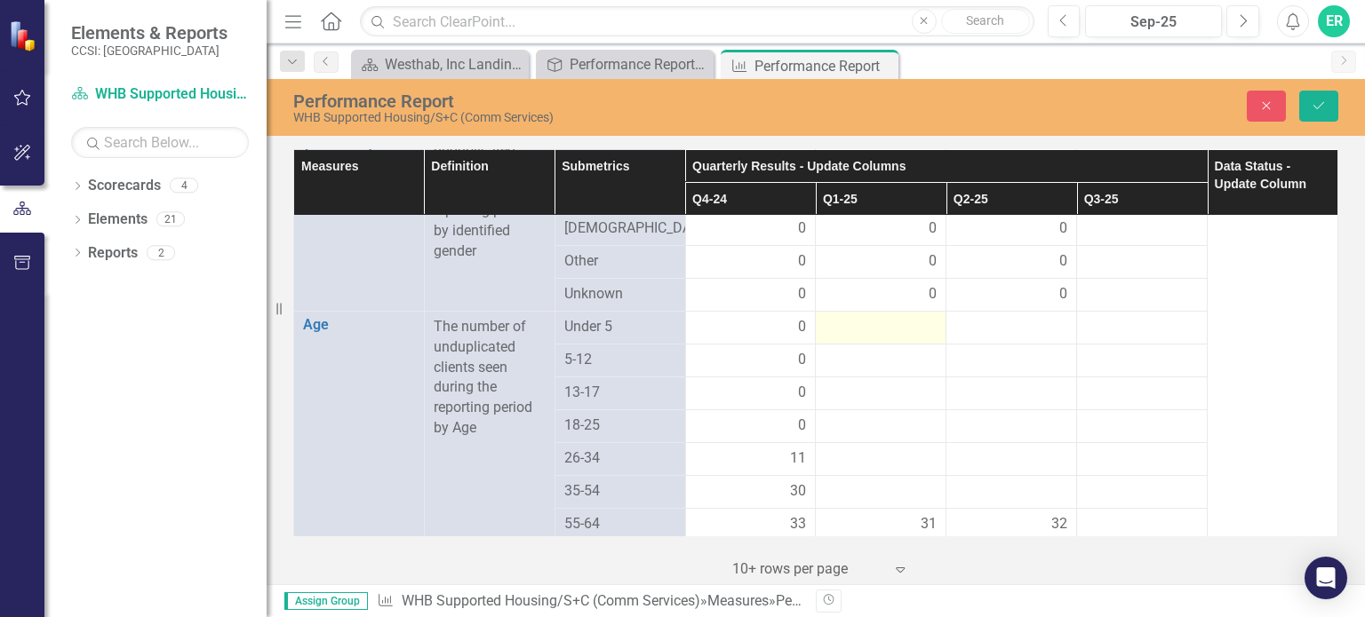
click at [912, 317] on div at bounding box center [881, 327] width 112 height 21
click at [897, 325] on input "number" at bounding box center [881, 333] width 112 height 33
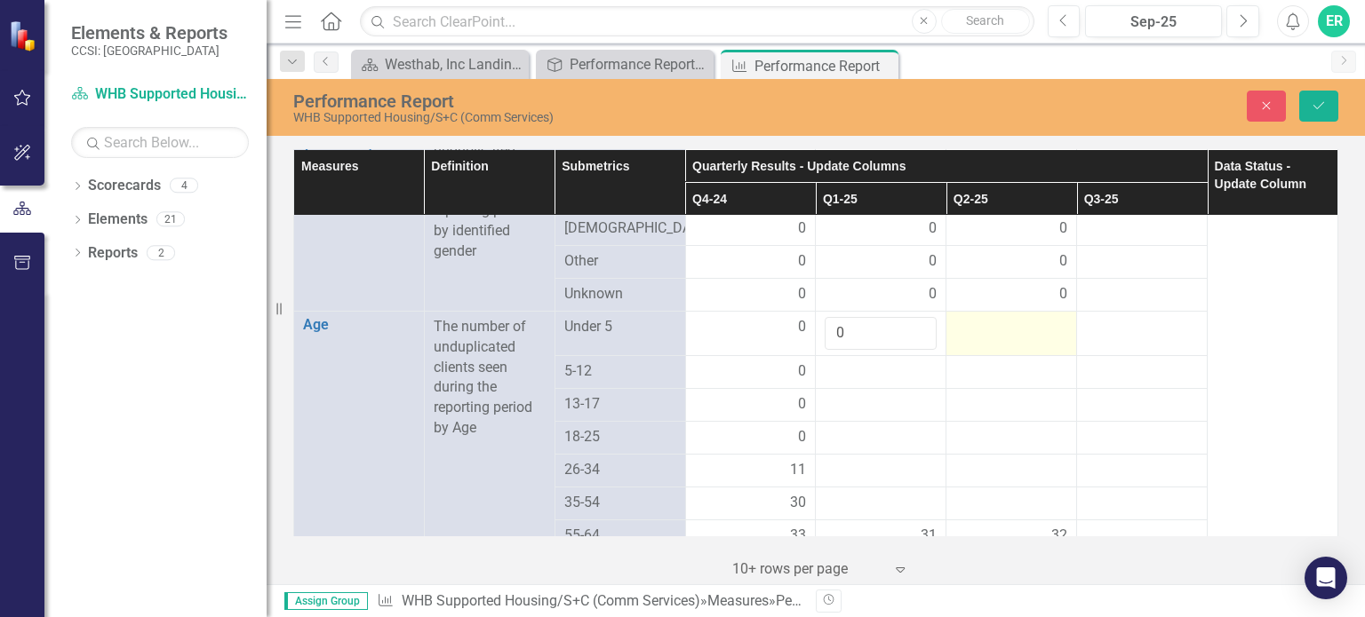
click at [968, 319] on div at bounding box center [1011, 327] width 112 height 21
click at [968, 330] on input "number" at bounding box center [1011, 333] width 112 height 33
click at [858, 362] on div at bounding box center [881, 372] width 112 height 21
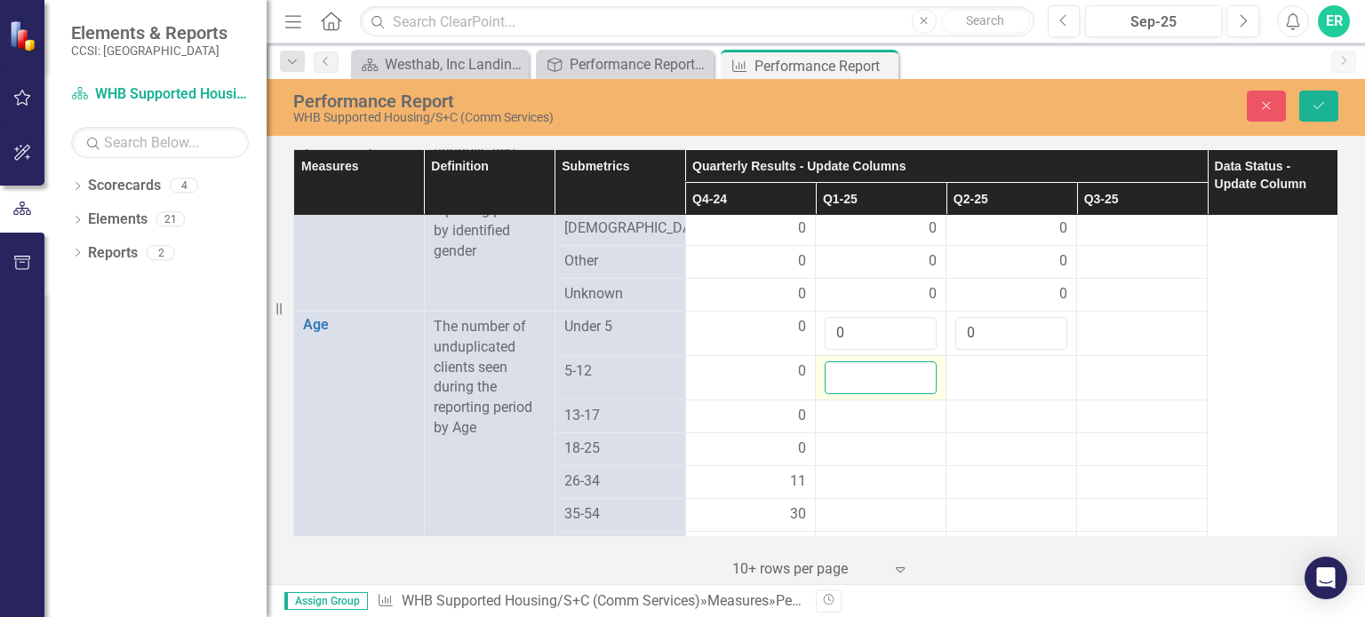
click at [855, 362] on input "number" at bounding box center [881, 378] width 112 height 33
click at [985, 364] on div at bounding box center [1011, 372] width 112 height 21
click at [981, 369] on input "number" at bounding box center [1011, 378] width 112 height 33
click at [855, 414] on div at bounding box center [881, 416] width 112 height 21
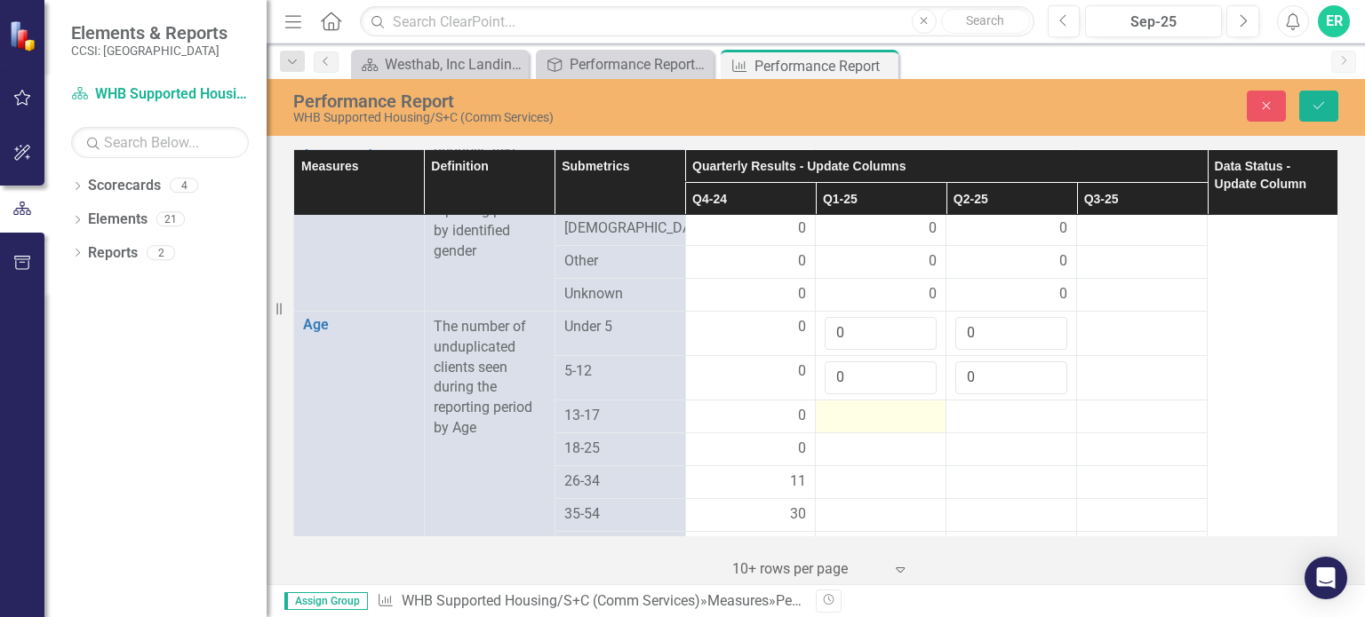
click at [853, 411] on div at bounding box center [881, 416] width 112 height 21
click at [853, 409] on input "number" at bounding box center [881, 422] width 112 height 33
click at [977, 410] on div at bounding box center [1011, 416] width 112 height 21
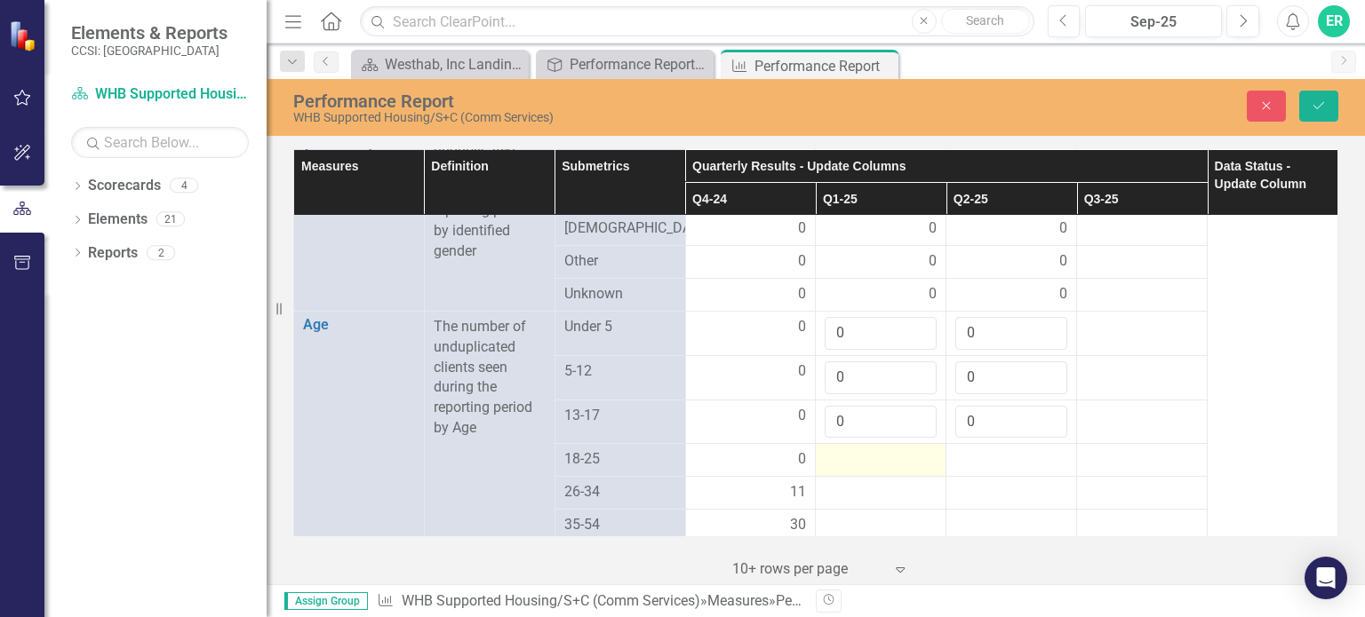
click at [842, 450] on div at bounding box center [881, 460] width 112 height 21
click at [960, 460] on div at bounding box center [1011, 460] width 112 height 21
click at [960, 460] on input "number" at bounding box center [1011, 466] width 112 height 33
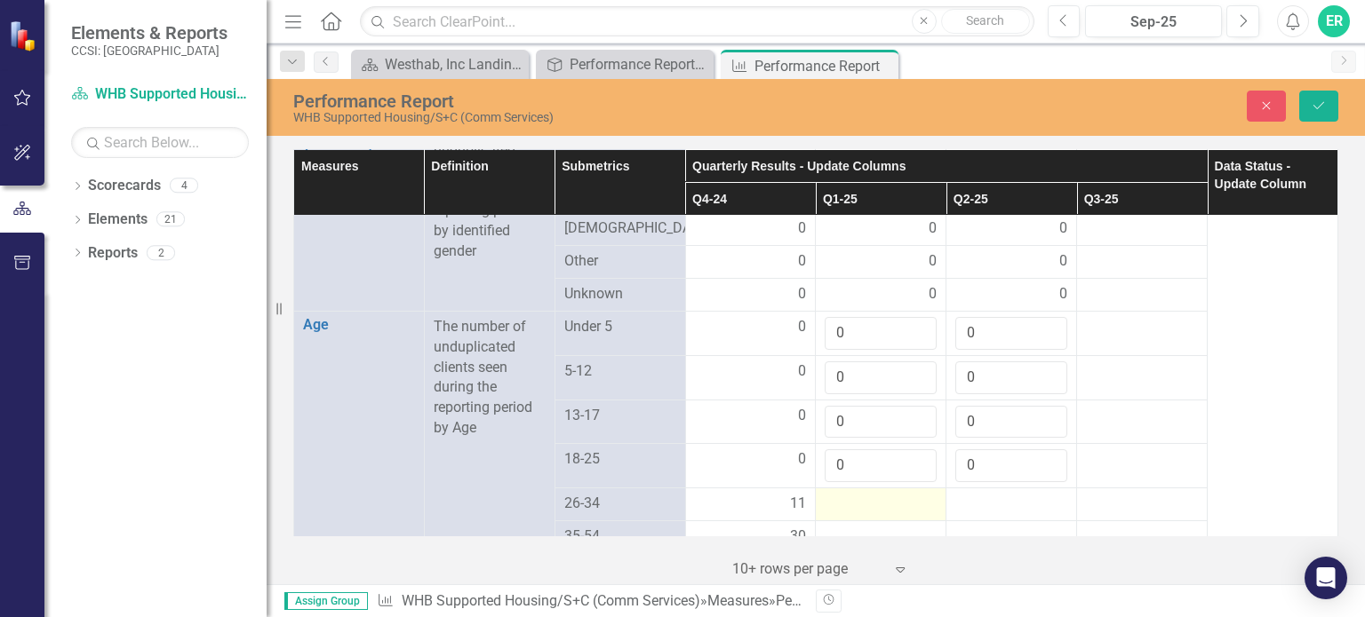
click at [871, 494] on div at bounding box center [881, 504] width 112 height 21
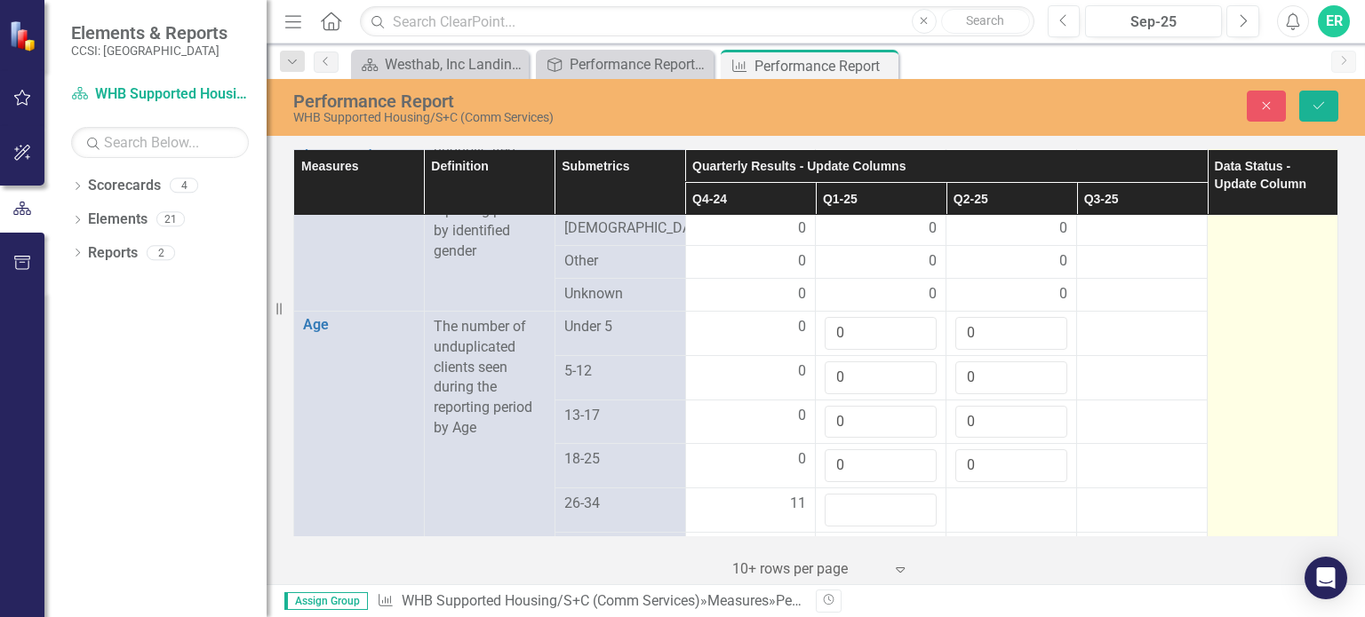
click at [1221, 470] on td at bounding box center [1272, 381] width 131 height 2997
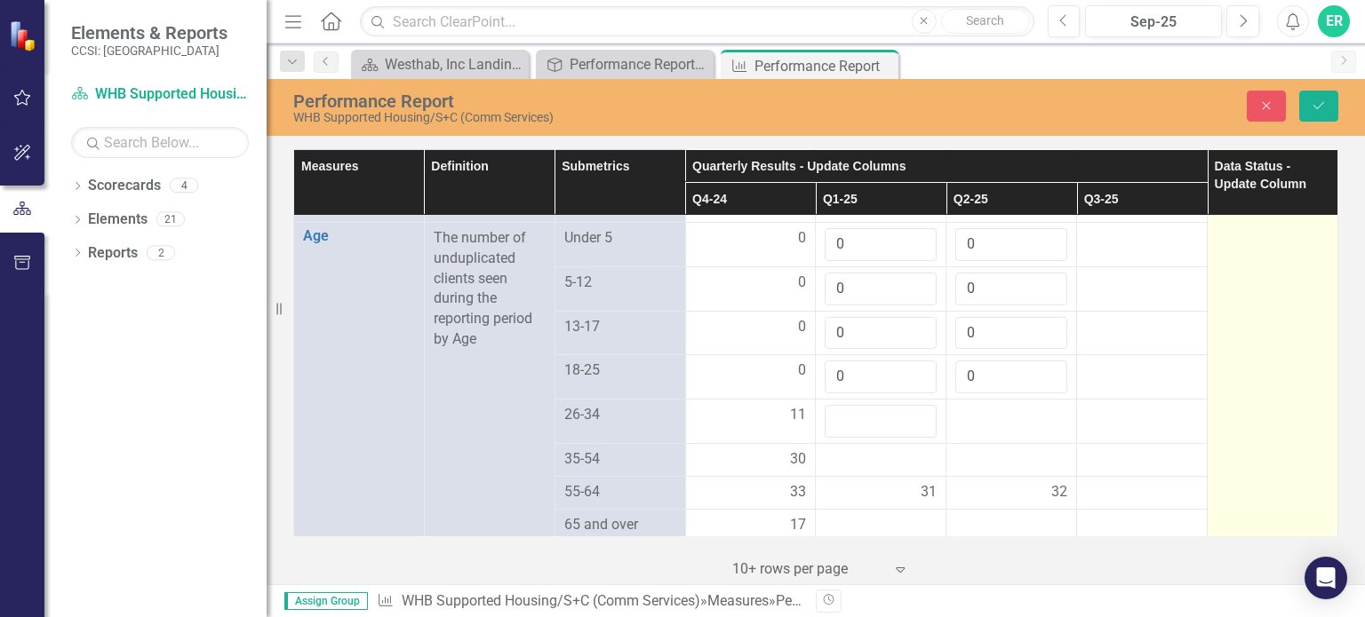
scroll to position [1510, 0]
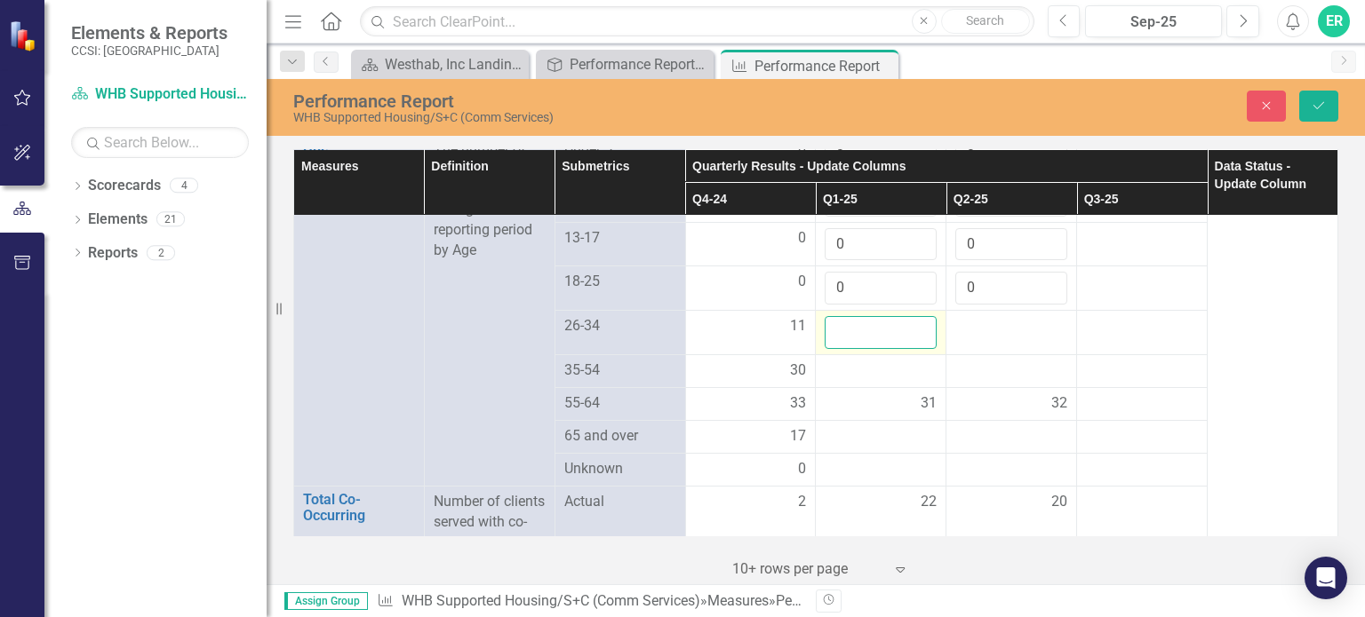
click at [867, 333] on input "number" at bounding box center [881, 332] width 112 height 33
click at [910, 323] on input "1" at bounding box center [881, 332] width 112 height 33
click at [910, 323] on input "2" at bounding box center [881, 332] width 112 height 33
click at [1031, 326] on div at bounding box center [1011, 326] width 112 height 21
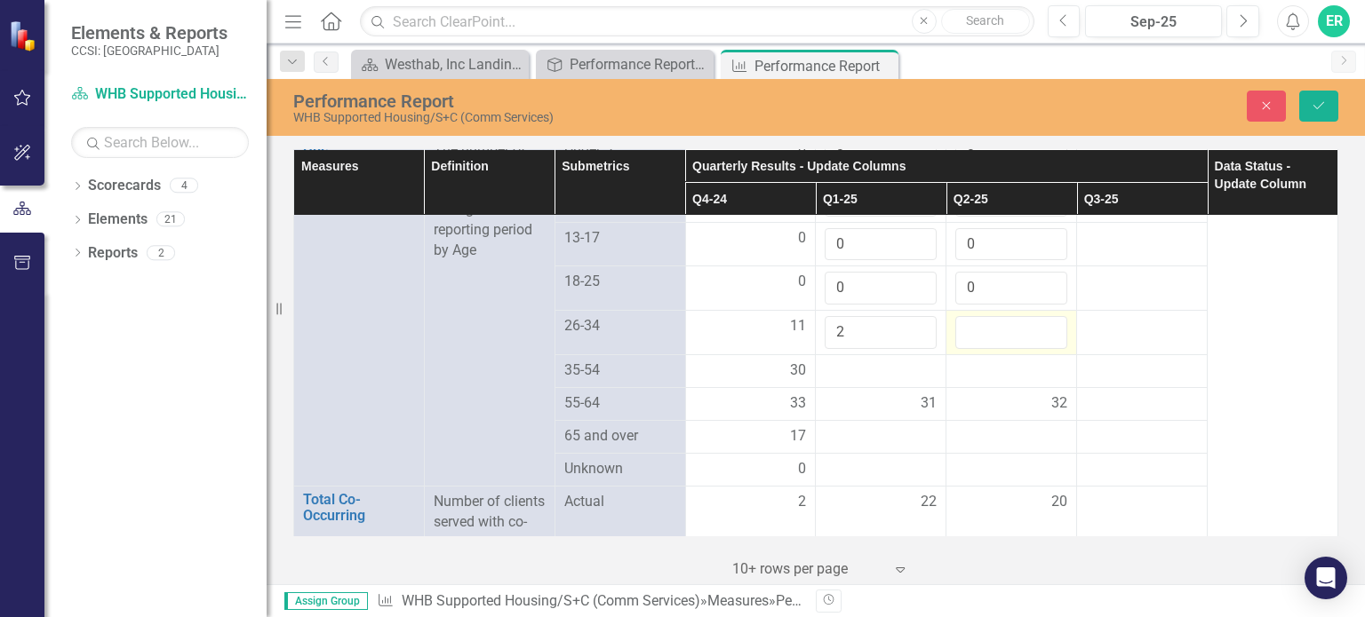
click at [1031, 326] on input "number" at bounding box center [1011, 332] width 112 height 33
click at [1038, 323] on input "1" at bounding box center [1011, 332] width 112 height 33
click at [1038, 323] on input "2" at bounding box center [1011, 332] width 112 height 33
click at [1038, 323] on input "3" at bounding box center [1011, 332] width 112 height 33
click at [910, 319] on input "3" at bounding box center [881, 332] width 112 height 33
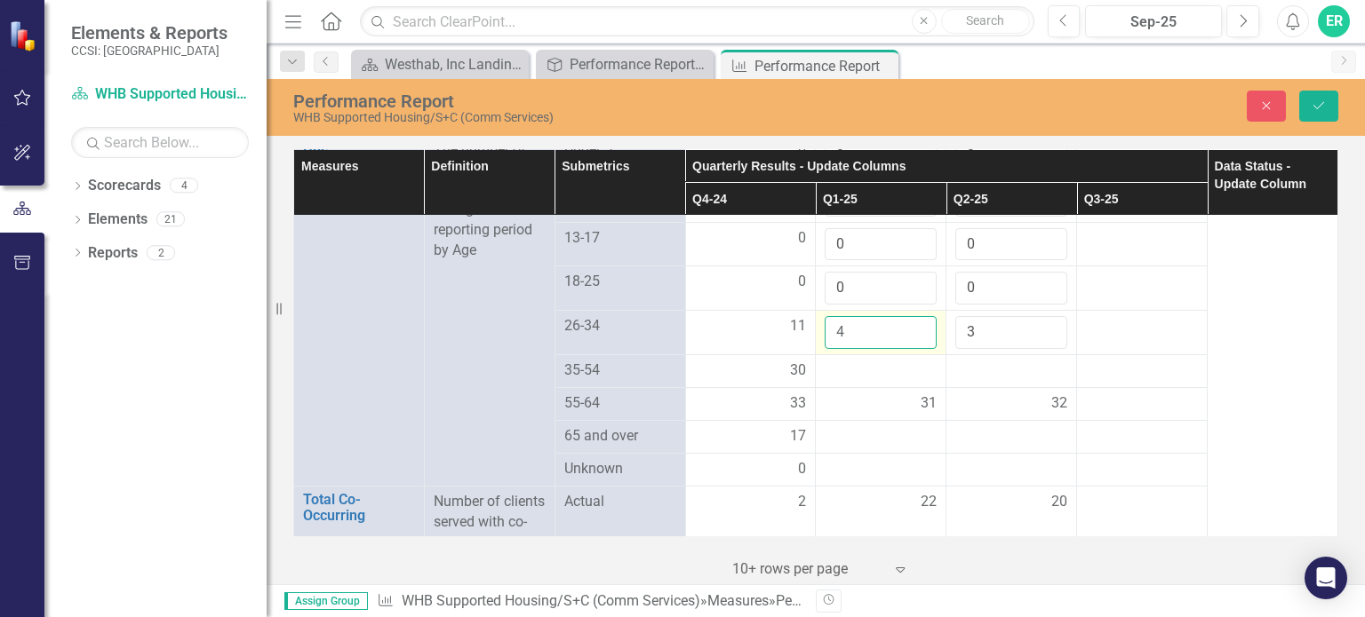
click at [910, 319] on input "4" at bounding box center [881, 332] width 112 height 33
click at [910, 319] on input "5" at bounding box center [881, 332] width 112 height 33
click at [910, 319] on input "6" at bounding box center [881, 332] width 112 height 33
click at [910, 319] on input "7" at bounding box center [881, 332] width 112 height 33
click at [1038, 321] on input "4" at bounding box center [1011, 332] width 112 height 33
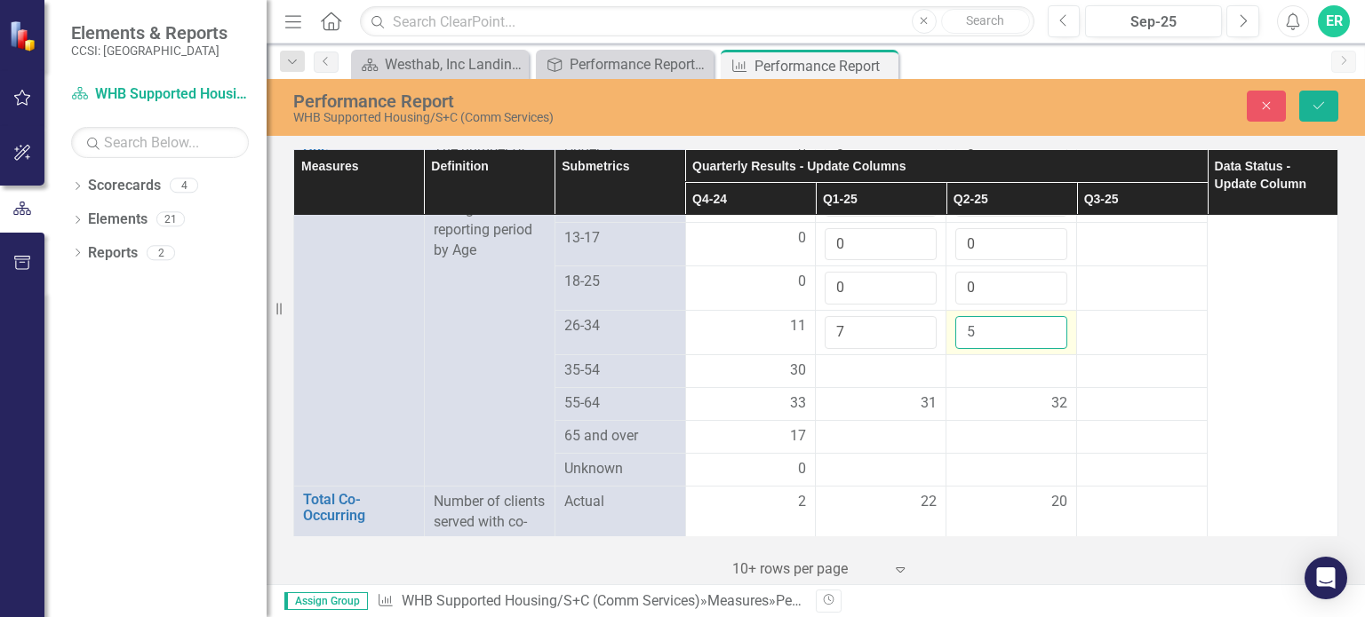
click at [1038, 321] on input "5" at bounding box center [1011, 332] width 112 height 33
click at [1038, 321] on input "6" at bounding box center [1011, 332] width 112 height 33
click at [1038, 321] on input "7" at bounding box center [1011, 332] width 112 height 33
click at [880, 361] on div at bounding box center [881, 371] width 112 height 21
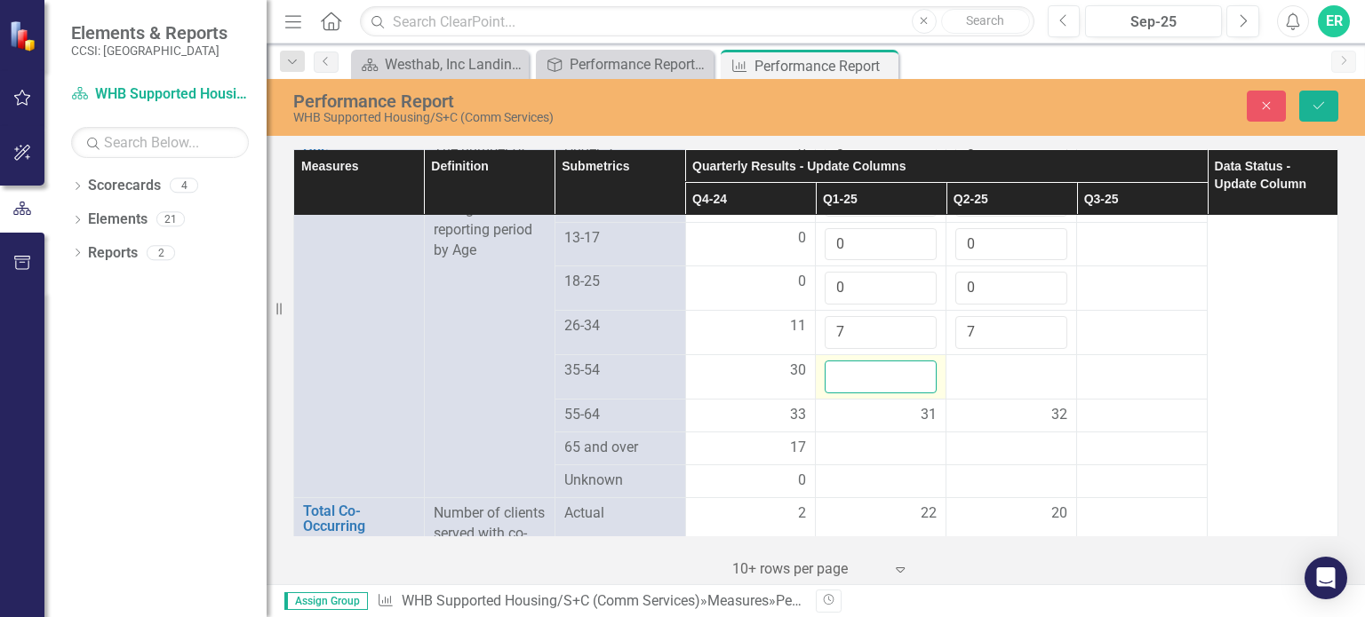
click at [878, 365] on input "number" at bounding box center [881, 377] width 112 height 33
click at [982, 361] on div at bounding box center [1011, 371] width 112 height 21
click at [978, 361] on div at bounding box center [1011, 371] width 112 height 21
click at [971, 362] on div at bounding box center [1011, 371] width 112 height 21
click at [970, 363] on div at bounding box center [1011, 371] width 112 height 21
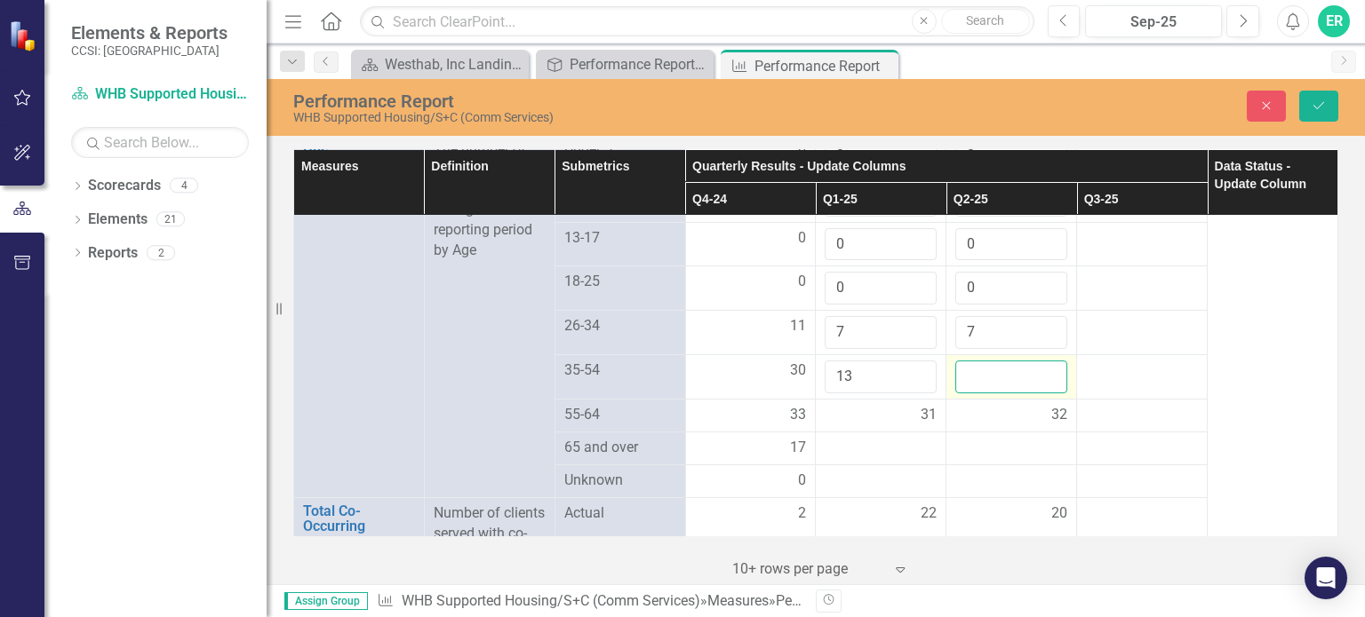
click at [964, 366] on input "number" at bounding box center [1011, 377] width 112 height 33
click at [847, 438] on div at bounding box center [881, 448] width 112 height 21
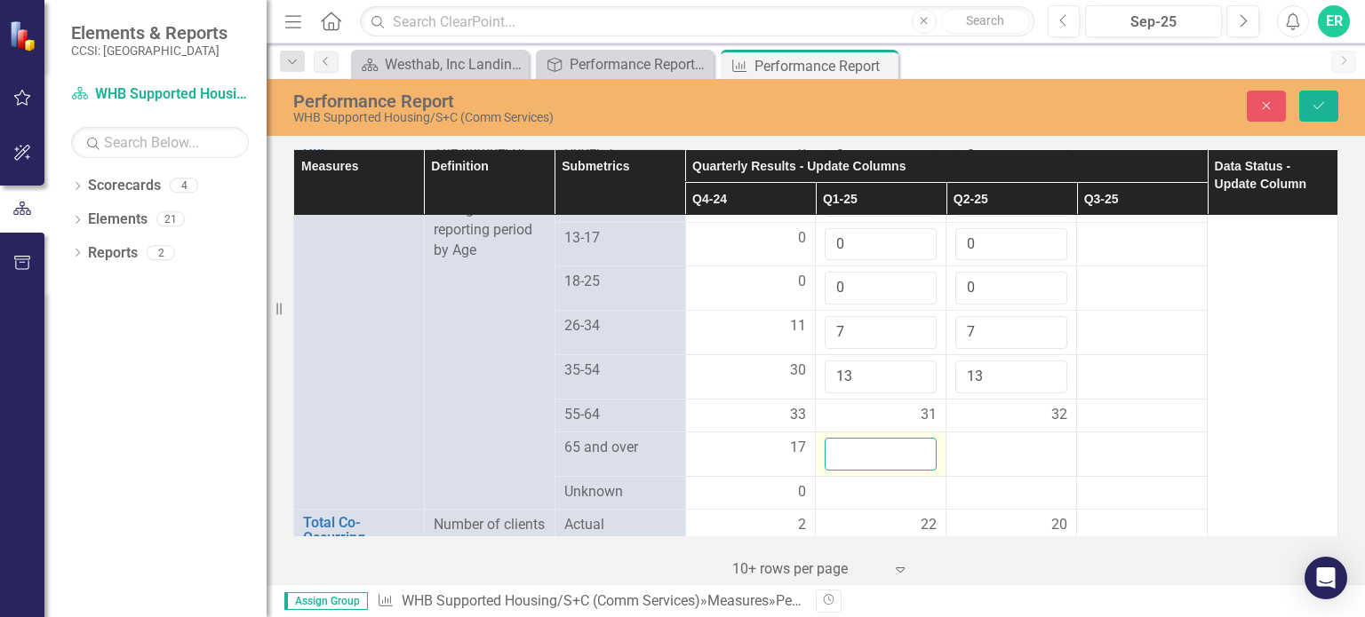
click at [847, 438] on input "number" at bounding box center [881, 454] width 112 height 33
click at [912, 440] on input "1" at bounding box center [881, 454] width 112 height 33
click at [912, 440] on input "2" at bounding box center [881, 454] width 112 height 33
click at [912, 440] on input "3" at bounding box center [881, 454] width 112 height 33
click at [912, 440] on input "4" at bounding box center [881, 454] width 112 height 33
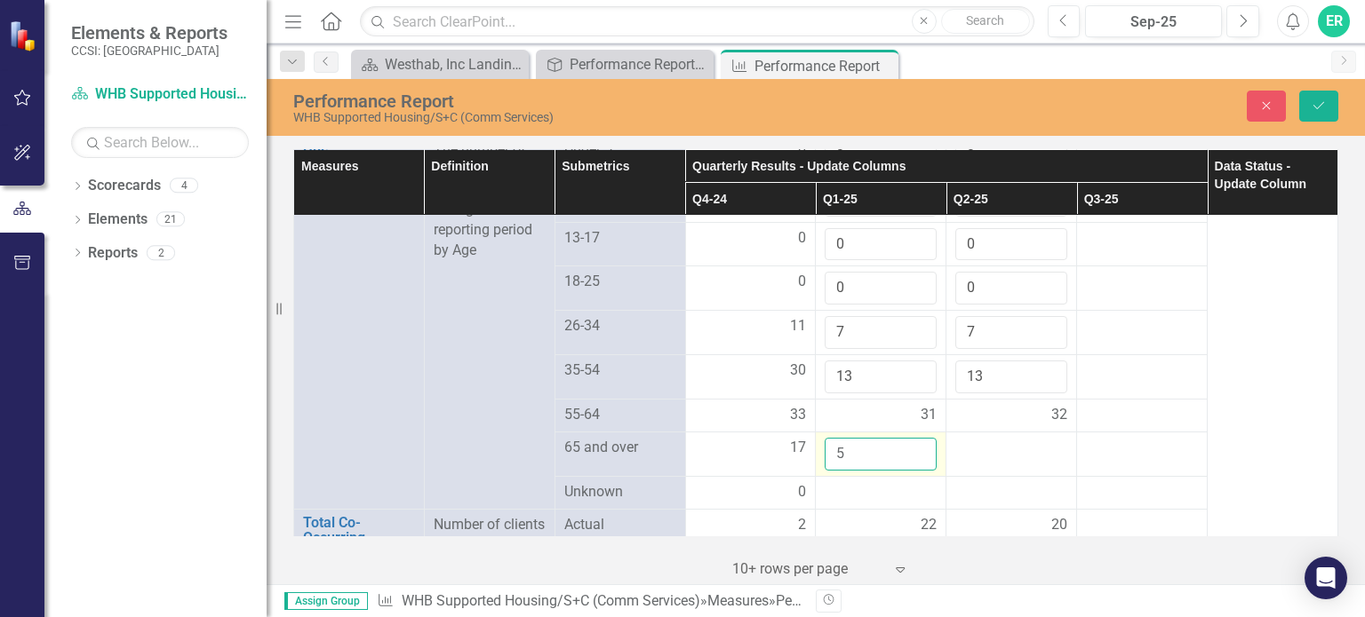
click at [912, 440] on input "5" at bounding box center [881, 454] width 112 height 33
click at [996, 438] on div at bounding box center [1011, 448] width 112 height 21
click at [995, 440] on input "number" at bounding box center [1011, 454] width 112 height 33
click at [1034, 438] on input "1" at bounding box center [1011, 454] width 112 height 33
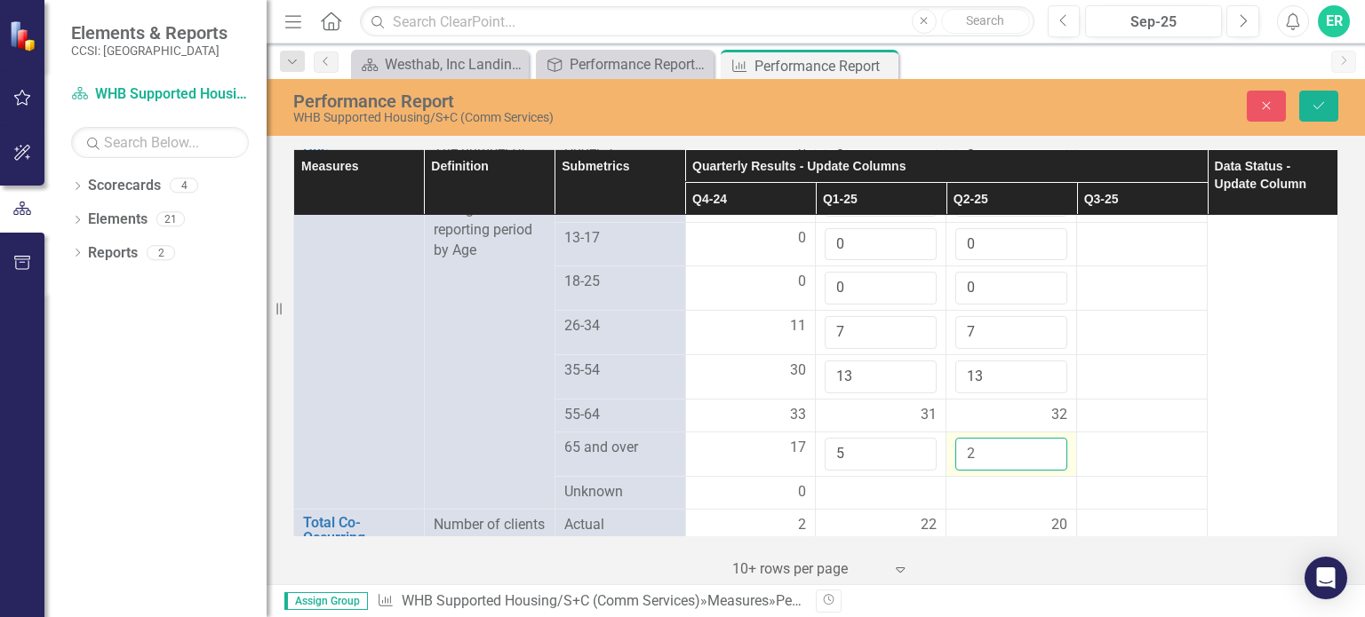
click at [1034, 438] on input "2" at bounding box center [1011, 454] width 112 height 33
click at [1034, 438] on input "3" at bounding box center [1011, 454] width 112 height 33
click at [1034, 438] on input "4" at bounding box center [1011, 454] width 112 height 33
click at [1034, 438] on input "5" at bounding box center [1011, 454] width 112 height 33
click at [824, 476] on td at bounding box center [881, 492] width 131 height 33
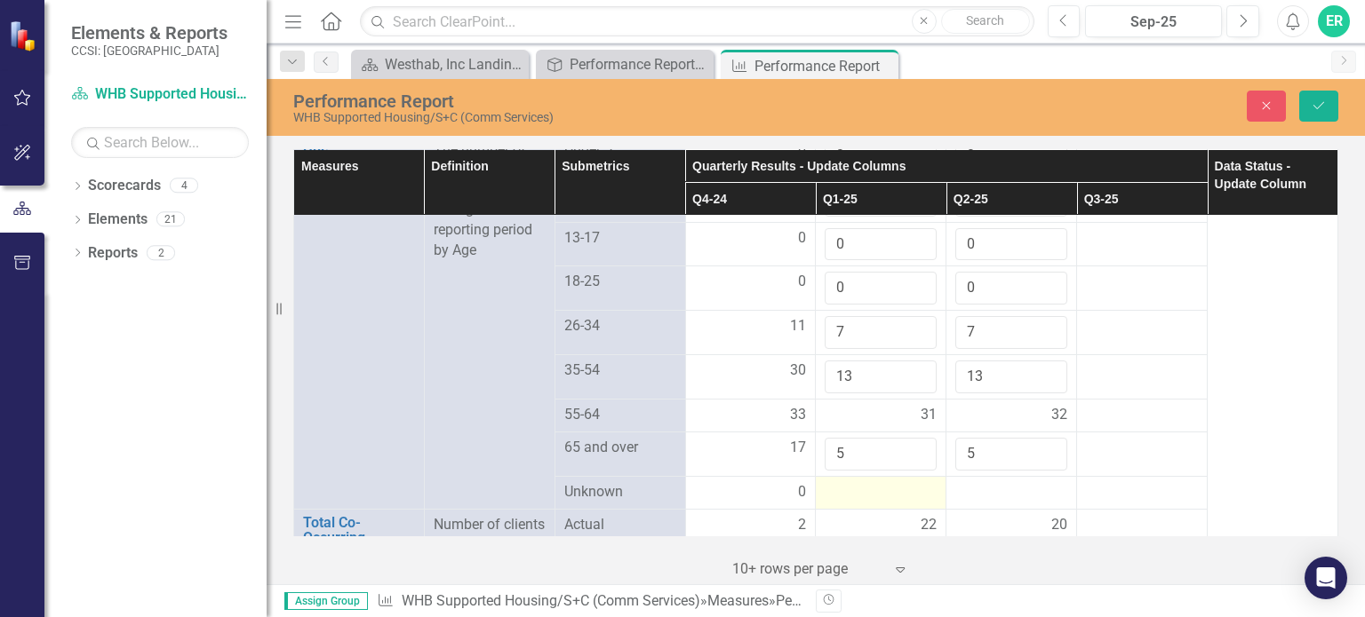
click at [829, 482] on div at bounding box center [881, 492] width 112 height 21
click at [825, 482] on div at bounding box center [881, 492] width 112 height 21
click at [829, 482] on input "number" at bounding box center [881, 498] width 112 height 33
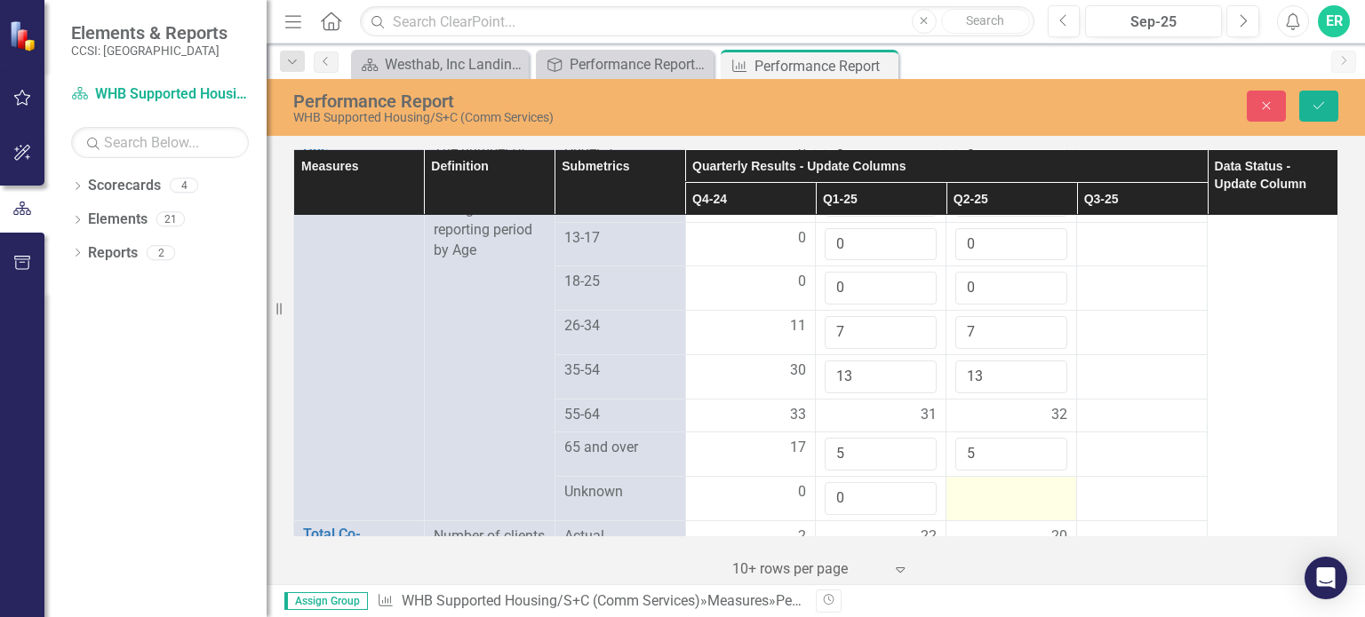
click at [967, 482] on div at bounding box center [1011, 492] width 112 height 21
click at [967, 482] on input "number" at bounding box center [1011, 498] width 112 height 33
click at [1122, 488] on div at bounding box center [1142, 492] width 112 height 21
click at [908, 365] on input "14" at bounding box center [881, 377] width 112 height 33
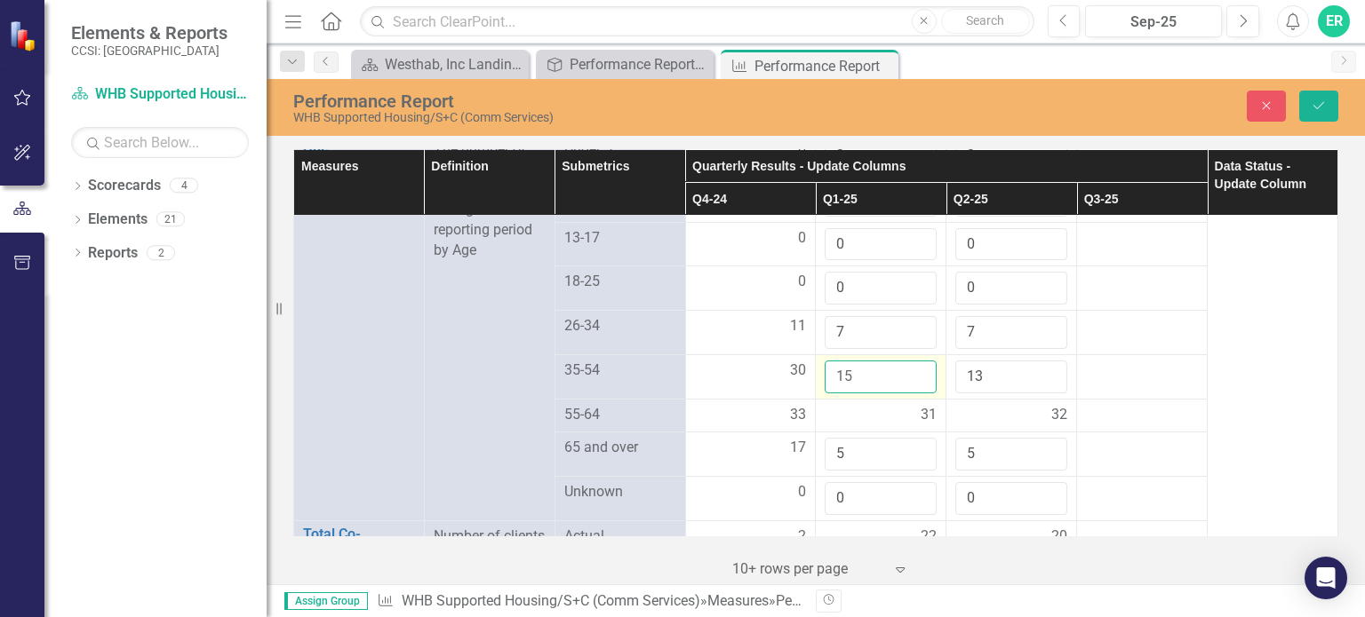
click at [908, 365] on input "15" at bounding box center [881, 377] width 112 height 33
click at [1040, 369] on input "14" at bounding box center [1011, 377] width 112 height 33
click at [1040, 369] on input "15" at bounding box center [1011, 377] width 112 height 33
click at [1040, 369] on input "16" at bounding box center [1011, 377] width 112 height 33
click at [1039, 376] on input "15" at bounding box center [1011, 377] width 112 height 33
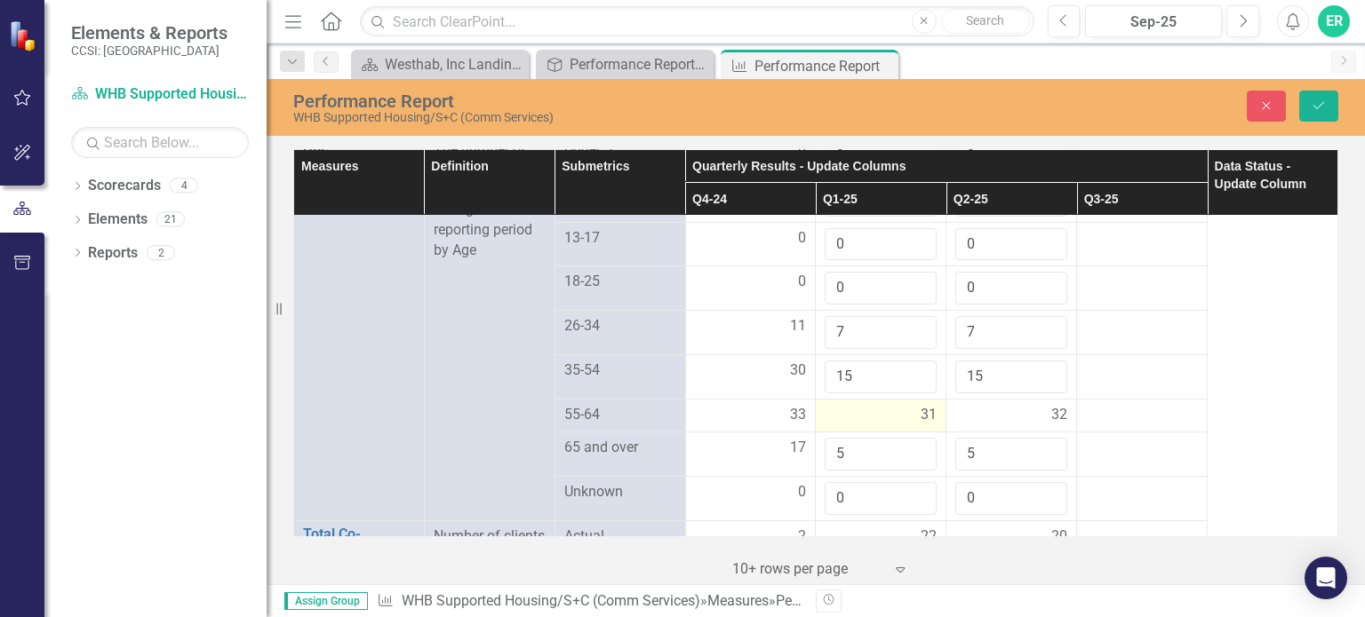
click at [899, 405] on div "31" at bounding box center [881, 415] width 112 height 20
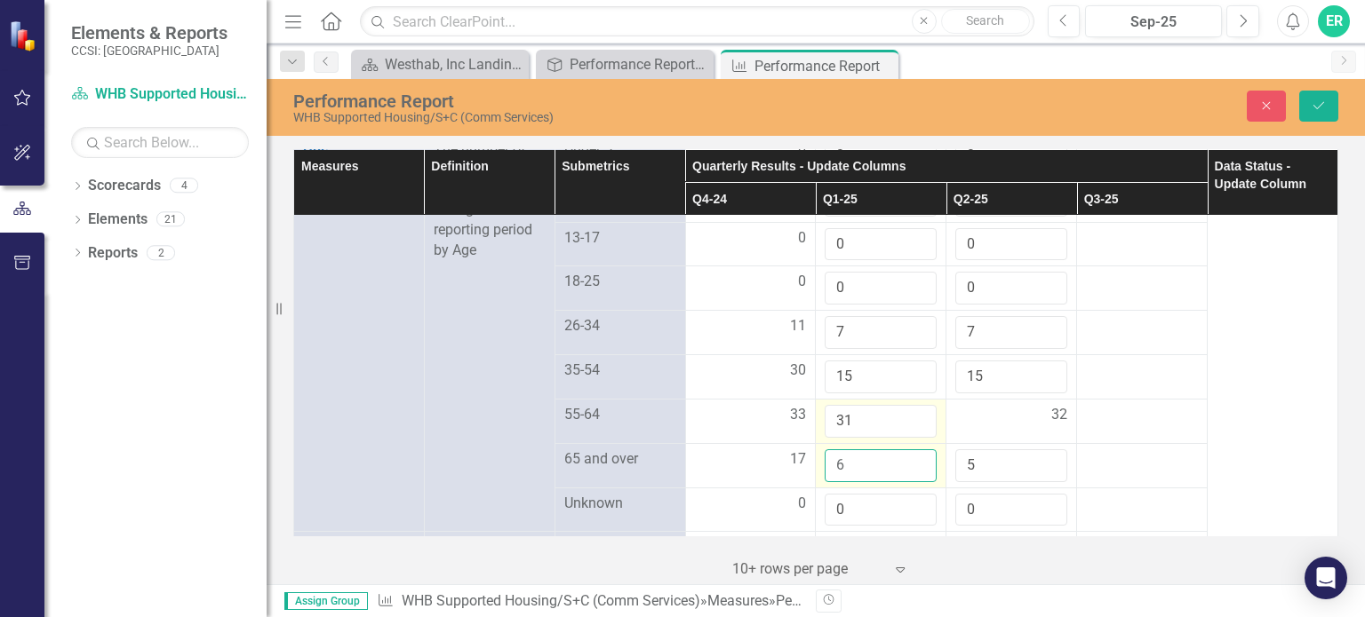
click at [910, 450] on input "6" at bounding box center [881, 466] width 112 height 33
click at [910, 450] on input "7" at bounding box center [881, 466] width 112 height 33
click at [910, 450] on input "8" at bounding box center [881, 466] width 112 height 33
click at [910, 450] on input "9" at bounding box center [881, 466] width 112 height 33
click at [910, 450] on input "10" at bounding box center [881, 466] width 112 height 33
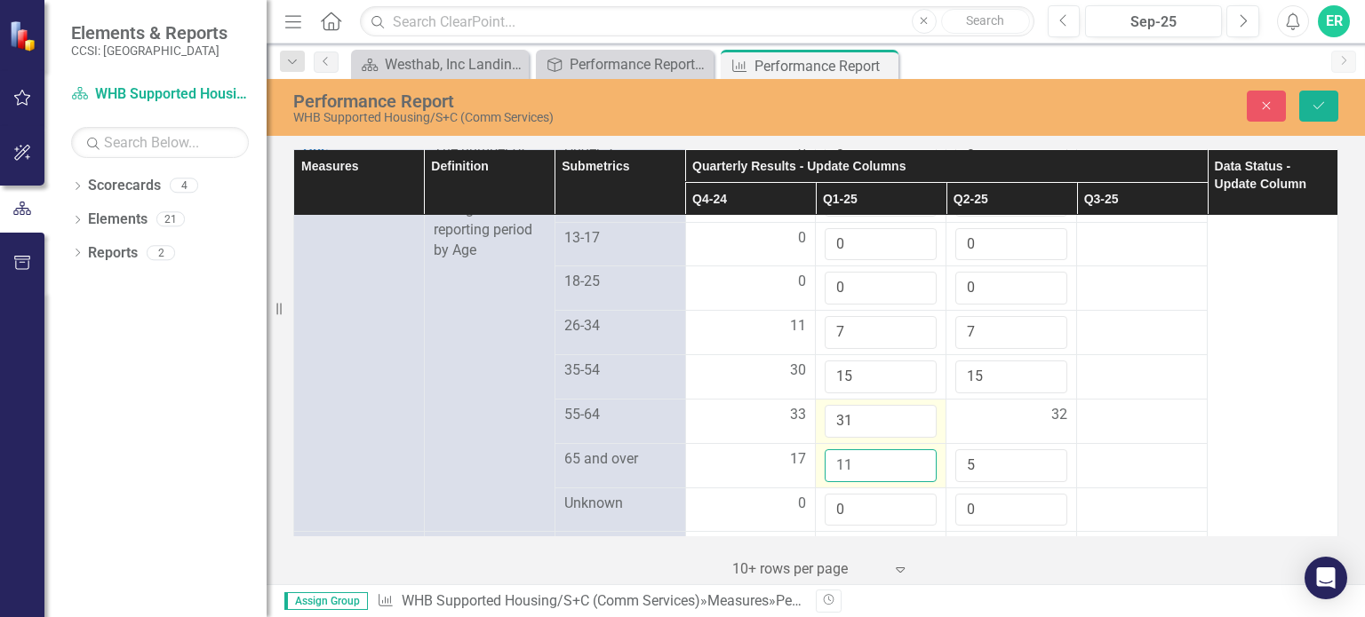
click at [910, 450] on input "11" at bounding box center [881, 466] width 112 height 33
click at [910, 450] on input "12" at bounding box center [881, 466] width 112 height 33
click at [910, 450] on input "13" at bounding box center [881, 466] width 112 height 33
click at [910, 450] on input "14" at bounding box center [881, 466] width 112 height 33
click at [910, 450] on input "15" at bounding box center [881, 466] width 112 height 33
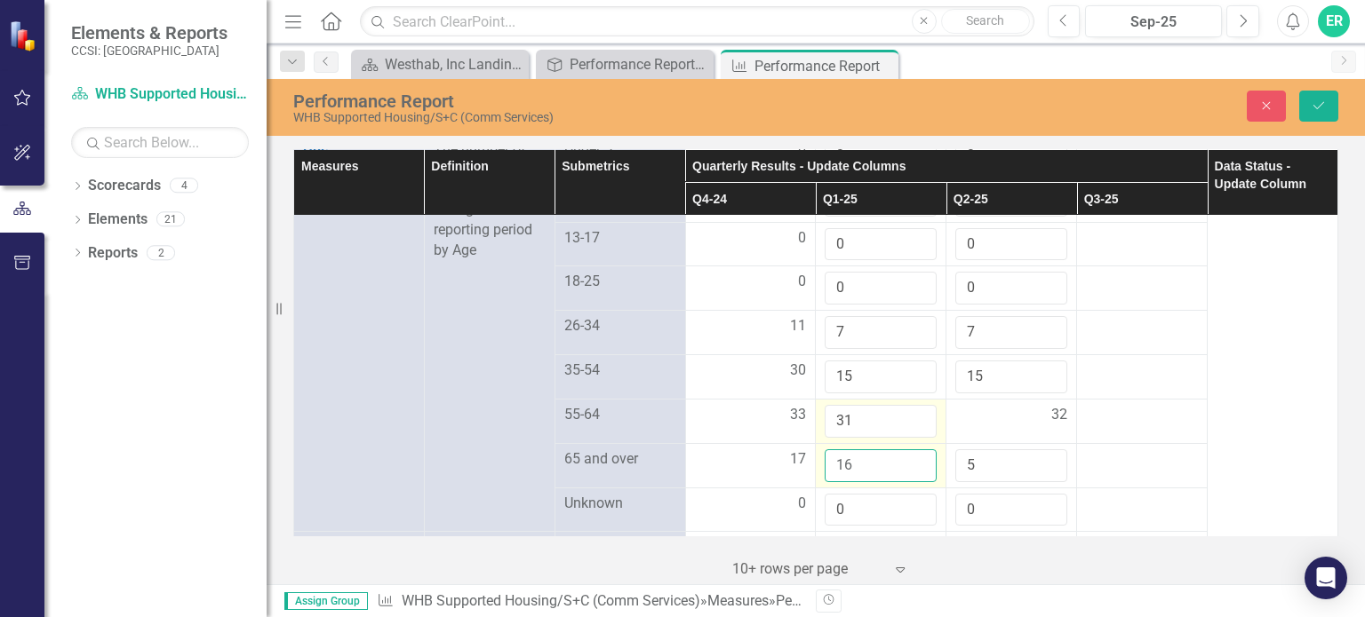
click at [910, 450] on input "16" at bounding box center [881, 466] width 112 height 33
click at [910, 450] on input "17" at bounding box center [881, 466] width 112 height 33
click at [1037, 451] on input "6" at bounding box center [1011, 466] width 112 height 33
click at [1037, 451] on input "7" at bounding box center [1011, 466] width 112 height 33
click at [1037, 451] on input "8" at bounding box center [1011, 466] width 112 height 33
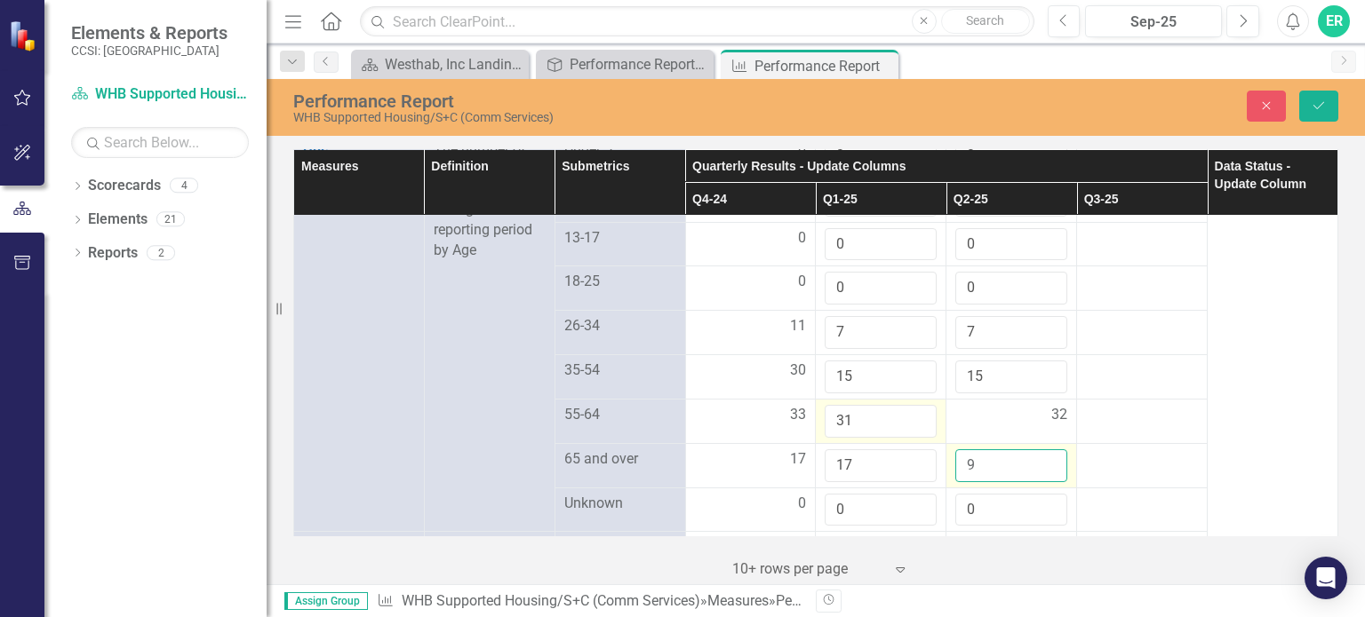
click at [1037, 451] on input "9" at bounding box center [1011, 466] width 112 height 33
click at [1037, 451] on input "10" at bounding box center [1011, 466] width 112 height 33
click at [1037, 451] on input "11" at bounding box center [1011, 466] width 112 height 33
click at [1037, 451] on input "12" at bounding box center [1011, 466] width 112 height 33
click at [1037, 451] on input "13" at bounding box center [1011, 466] width 112 height 33
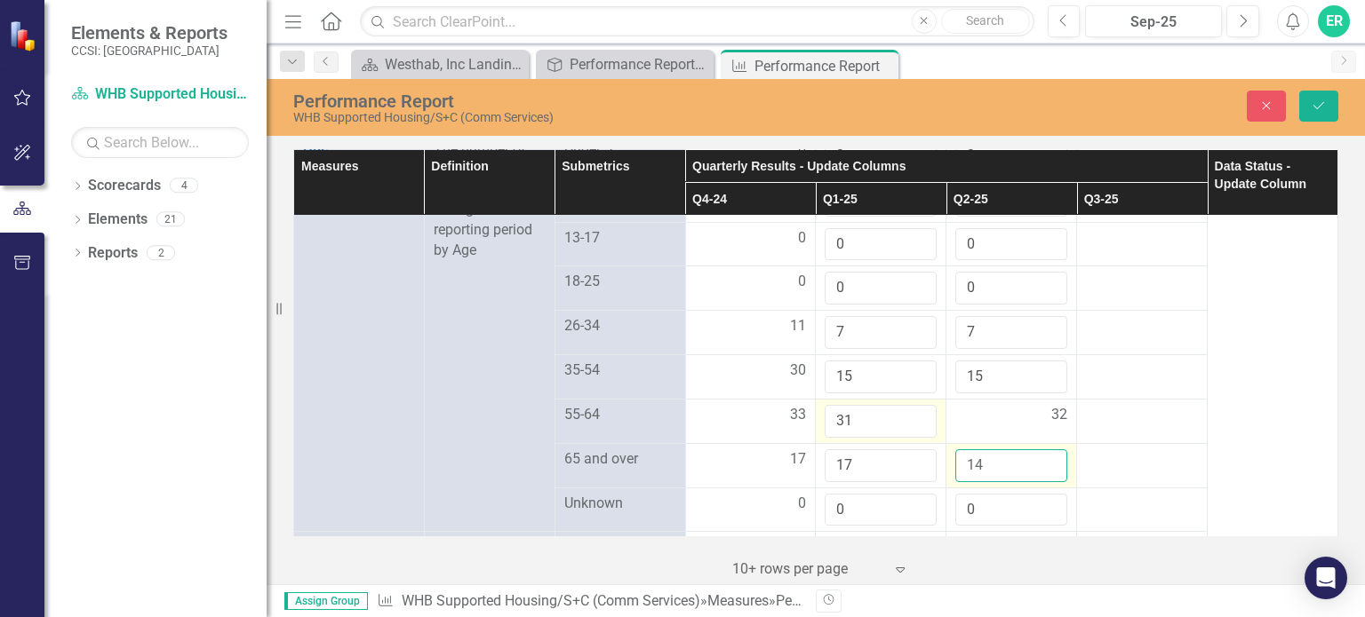
click at [1037, 451] on input "14" at bounding box center [1011, 466] width 112 height 33
click at [1037, 451] on input "15" at bounding box center [1011, 466] width 112 height 33
click at [1037, 451] on input "16" at bounding box center [1011, 466] width 112 height 33
click at [911, 323] on input "8" at bounding box center [881, 332] width 112 height 33
click at [1038, 319] on input "8" at bounding box center [1011, 332] width 112 height 33
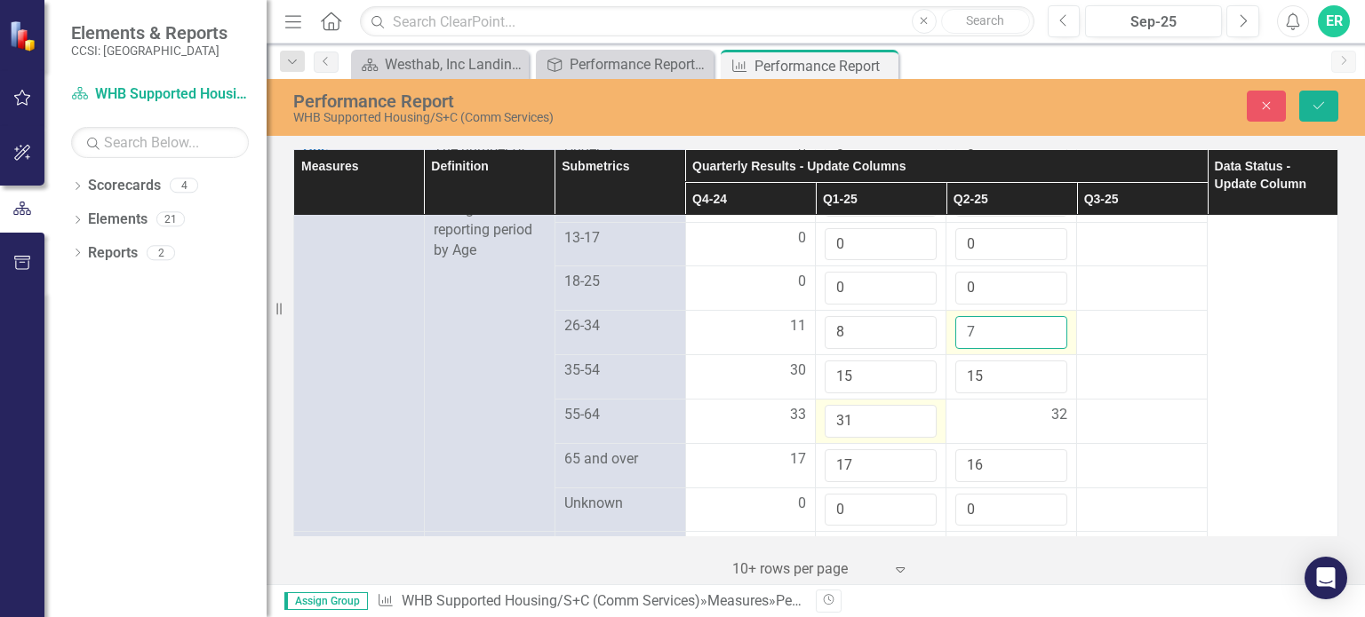
click at [1036, 334] on input "7" at bounding box center [1011, 332] width 112 height 33
click at [881, 371] on input "15" at bounding box center [881, 377] width 112 height 33
click at [880, 416] on input "31" at bounding box center [881, 421] width 112 height 33
click at [910, 410] on input "32" at bounding box center [881, 421] width 112 height 33
click at [910, 410] on input "33" at bounding box center [881, 421] width 112 height 33
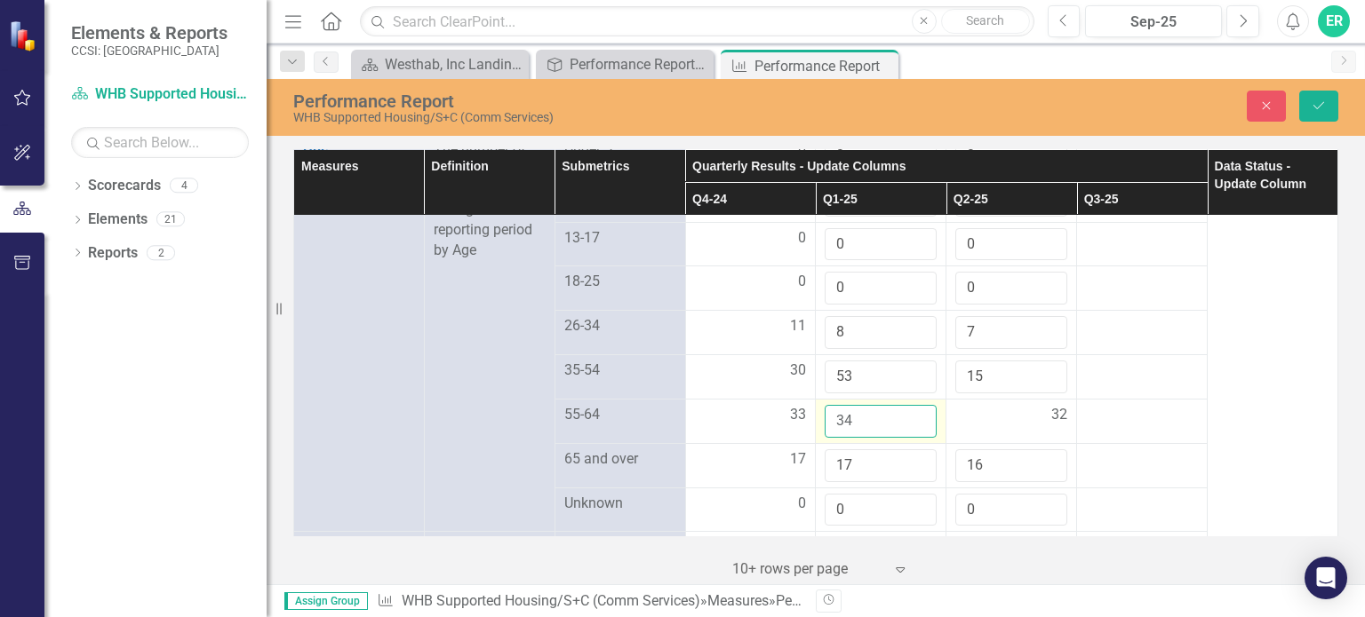
click at [910, 410] on input "34" at bounding box center [881, 421] width 112 height 33
click at [910, 410] on input "35" at bounding box center [881, 421] width 112 height 33
click at [910, 410] on input "36" at bounding box center [881, 421] width 112 height 33
click at [910, 410] on input "37" at bounding box center [881, 421] width 112 height 33
click at [977, 412] on div "32" at bounding box center [1011, 415] width 112 height 20
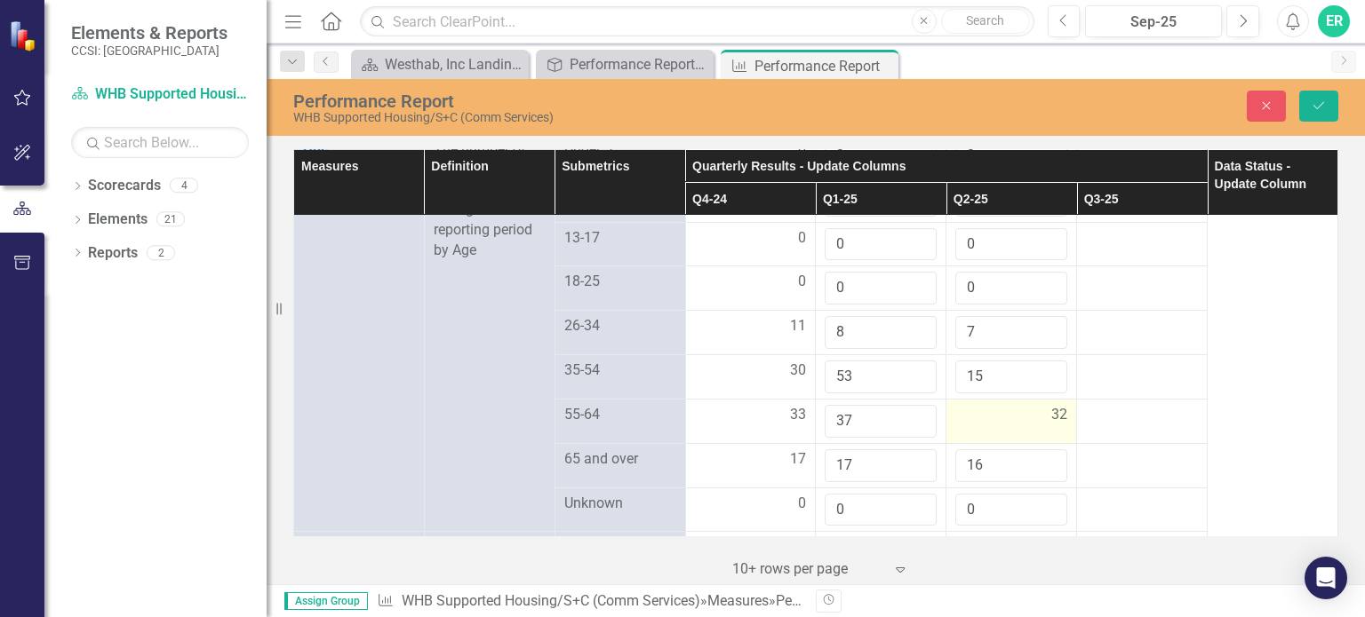
click at [977, 412] on div "32" at bounding box center [1011, 415] width 112 height 20
click at [864, 366] on input "53" at bounding box center [881, 377] width 112 height 33
click at [1004, 365] on input "15" at bounding box center [1011, 377] width 112 height 33
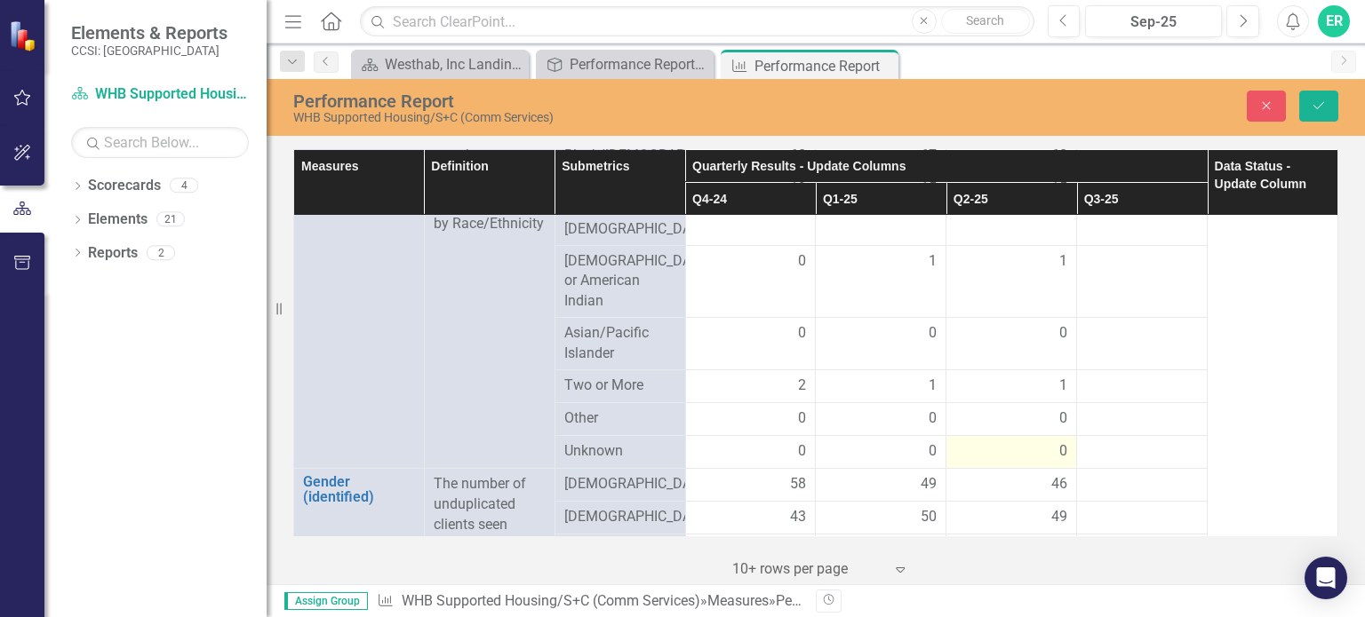
scroll to position [977, 0]
click at [1181, 396] on td at bounding box center [1142, 386] width 131 height 33
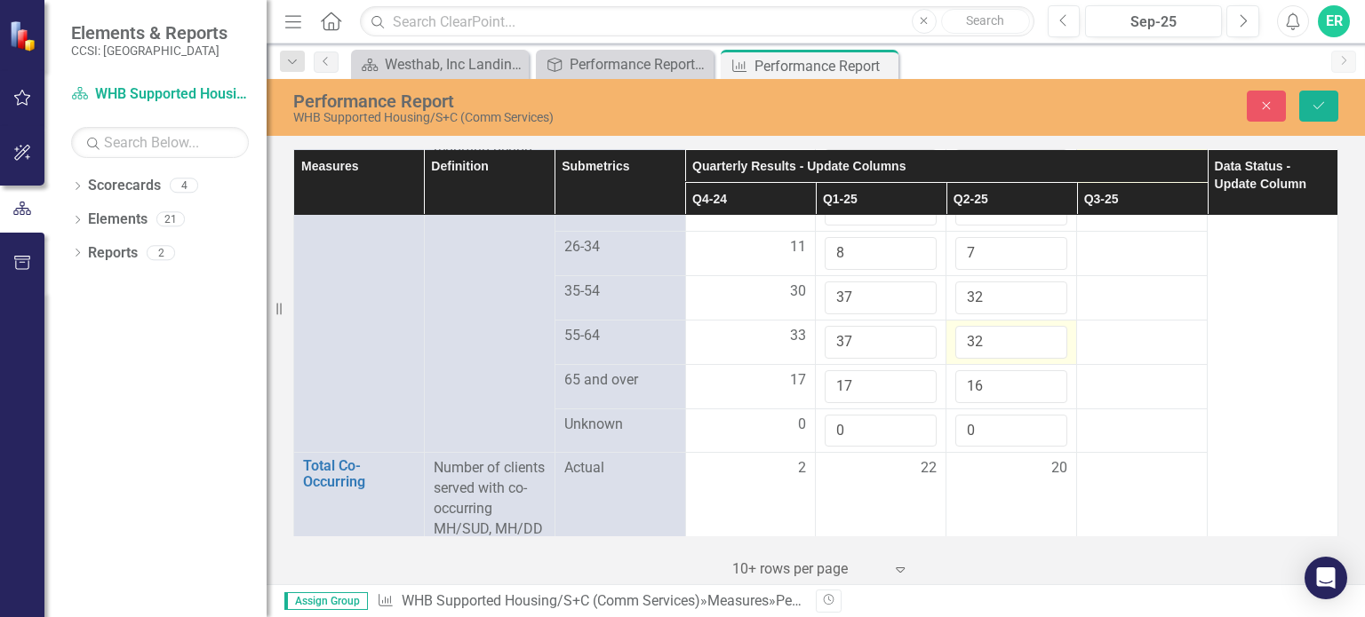
scroll to position [1599, 0]
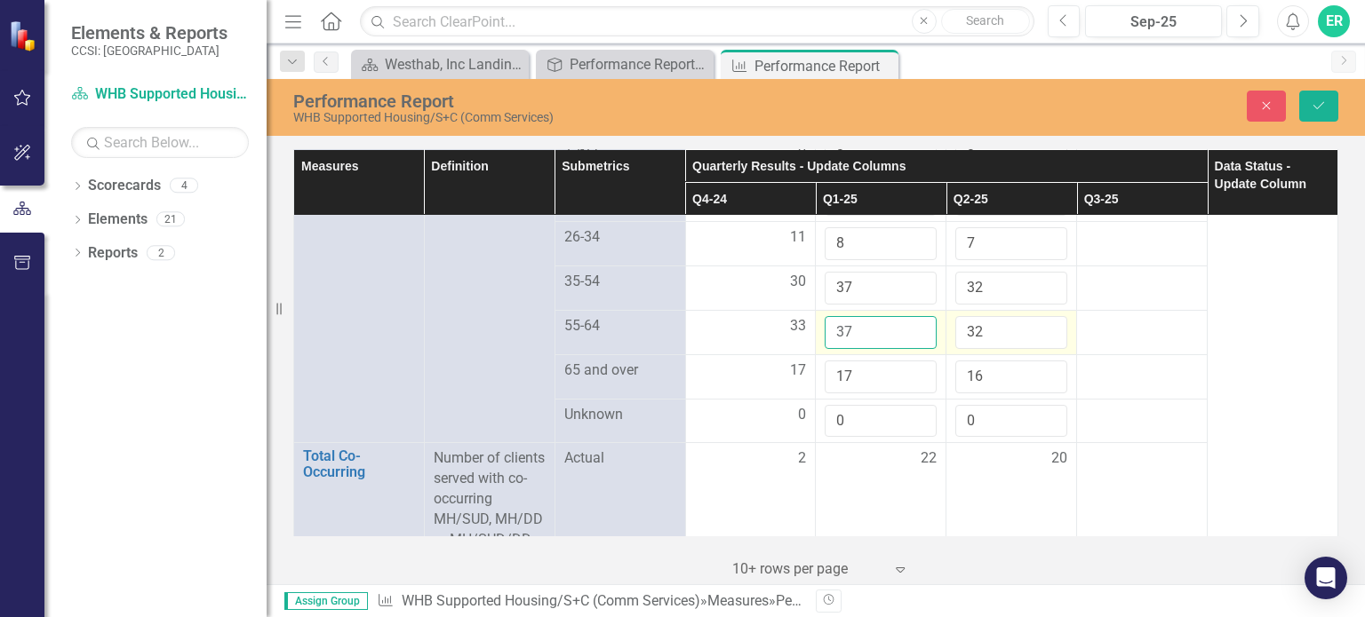
click at [878, 319] on input "37" at bounding box center [881, 332] width 112 height 33
click at [1021, 328] on input "32" at bounding box center [1011, 332] width 112 height 33
click at [1039, 320] on input "33" at bounding box center [1011, 332] width 112 height 33
click at [1039, 320] on input "34" at bounding box center [1011, 332] width 112 height 33
click at [1039, 320] on input "35" at bounding box center [1011, 332] width 112 height 33
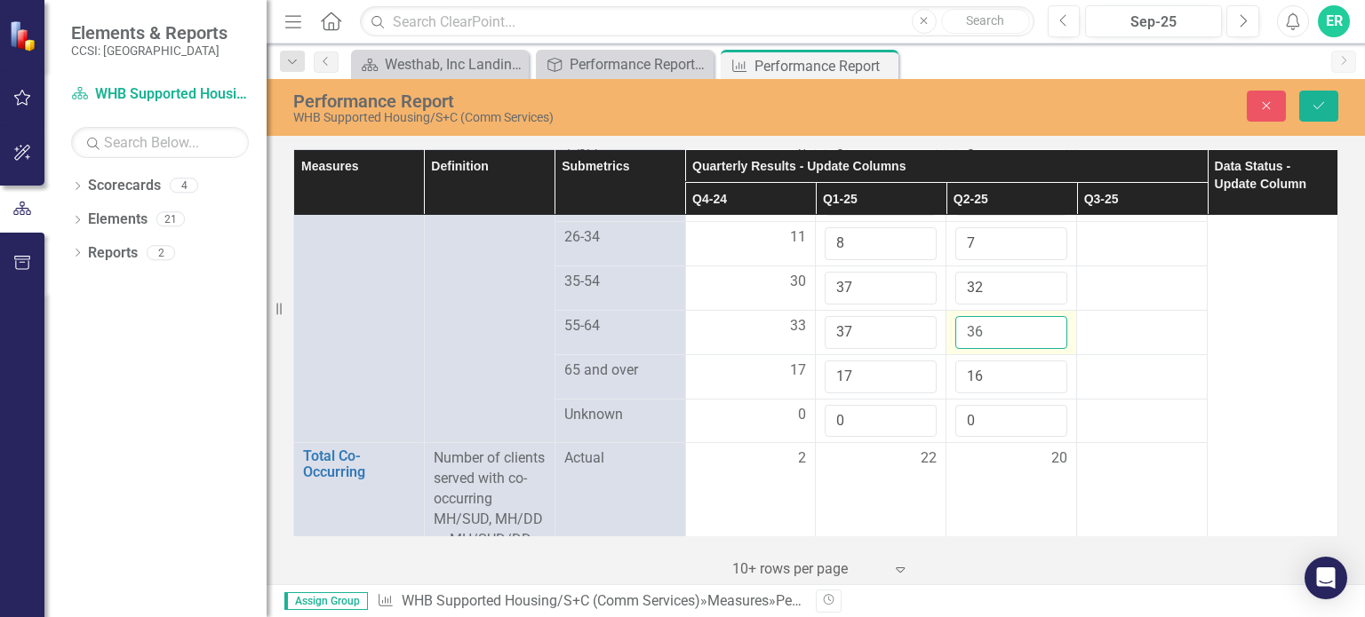
click at [1039, 320] on input "36" at bounding box center [1011, 332] width 112 height 33
click at [1039, 320] on input "37" at bounding box center [1011, 332] width 112 height 33
click at [1039, 320] on input "38" at bounding box center [1011, 332] width 112 height 33
click at [1039, 320] on input "39" at bounding box center [1011, 332] width 112 height 33
click at [1039, 320] on input "40" at bounding box center [1011, 332] width 112 height 33
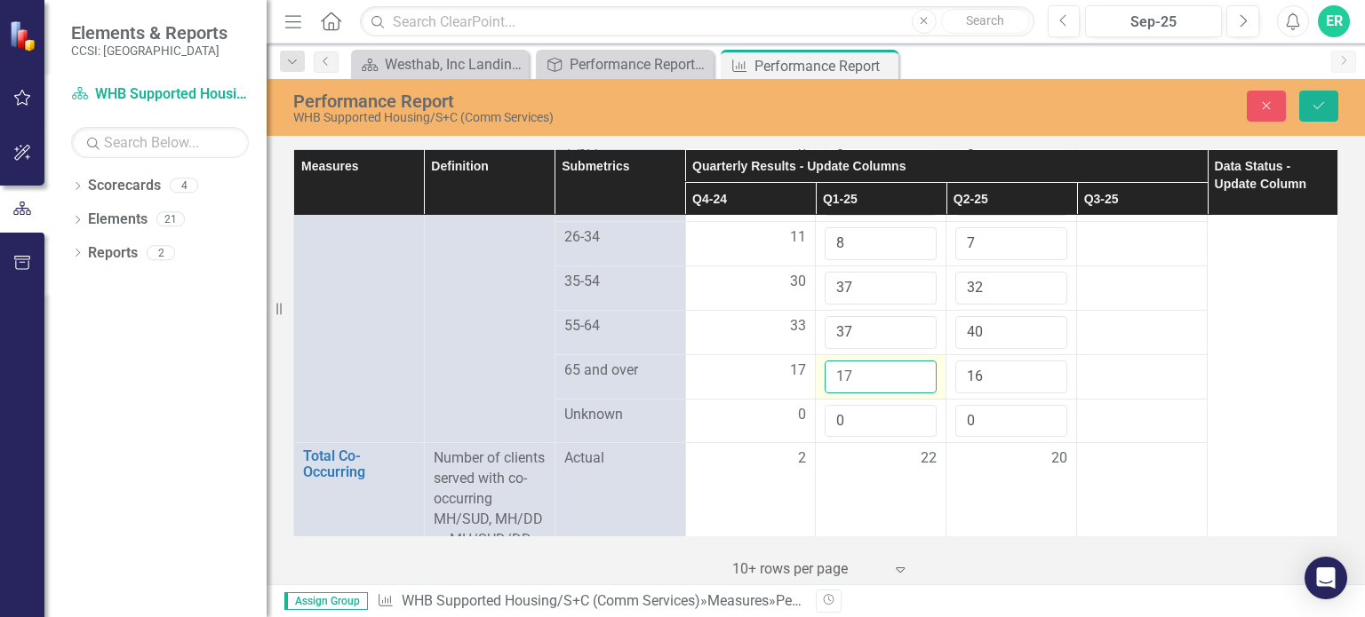
click at [892, 361] on input "17" at bounding box center [881, 377] width 112 height 33
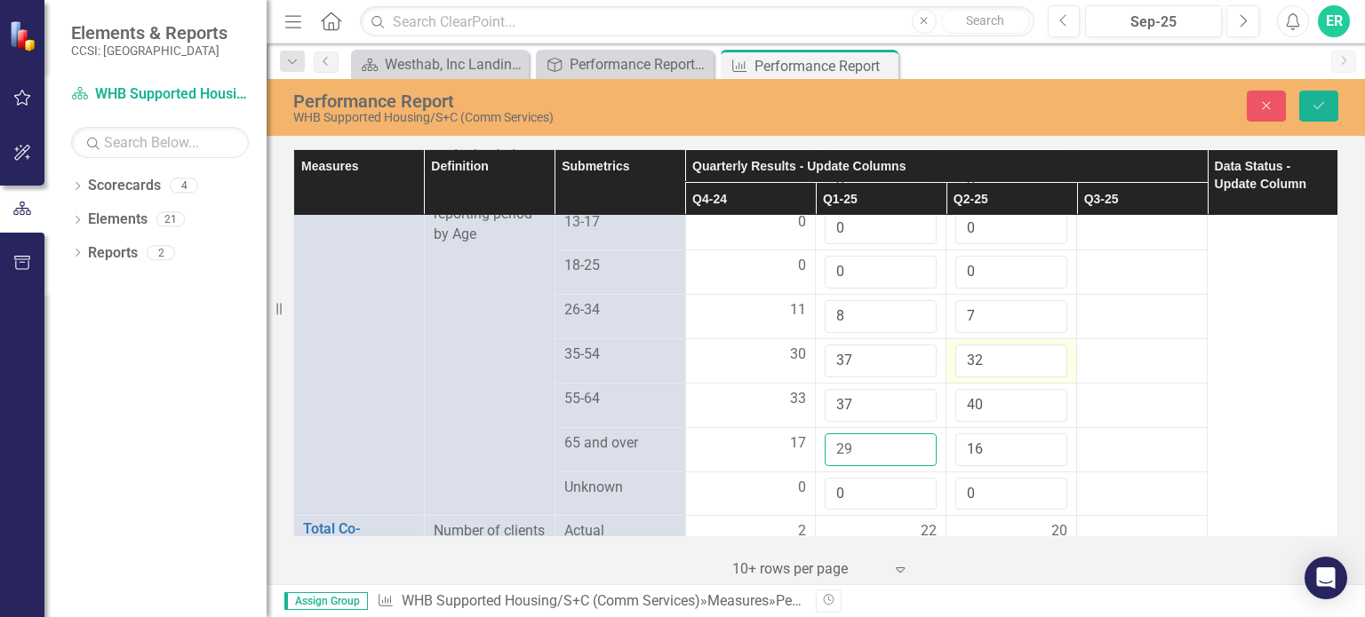
scroll to position [1510, 0]
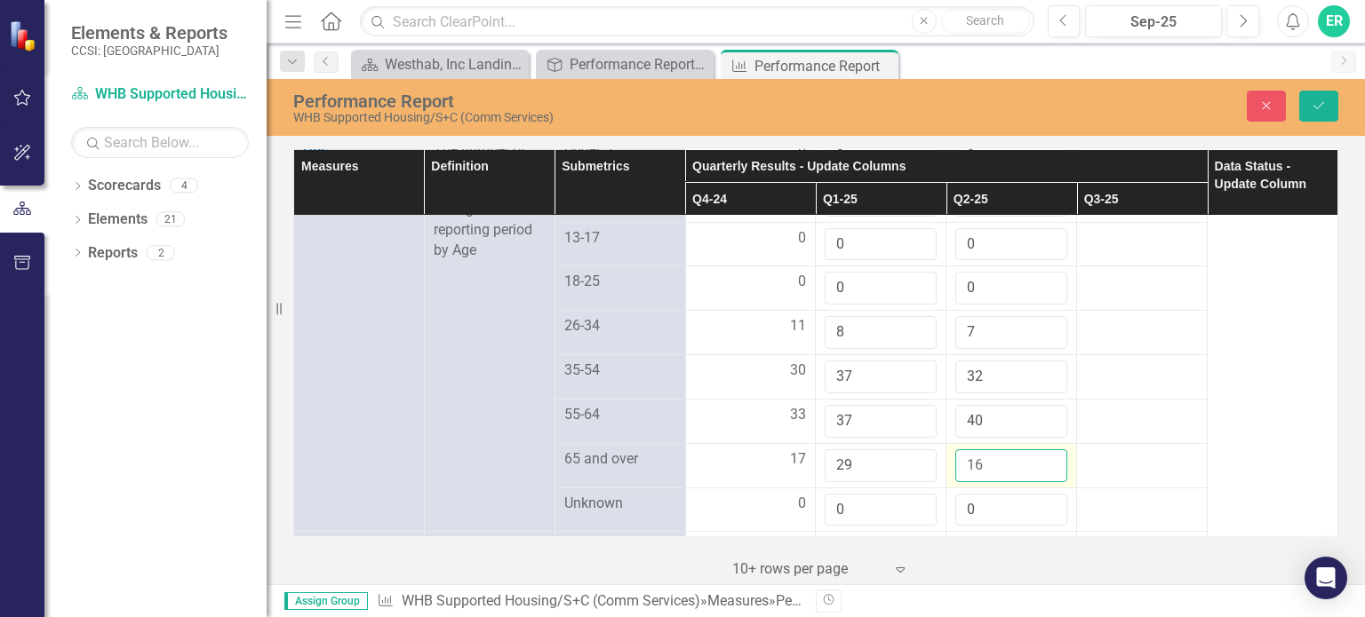
click at [996, 460] on input "16" at bounding box center [1011, 466] width 112 height 33
drag, startPoint x: 1159, startPoint y: 482, endPoint x: 1151, endPoint y: 500, distance: 19.5
click at [1156, 488] on td at bounding box center [1142, 510] width 131 height 44
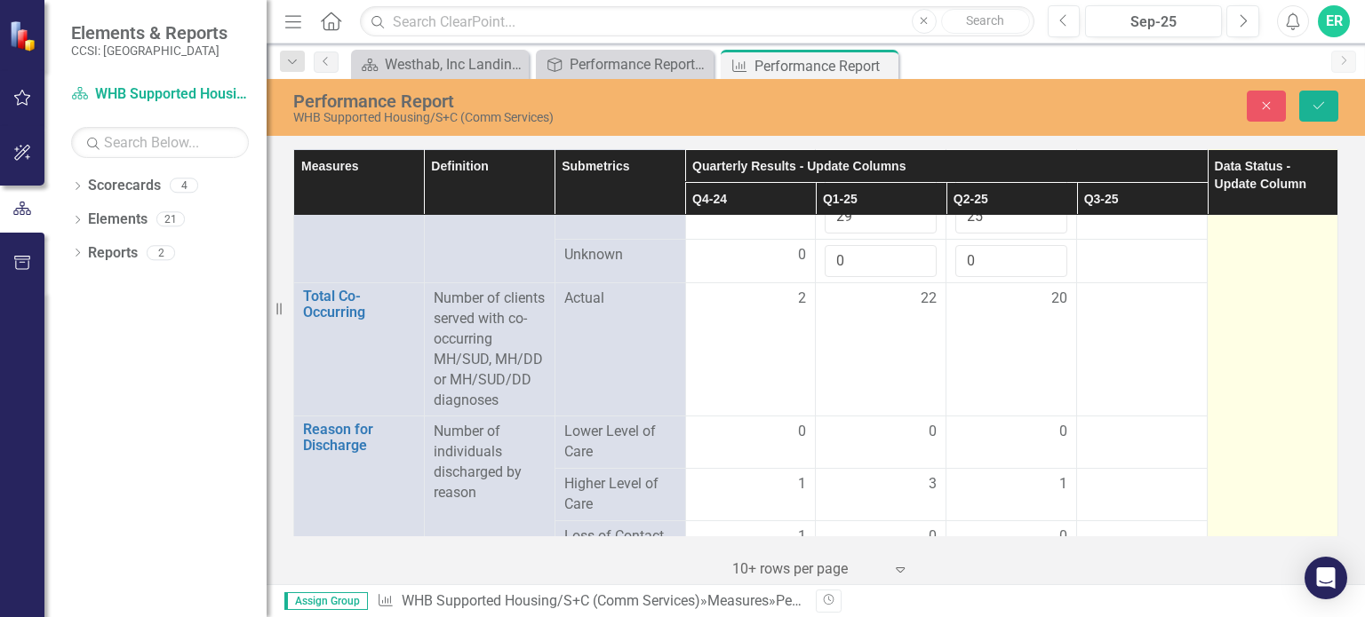
scroll to position [1777, 0]
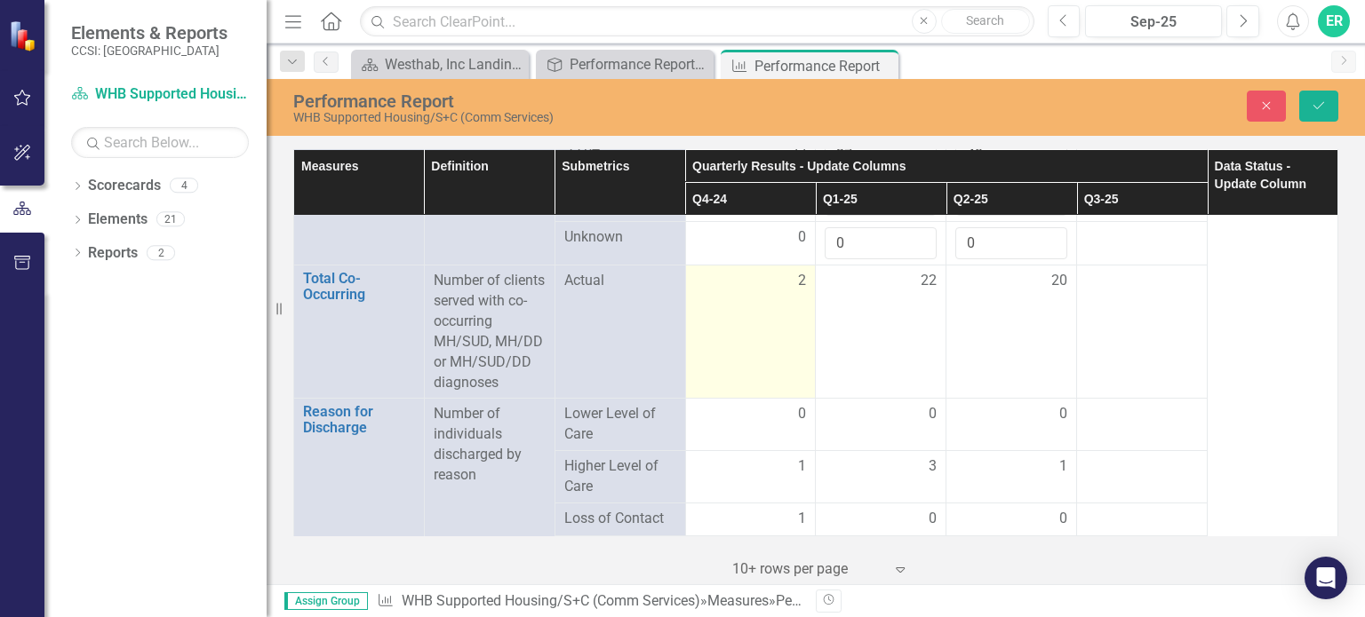
click at [798, 278] on span "2" at bounding box center [802, 281] width 8 height 20
click at [728, 278] on input "2" at bounding box center [751, 287] width 112 height 33
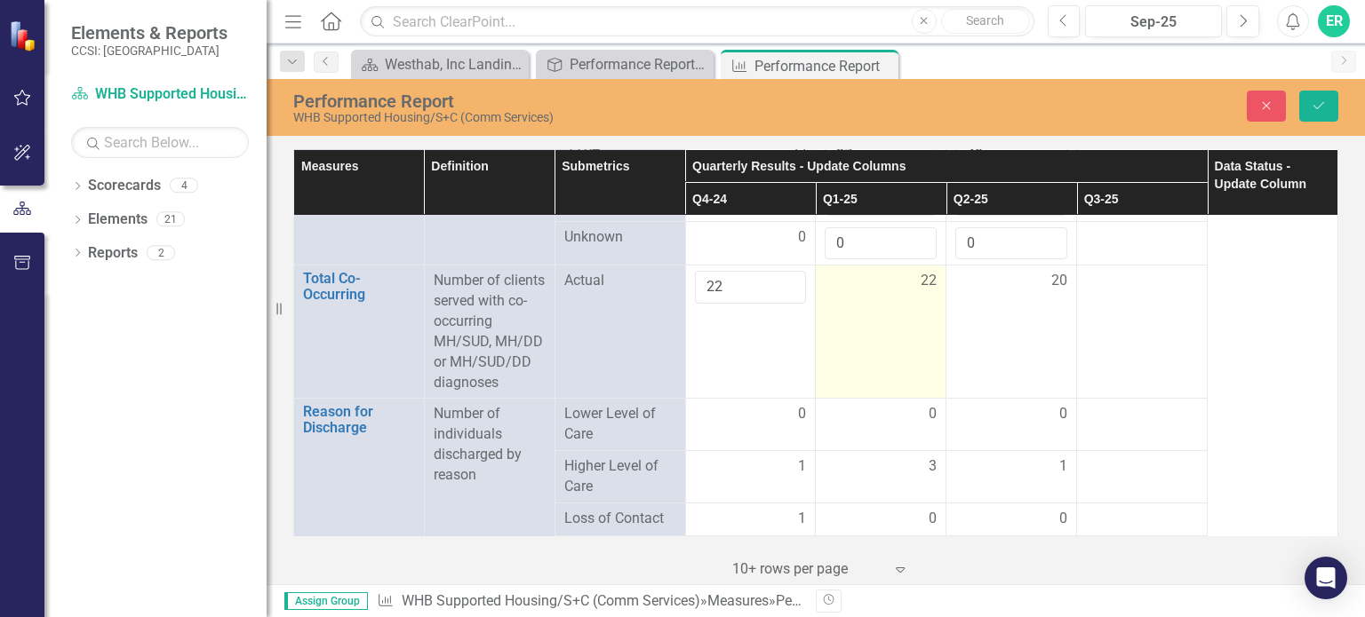
click at [846, 311] on td "22" at bounding box center [881, 332] width 131 height 133
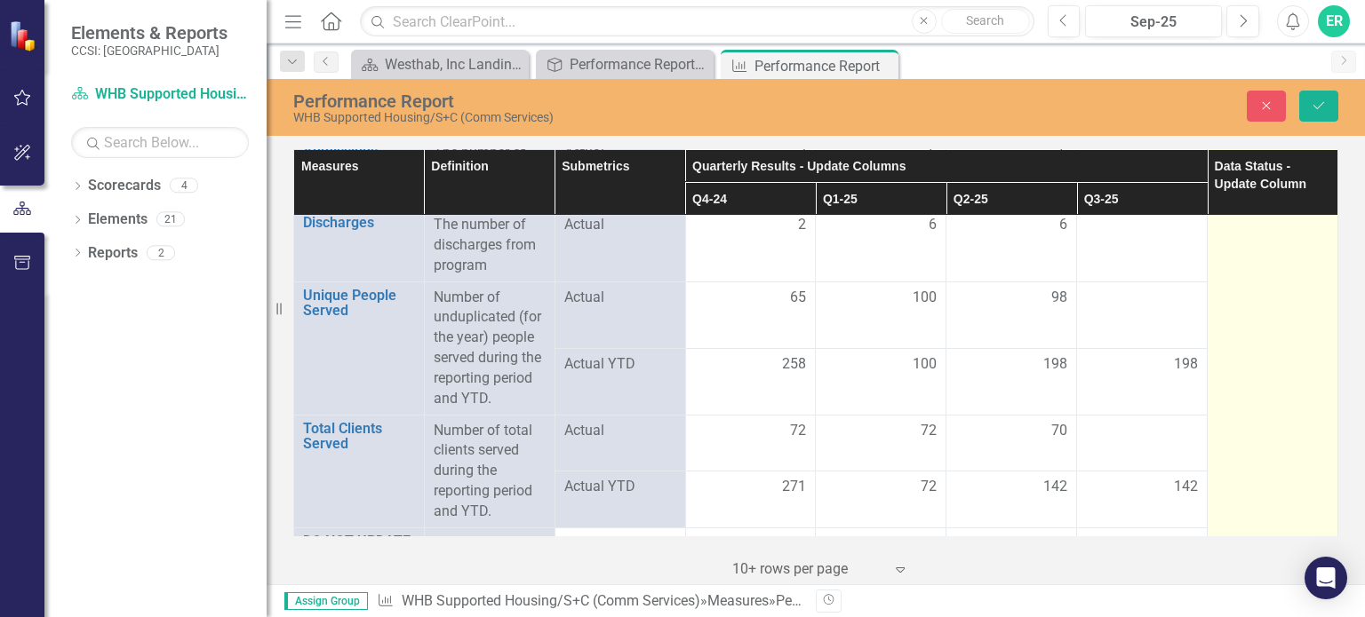
scroll to position [0, 0]
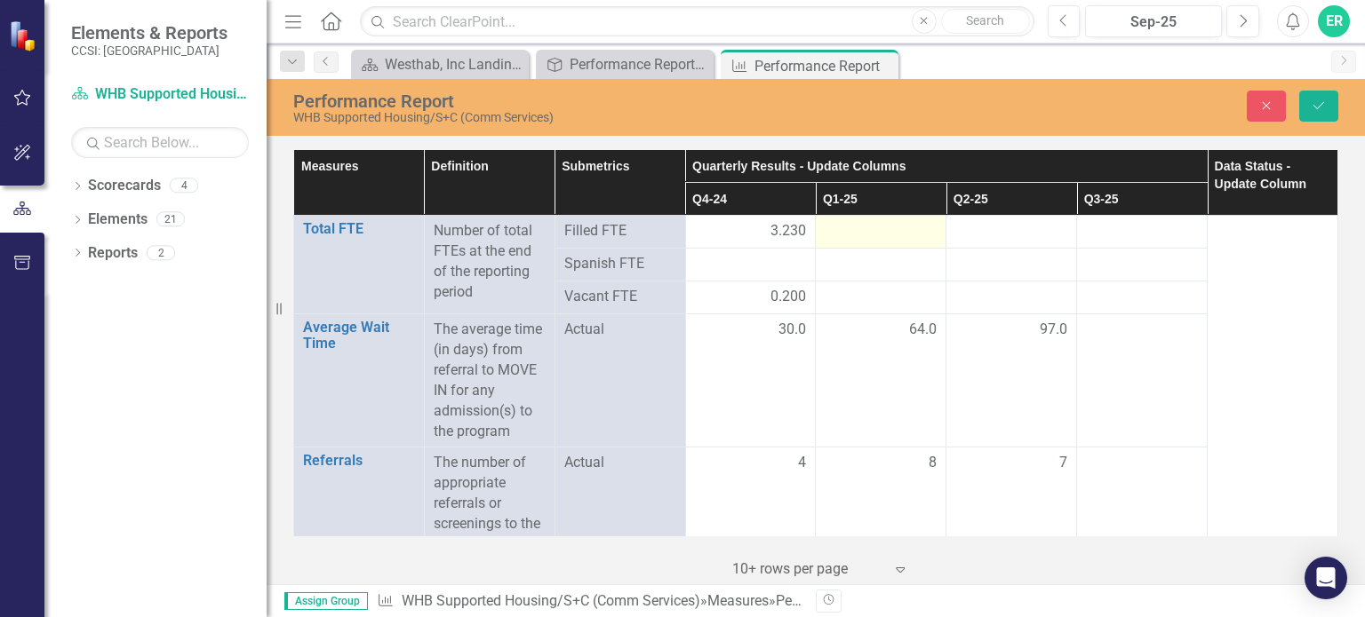
click at [886, 229] on div at bounding box center [881, 231] width 112 height 21
click at [887, 228] on div at bounding box center [881, 231] width 112 height 21
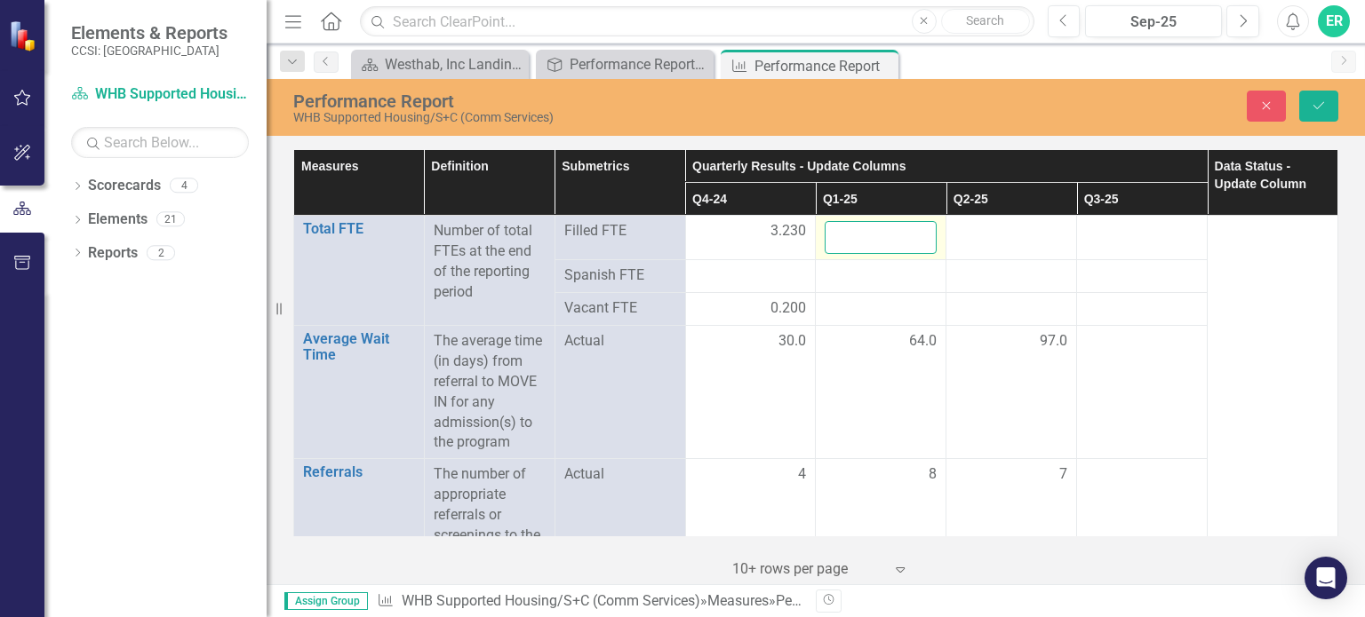
click at [888, 244] on input "number" at bounding box center [881, 237] width 112 height 33
click at [878, 293] on td at bounding box center [881, 309] width 131 height 33
click at [890, 234] on input "3.2" at bounding box center [881, 237] width 112 height 33
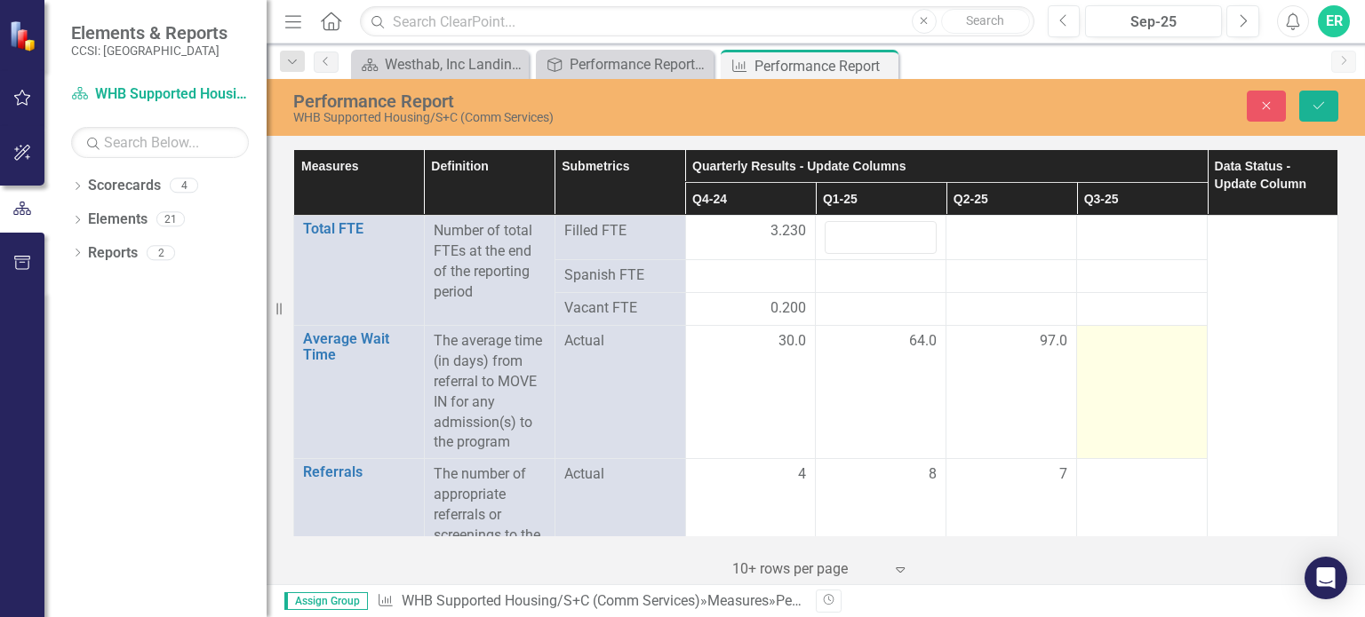
click at [1116, 374] on td at bounding box center [1142, 392] width 131 height 133
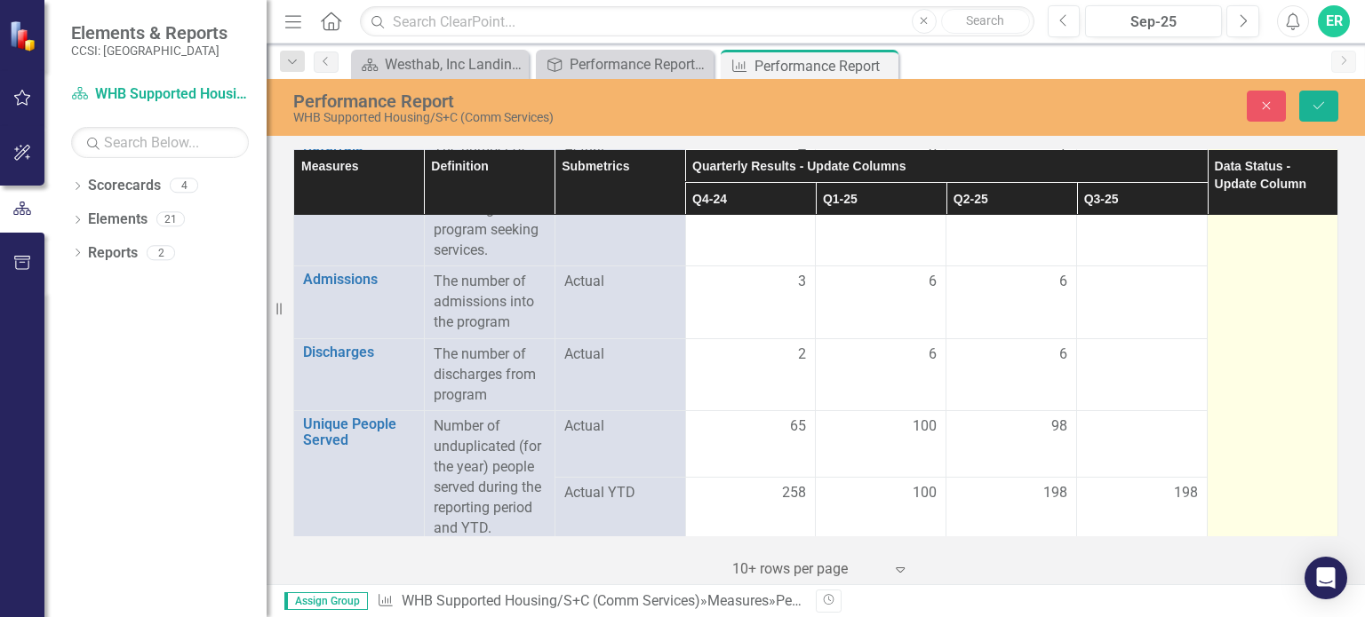
scroll to position [355, 0]
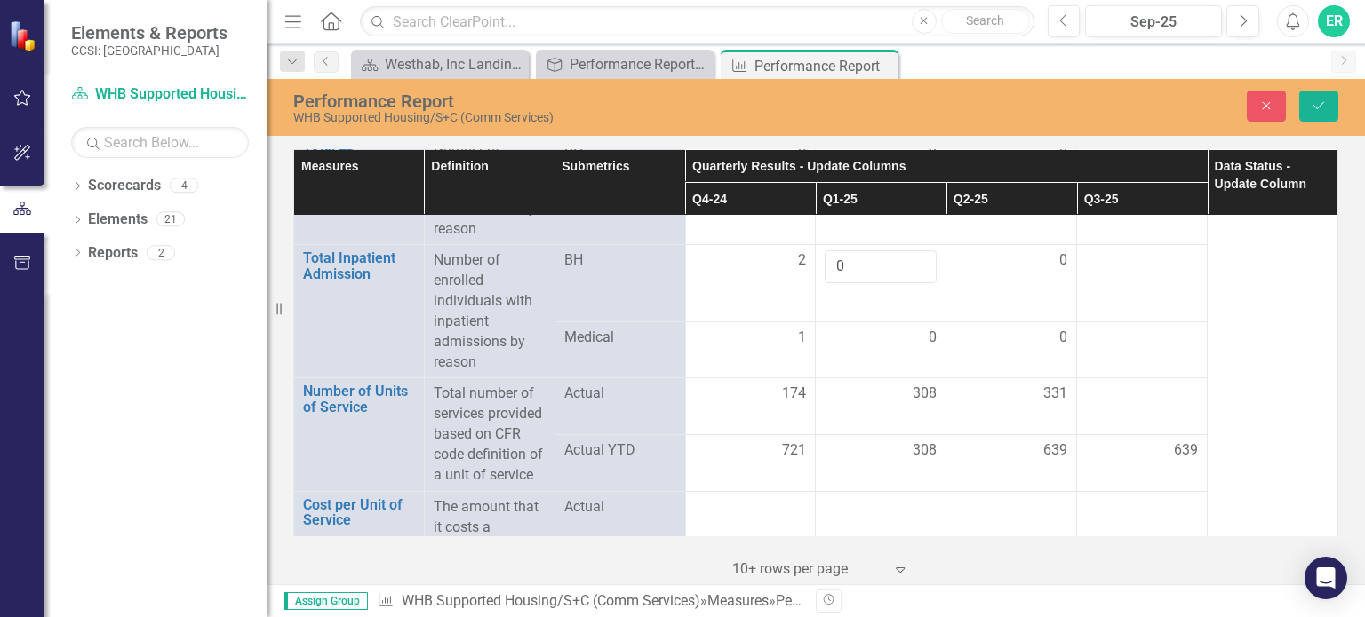
scroll to position [2742, 0]
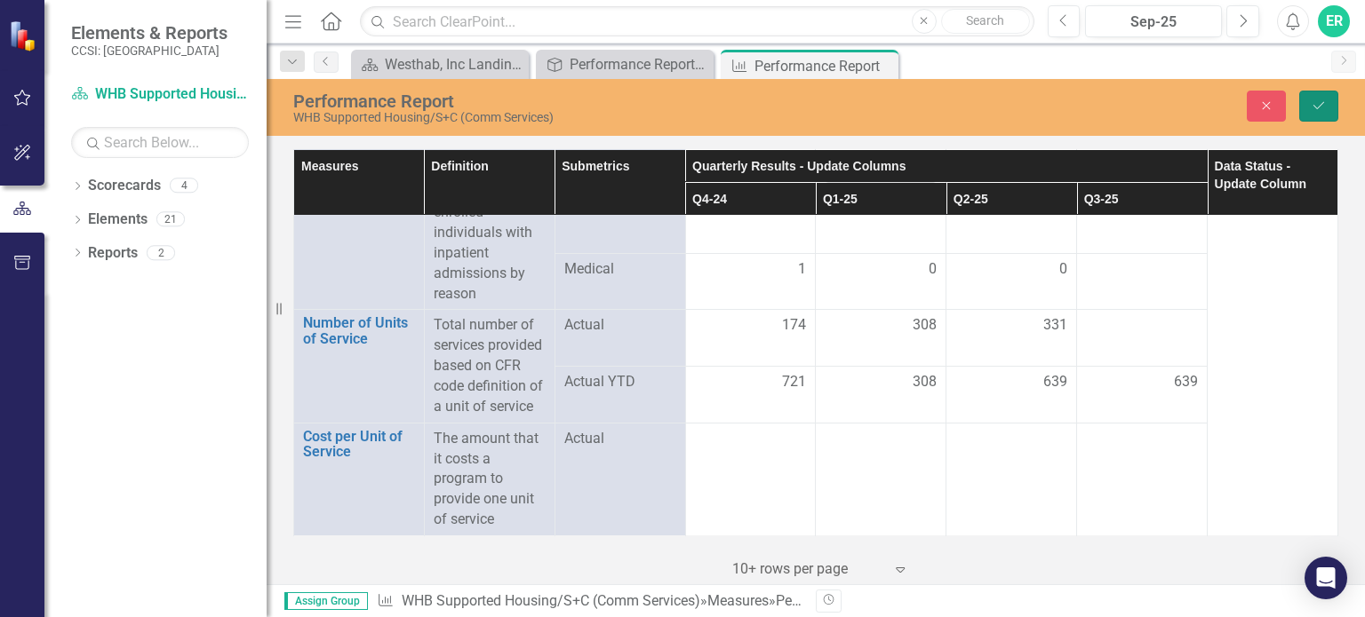
click at [1330, 107] on button "Save" at bounding box center [1318, 106] width 39 height 31
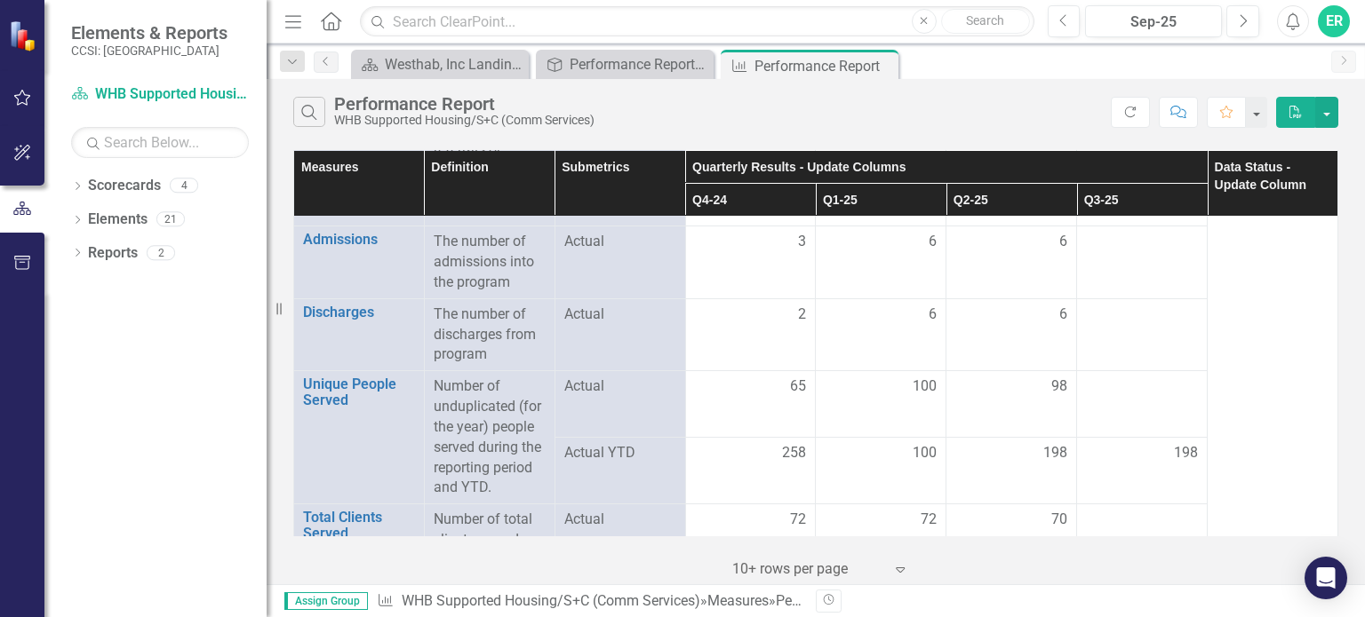
scroll to position [444, 0]
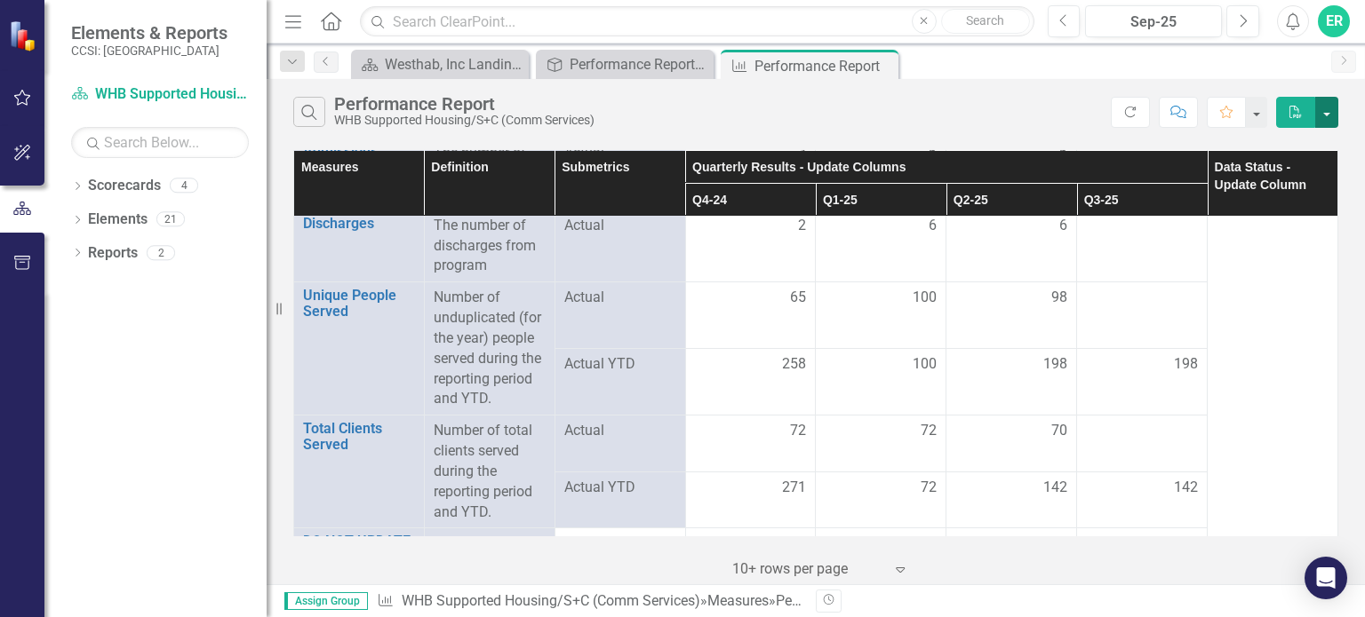
click at [1333, 110] on button "button" at bounding box center [1326, 112] width 23 height 31
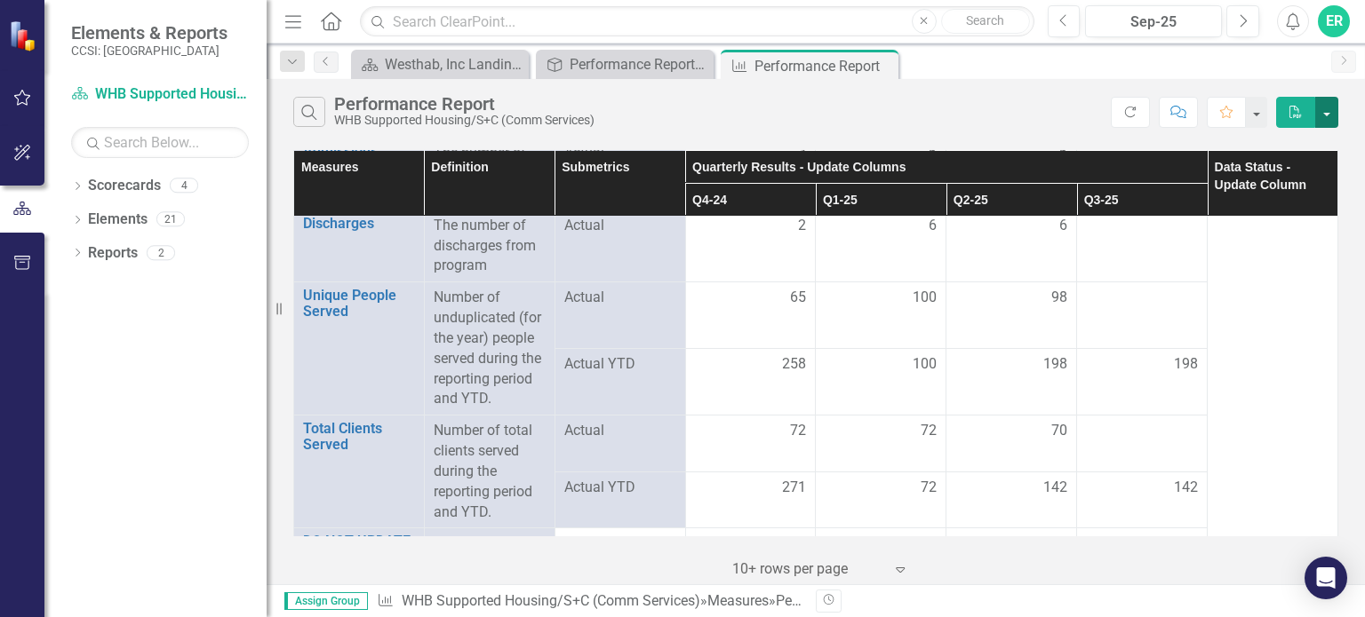
click at [1334, 117] on button "button" at bounding box center [1326, 112] width 23 height 31
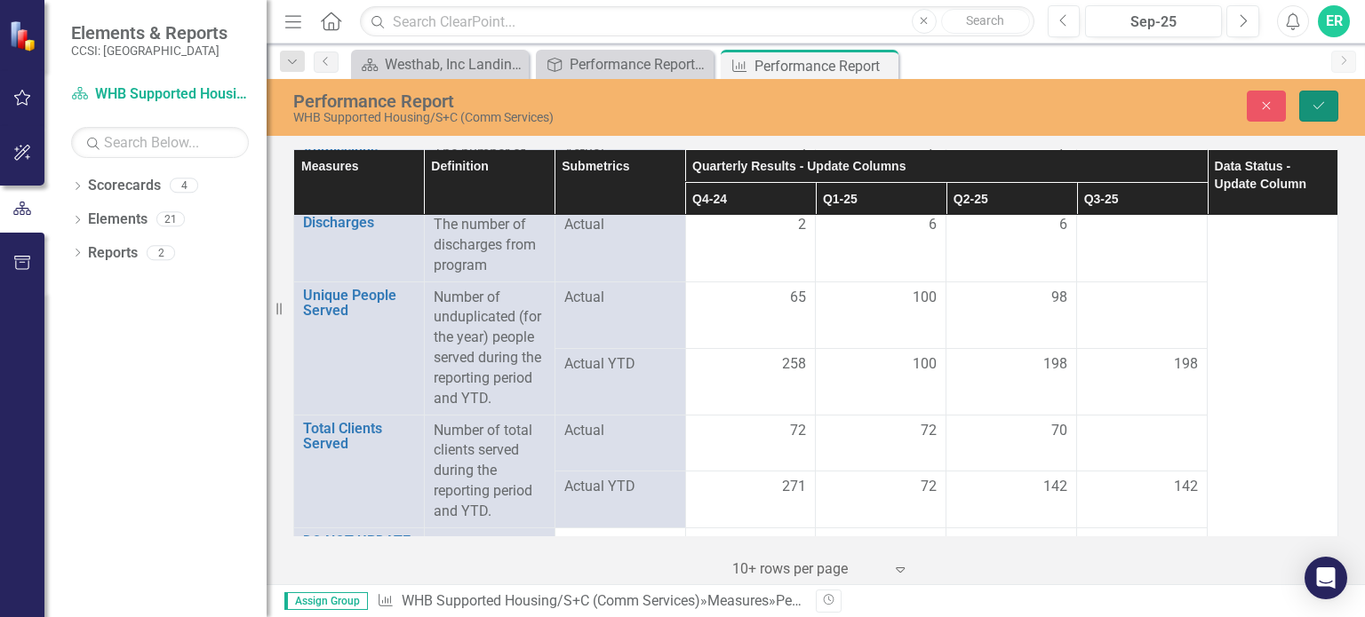
click at [1317, 99] on button "Save" at bounding box center [1318, 106] width 39 height 31
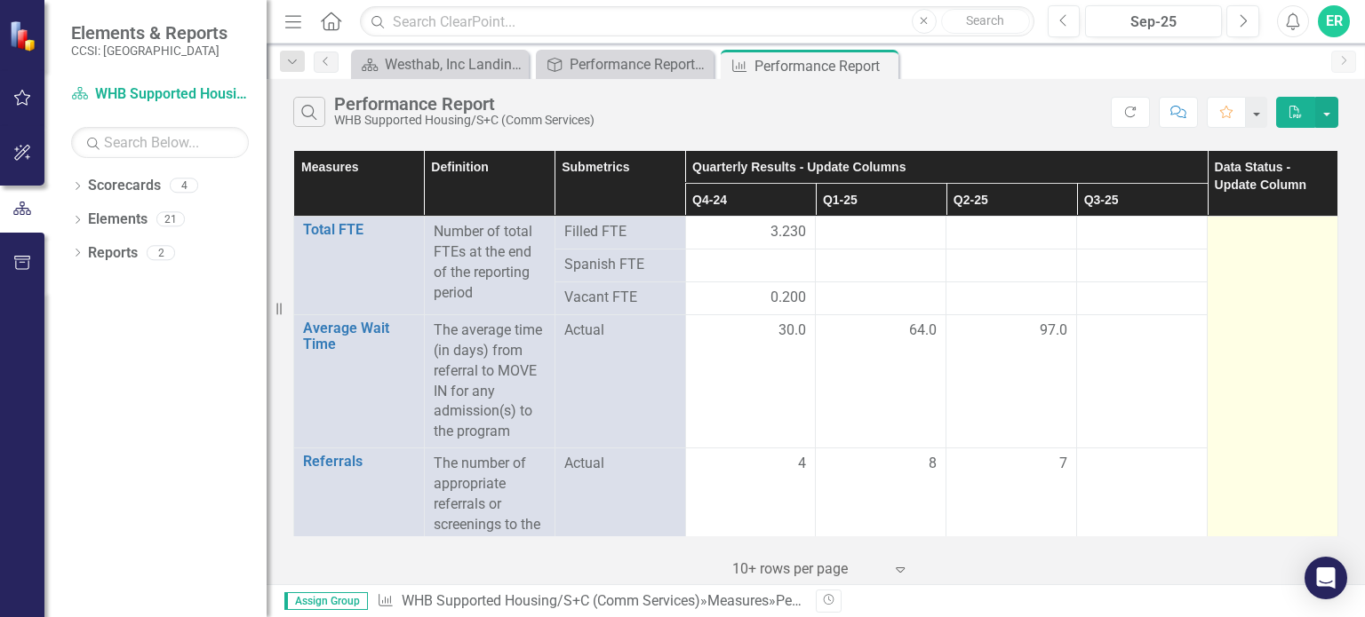
click at [1253, 226] on div at bounding box center [1272, 232] width 112 height 21
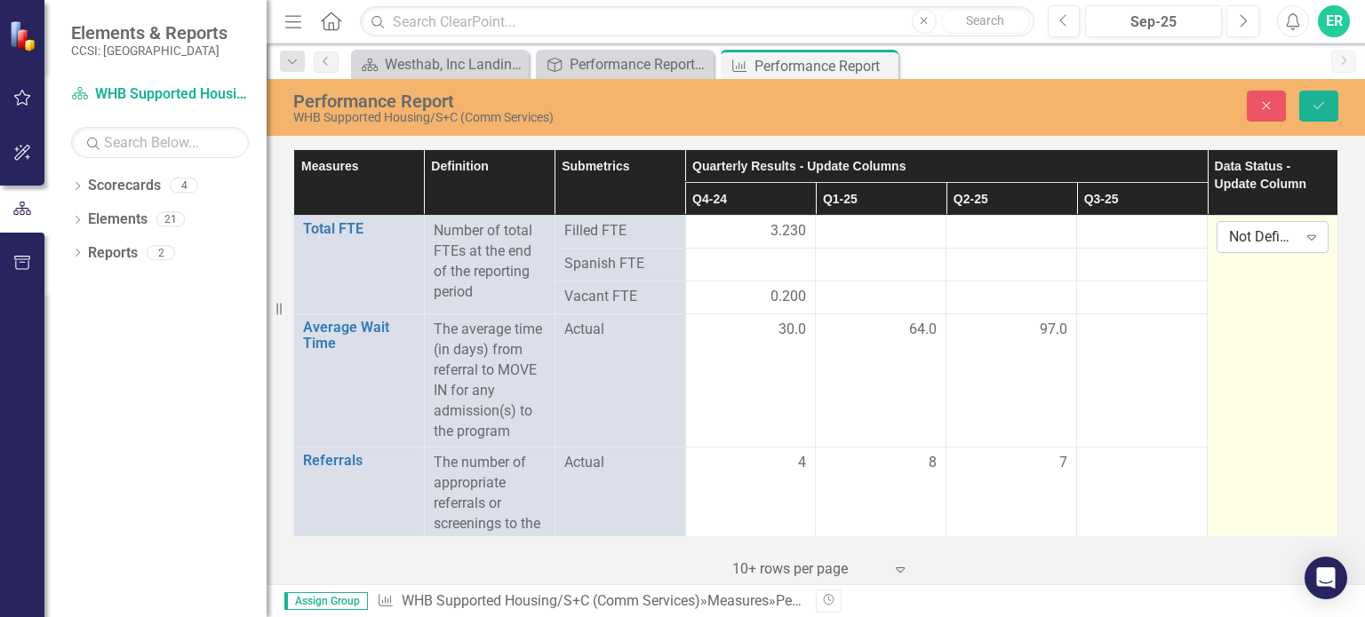
click at [1303, 230] on icon "Expand" at bounding box center [1312, 237] width 18 height 14
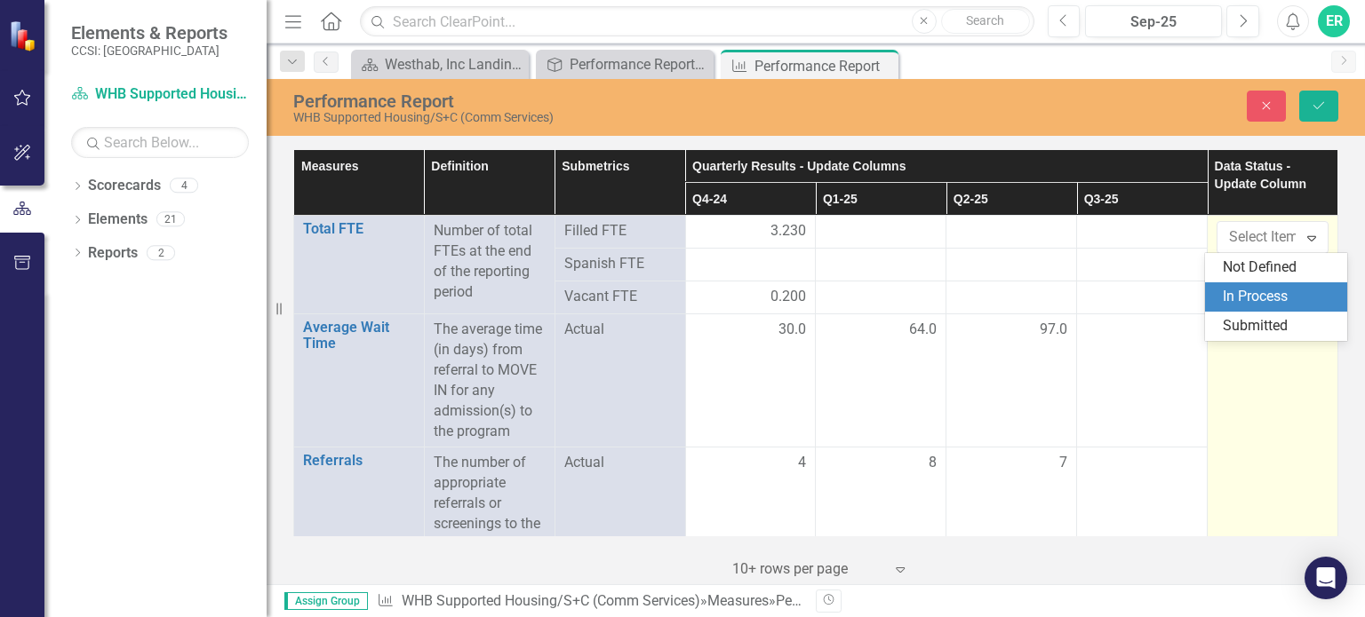
click at [1238, 292] on div "In Process" at bounding box center [1280, 297] width 114 height 20
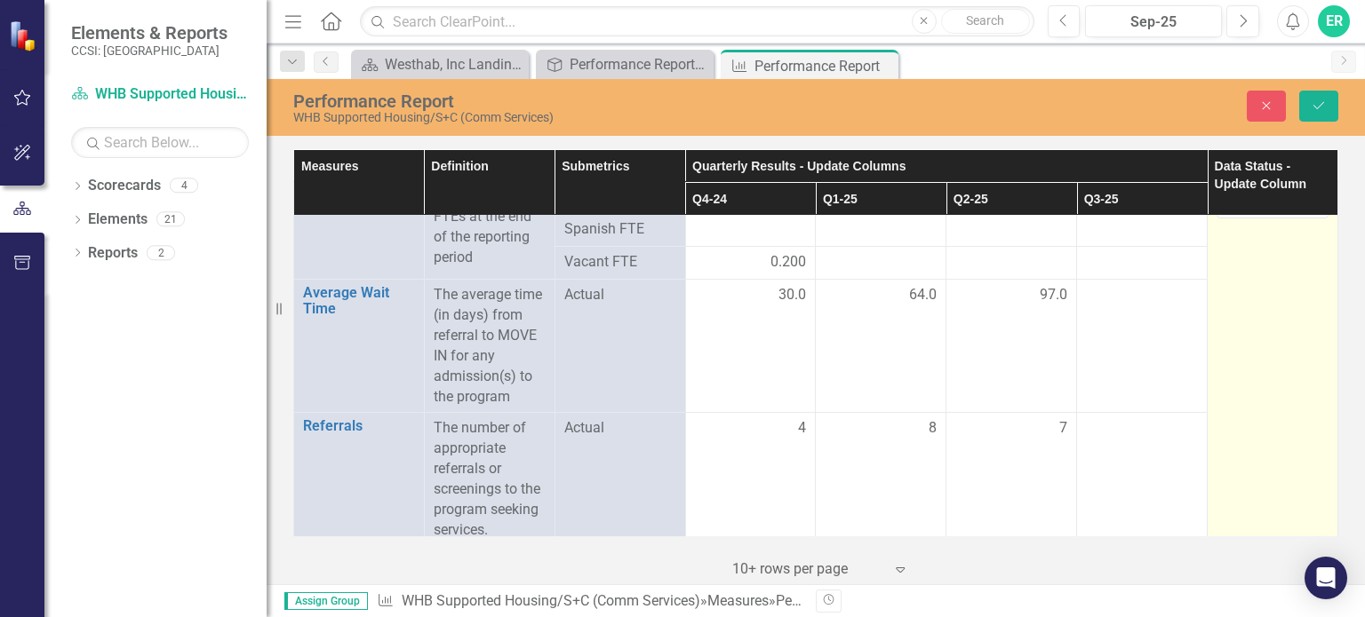
scroll to position [0, 0]
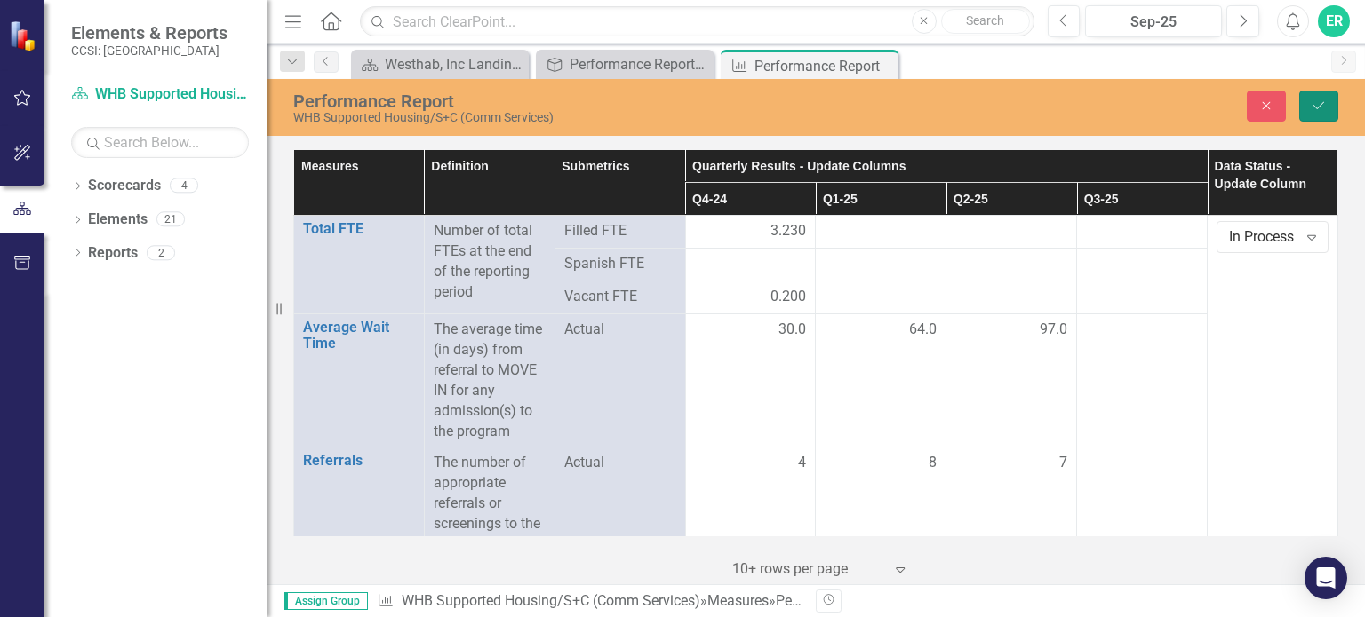
click at [1307, 103] on button "Save" at bounding box center [1318, 106] width 39 height 31
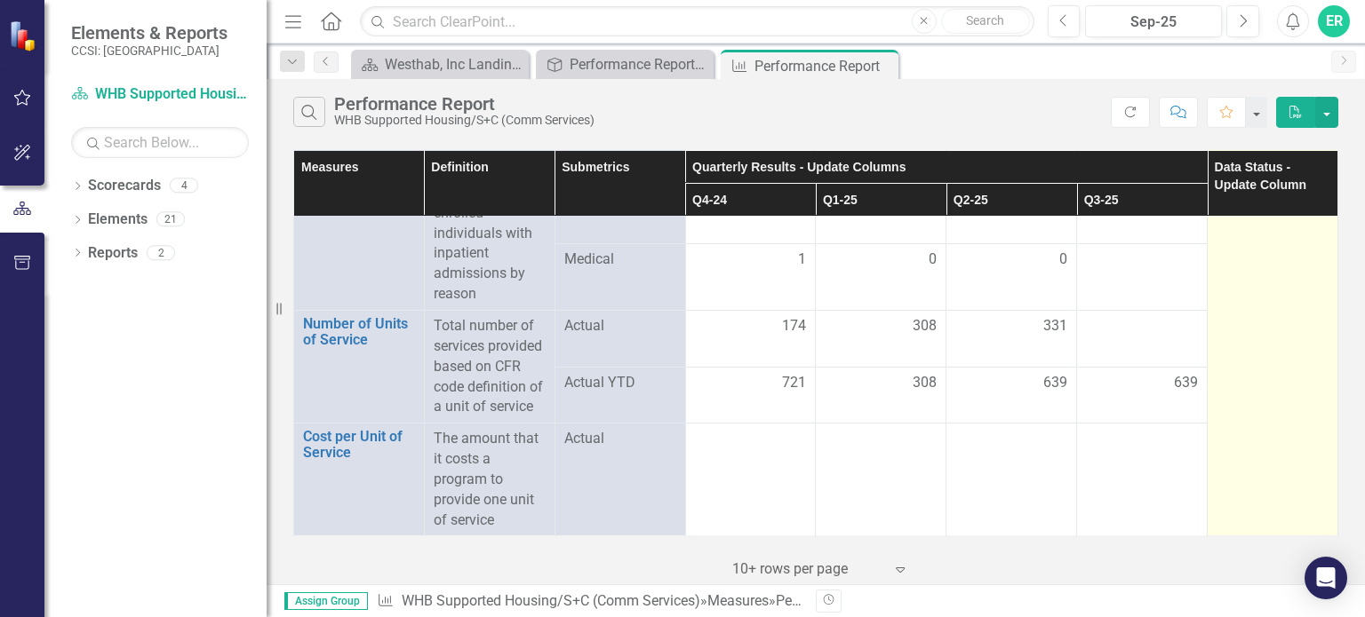
scroll to position [2611, 0]
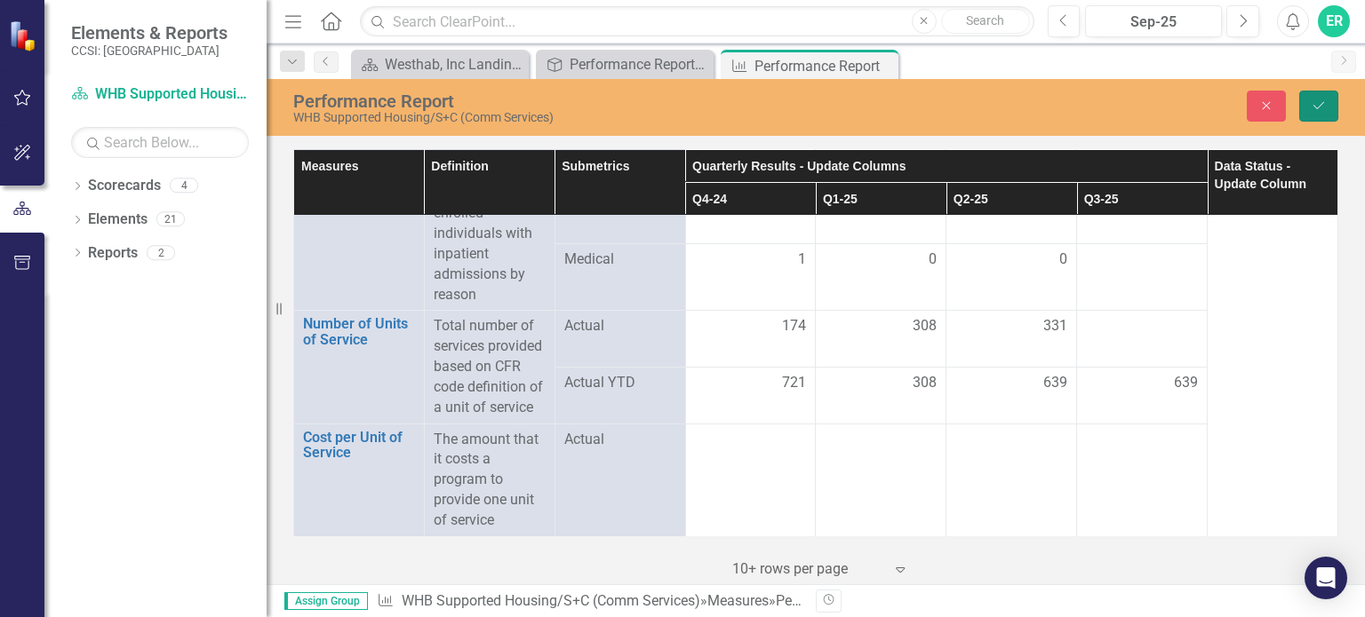
click at [1326, 106] on icon "Save" at bounding box center [1319, 106] width 16 height 12
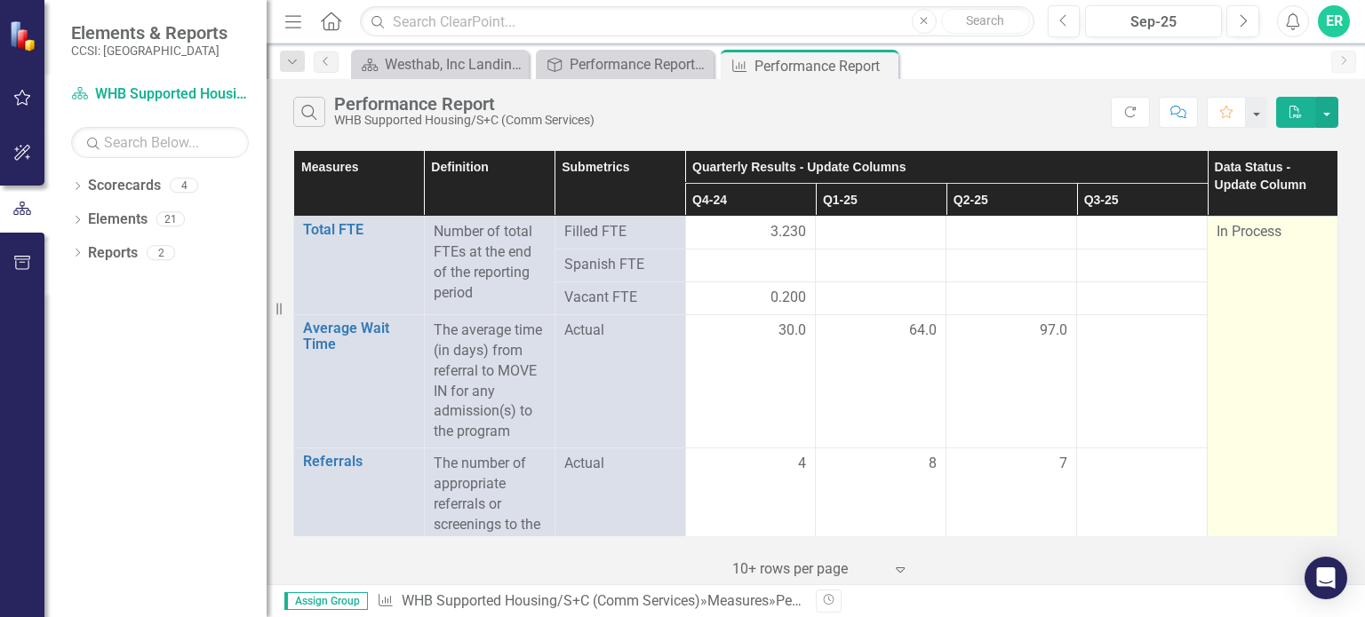
click at [1266, 226] on span "In Process" at bounding box center [1248, 231] width 65 height 17
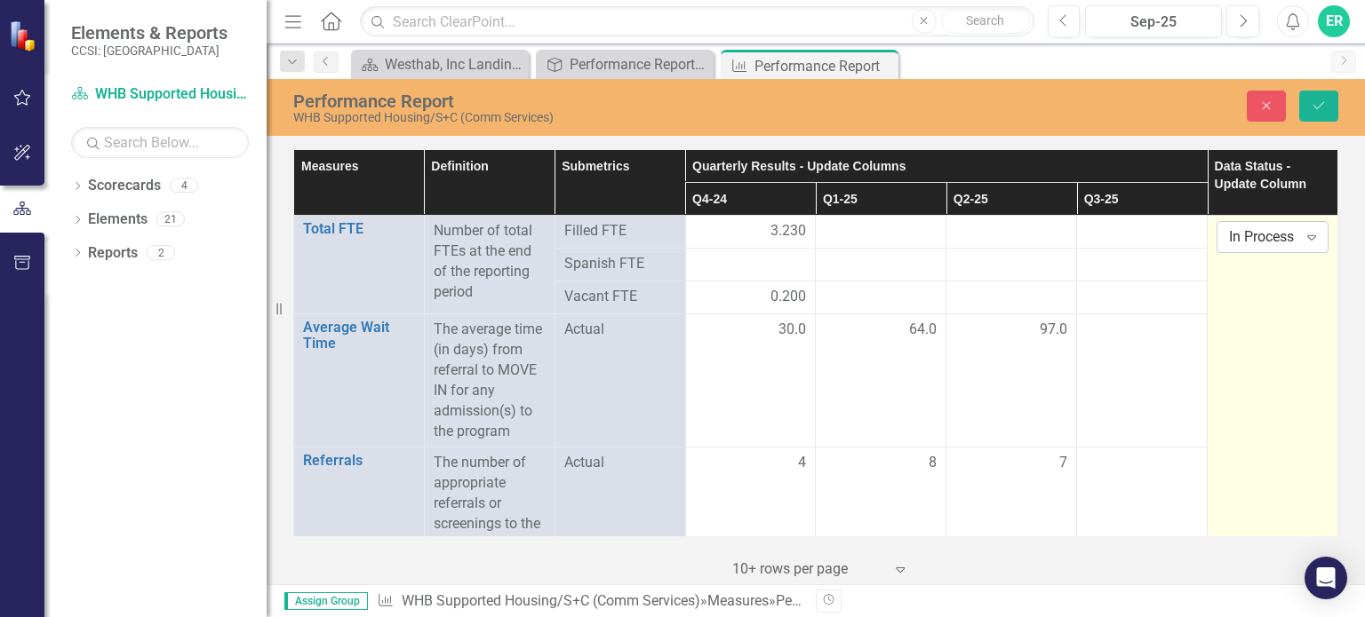
click at [1303, 240] on icon "Expand" at bounding box center [1312, 237] width 18 height 14
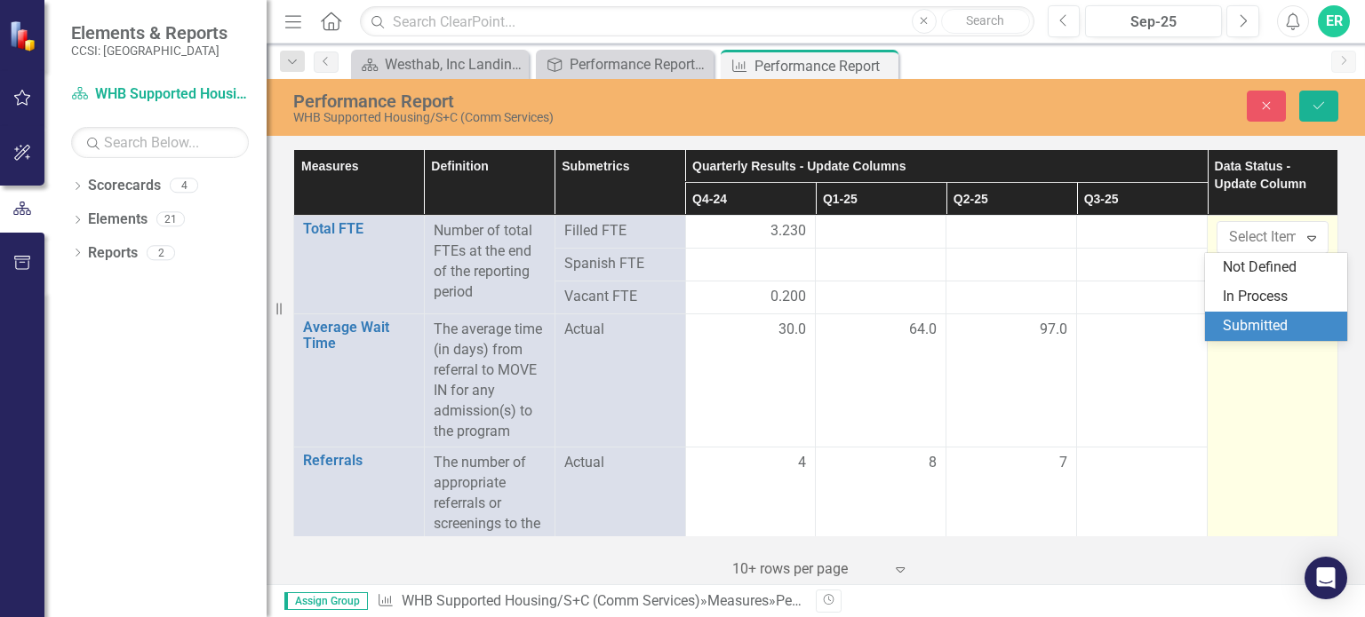
click at [1281, 333] on div "Submitted" at bounding box center [1280, 326] width 114 height 20
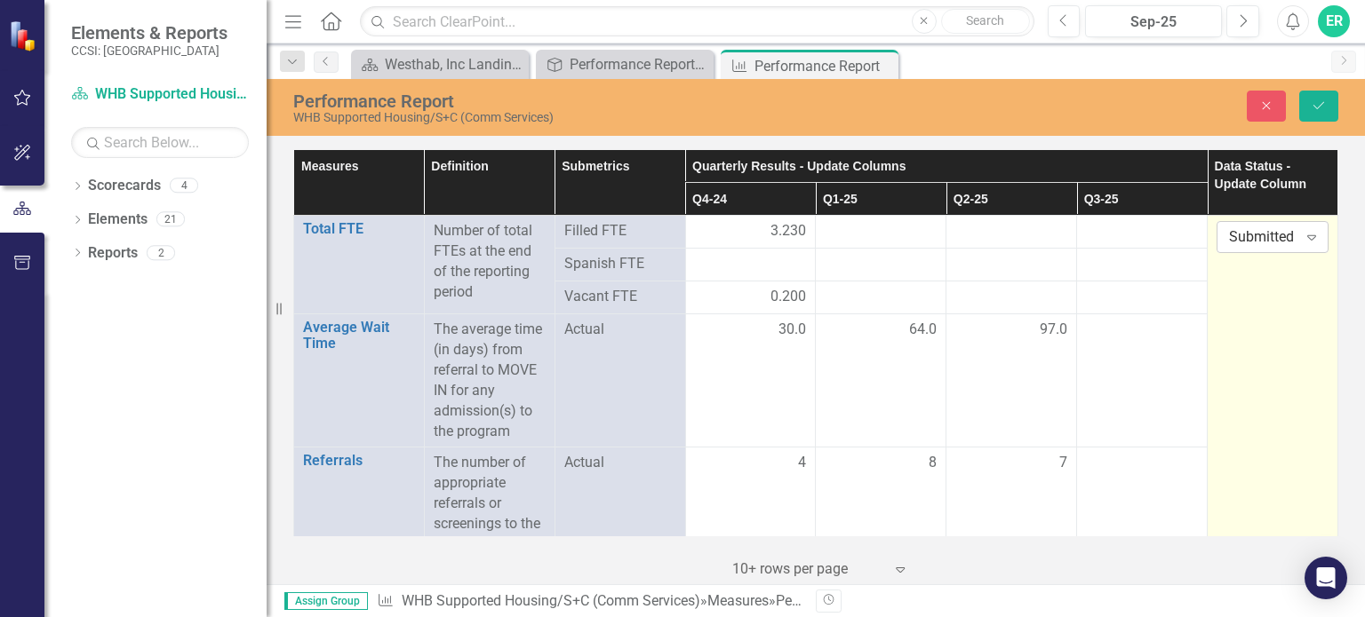
click at [1304, 232] on icon "Expand" at bounding box center [1312, 237] width 18 height 14
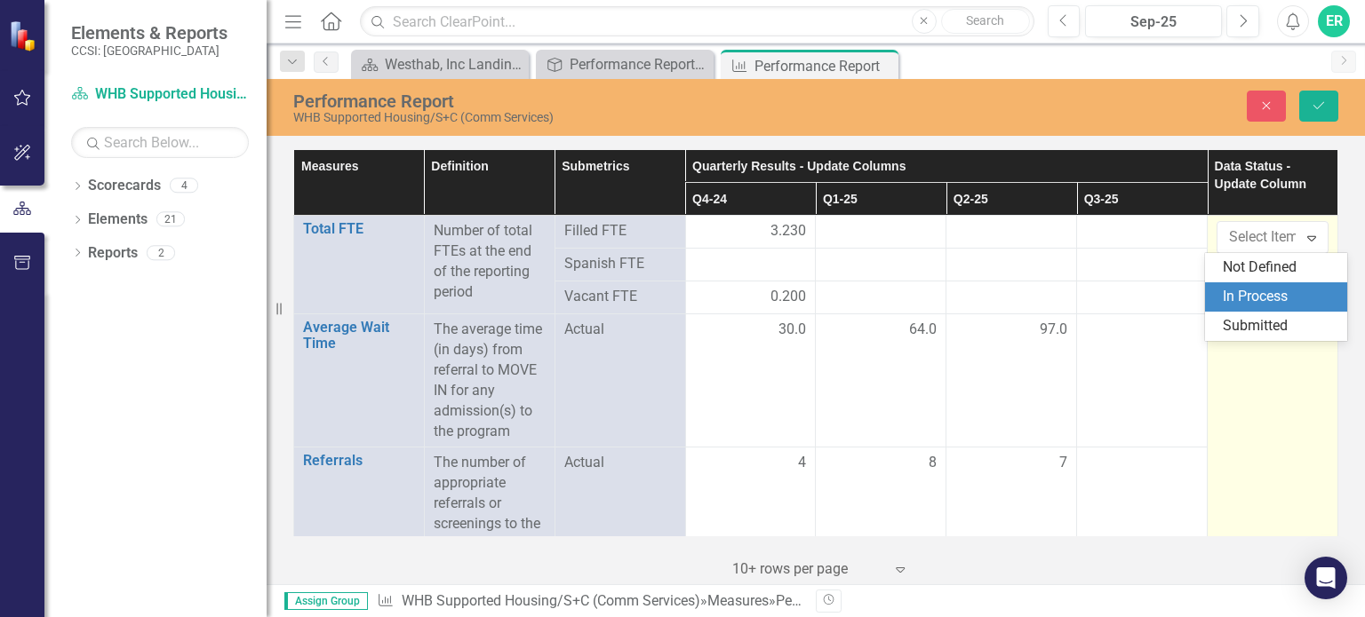
click at [1290, 293] on div "In Process" at bounding box center [1280, 297] width 114 height 20
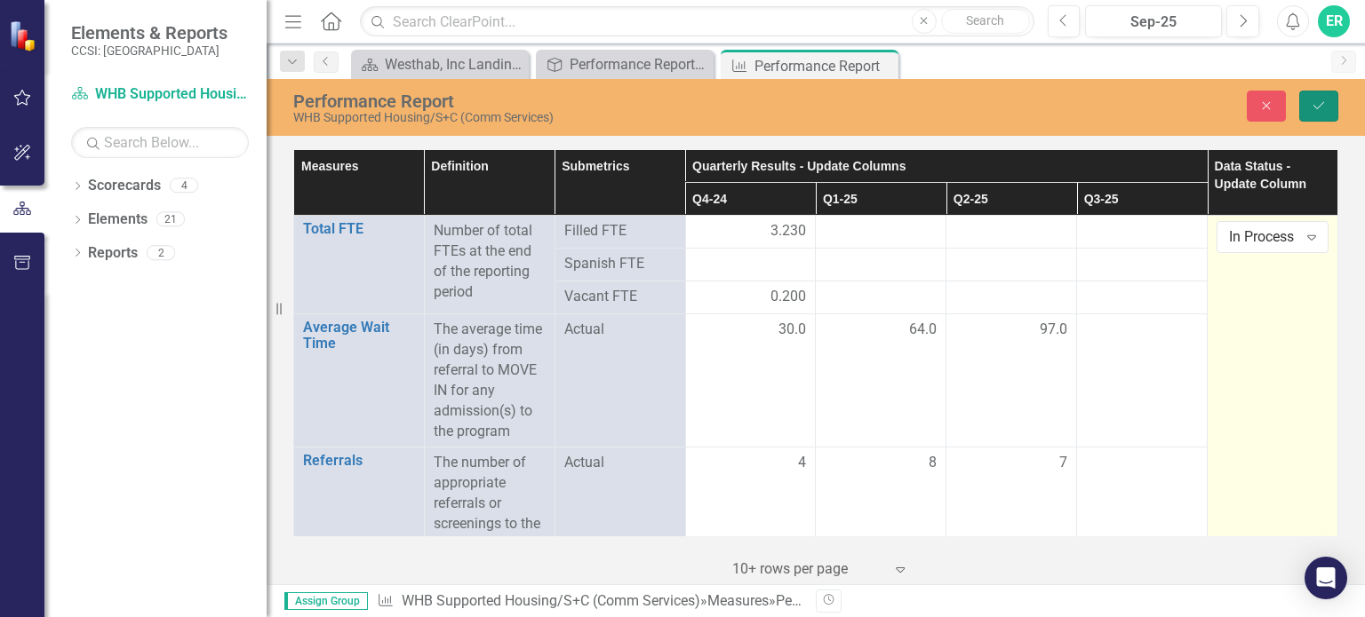
click at [1316, 103] on icon "Save" at bounding box center [1319, 106] width 16 height 12
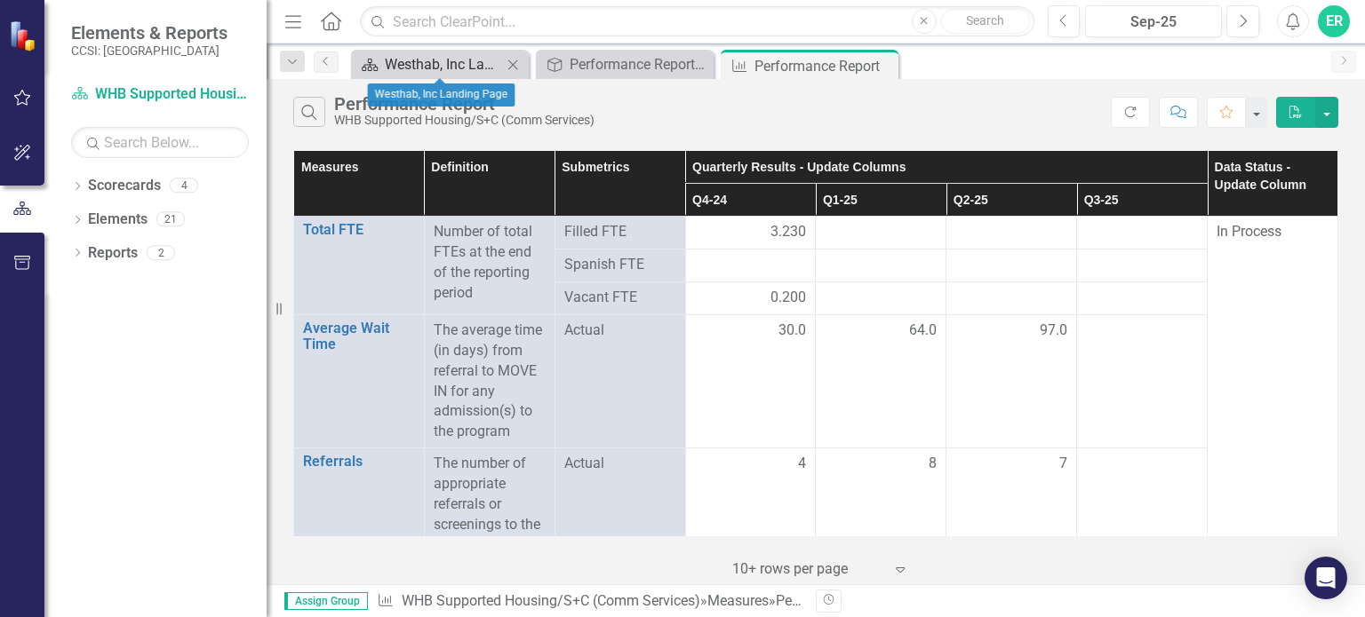
click at [458, 59] on div "Westhab, Inc Landing Page" at bounding box center [443, 64] width 117 height 22
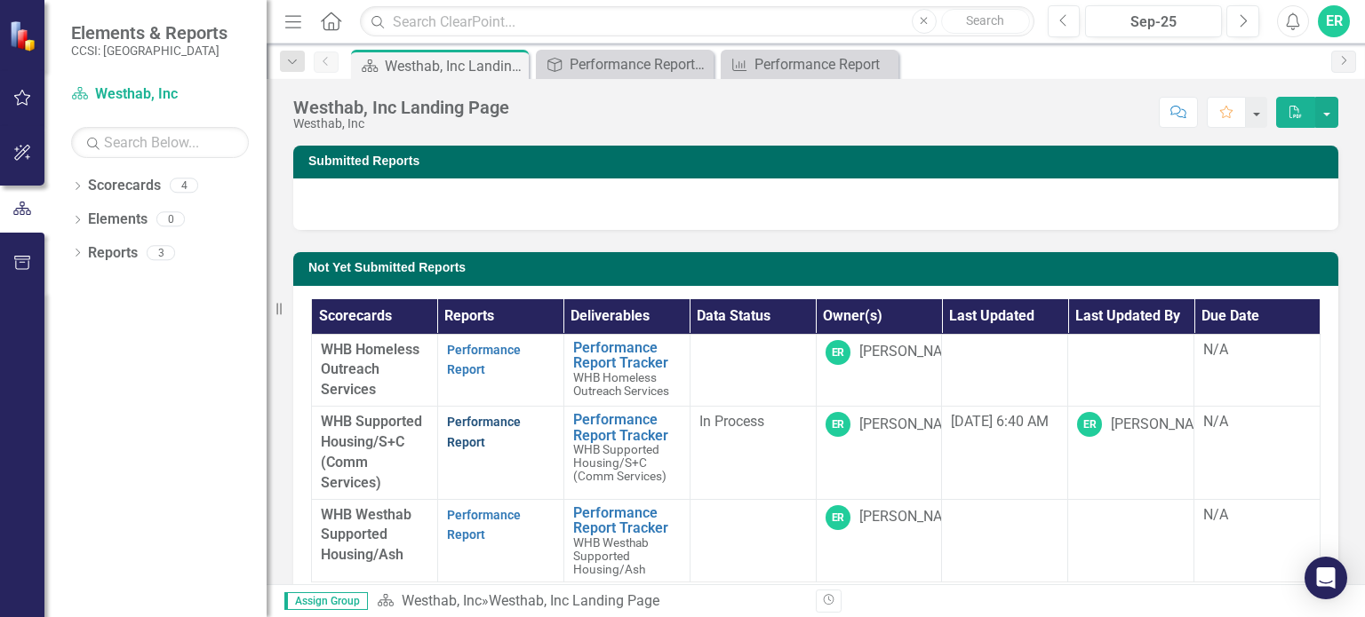
click at [487, 419] on link "Performance Report" at bounding box center [484, 432] width 74 height 35
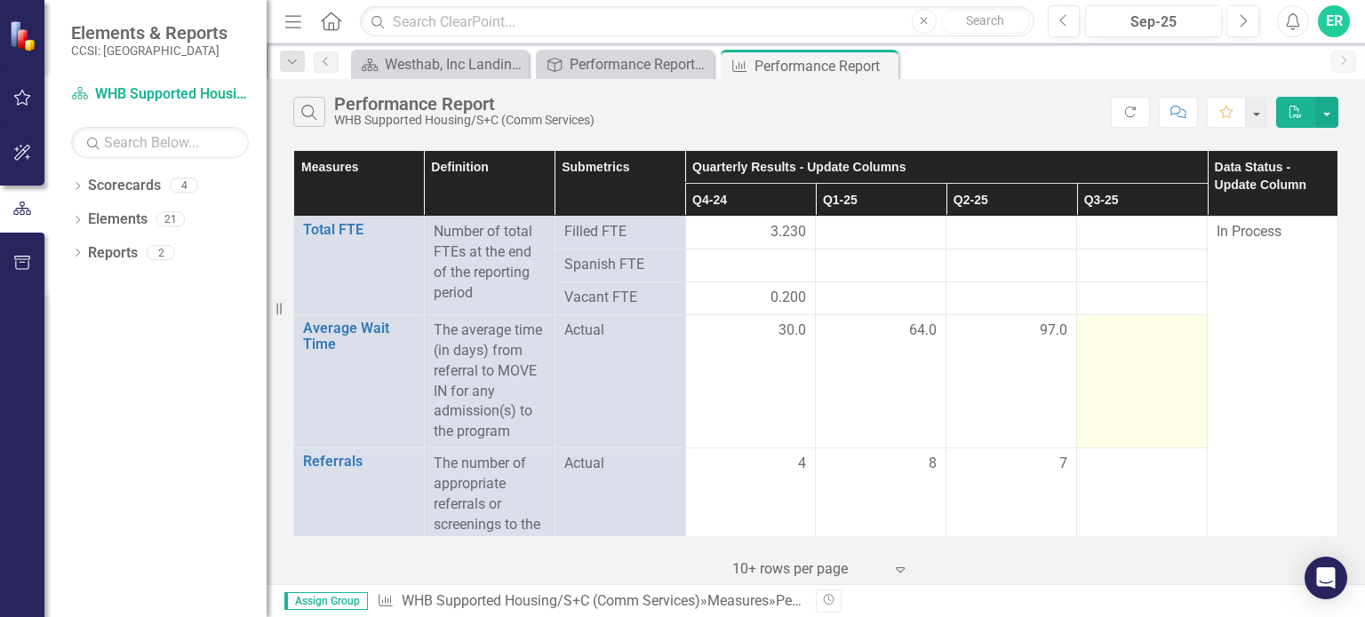
click at [1102, 339] on div at bounding box center [1142, 331] width 112 height 21
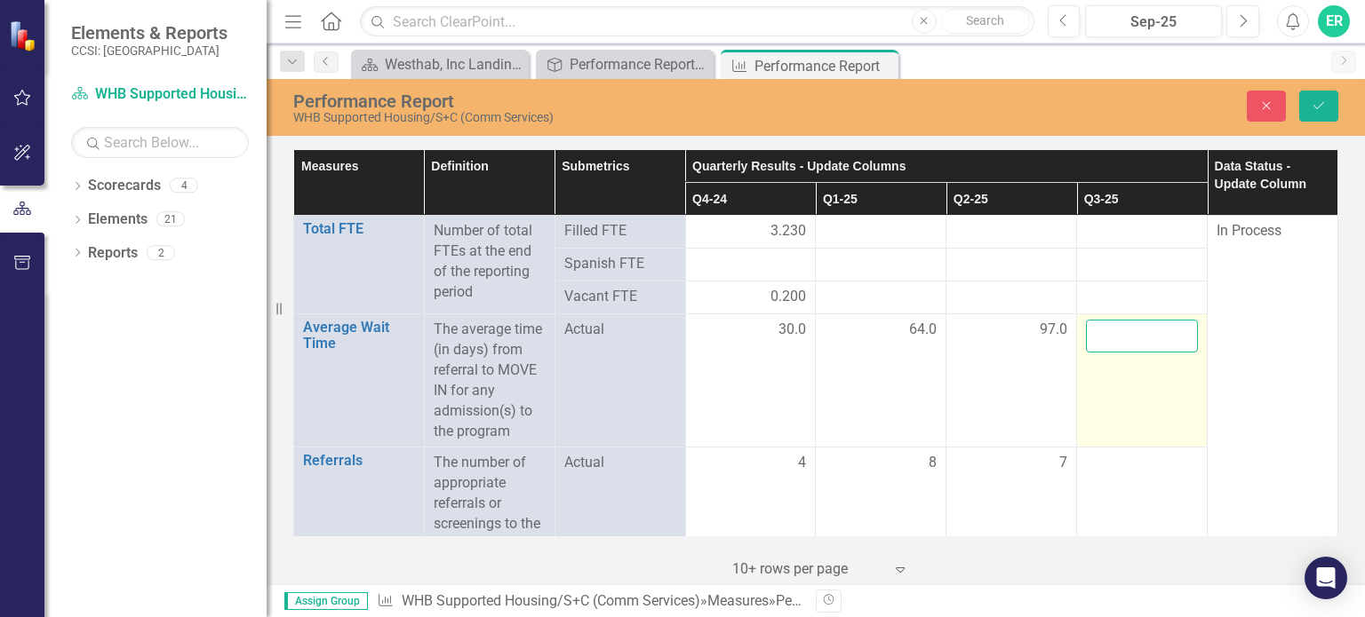
click at [1102, 339] on input "number" at bounding box center [1142, 336] width 112 height 33
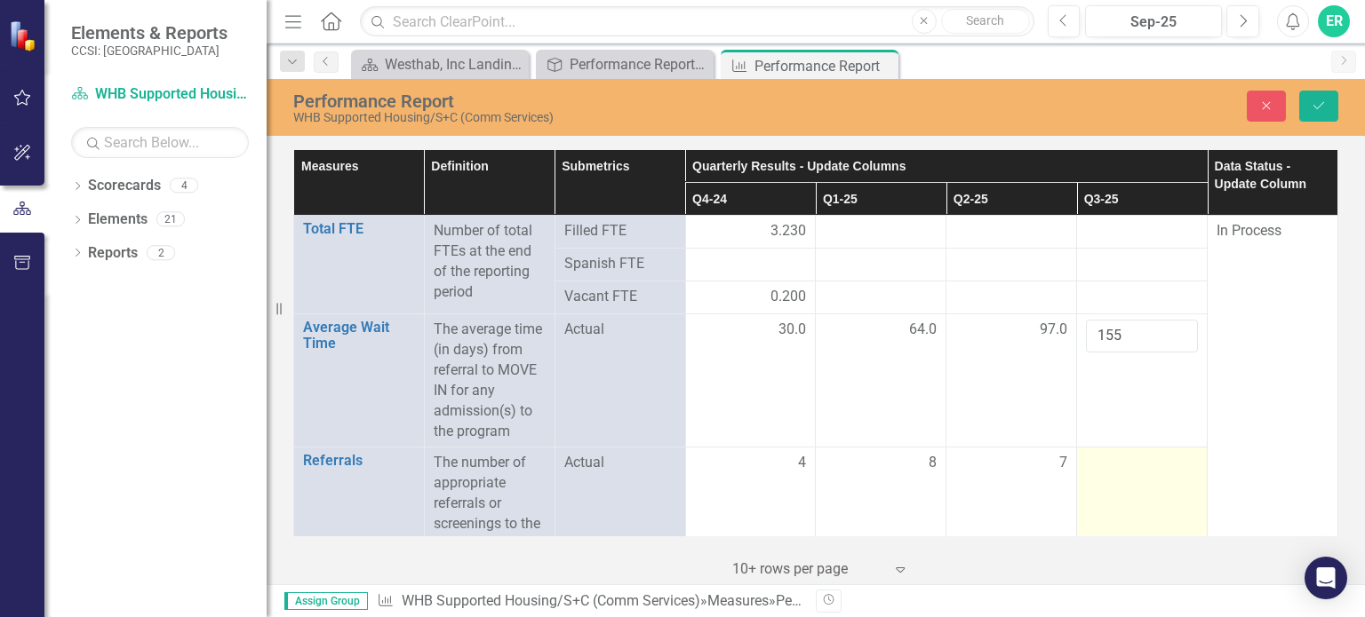
click at [1119, 465] on div at bounding box center [1142, 463] width 112 height 21
click at [1119, 465] on input "number" at bounding box center [1142, 469] width 112 height 33
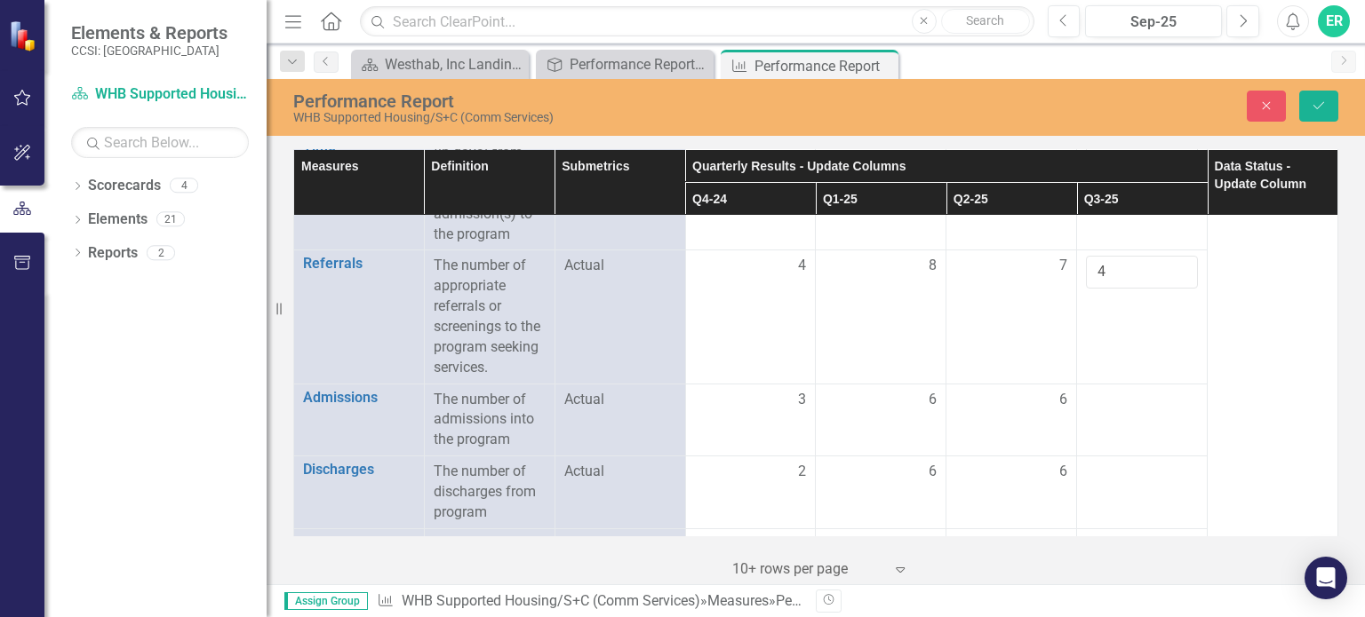
scroll to position [226, 0]
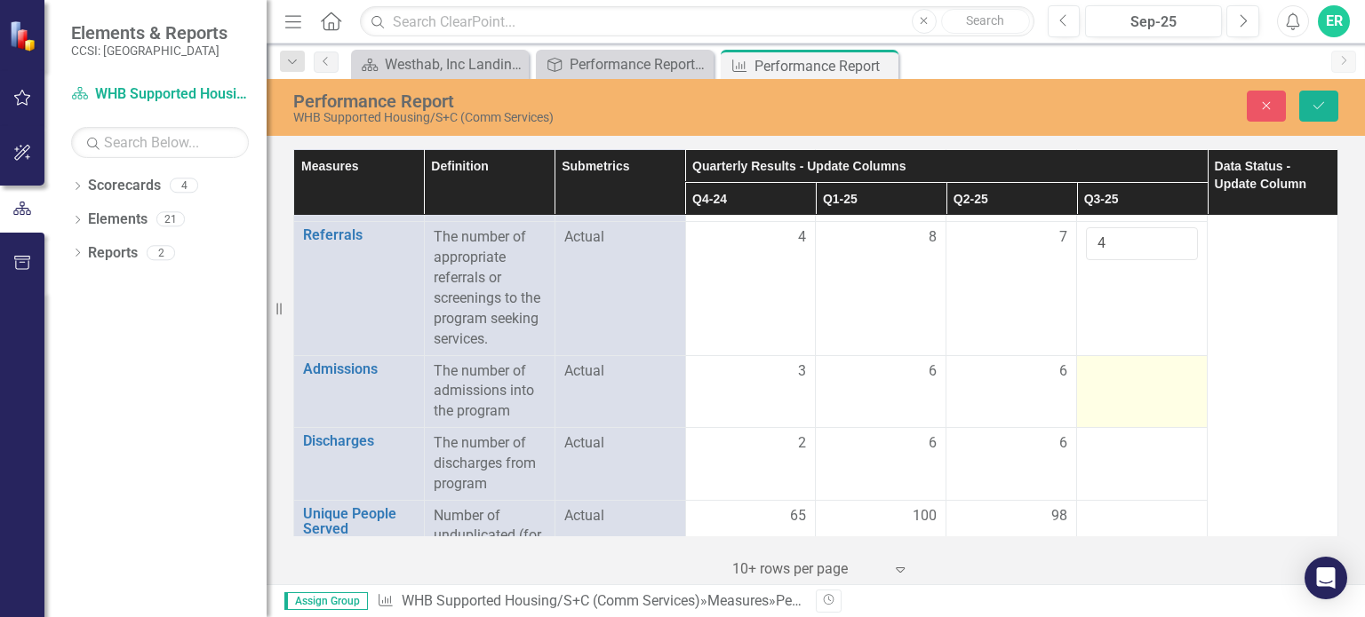
click at [1113, 370] on div at bounding box center [1142, 372] width 112 height 21
click at [1100, 373] on input "number" at bounding box center [1142, 378] width 112 height 33
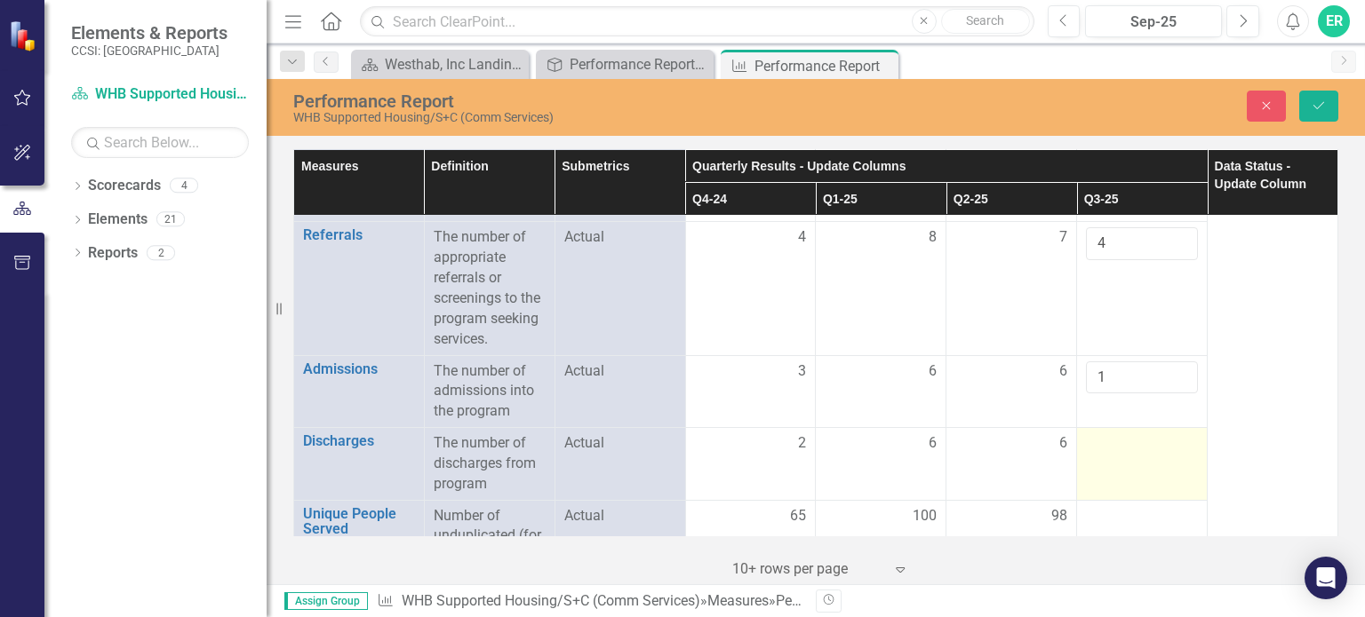
click at [1104, 440] on div at bounding box center [1142, 444] width 112 height 21
click at [1104, 440] on input "number" at bounding box center [1142, 450] width 112 height 33
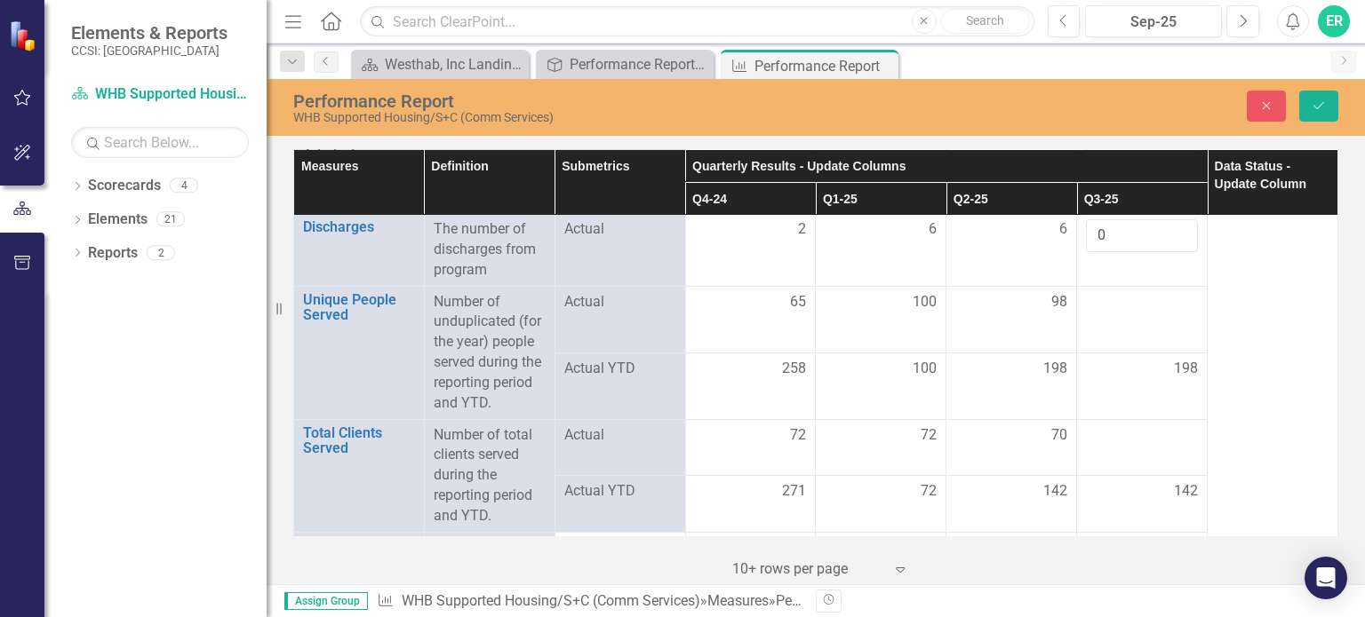
scroll to position [450, 0]
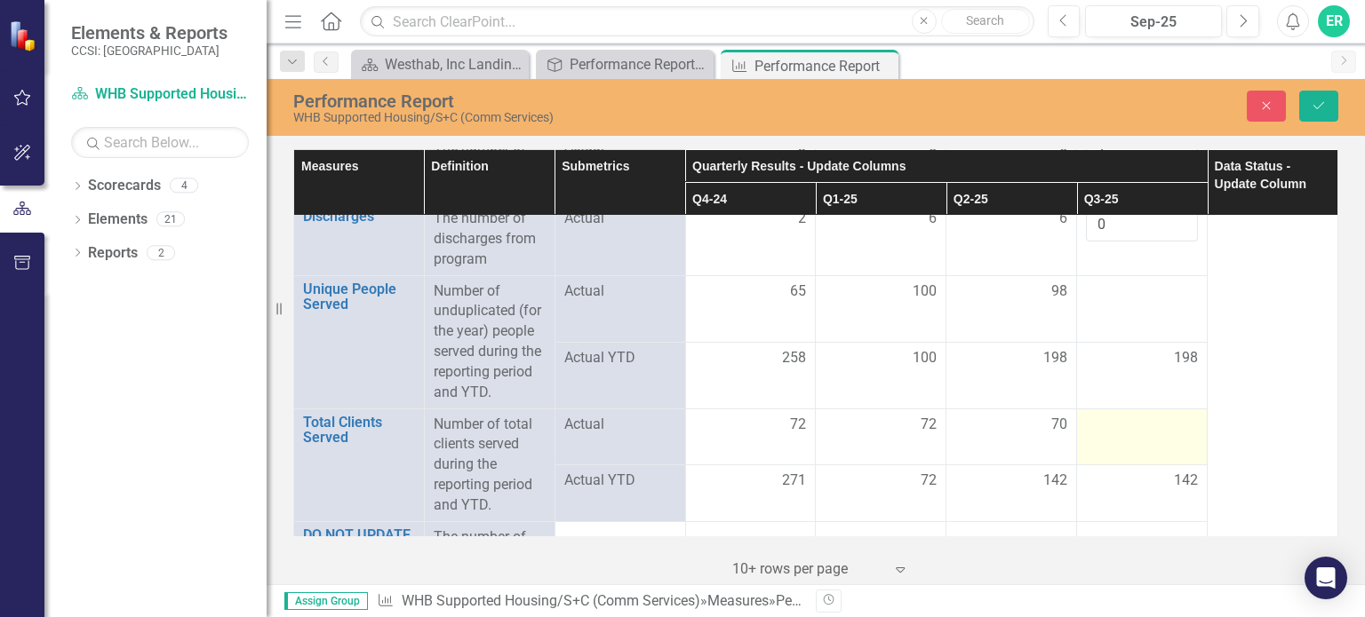
click at [1153, 422] on div at bounding box center [1142, 425] width 112 height 21
click at [1153, 422] on input "number" at bounding box center [1142, 431] width 112 height 33
type input "22"
click at [1144, 490] on div "142" at bounding box center [1142, 490] width 112 height 20
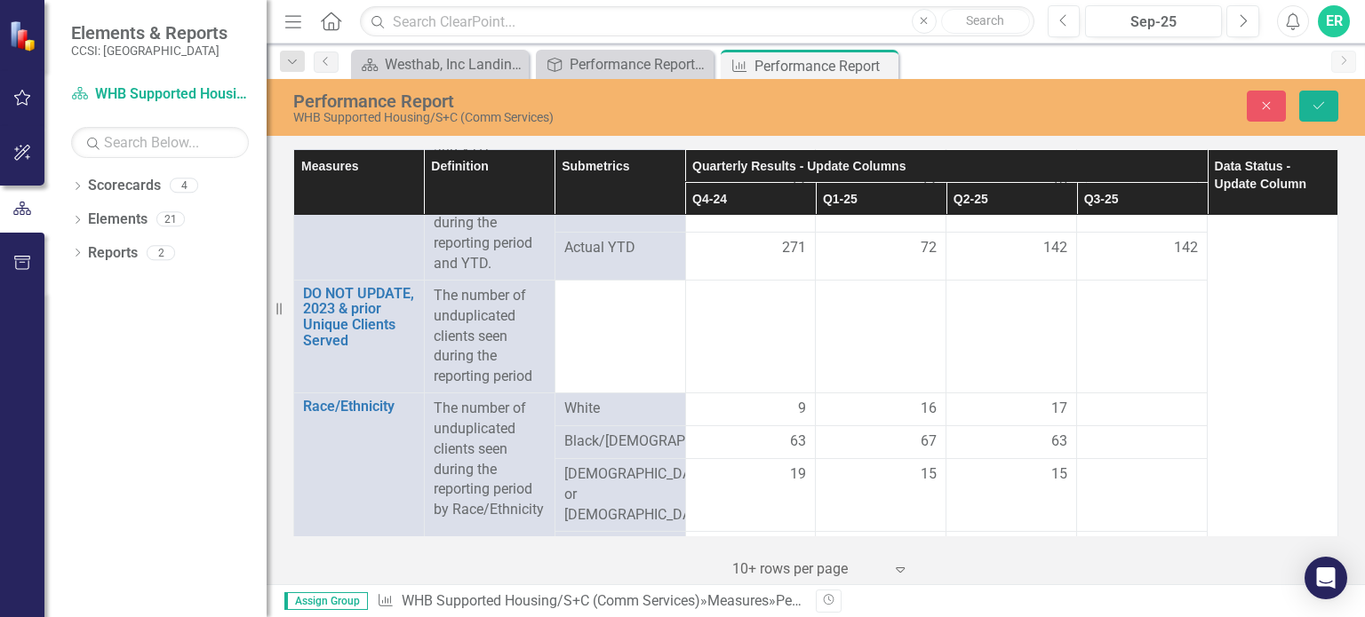
scroll to position [736, 0]
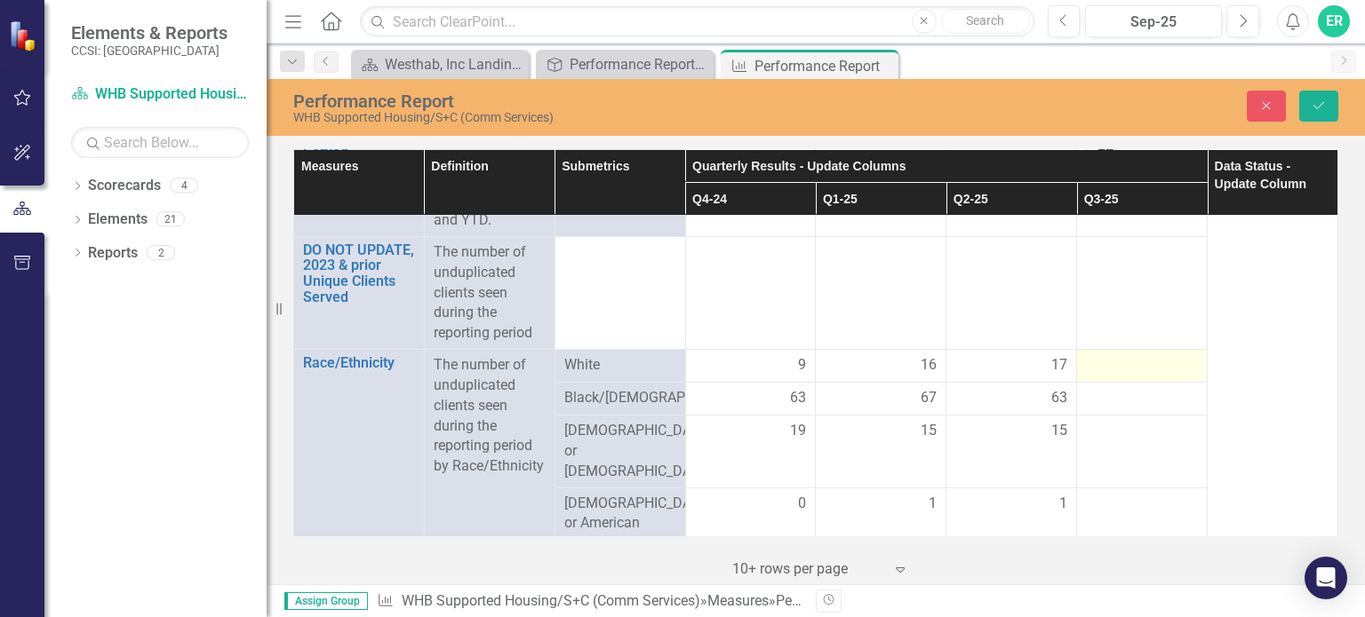
click at [1141, 361] on div at bounding box center [1142, 365] width 112 height 21
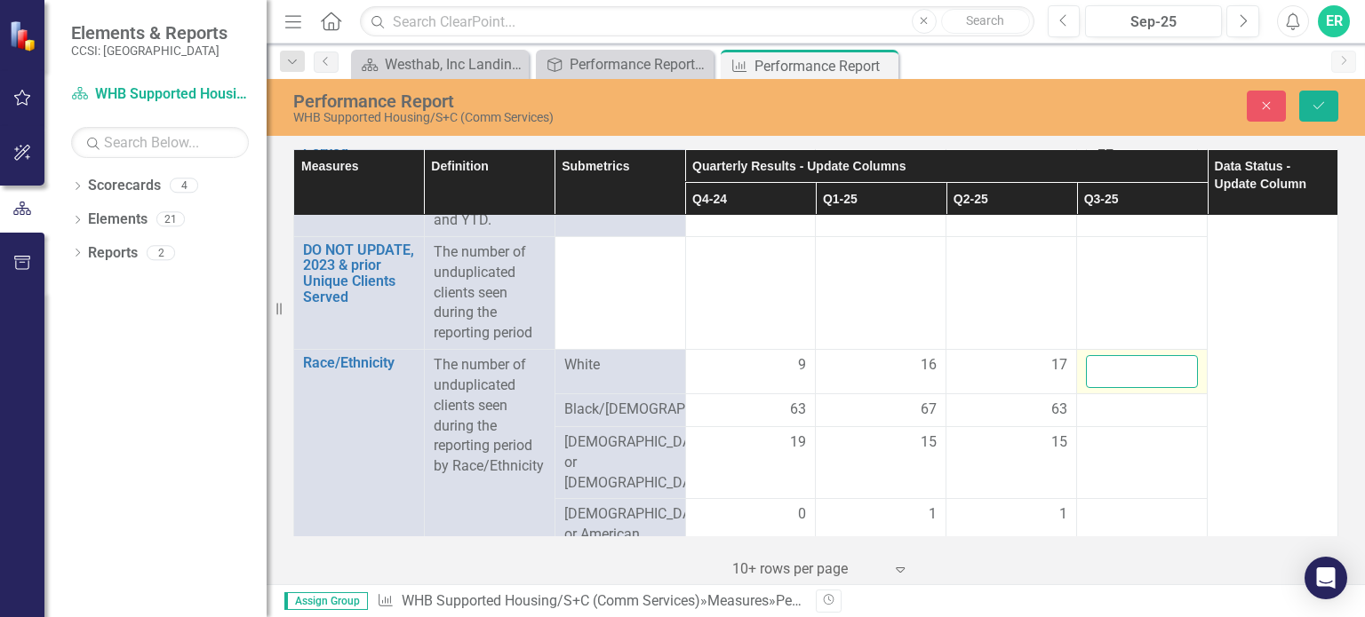
click at [1141, 361] on input "number" at bounding box center [1142, 371] width 112 height 33
type input "5"
click at [1126, 403] on div at bounding box center [1142, 410] width 112 height 21
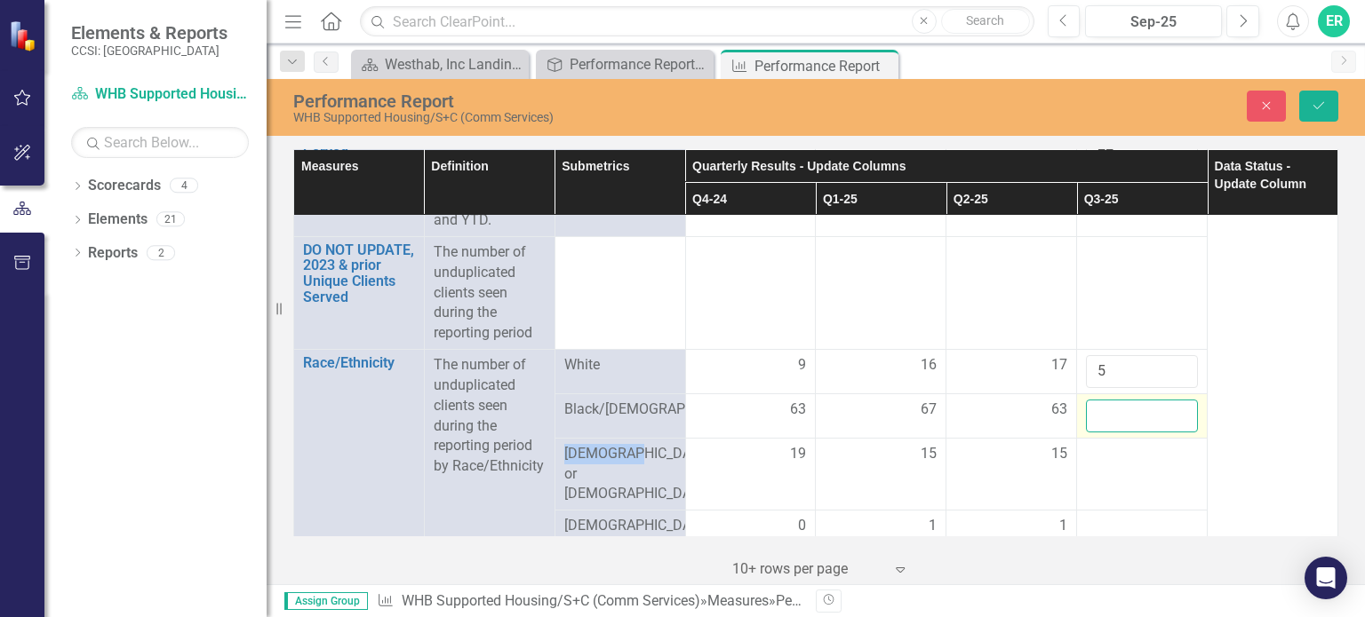
click at [1126, 403] on input "number" at bounding box center [1142, 416] width 112 height 33
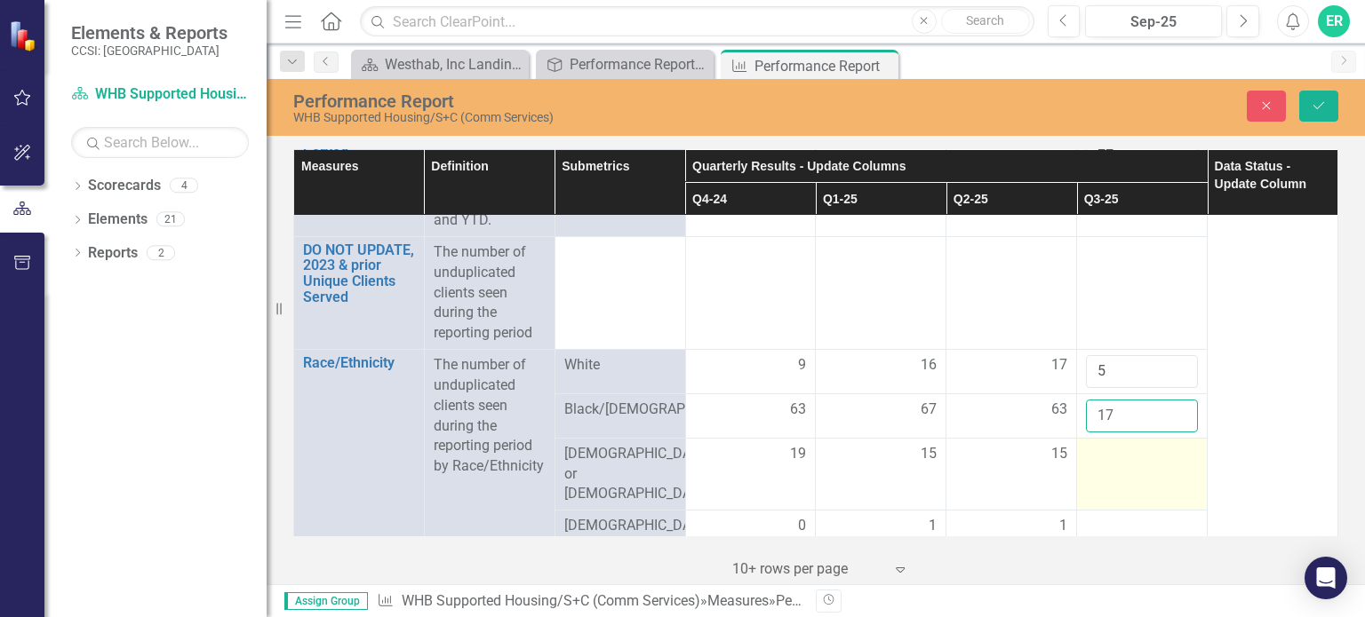
type input "17"
click at [1123, 457] on div at bounding box center [1142, 454] width 112 height 21
click at [1123, 457] on input "number" at bounding box center [1142, 460] width 112 height 33
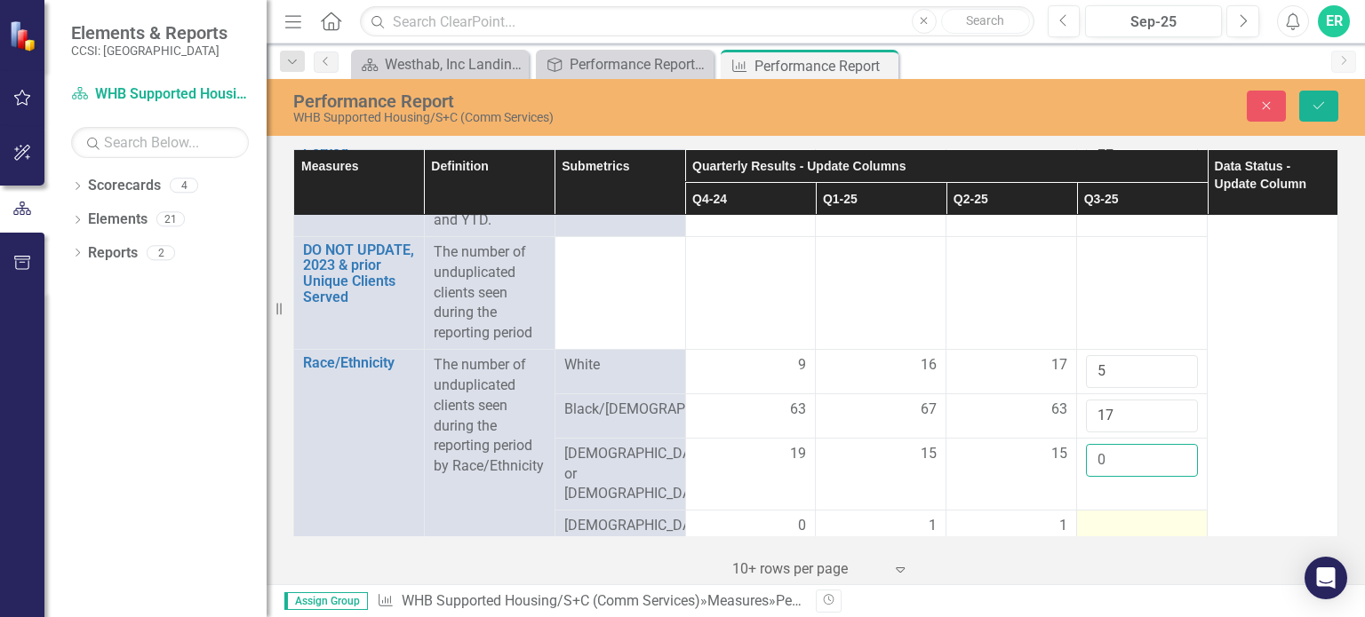
type input "0"
click at [1110, 516] on div at bounding box center [1142, 526] width 112 height 21
click at [1110, 516] on input "number" at bounding box center [1142, 532] width 112 height 33
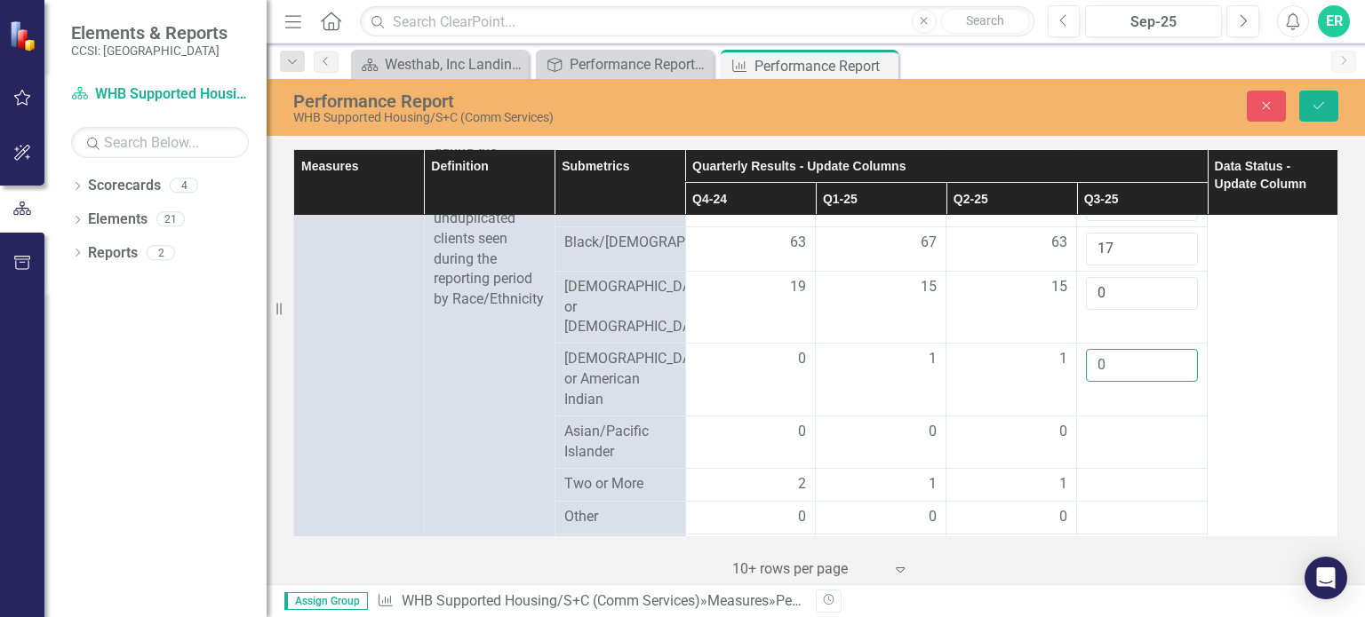
scroll to position [908, 0]
type input "0"
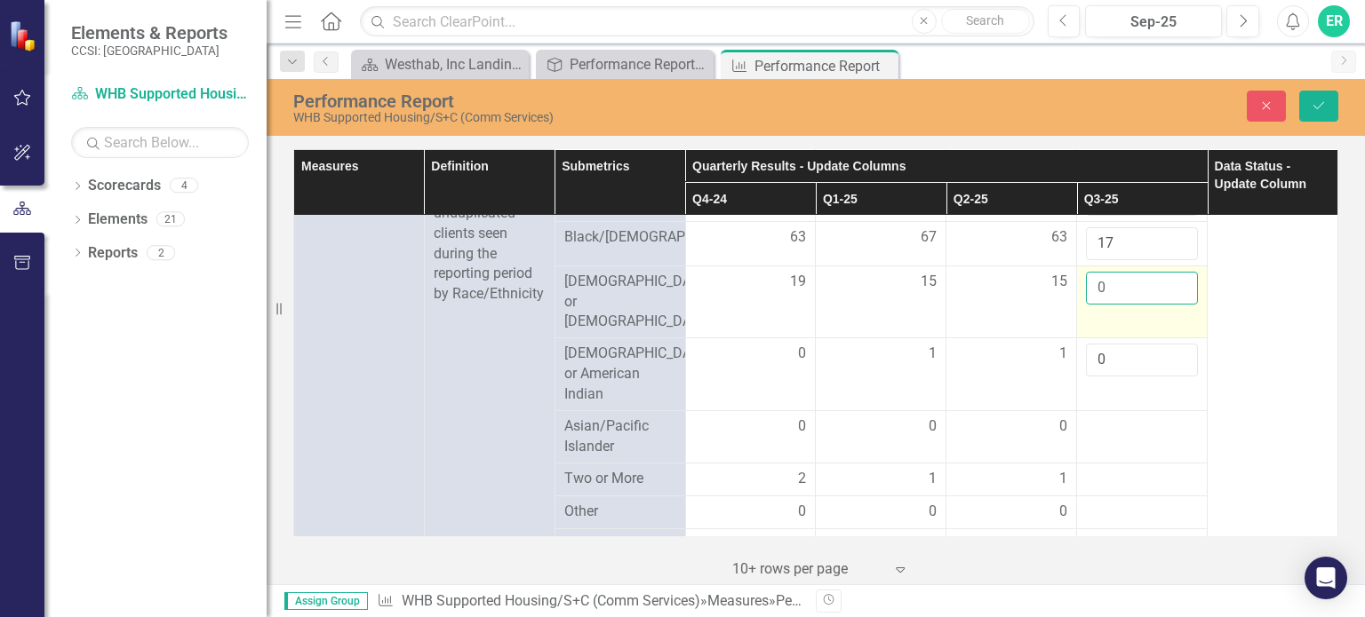
click at [1108, 294] on input "0" at bounding box center [1142, 288] width 112 height 33
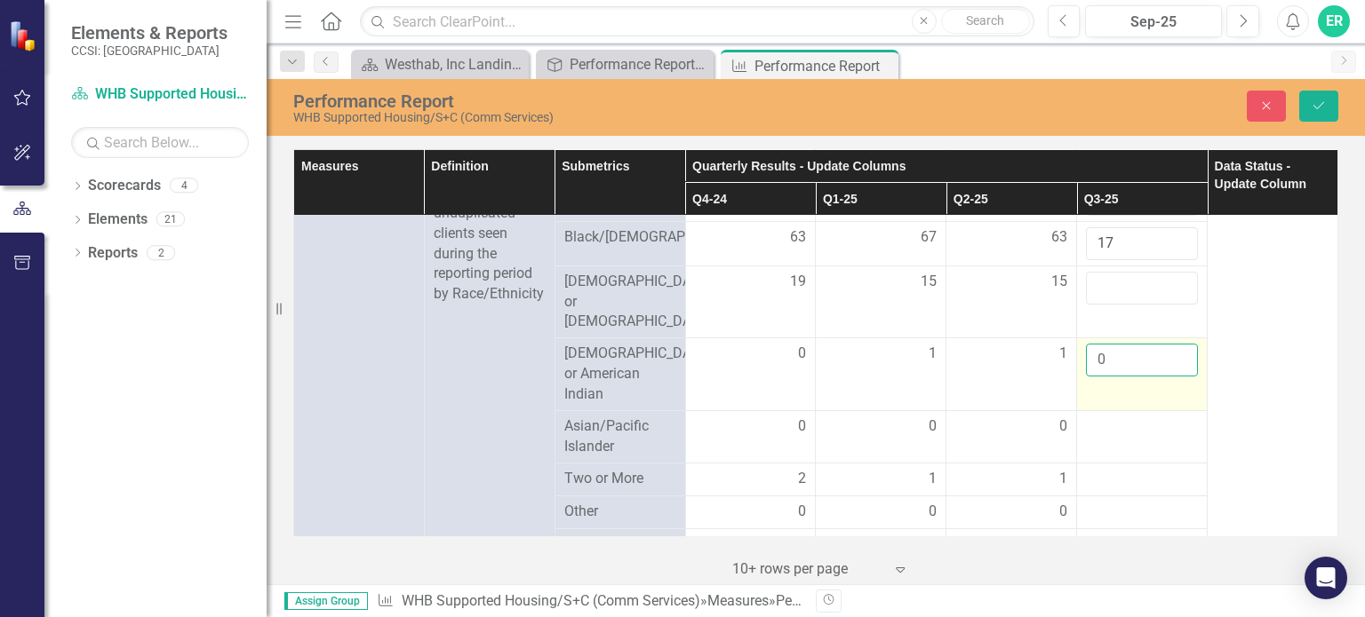
click at [1102, 344] on input "0" at bounding box center [1142, 360] width 112 height 33
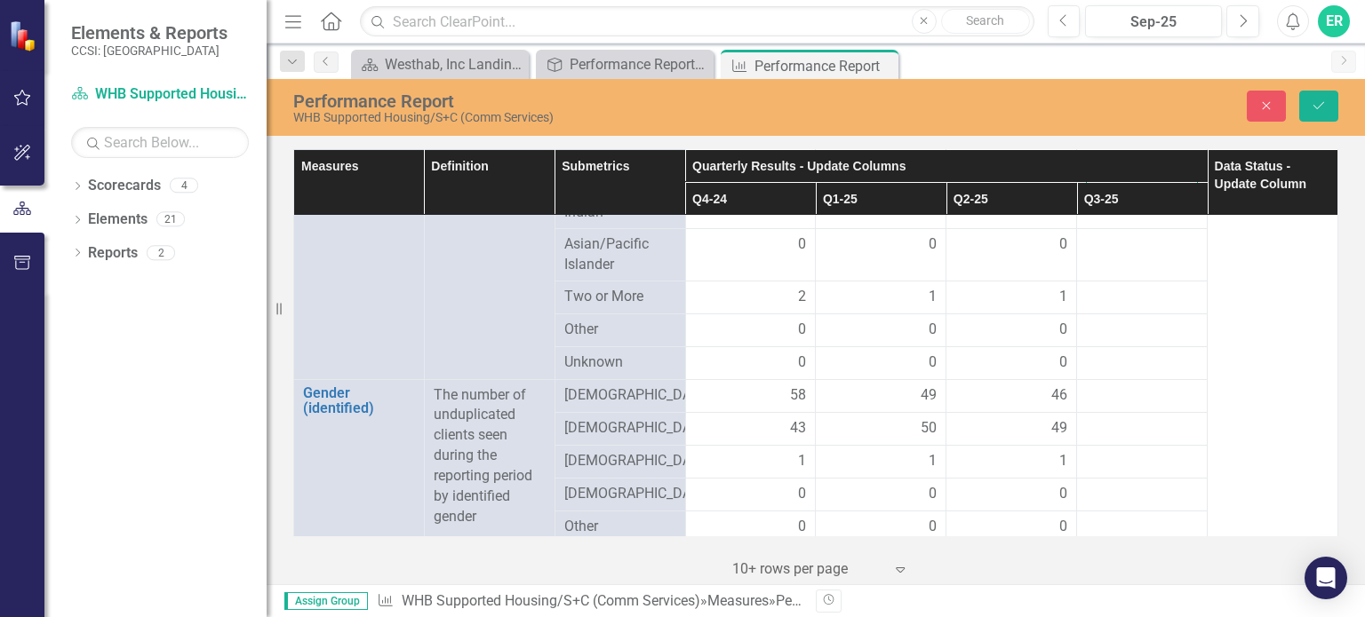
scroll to position [1102, 0]
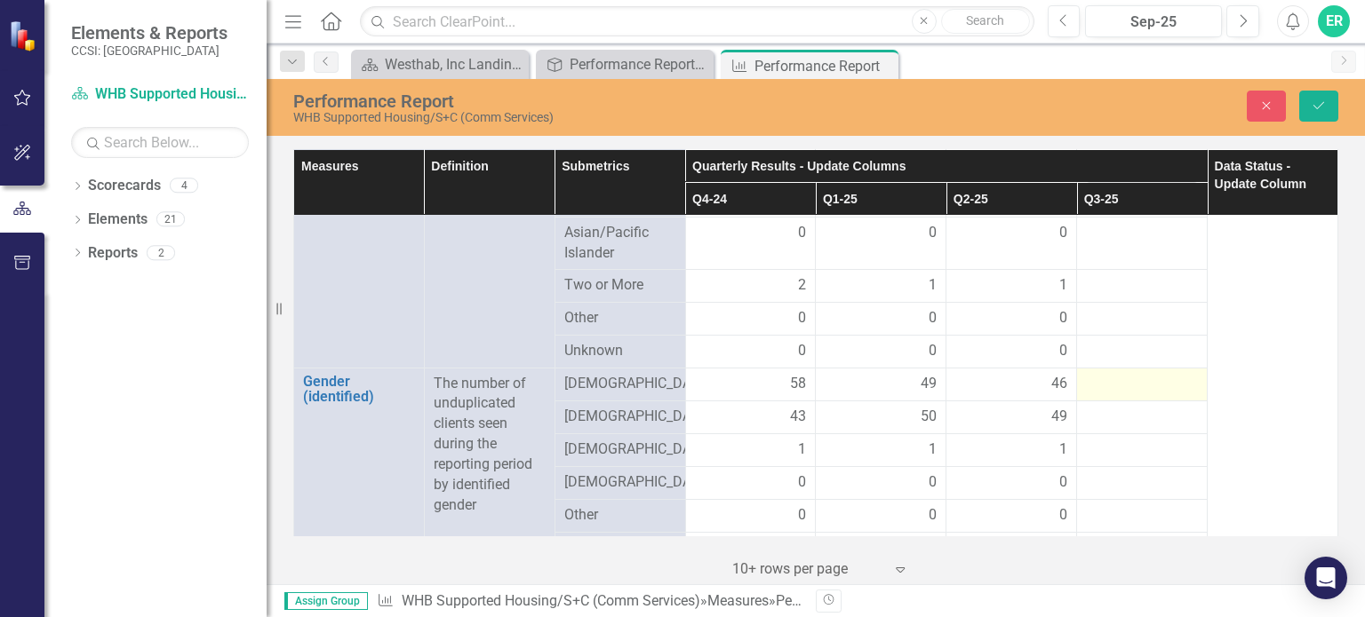
click at [1104, 374] on div at bounding box center [1142, 384] width 112 height 21
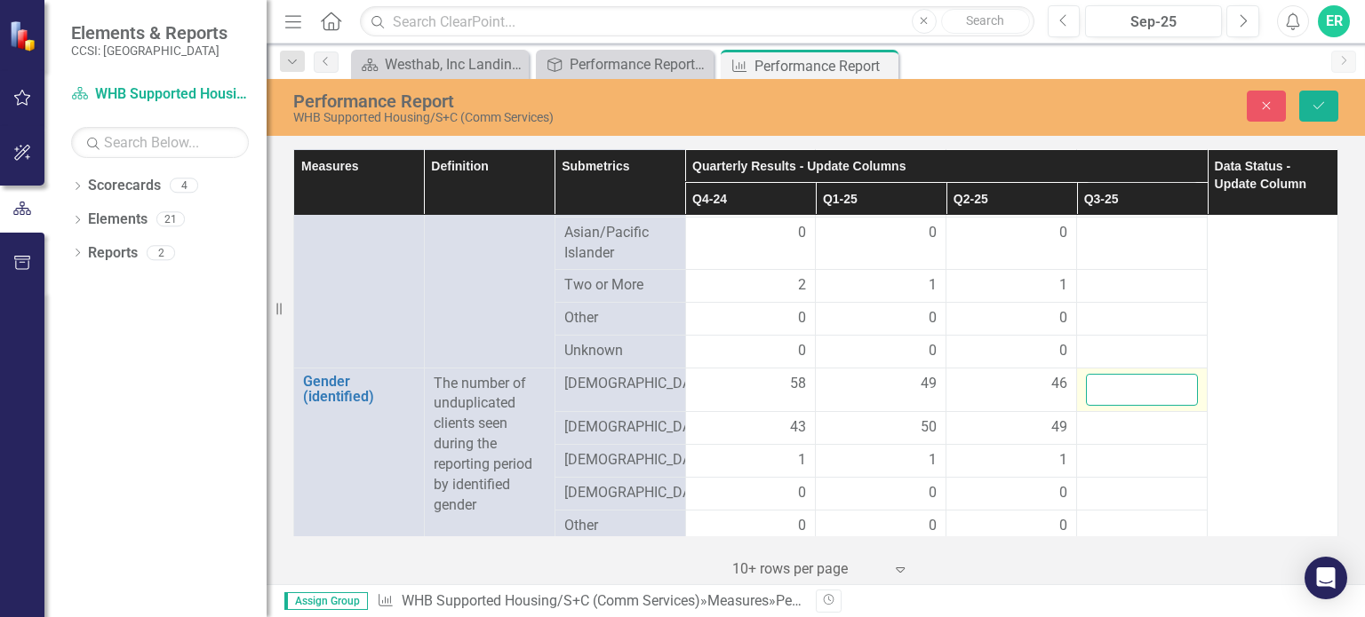
click at [1104, 374] on input "number" at bounding box center [1142, 390] width 112 height 33
type input "17"
click at [1088, 412] on td at bounding box center [1142, 428] width 131 height 33
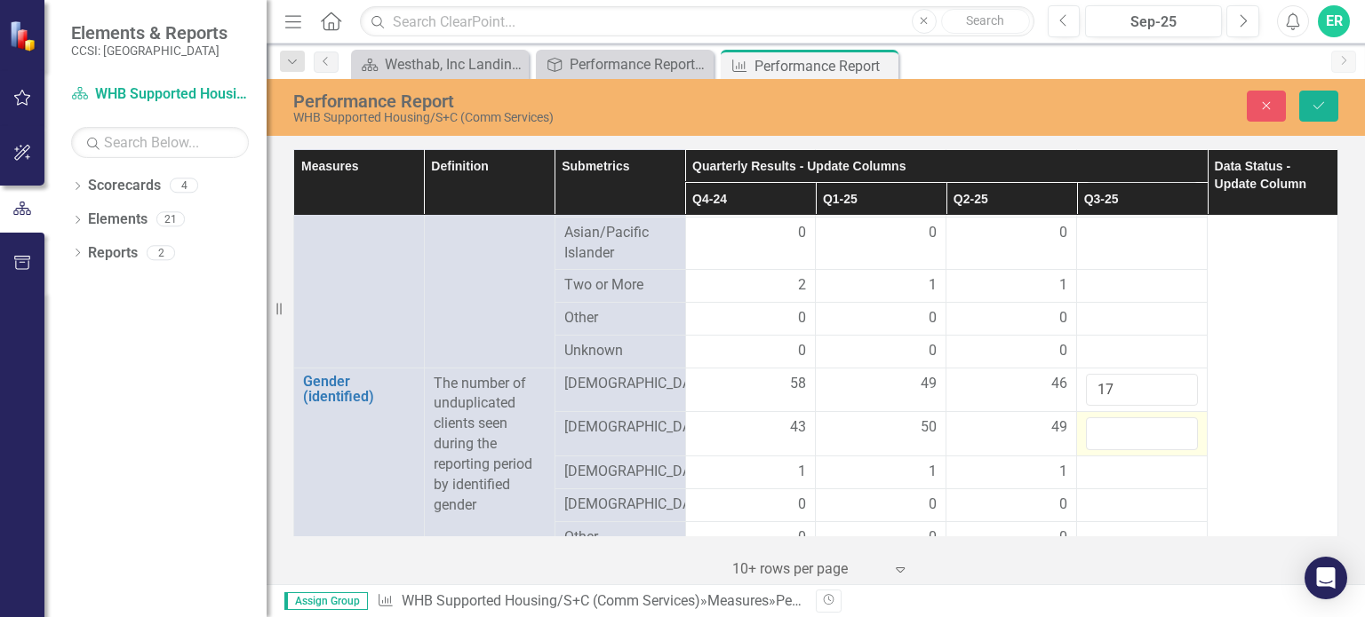
click at [1088, 412] on td at bounding box center [1142, 434] width 131 height 44
click at [1088, 418] on input "number" at bounding box center [1142, 434] width 112 height 33
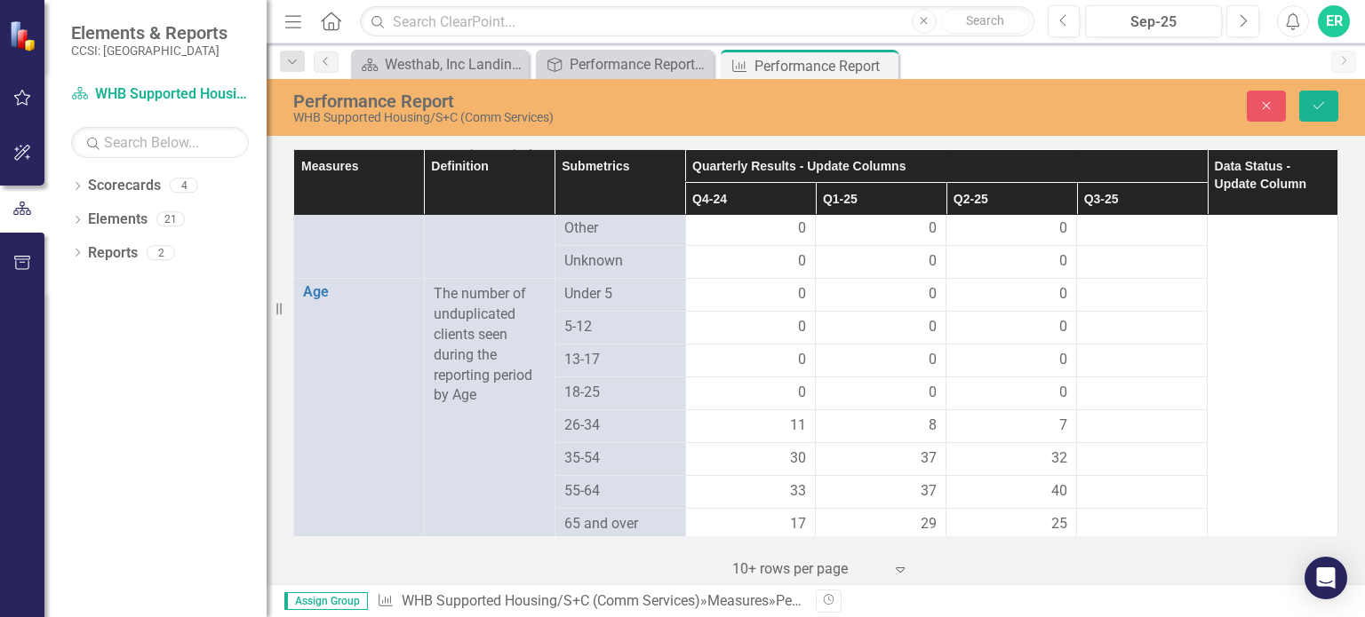
scroll to position [1444, 0]
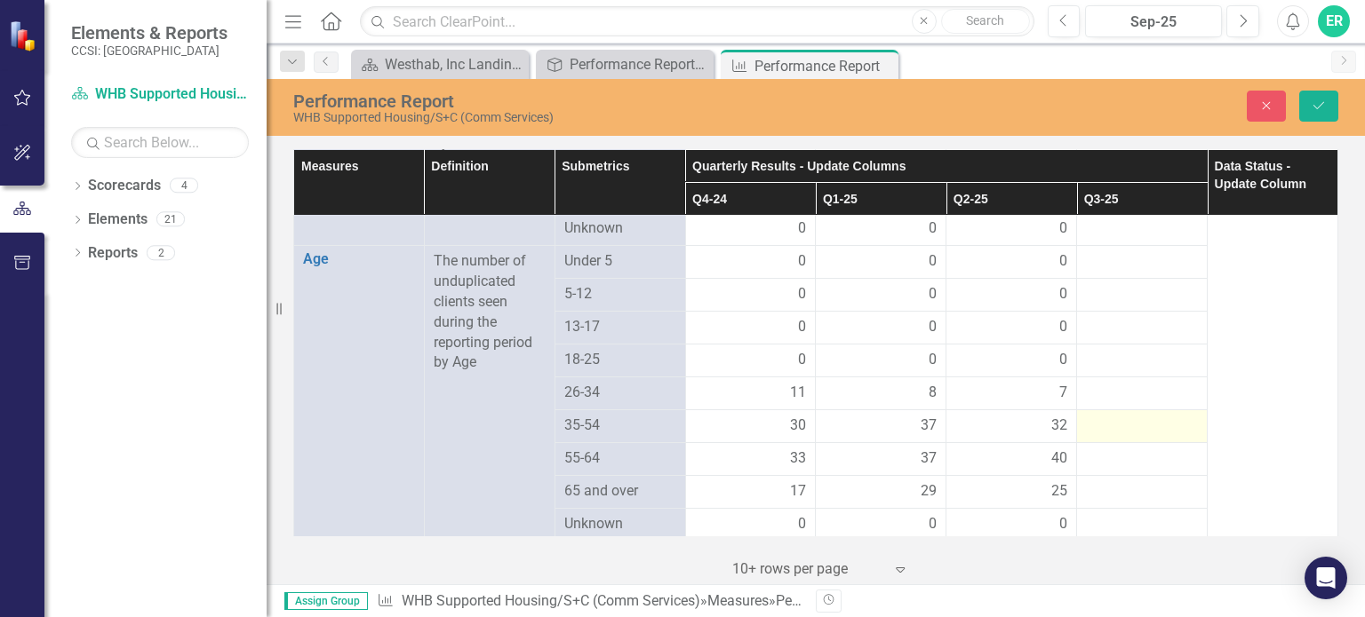
type input "5"
click at [1112, 416] on div at bounding box center [1142, 426] width 112 height 21
click at [1109, 416] on input "number" at bounding box center [1142, 432] width 112 height 33
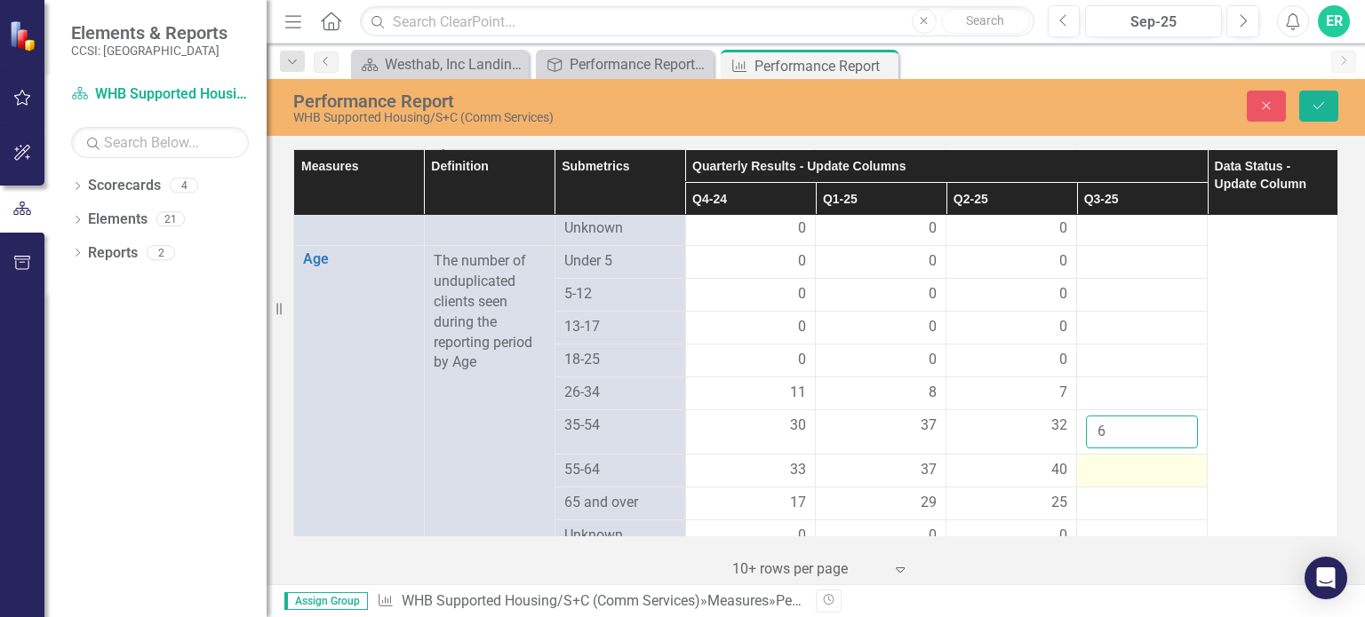
type input "6"
click at [1098, 460] on div at bounding box center [1142, 470] width 112 height 21
click at [1098, 460] on input "number" at bounding box center [1142, 476] width 112 height 33
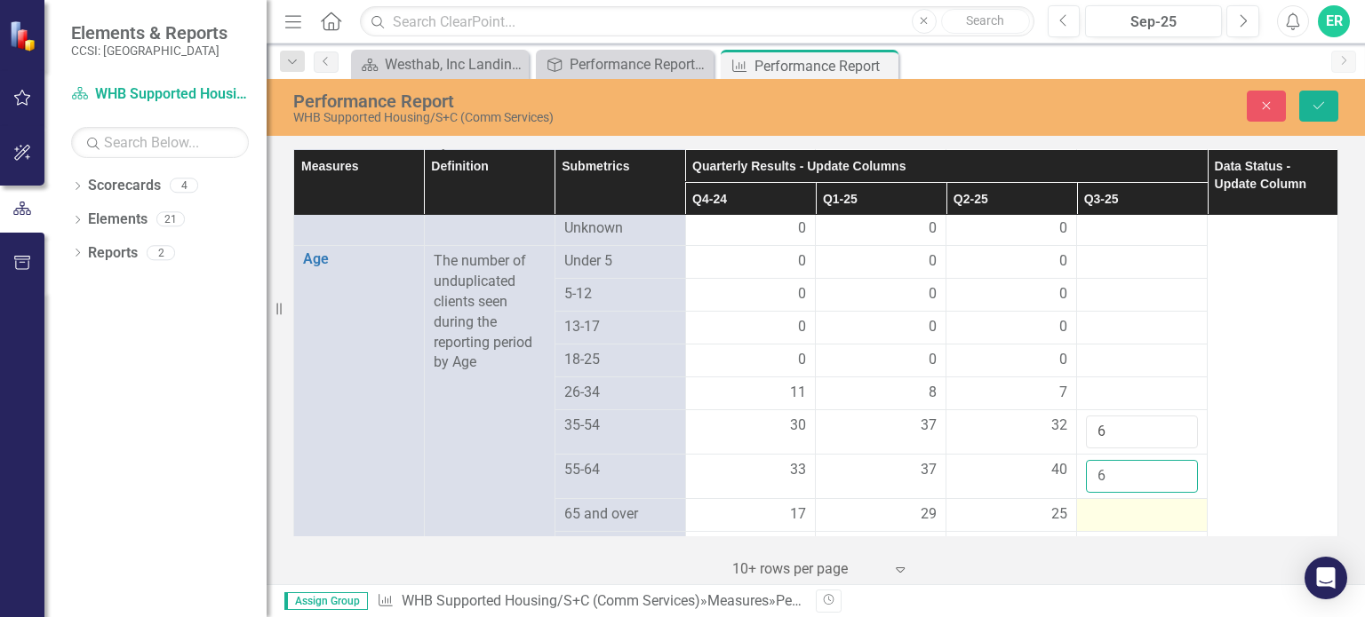
type input "6"
click at [1091, 505] on div at bounding box center [1142, 515] width 112 height 21
click at [1091, 505] on input "number" at bounding box center [1142, 521] width 112 height 33
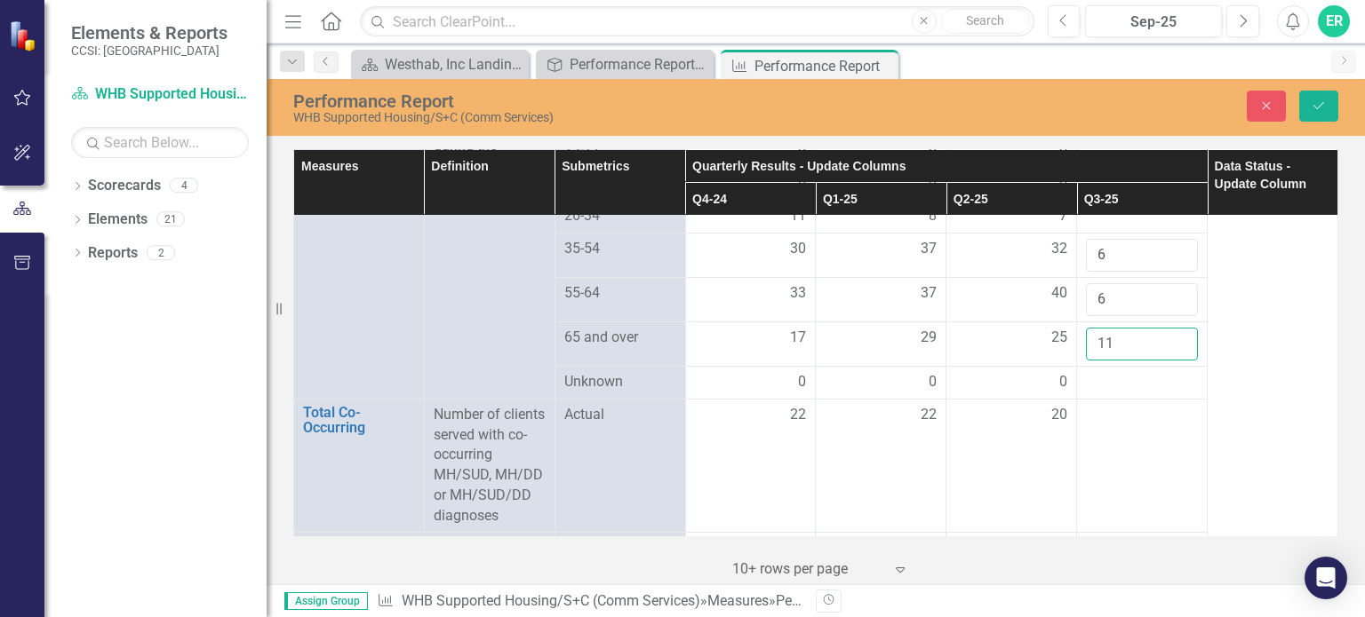
scroll to position [1628, 0]
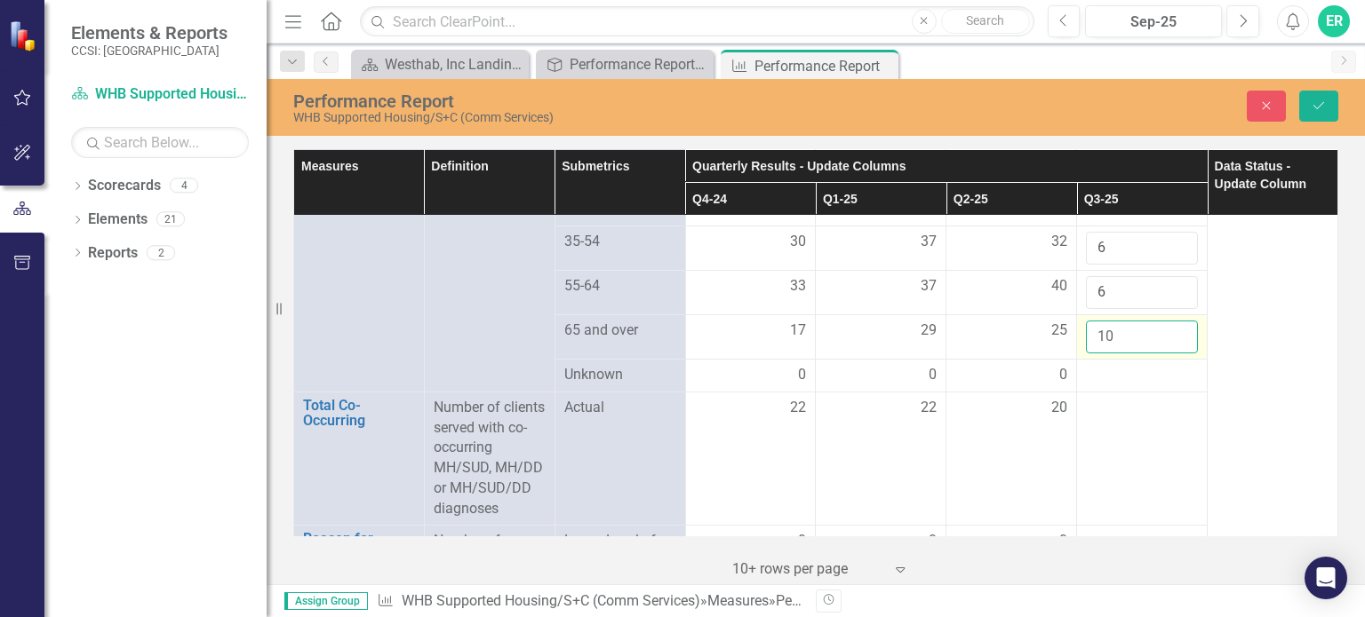
type input "10"
click at [1169, 321] on input "10" at bounding box center [1142, 337] width 112 height 33
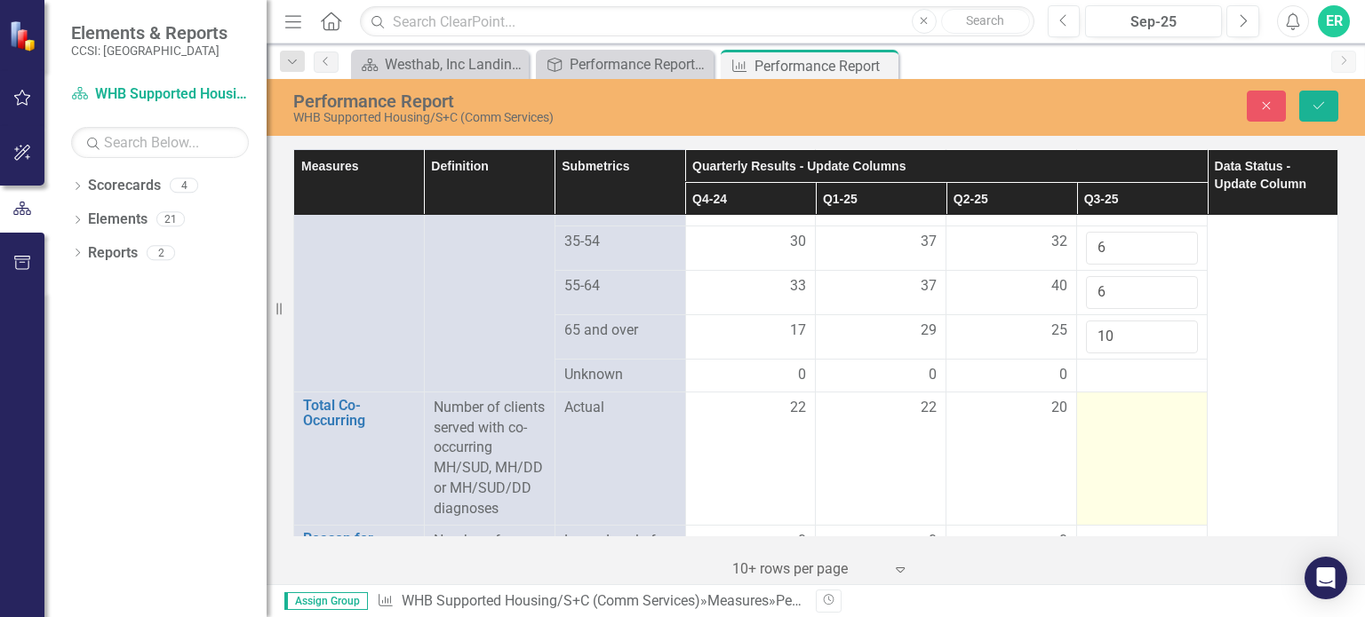
click at [1131, 401] on td at bounding box center [1142, 458] width 131 height 133
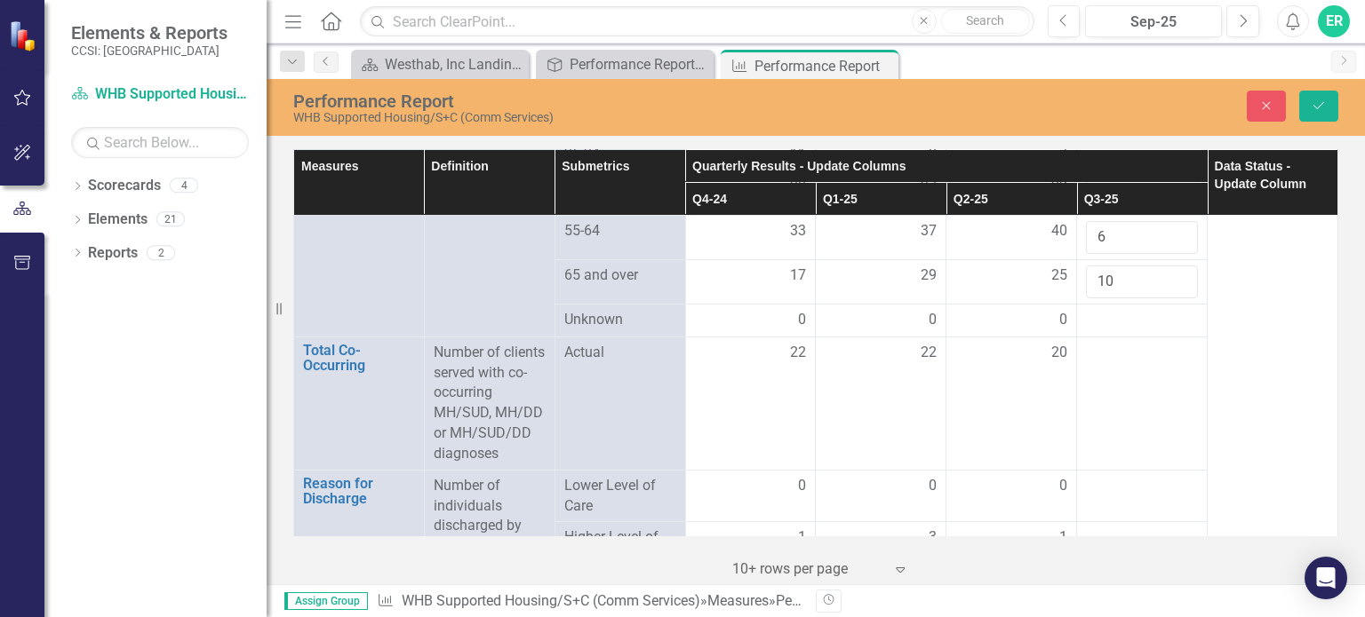
scroll to position [1700, 0]
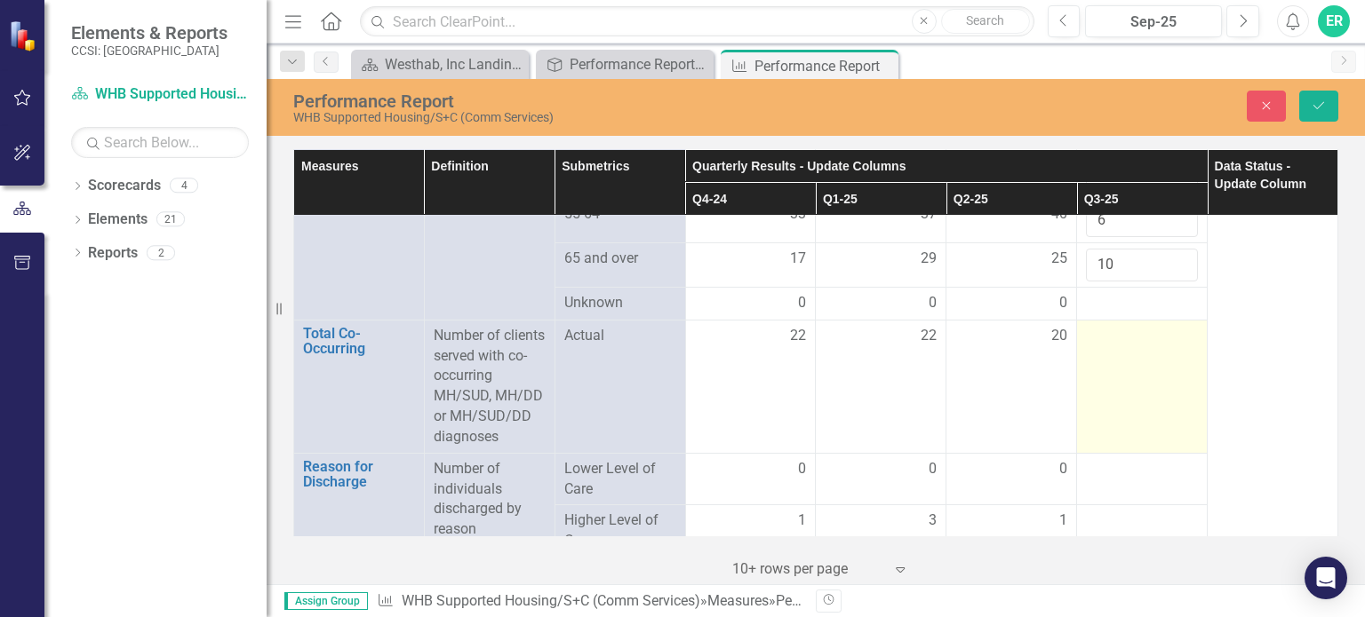
click at [1116, 328] on div at bounding box center [1142, 336] width 112 height 21
click at [1103, 326] on input "number" at bounding box center [1142, 342] width 112 height 33
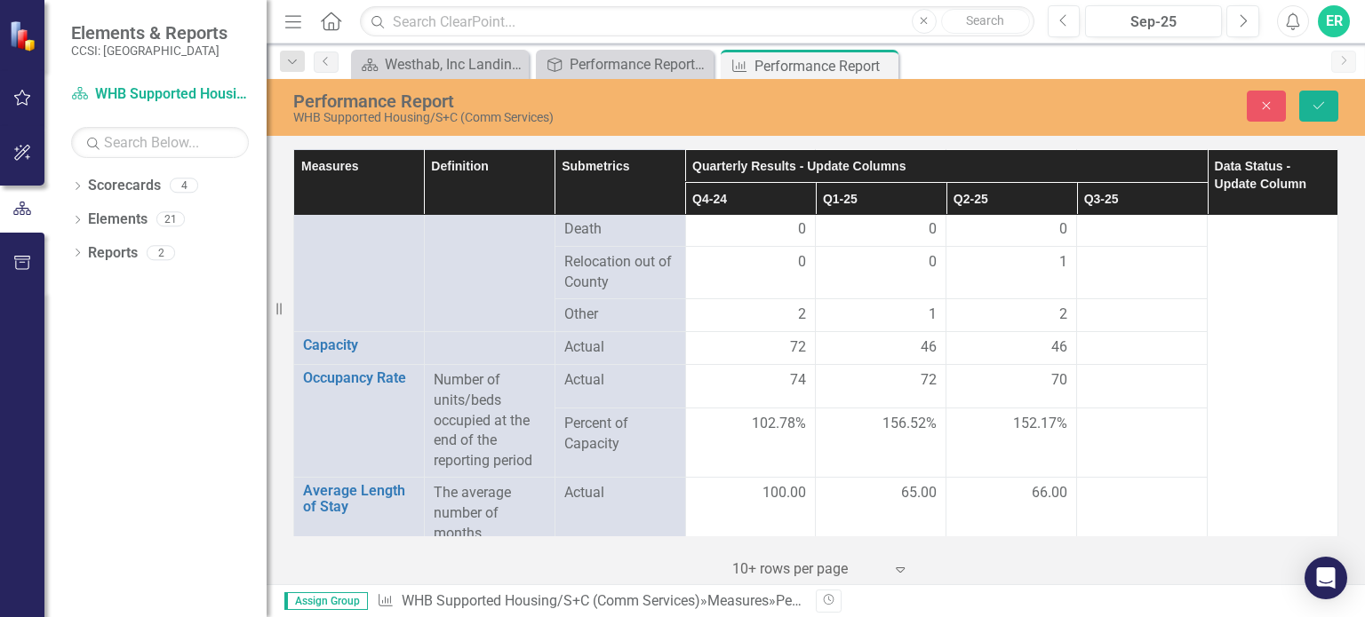
scroll to position [2115, 0]
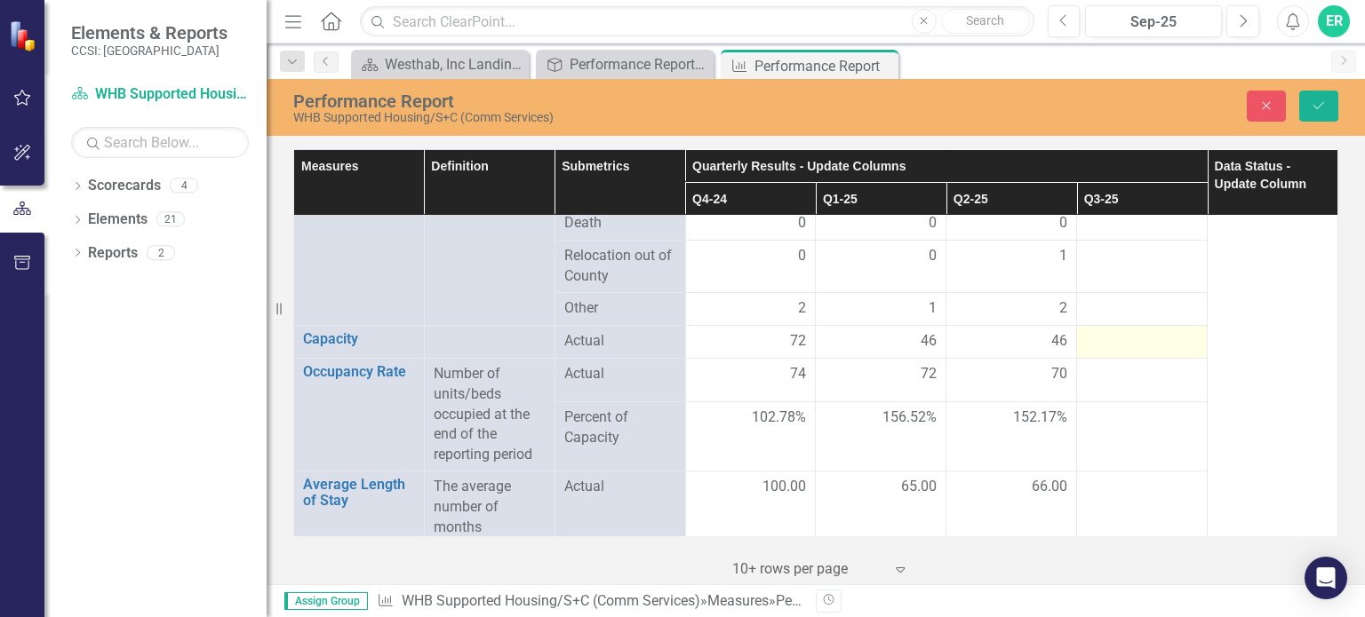
type input "22"
click at [1127, 331] on div at bounding box center [1142, 341] width 112 height 21
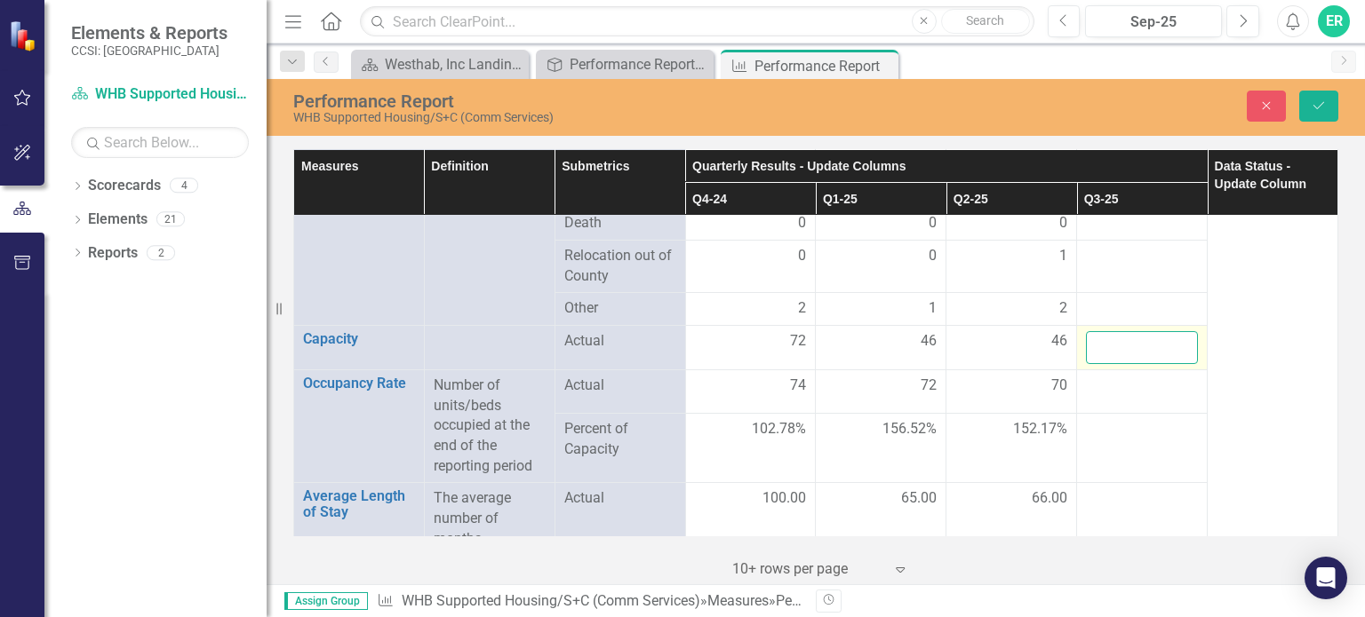
click at [1127, 331] on input "number" at bounding box center [1142, 347] width 112 height 33
type input "23"
click at [1120, 376] on div at bounding box center [1142, 386] width 112 height 21
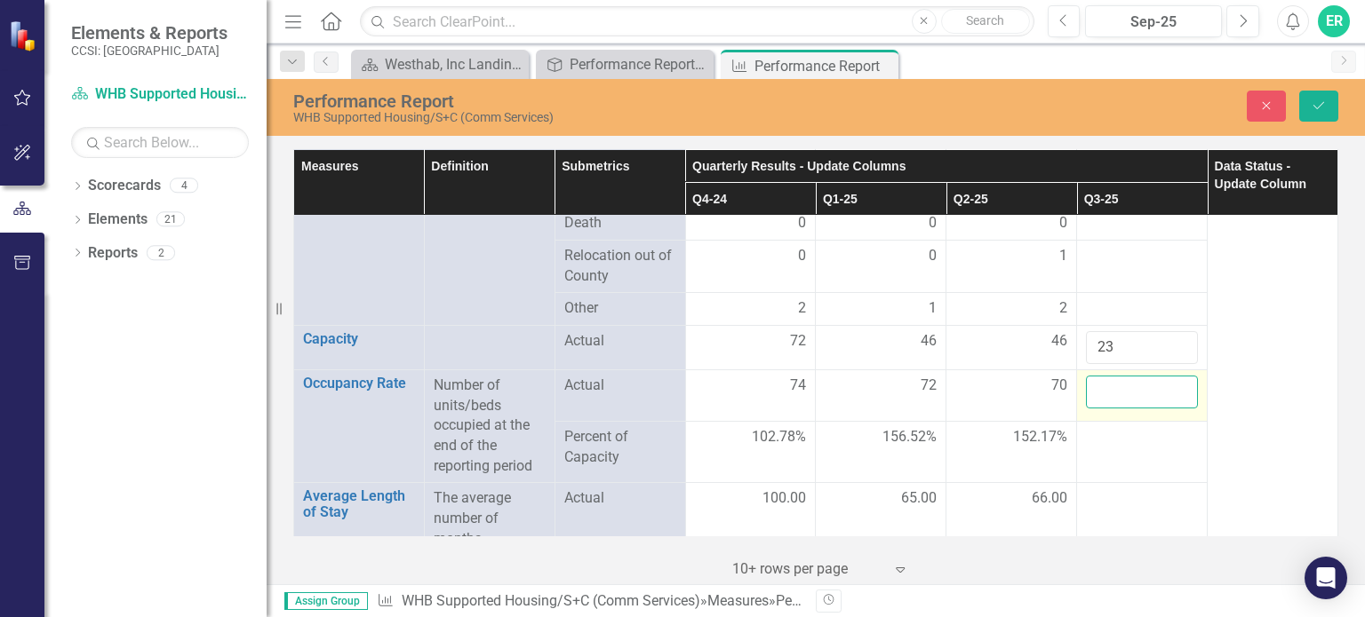
click at [1120, 376] on input "number" at bounding box center [1142, 392] width 112 height 33
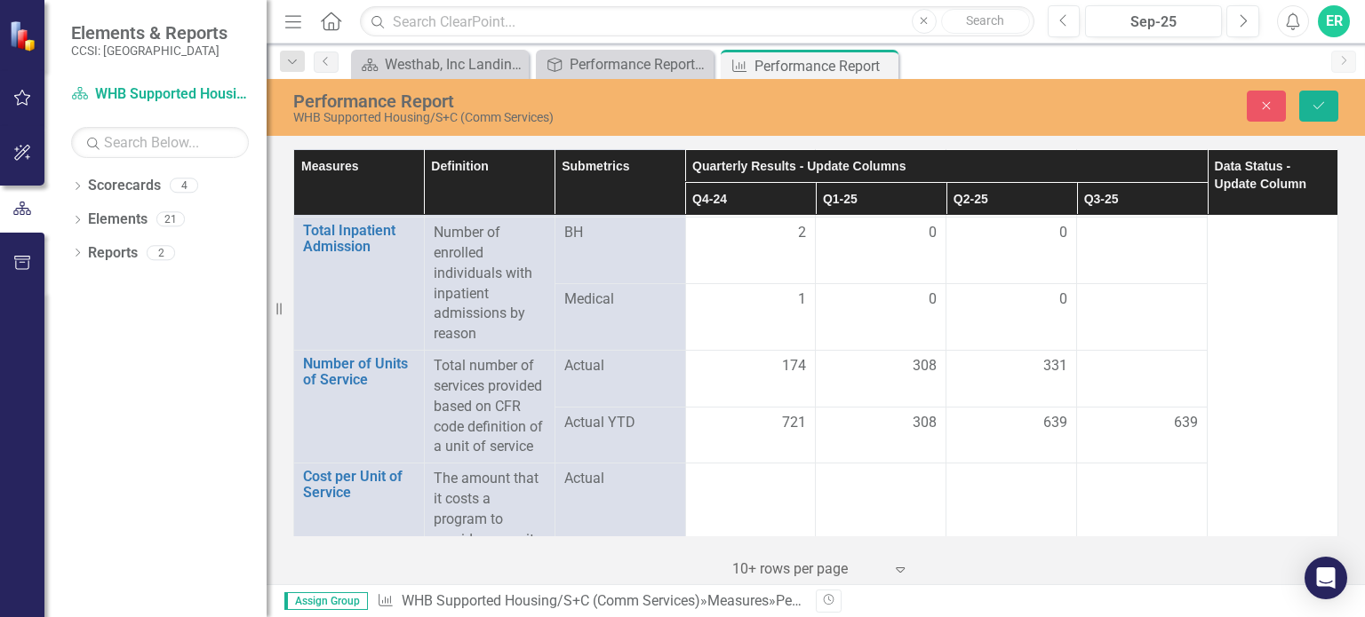
scroll to position [2653, 0]
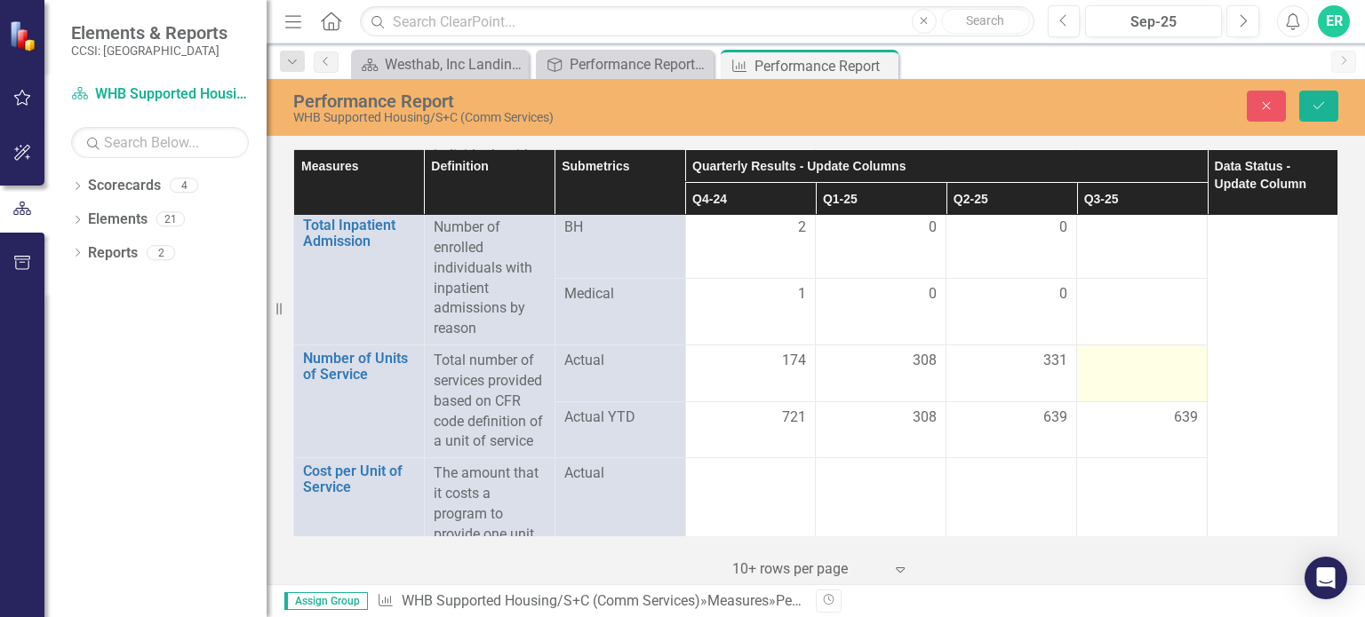
type input "19"
click at [1130, 351] on div at bounding box center [1142, 361] width 112 height 21
click at [1114, 351] on input "number" at bounding box center [1142, 367] width 112 height 33
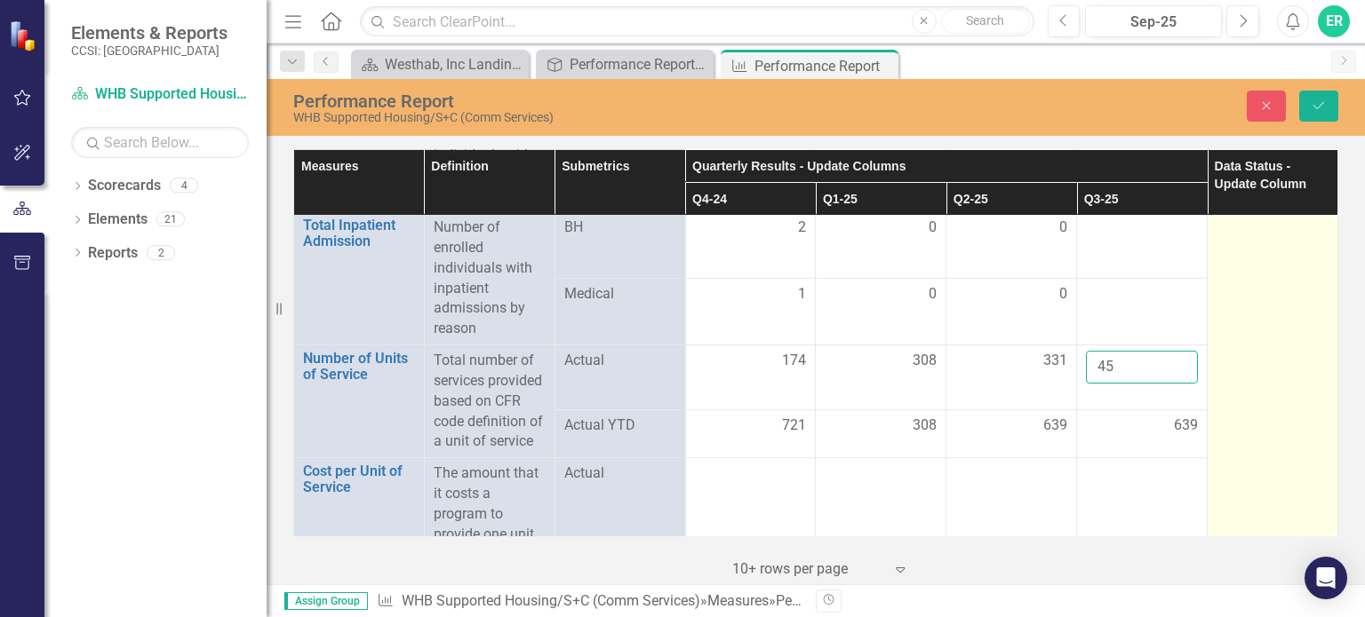
type input "45"
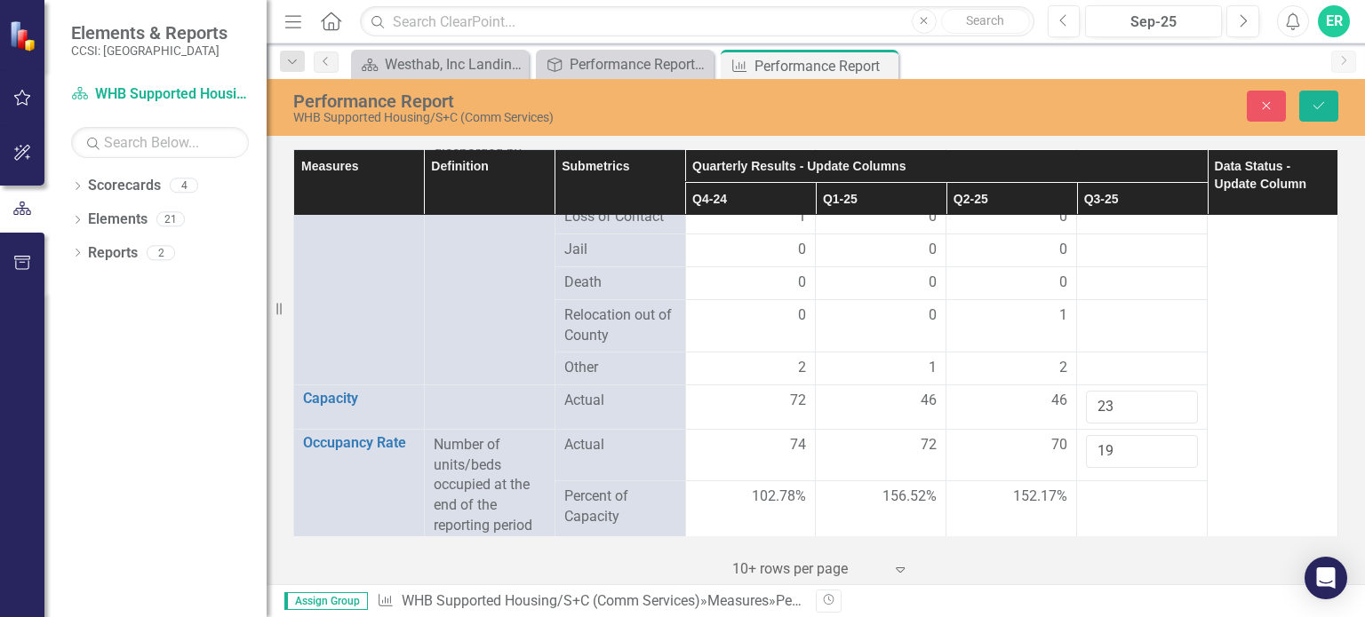
scroll to position [2045, 0]
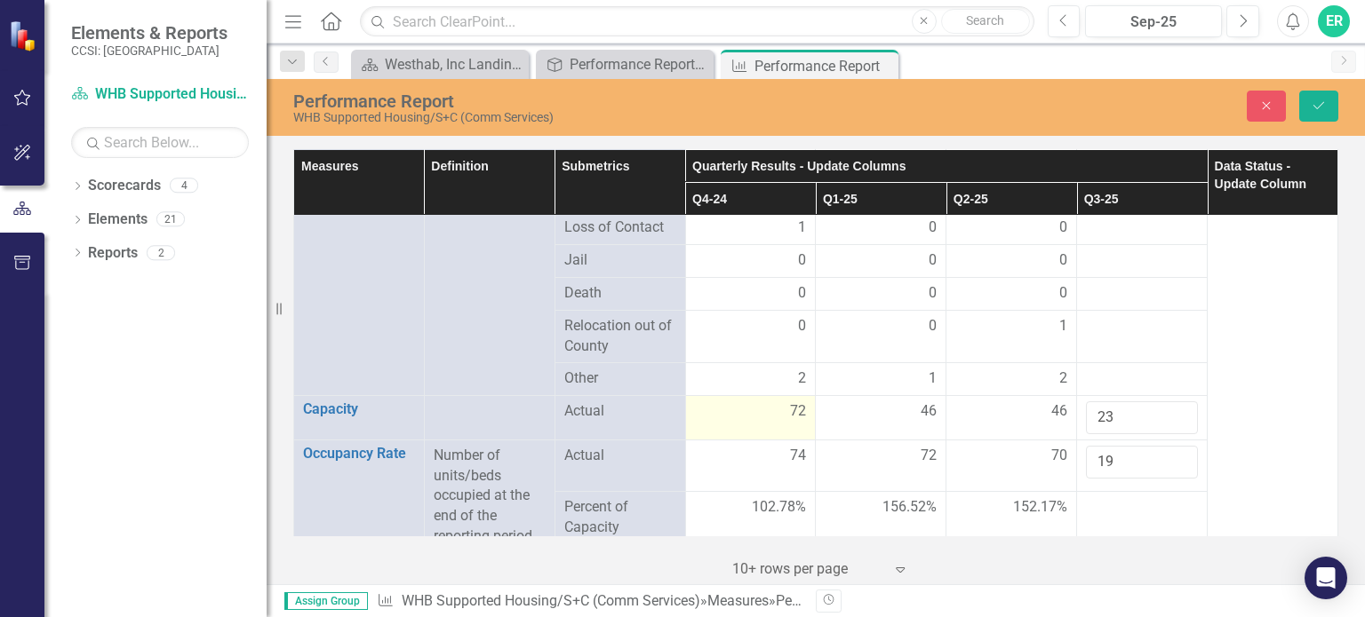
click at [797, 402] on span "72" at bounding box center [798, 412] width 16 height 20
click at [729, 402] on input "72" at bounding box center [751, 418] width 112 height 33
type input "74"
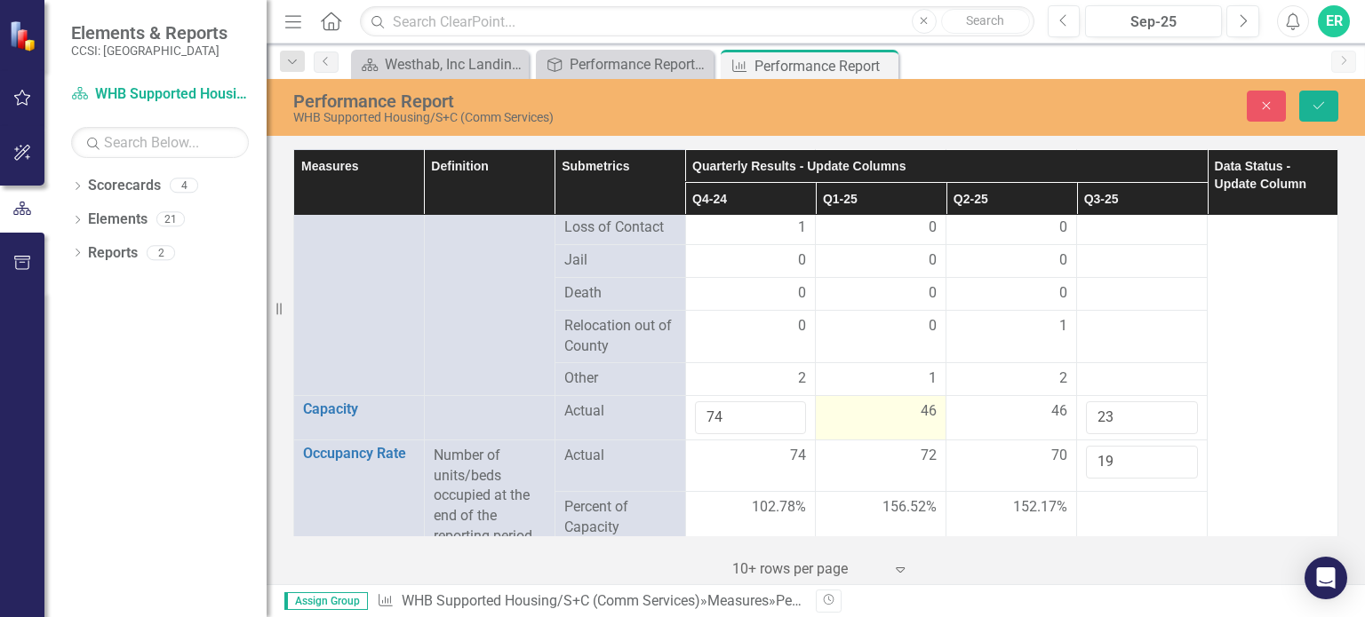
click at [877, 402] on div "46" at bounding box center [881, 412] width 112 height 20
click at [858, 404] on input "46" at bounding box center [881, 418] width 112 height 33
type input "4"
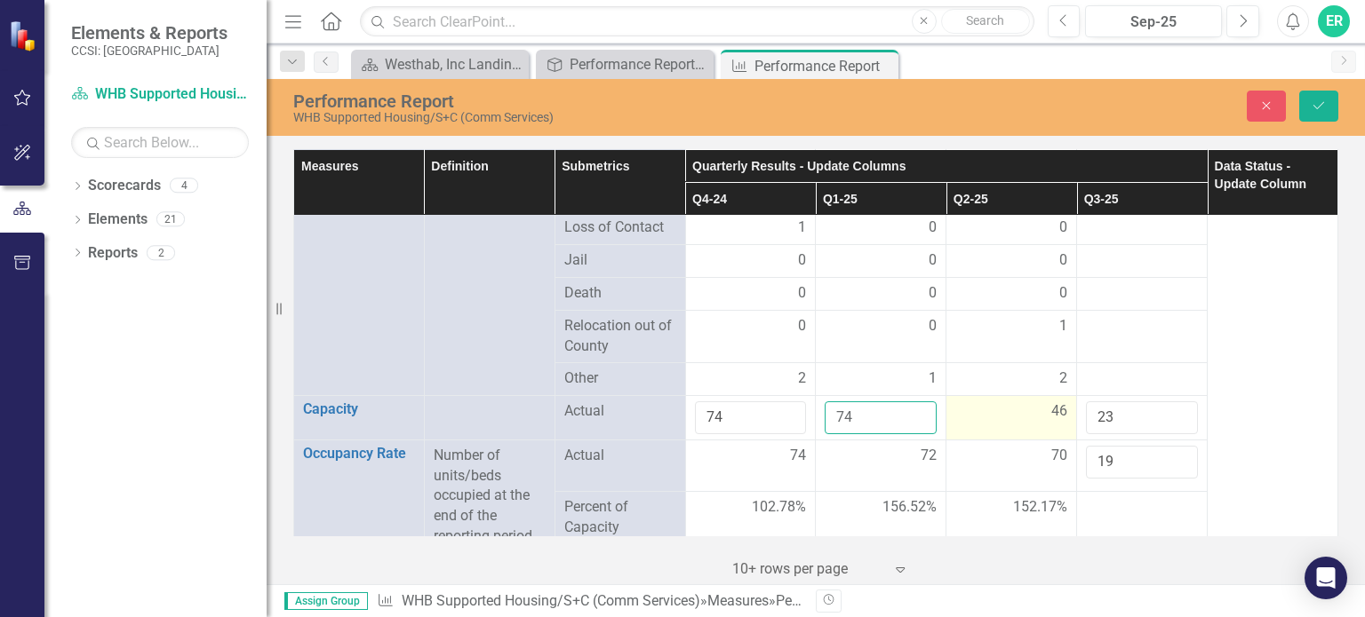
type input "74"
click at [994, 402] on div "46" at bounding box center [1011, 412] width 112 height 20
click at [994, 402] on input "46" at bounding box center [1011, 418] width 112 height 33
type input "4"
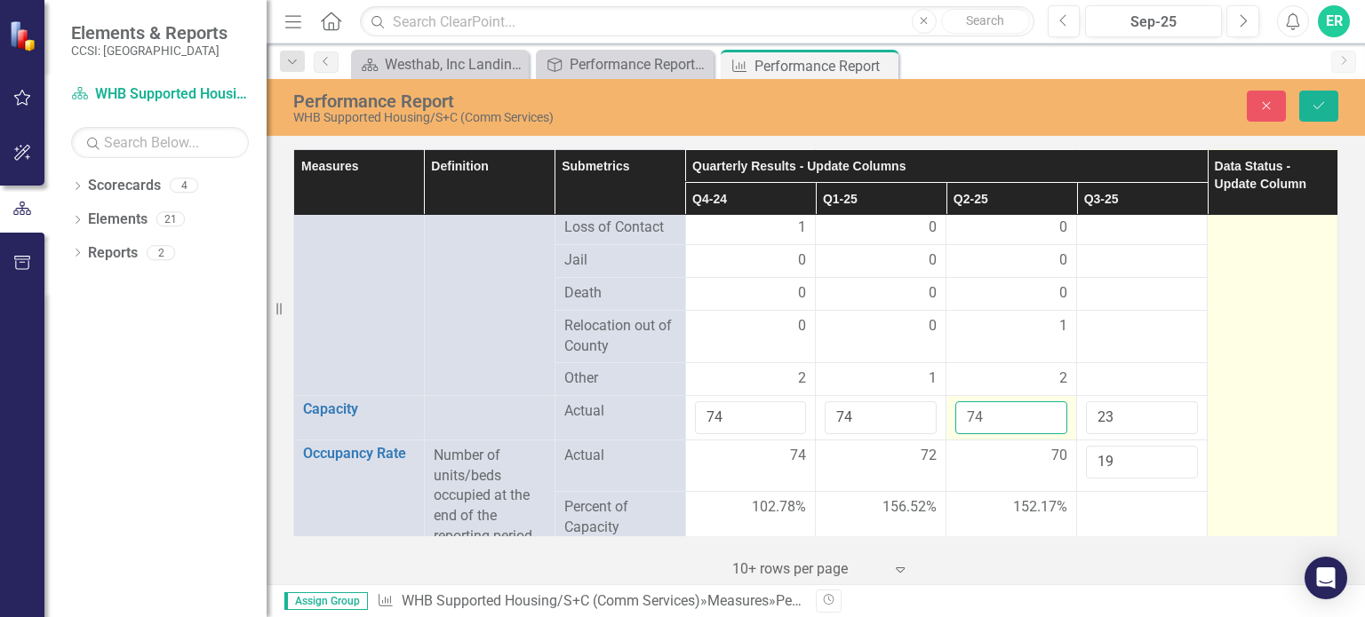
type input "74"
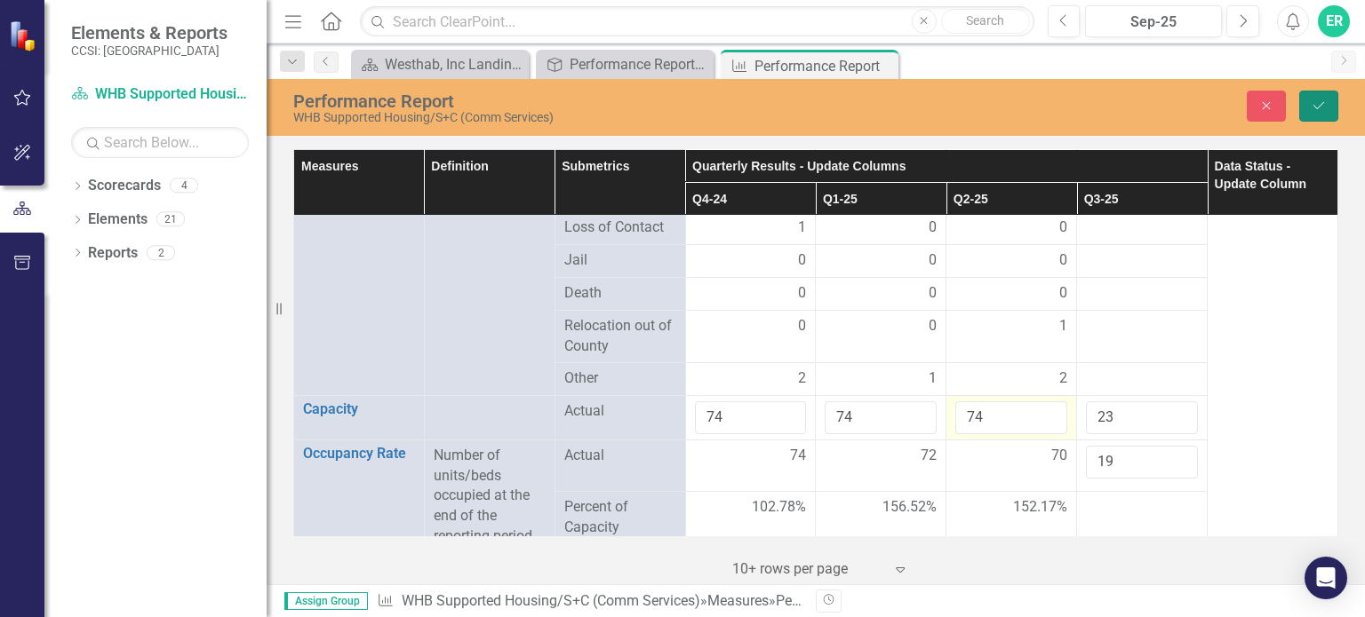
click at [1320, 100] on icon "Save" at bounding box center [1319, 106] width 16 height 12
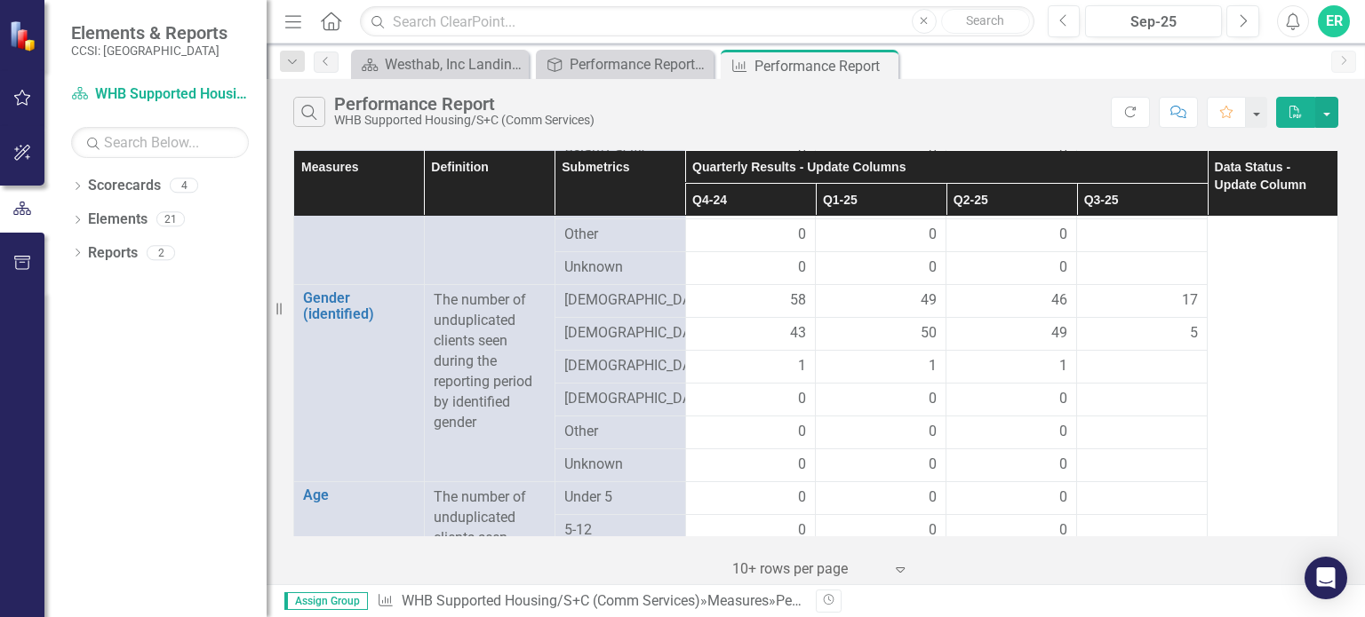
scroll to position [926, 0]
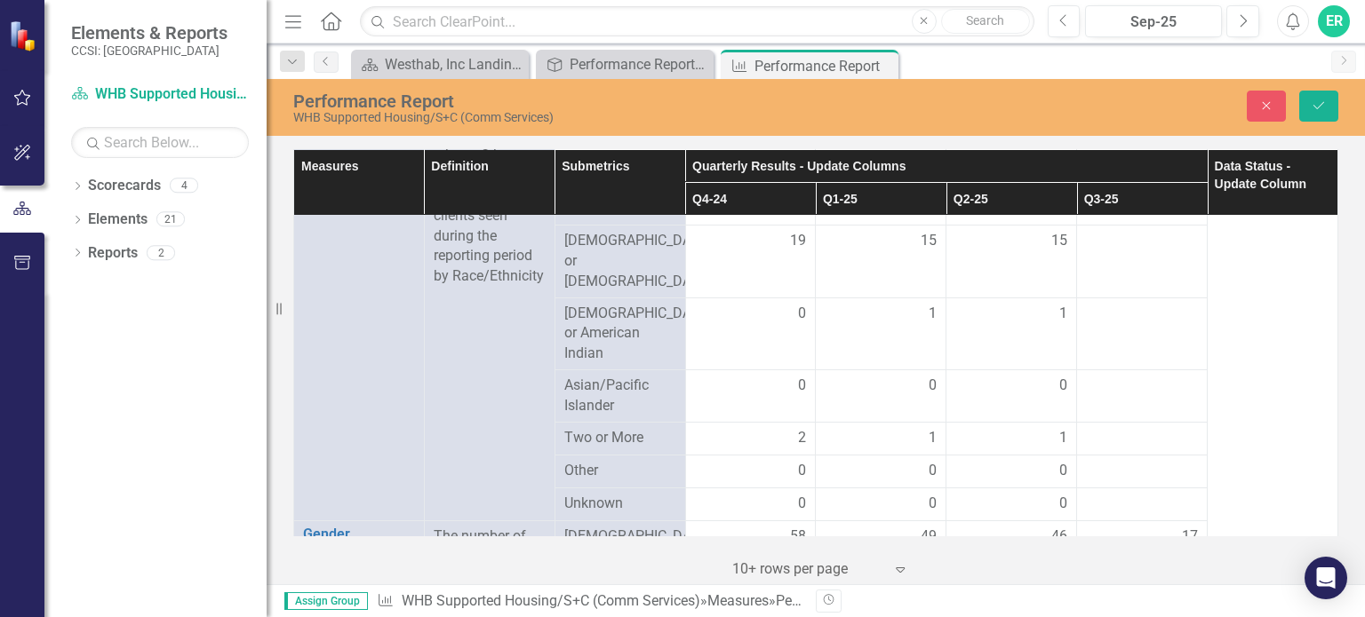
scroll to position [0, 0]
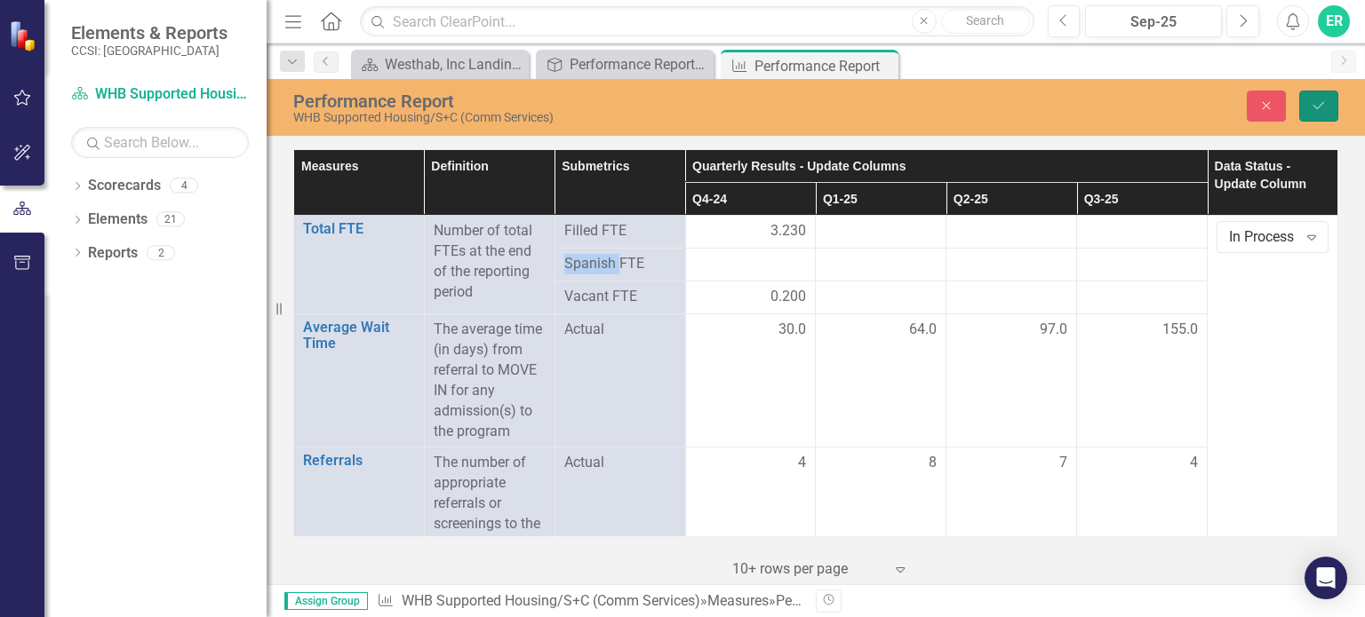
click at [1311, 99] on button "Save" at bounding box center [1318, 106] width 39 height 31
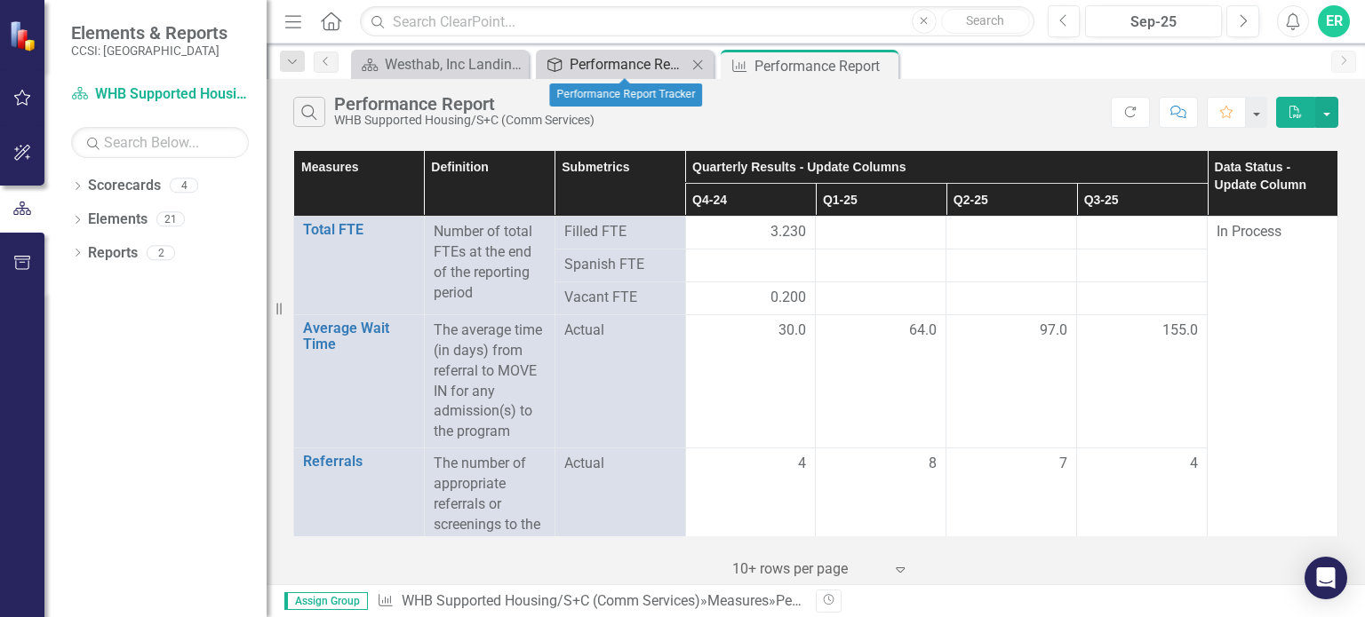
click at [656, 60] on div "Performance Report Tracker" at bounding box center [628, 64] width 117 height 22
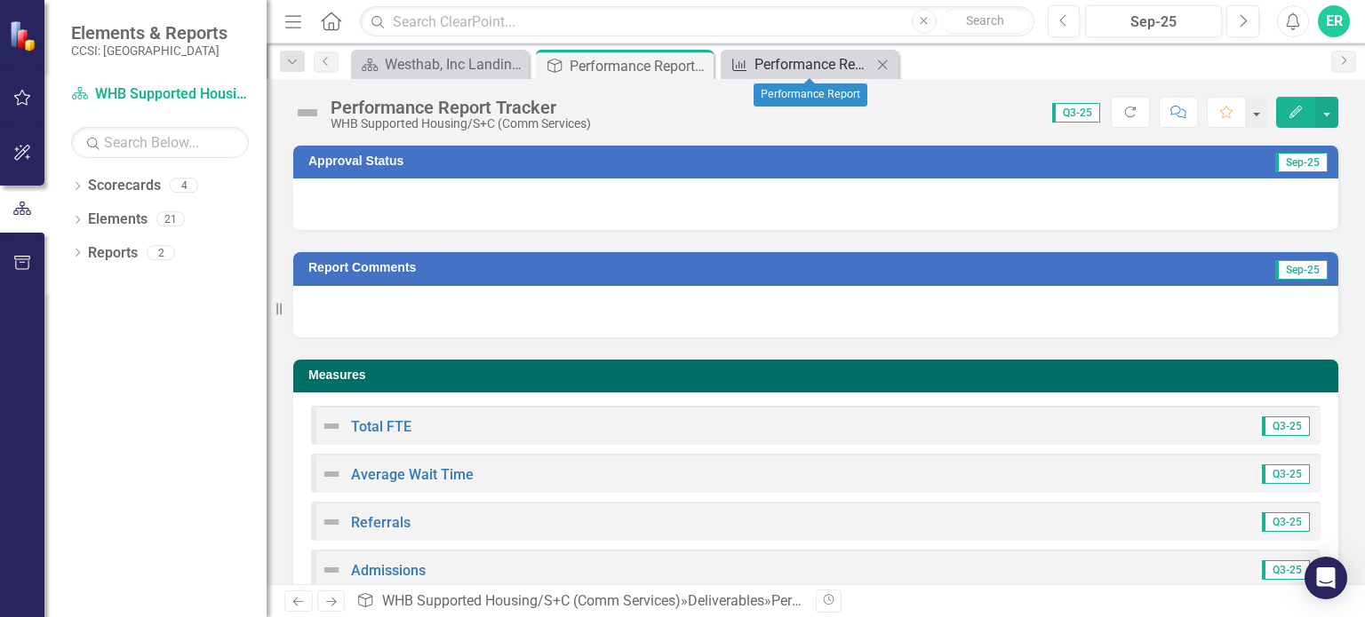
click at [780, 60] on div "Performance Report" at bounding box center [812, 64] width 117 height 22
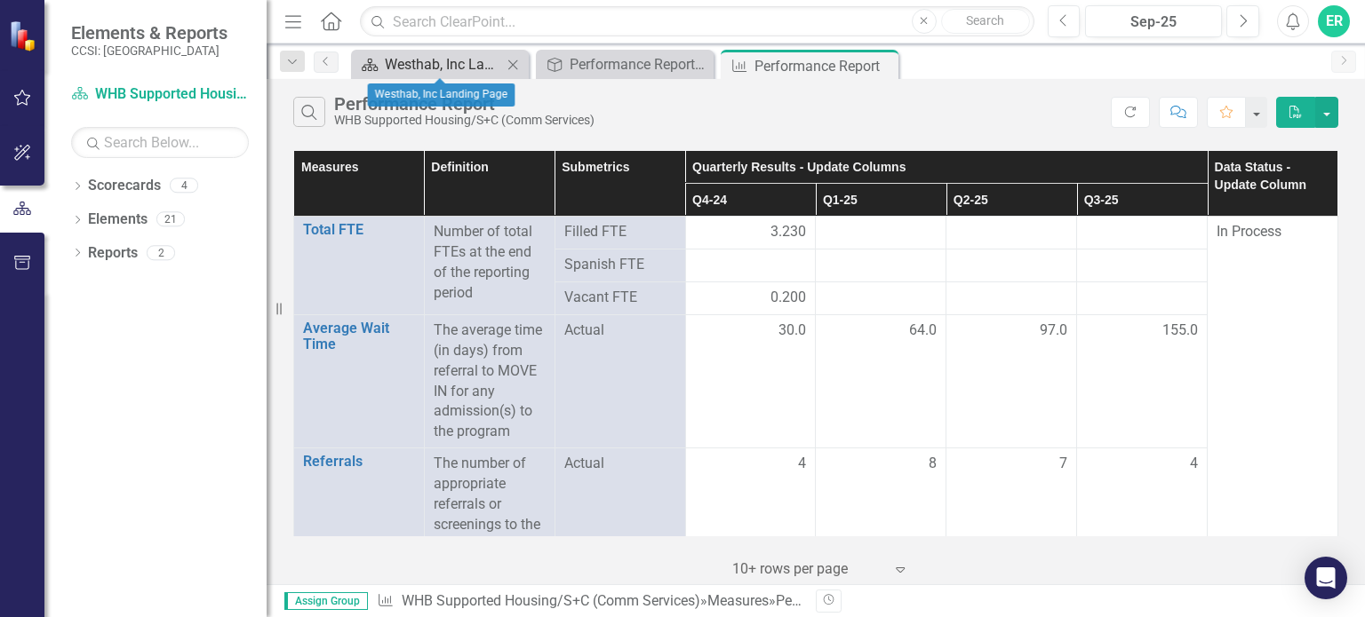
click at [457, 63] on div "Westhab, Inc Landing Page" at bounding box center [443, 64] width 117 height 22
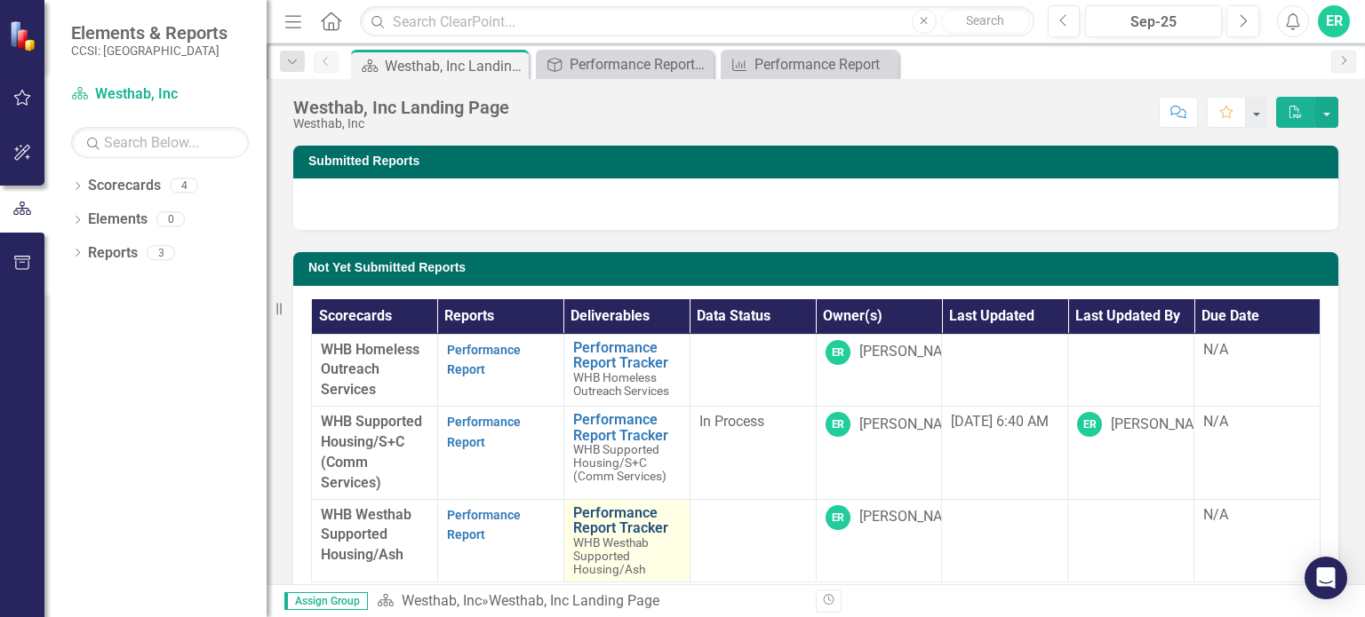
click at [594, 518] on link "Performance Report Tracker" at bounding box center [627, 521] width 108 height 31
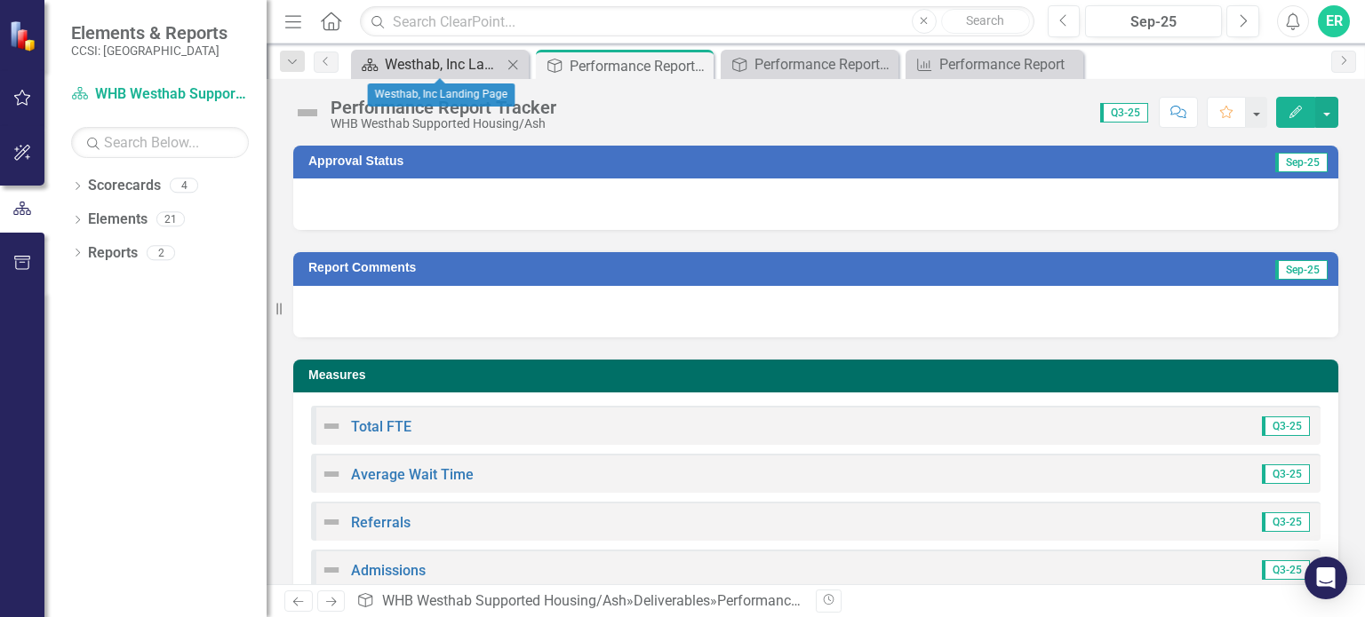
click at [472, 67] on div "Westhab, Inc Landing Page" at bounding box center [443, 64] width 117 height 22
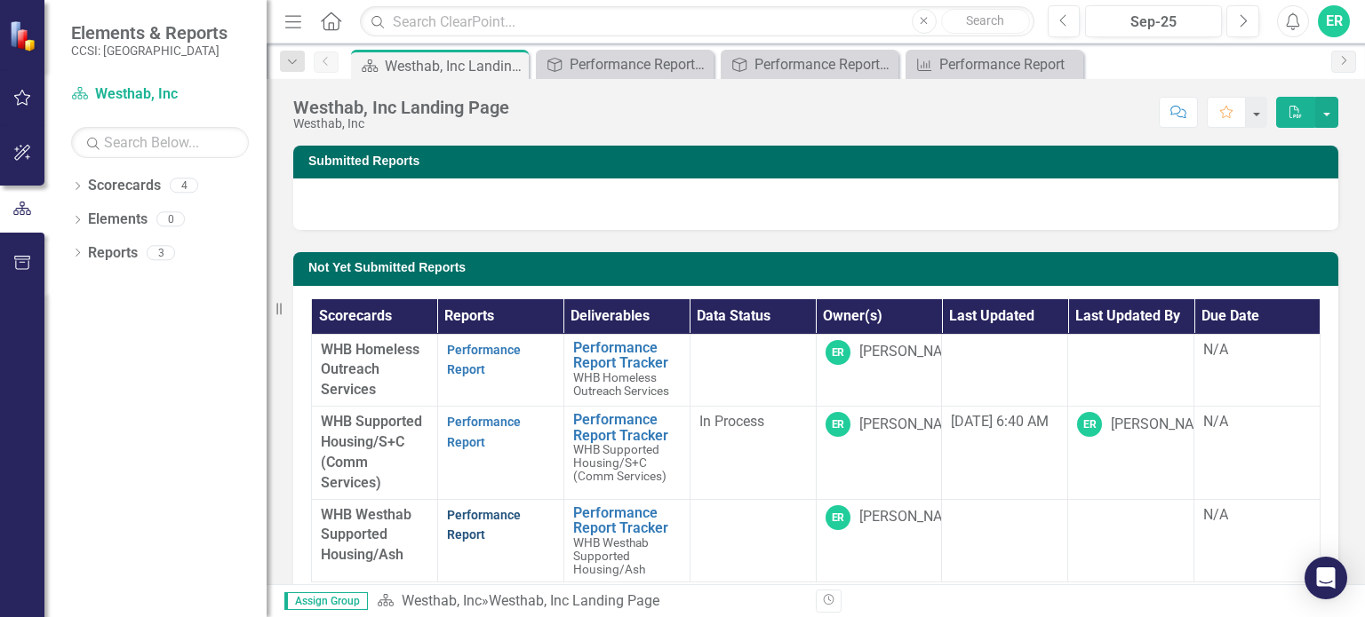
click at [470, 519] on link "Performance Report" at bounding box center [484, 525] width 74 height 35
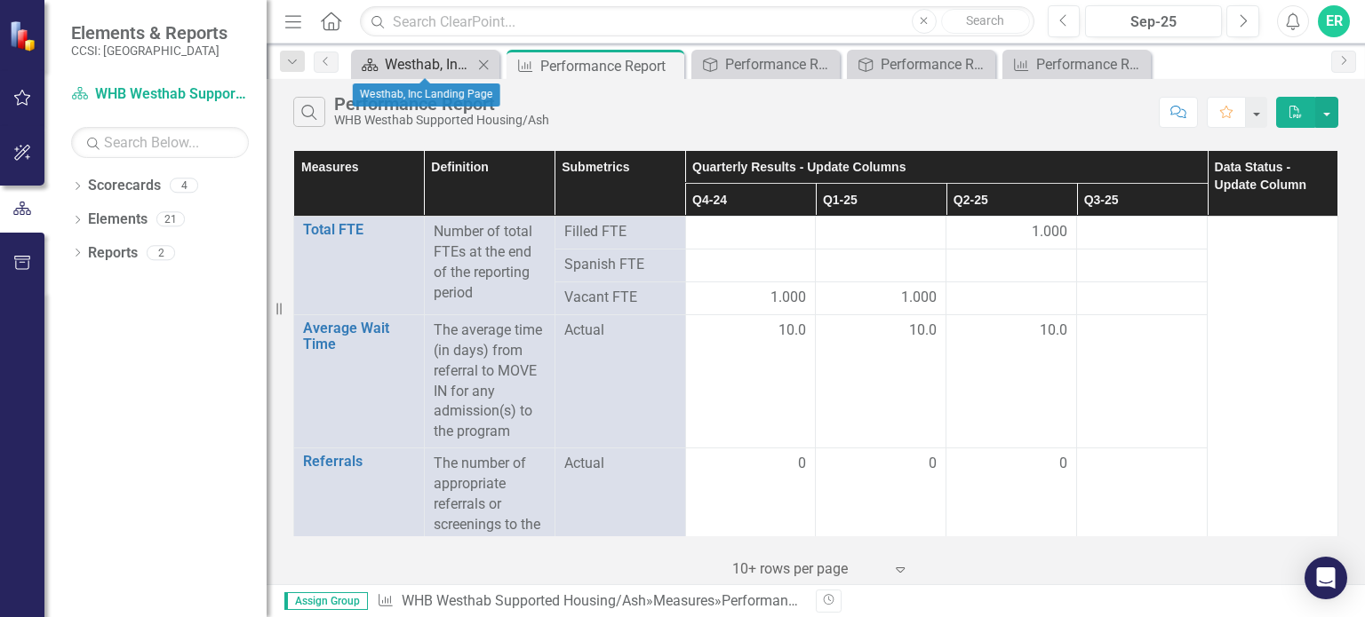
click at [436, 60] on div "Westhab, Inc Landing Page" at bounding box center [429, 64] width 88 height 22
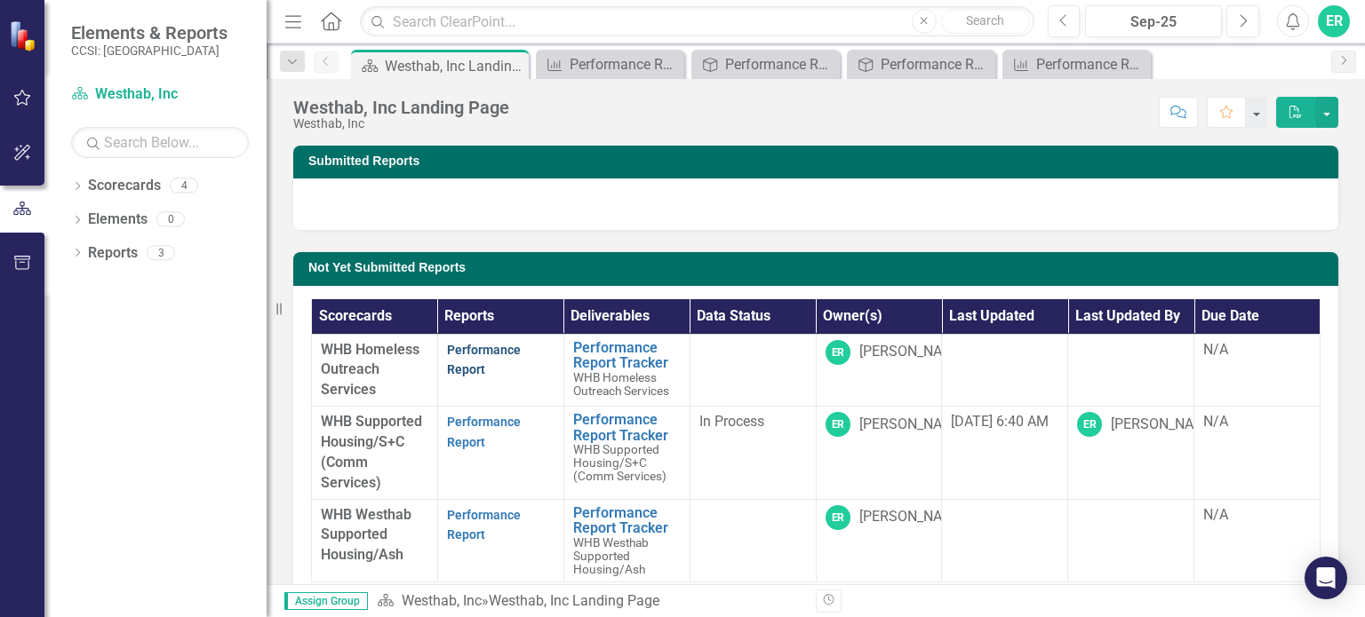
click at [472, 352] on link "Performance Report" at bounding box center [484, 360] width 74 height 35
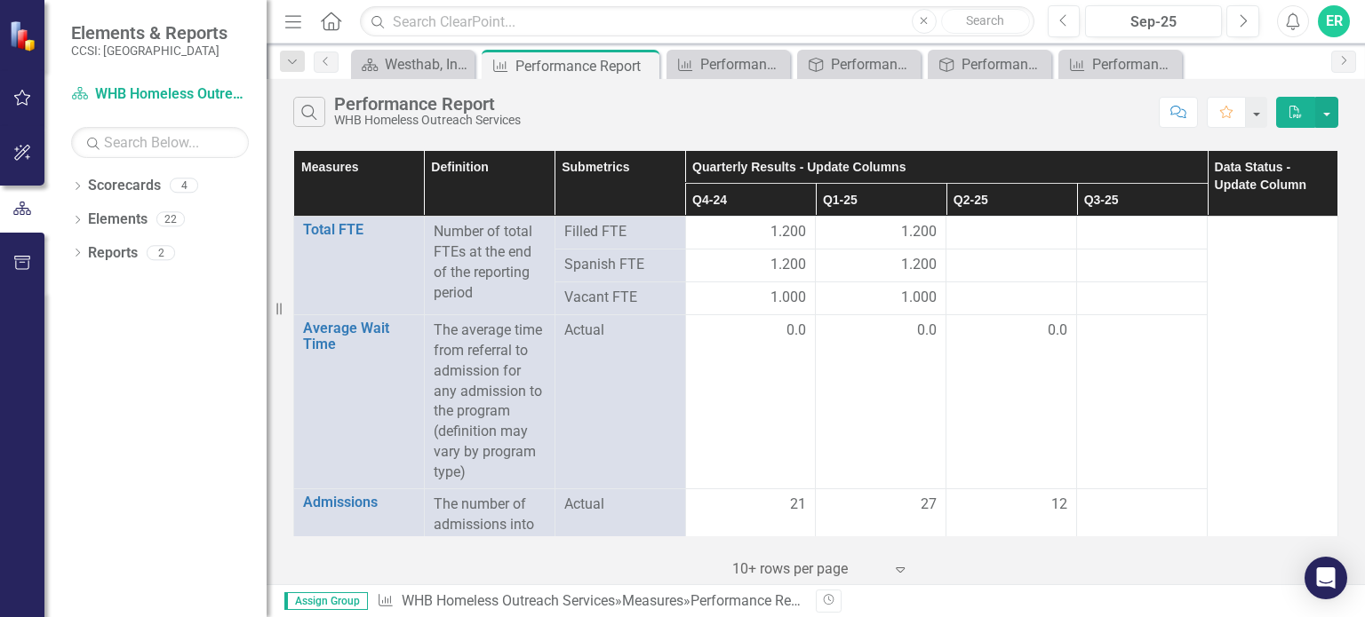
click at [1333, 22] on div "ER" at bounding box center [1334, 21] width 32 height 32
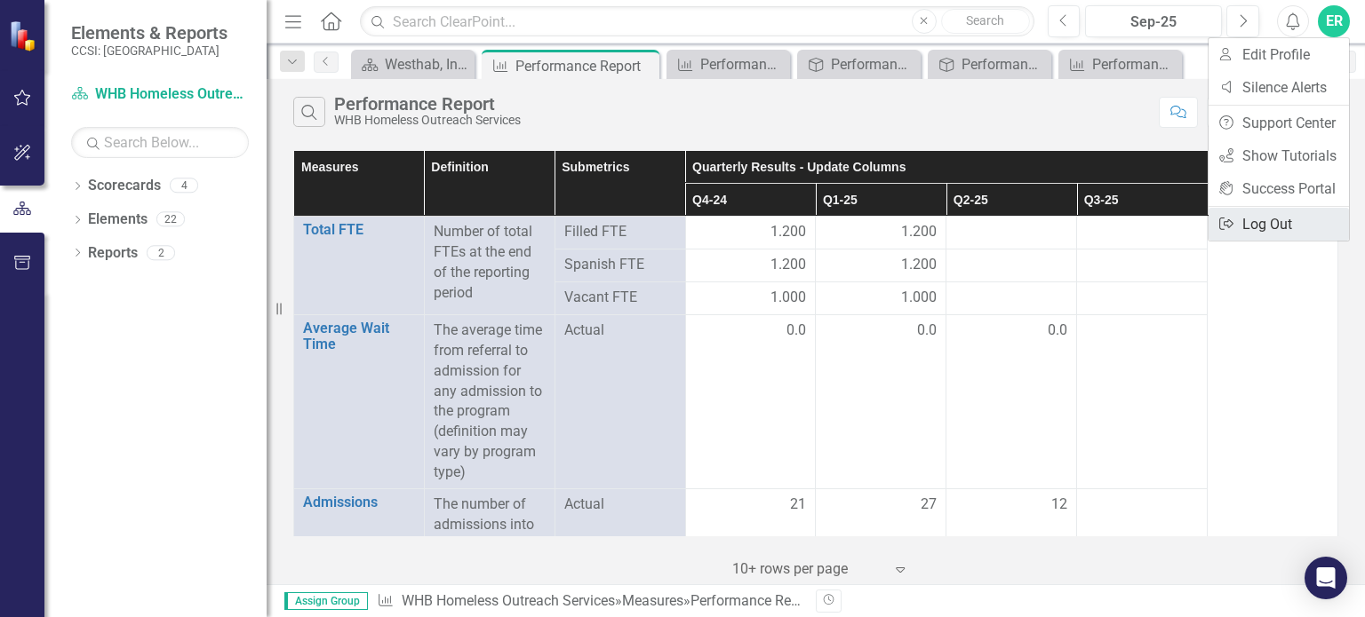
click at [1255, 230] on link "Logout Log Out" at bounding box center [1278, 224] width 140 height 33
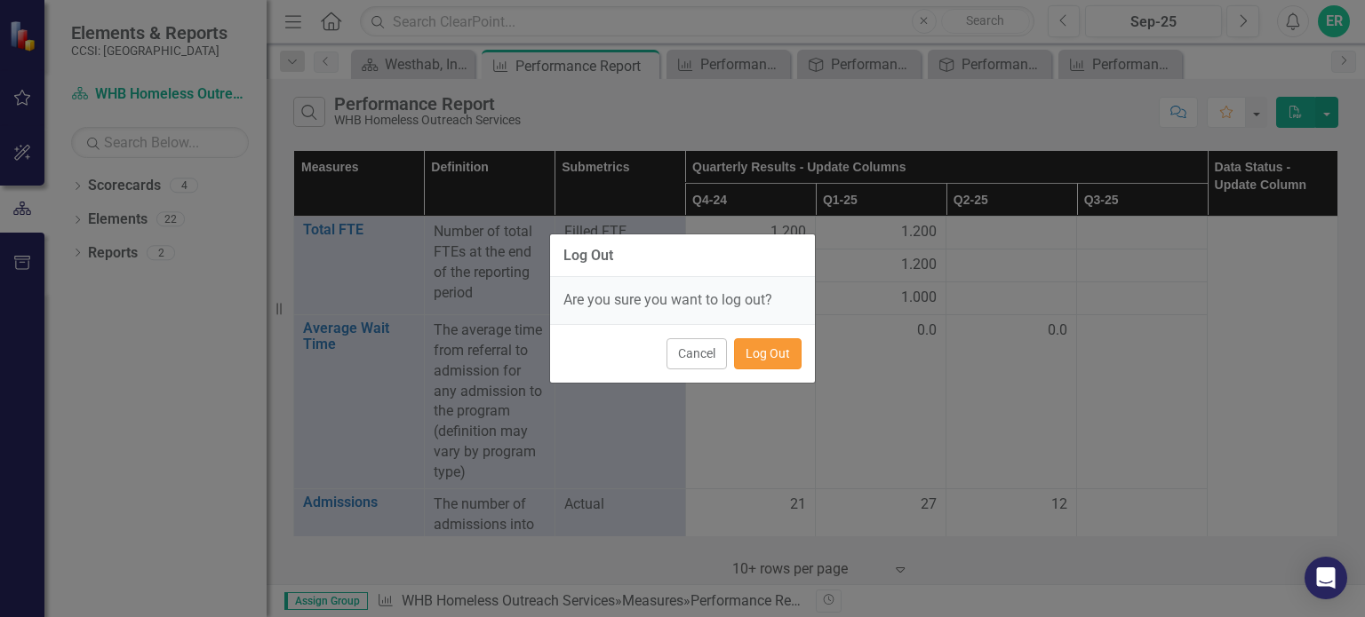
click at [761, 351] on button "Log Out" at bounding box center [768, 354] width 68 height 31
